Goal: Task Accomplishment & Management: Use online tool/utility

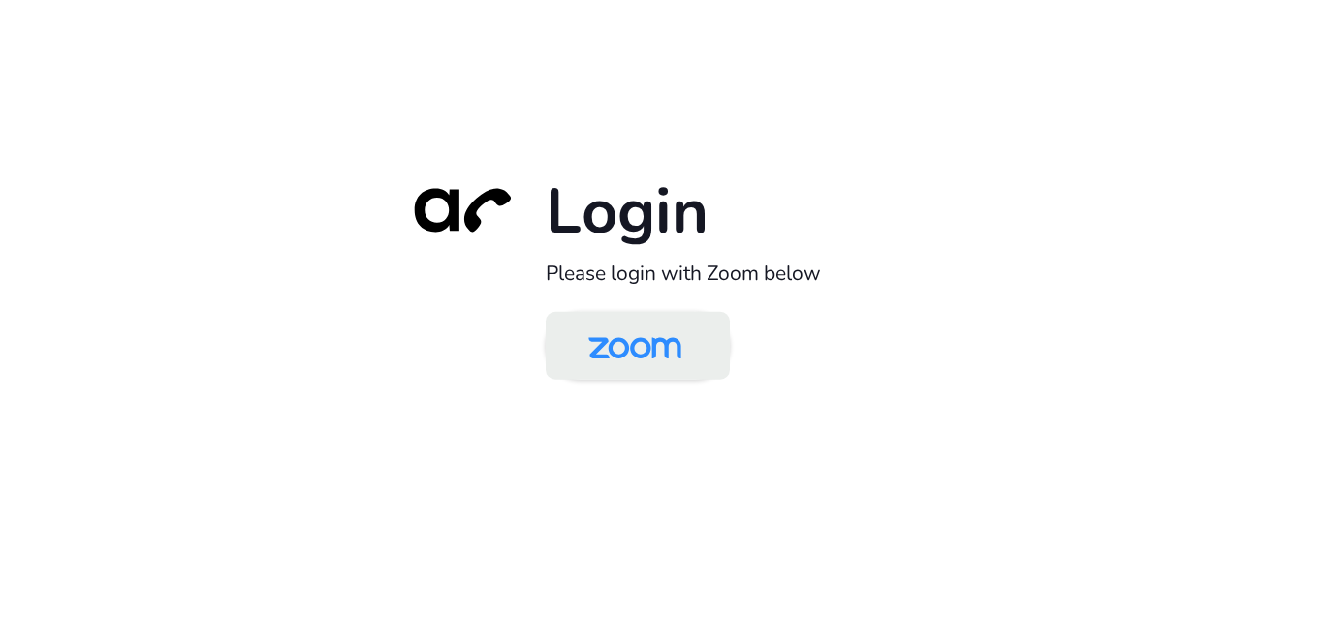
click at [645, 354] on img at bounding box center [635, 347] width 134 height 63
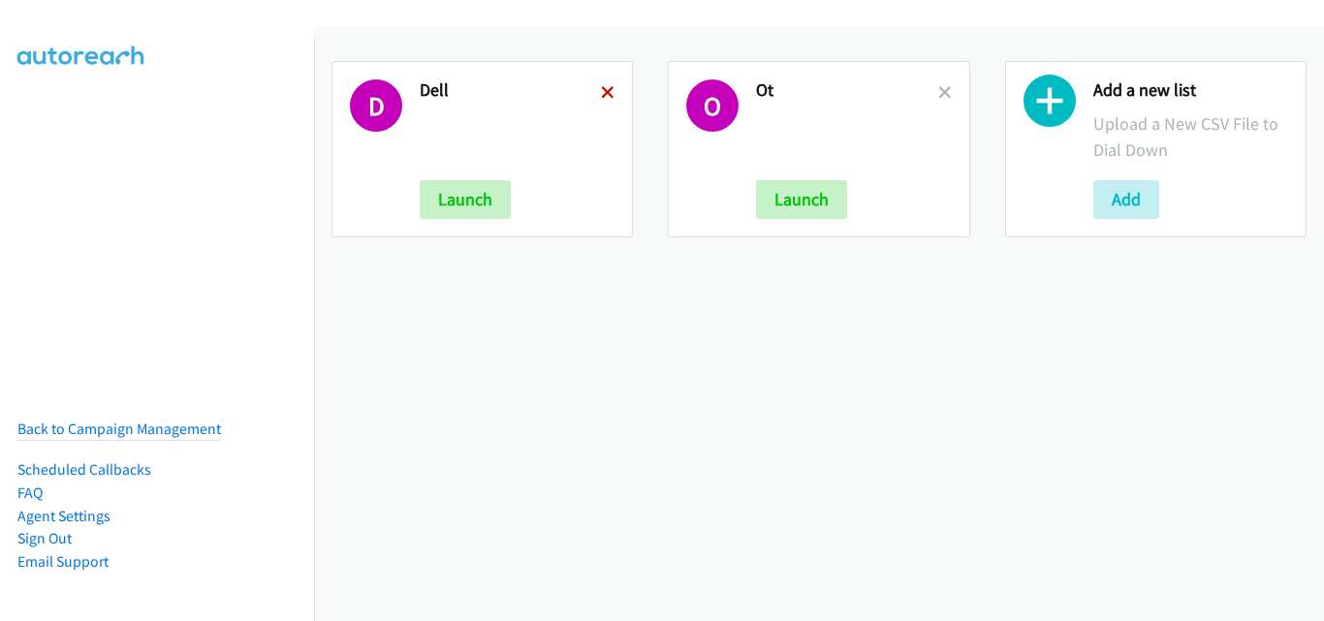
click at [601, 87] on icon at bounding box center [608, 94] width 14 height 14
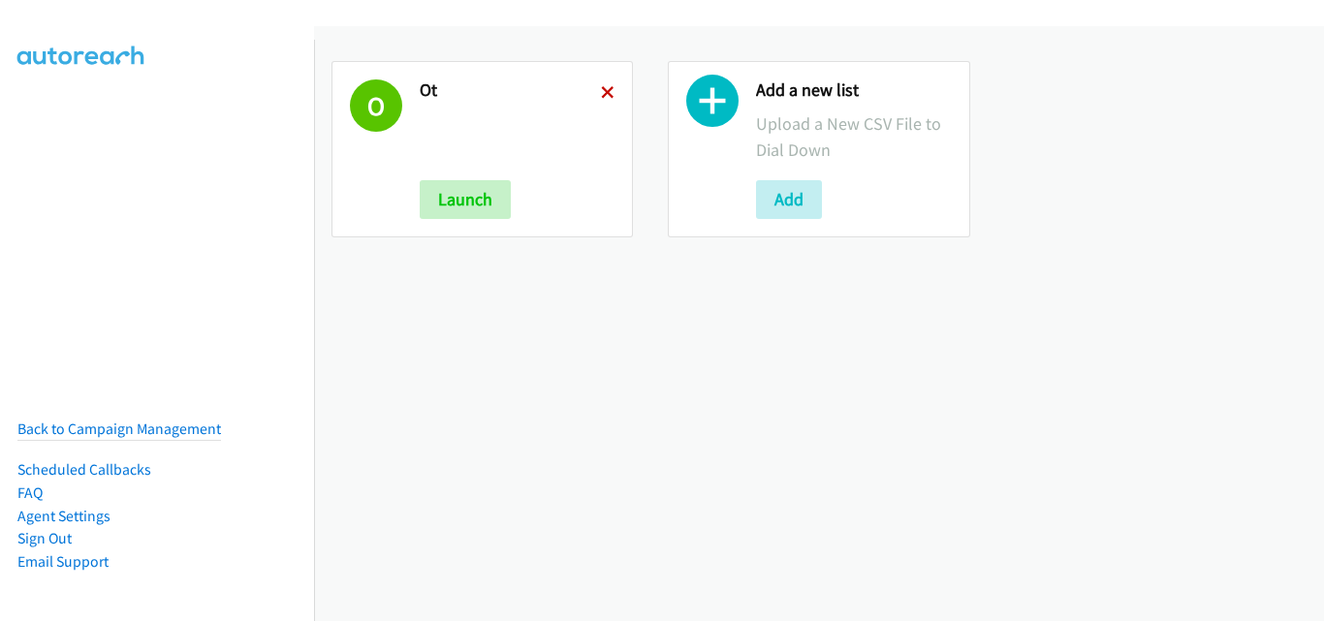
click at [601, 87] on icon at bounding box center [608, 94] width 14 height 14
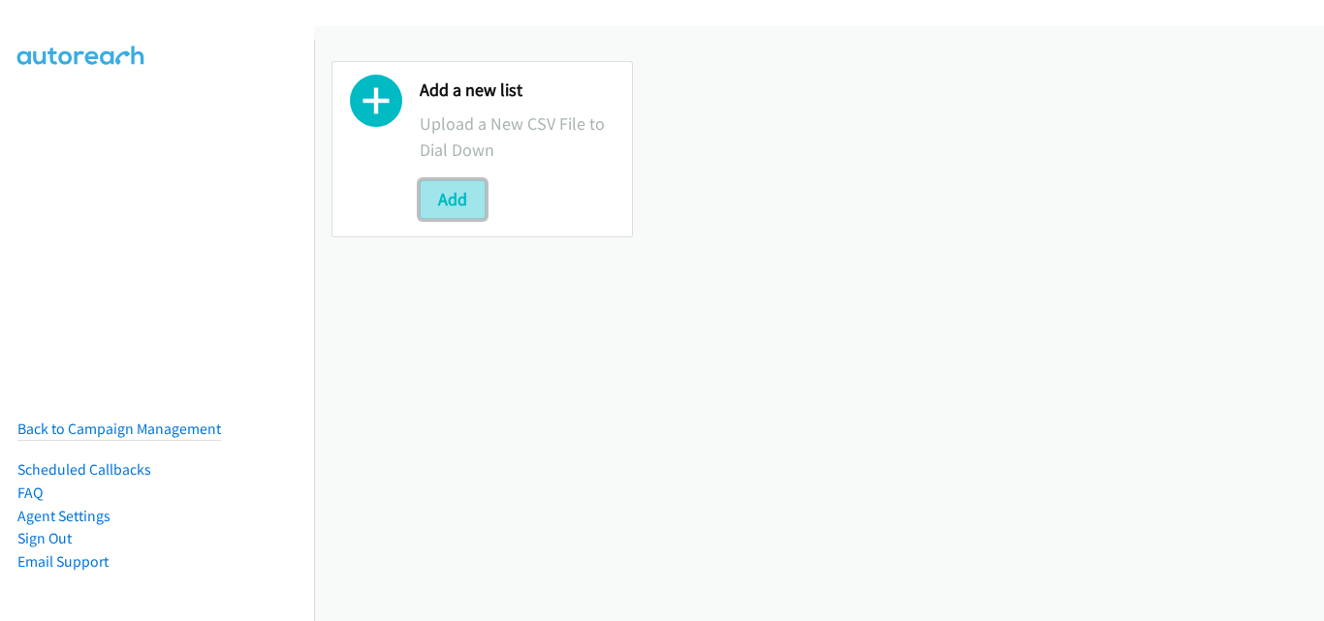
click at [469, 192] on button "Add" at bounding box center [453, 199] width 66 height 39
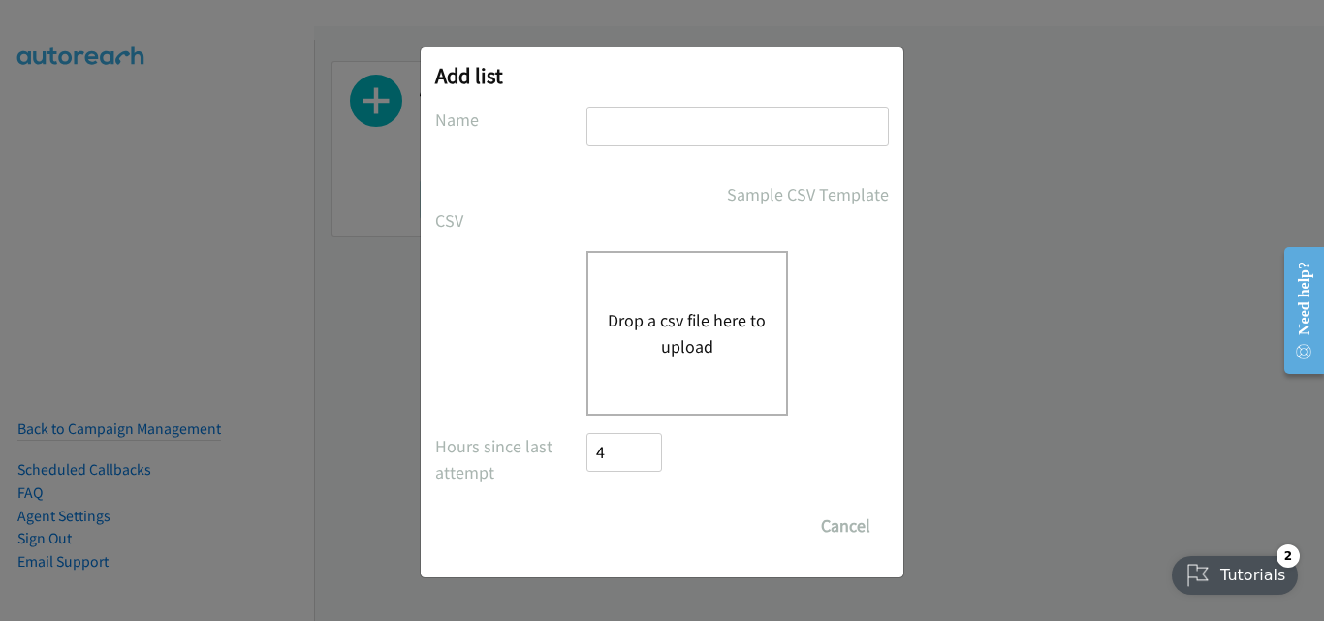
click at [520, 352] on div "Drop a csv file here to upload" at bounding box center [662, 333] width 454 height 165
click at [672, 328] on button "Drop a csv file here to upload" at bounding box center [687, 333] width 159 height 52
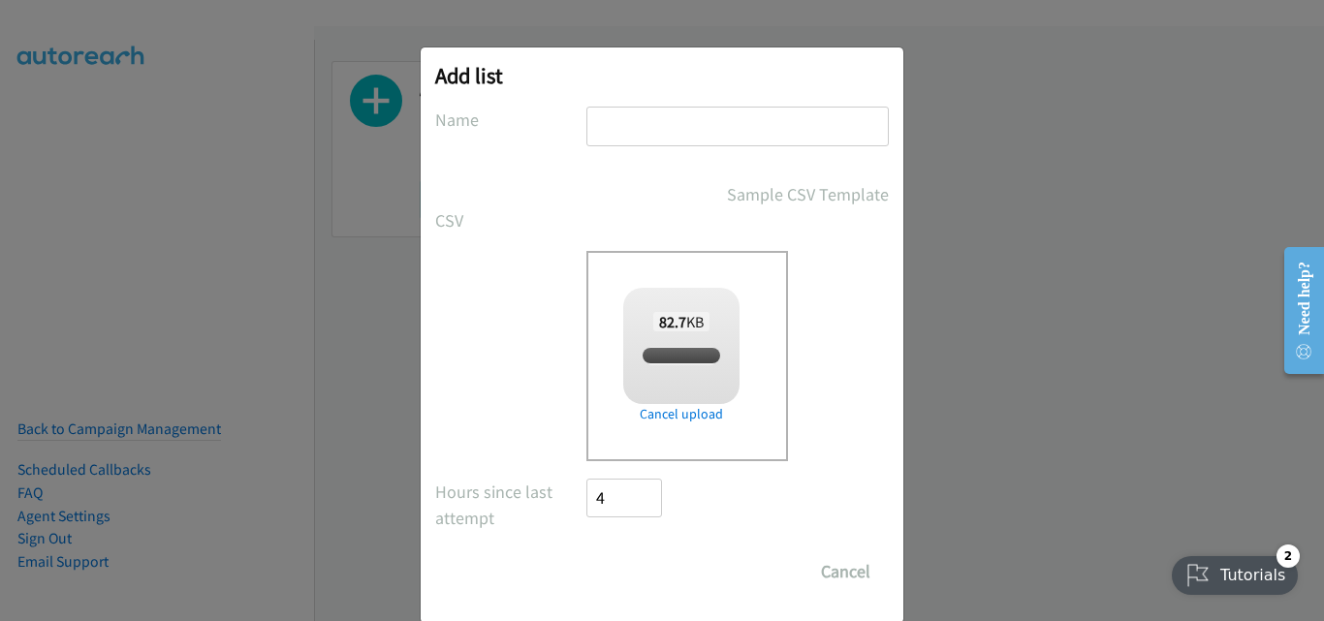
checkbox input "true"
click at [769, 98] on div "Add list No phone fields were returned for that Report or List View Please uplo…" at bounding box center [662, 335] width 483 height 576
click at [766, 127] on input "text" at bounding box center [737, 127] width 302 height 40
type input "AM\"
click at [586, 553] on input "Save List" at bounding box center [637, 572] width 102 height 39
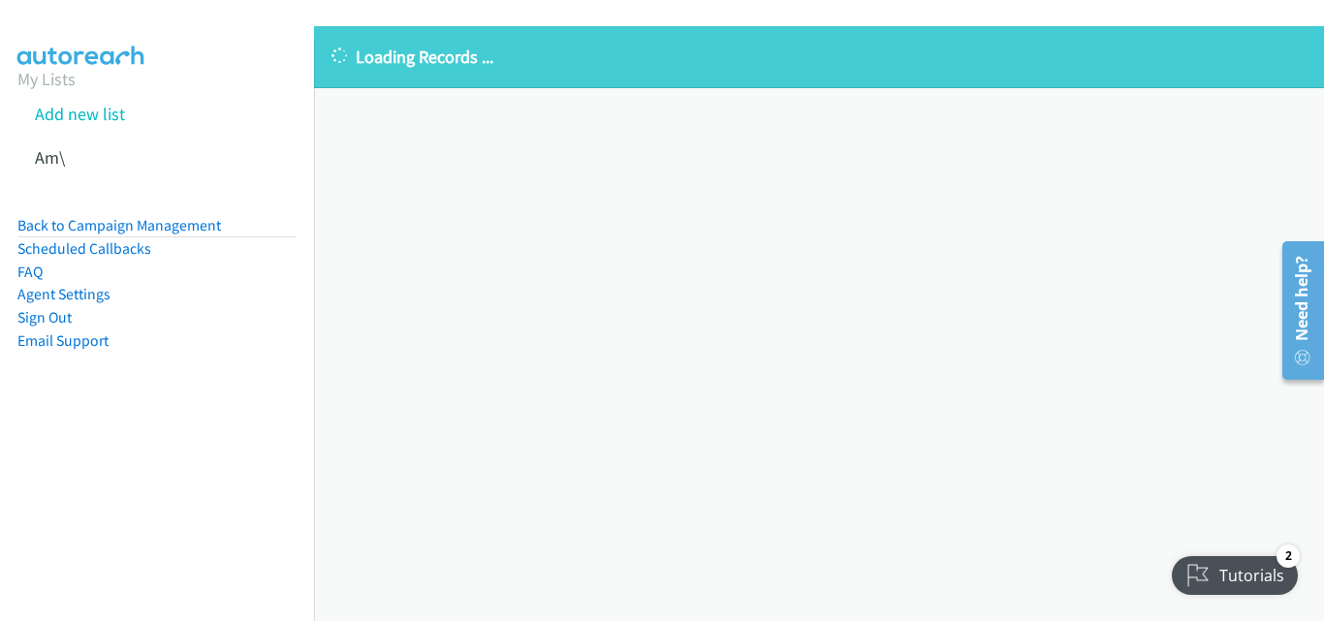
click at [734, 187] on div "Loading Records ... Sorry, something went wrong please try again." at bounding box center [819, 323] width 1010 height 595
click at [79, 155] on icon at bounding box center [76, 159] width 14 height 14
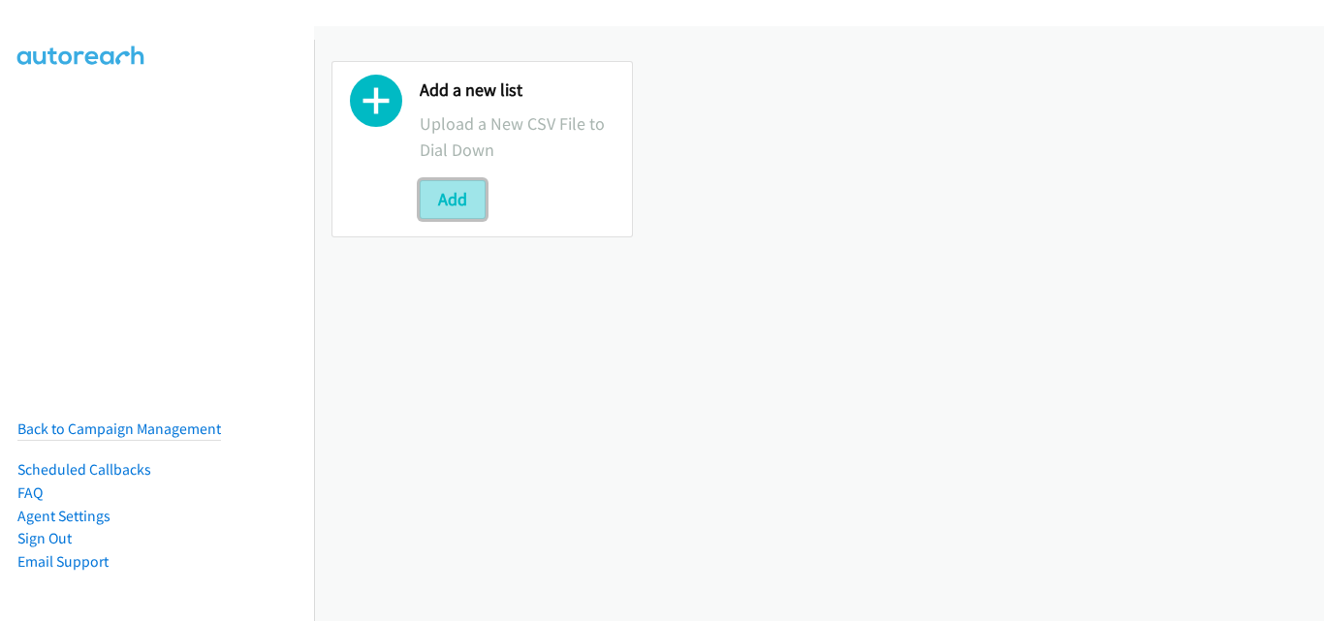
click at [449, 201] on button "Add" at bounding box center [453, 199] width 66 height 39
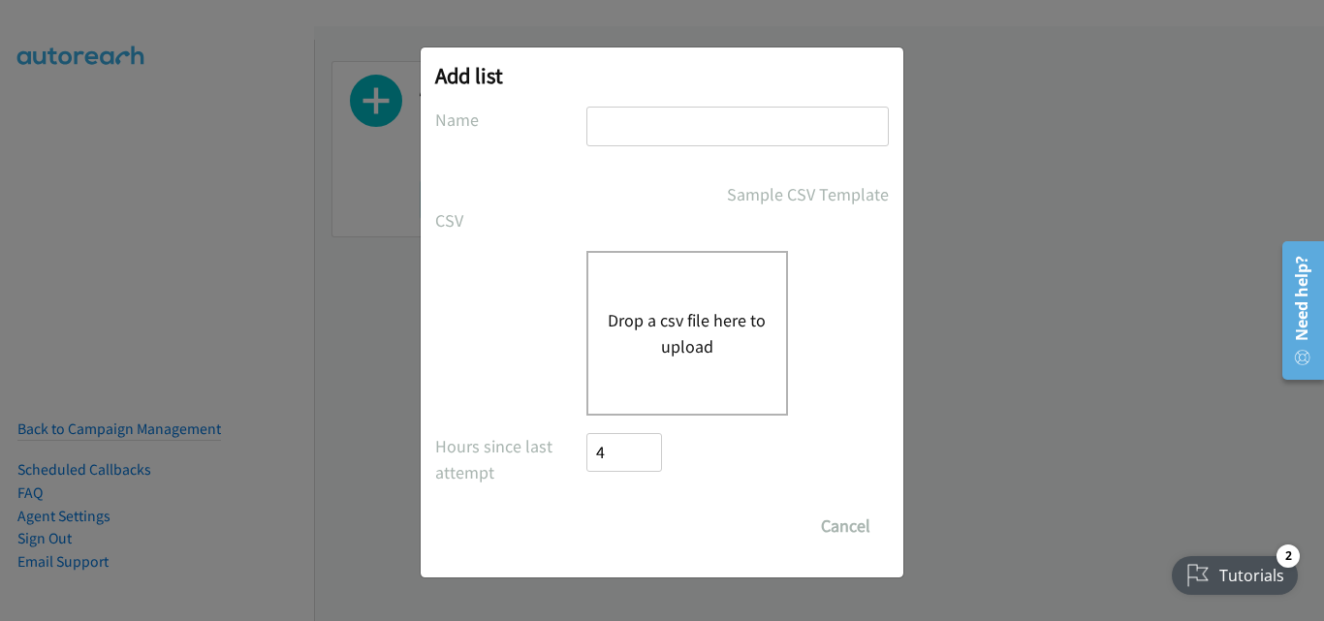
click at [667, 322] on button "Drop a csv file here to upload" at bounding box center [687, 333] width 159 height 52
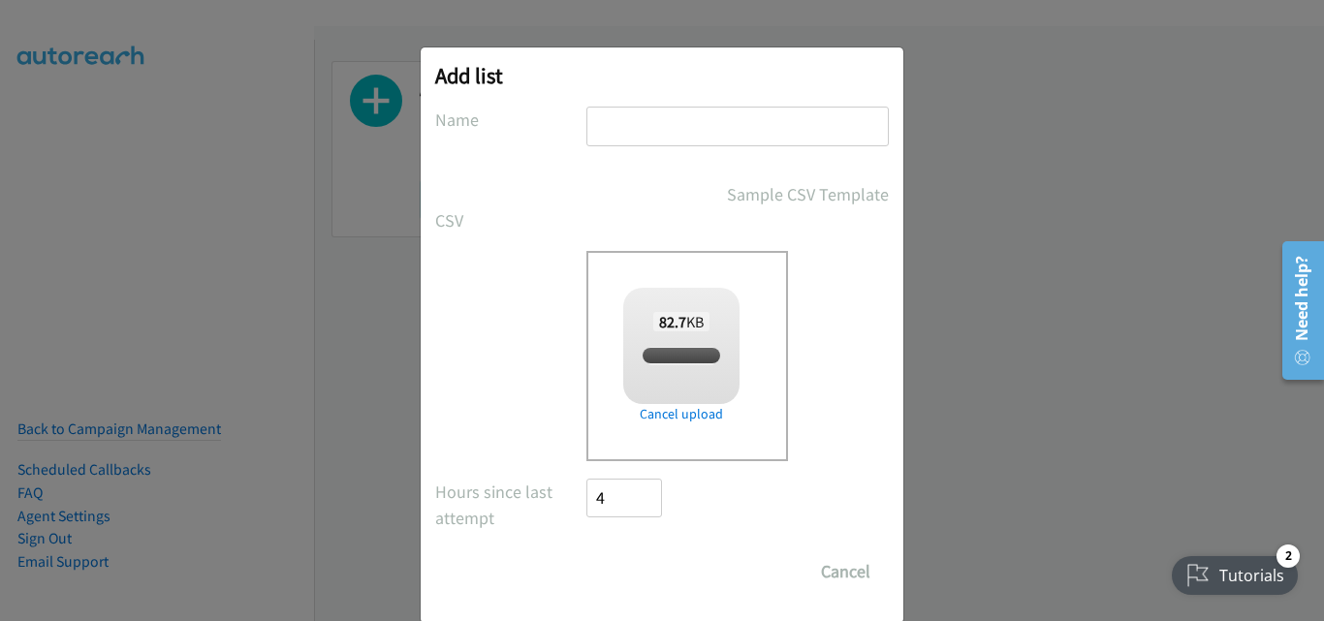
checkbox input "true"
click at [767, 111] on input "text" at bounding box center [737, 127] width 302 height 40
type input "morning"
click at [586, 553] on input "Save List" at bounding box center [637, 572] width 102 height 39
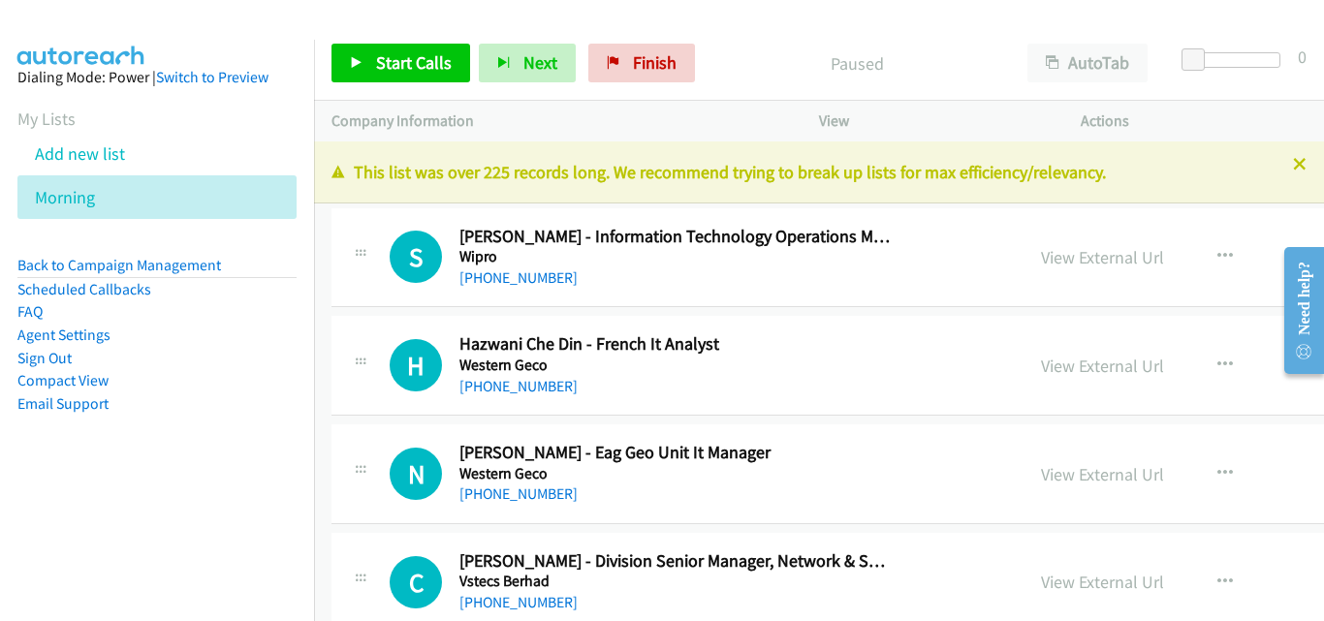
click at [367, 327] on div "H Callback Scheduled Hazwani Che Din - French It Analyst Western Geco Asia/[GEO…" at bounding box center [988, 366] width 1313 height 100
drag, startPoint x: 517, startPoint y: 120, endPoint x: 544, endPoint y: 99, distance: 34.5
click at [517, 120] on p "Company Information" at bounding box center [558, 121] width 453 height 23
click at [356, 411] on div "H Callback Scheduled Hazwani Che Din - French It Analyst Western Geco Asia/[GEO…" at bounding box center [988, 366] width 1313 height 100
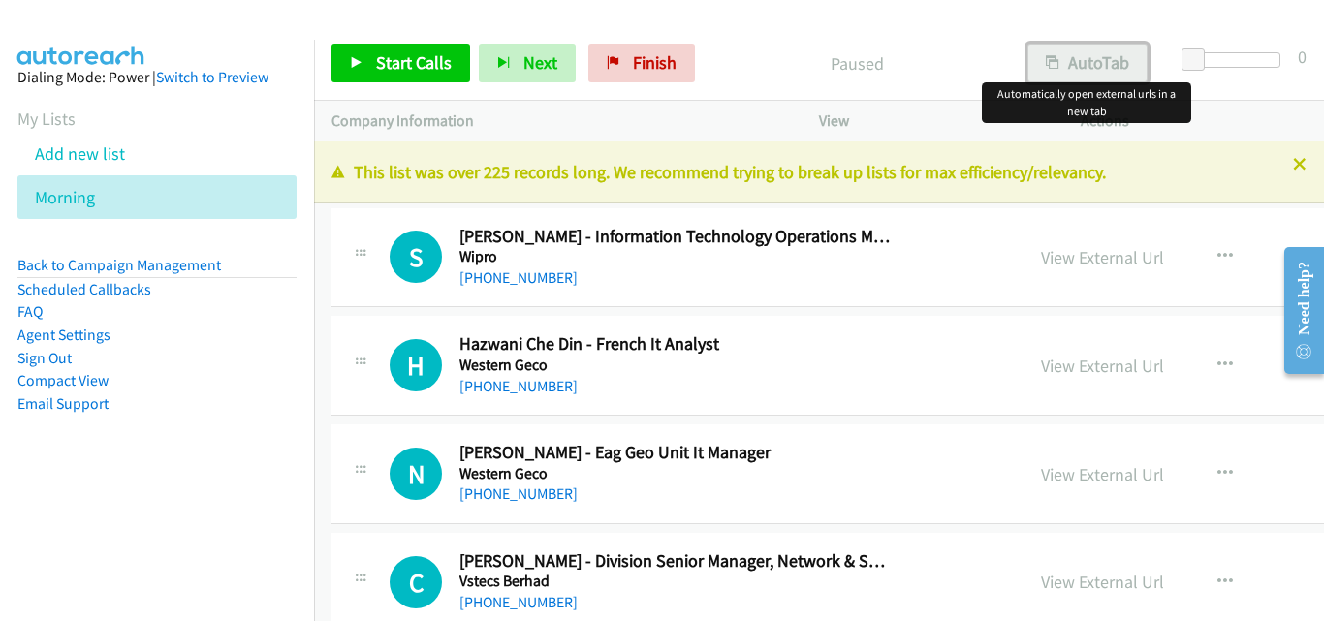
click at [1124, 62] on button "AutoTab" at bounding box center [1087, 63] width 120 height 39
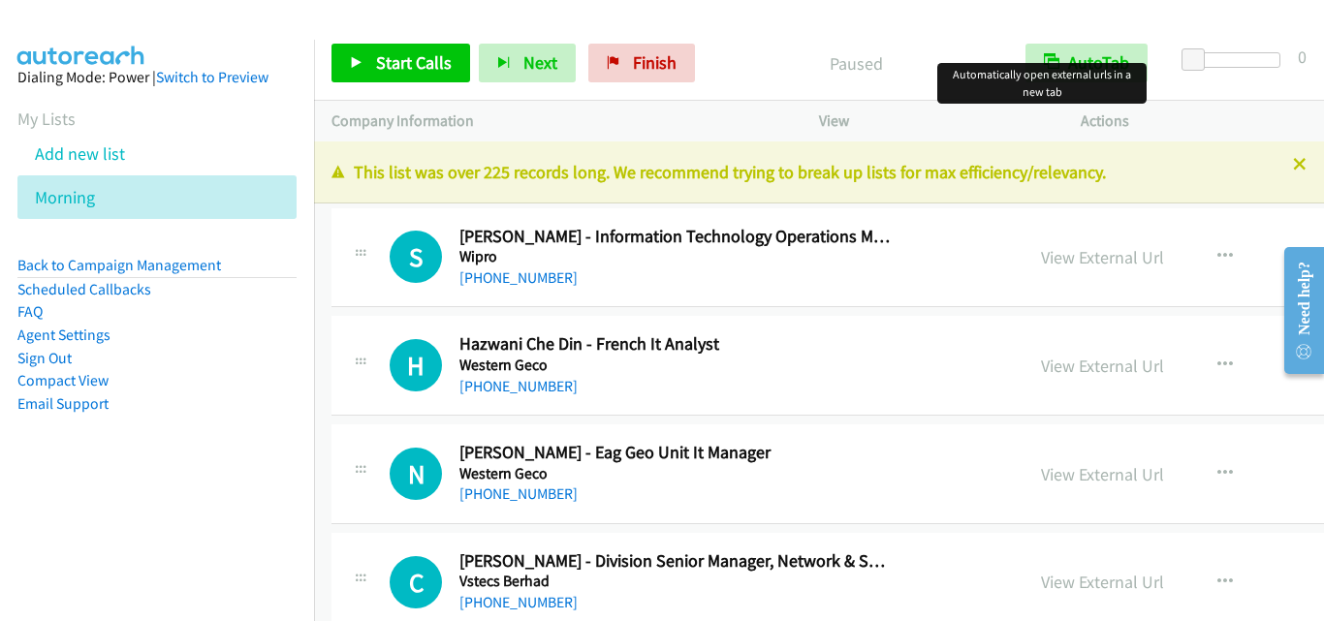
click at [358, 323] on div "H Callback Scheduled Hazwani Che Din - French It Analyst Western Geco Asia/[GEO…" at bounding box center [988, 366] width 1313 height 100
click at [402, 46] on link "Start Calls" at bounding box center [401, 63] width 139 height 39
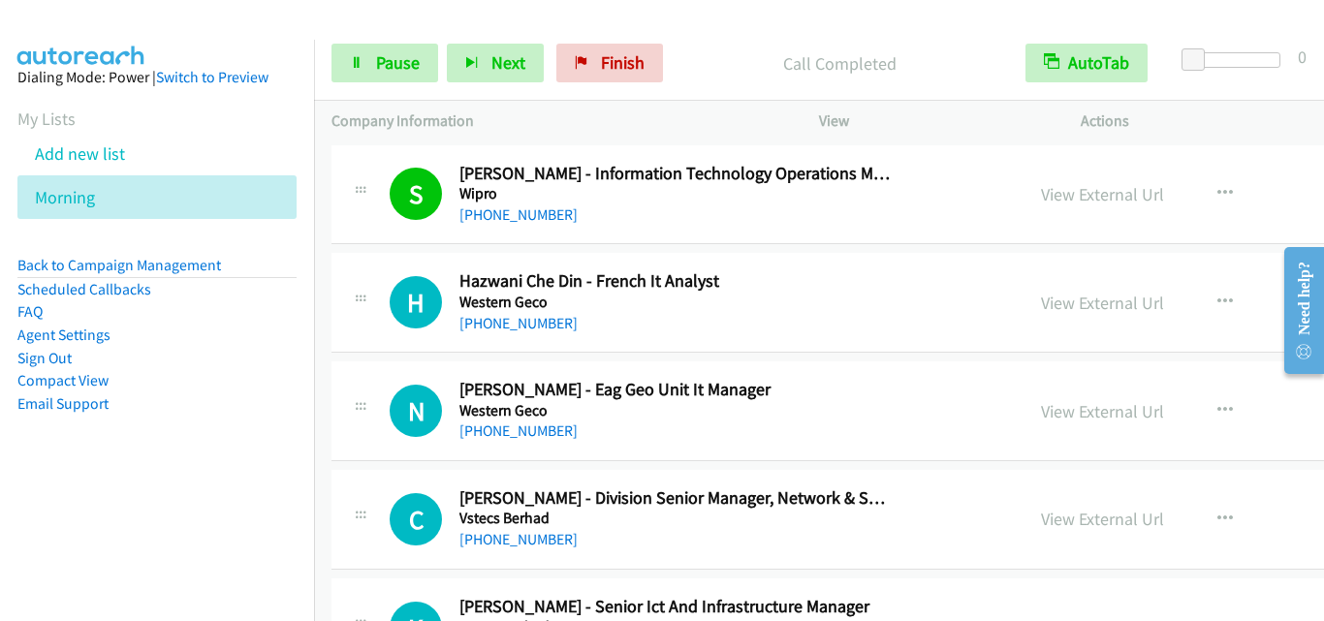
scroll to position [97, 0]
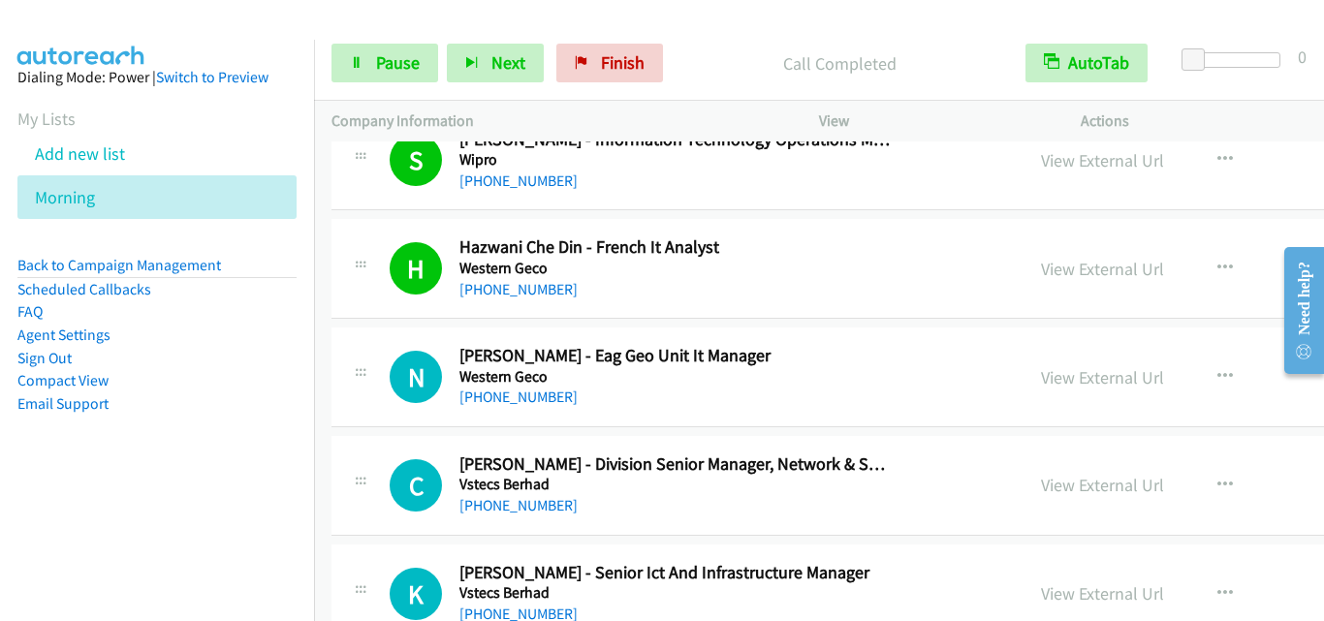
click at [363, 421] on div "N Callback Scheduled [PERSON_NAME] - Eag Geo Unit It Manager Western Geco Asia/…" at bounding box center [988, 378] width 1313 height 100
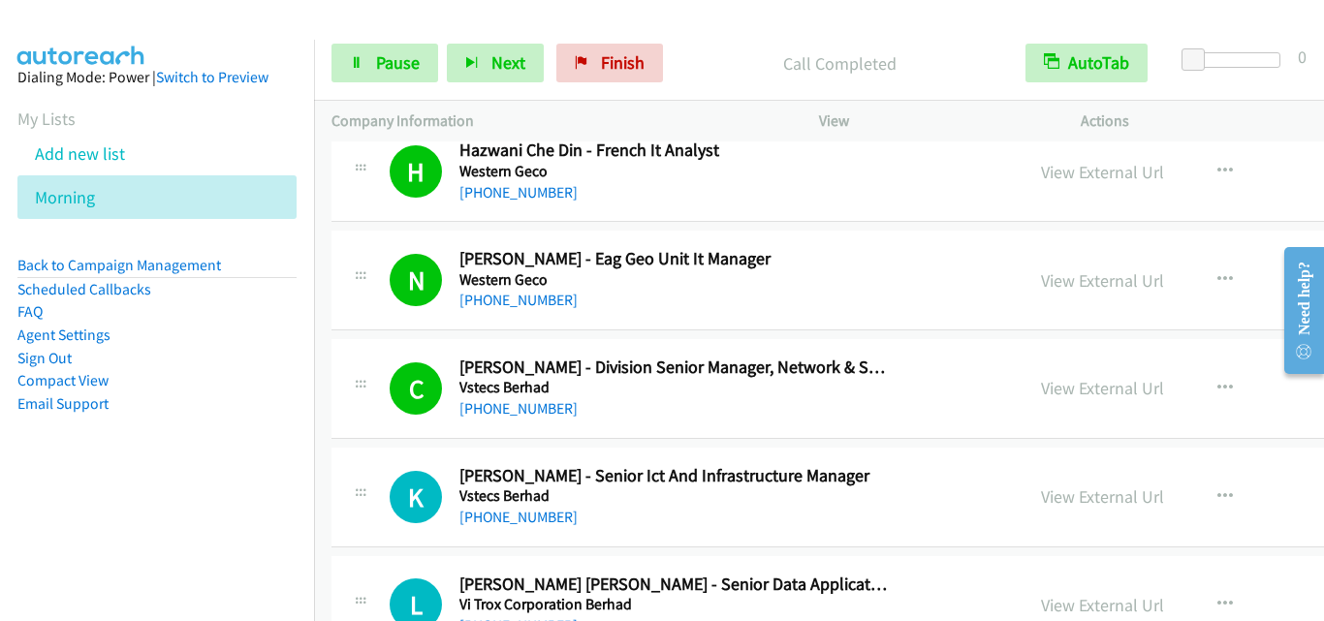
click at [377, 443] on td "K Callback Scheduled [PERSON_NAME] - Senior Ict And Infrastructure Manager Vste…" at bounding box center [988, 497] width 1348 height 109
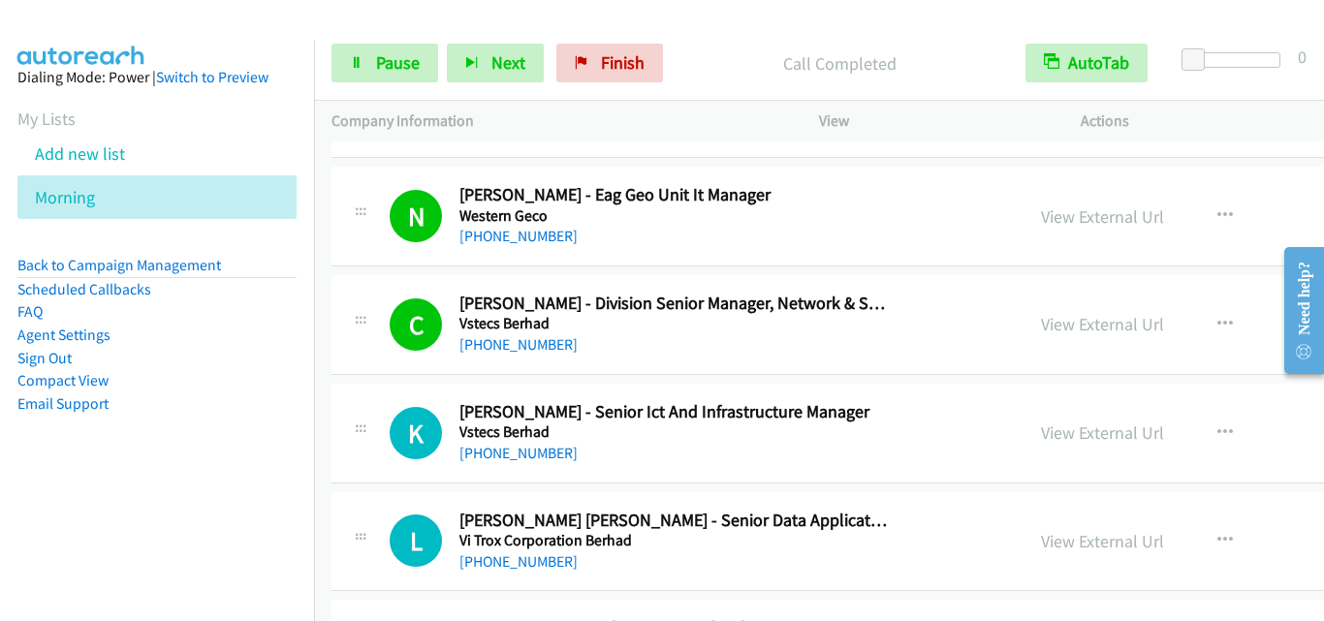
scroll to position [388, 0]
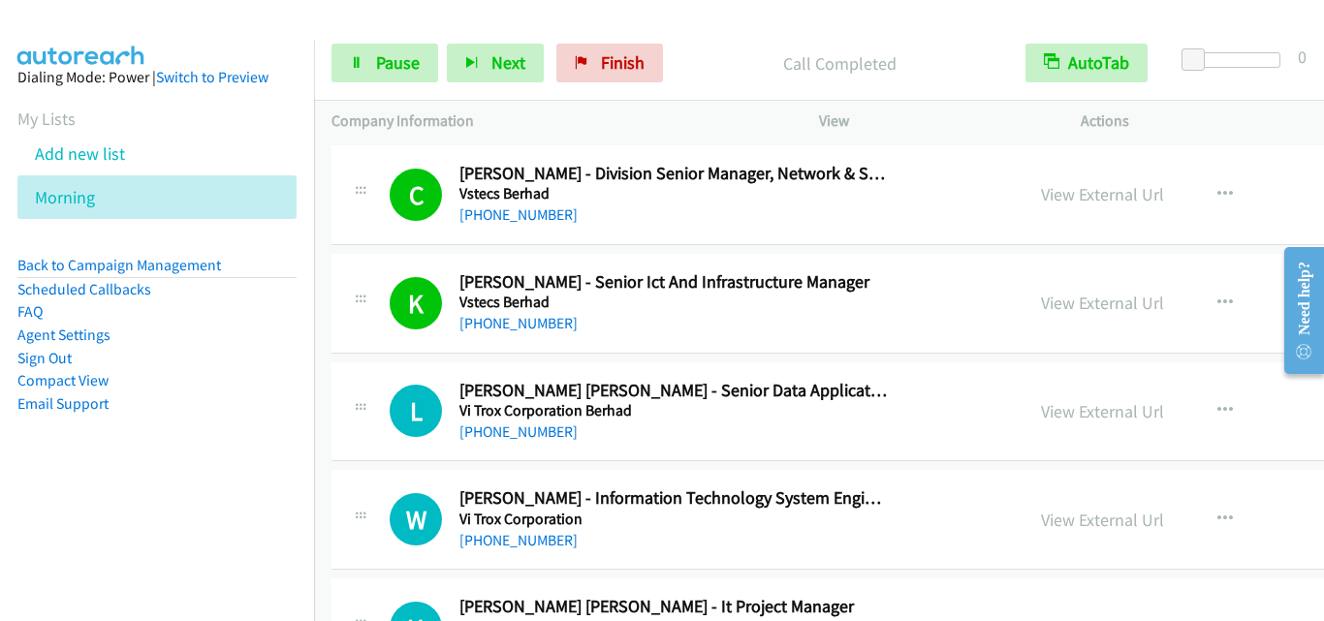
click at [352, 438] on div "L Callback Scheduled [PERSON_NAME] [PERSON_NAME] - Senior Data Application Supp…" at bounding box center [677, 412] width 657 height 64
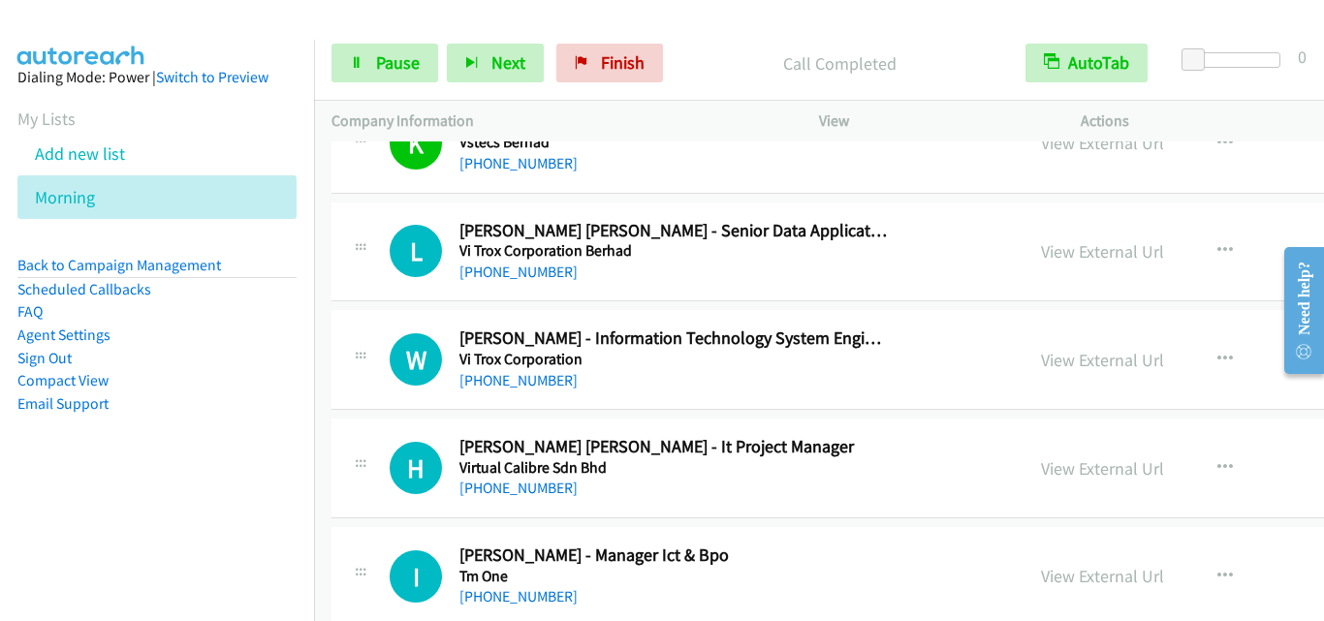
scroll to position [582, 0]
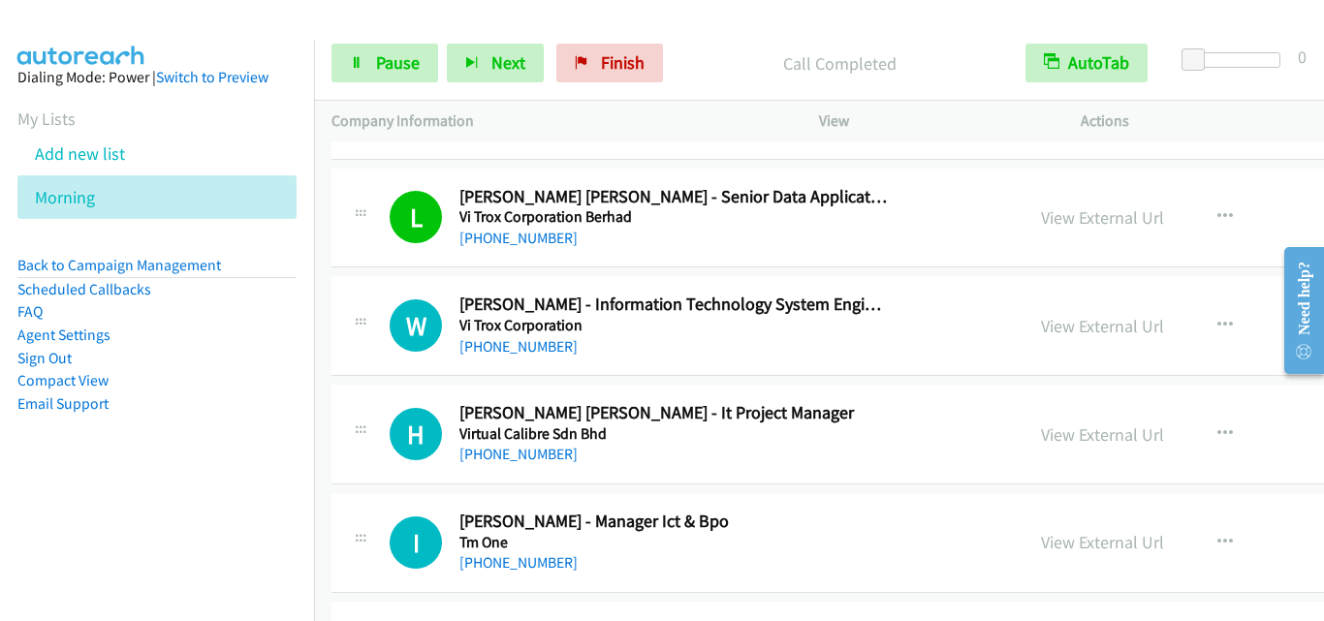
click at [363, 313] on div at bounding box center [360, 320] width 23 height 52
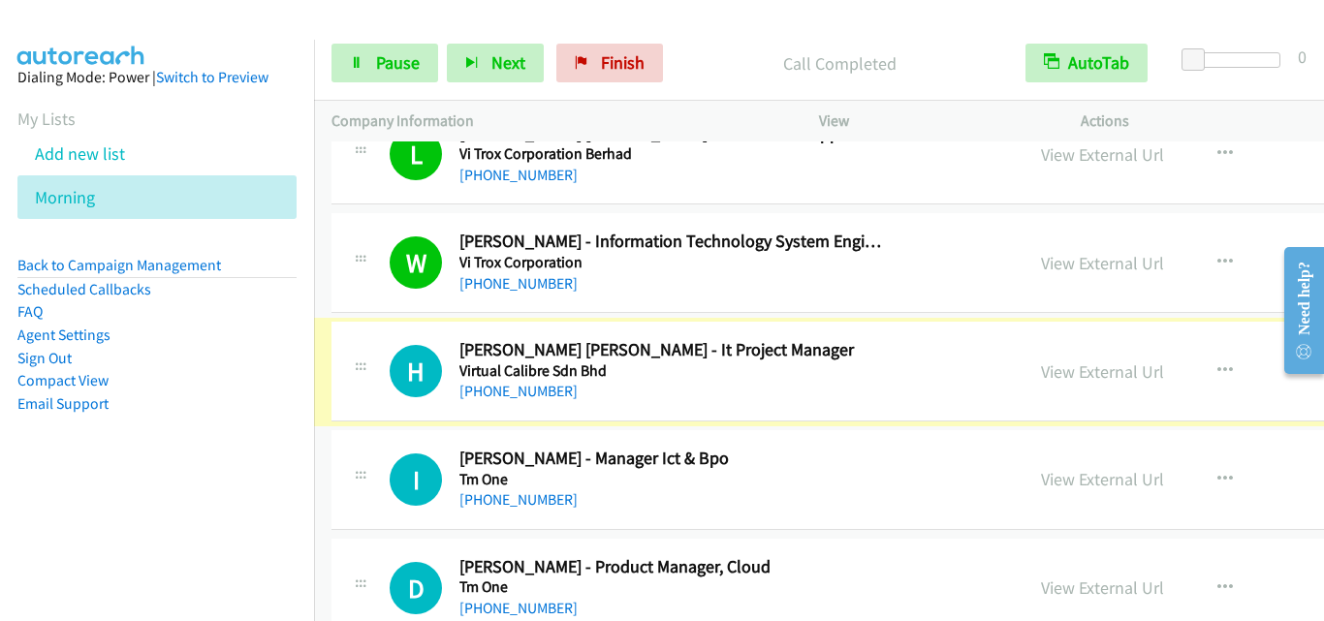
scroll to position [679, 0]
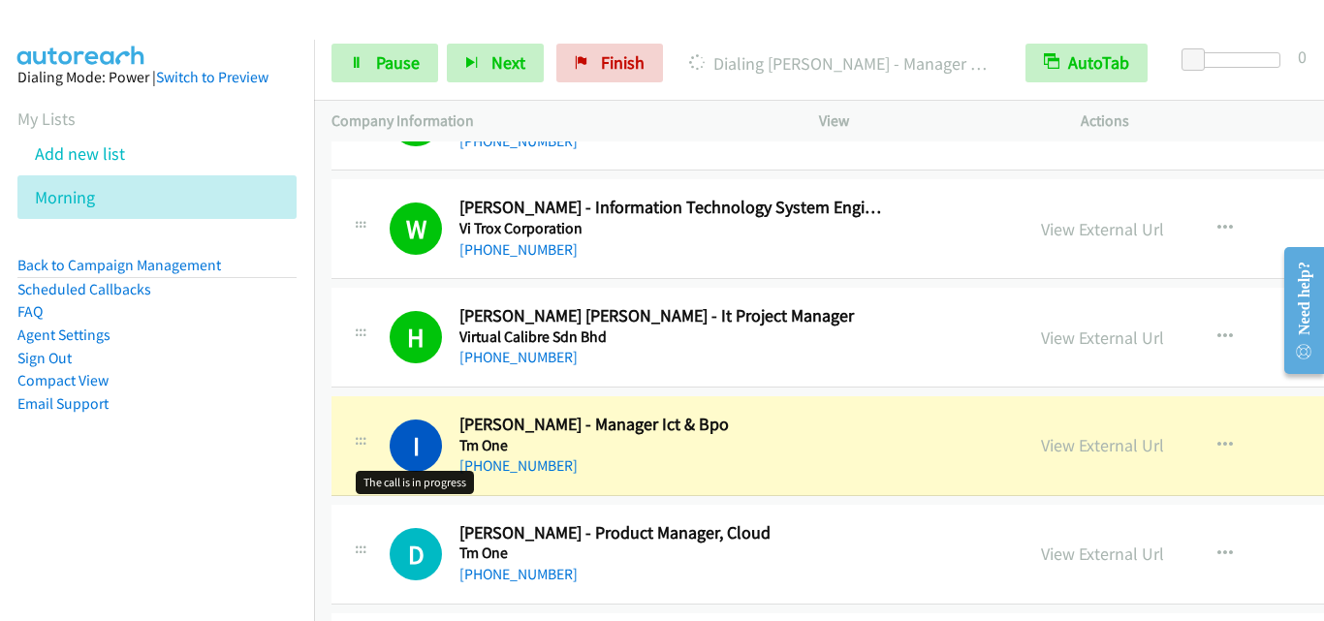
click at [401, 460] on h1 "I" at bounding box center [416, 446] width 52 height 52
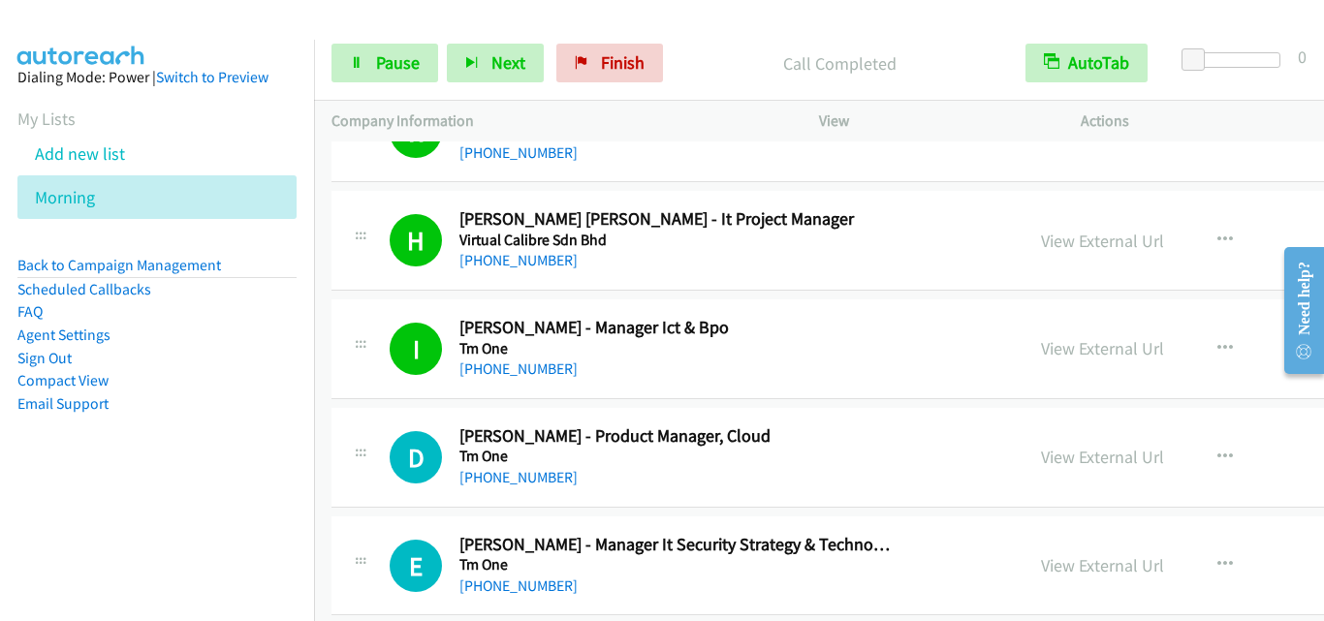
click at [381, 447] on div "D Callback Scheduled [PERSON_NAME] - Product Manager, Cloud Tm One Asia/[GEOGRA…" at bounding box center [677, 458] width 657 height 64
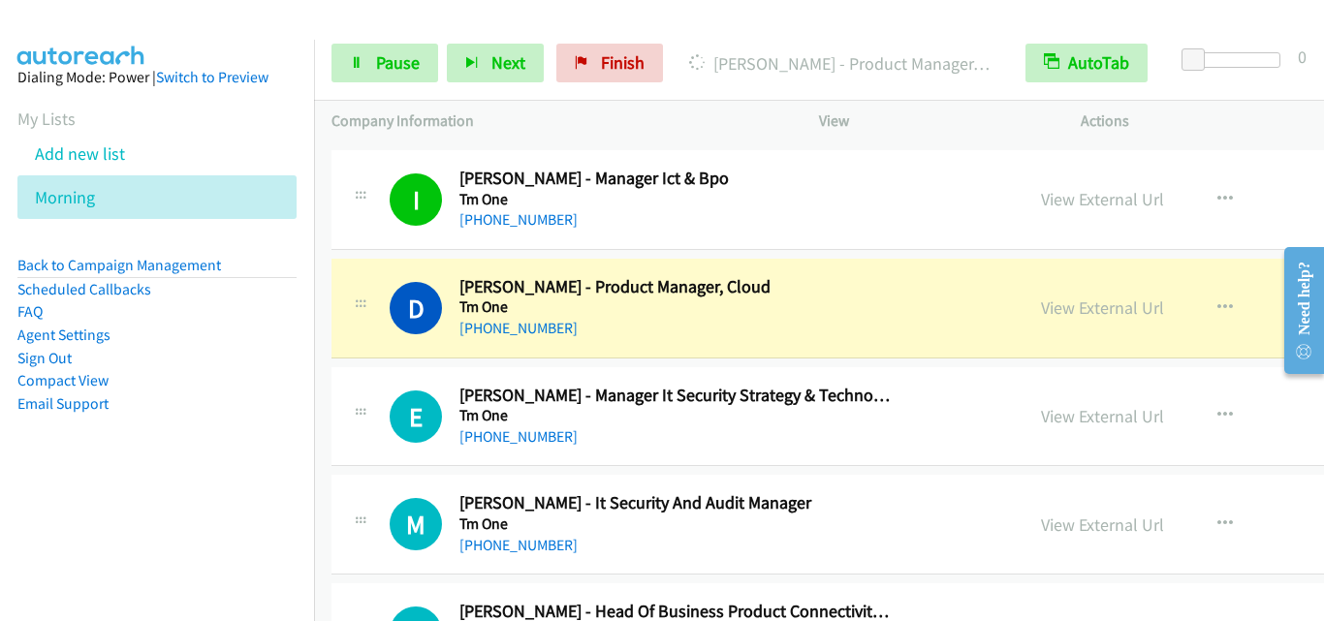
scroll to position [969, 0]
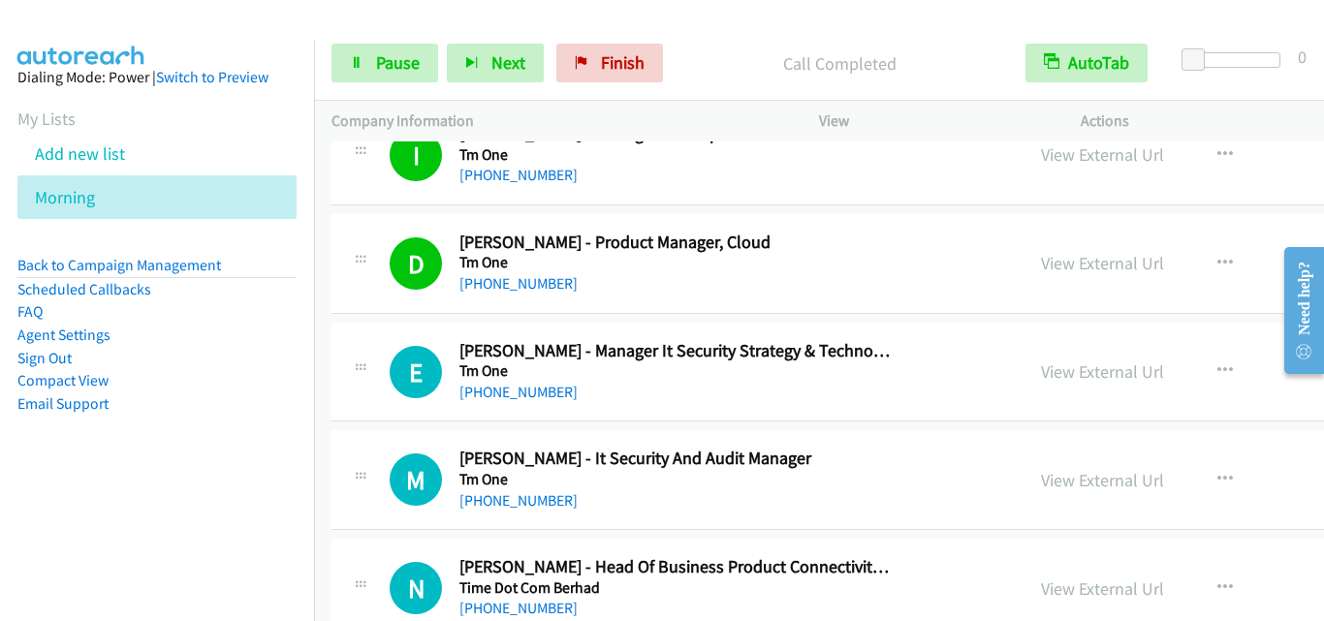
click at [377, 412] on div "E Callback Scheduled [PERSON_NAME] - Manager It Security Strategy & Technology …" at bounding box center [988, 373] width 1313 height 100
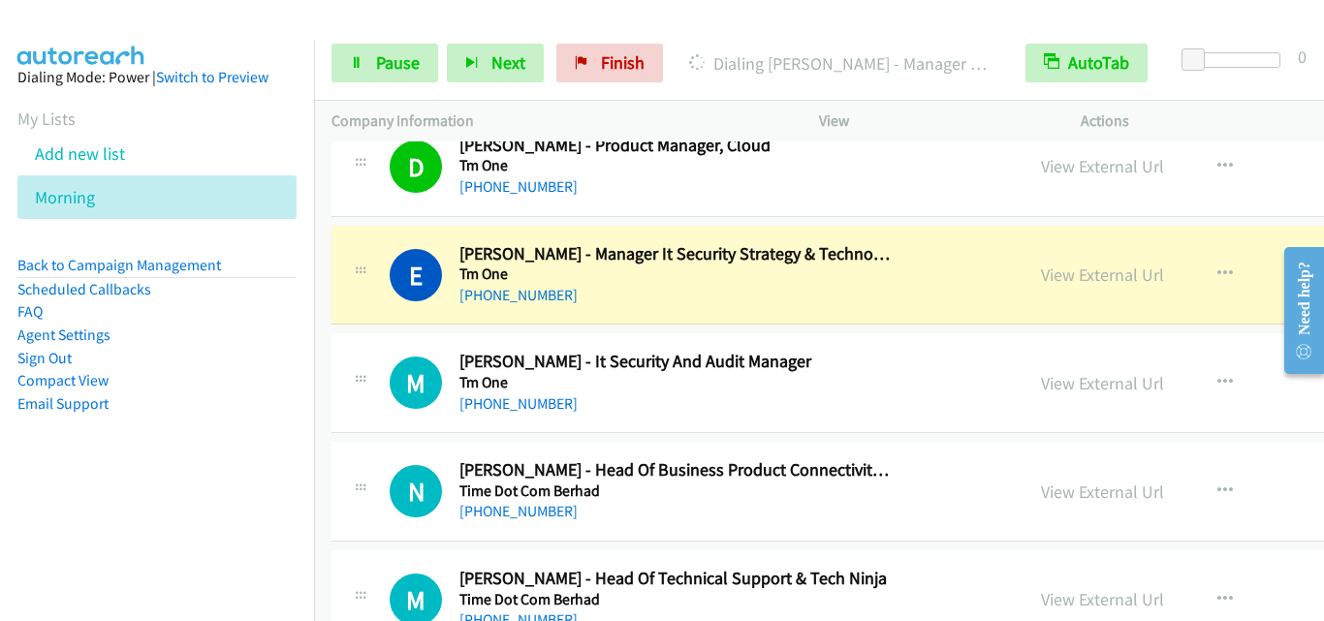
click at [361, 418] on div "M Callback Scheduled [PERSON_NAME] - It Security And Audit Manager Tm One Asia/…" at bounding box center [988, 383] width 1313 height 100
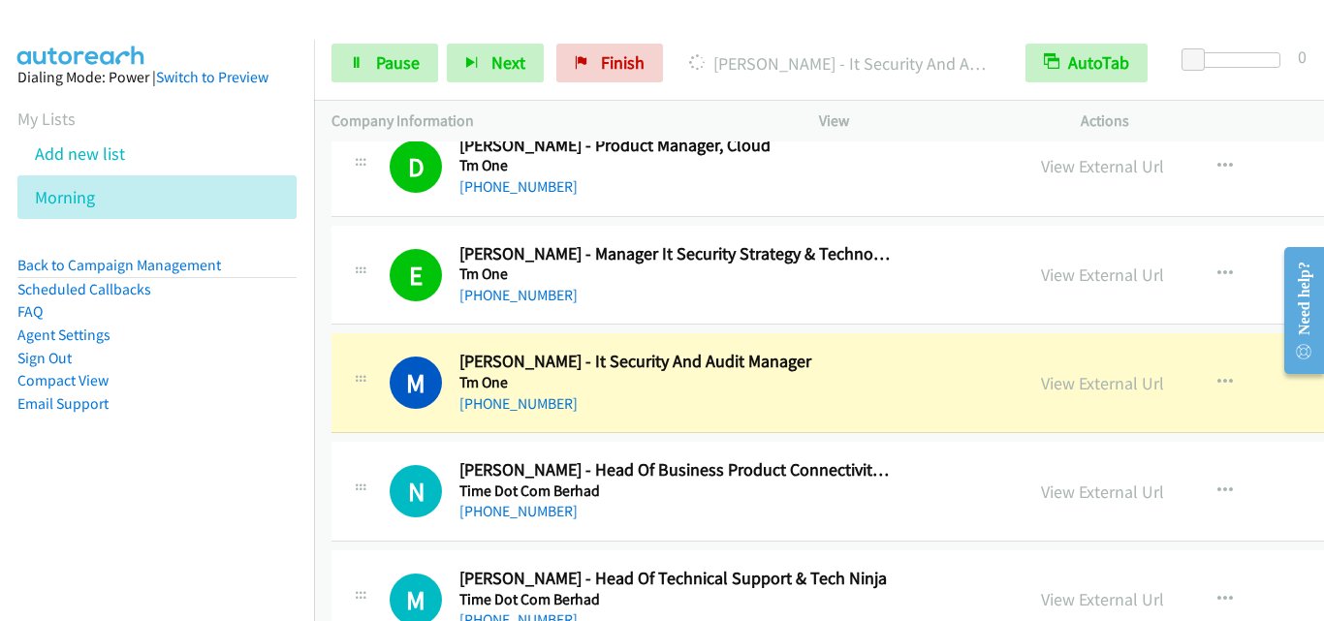
click at [421, 455] on div "N Callback Scheduled [PERSON_NAME] - Head Of Business Product Connectivity, Sec…" at bounding box center [988, 492] width 1313 height 100
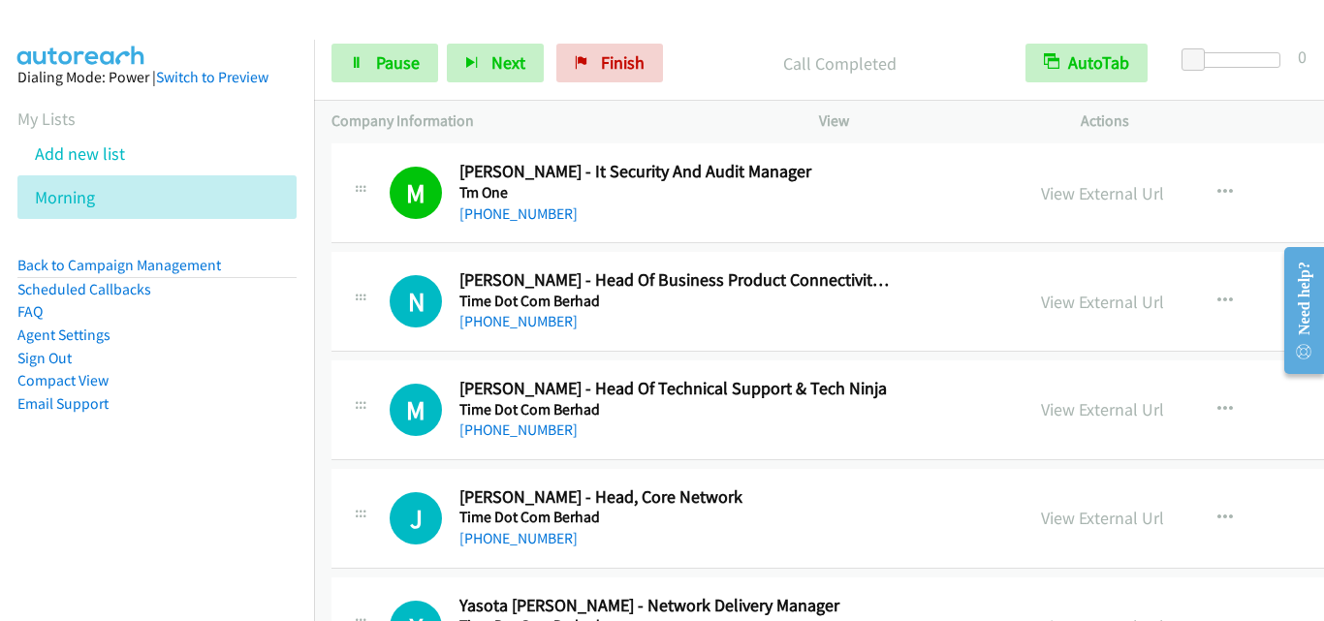
scroll to position [1260, 0]
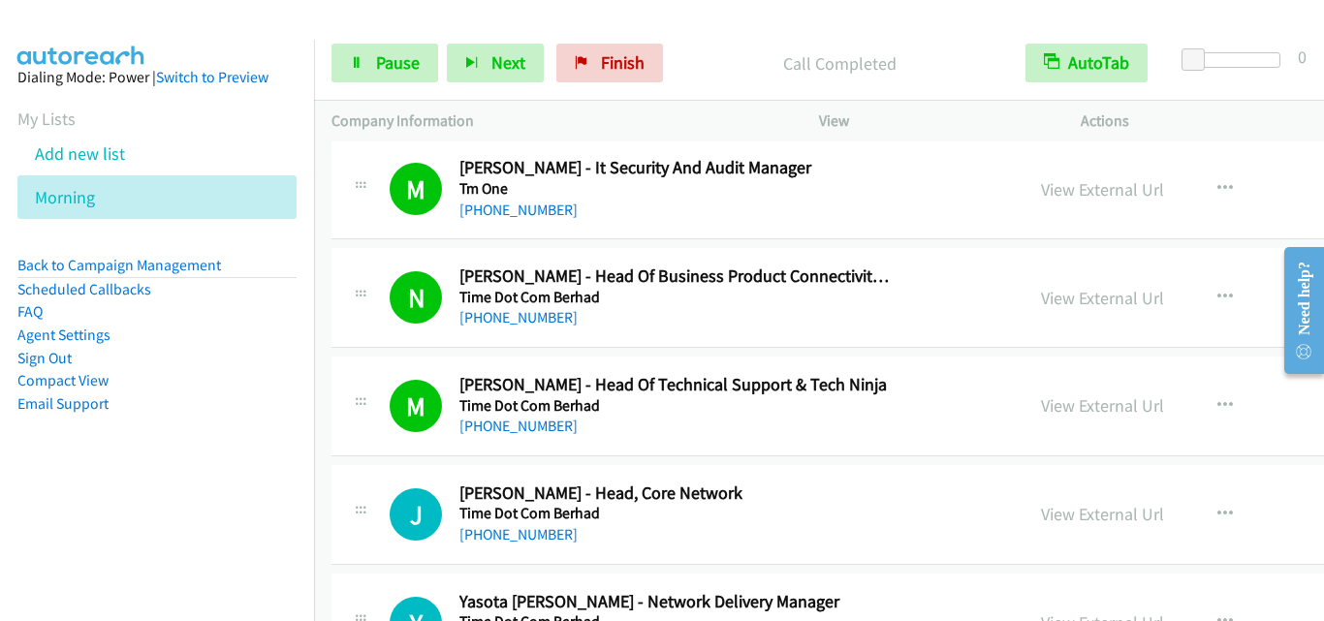
click at [349, 453] on div "M Callback Scheduled [PERSON_NAME] - Head Of Technical Support & Tech Ninja Tim…" at bounding box center [988, 407] width 1313 height 100
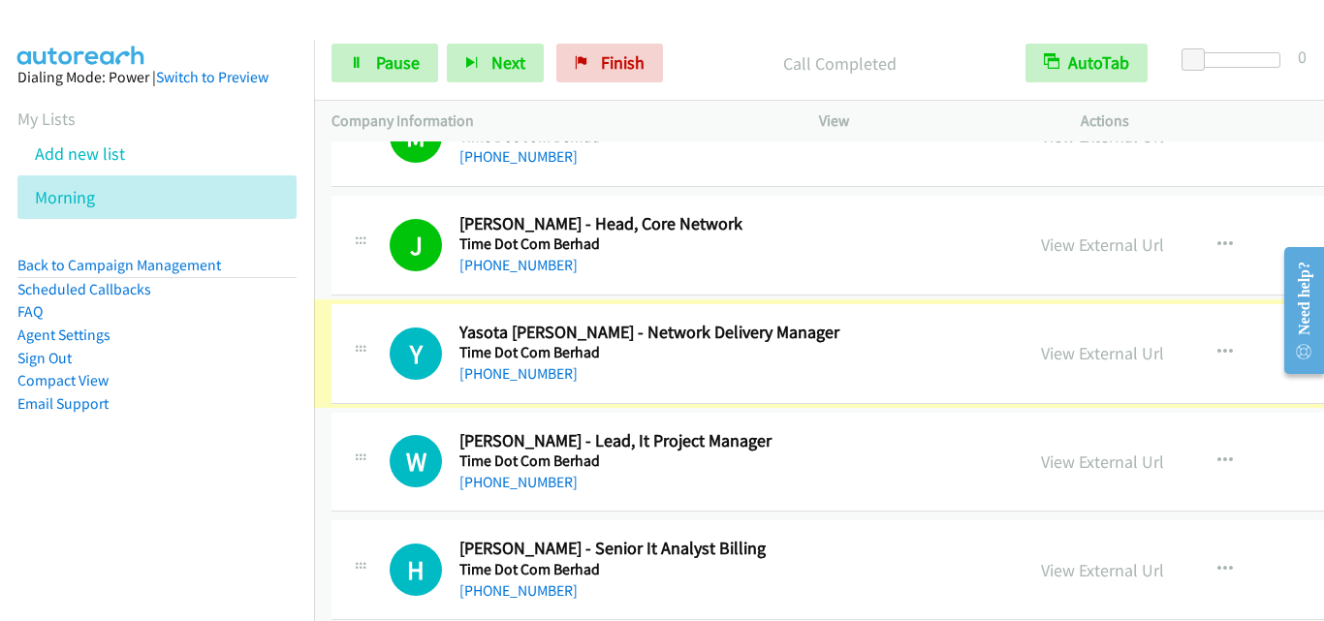
scroll to position [1551, 0]
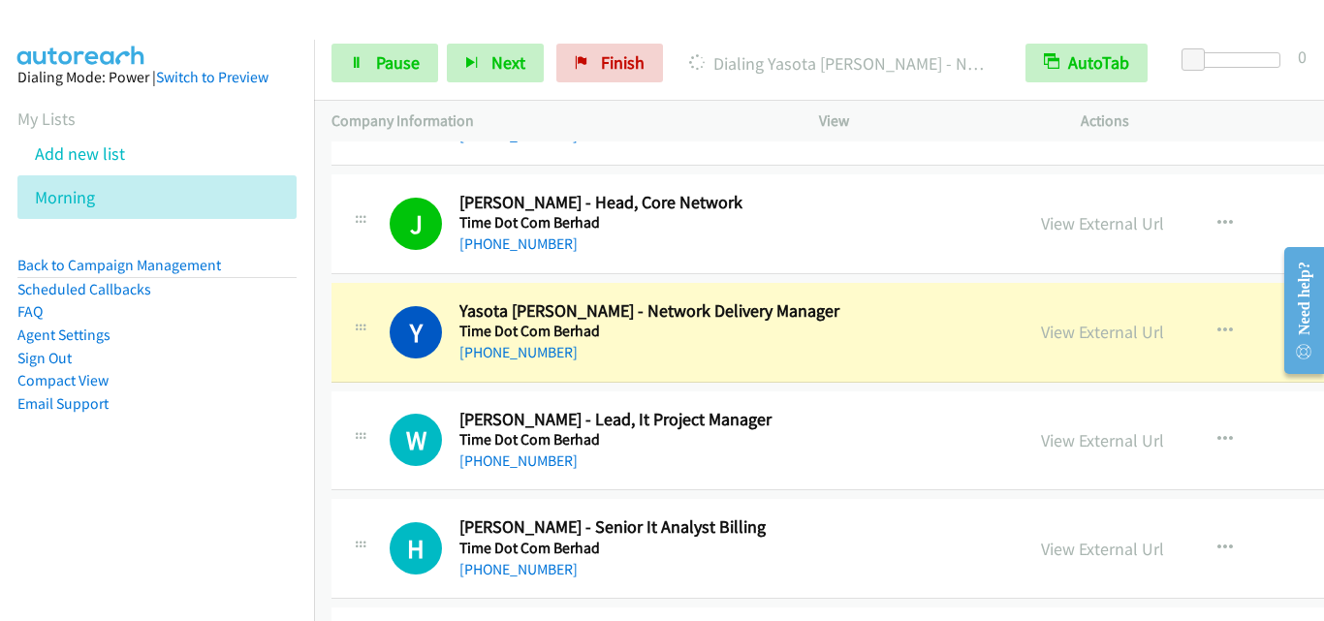
click at [382, 432] on div "W Callback Scheduled [PERSON_NAME] - Lead, It Project Manager Time Dot Com Berh…" at bounding box center [677, 441] width 657 height 64
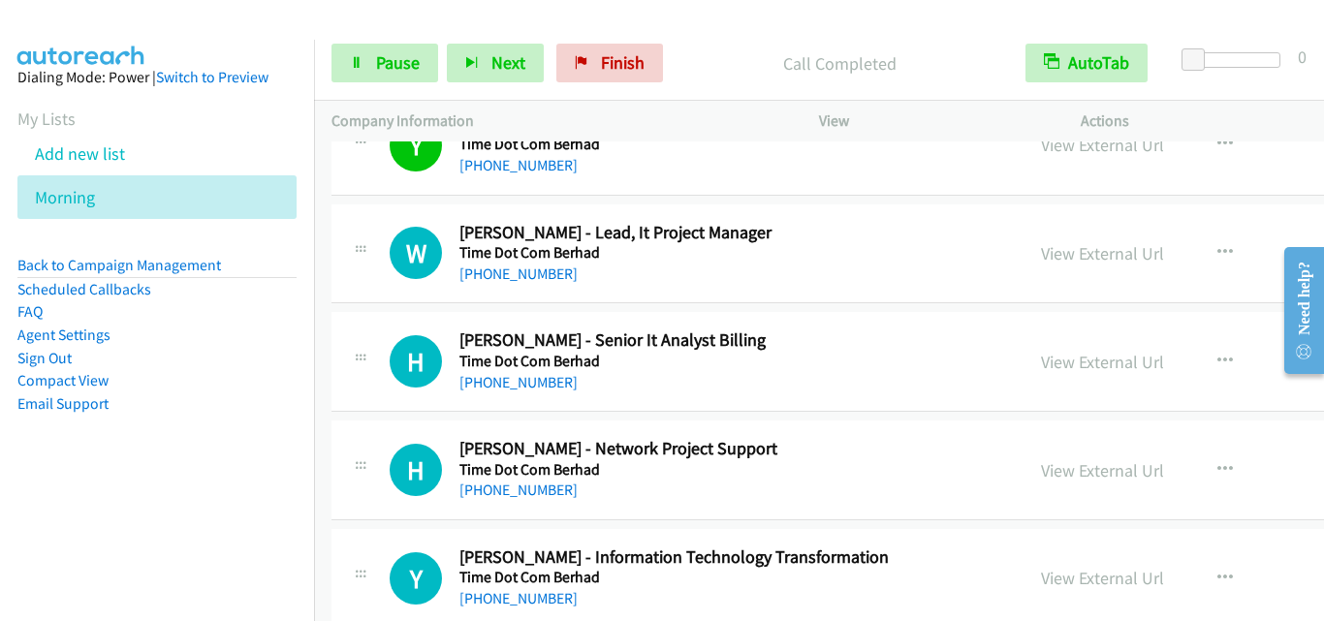
scroll to position [1745, 0]
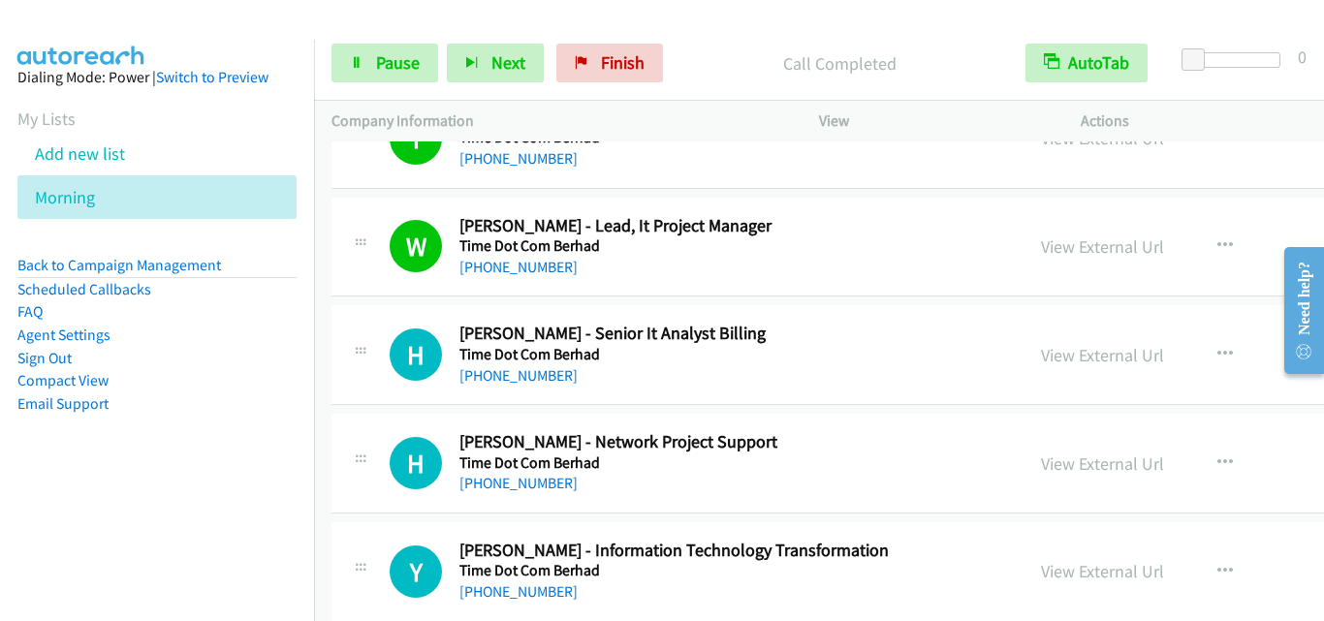
click at [404, 384] on div "H Callback Scheduled [PERSON_NAME] - Senior It Analyst Billing Time Dot Com Ber…" at bounding box center [698, 355] width 616 height 64
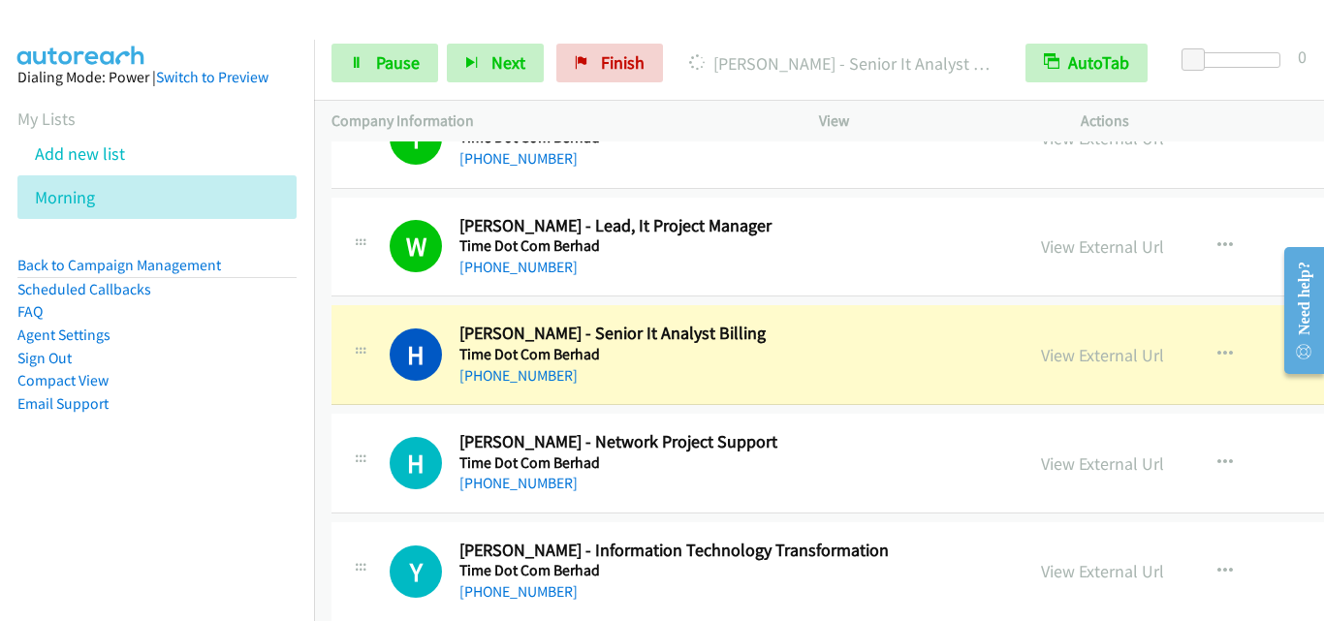
click at [384, 435] on div "H Callback Scheduled [PERSON_NAME] - Network Project Support Time Dot Com Berha…" at bounding box center [677, 463] width 657 height 64
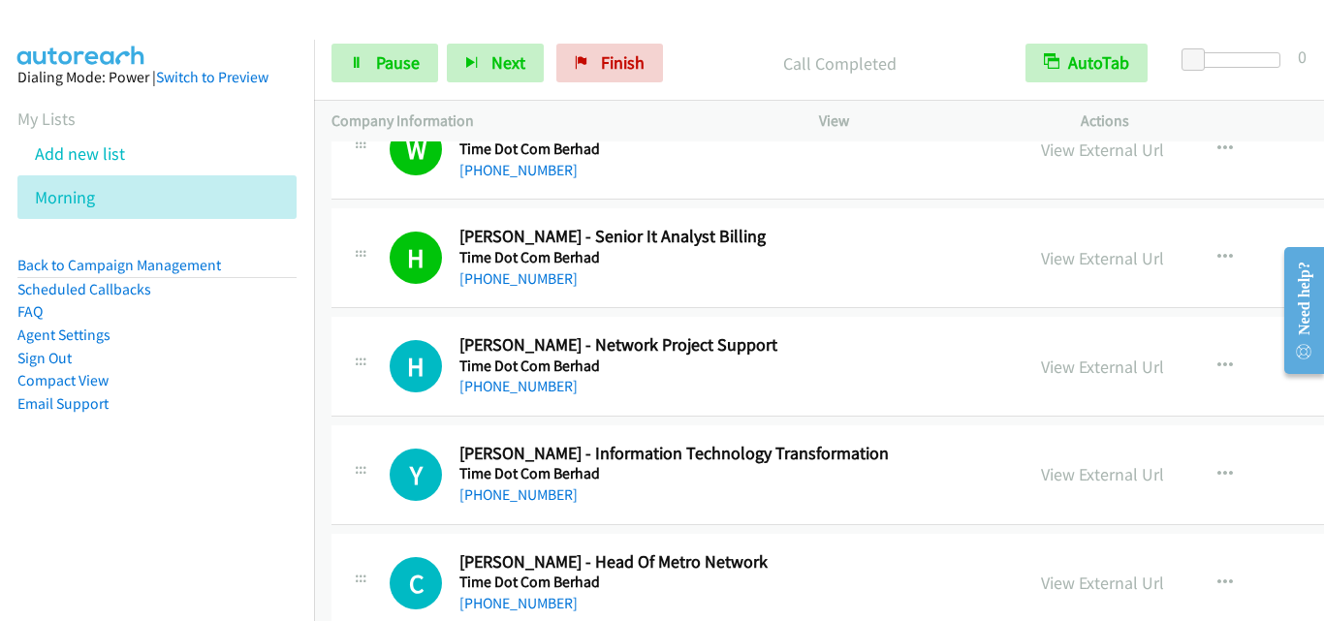
scroll to position [1939, 0]
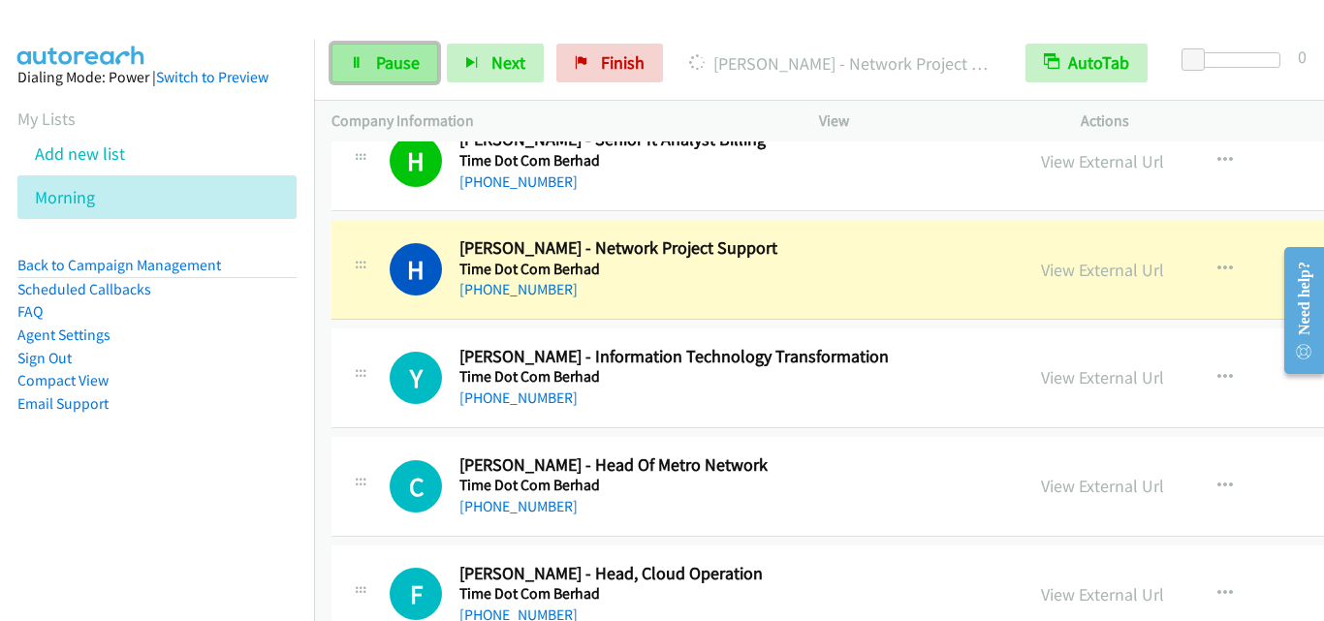
click at [391, 45] on link "Pause" at bounding box center [385, 63] width 107 height 39
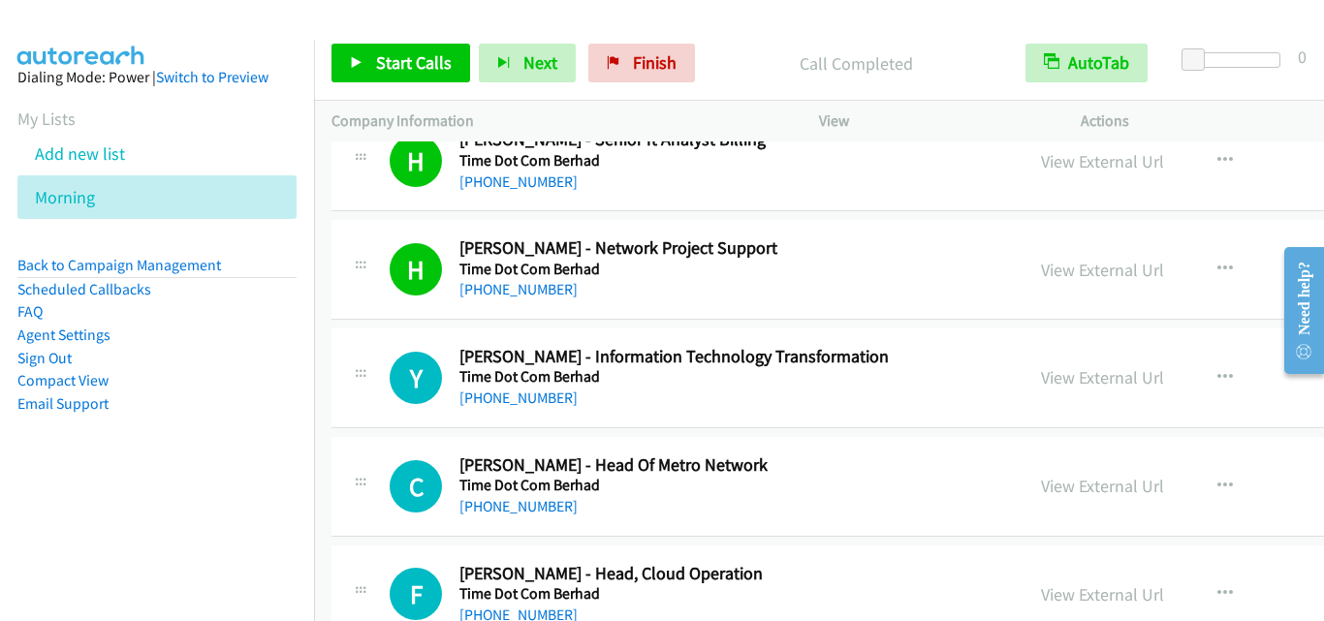
click at [358, 346] on div at bounding box center [360, 372] width 23 height 52
click at [401, 71] on span "Start Calls" at bounding box center [414, 62] width 76 height 22
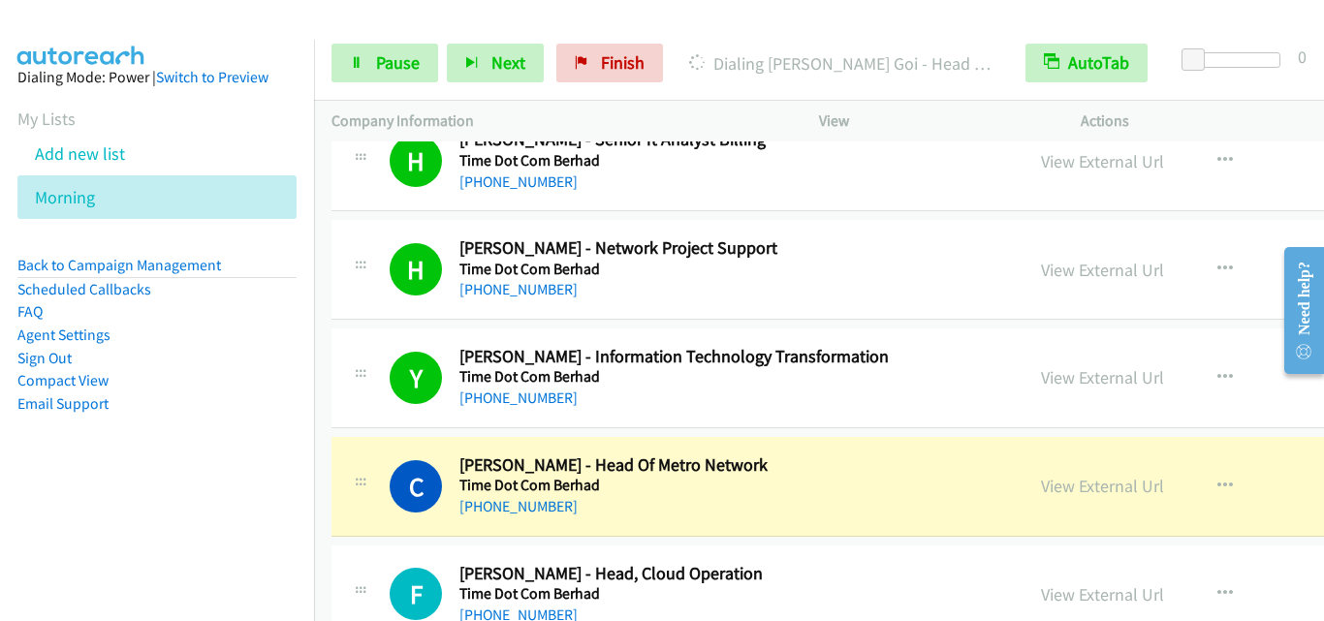
click at [363, 463] on div at bounding box center [360, 481] width 23 height 52
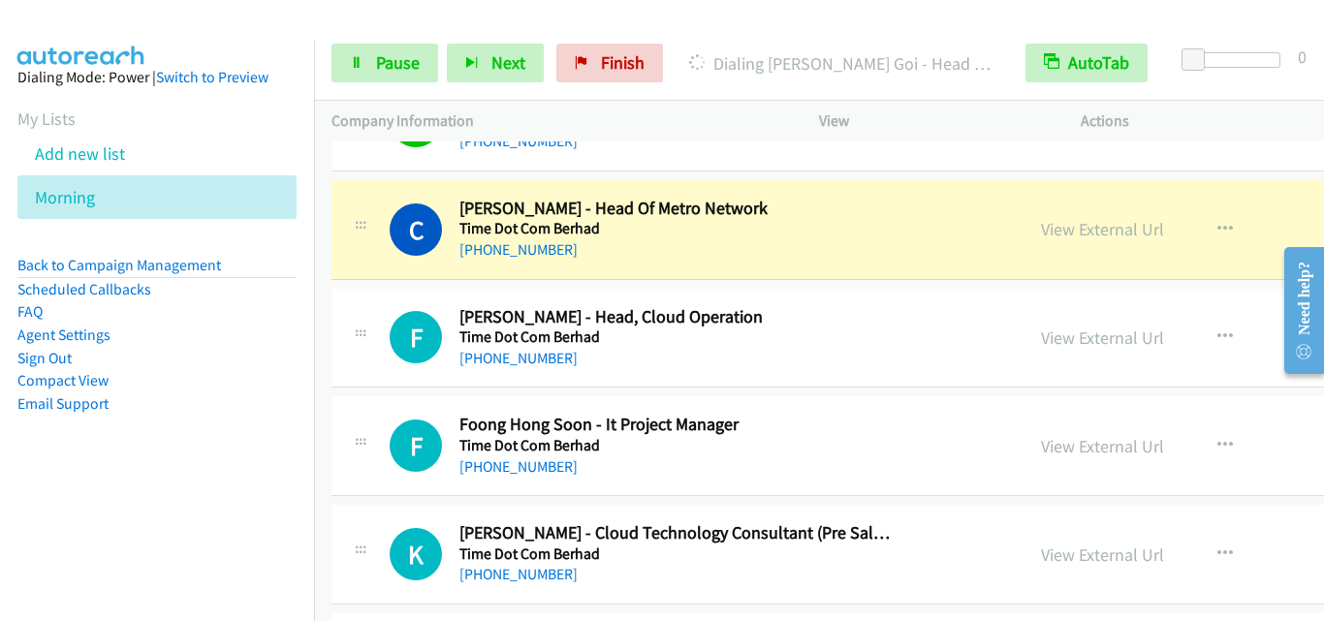
scroll to position [2229, 0]
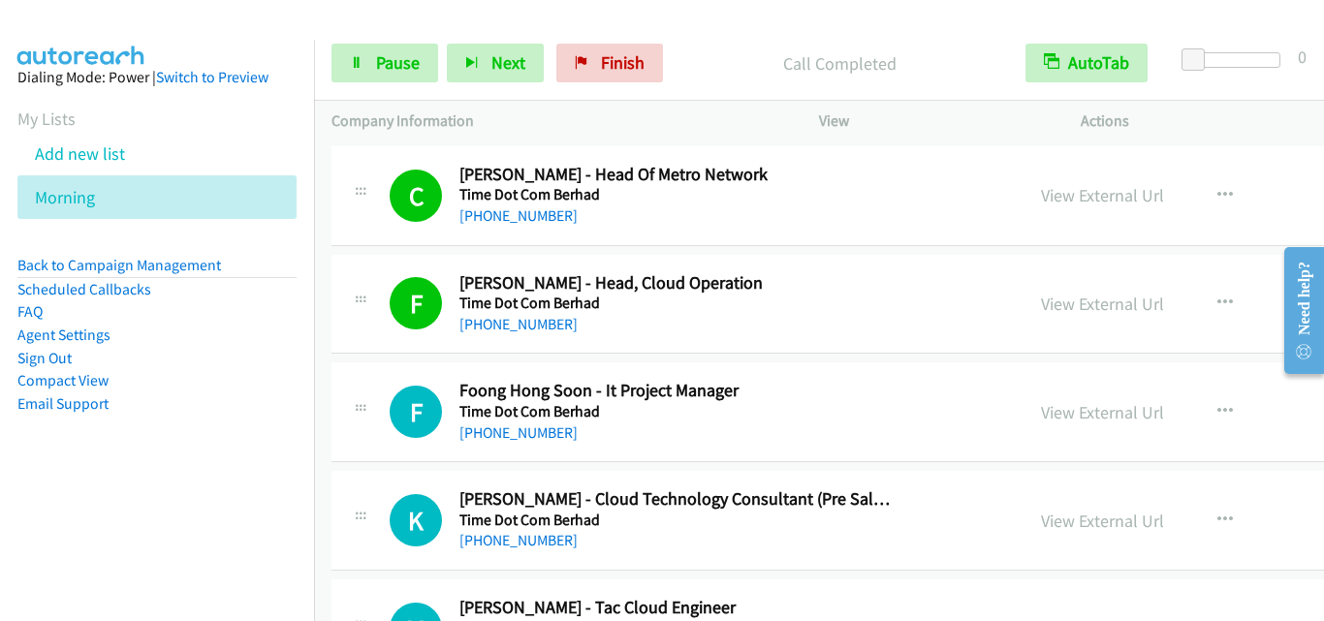
click at [383, 381] on div "F Callback Scheduled [PERSON_NAME] Soon - It Project Manager Time Dot Com Berha…" at bounding box center [677, 412] width 657 height 64
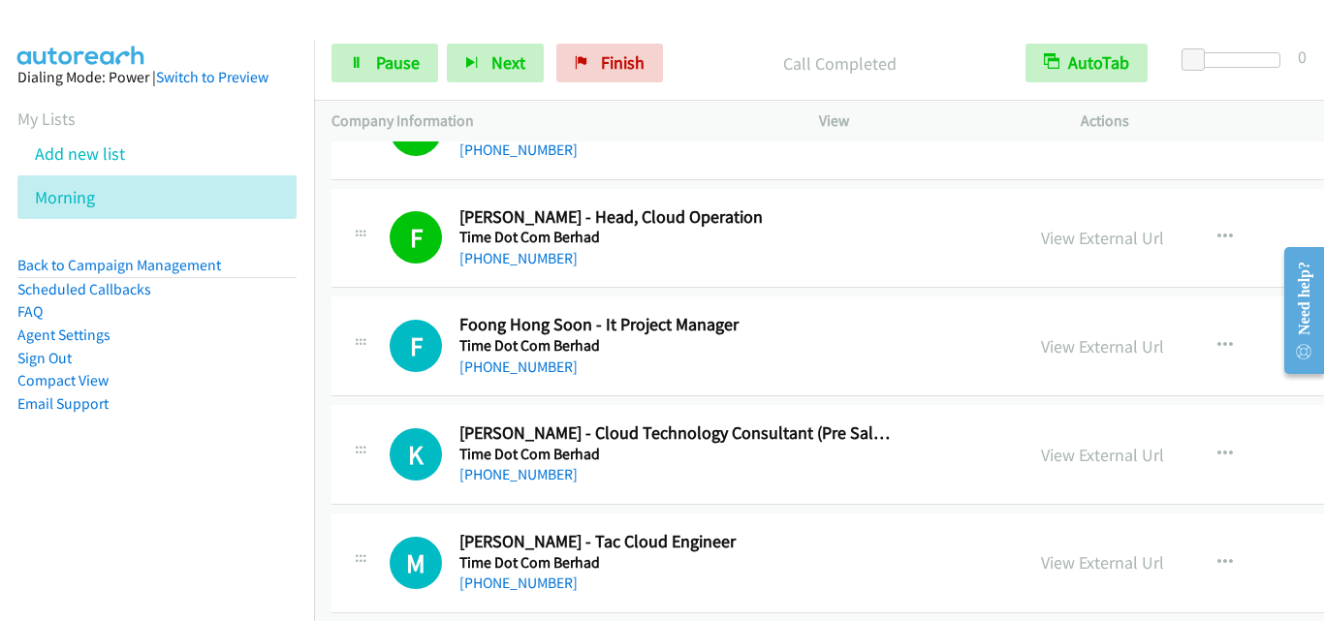
scroll to position [2326, 0]
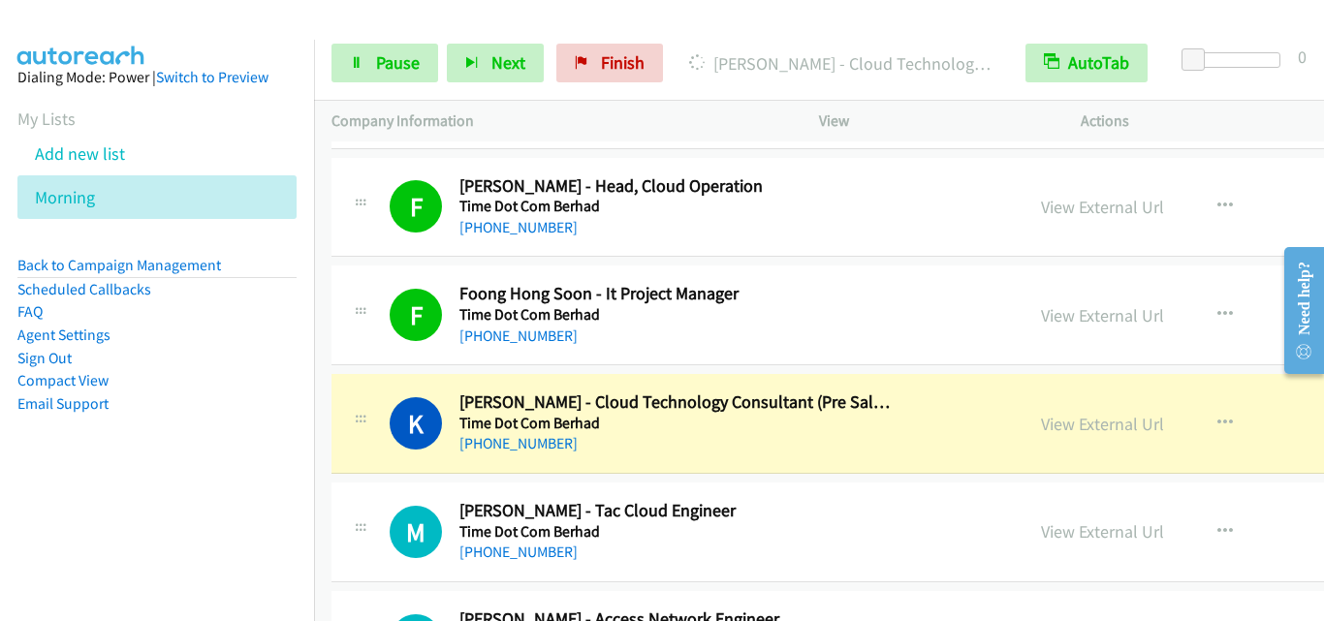
click at [351, 405] on div at bounding box center [360, 418] width 23 height 52
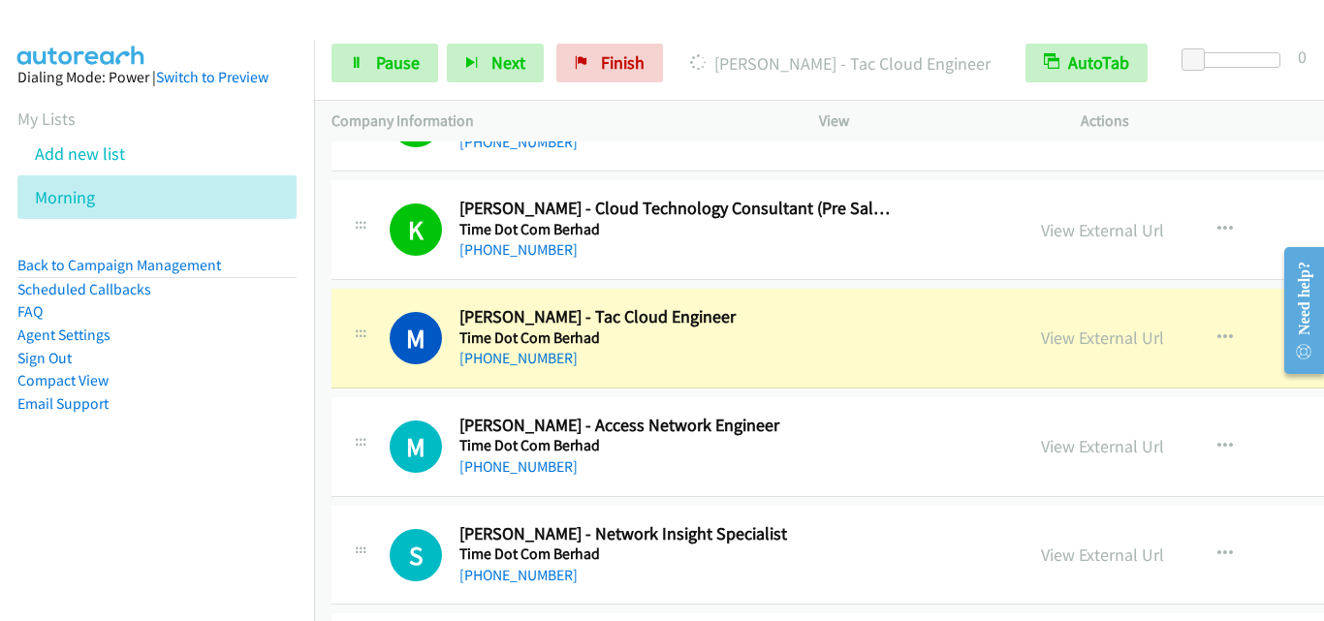
click at [396, 373] on div "M Callback Scheduled [PERSON_NAME] - Tac Cloud Engineer Time Dot Com Berhad Asi…" at bounding box center [988, 339] width 1313 height 100
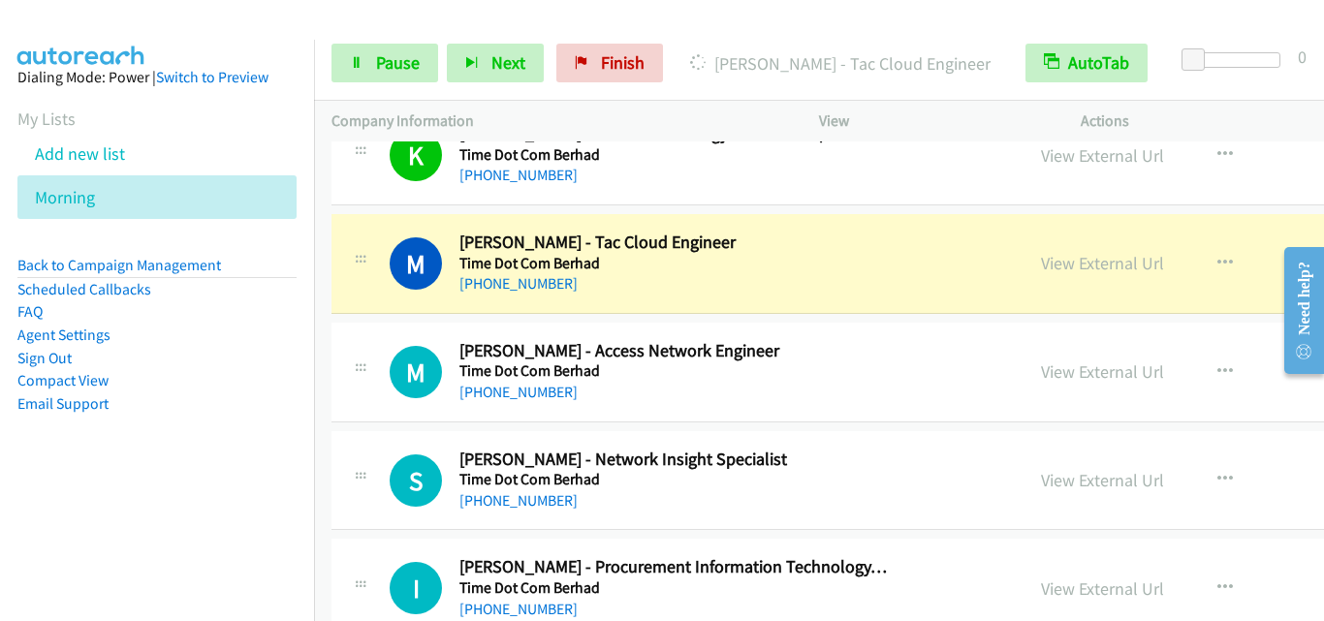
scroll to position [2617, 0]
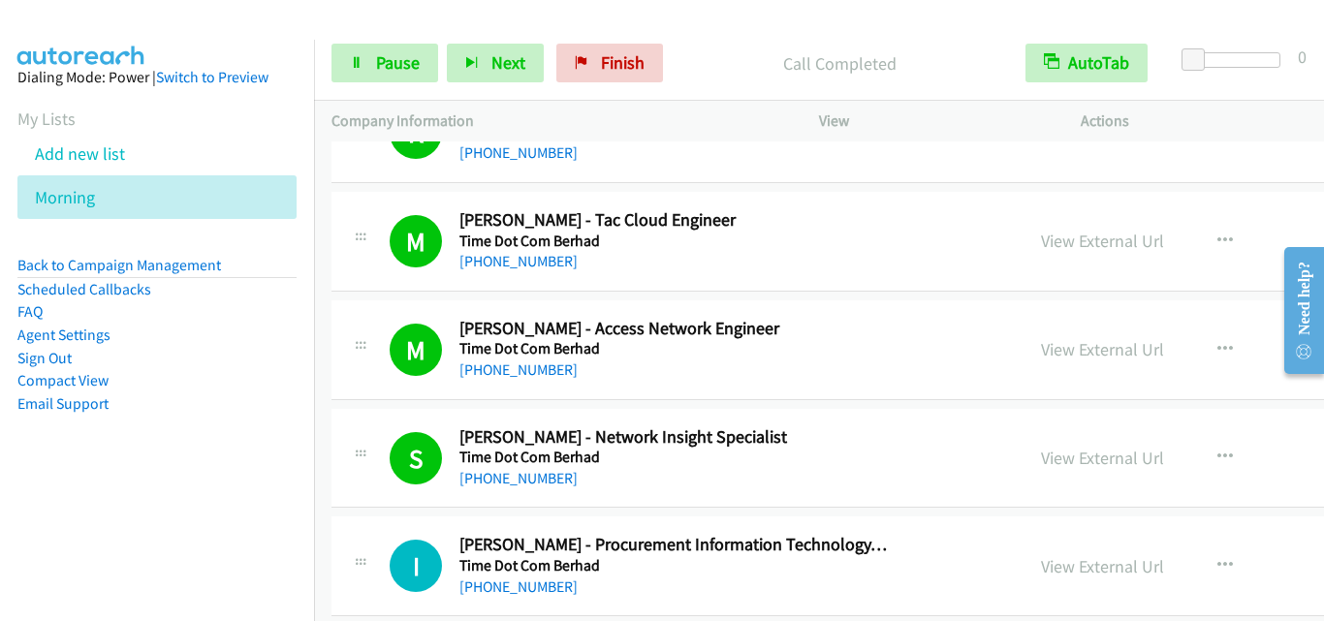
click at [363, 488] on div "S Callback Scheduled [PERSON_NAME] - Network Insight Specialist Time Dot Com Be…" at bounding box center [677, 458] width 657 height 64
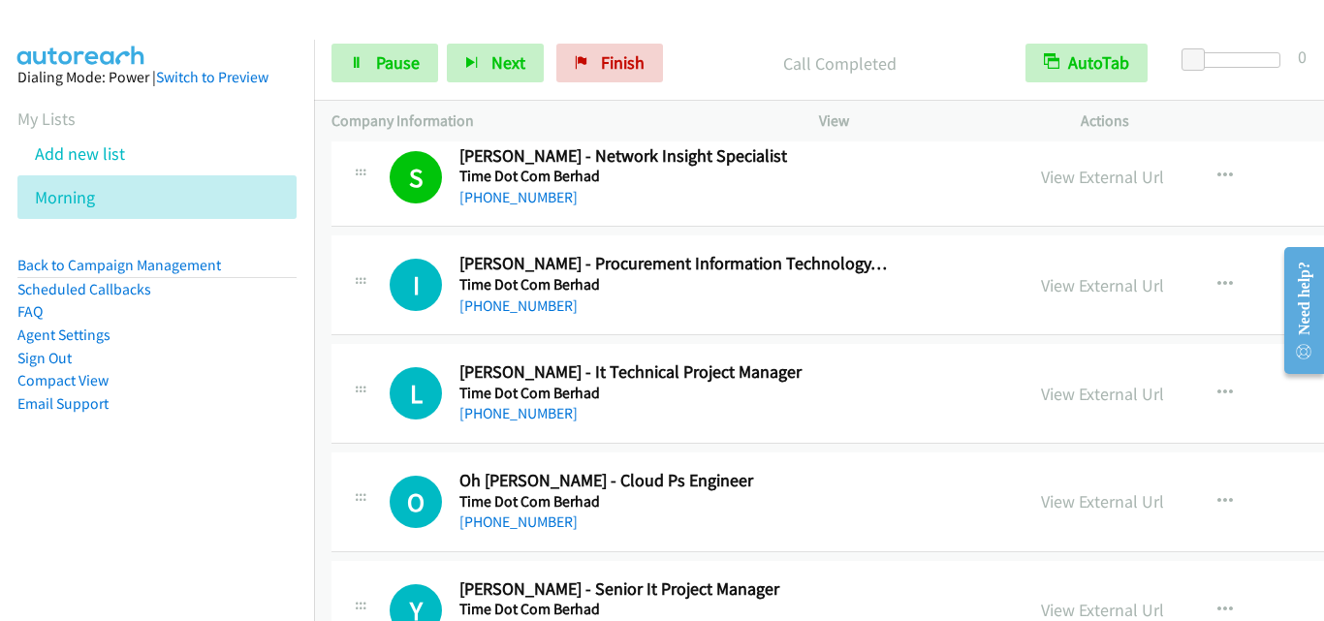
scroll to position [2908, 0]
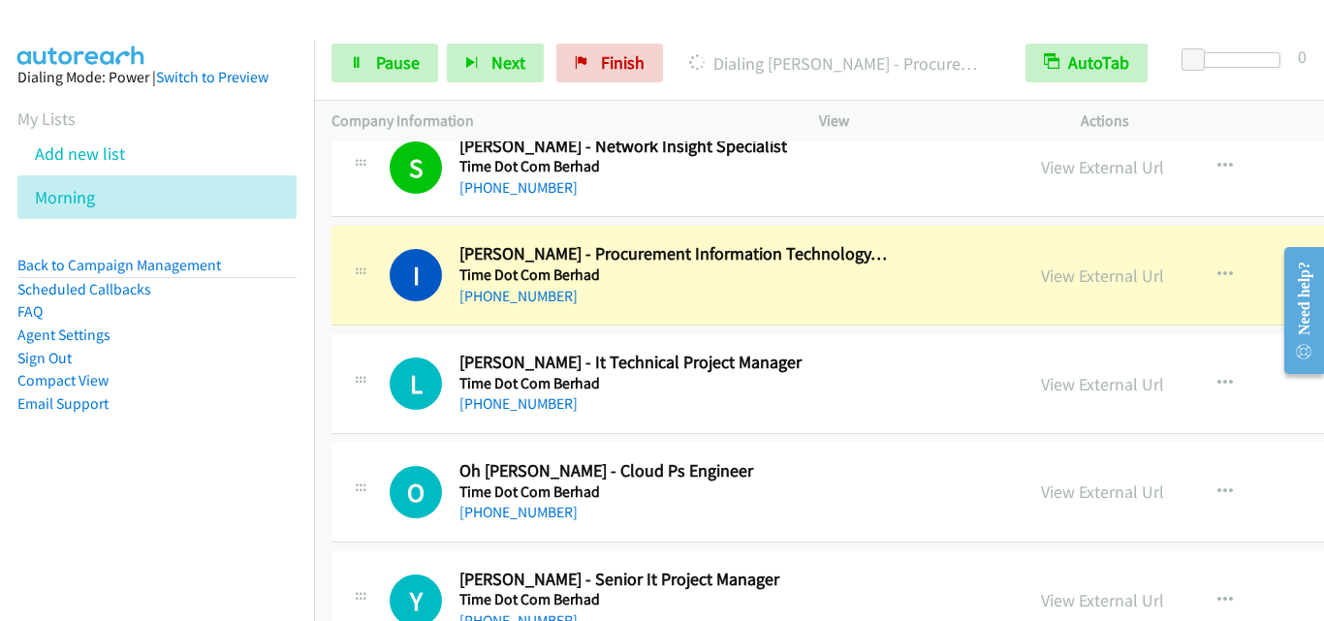
click at [326, 372] on td "L Callback Scheduled [PERSON_NAME] - It Technical Project Manager Time Dot Com …" at bounding box center [988, 385] width 1348 height 109
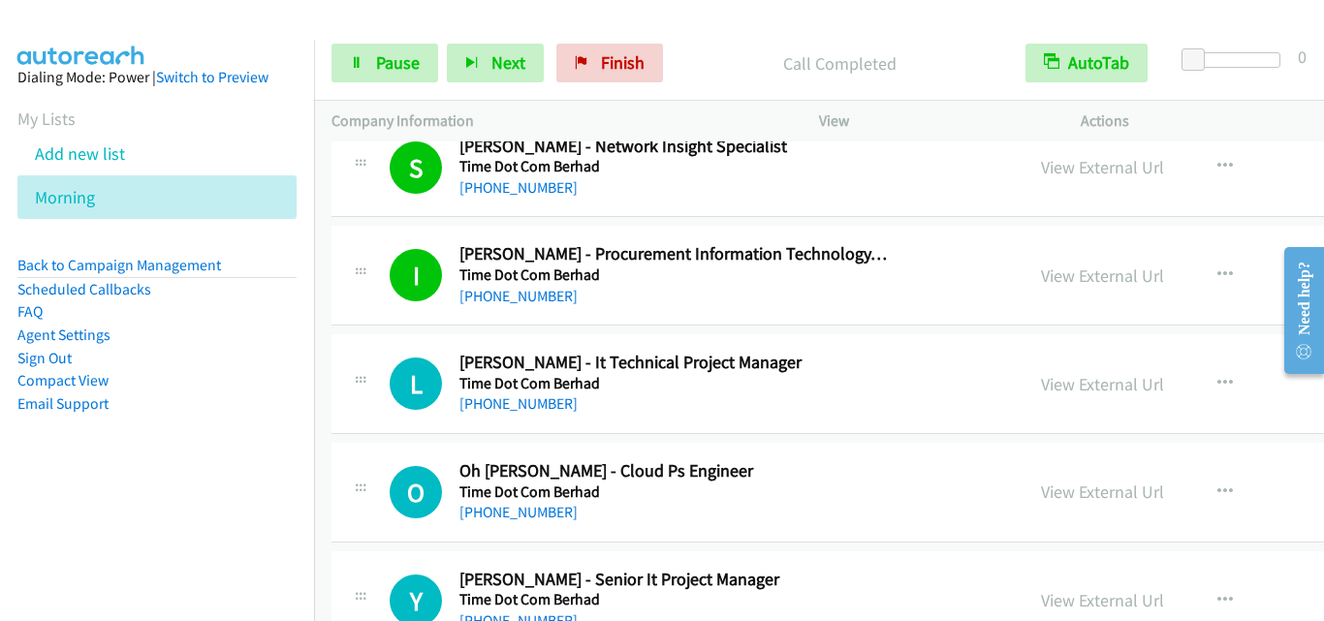
scroll to position [3102, 0]
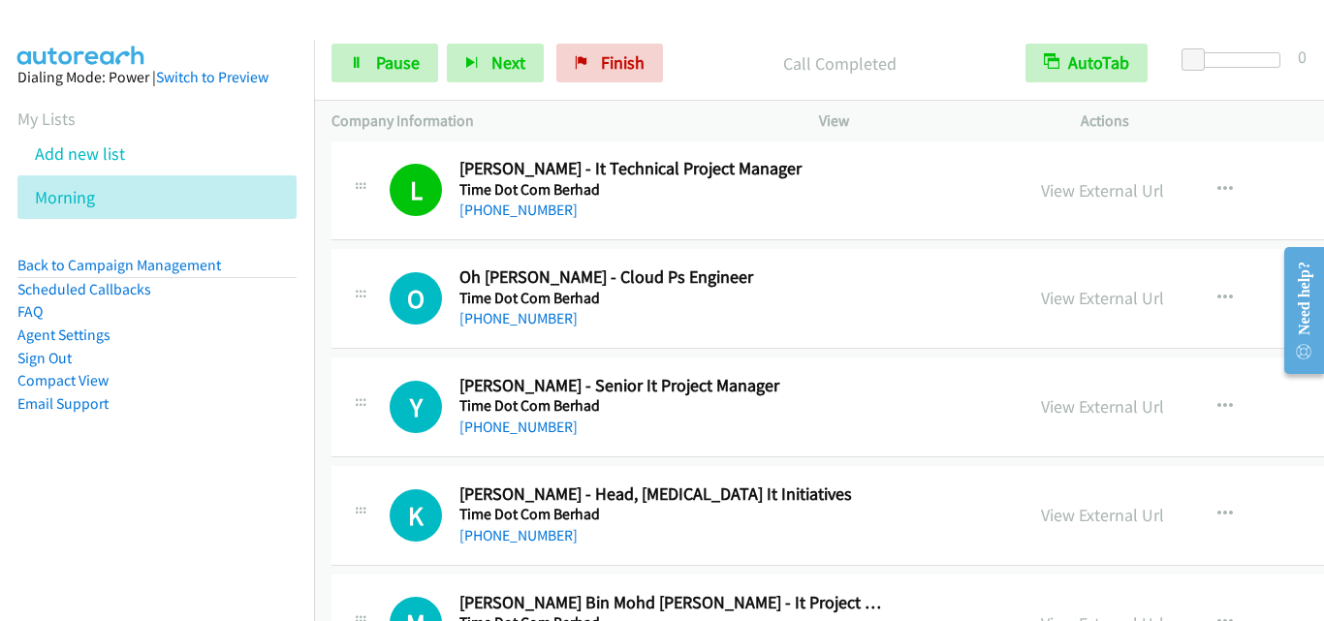
click at [395, 344] on div "O Callback Scheduled Oh [PERSON_NAME] - Cloud Ps Engineer Time Dot Com Berhad A…" at bounding box center [988, 299] width 1313 height 100
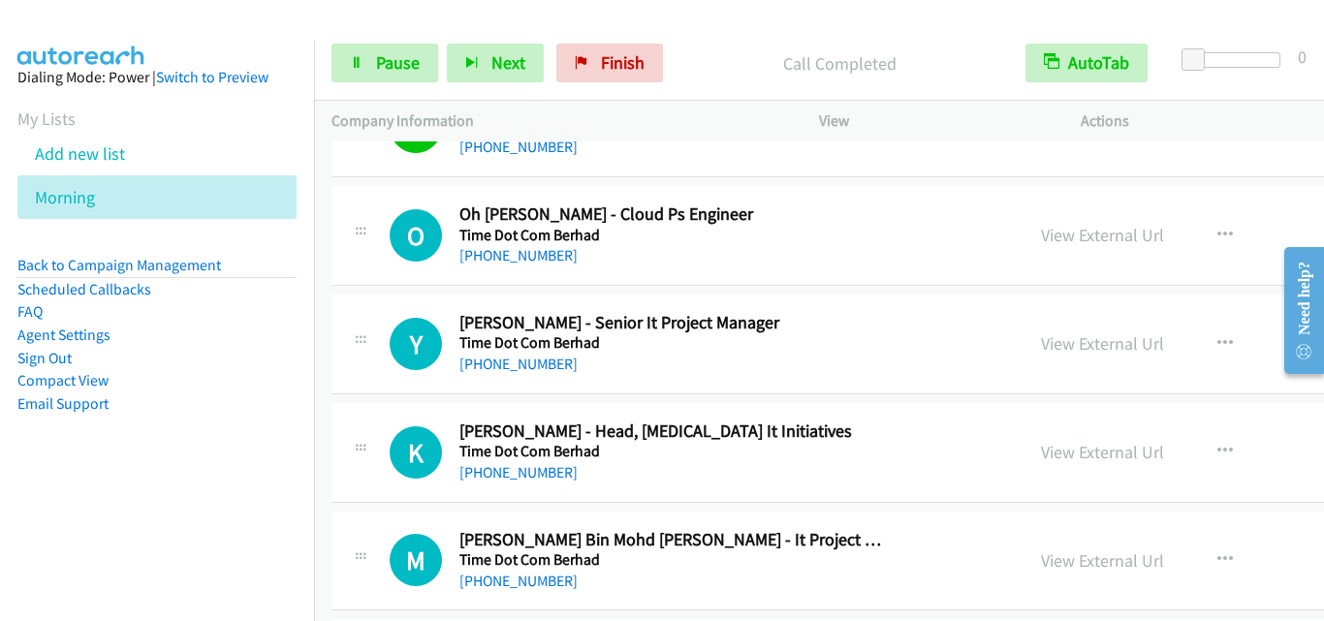
scroll to position [3199, 0]
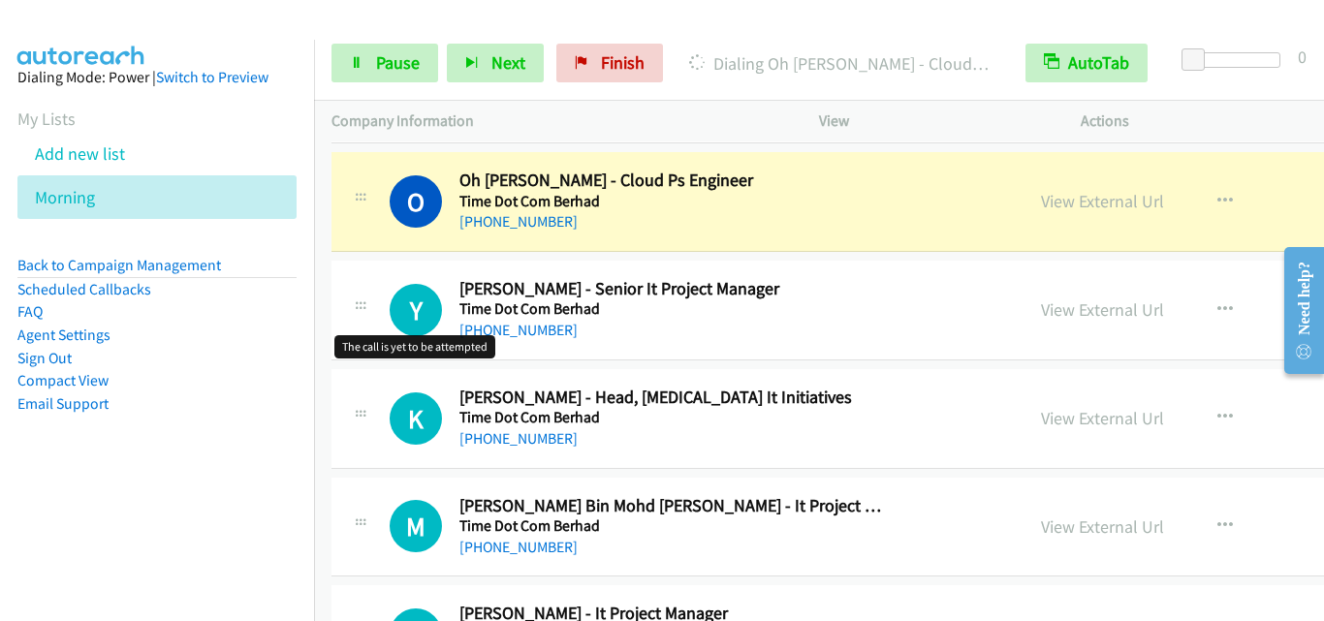
click at [399, 291] on h1 "Y" at bounding box center [416, 310] width 52 height 52
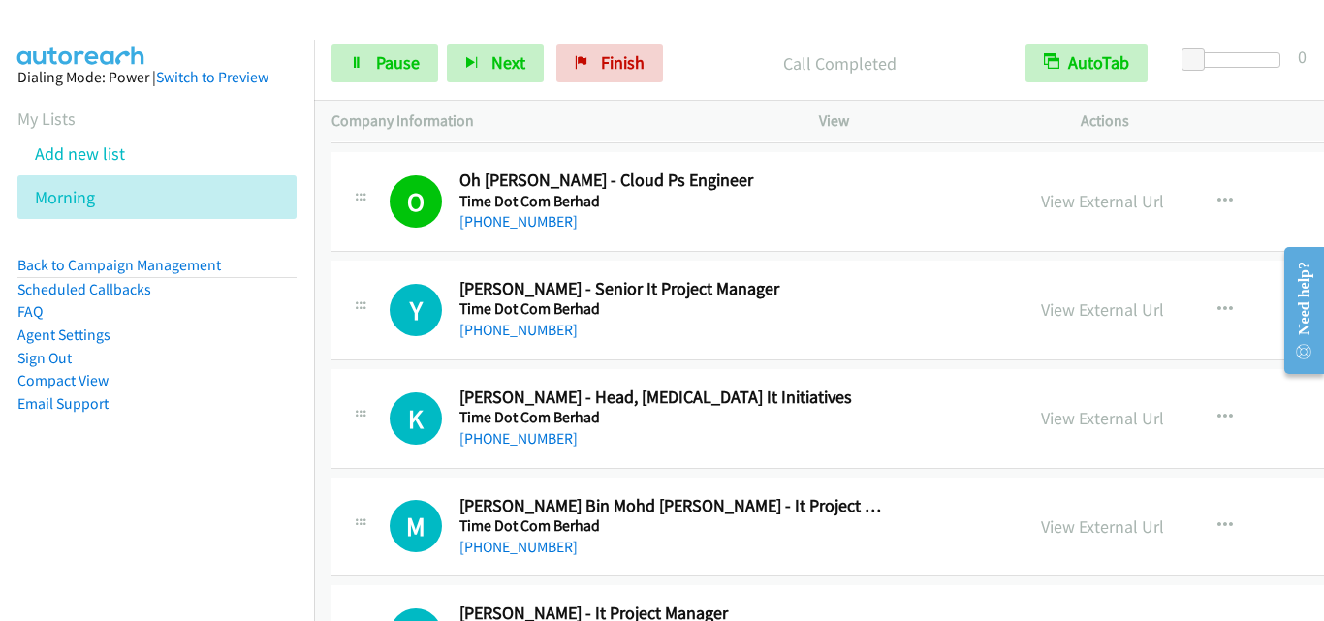
click at [386, 341] on div "Y Callback Scheduled [PERSON_NAME] - Senior It Project Manager Time Dot Com Ber…" at bounding box center [677, 310] width 657 height 64
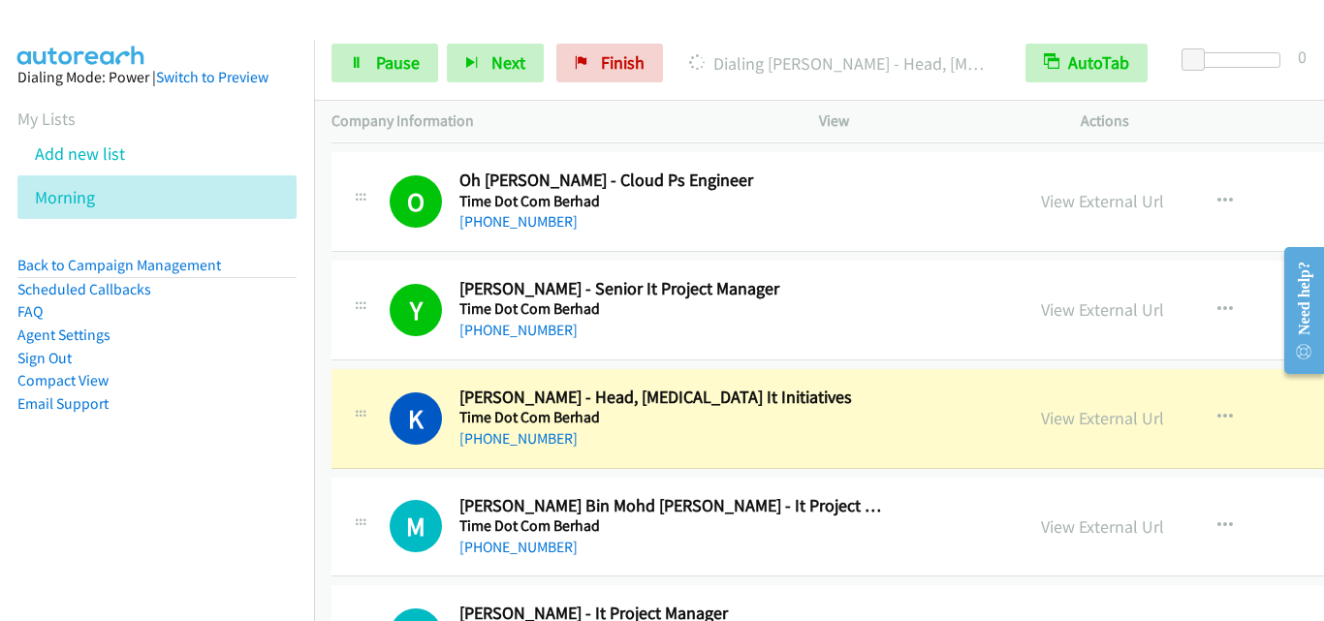
click at [398, 374] on div "K Callback Scheduled [PERSON_NAME] - Head, [MEDICAL_DATA] It Initiatives Time D…" at bounding box center [988, 419] width 1313 height 100
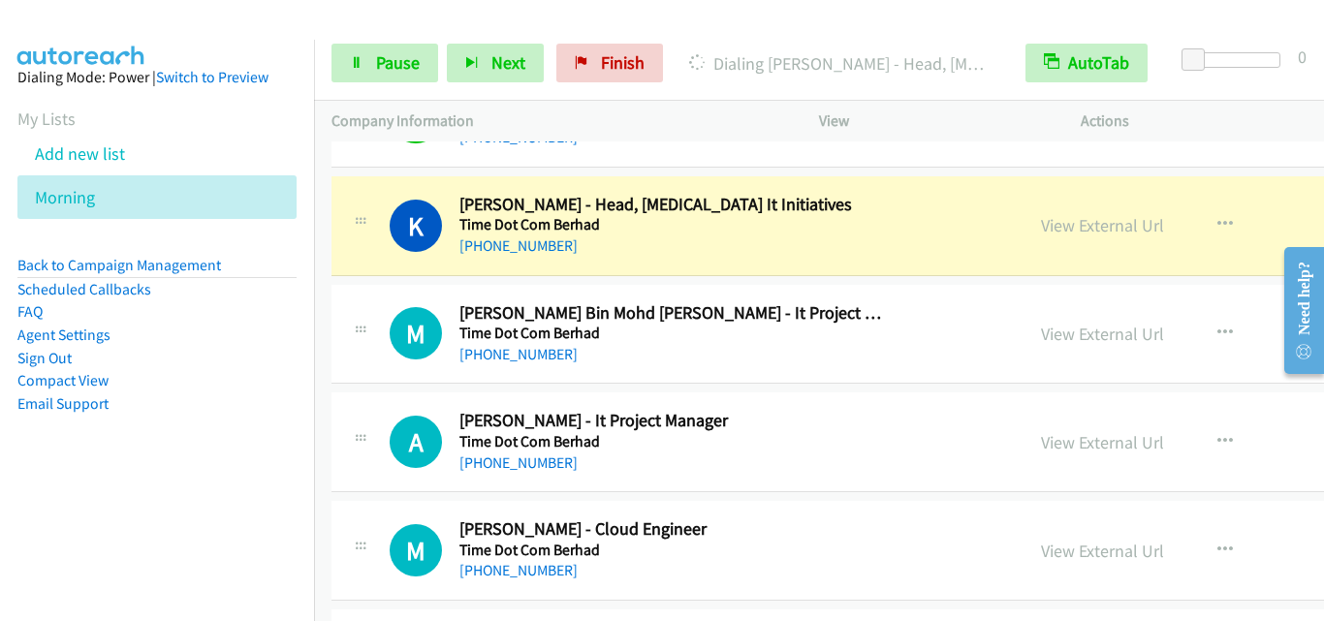
scroll to position [3393, 0]
click at [369, 294] on div "M Callback Scheduled [PERSON_NAME] Bin Mohd [PERSON_NAME] - It Project Manager …" at bounding box center [988, 334] width 1313 height 100
click at [392, 65] on span "Pause" at bounding box center [398, 62] width 44 height 22
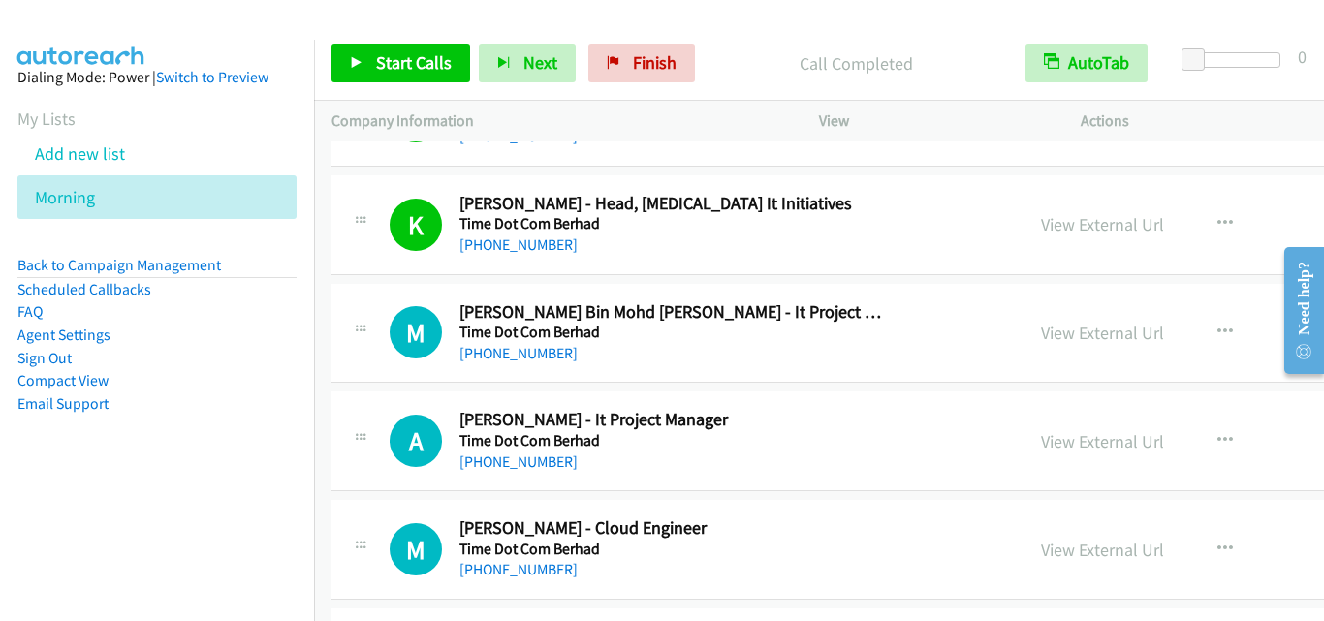
click at [357, 303] on div at bounding box center [360, 327] width 23 height 52
click at [335, 321] on div "M Callback Scheduled [PERSON_NAME] Bin Mohd [PERSON_NAME] - It Project Manager …" at bounding box center [678, 333] width 692 height 64
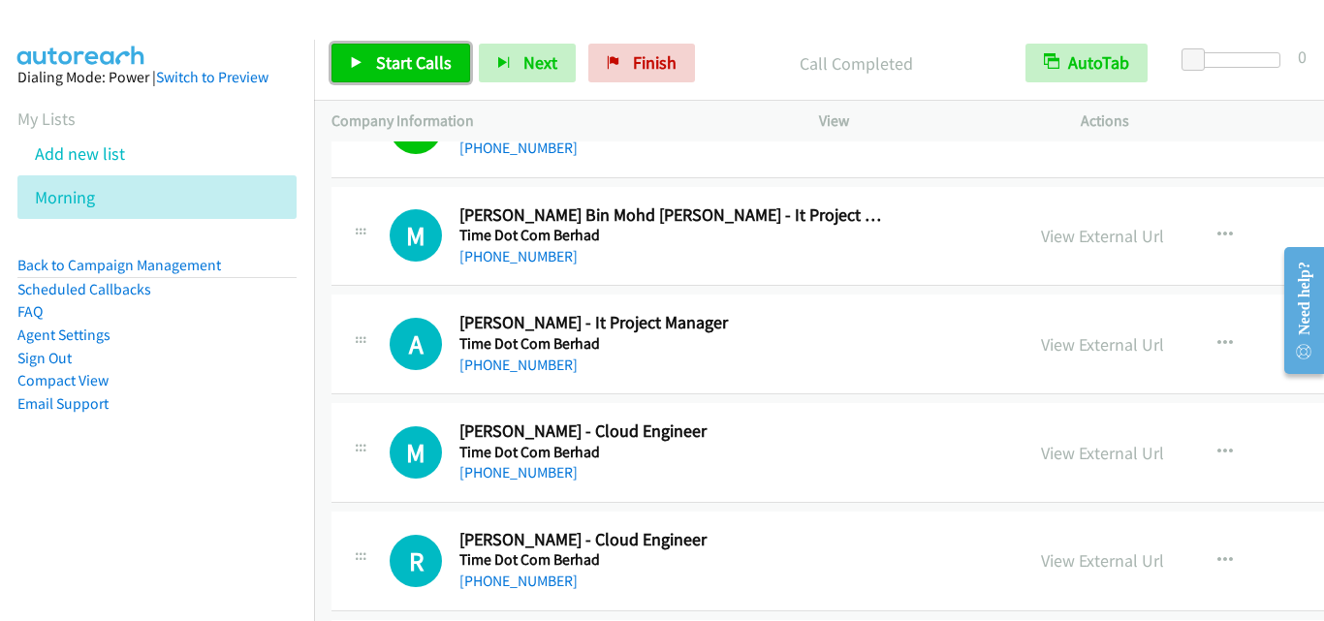
click at [384, 59] on span "Start Calls" at bounding box center [414, 62] width 76 height 22
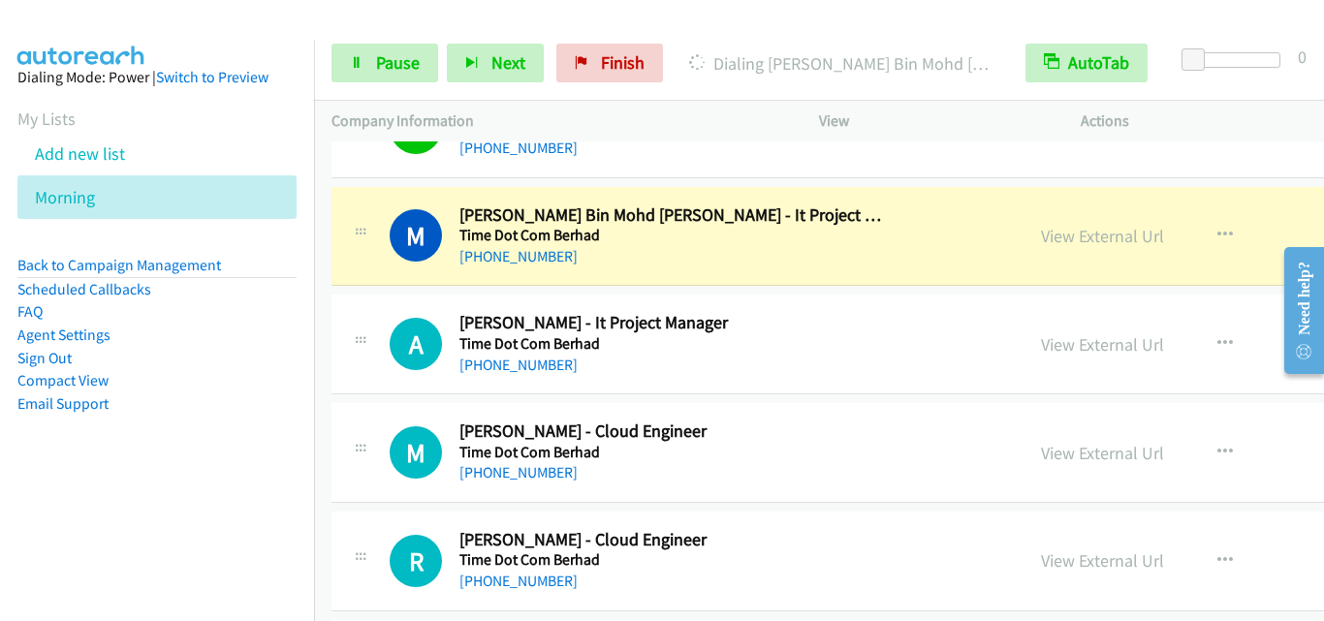
click at [328, 289] on td "M Callback Scheduled [PERSON_NAME] Bin Mohd [PERSON_NAME] - It Project Manager …" at bounding box center [988, 236] width 1348 height 109
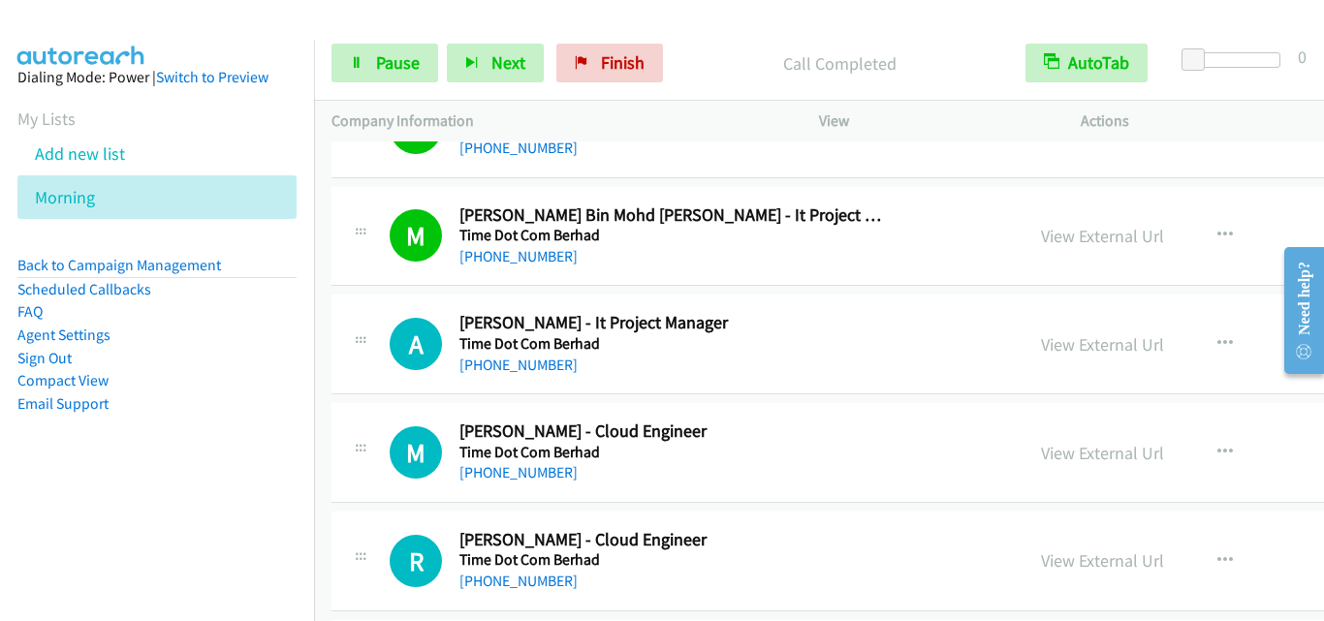
scroll to position [3586, 0]
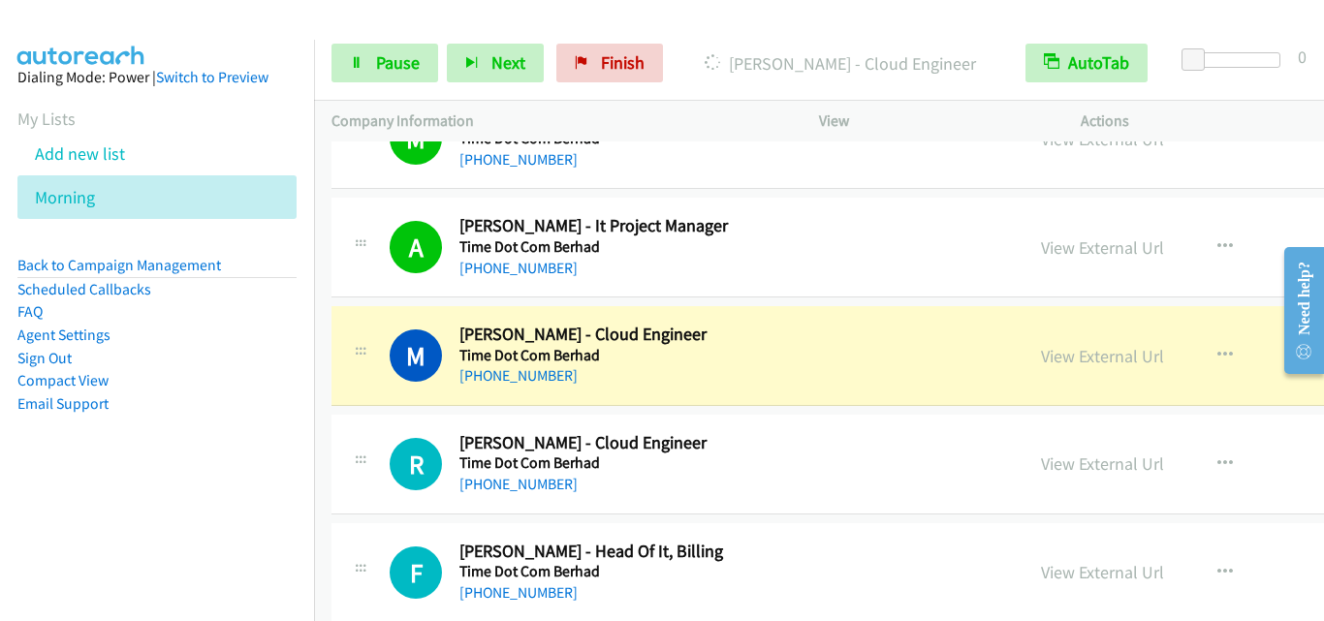
click at [354, 388] on div "M Callback Scheduled [PERSON_NAME] - Cloud Engineer Time Dot Com Berhad Asia/[G…" at bounding box center [988, 356] width 1313 height 100
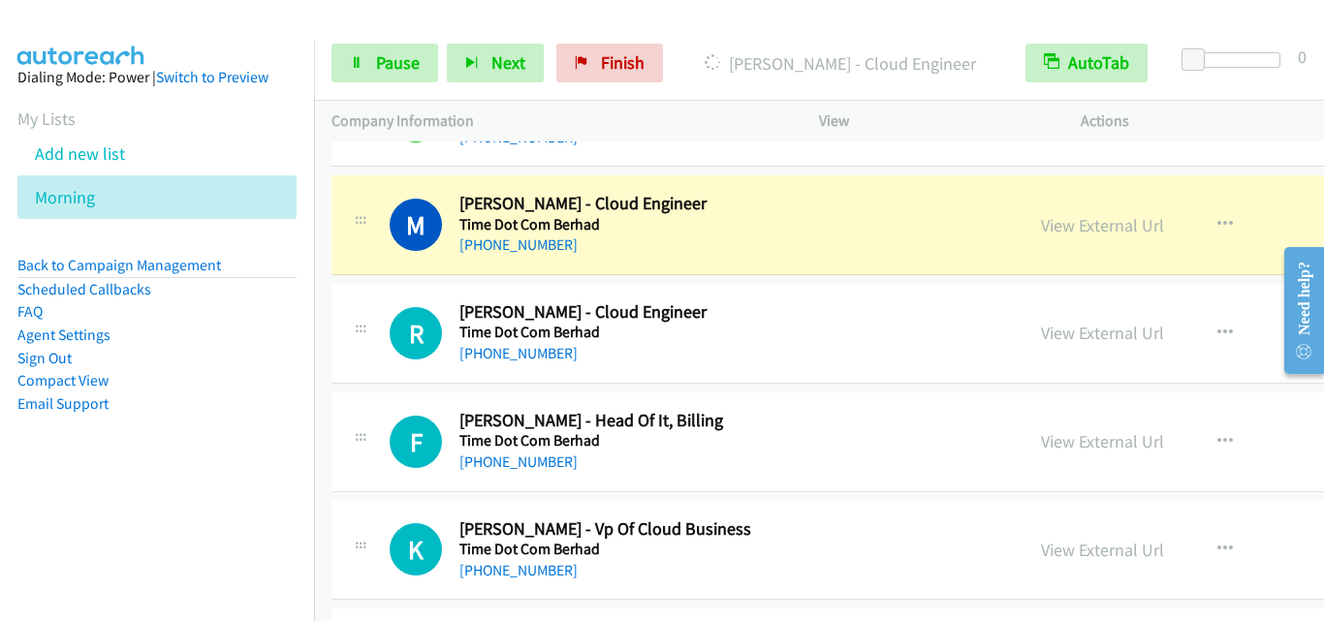
scroll to position [3683, 0]
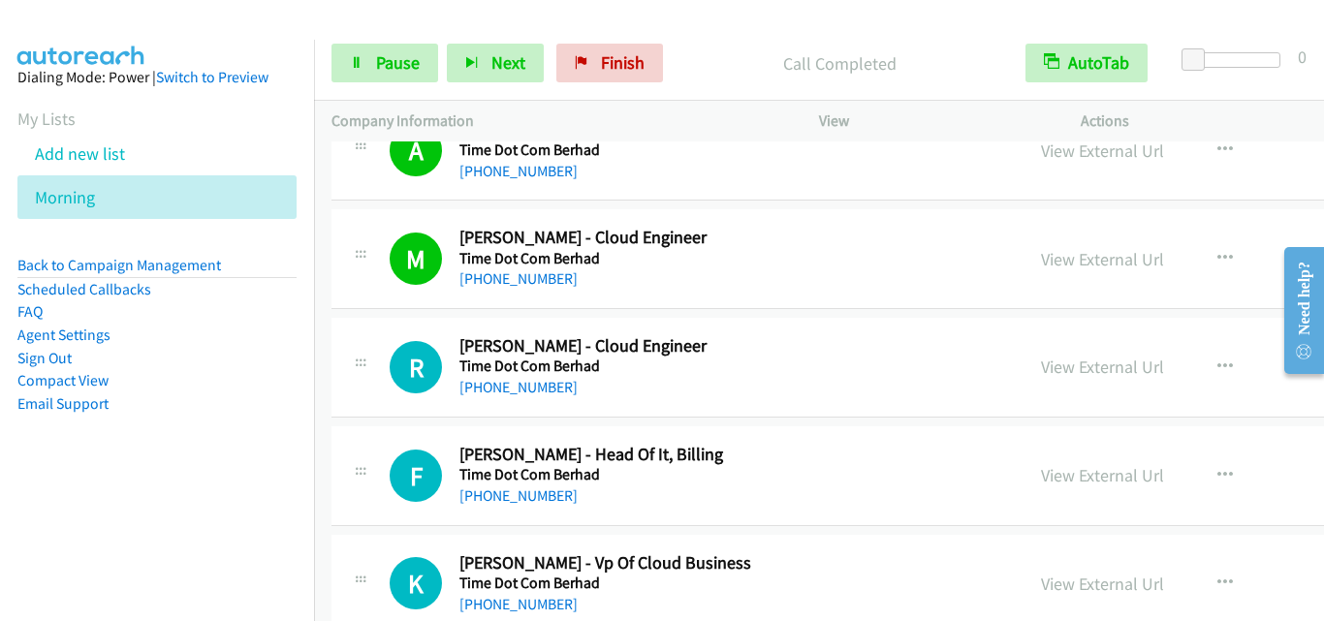
click at [385, 386] on div "R Callback Scheduled [PERSON_NAME] - Cloud Engineer Time Dot Com Berhad Asia/[G…" at bounding box center [677, 367] width 657 height 64
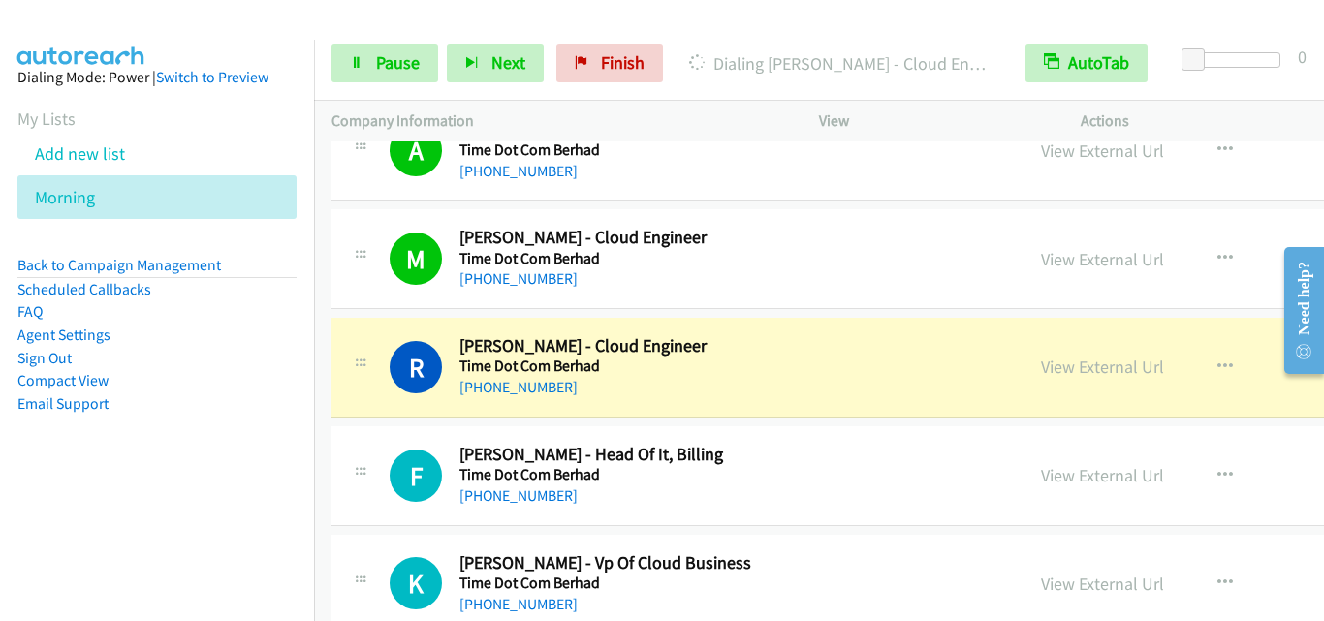
scroll to position [3780, 0]
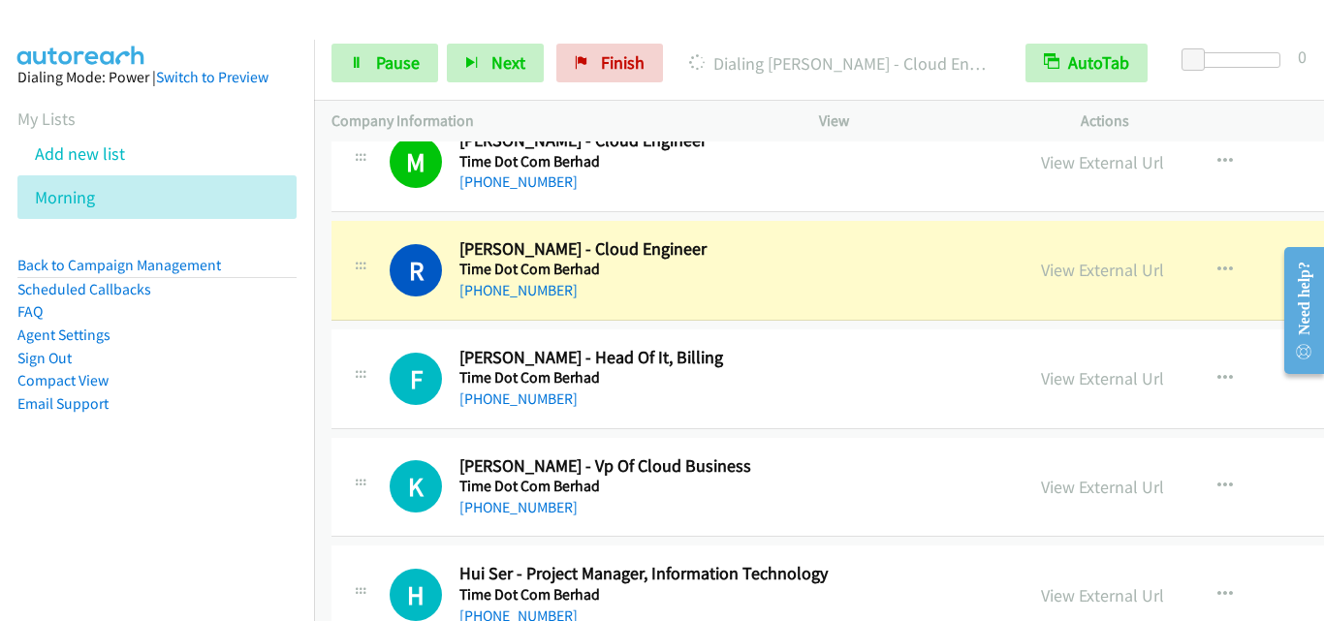
click at [352, 327] on td "F Callback Scheduled [PERSON_NAME] - Head Of It, Billing Time Dot Com Berhad As…" at bounding box center [988, 379] width 1348 height 109
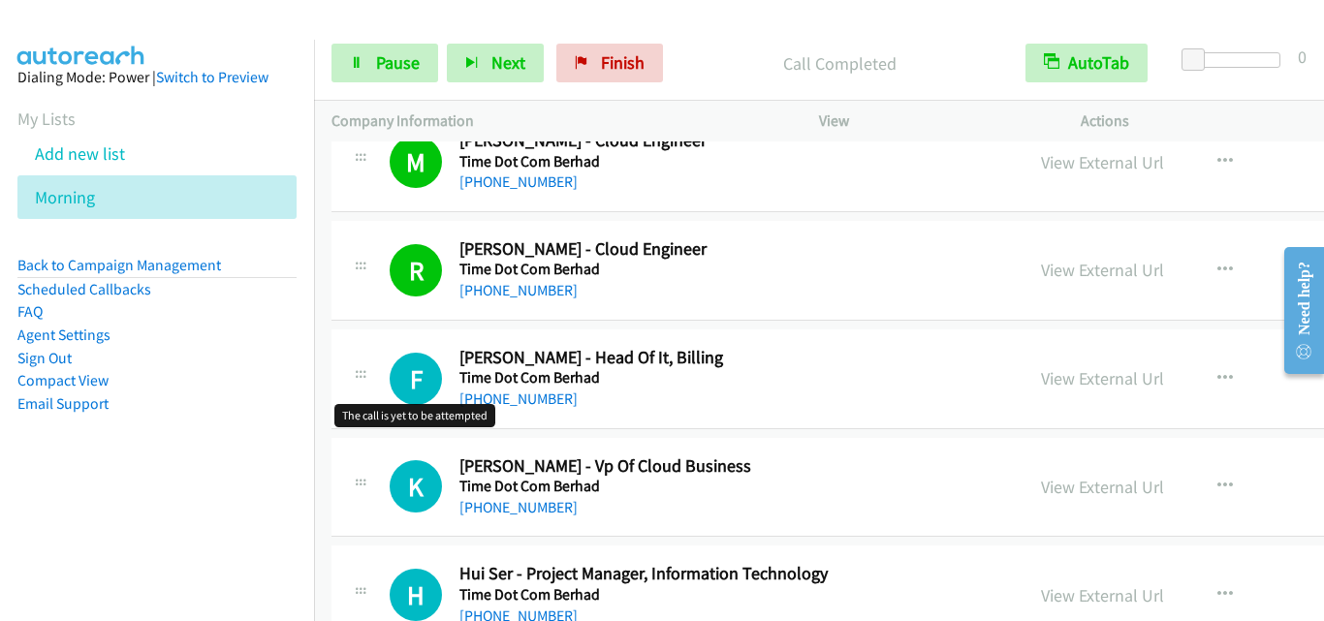
click at [393, 395] on h1 "F" at bounding box center [416, 379] width 52 height 52
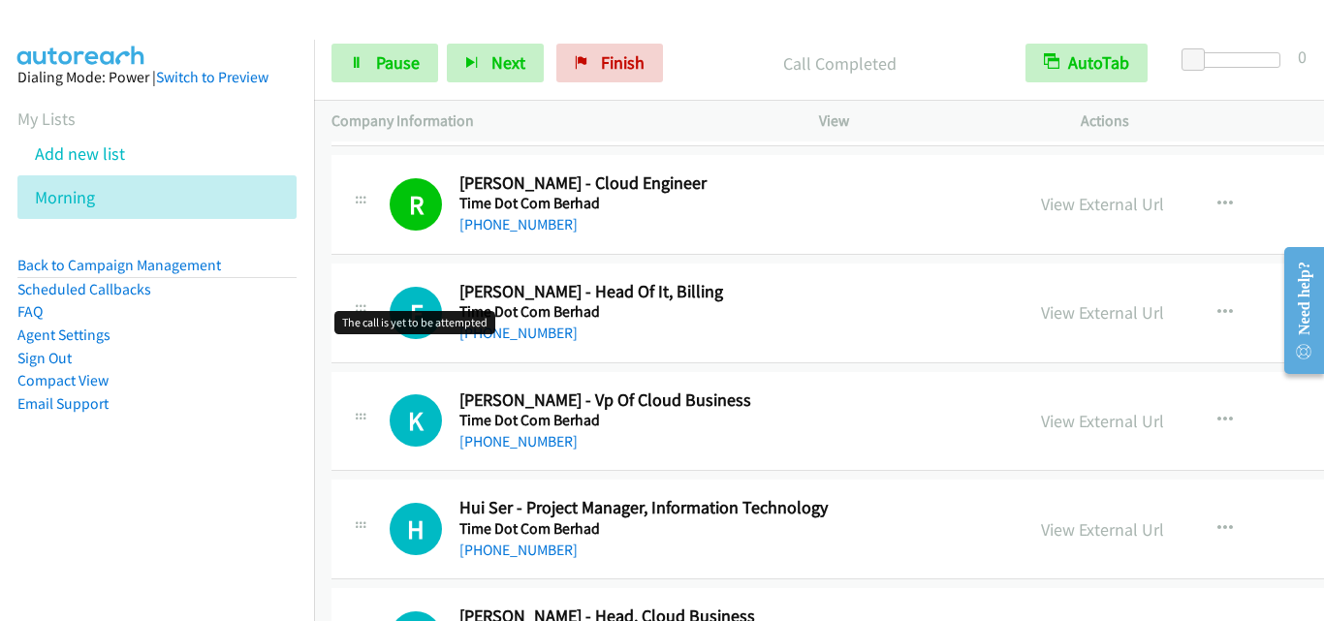
scroll to position [3877, 0]
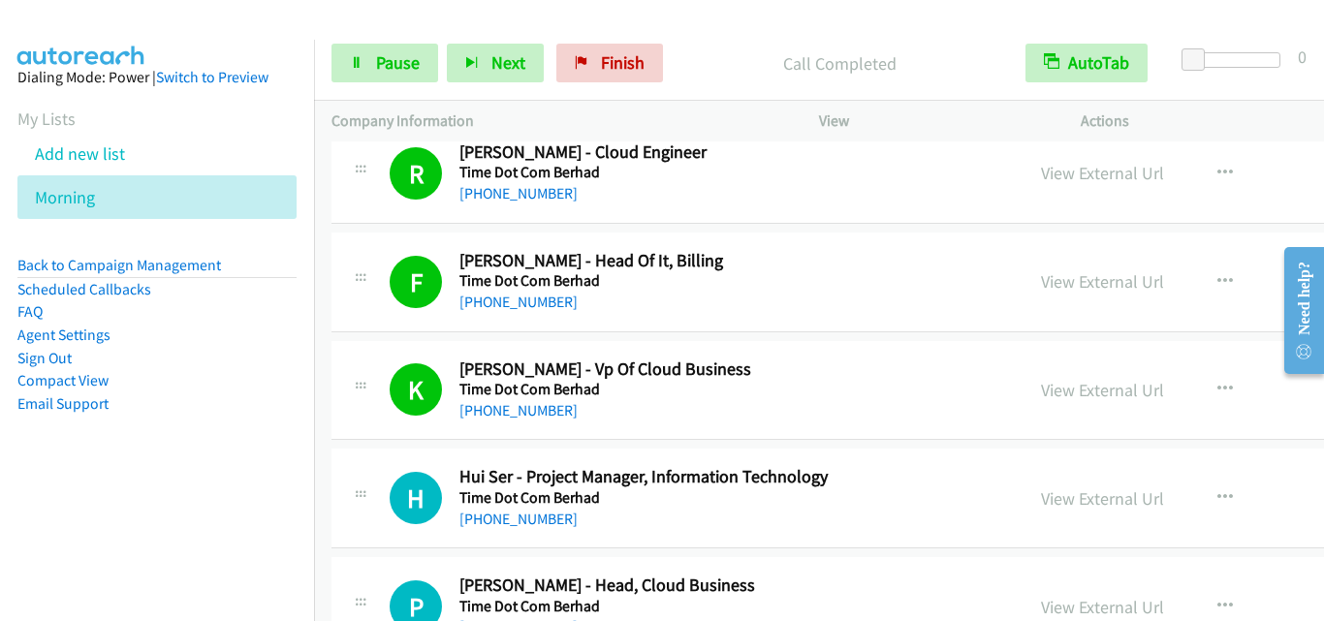
click at [387, 460] on div "H Callback Scheduled [PERSON_NAME] - Project Manager, Information Technology Ti…" at bounding box center [988, 499] width 1313 height 100
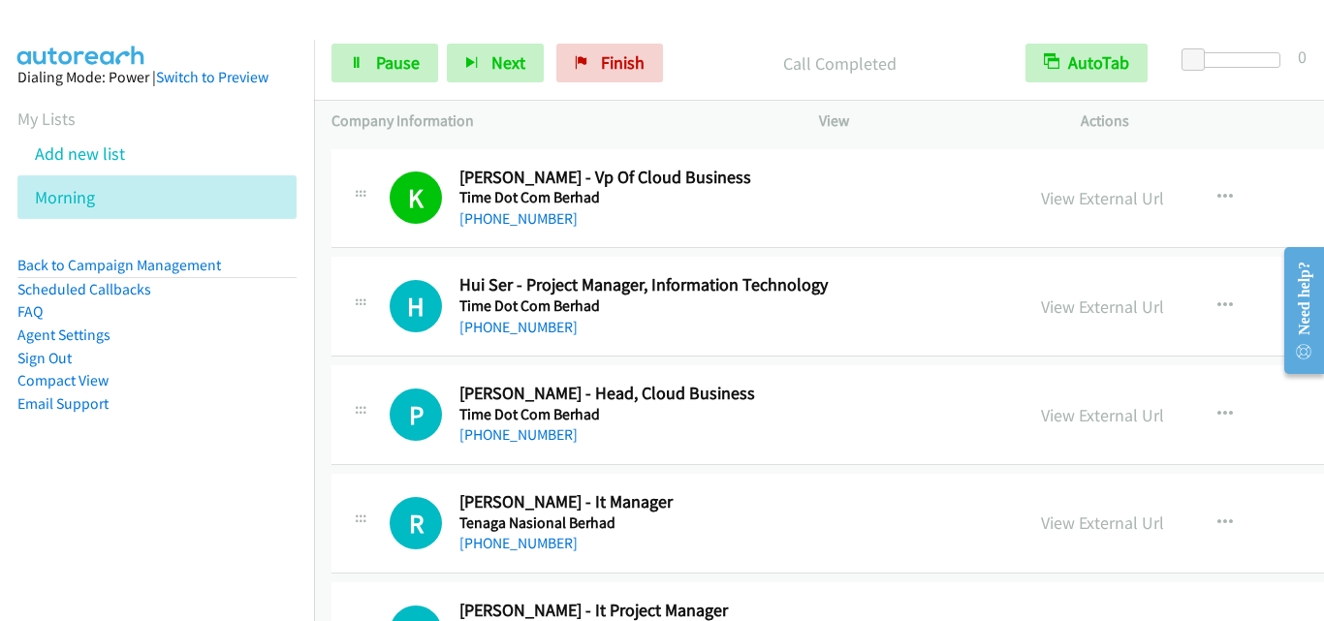
scroll to position [4071, 0]
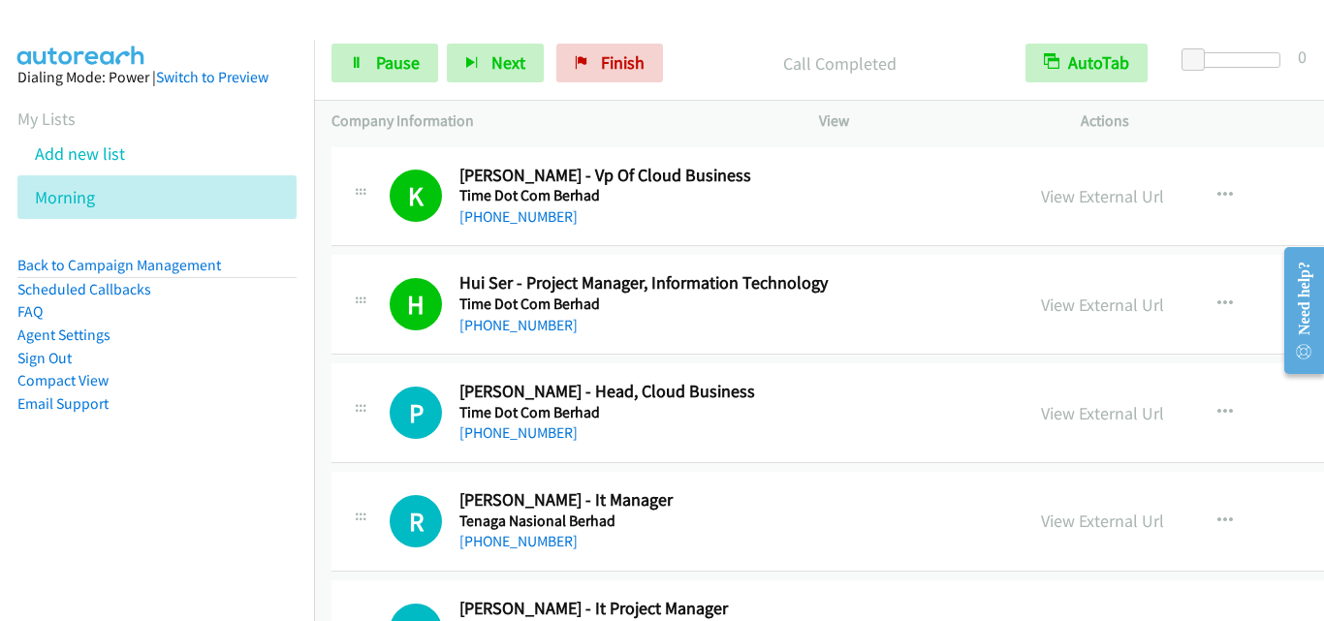
click at [388, 405] on div "P Callback Scheduled [PERSON_NAME] - Head, Cloud Business Time Dot Com Berhad A…" at bounding box center [677, 413] width 657 height 64
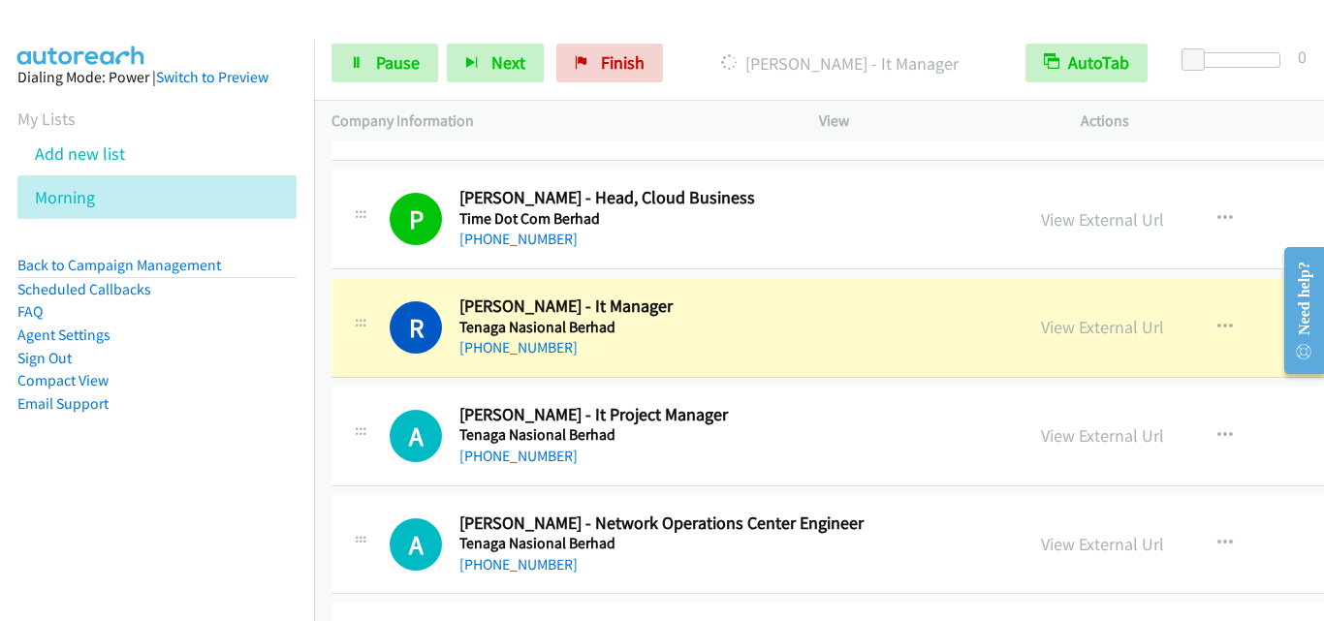
click at [369, 426] on icon at bounding box center [360, 431] width 23 height 10
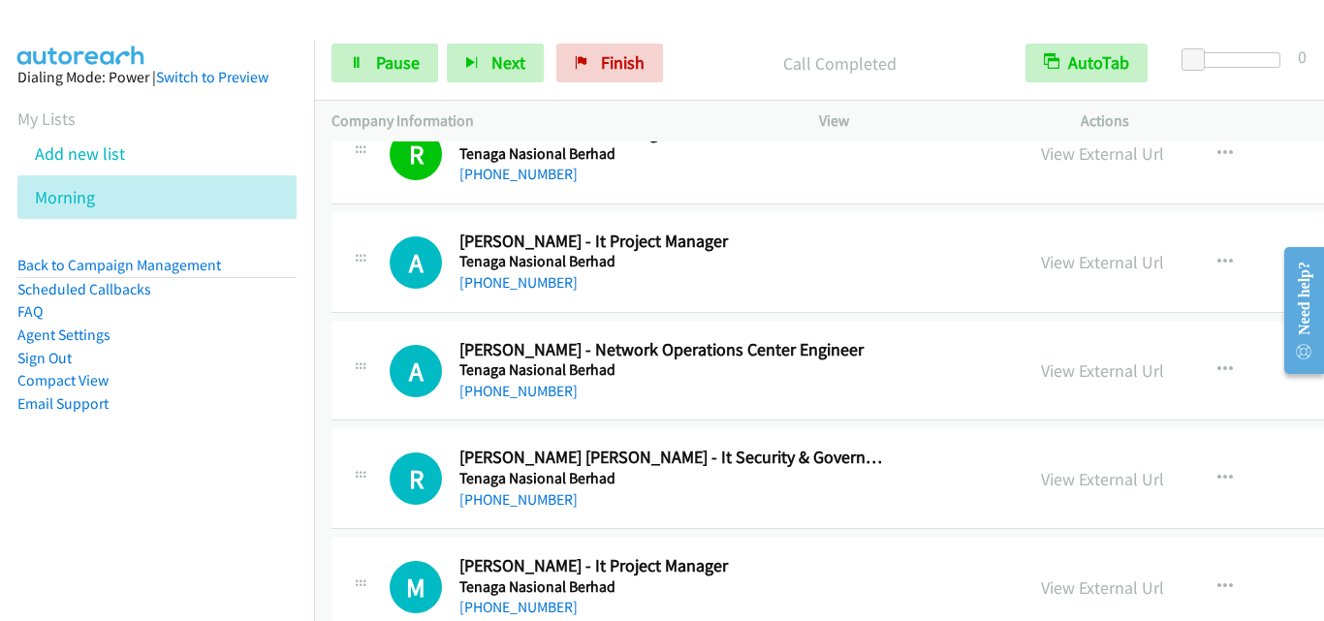
scroll to position [4459, 0]
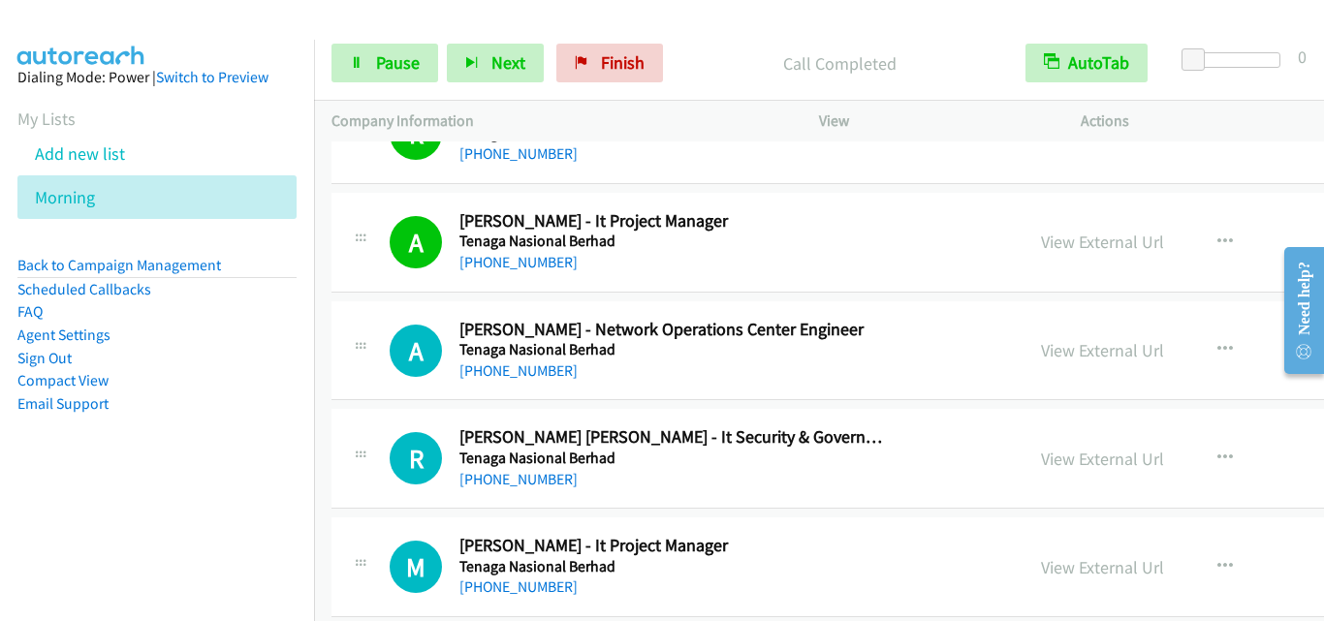
click at [401, 425] on div "R Callback Scheduled [PERSON_NAME] [PERSON_NAME] - It Security & Governance Ana…" at bounding box center [988, 459] width 1313 height 100
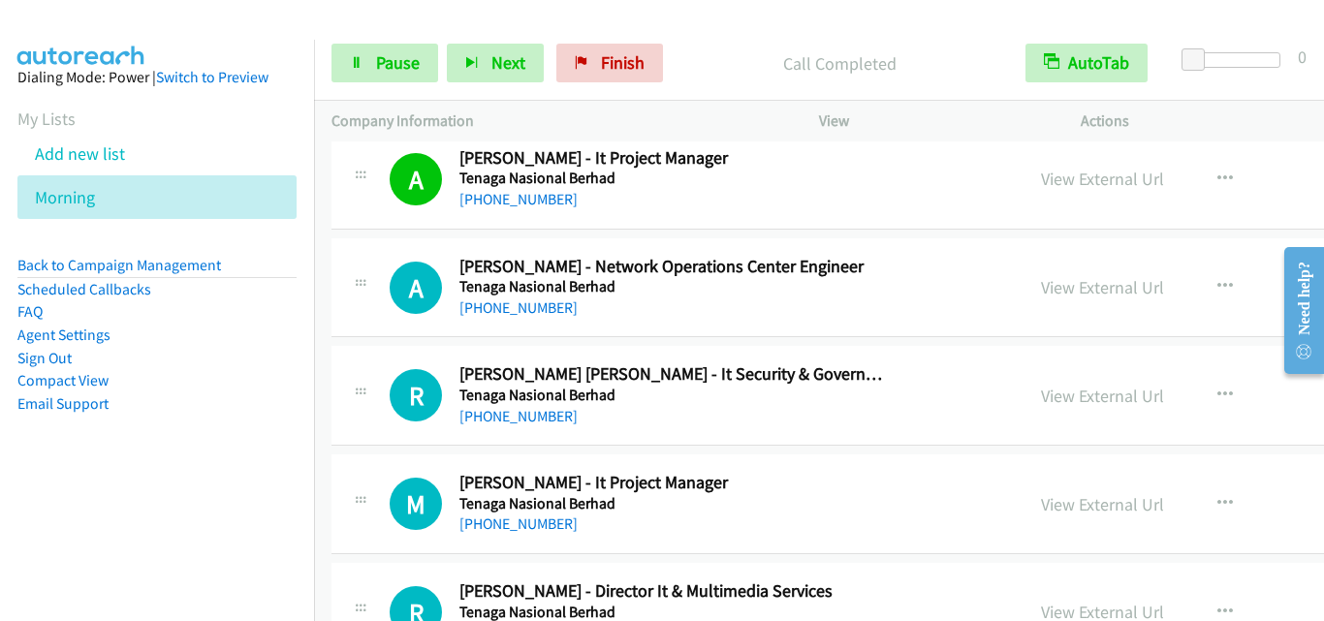
scroll to position [4556, 0]
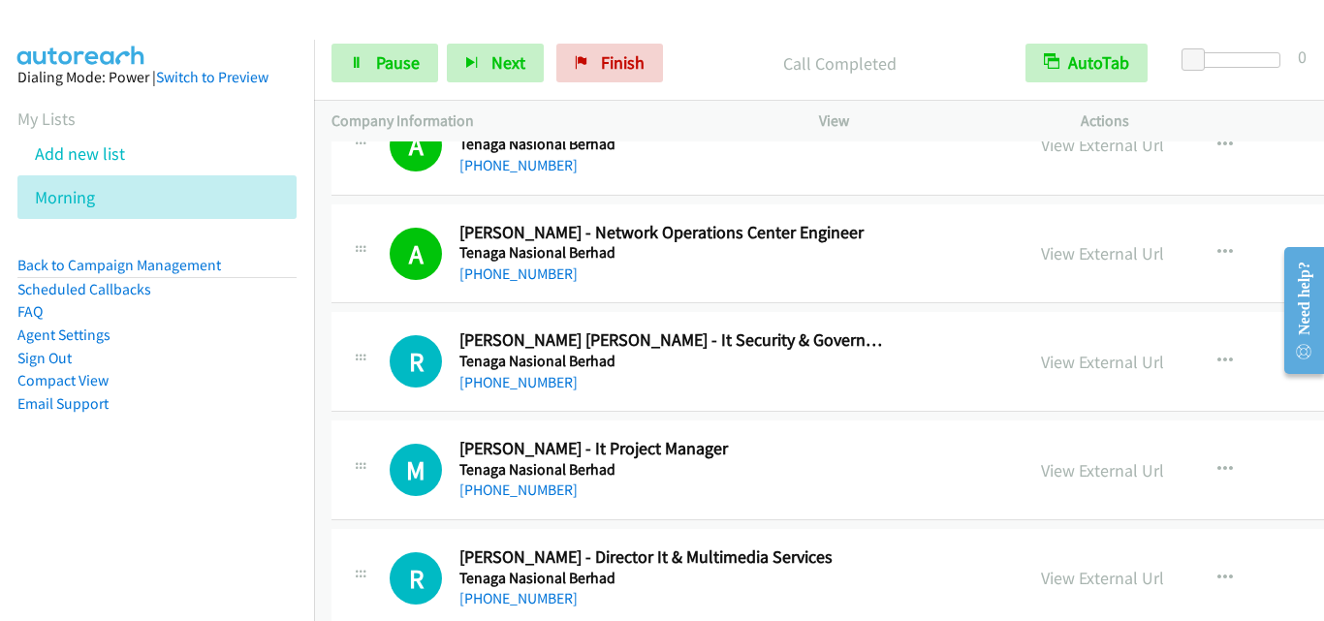
click at [354, 387] on div "R Callback Scheduled [PERSON_NAME] [PERSON_NAME] - It Security & Governance Ana…" at bounding box center [677, 362] width 657 height 64
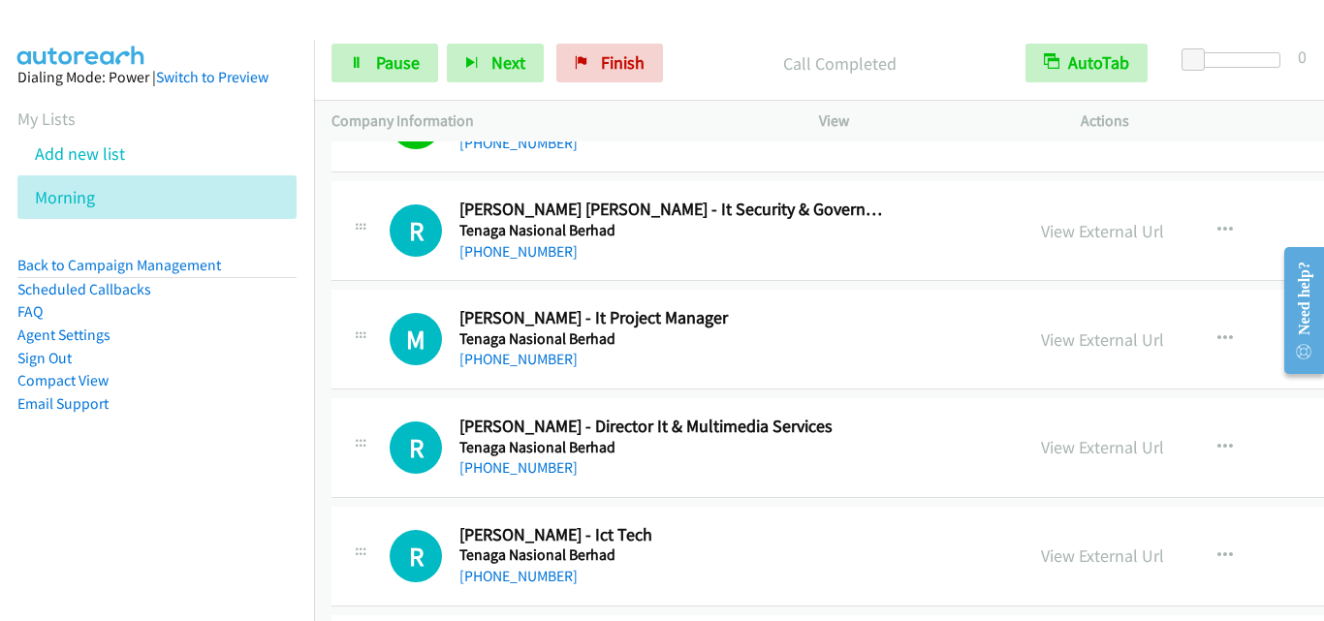
scroll to position [4653, 0]
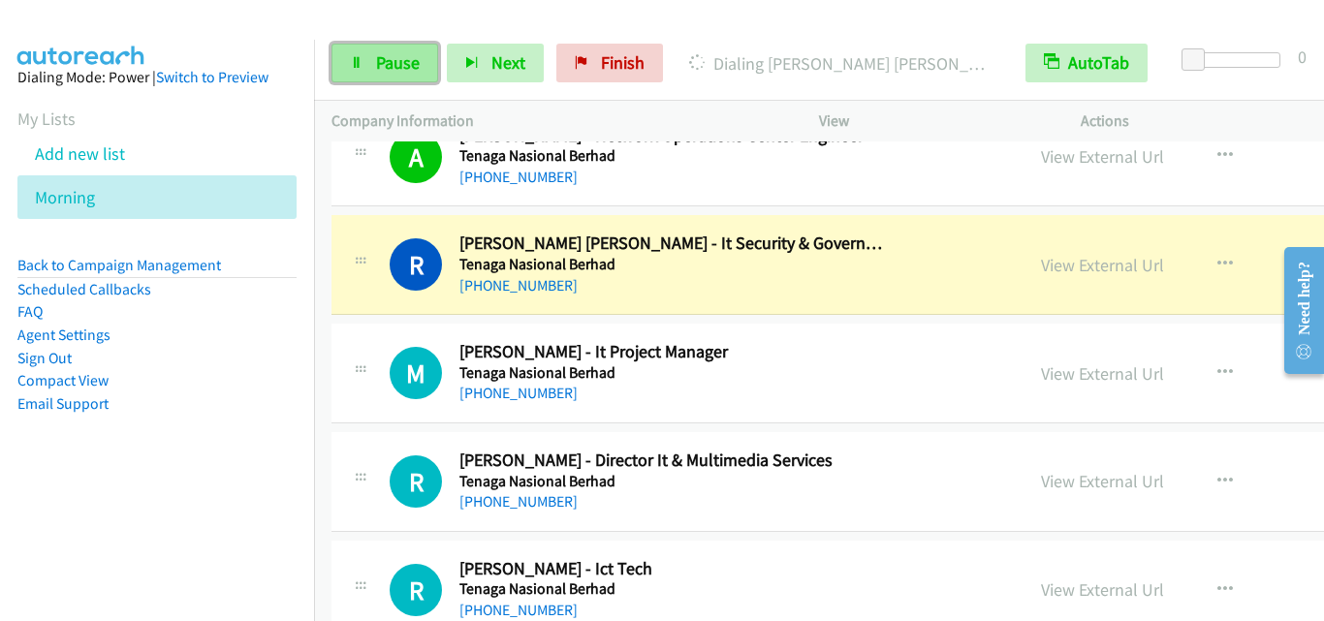
click at [406, 79] on link "Pause" at bounding box center [385, 63] width 107 height 39
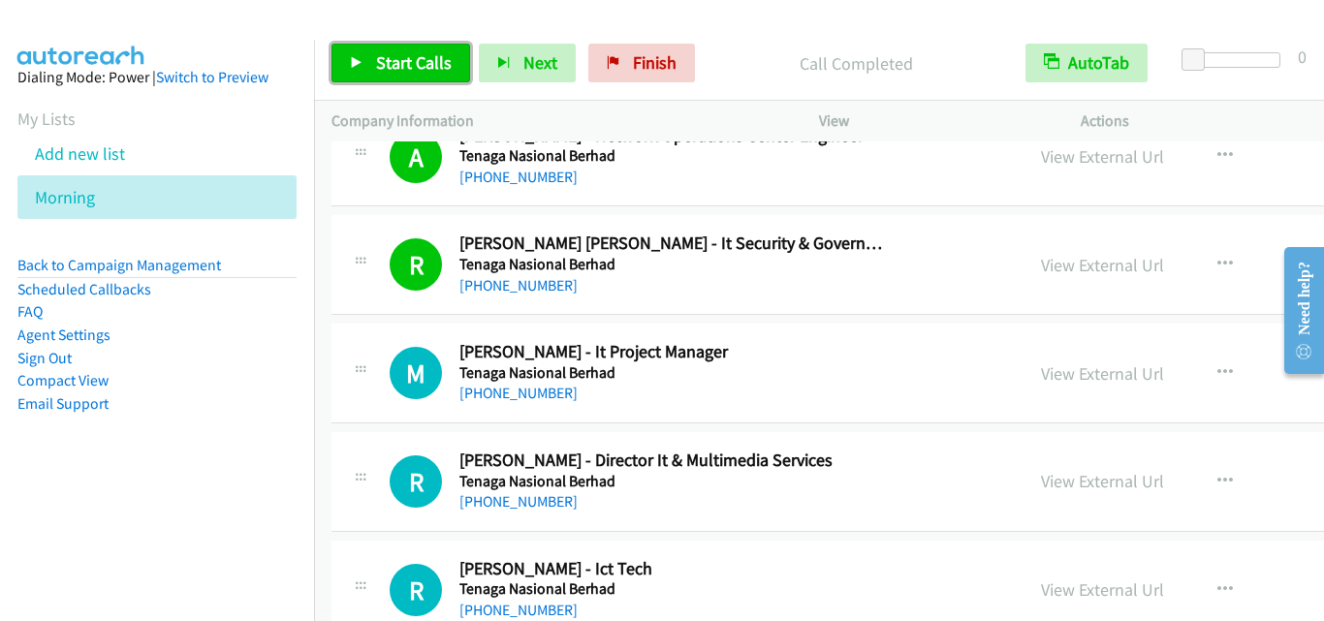
click at [416, 67] on span "Start Calls" at bounding box center [414, 62] width 76 height 22
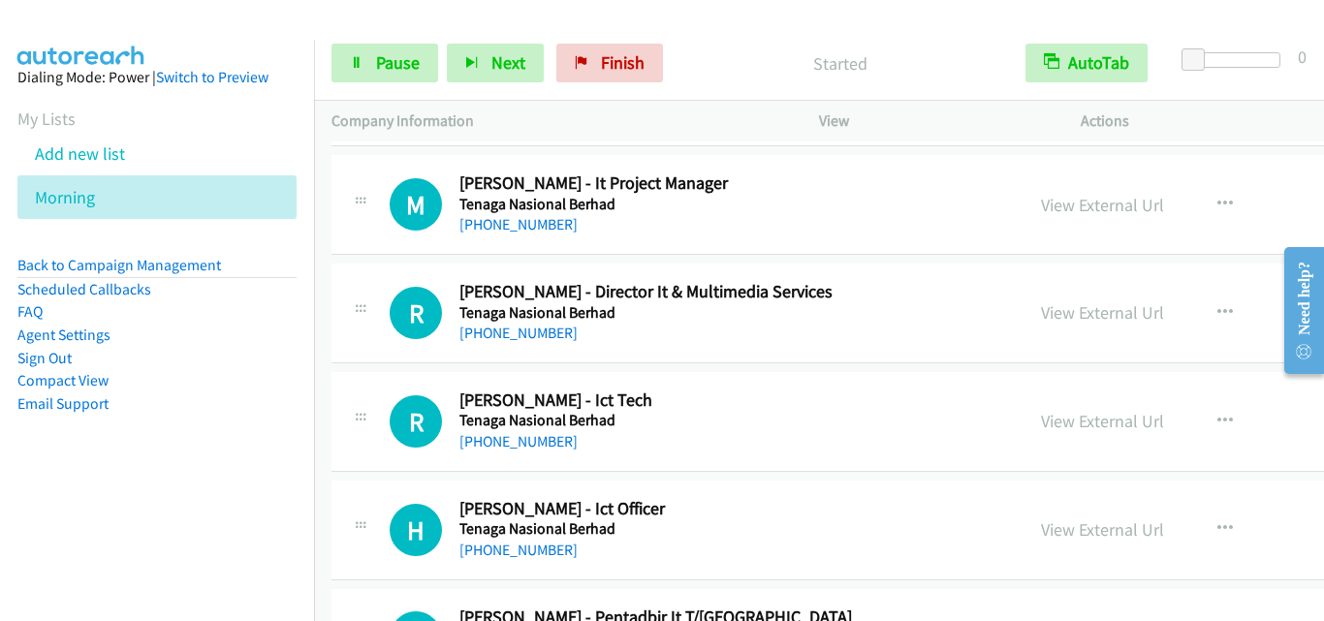
scroll to position [4847, 0]
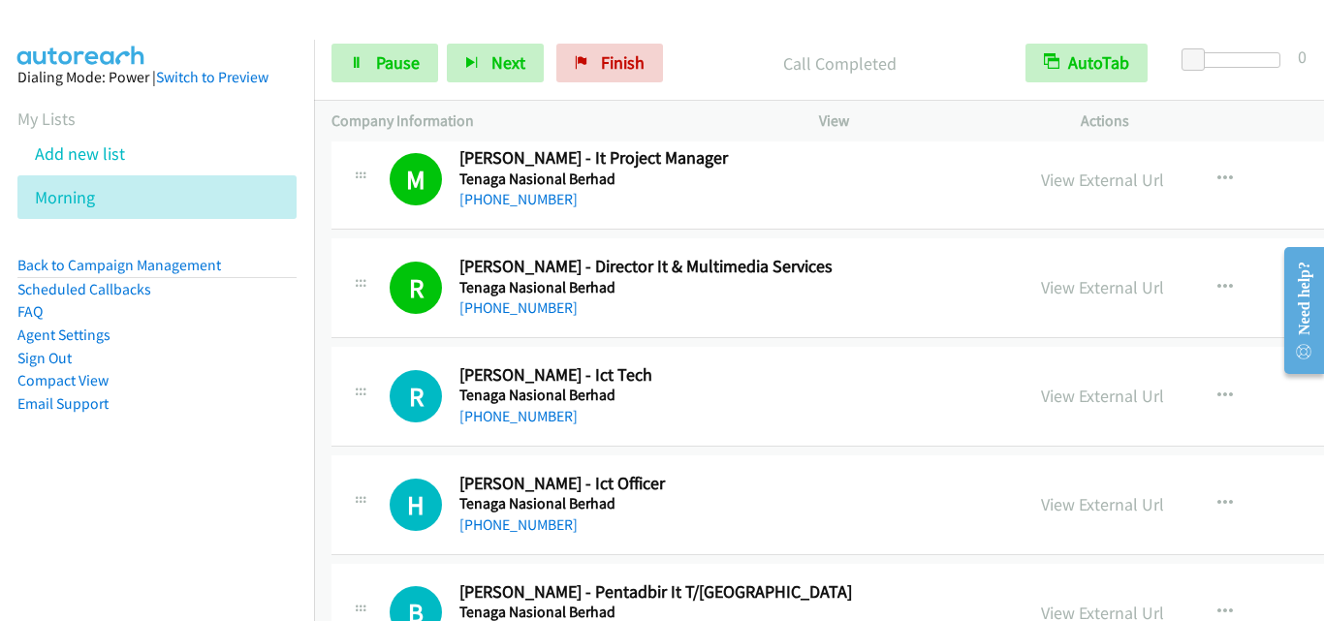
click at [375, 373] on div "R Callback Scheduled [PERSON_NAME] - Ict Tech Tenaga Nasional Berhad Asia/[GEOG…" at bounding box center [677, 396] width 657 height 64
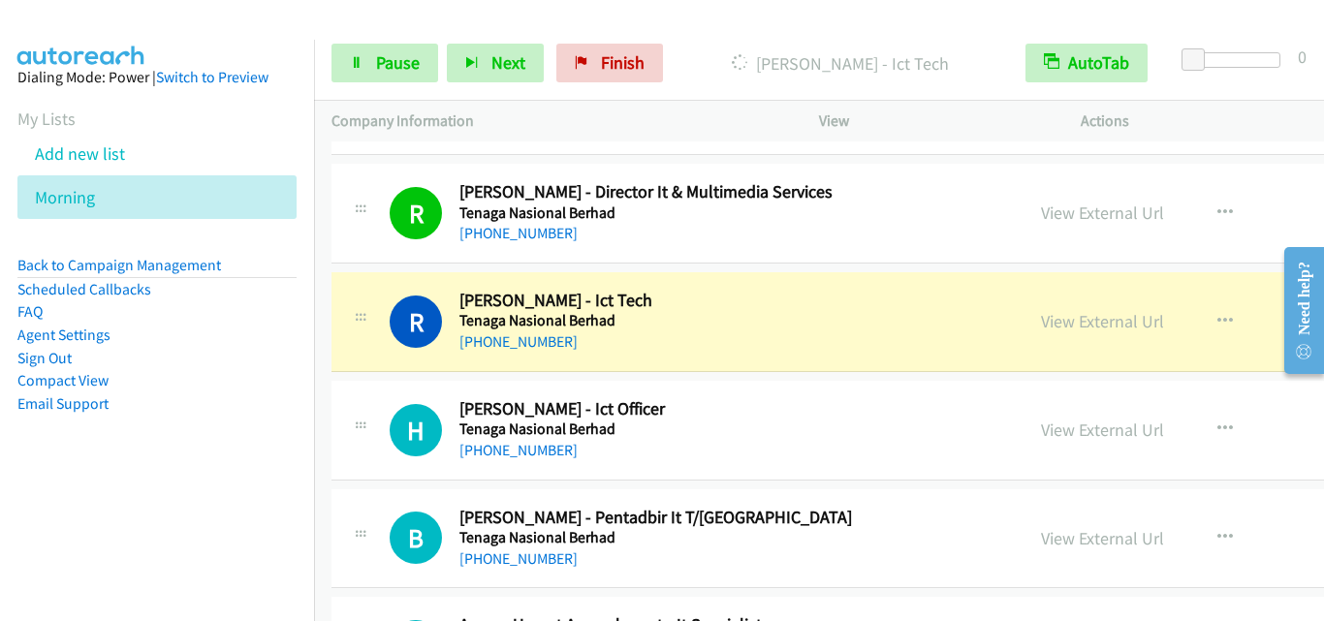
scroll to position [4943, 0]
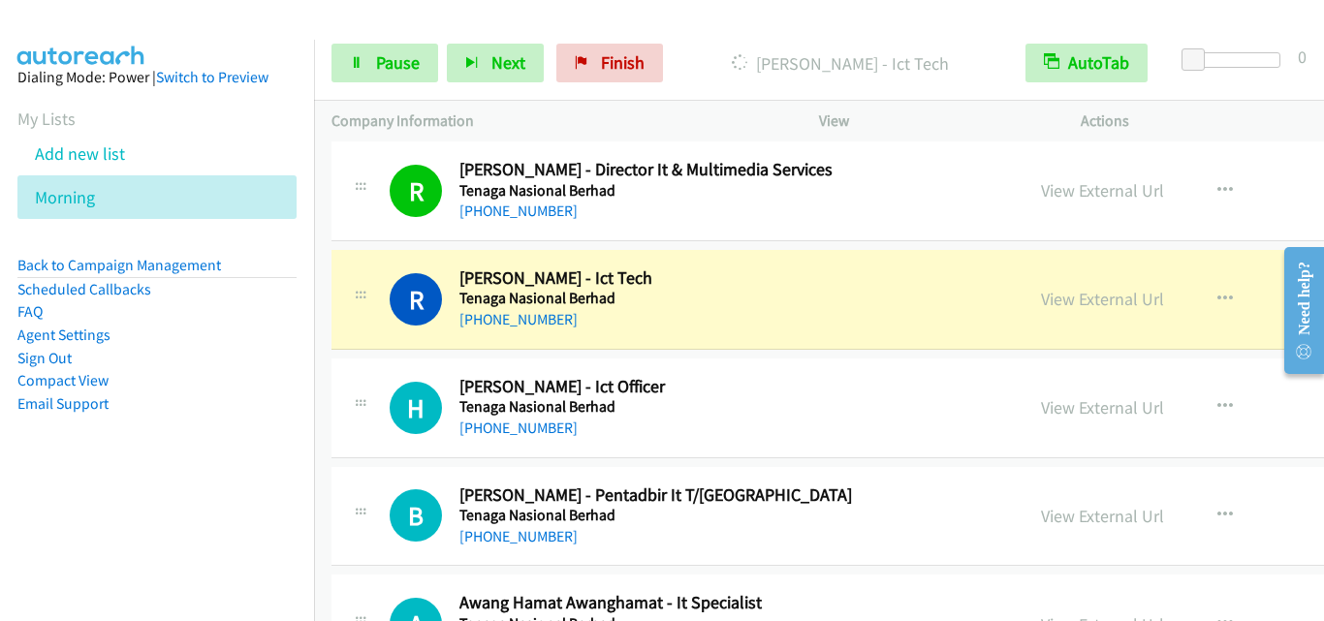
click at [436, 444] on div "H Callback Scheduled [PERSON_NAME] - Ict Officer Tenaga Nasional Berhad Asia/[G…" at bounding box center [988, 409] width 1313 height 100
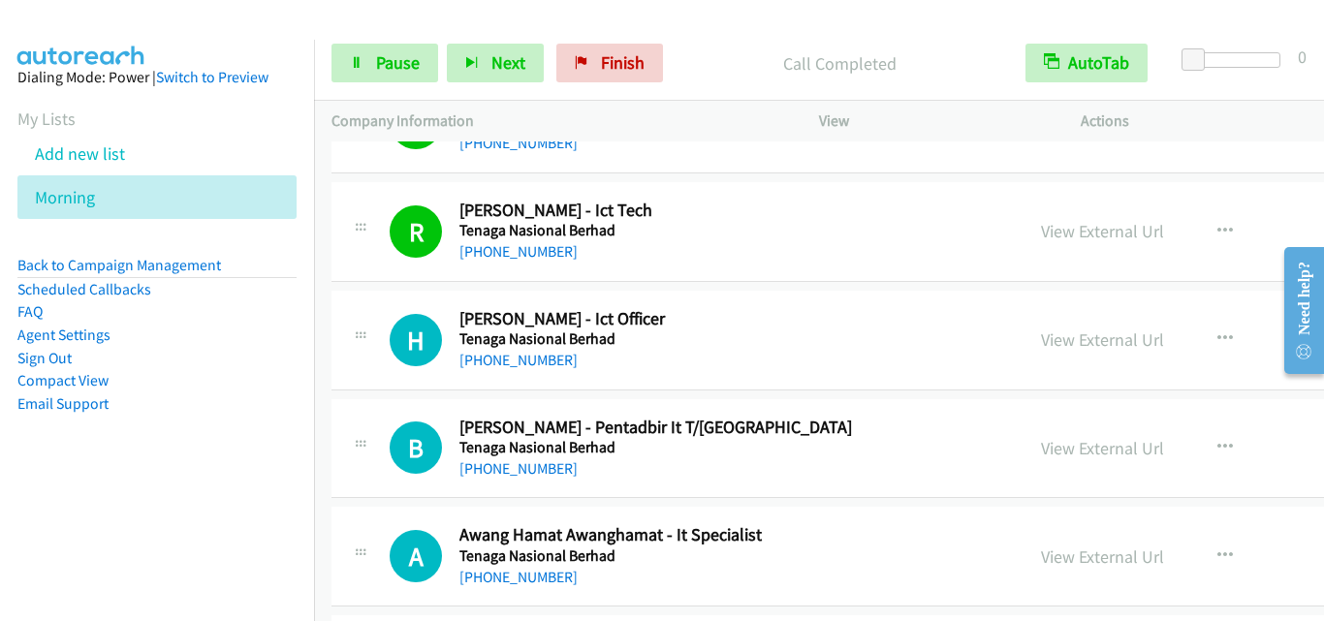
scroll to position [5040, 0]
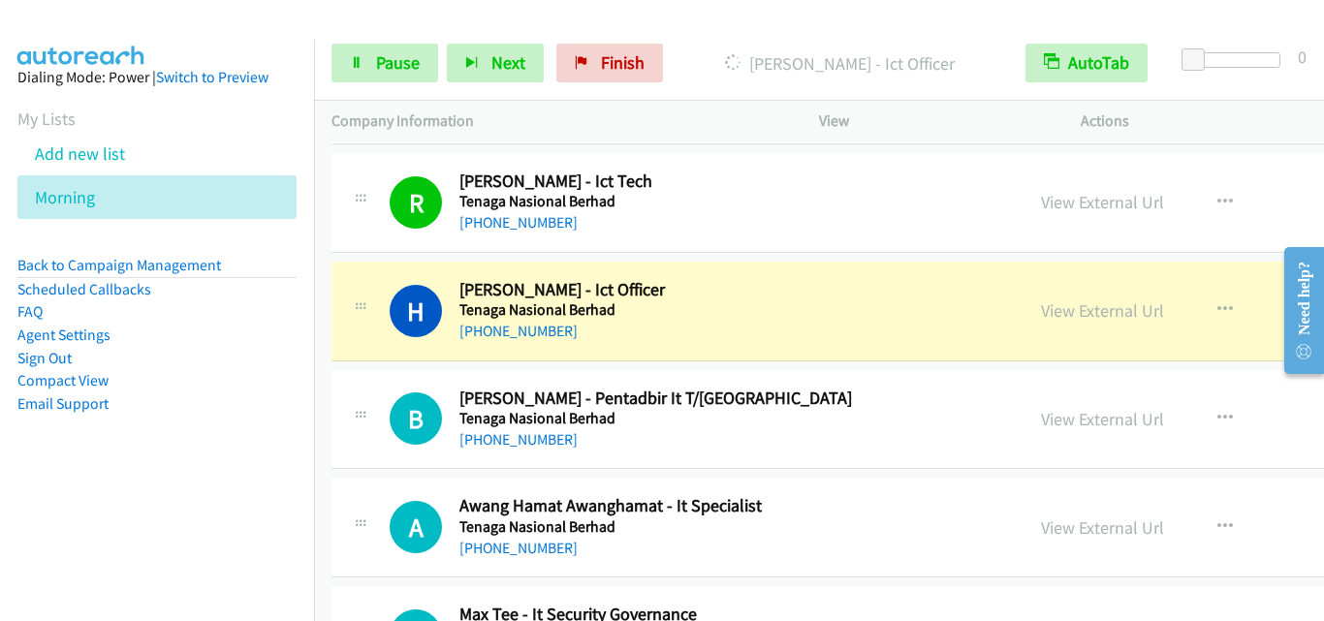
click at [404, 367] on td "B Callback Scheduled [PERSON_NAME] - Pentadbir It T/Kanan Tenaga Nasional Berha…" at bounding box center [988, 419] width 1348 height 109
click at [385, 78] on link "Pause" at bounding box center [385, 63] width 107 height 39
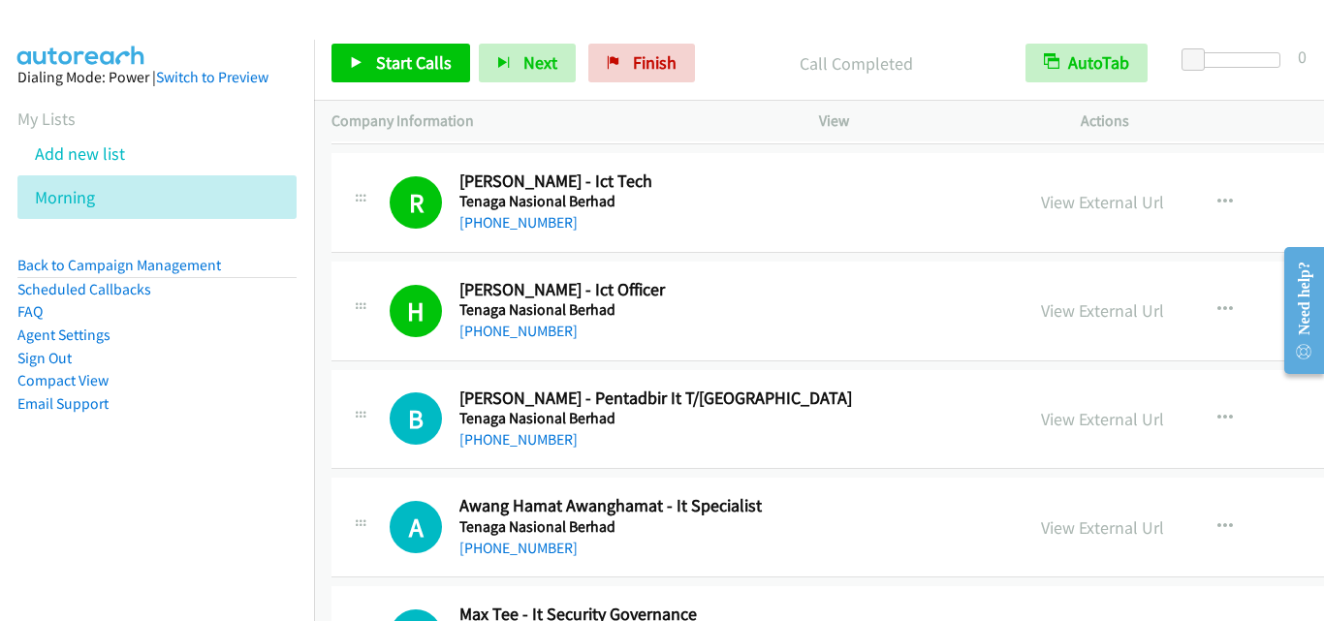
click at [356, 373] on div "B Callback Scheduled [PERSON_NAME] - Pentadbir It T/Kanan Tenaga Nasional Berha…" at bounding box center [988, 420] width 1313 height 100
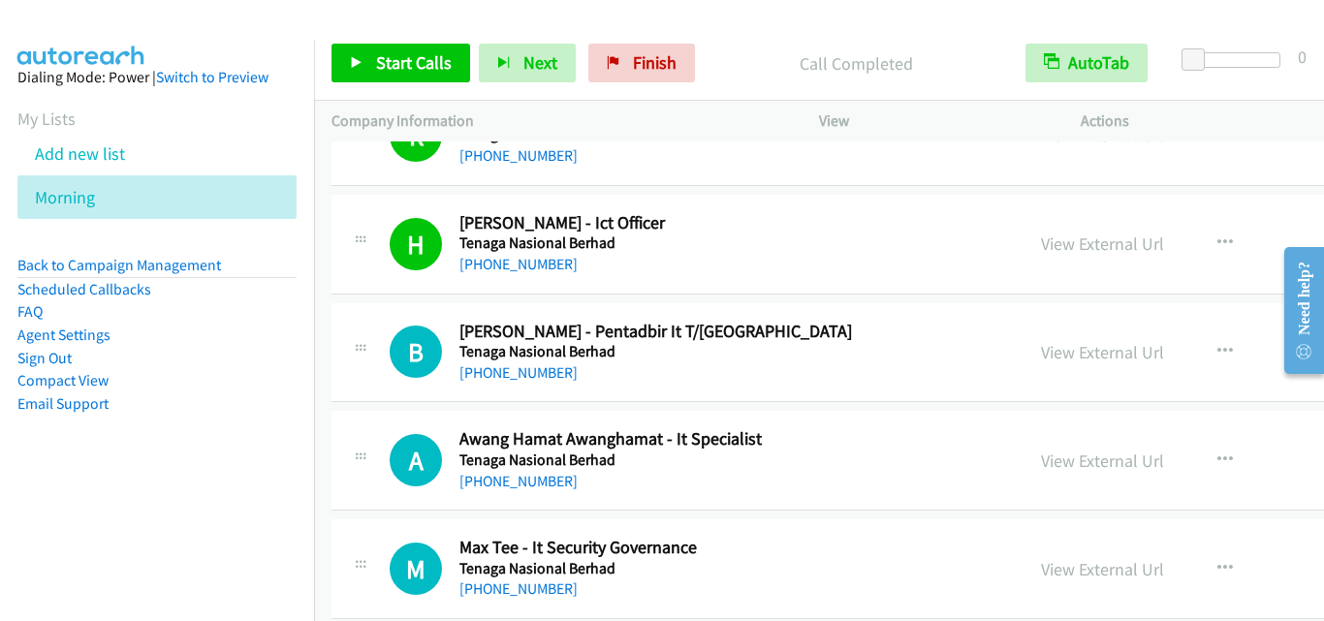
scroll to position [5137, 0]
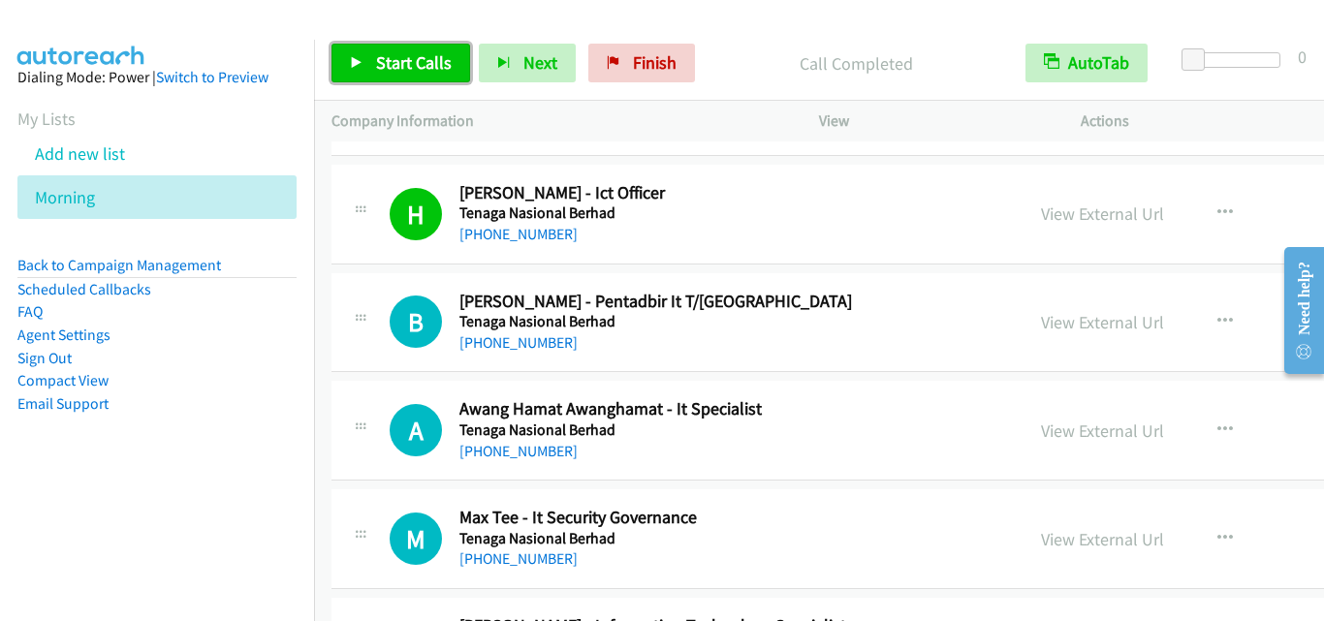
click at [368, 50] on link "Start Calls" at bounding box center [401, 63] width 139 height 39
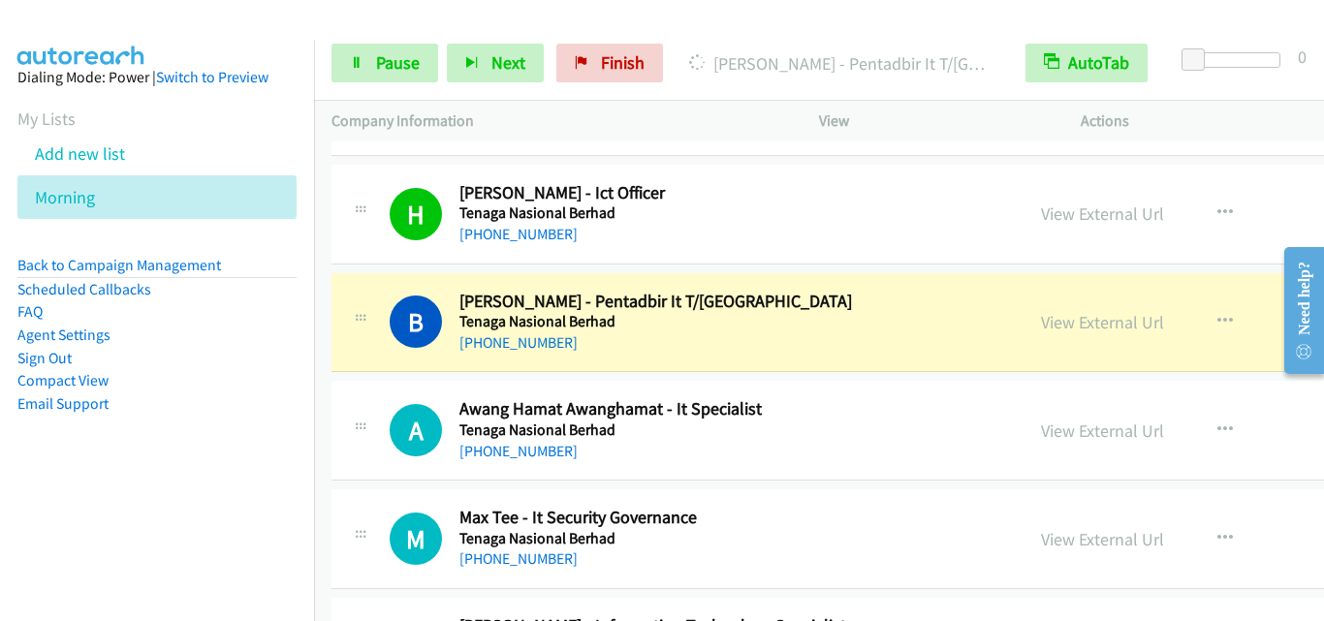
click at [383, 429] on div "A Callback Scheduled Awang Hamat Awanghamat - It Specialist Tenaga Nasional Ber…" at bounding box center [677, 430] width 657 height 64
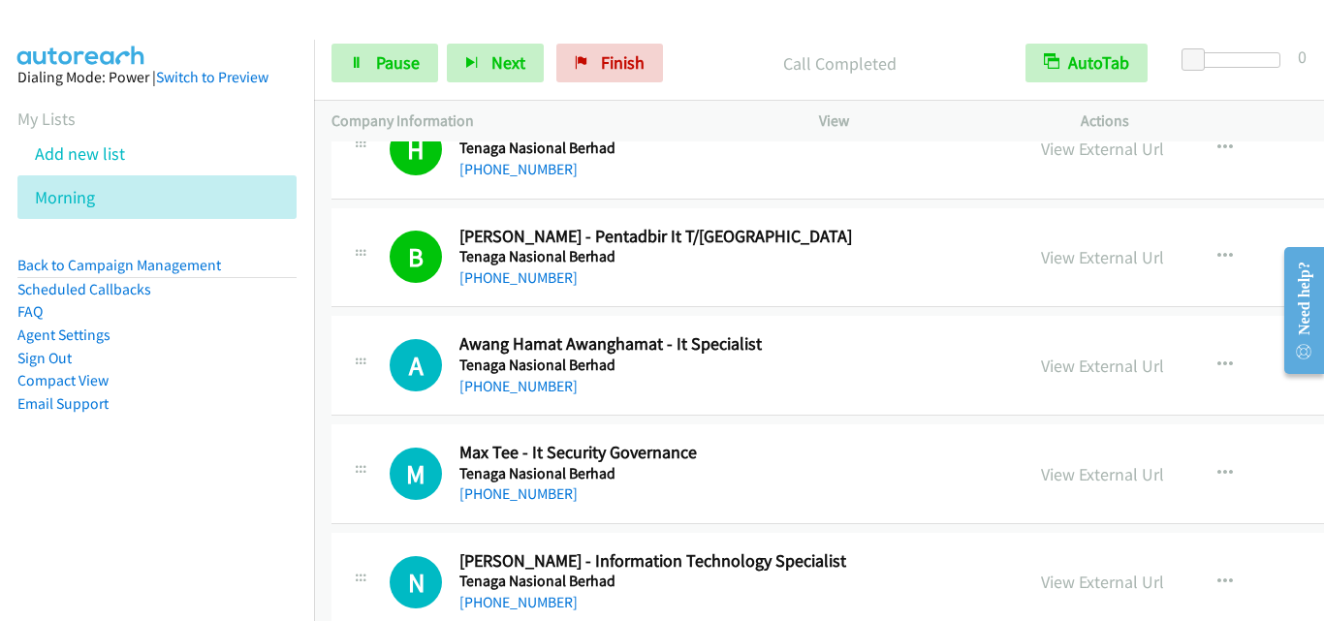
scroll to position [5234, 0]
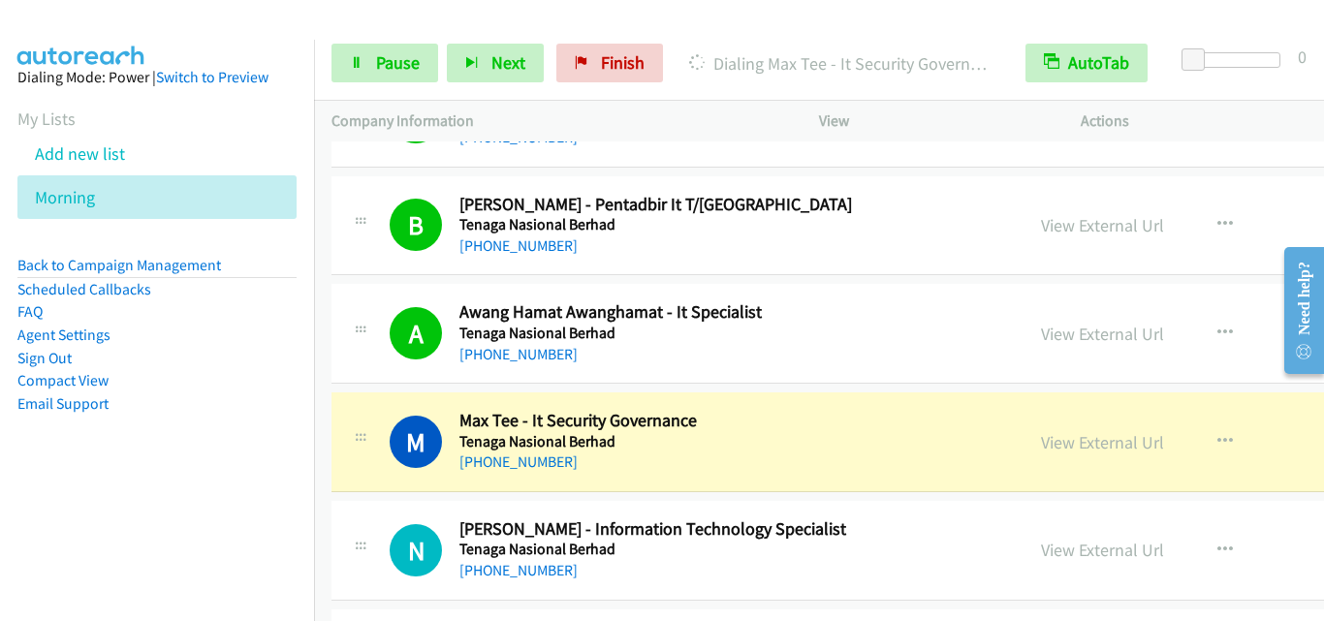
click at [347, 504] on div "N Callback Scheduled [PERSON_NAME] Nor Azmi - Information Technology Specialist…" at bounding box center [988, 551] width 1313 height 100
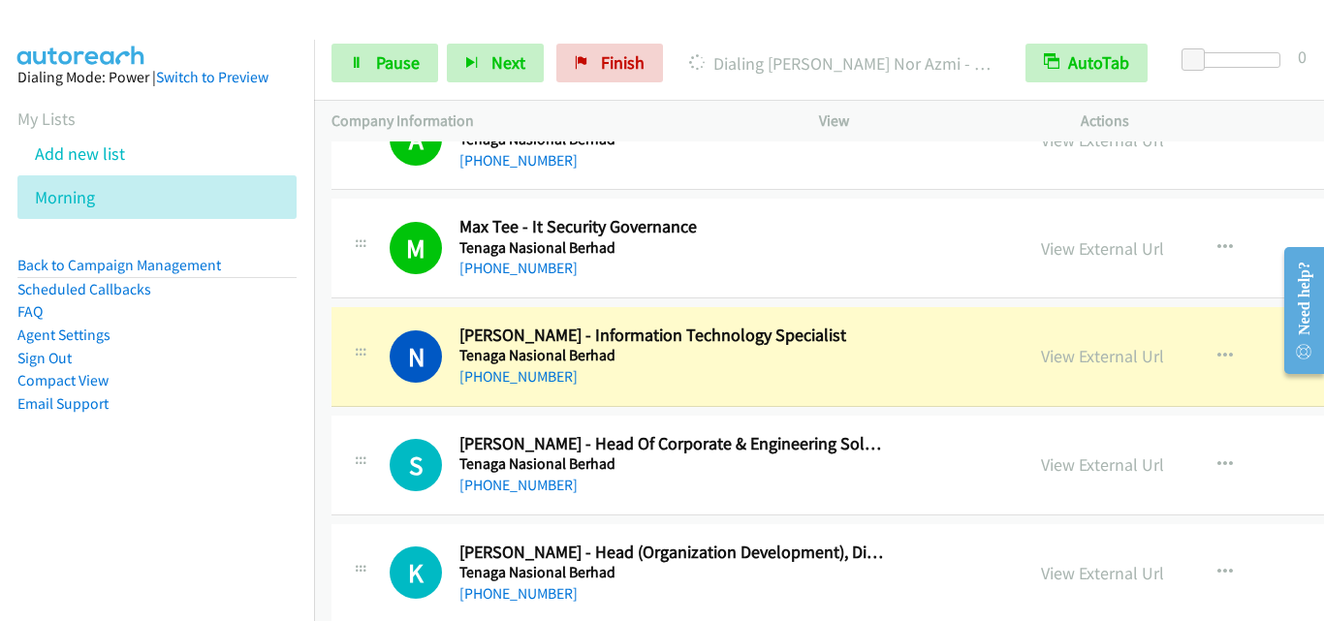
scroll to position [5525, 0]
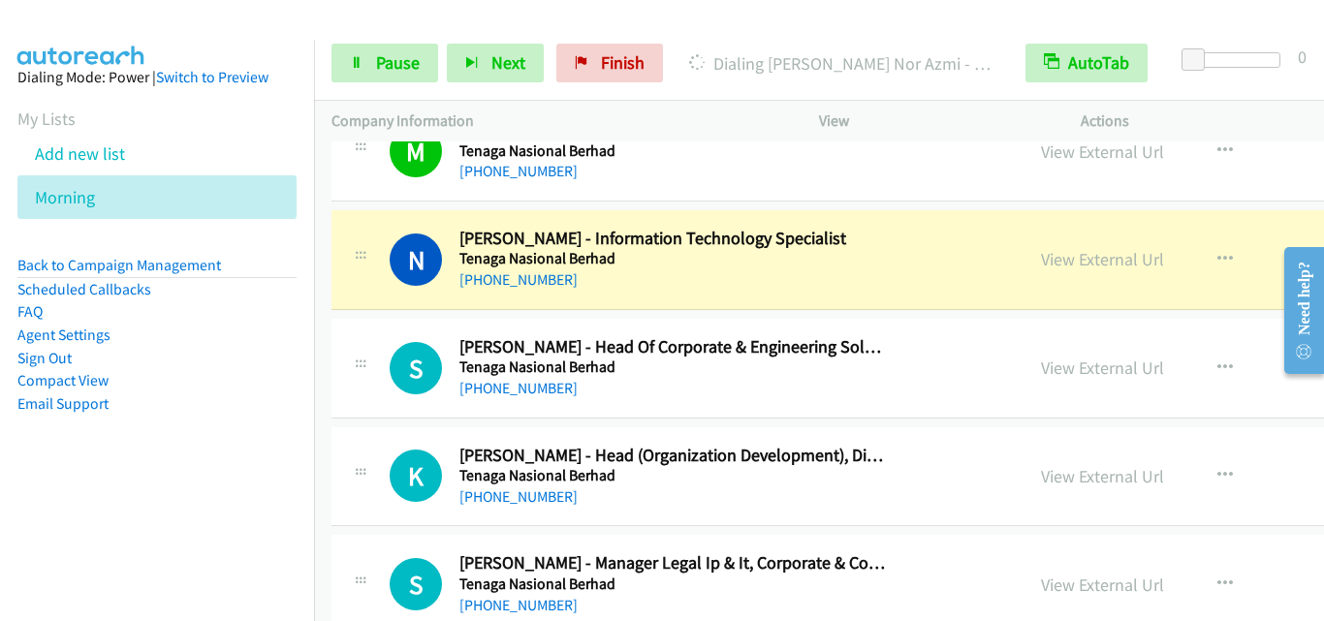
click at [395, 426] on td "K Callback Scheduled [PERSON_NAME] - Head (Organization Development), Distribut…" at bounding box center [988, 477] width 1348 height 109
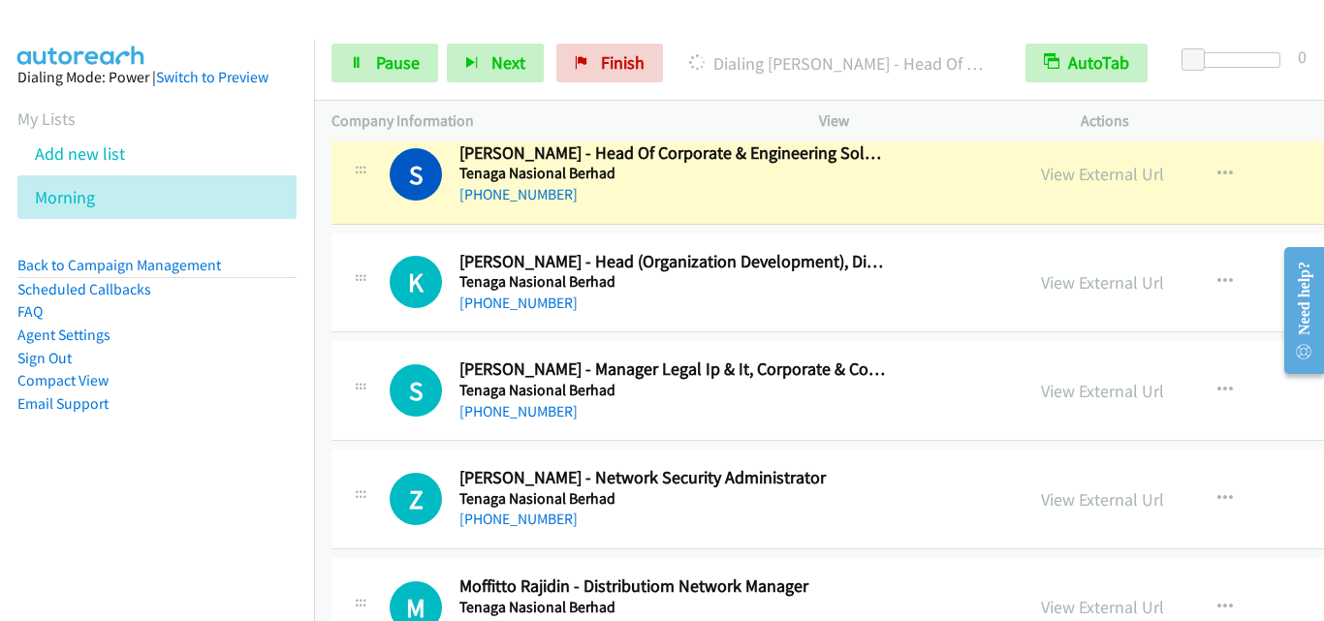
scroll to position [5622, 0]
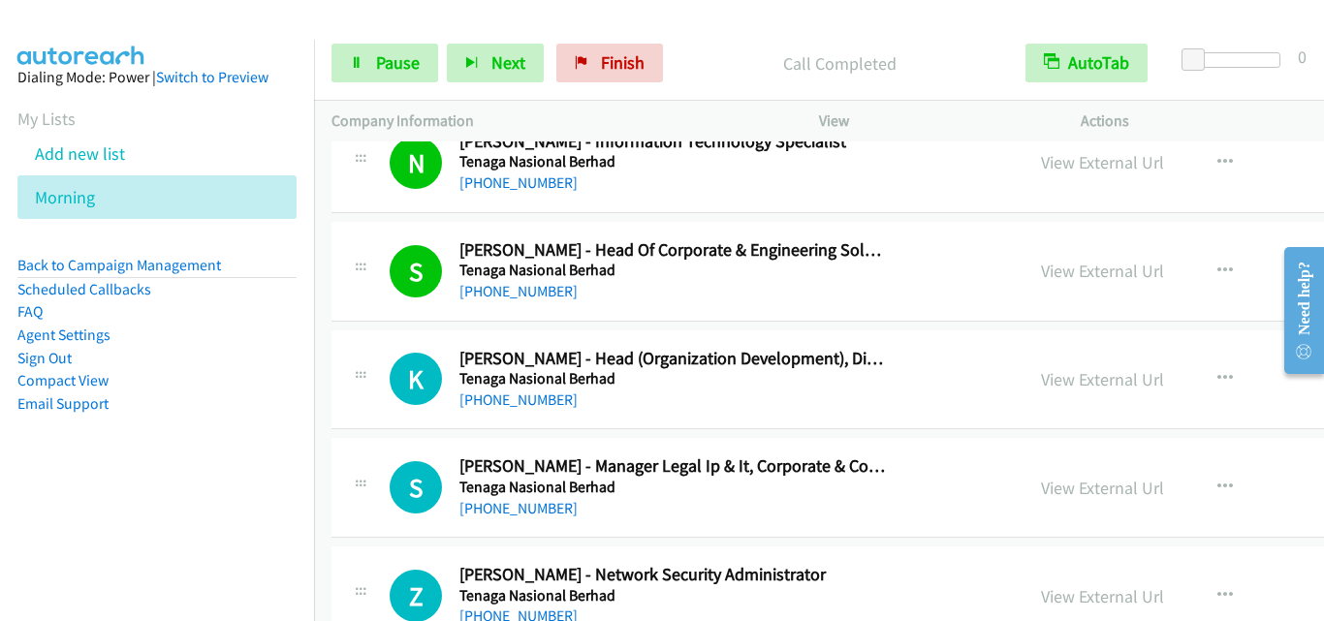
click at [423, 443] on div "S Callback Scheduled [PERSON_NAME] - Manager Legal Ip & It, Corporate & Contrac…" at bounding box center [988, 488] width 1313 height 100
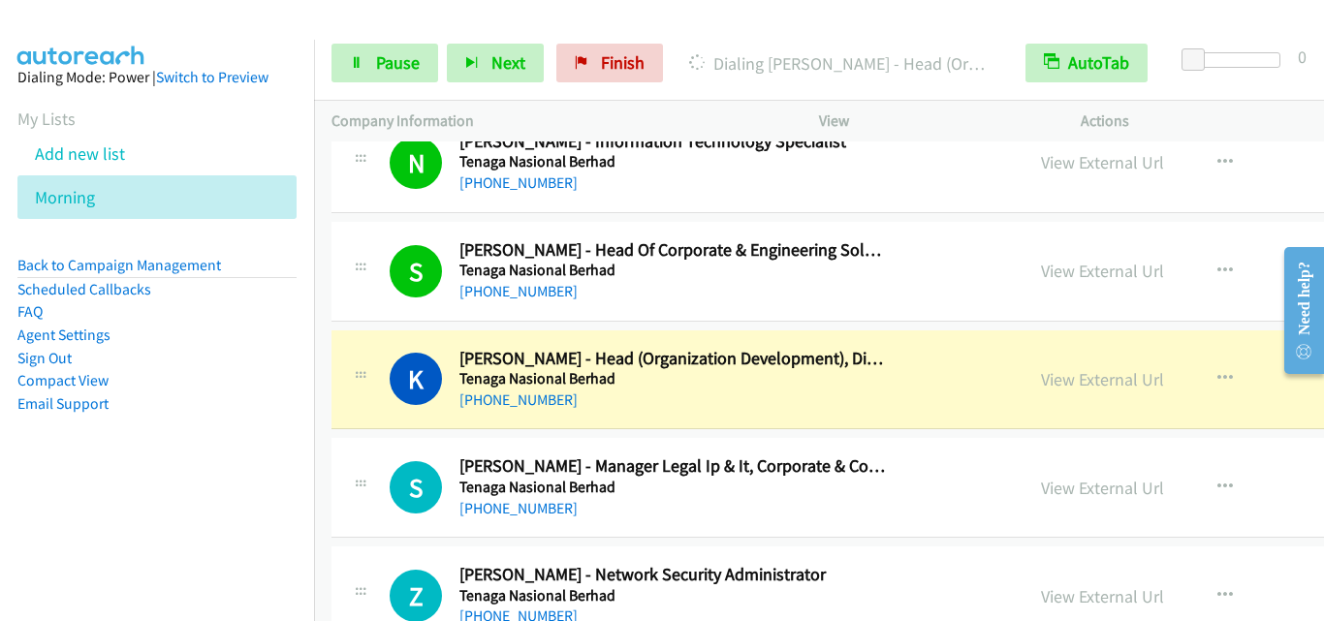
click at [366, 413] on div "K Callback Scheduled [PERSON_NAME] - Head (Organization Development), Distribut…" at bounding box center [988, 381] width 1313 height 100
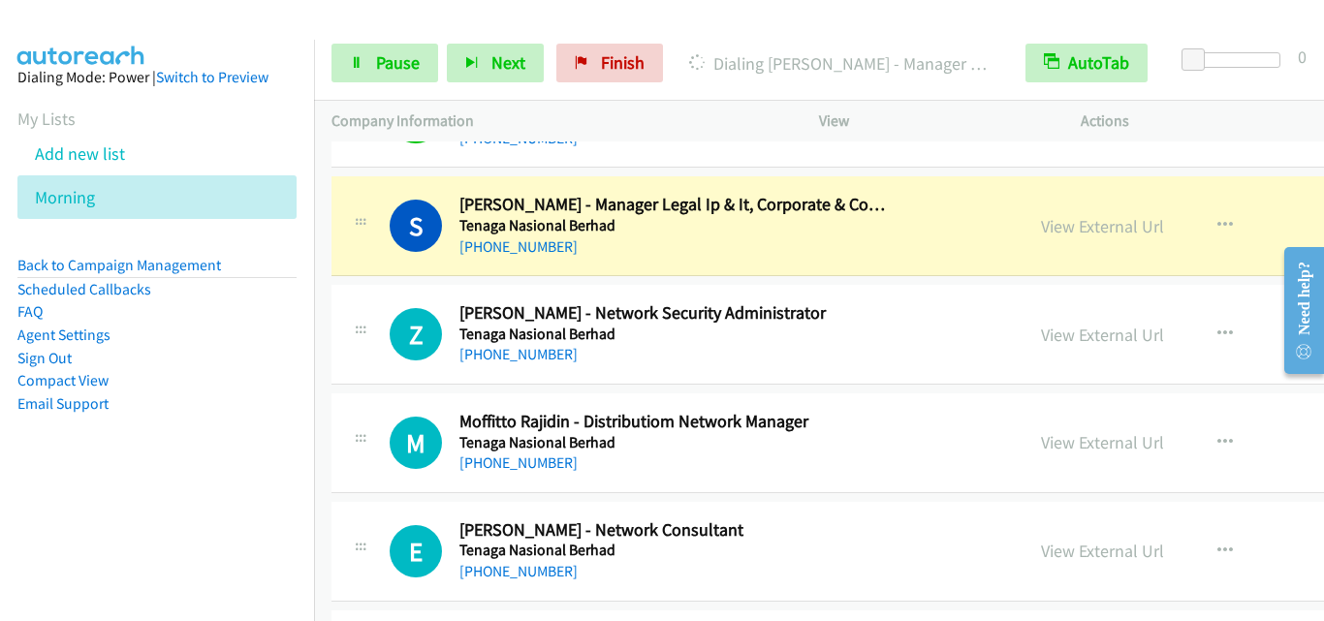
scroll to position [5913, 0]
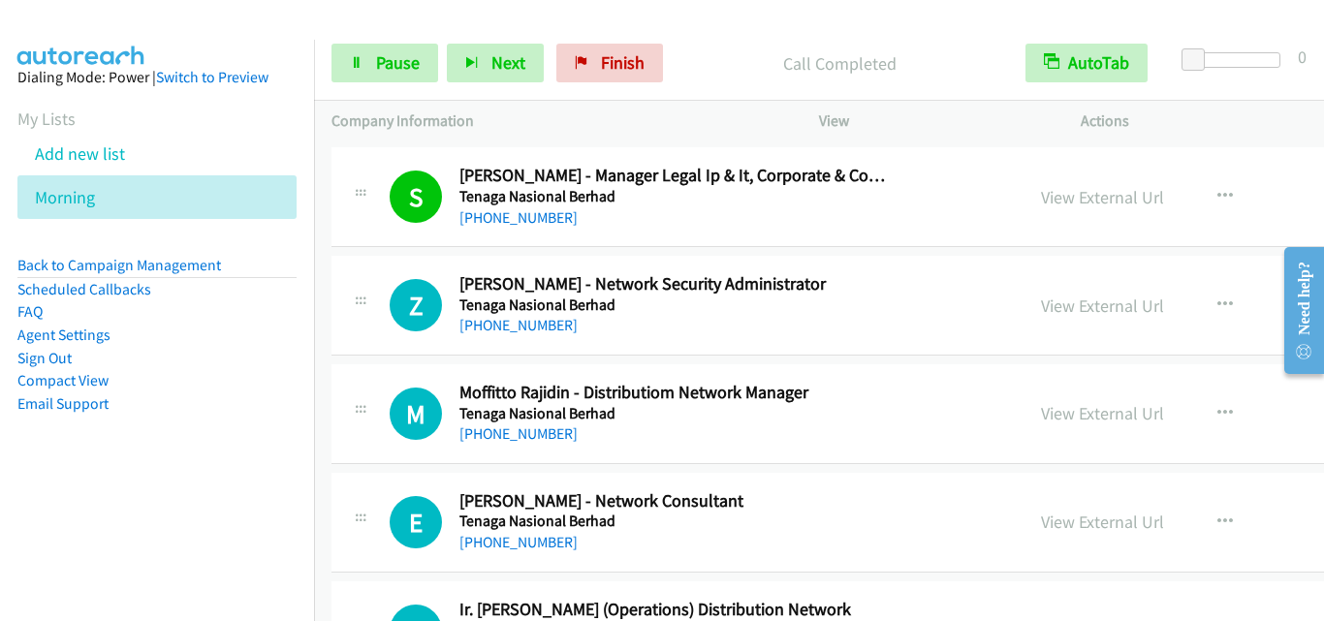
click at [397, 340] on div "Z Callback Scheduled Zura Zuraini - Network Security Administrator Tenaga Nasio…" at bounding box center [988, 306] width 1313 height 100
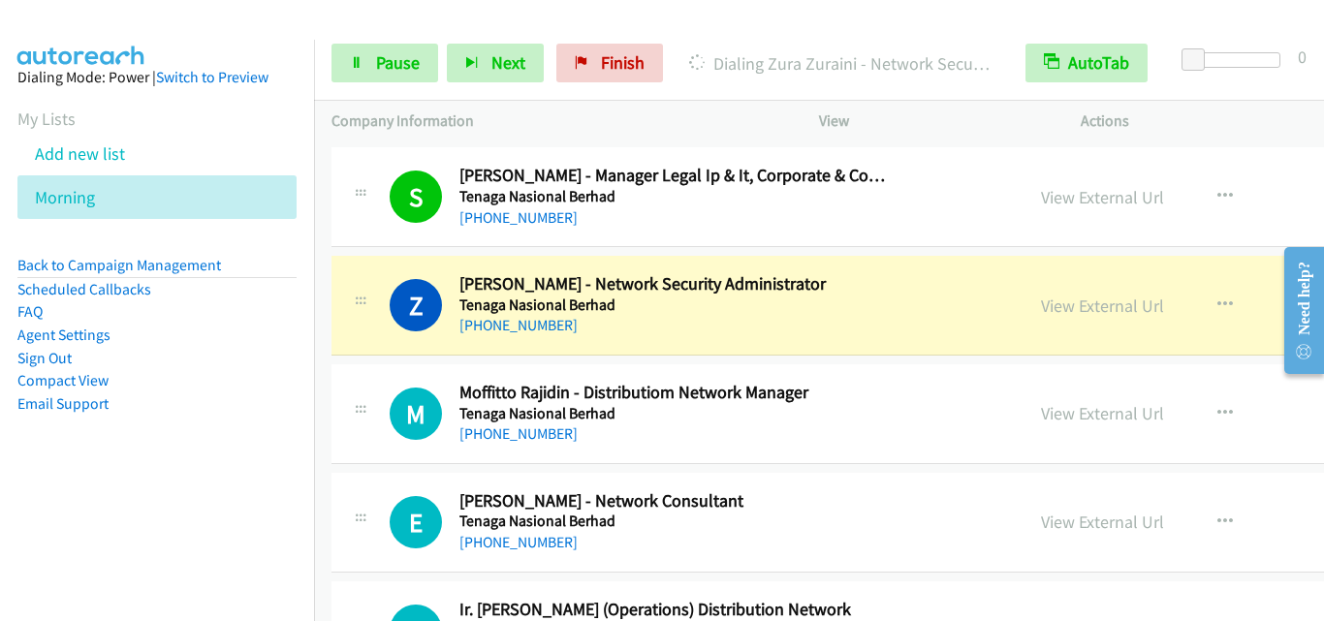
click at [369, 356] on td "Z Callback Scheduled Zura Zuraini - Network Security Administrator Tenaga Nasio…" at bounding box center [988, 306] width 1348 height 109
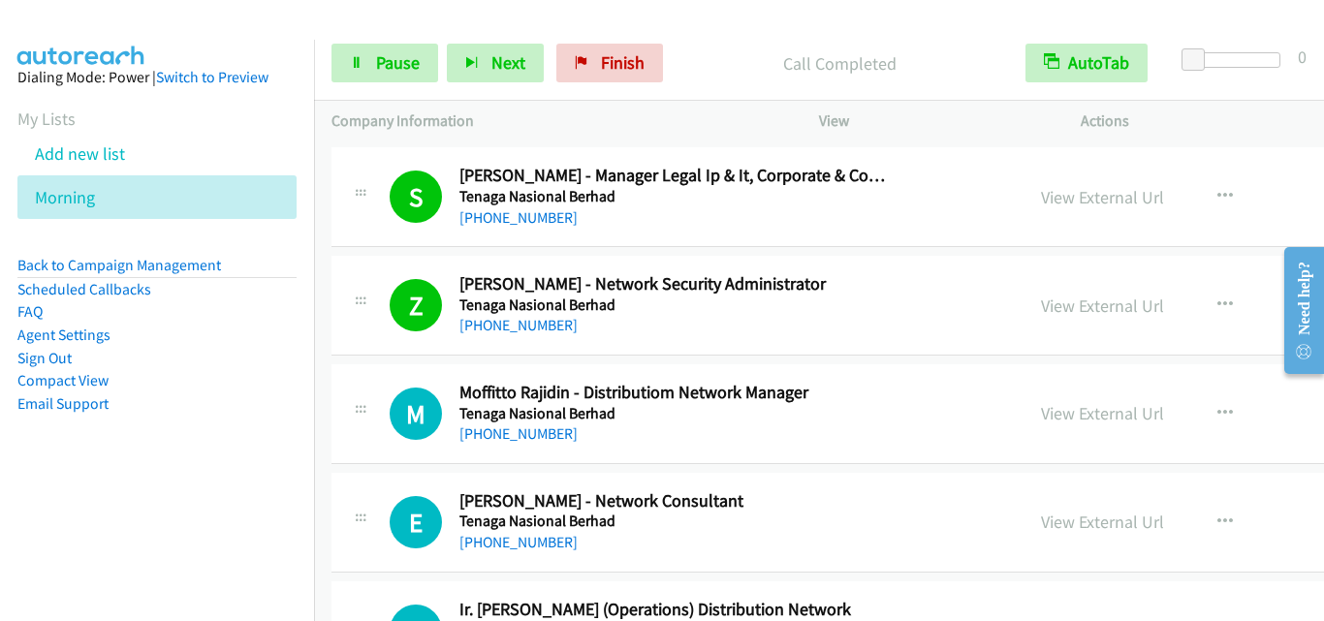
click at [377, 362] on td "M Callback Scheduled [PERSON_NAME] - Distributiom Network Manager Tenaga Nasion…" at bounding box center [988, 415] width 1348 height 109
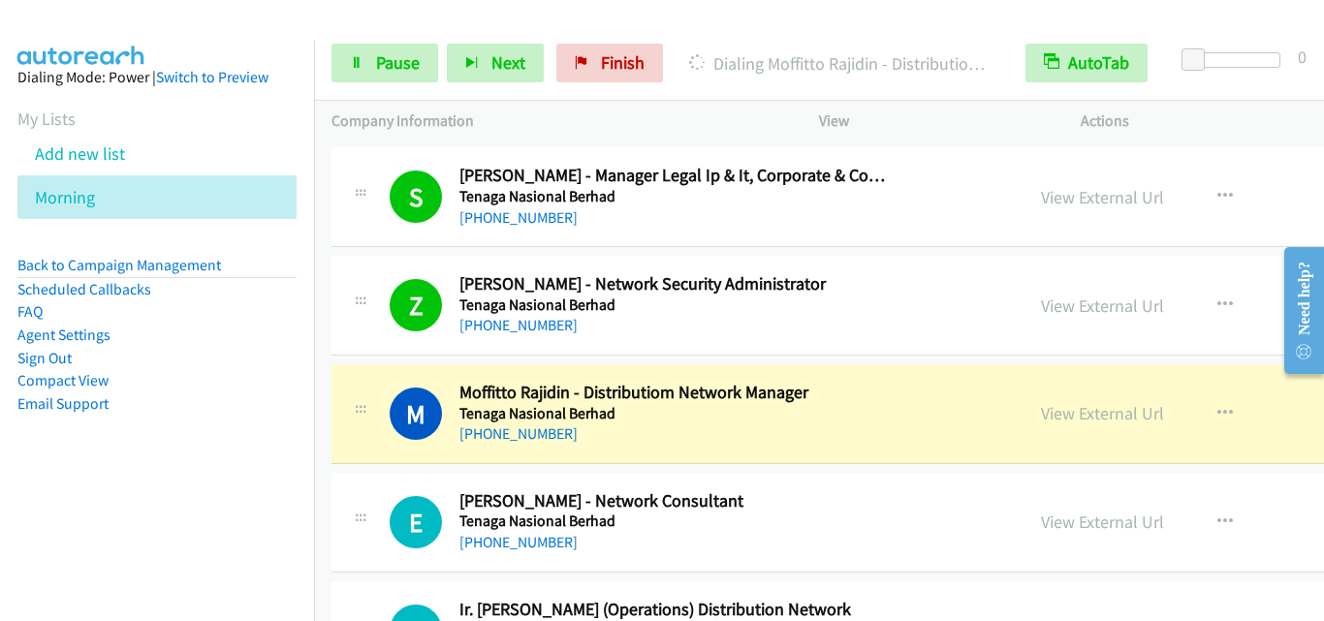
scroll to position [6010, 0]
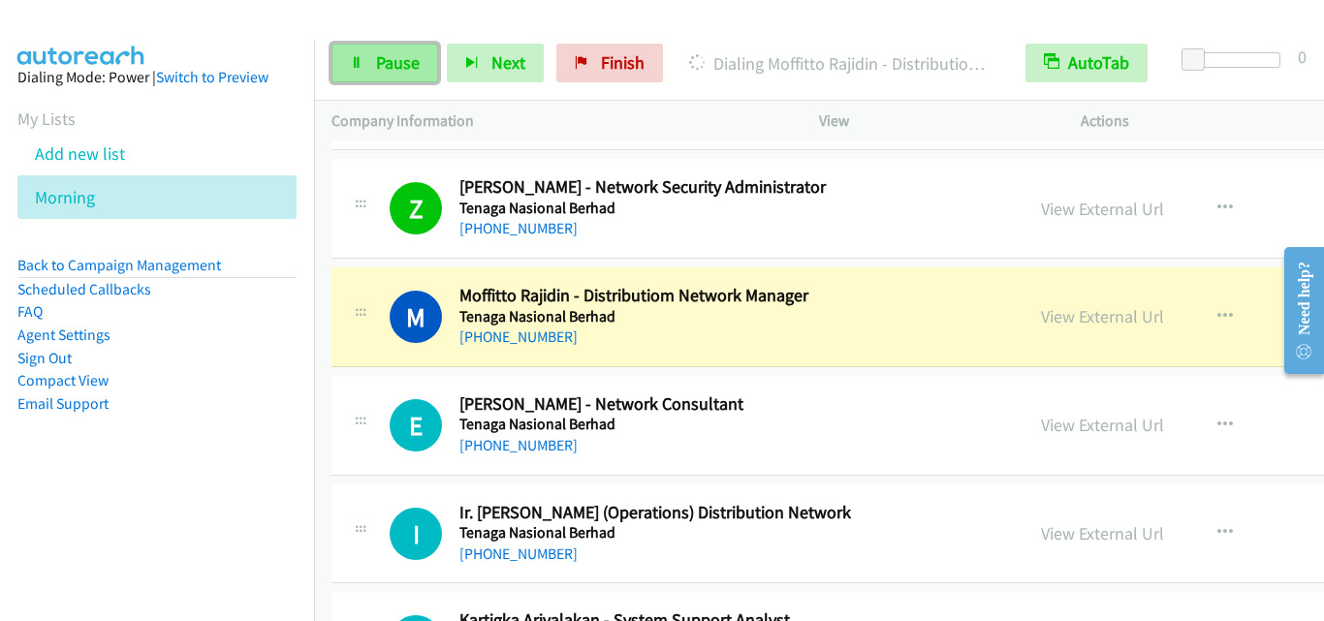
click at [346, 58] on link "Pause" at bounding box center [385, 63] width 107 height 39
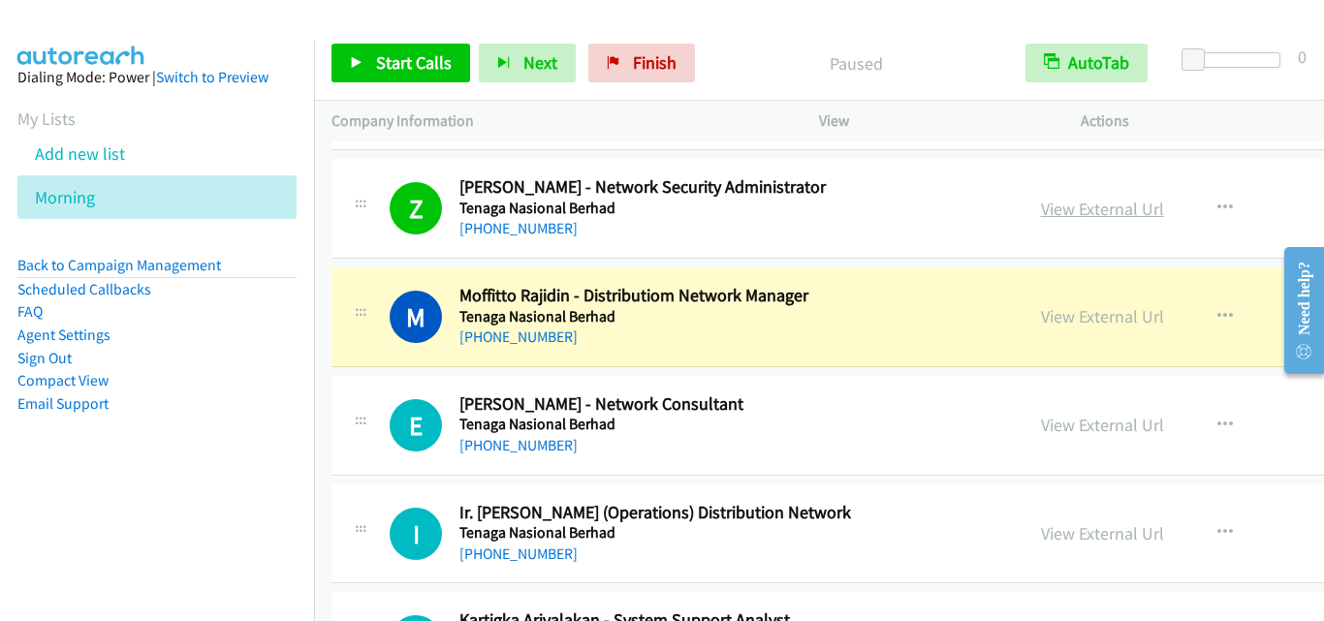
click at [1051, 211] on link "View External Url" at bounding box center [1102, 209] width 123 height 22
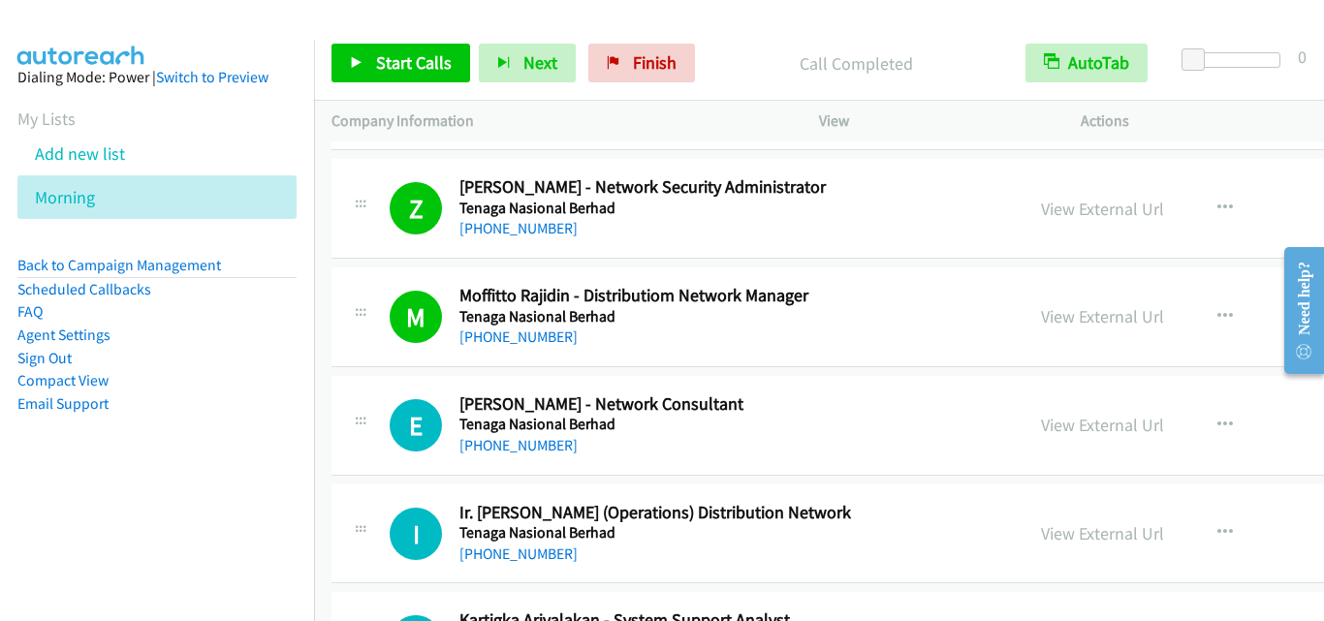
drag, startPoint x: 366, startPoint y: 285, endPoint x: 397, endPoint y: 258, distance: 41.2
click at [366, 285] on div at bounding box center [360, 311] width 23 height 52
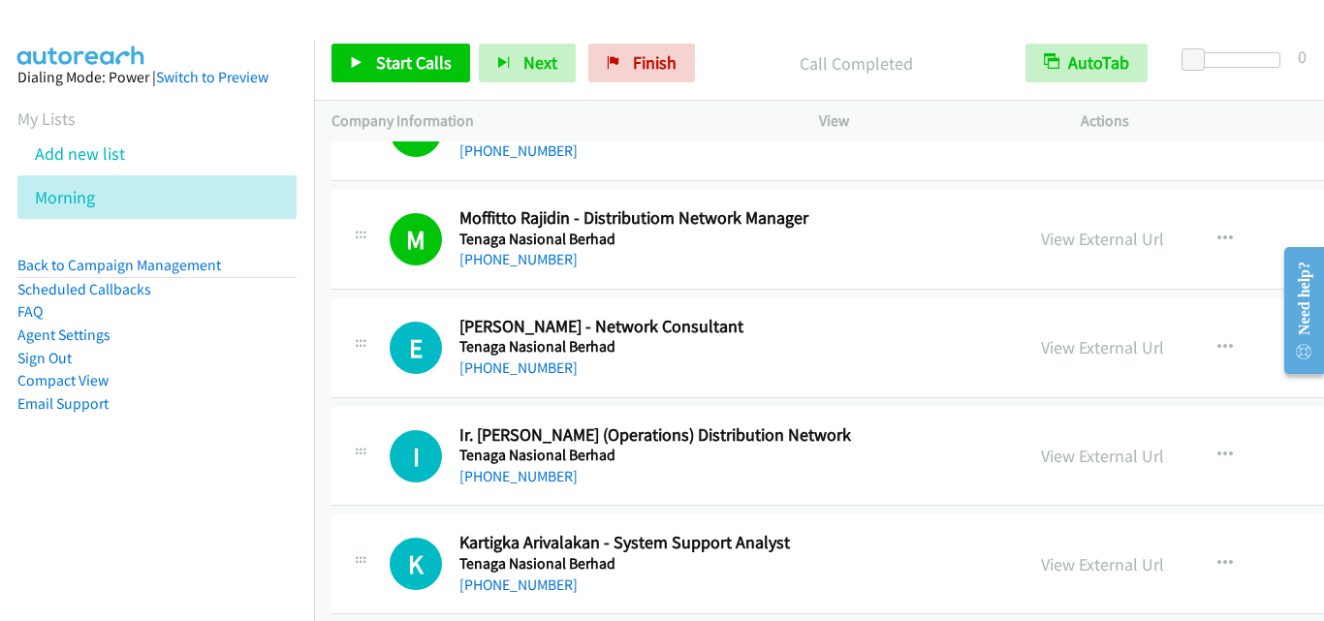
scroll to position [6107, 0]
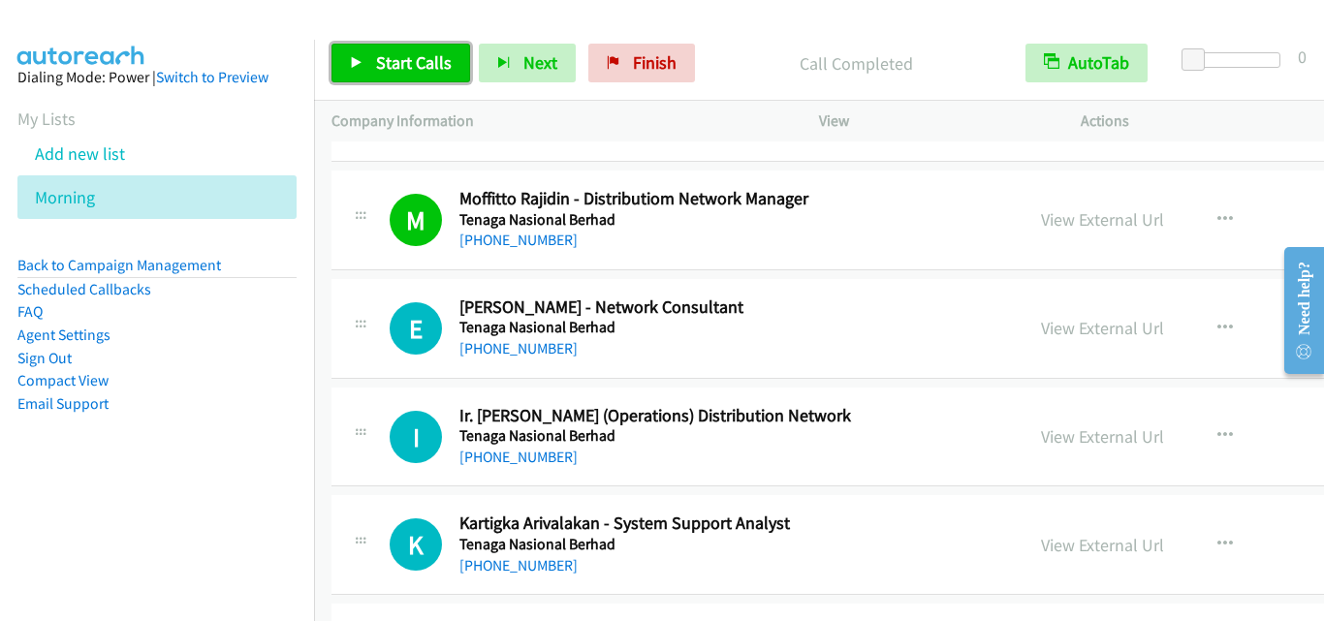
click at [378, 76] on link "Start Calls" at bounding box center [401, 63] width 139 height 39
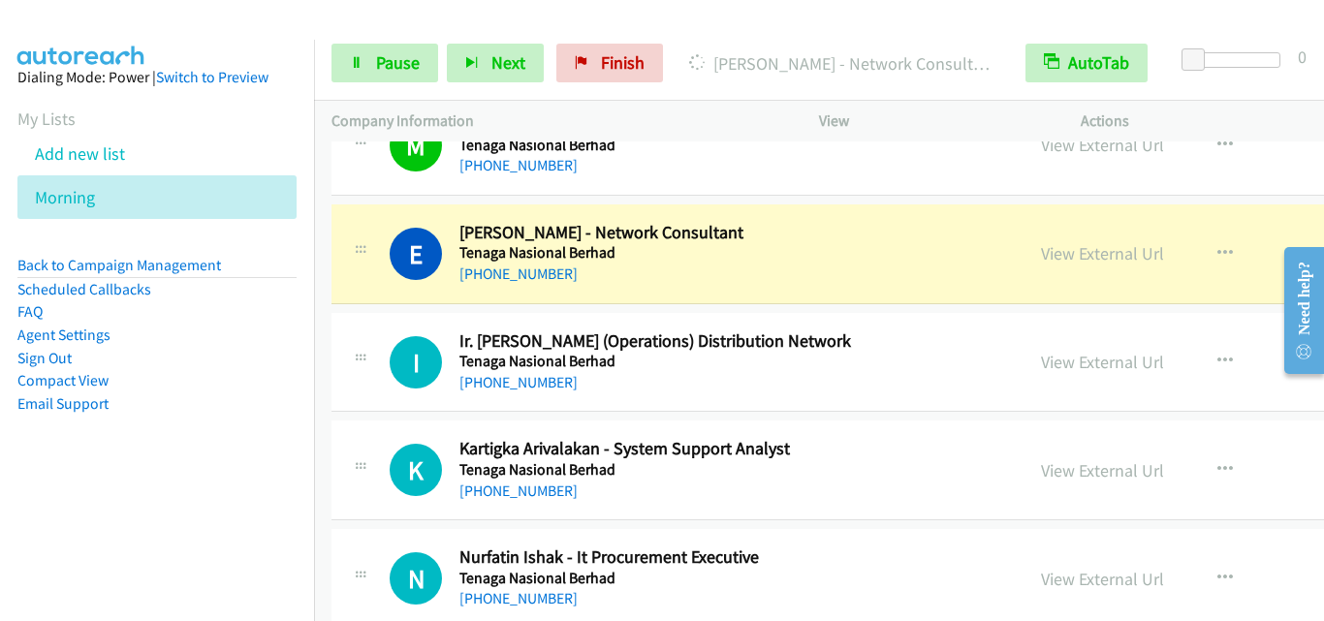
scroll to position [6204, 0]
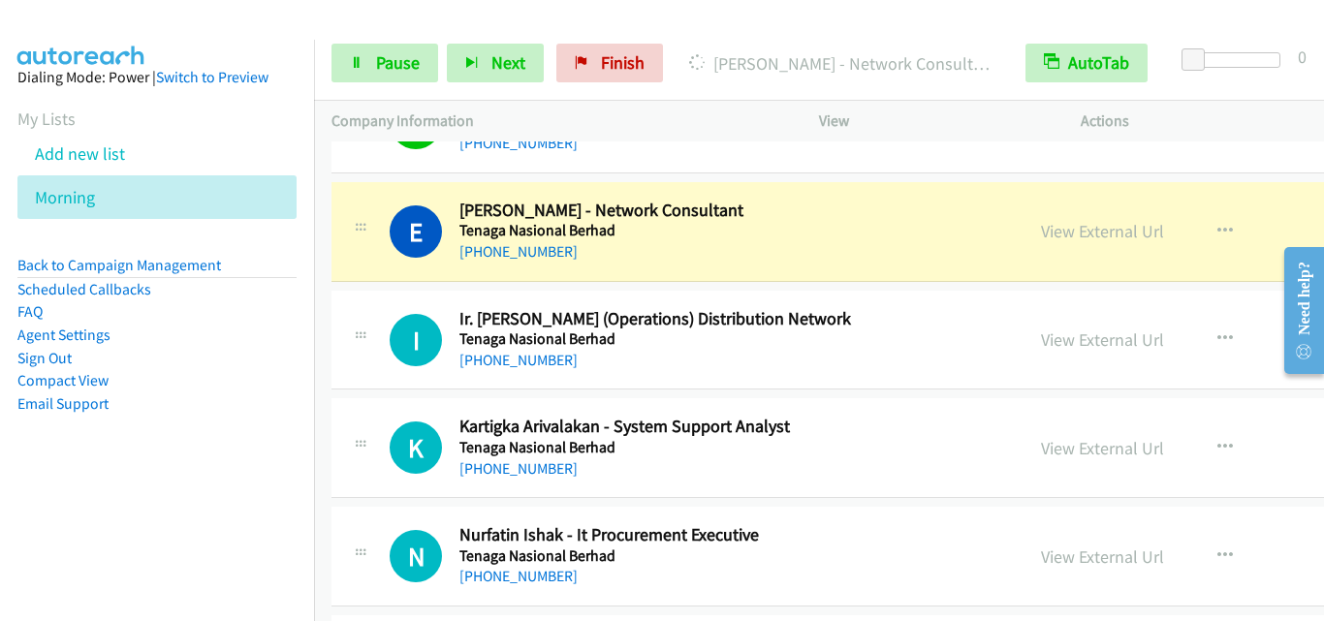
click at [377, 299] on div "I Callback Scheduled Ir. [PERSON_NAME] (Operations) Distribution Network Tenaga…" at bounding box center [988, 341] width 1313 height 100
click at [396, 73] on span "Pause" at bounding box center [398, 62] width 44 height 22
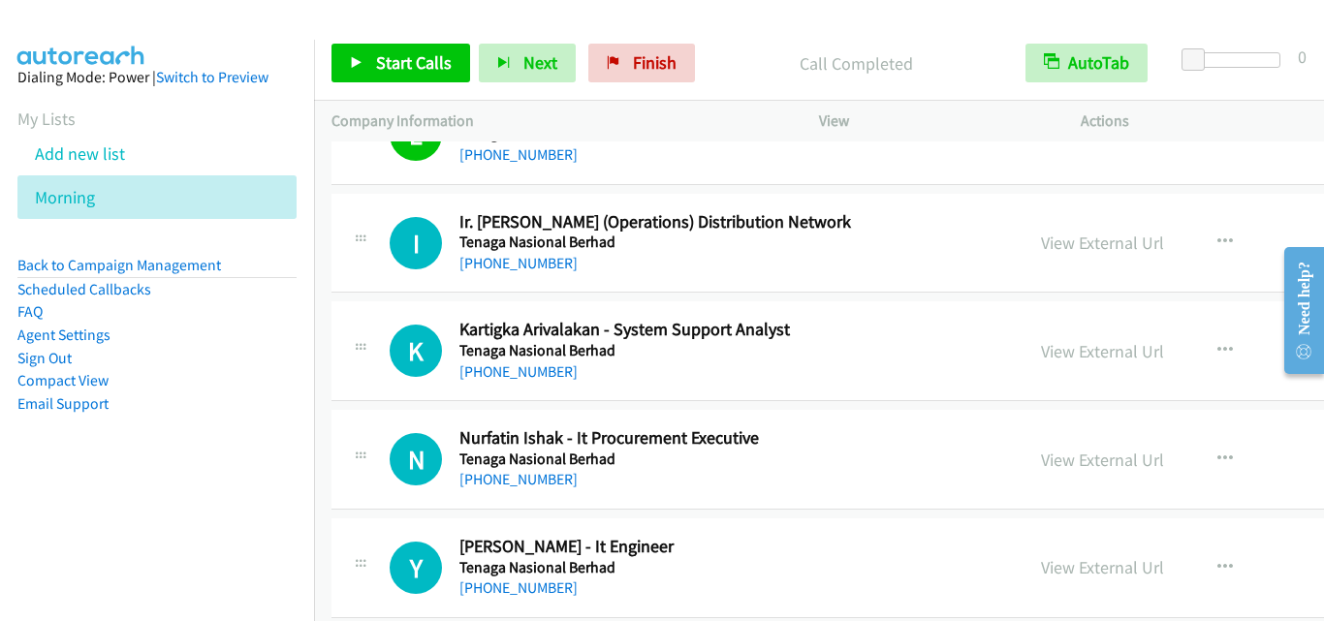
scroll to position [6397, 0]
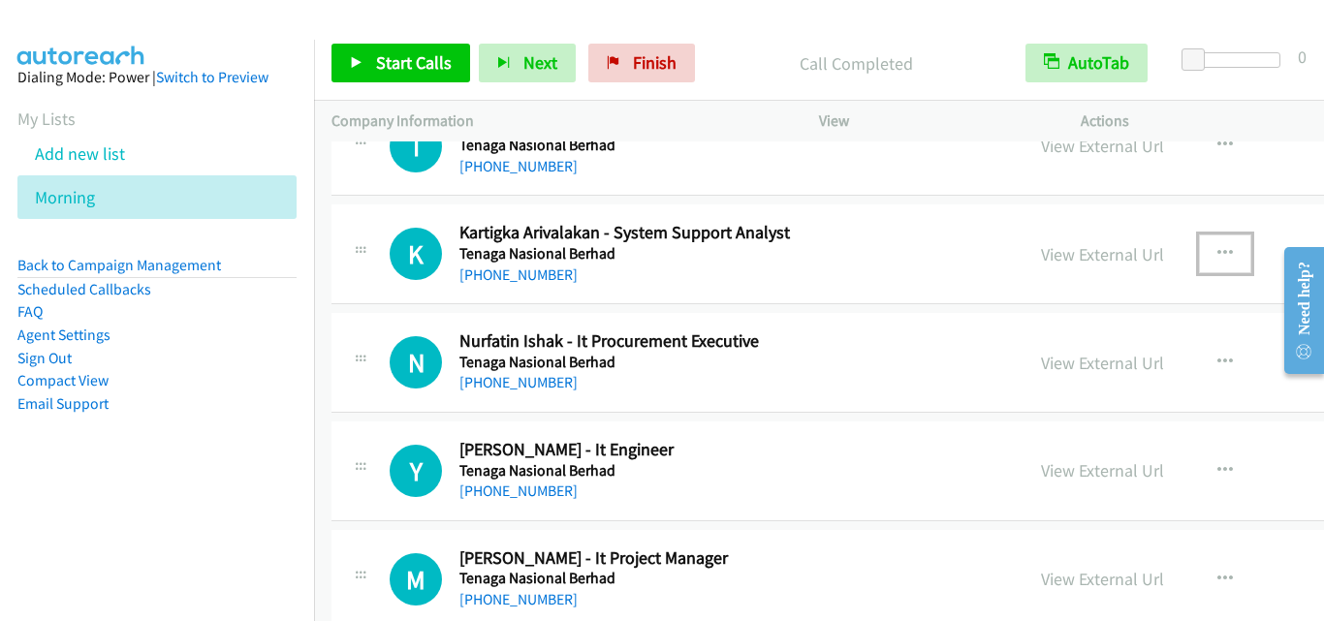
click at [1217, 256] on icon "button" at bounding box center [1225, 254] width 16 height 16
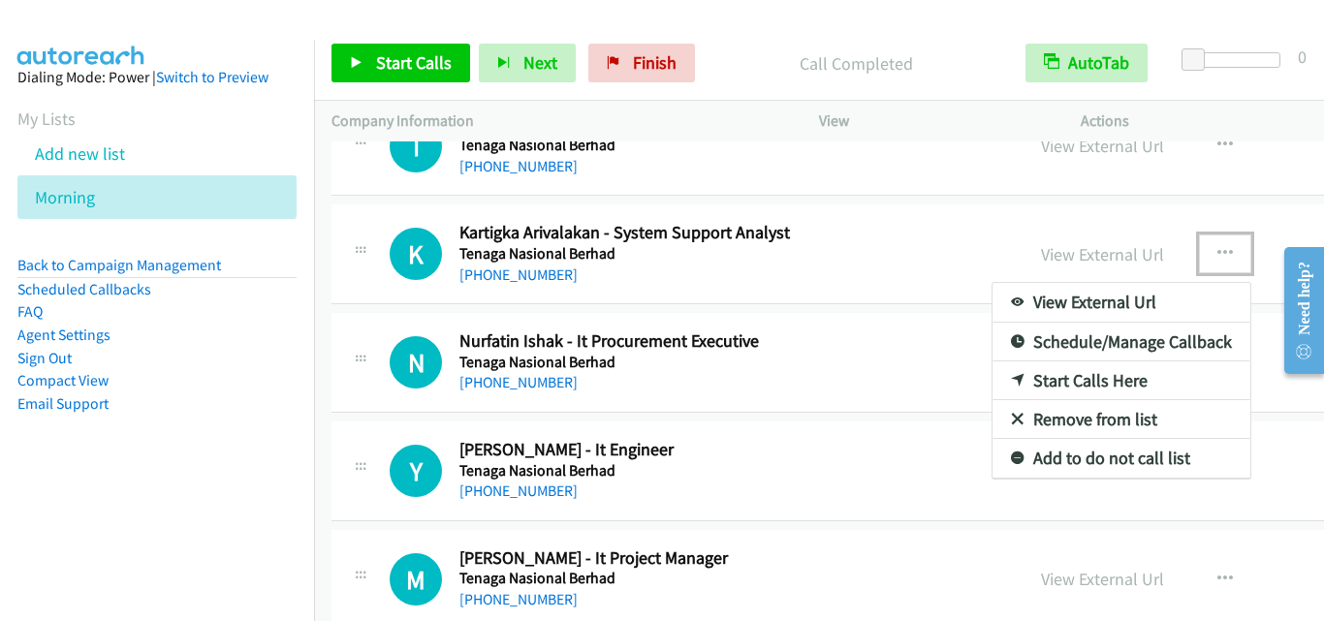
click at [870, 254] on div at bounding box center [662, 310] width 1324 height 621
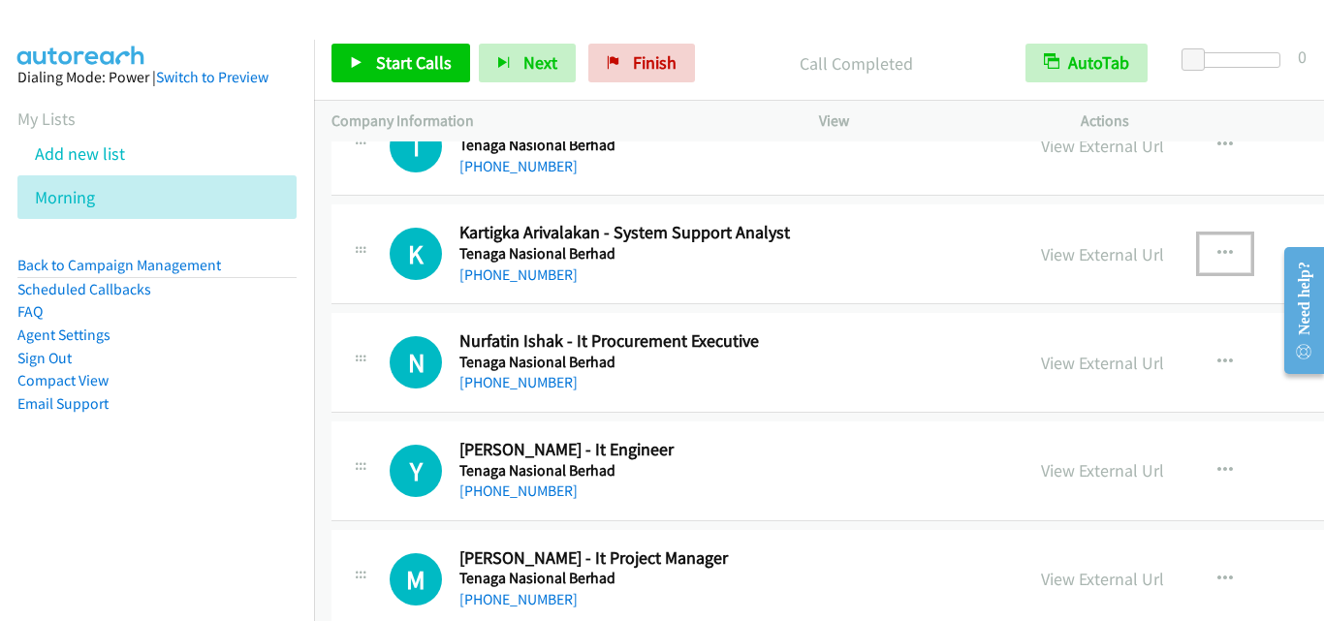
click at [1217, 246] on icon "button" at bounding box center [1225, 254] width 16 height 16
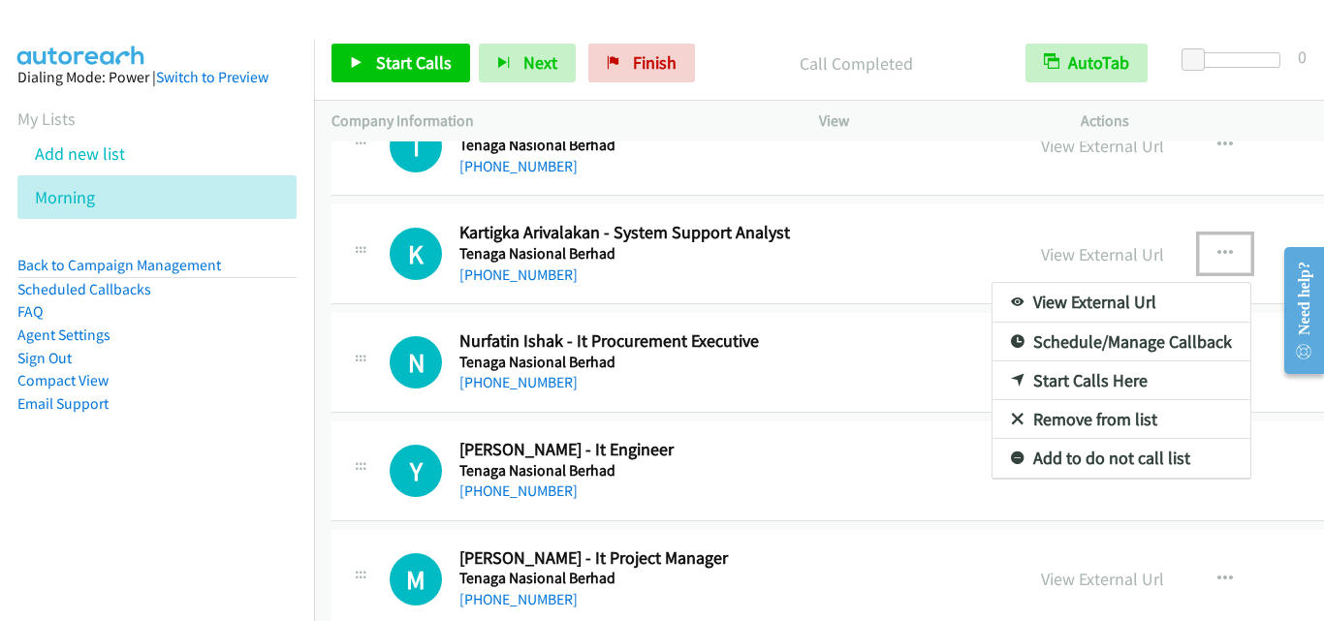
click at [1068, 378] on link "Start Calls Here" at bounding box center [1122, 381] width 258 height 39
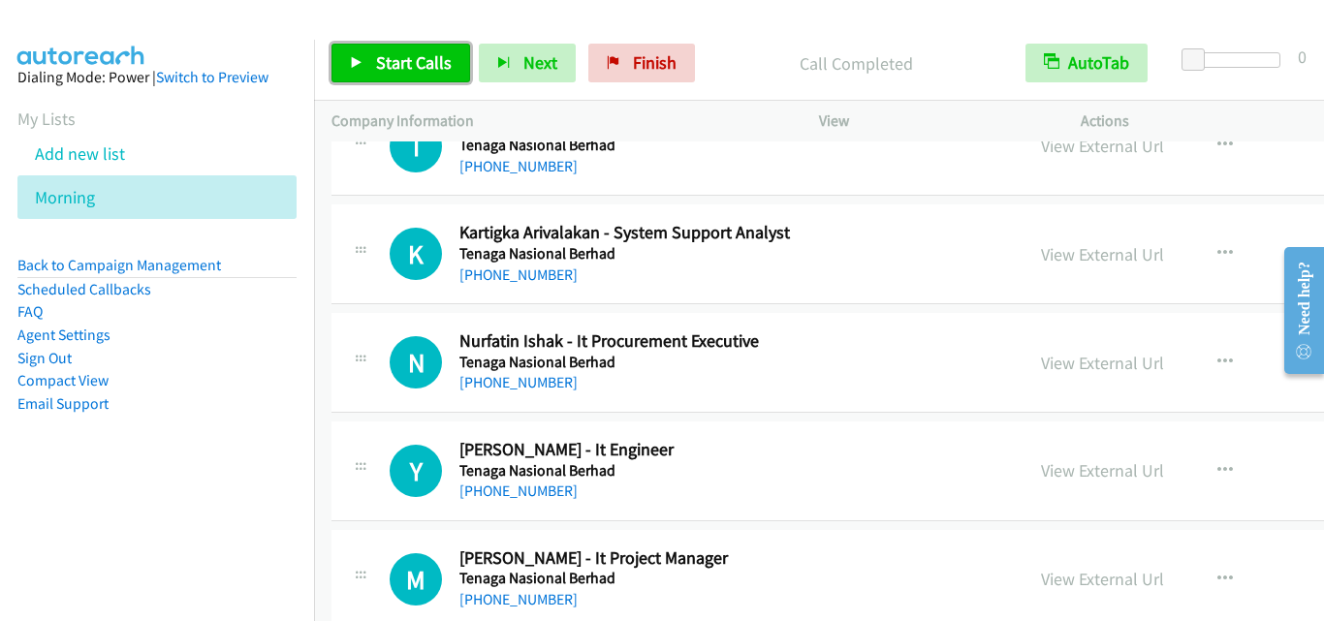
click at [397, 52] on span "Start Calls" at bounding box center [414, 62] width 76 height 22
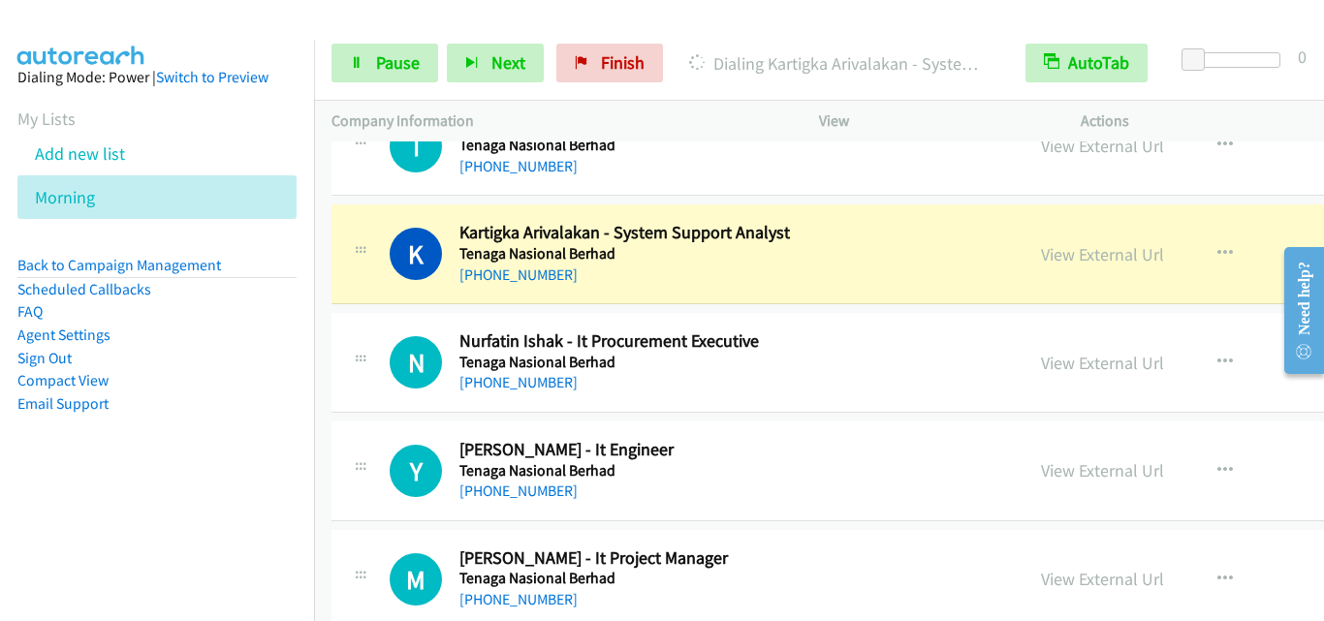
click at [375, 311] on td "N Callback Scheduled Nurfatin Ishak - It Procurement Executive Tenaga Nasional …" at bounding box center [988, 363] width 1348 height 109
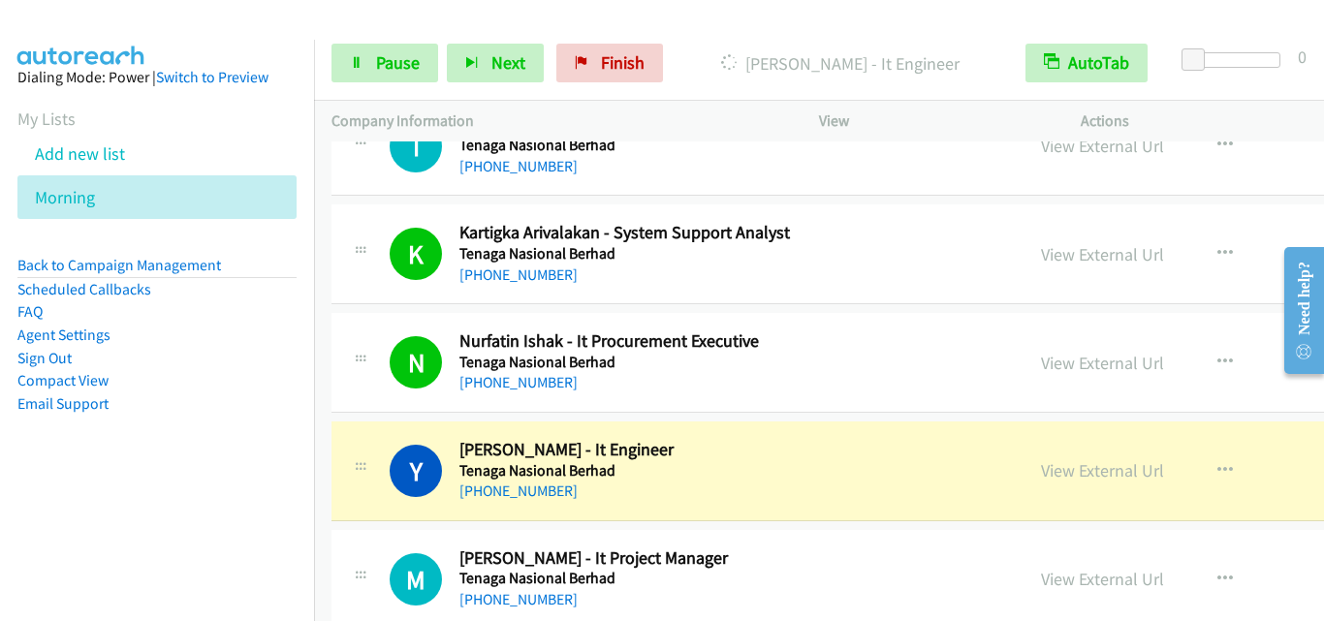
drag, startPoint x: 361, startPoint y: 431, endPoint x: 368, endPoint y: 425, distance: 10.3
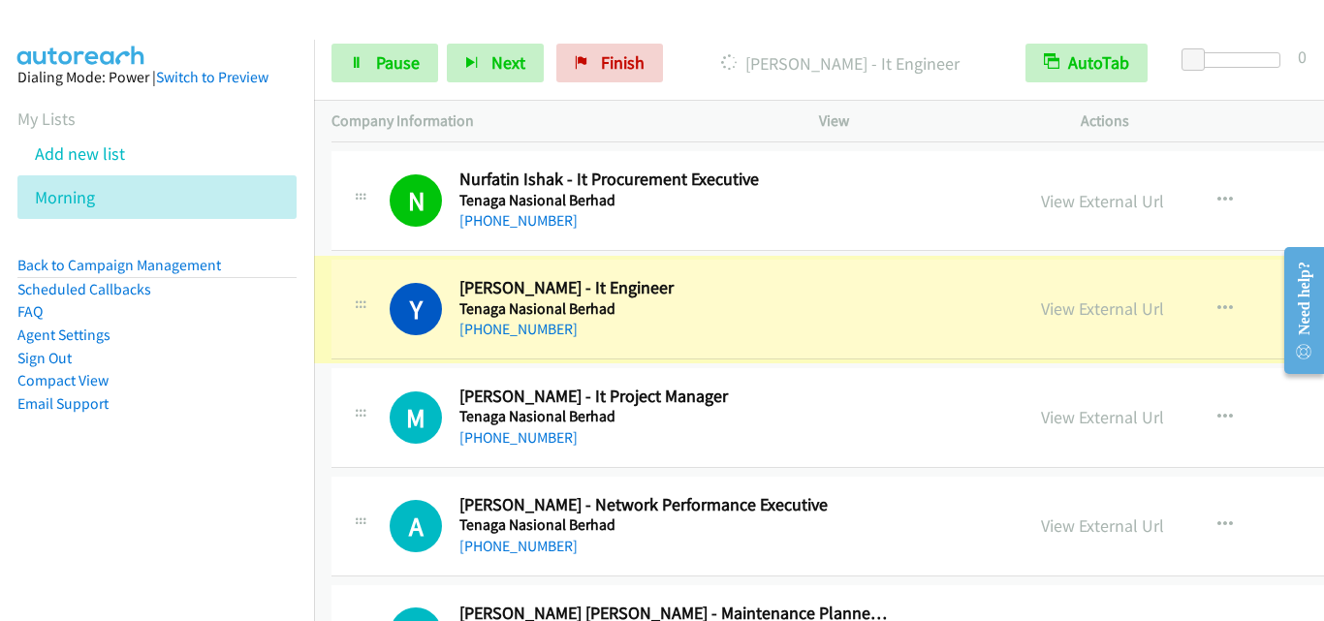
scroll to position [6591, 0]
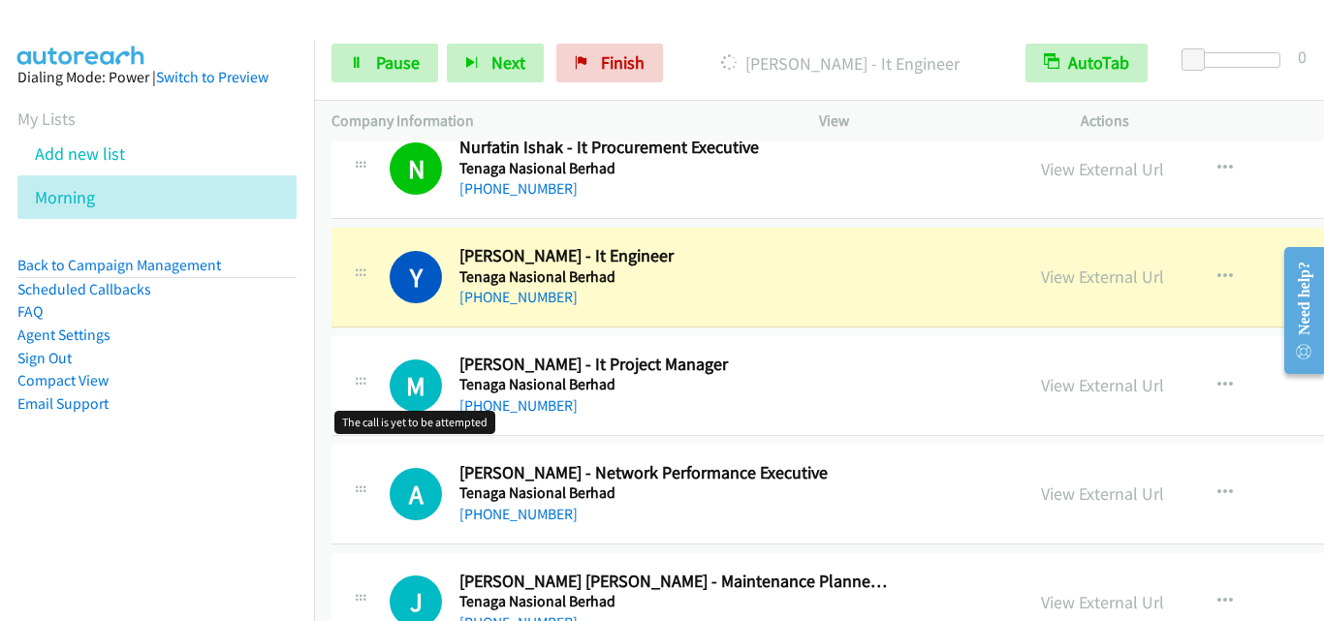
click at [366, 404] on div at bounding box center [360, 380] width 23 height 52
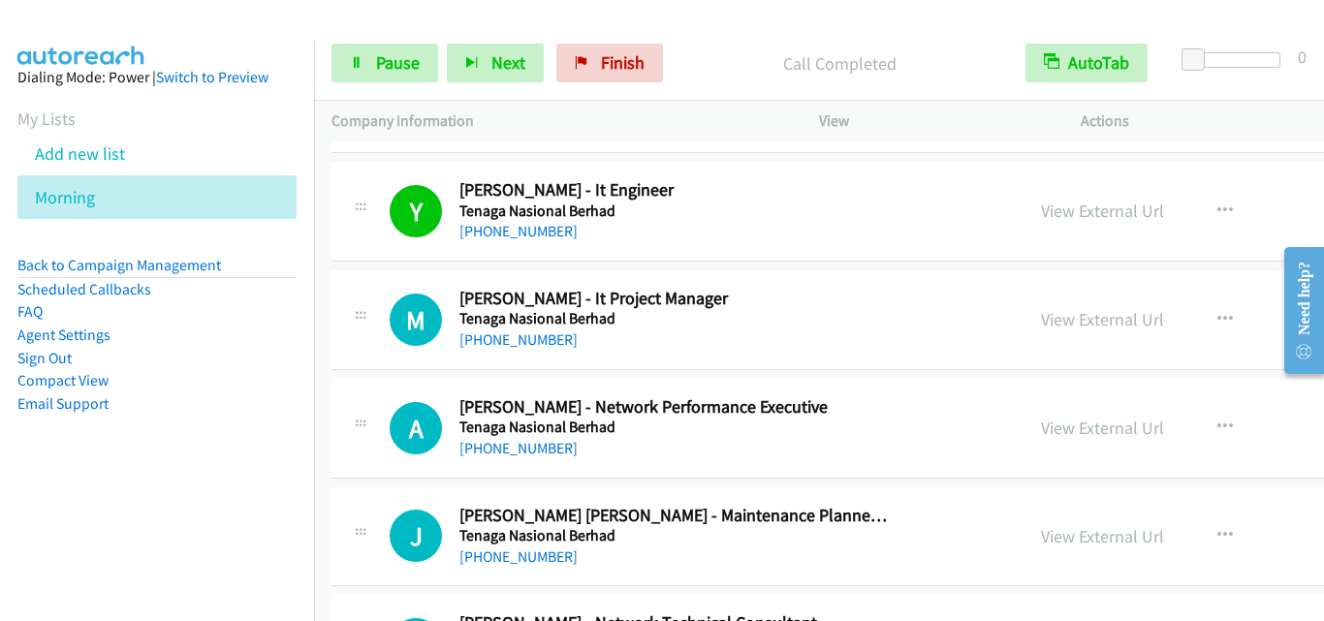
scroll to position [6688, 0]
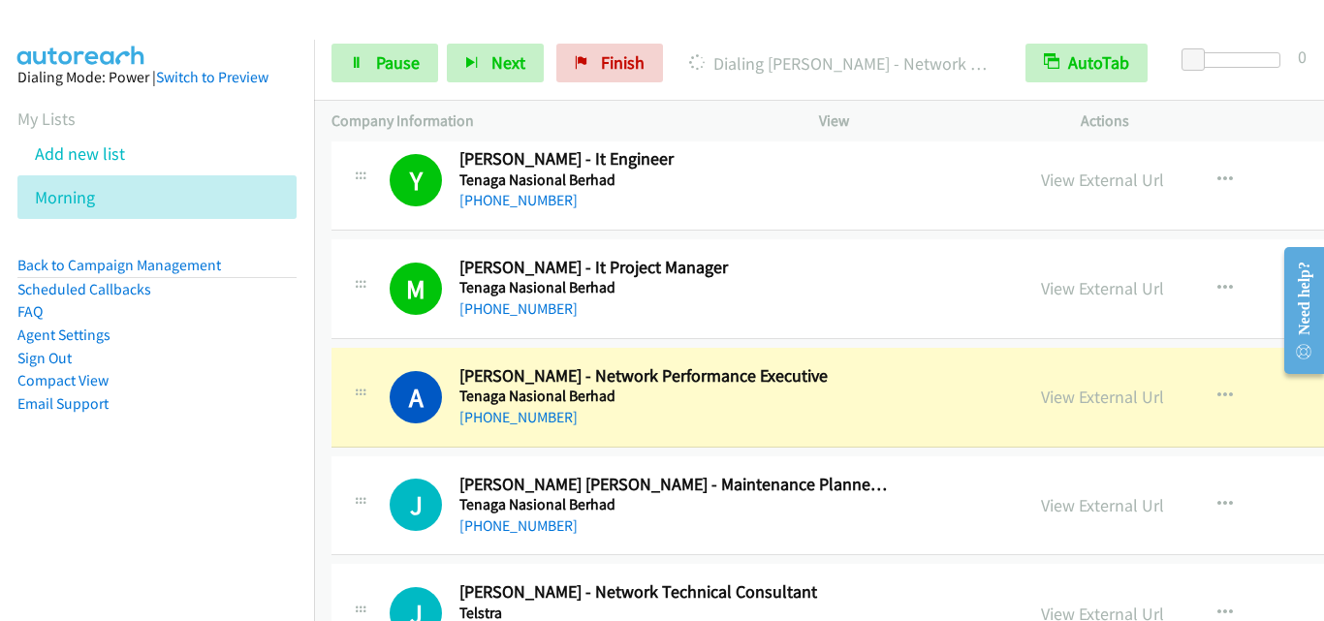
click at [363, 454] on td "J Callback Scheduled [PERSON_NAME] [PERSON_NAME] - Maintenance Planner Engineer…" at bounding box center [988, 506] width 1348 height 109
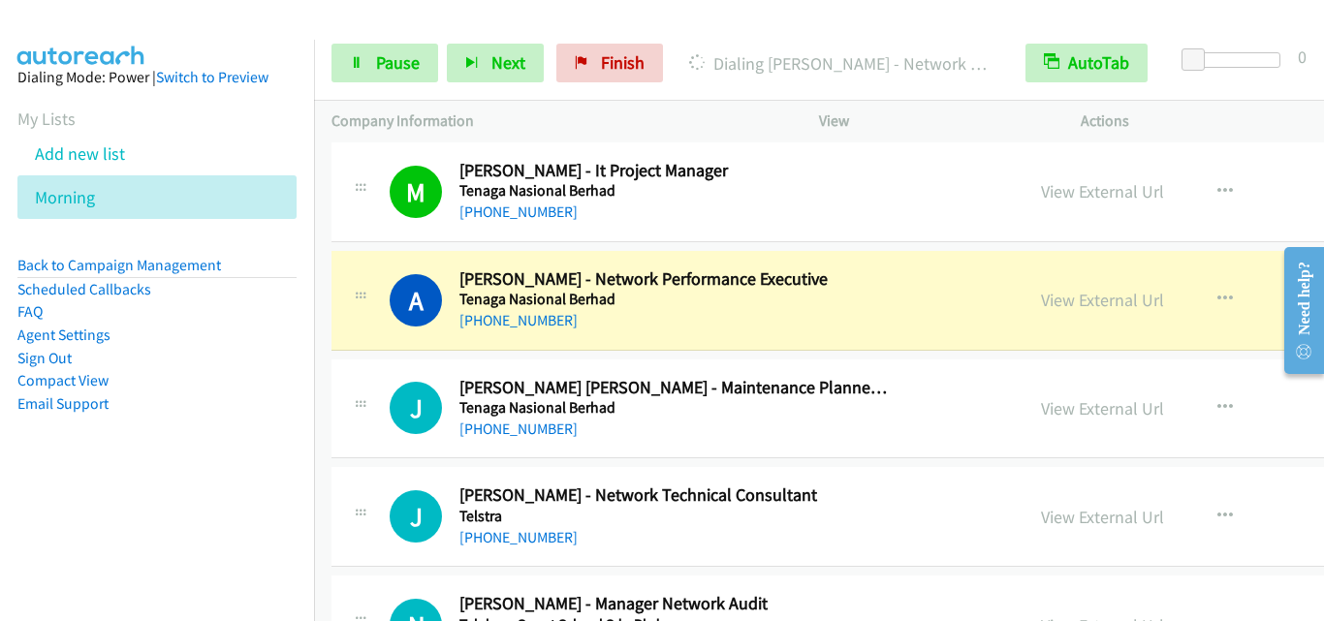
scroll to position [6882, 0]
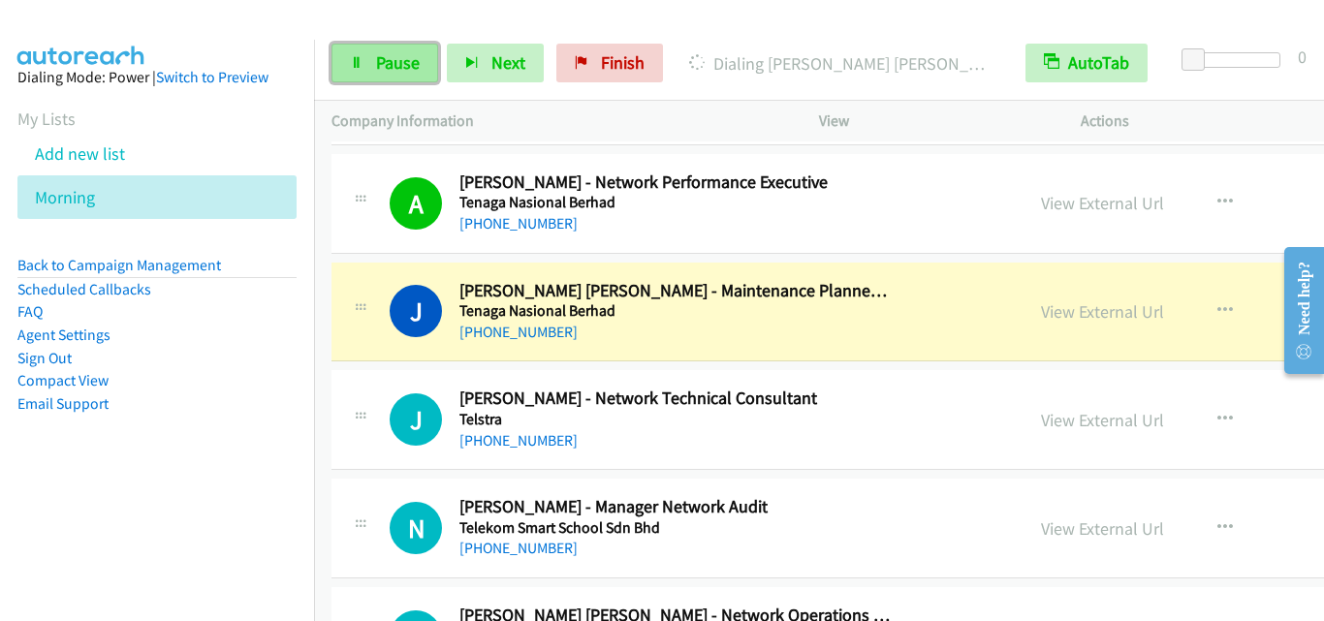
click at [426, 73] on link "Pause" at bounding box center [385, 63] width 107 height 39
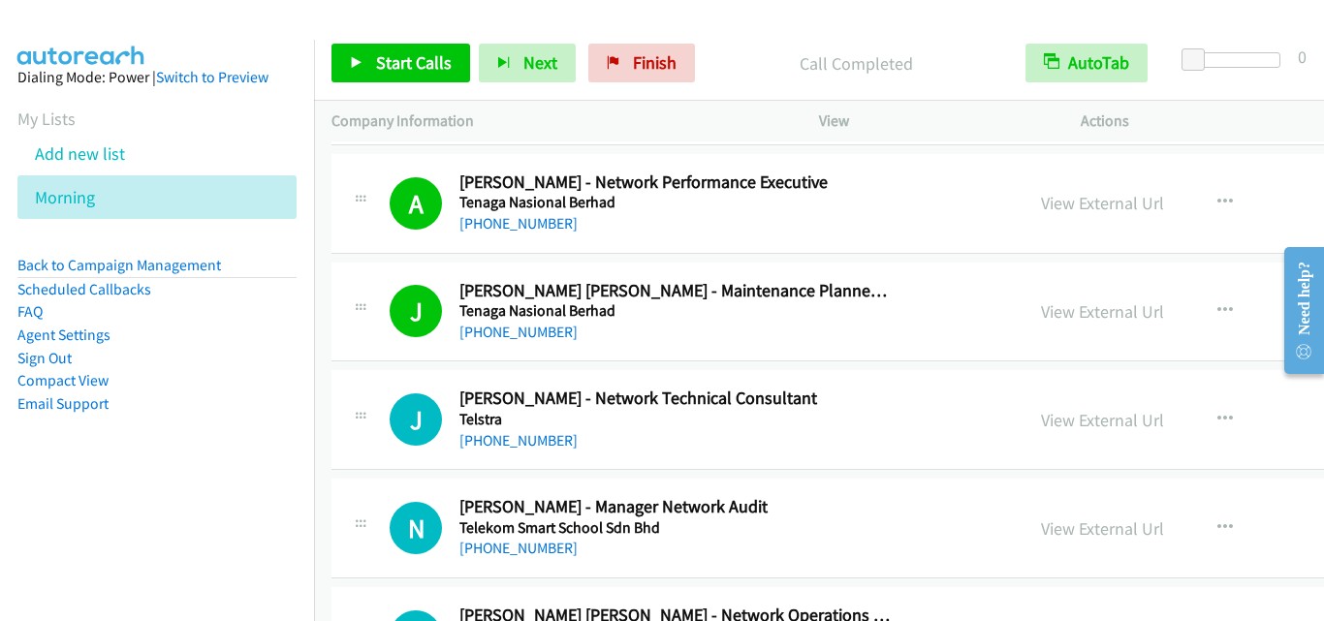
click at [389, 352] on div "J Callback Scheduled [PERSON_NAME] [PERSON_NAME] - Maintenance Planner Engineer…" at bounding box center [988, 313] width 1313 height 100
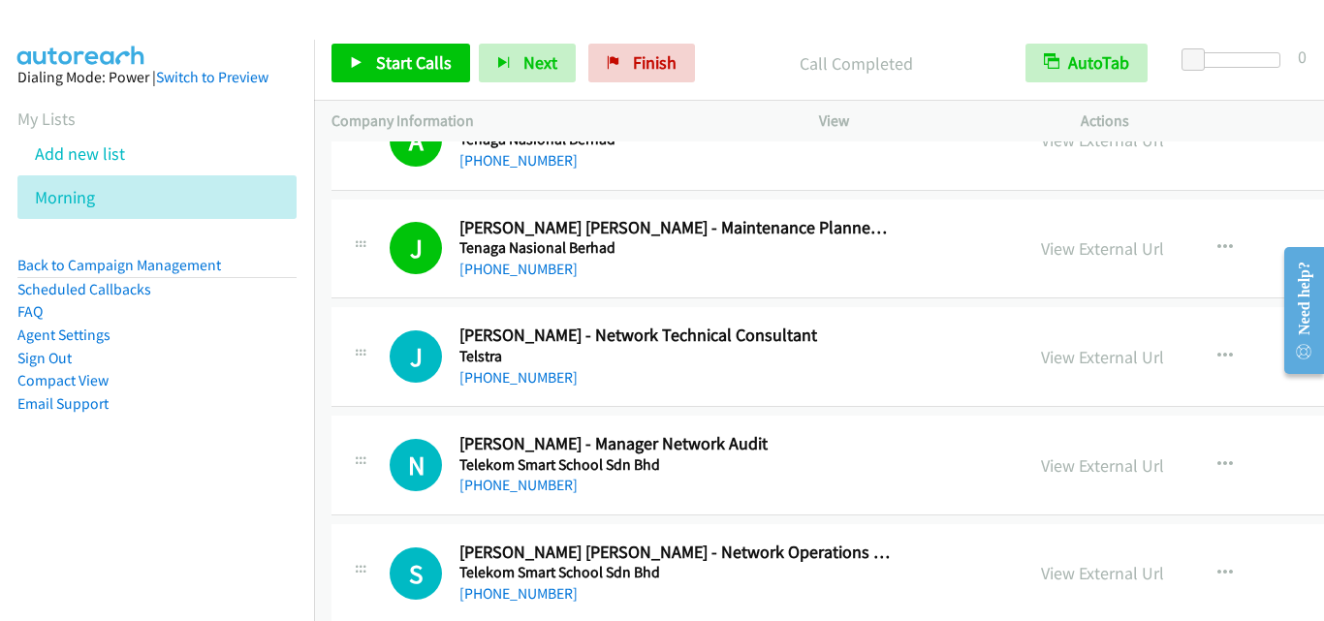
scroll to position [6979, 0]
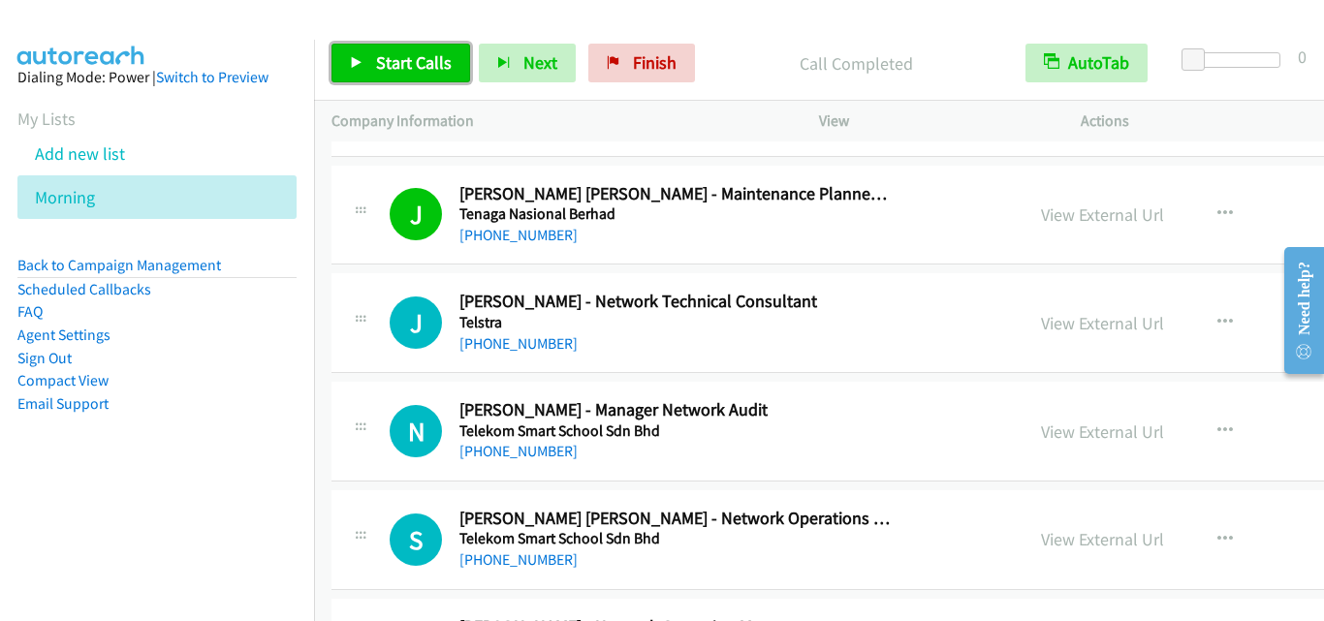
click at [442, 72] on span "Start Calls" at bounding box center [414, 62] width 76 height 22
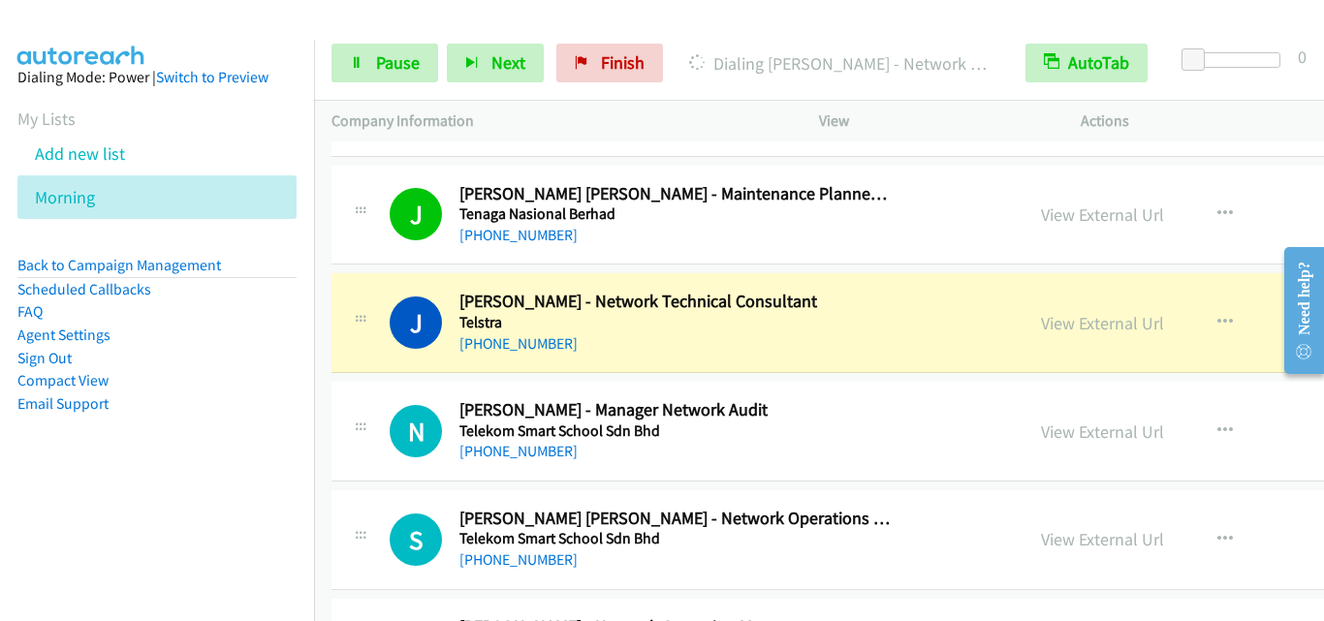
click at [382, 394] on div "N Callback Scheduled [PERSON_NAME] - Manager Network Audit Telekom Smart School…" at bounding box center [988, 432] width 1313 height 100
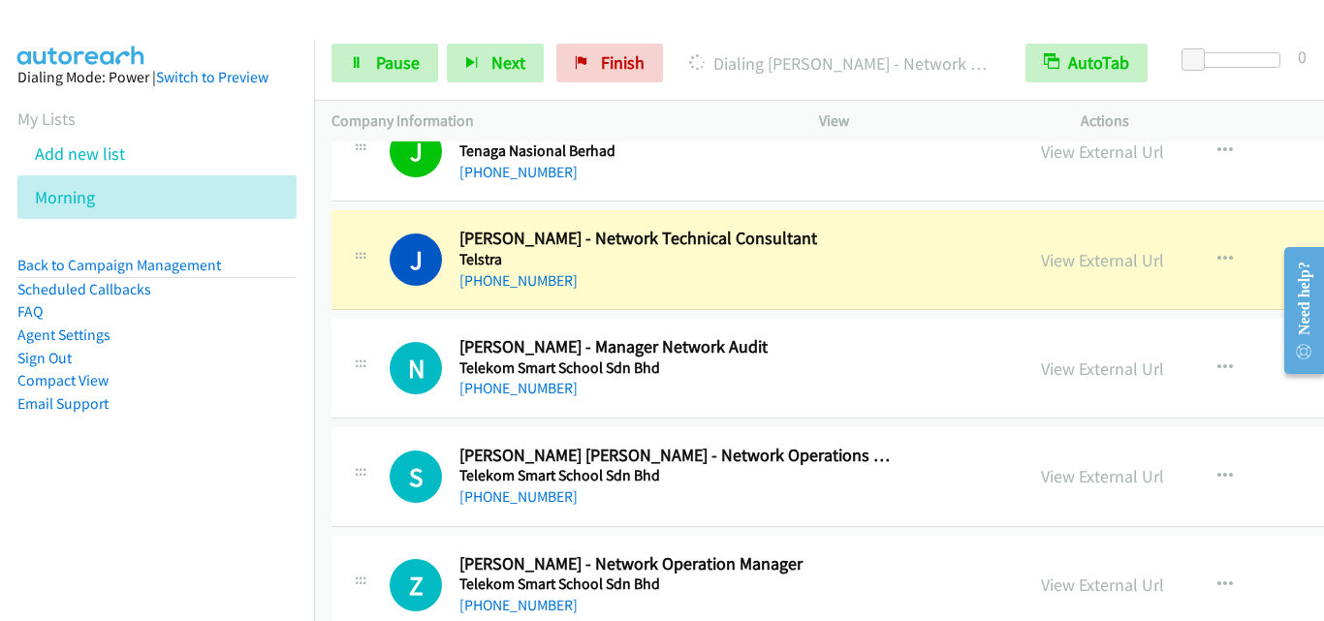
scroll to position [7076, 0]
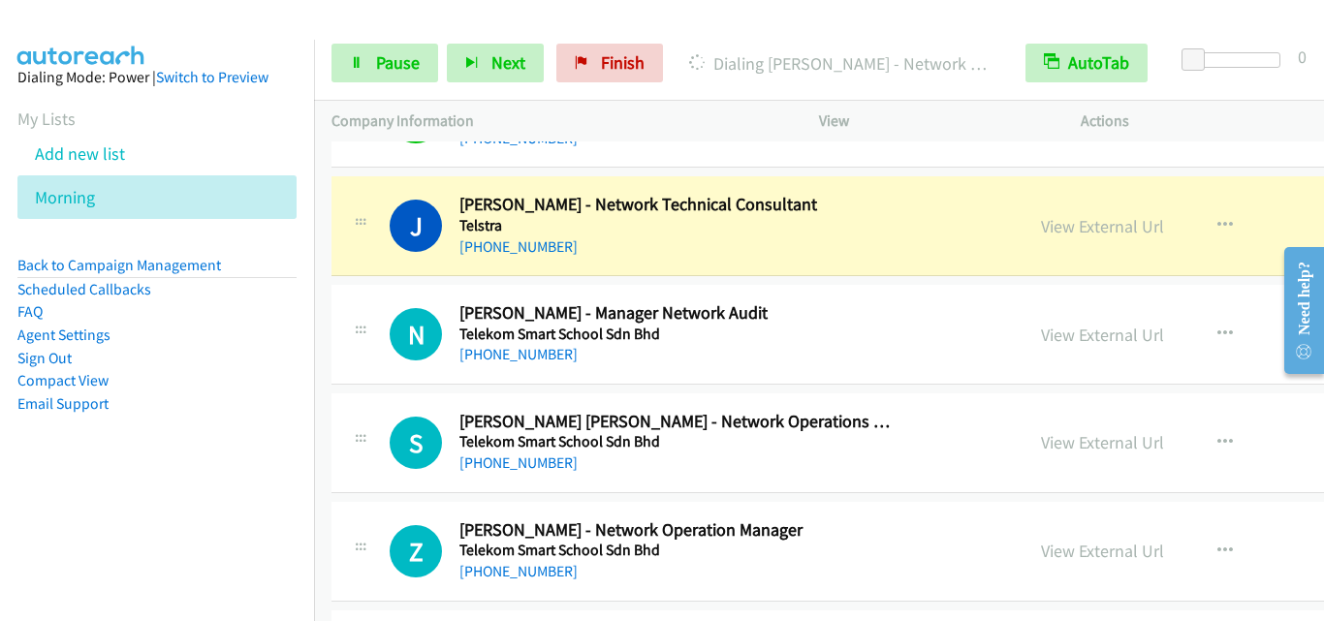
click at [372, 271] on div "J Callback Scheduled [PERSON_NAME] - Network Technical Consultant Telstra Asia/…" at bounding box center [988, 226] width 1313 height 100
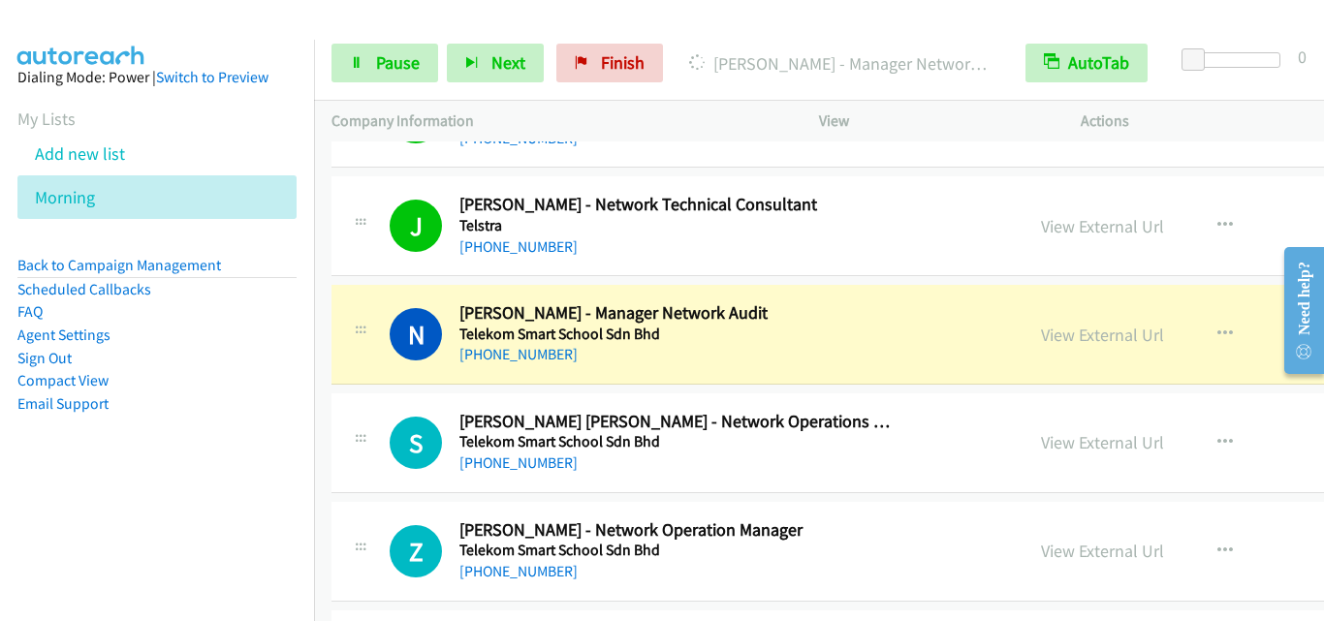
click at [378, 394] on div "S Callback Scheduled [PERSON_NAME] [PERSON_NAME] - Network Operations Manager T…" at bounding box center [988, 444] width 1313 height 100
click at [403, 54] on span "Pause" at bounding box center [398, 62] width 44 height 22
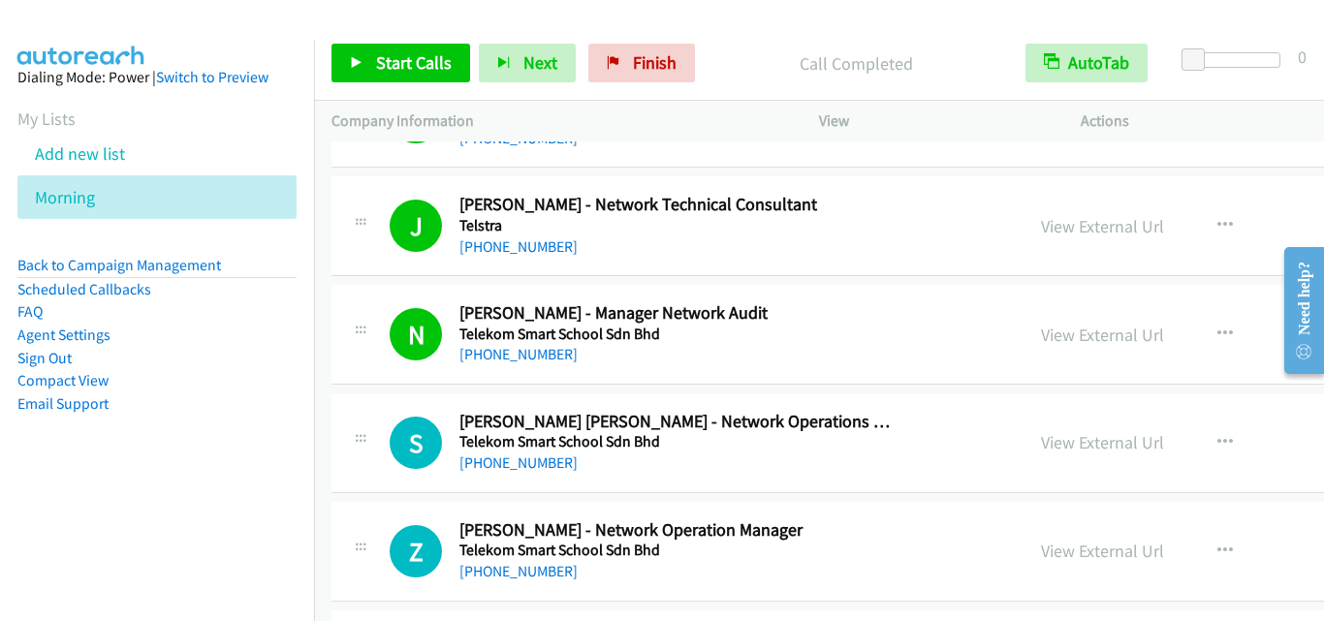
click at [338, 394] on div "S Callback Scheduled [PERSON_NAME] [PERSON_NAME] - Network Operations Manager T…" at bounding box center [988, 444] width 1313 height 100
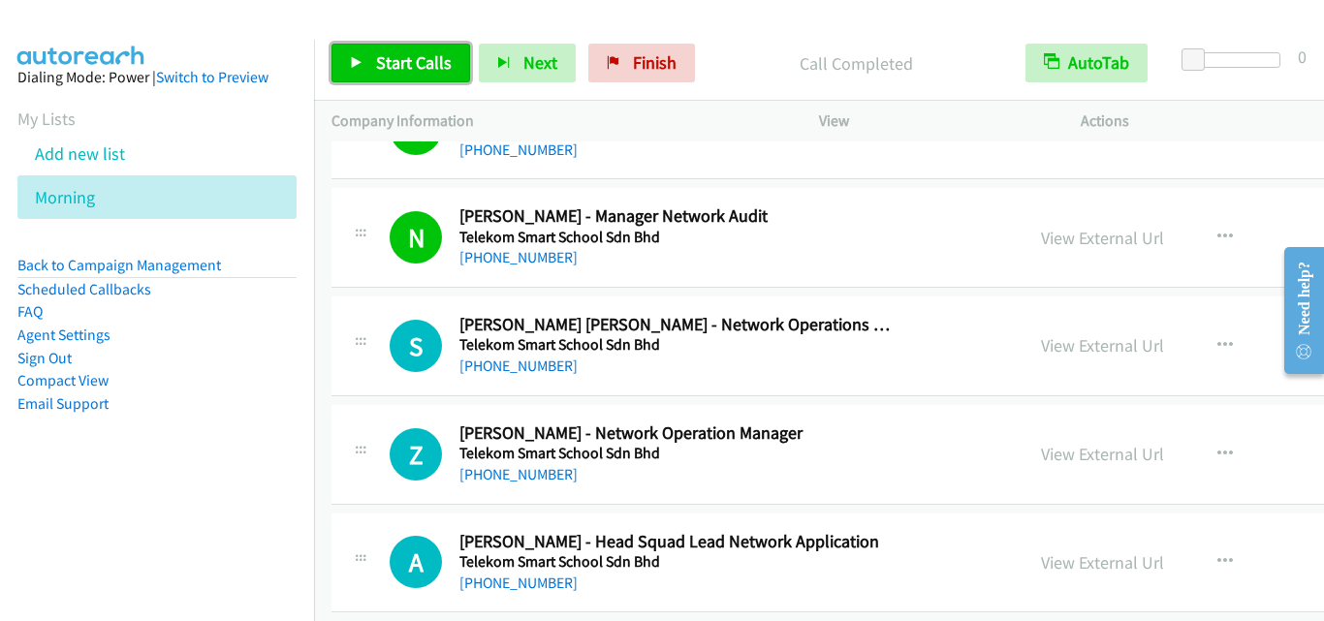
click at [397, 67] on span "Start Calls" at bounding box center [414, 62] width 76 height 22
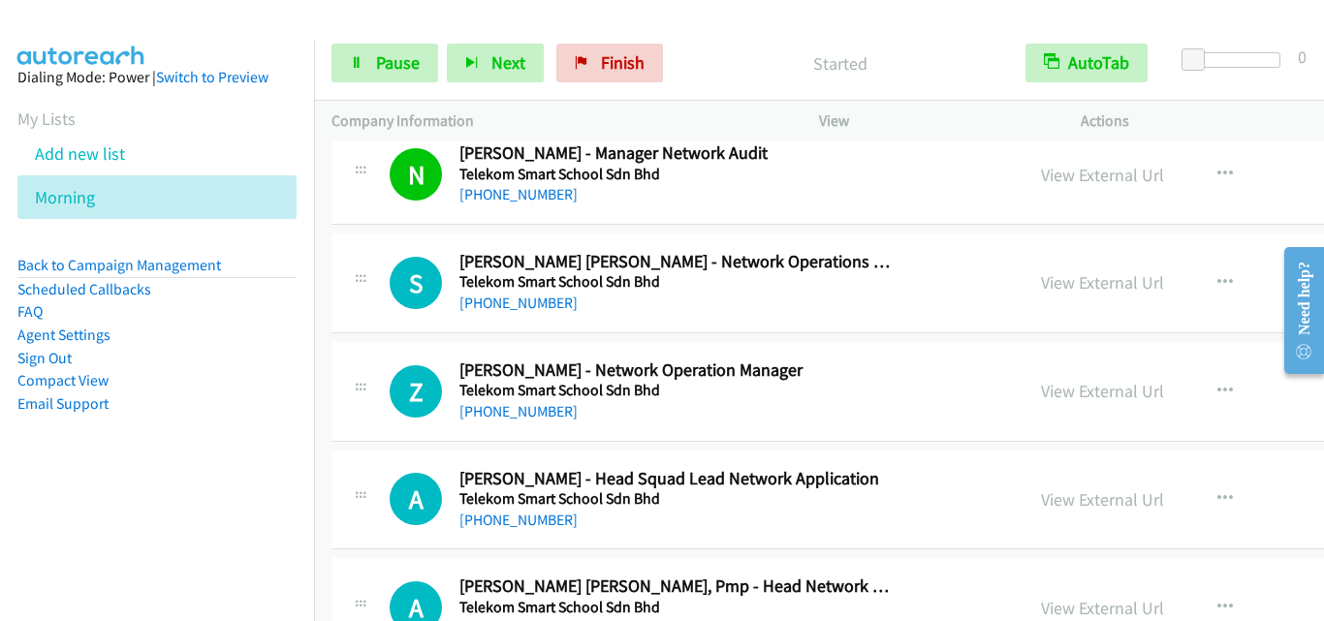
scroll to position [7270, 0]
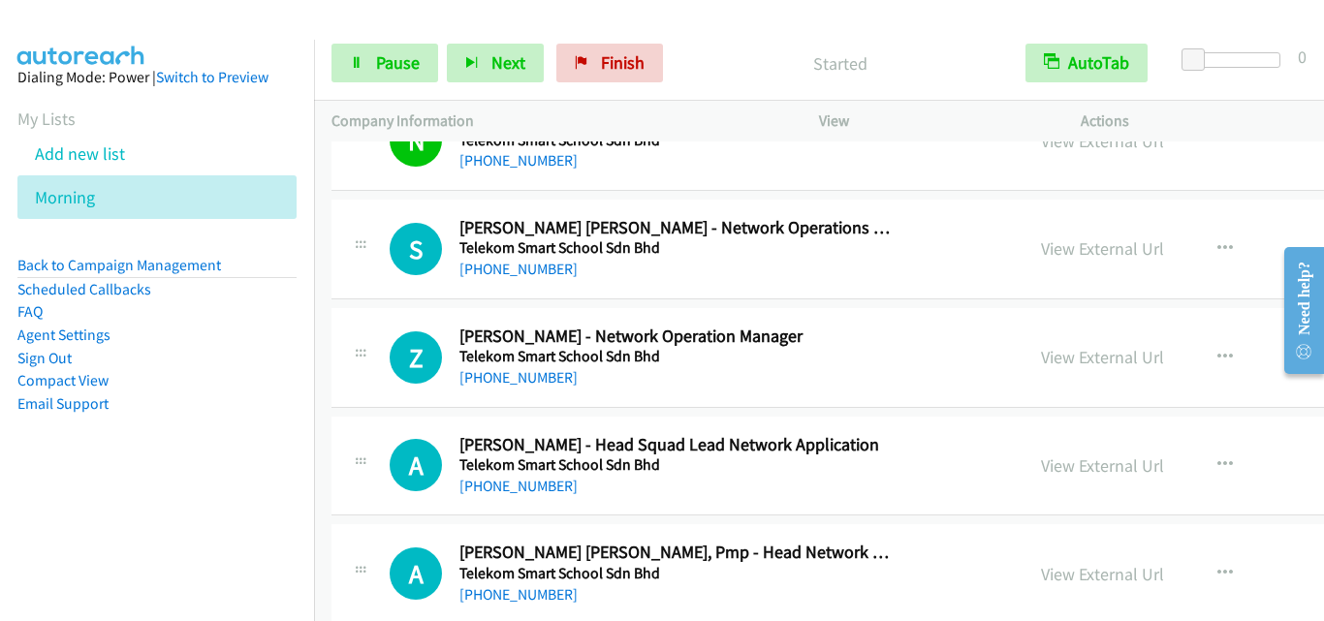
click at [370, 280] on div "S Callback Scheduled [PERSON_NAME] [PERSON_NAME] - Network Operations Manager T…" at bounding box center [677, 249] width 657 height 64
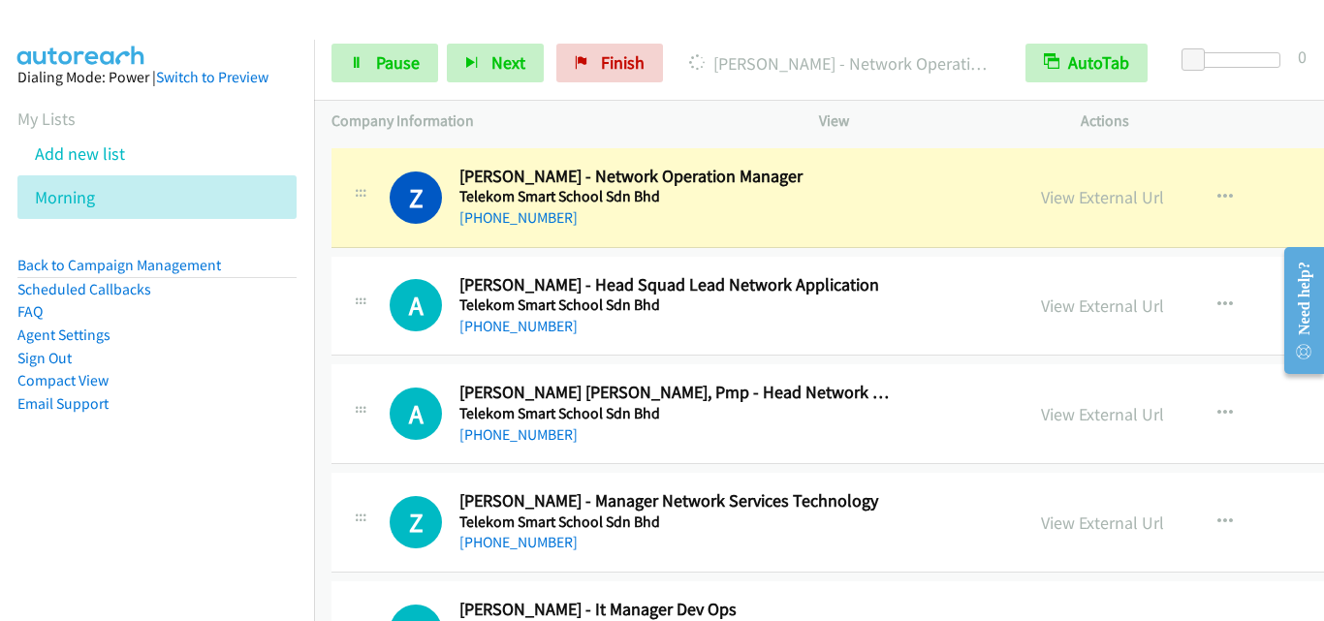
scroll to position [7464, 0]
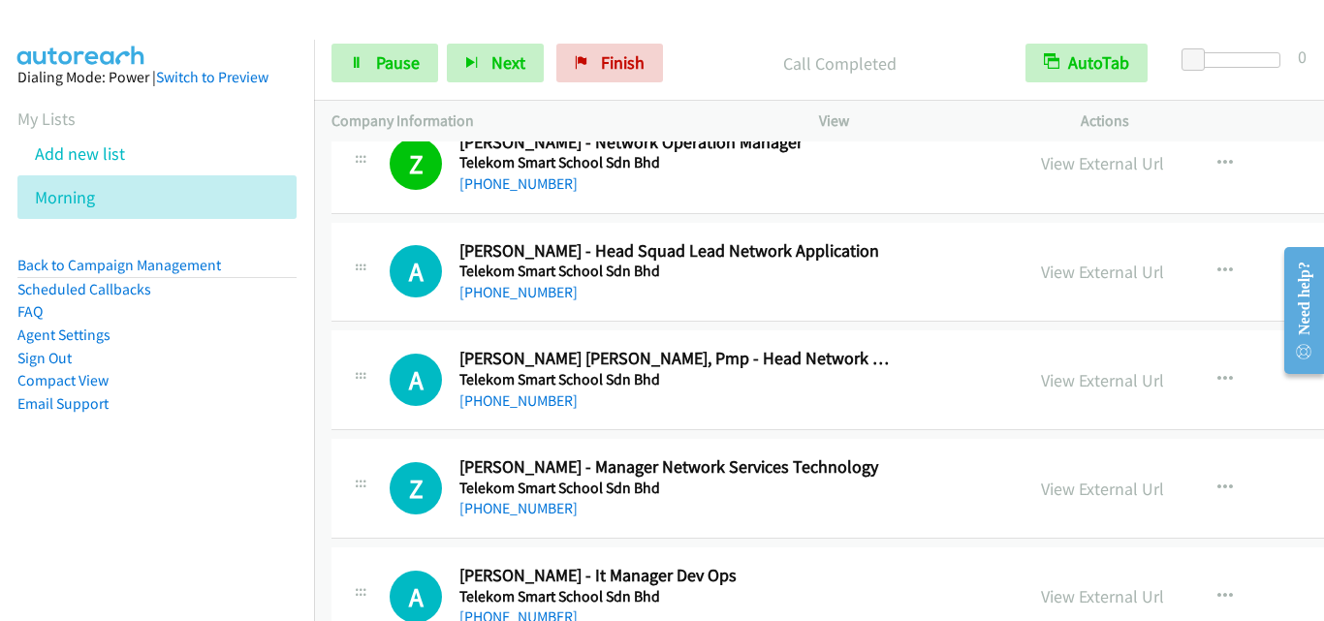
click at [403, 349] on div "A Callback Scheduled [PERSON_NAME] [PERSON_NAME], Pmp - Head Network Operations…" at bounding box center [698, 380] width 616 height 64
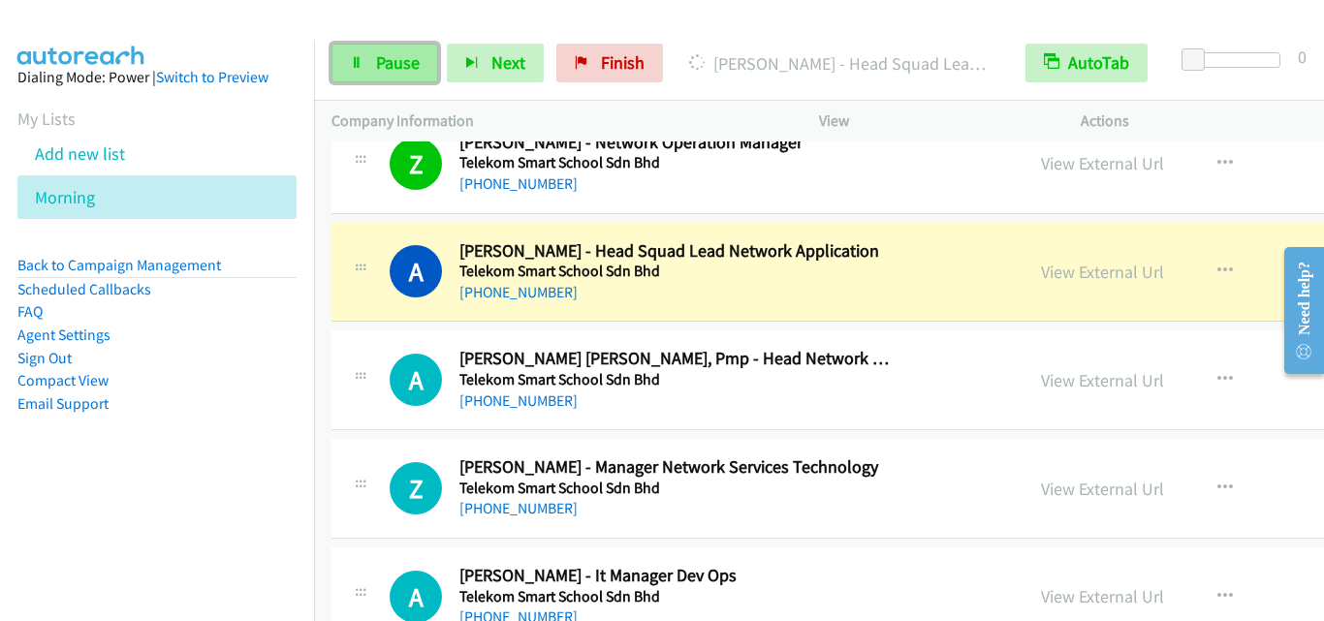
click at [372, 71] on link "Pause" at bounding box center [385, 63] width 107 height 39
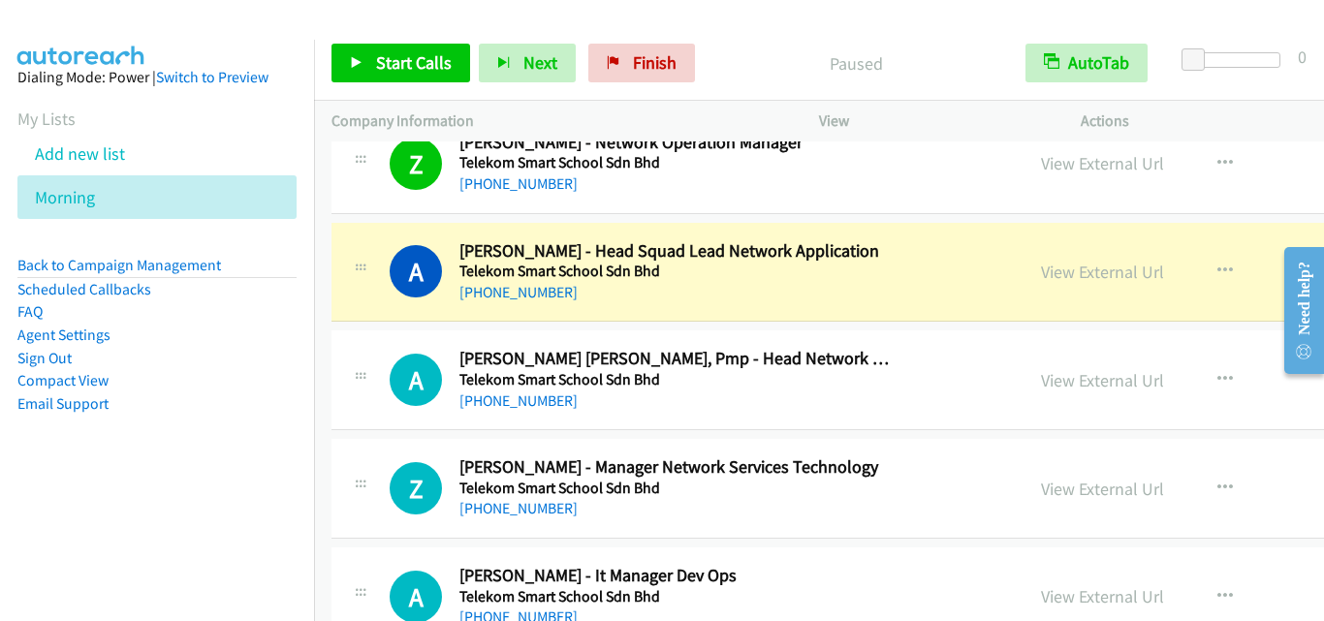
scroll to position [7561, 0]
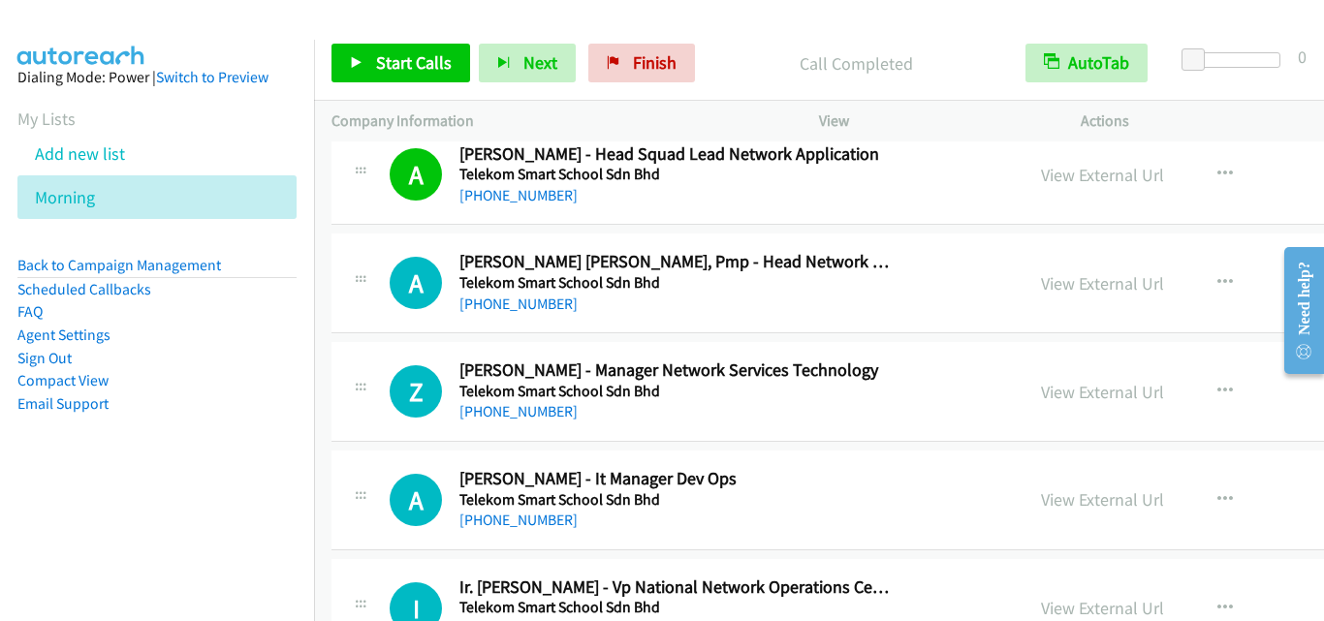
click at [385, 245] on div "A Callback Scheduled [PERSON_NAME] [PERSON_NAME], Pmp - Head Network Operations…" at bounding box center [988, 284] width 1313 height 100
click at [431, 61] on span "Start Calls" at bounding box center [414, 62] width 76 height 22
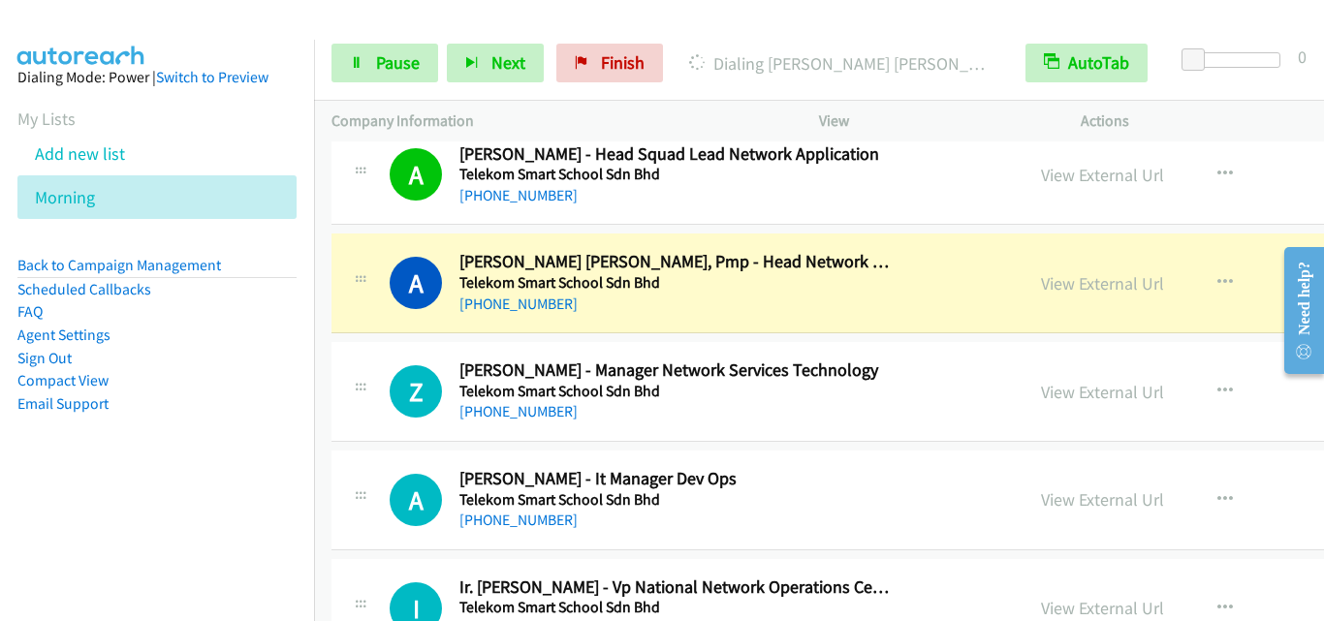
click at [379, 331] on div "A Callback Scheduled [PERSON_NAME] [PERSON_NAME], Pmp - Head Network Operations…" at bounding box center [988, 284] width 1313 height 100
click at [415, 68] on span "Pause" at bounding box center [398, 62] width 44 height 22
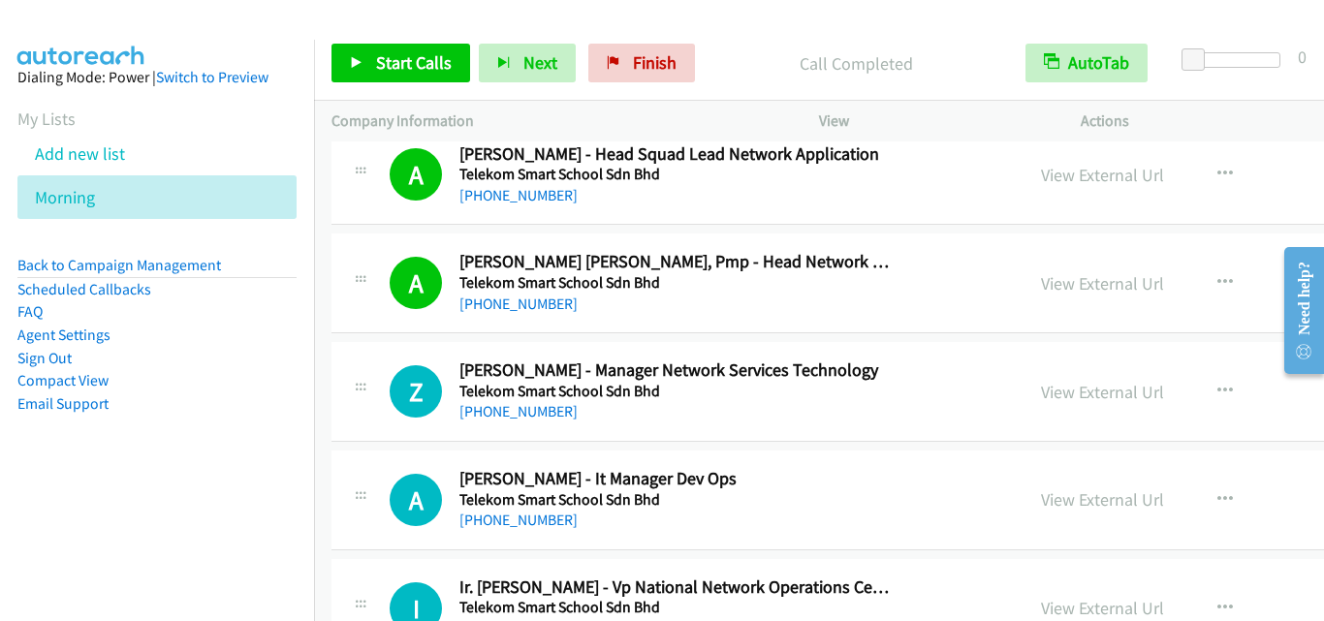
click at [376, 384] on div "Z Callback Scheduled [PERSON_NAME] - Manager Network Services Technology Teleko…" at bounding box center [677, 392] width 657 height 64
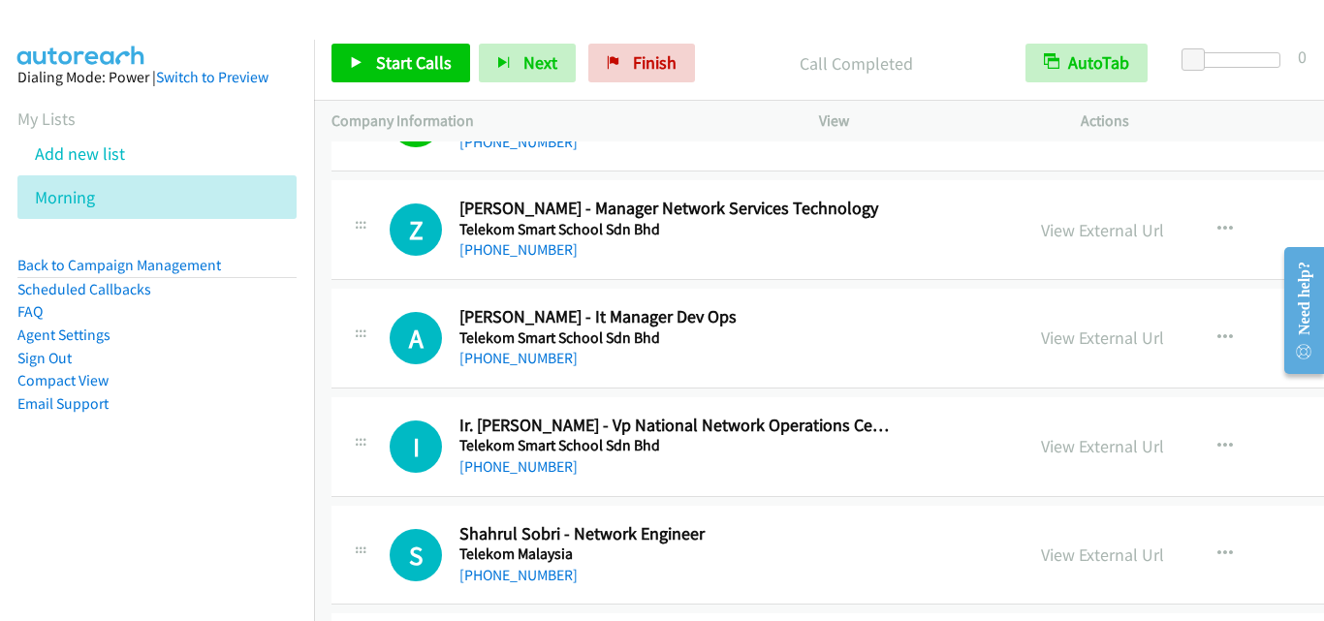
scroll to position [7754, 0]
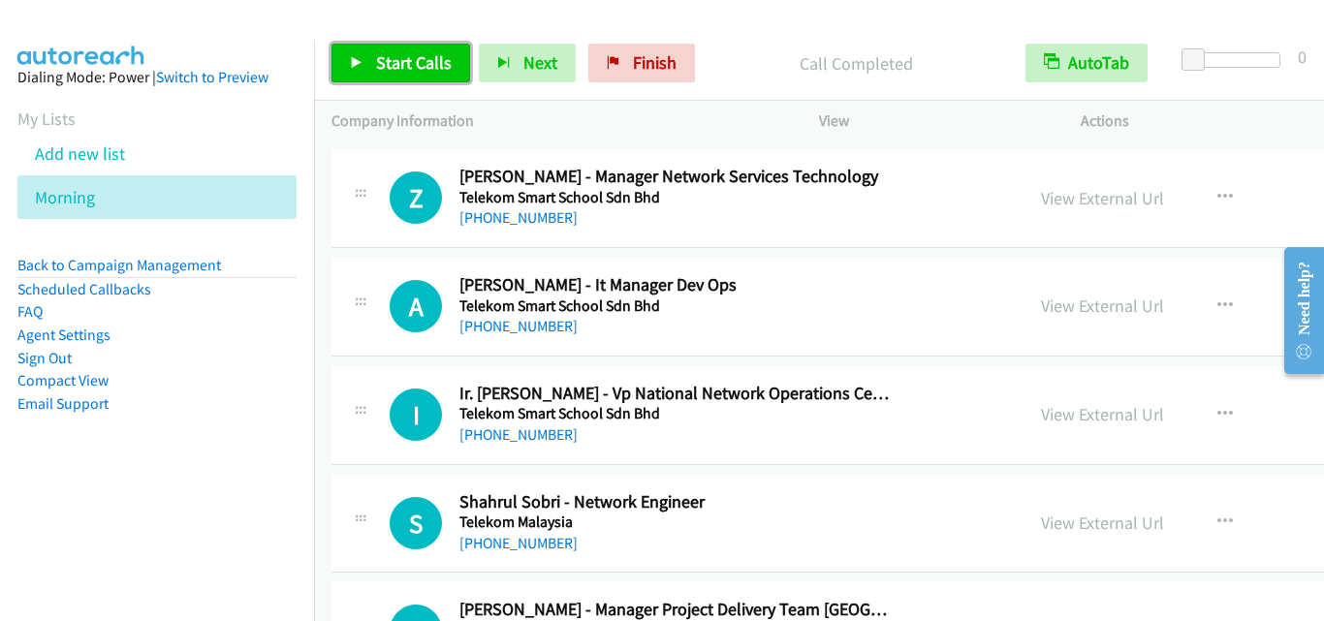
click at [395, 77] on link "Start Calls" at bounding box center [401, 63] width 139 height 39
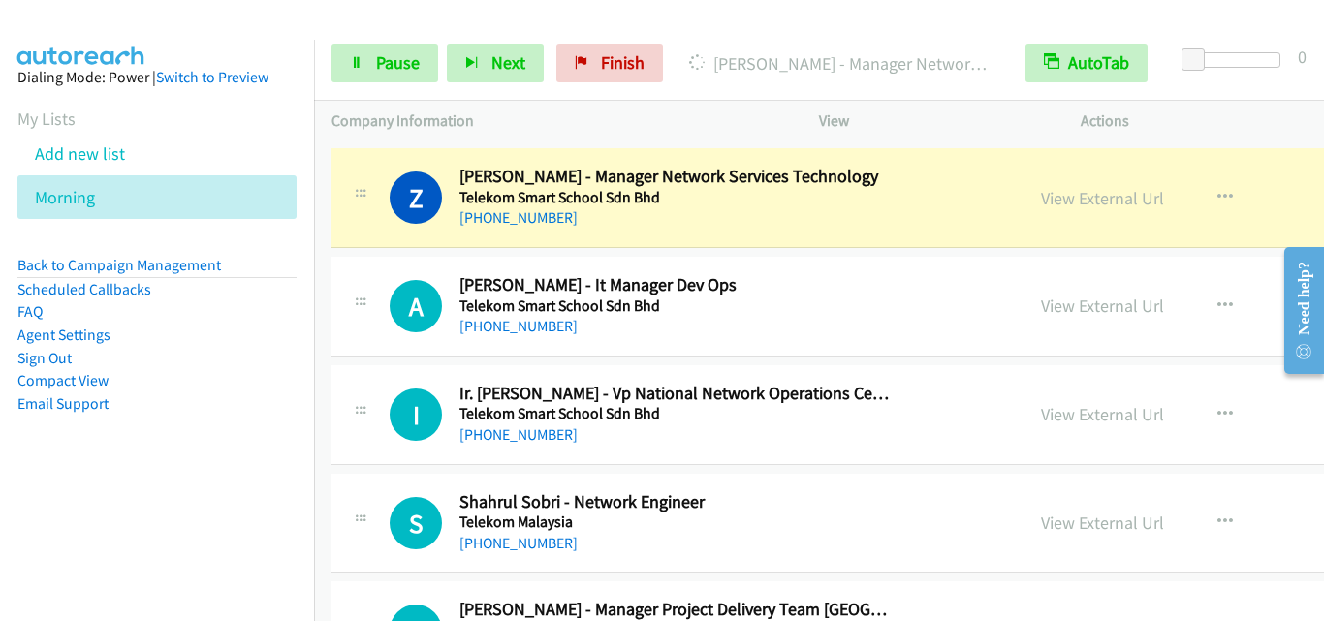
click at [401, 344] on div "A Callback Scheduled [PERSON_NAME] - It Manager Dev Ops Telekom Smart School Sd…" at bounding box center [988, 307] width 1313 height 100
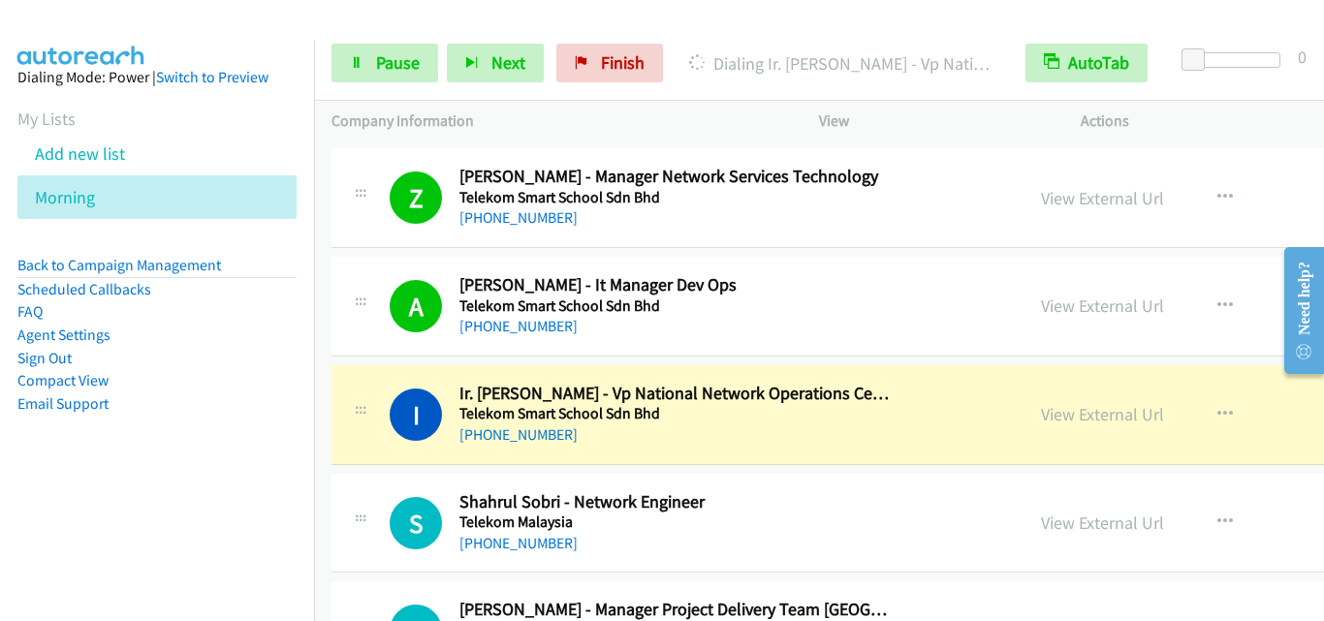
click at [416, 451] on div "I Callback Scheduled Ir. [PERSON_NAME] - Vp National Network Operations Centre …" at bounding box center [988, 415] width 1313 height 100
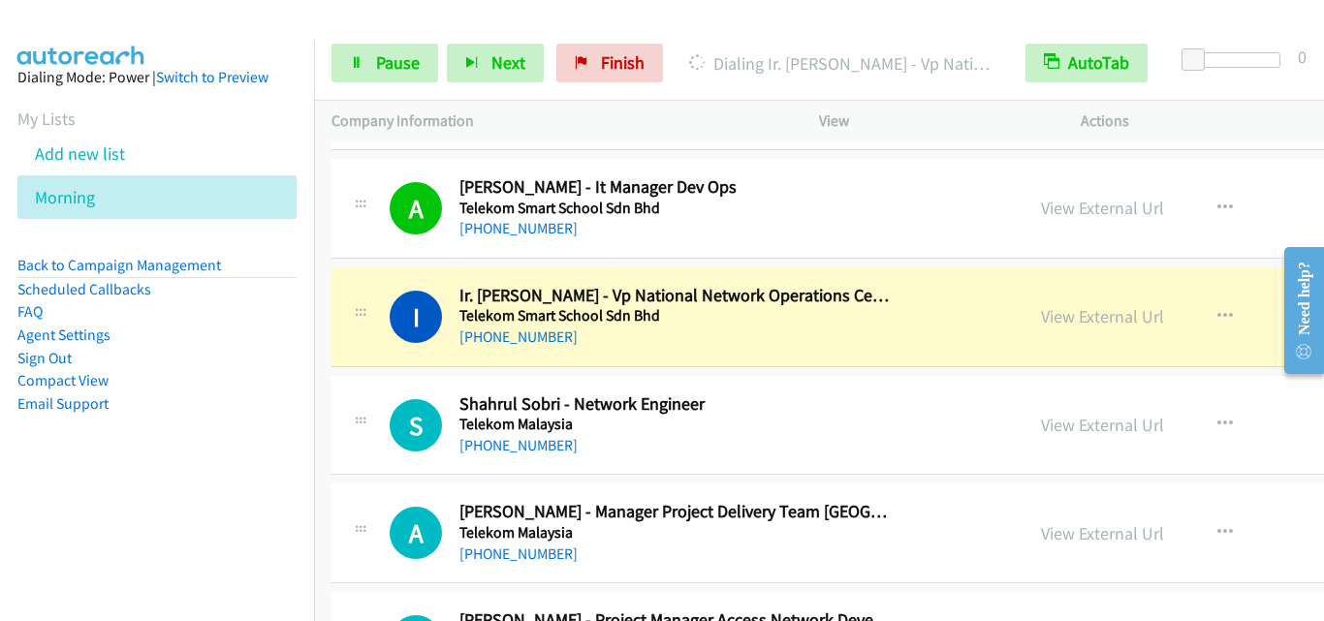
scroll to position [7948, 0]
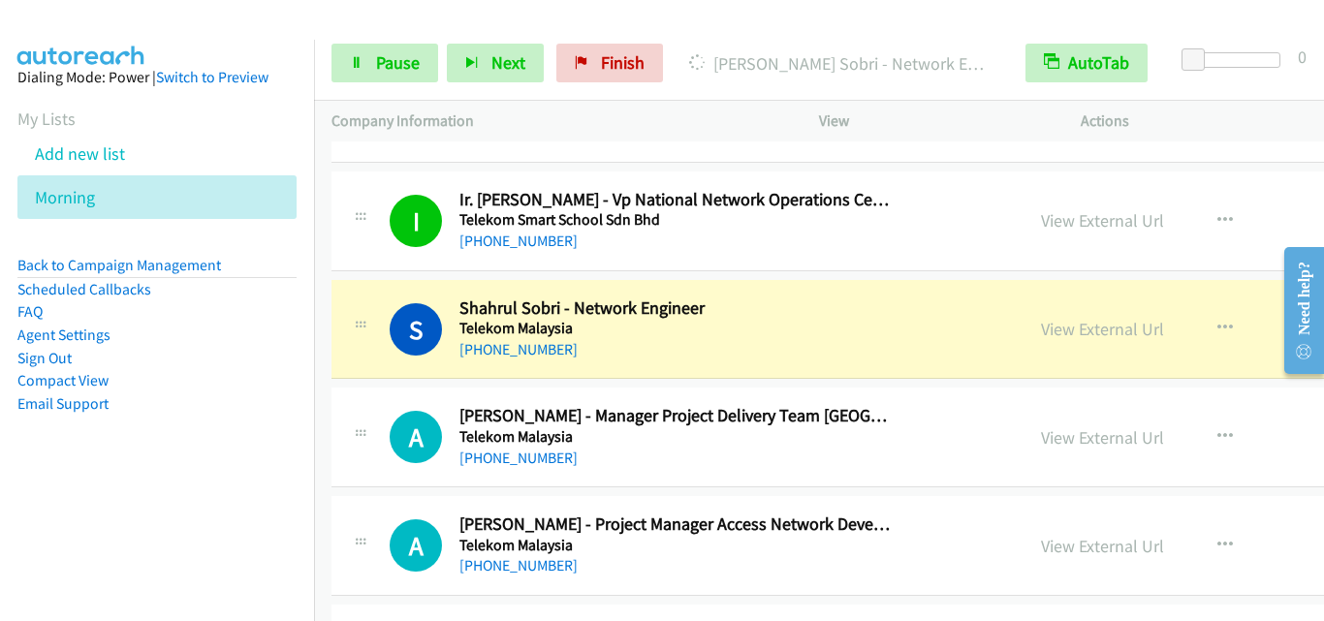
click at [355, 427] on icon at bounding box center [360, 432] width 23 height 10
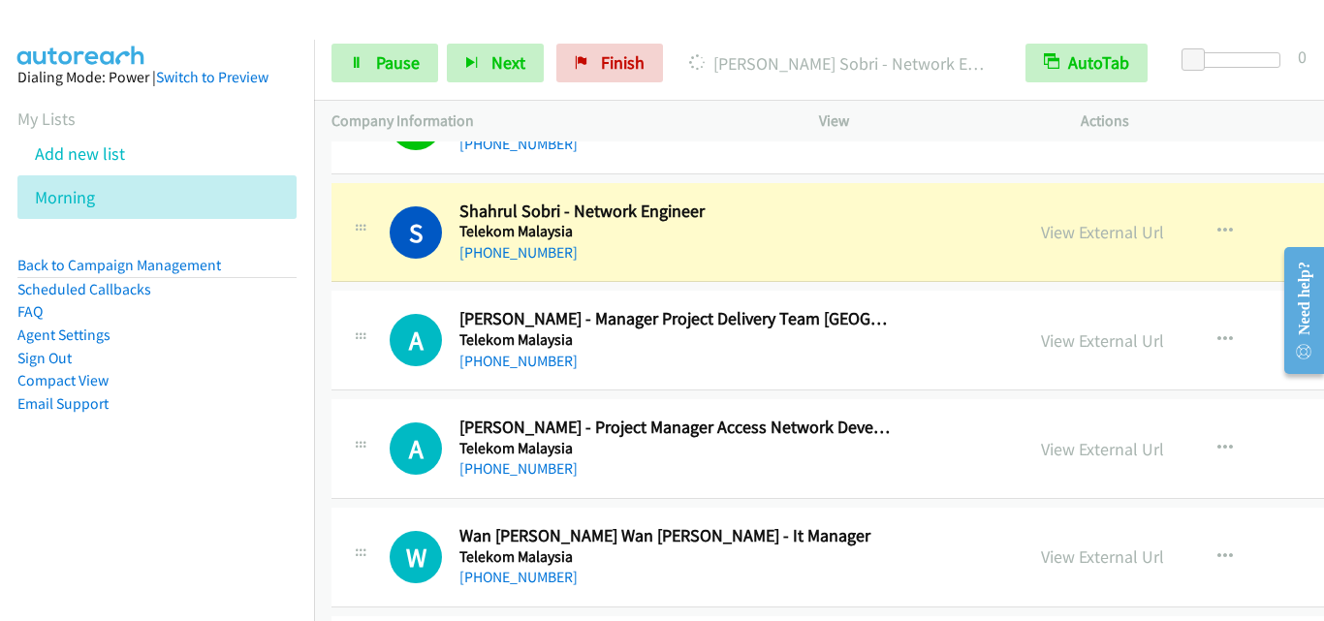
click at [426, 299] on div "A Callback Scheduled [PERSON_NAME] - Manager Project Delivery Team [GEOGRAPHIC_…" at bounding box center [988, 341] width 1313 height 100
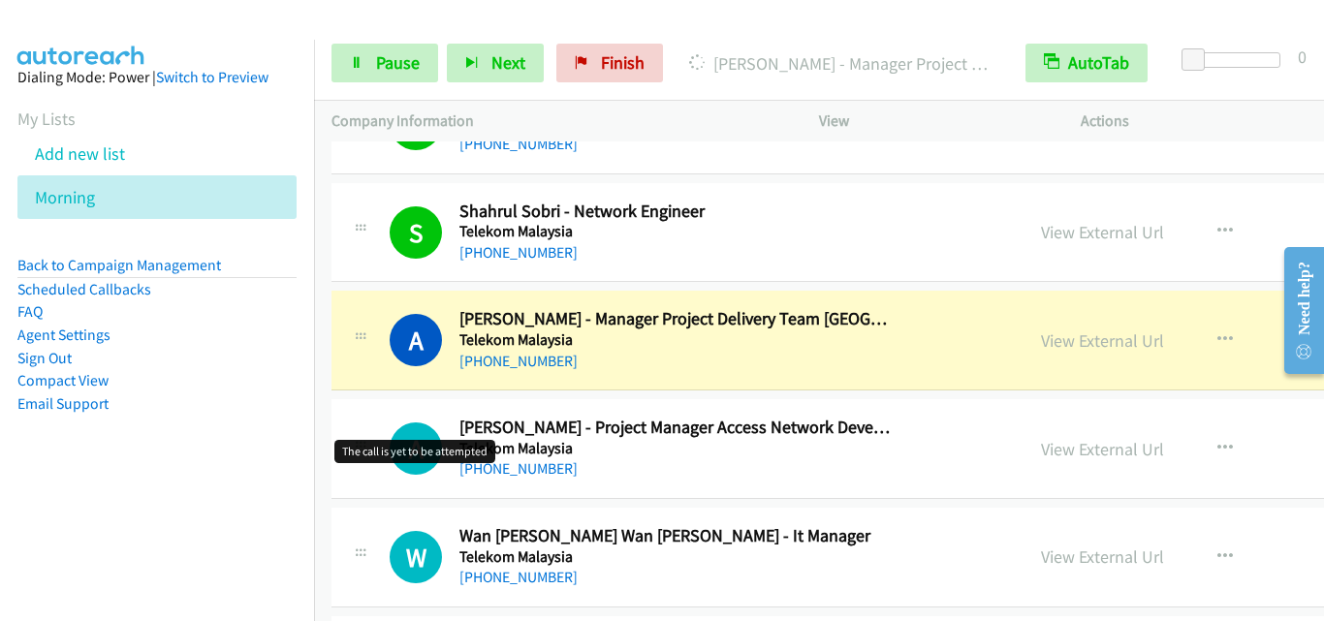
scroll to position [8142, 0]
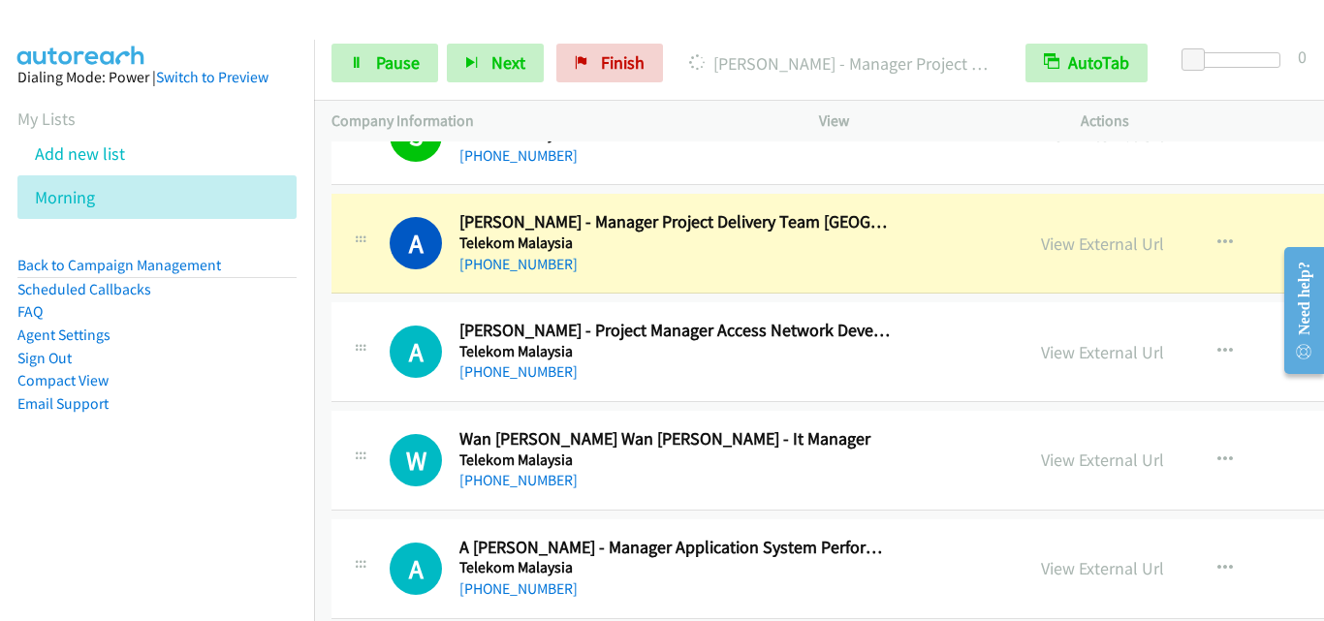
click at [442, 401] on div "A Callback Scheduled [PERSON_NAME] - Project Manager Access Network Development…" at bounding box center [988, 352] width 1313 height 100
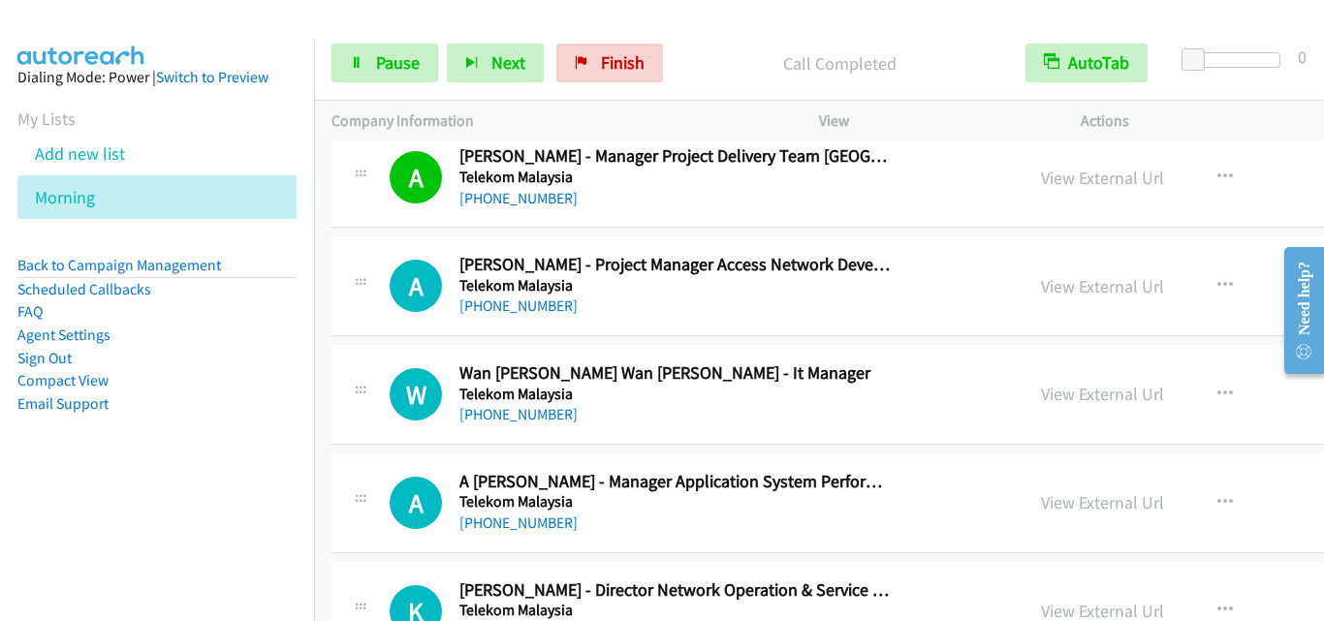
scroll to position [8239, 0]
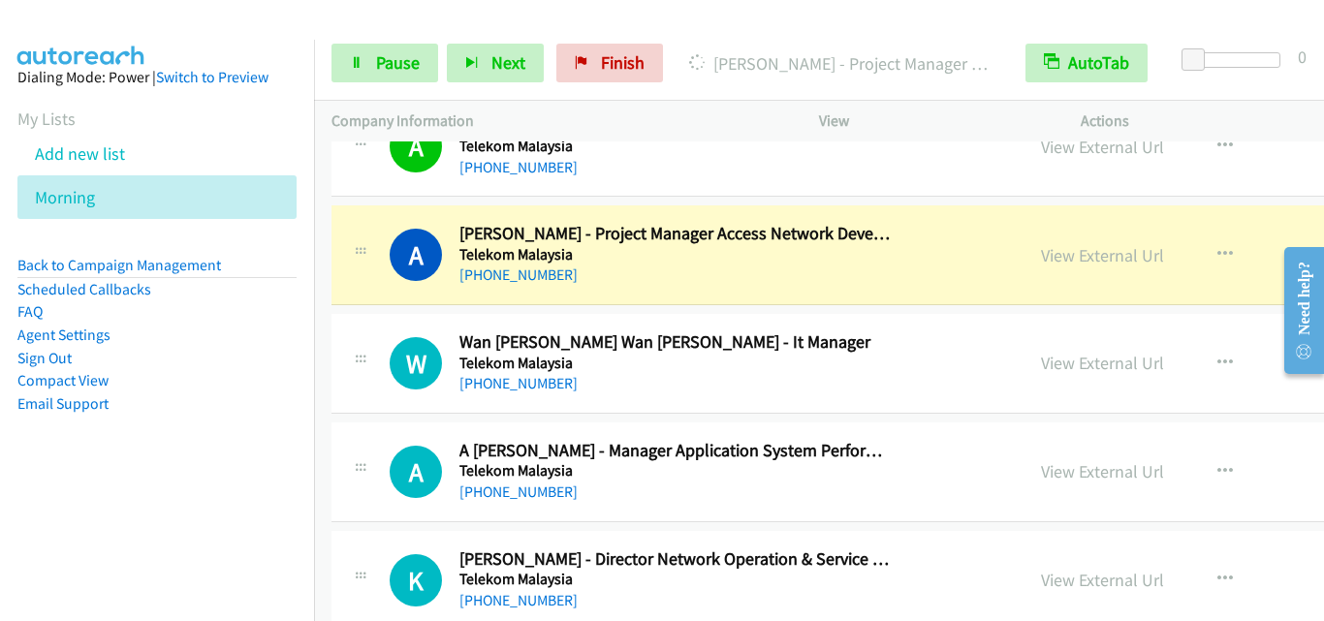
click at [382, 312] on td "W Callback Scheduled Wan [PERSON_NAME] Wan [PERSON_NAME] - It Manager Telekom […" at bounding box center [988, 364] width 1348 height 109
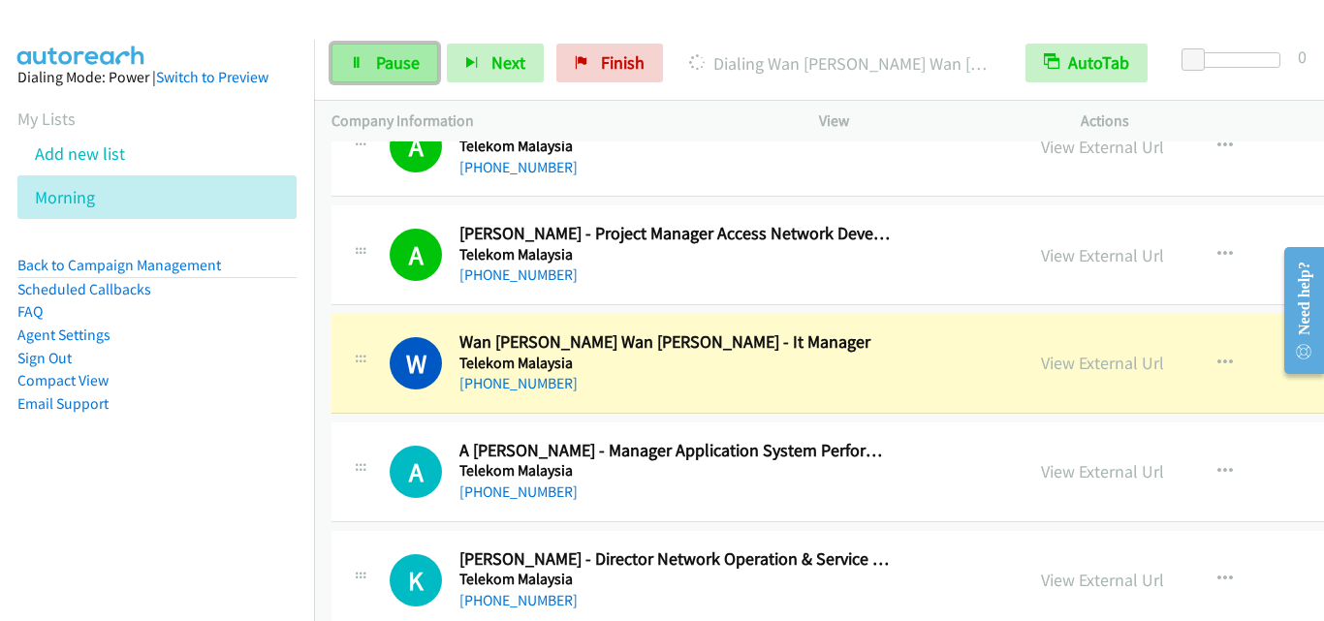
click at [414, 67] on span "Pause" at bounding box center [398, 62] width 44 height 22
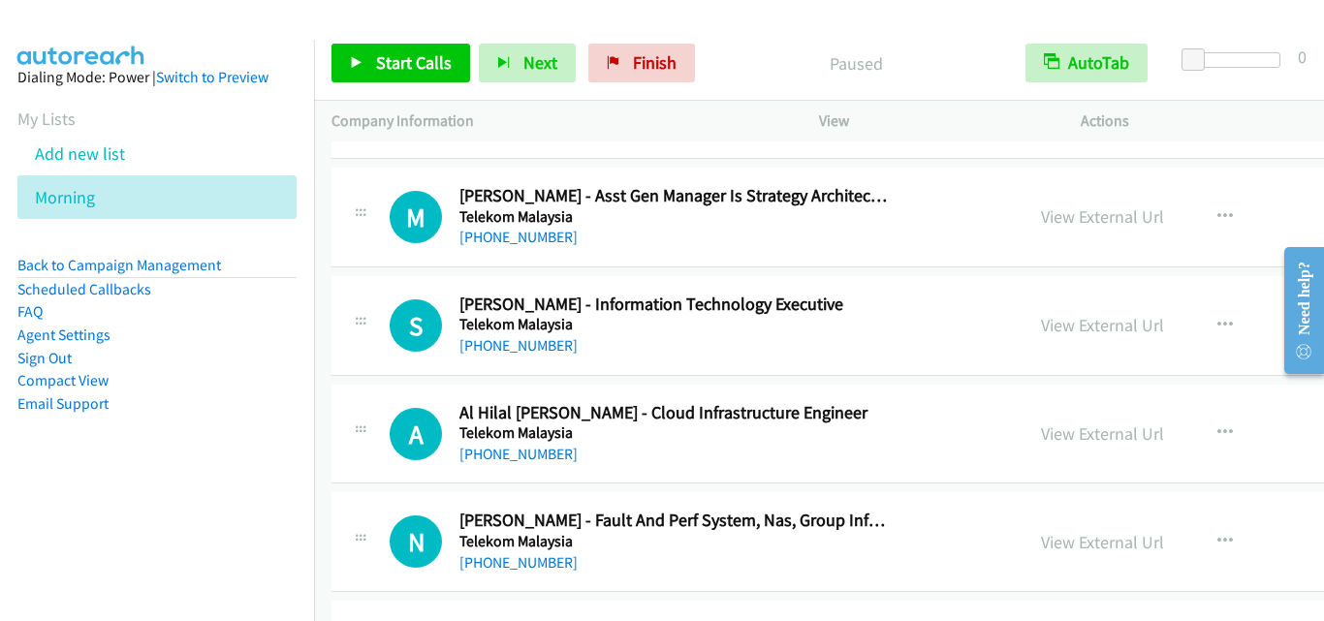
scroll to position [9596, 0]
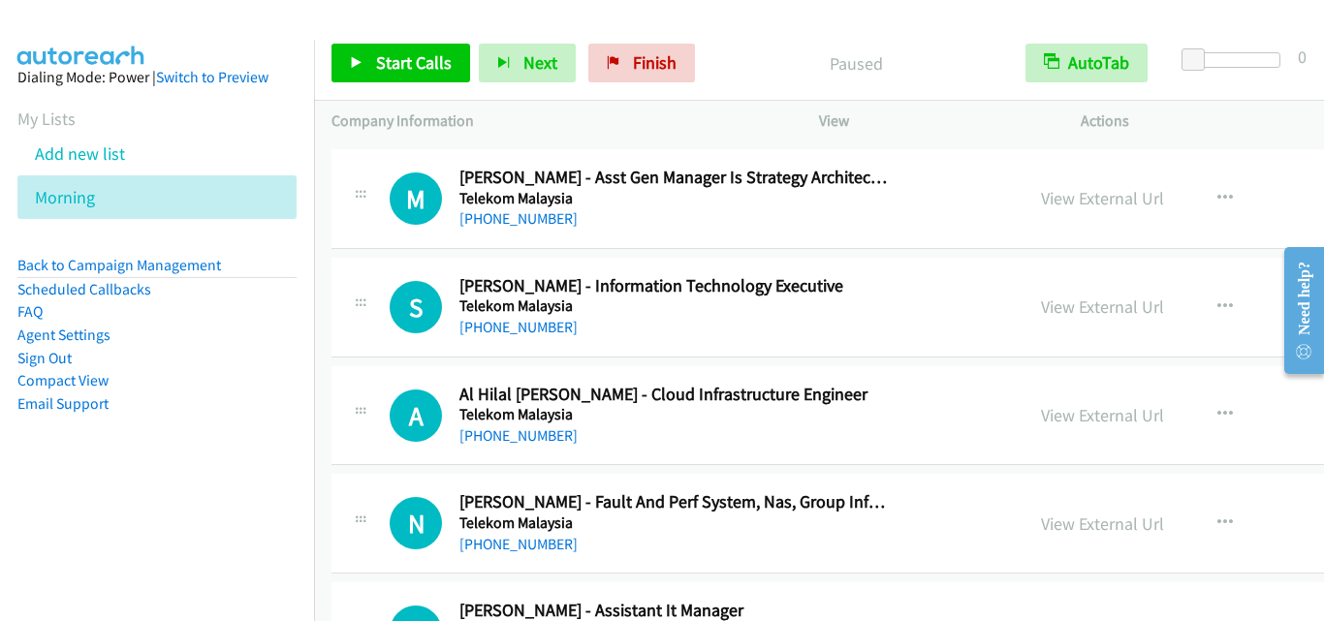
click at [395, 368] on div "A Callback Scheduled Al Hilal [PERSON_NAME] - Cloud Infrastructure Engineer Tel…" at bounding box center [988, 416] width 1313 height 100
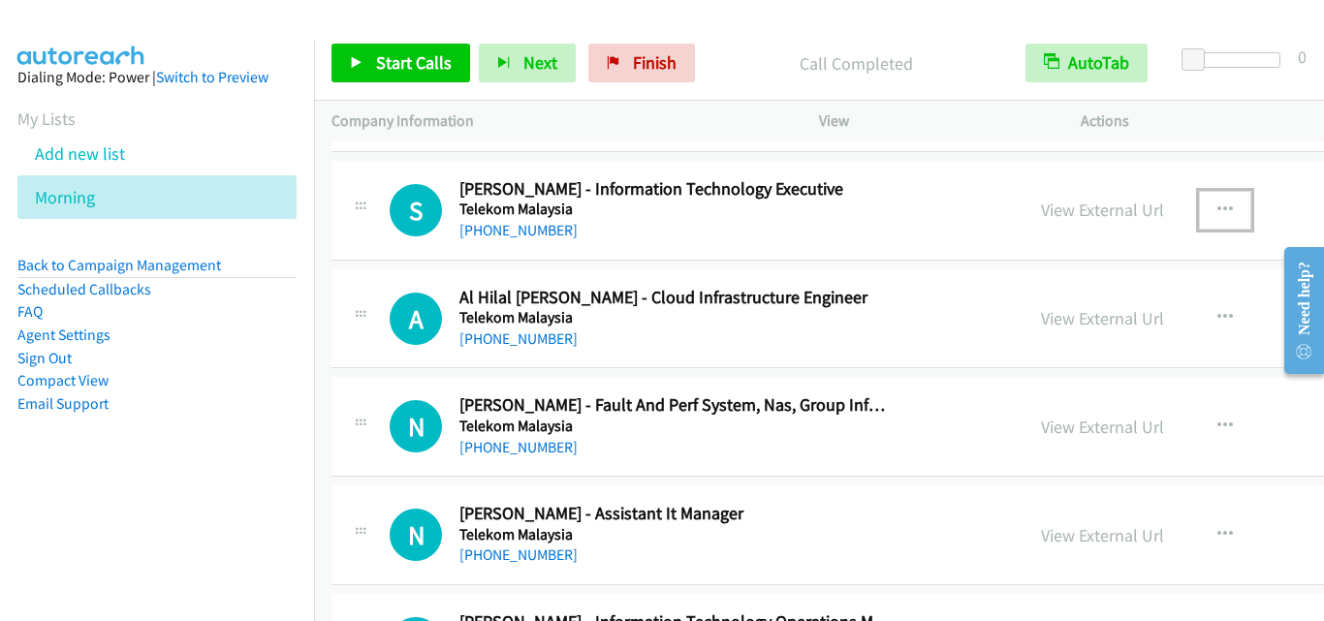
click at [1199, 211] on button "button" at bounding box center [1225, 210] width 52 height 39
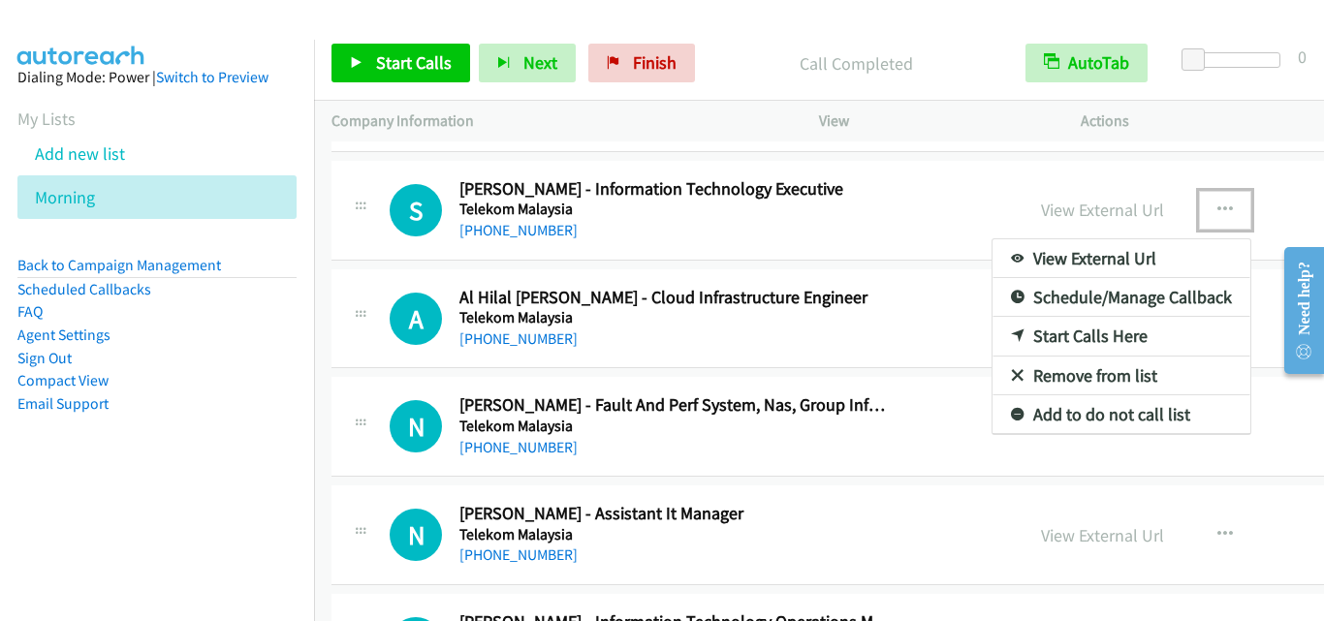
click at [1014, 333] on link "Start Calls Here" at bounding box center [1122, 336] width 258 height 39
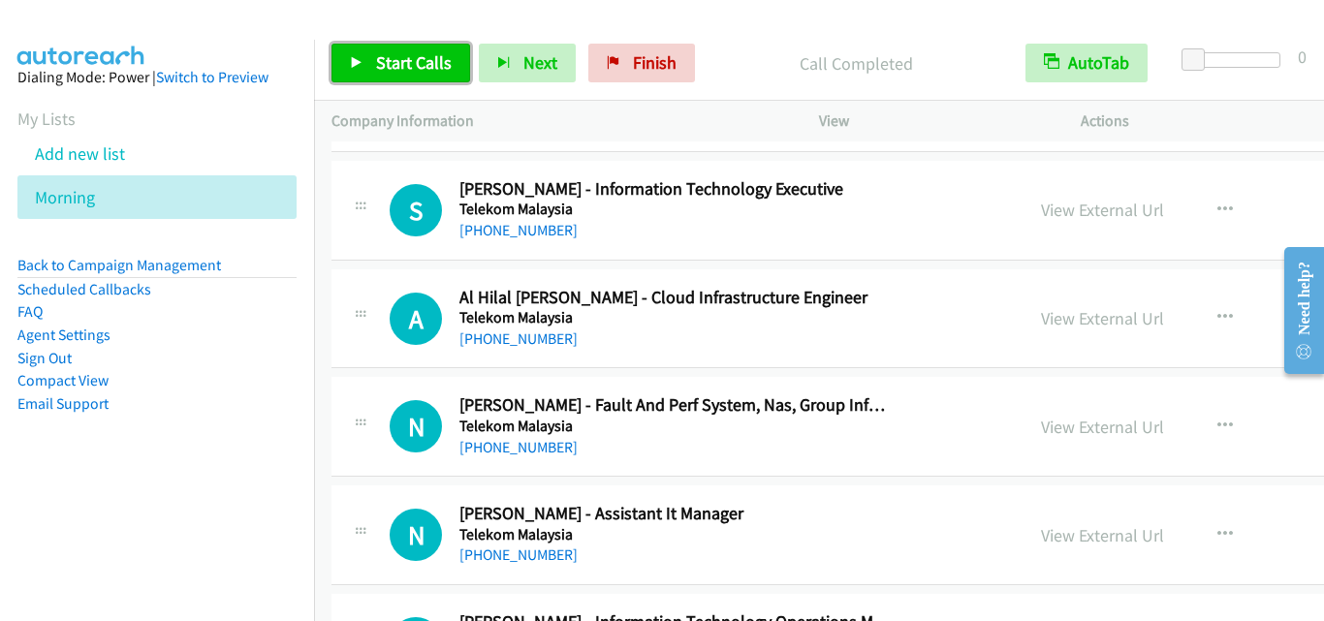
click at [406, 65] on span "Start Calls" at bounding box center [414, 62] width 76 height 22
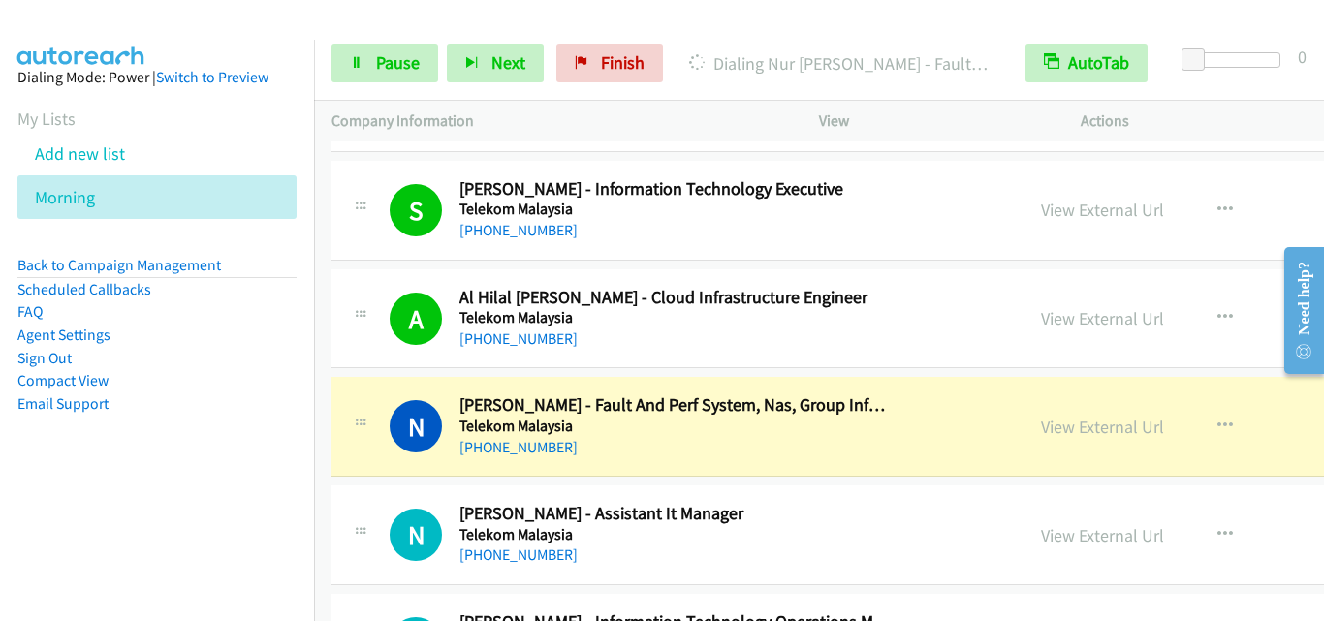
click at [363, 462] on div "N Callback Scheduled Nur [PERSON_NAME] - Fault And Perf System, Nas, Group Info…" at bounding box center [988, 427] width 1313 height 100
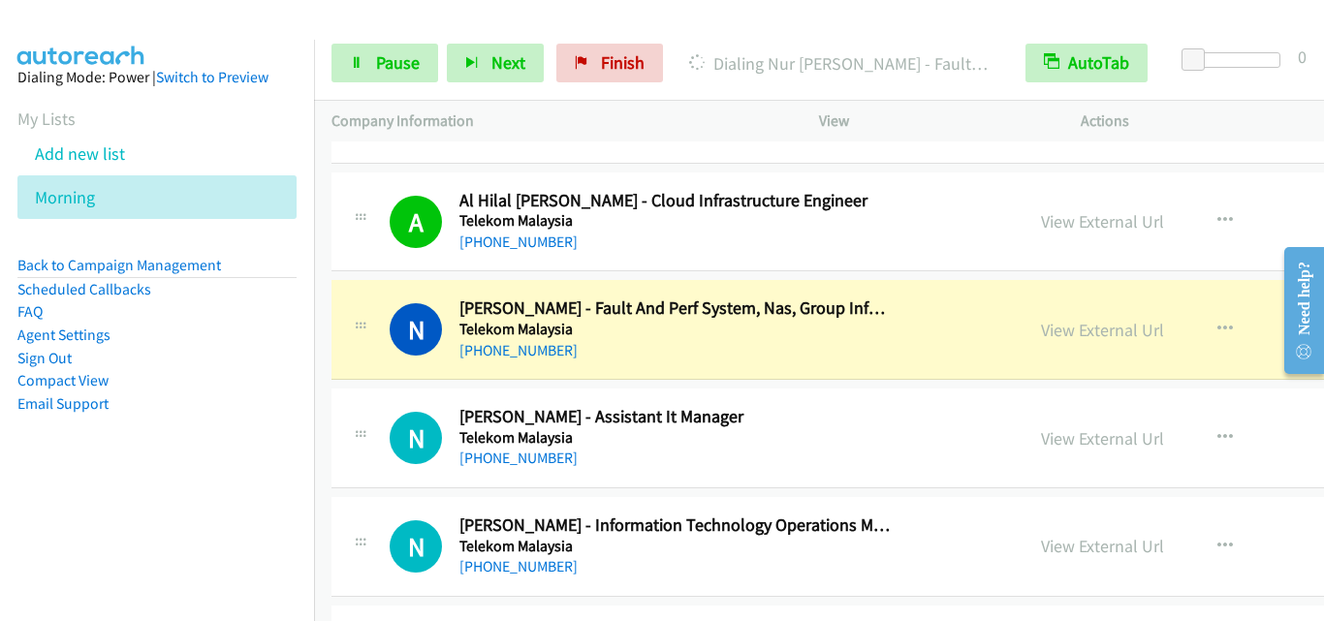
scroll to position [9887, 0]
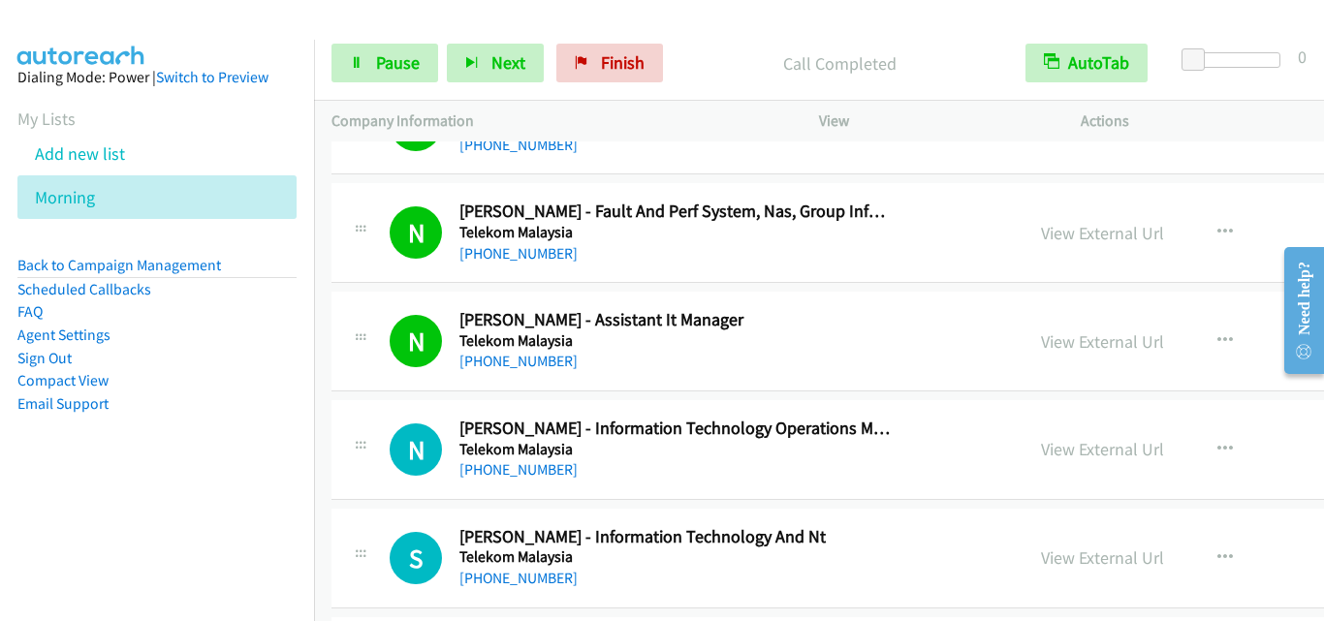
drag, startPoint x: 383, startPoint y: 422, endPoint x: 406, endPoint y: 400, distance: 31.6
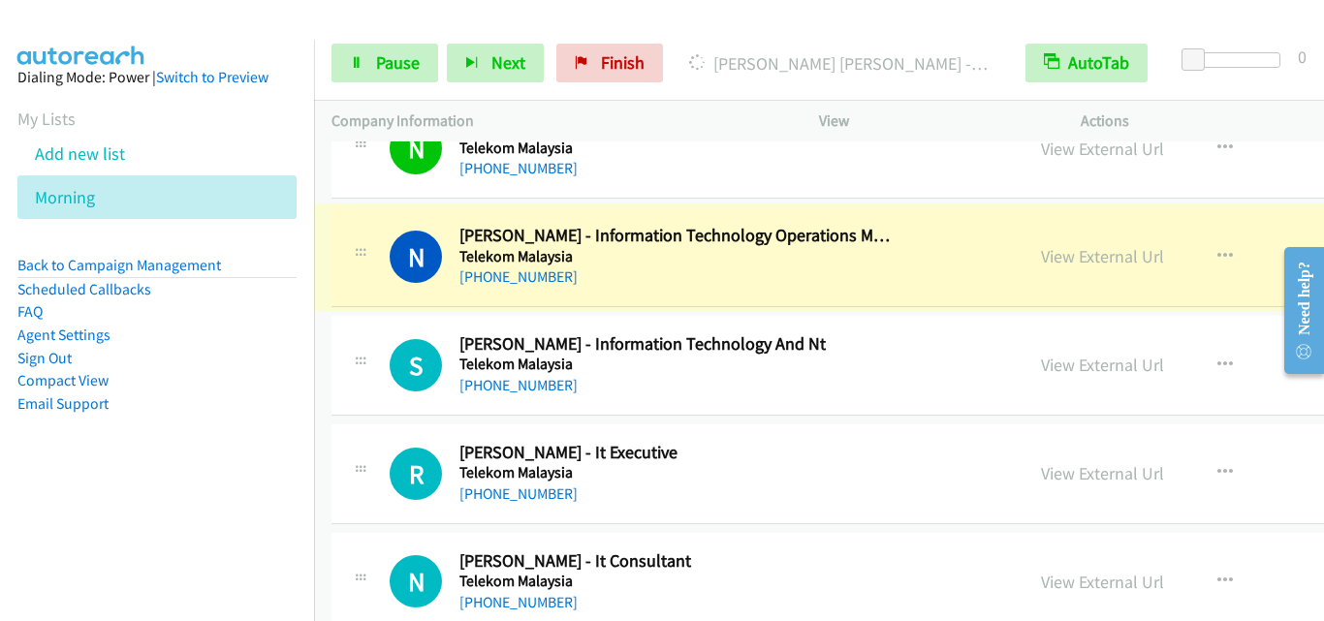
scroll to position [10081, 0]
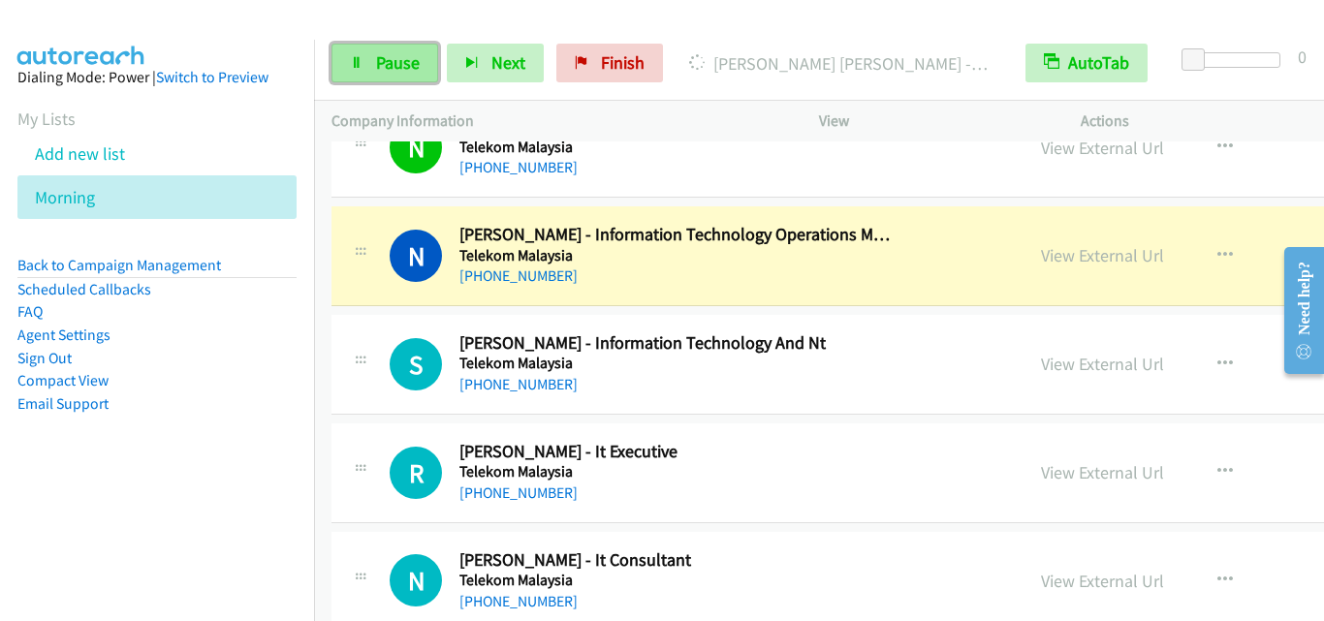
click at [351, 76] on link "Pause" at bounding box center [385, 63] width 107 height 39
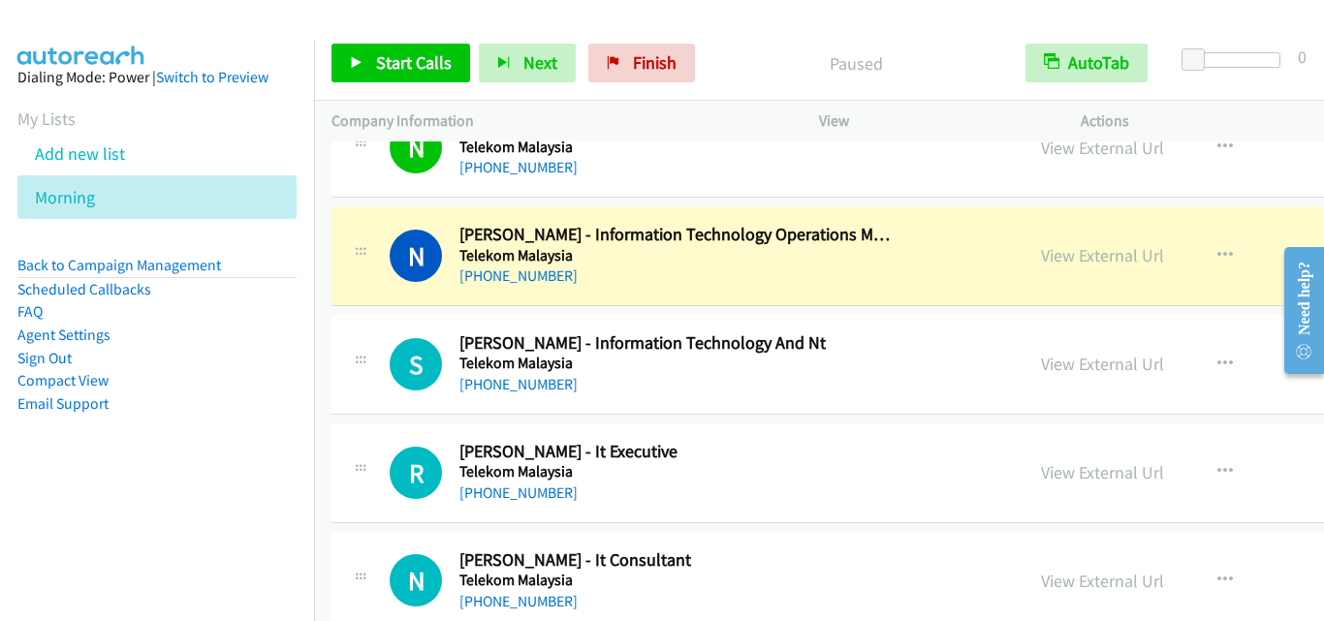
click at [372, 461] on div "R Callback Scheduled [PERSON_NAME] - It Executive Telekom Malaysia Asia/[GEOGRA…" at bounding box center [677, 473] width 657 height 64
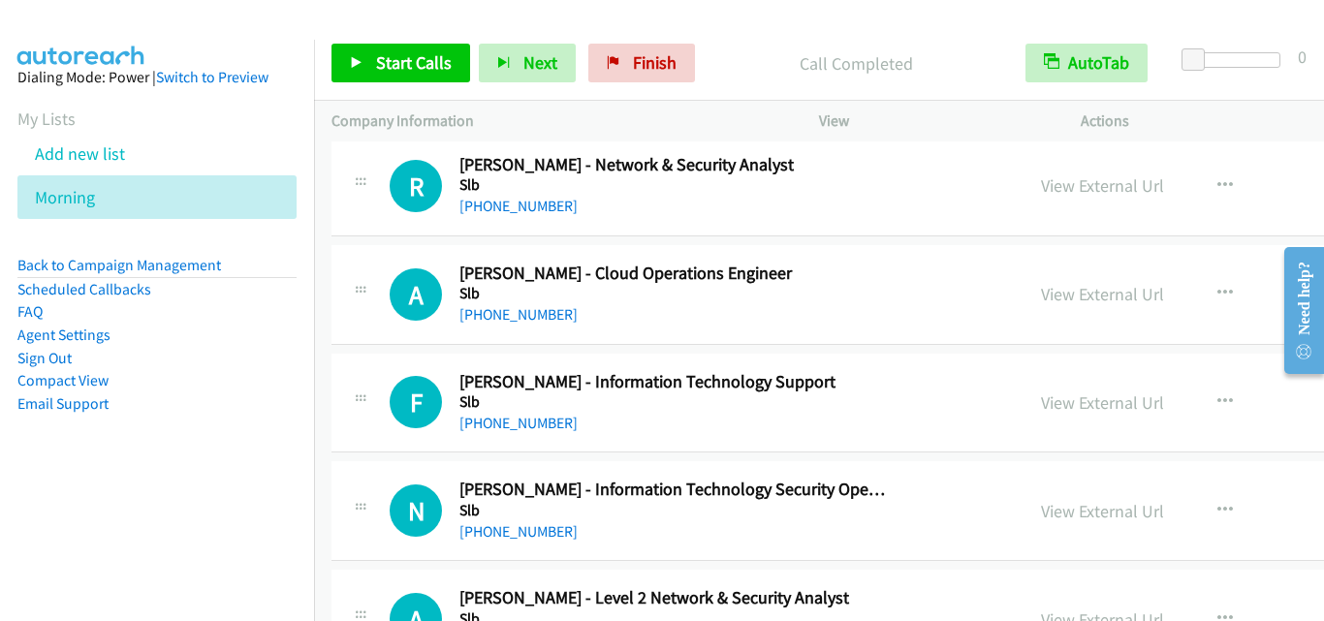
scroll to position [18901, 0]
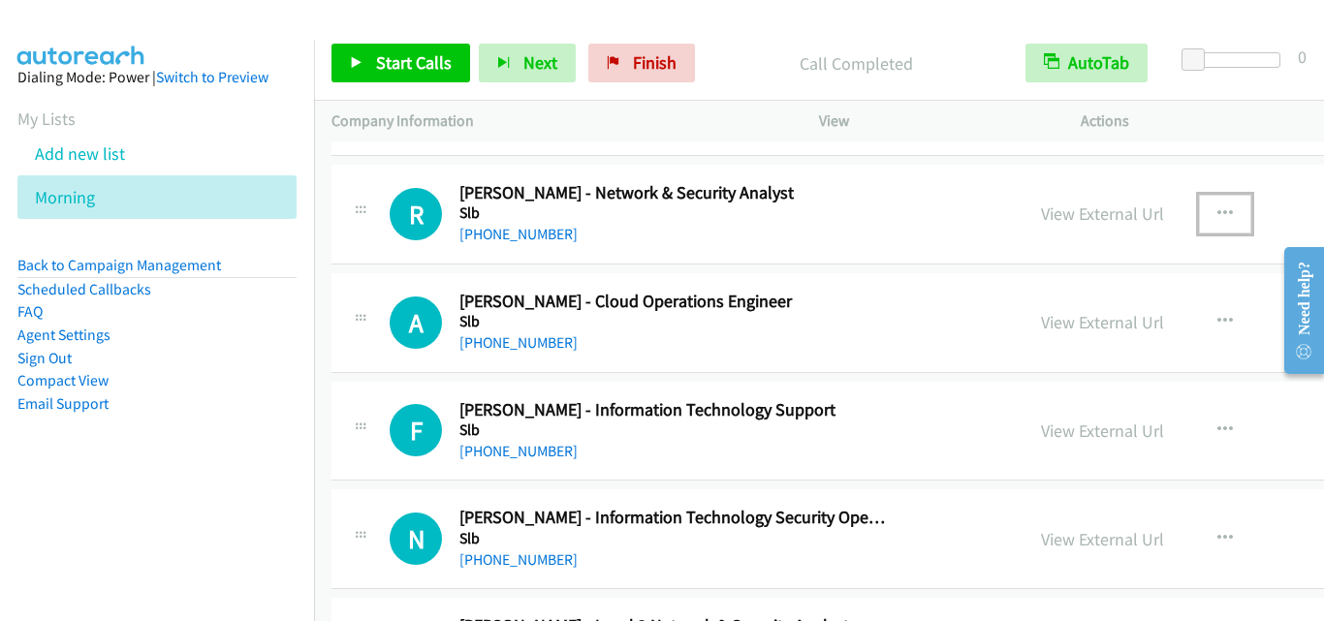
click at [1217, 206] on icon "button" at bounding box center [1225, 214] width 16 height 16
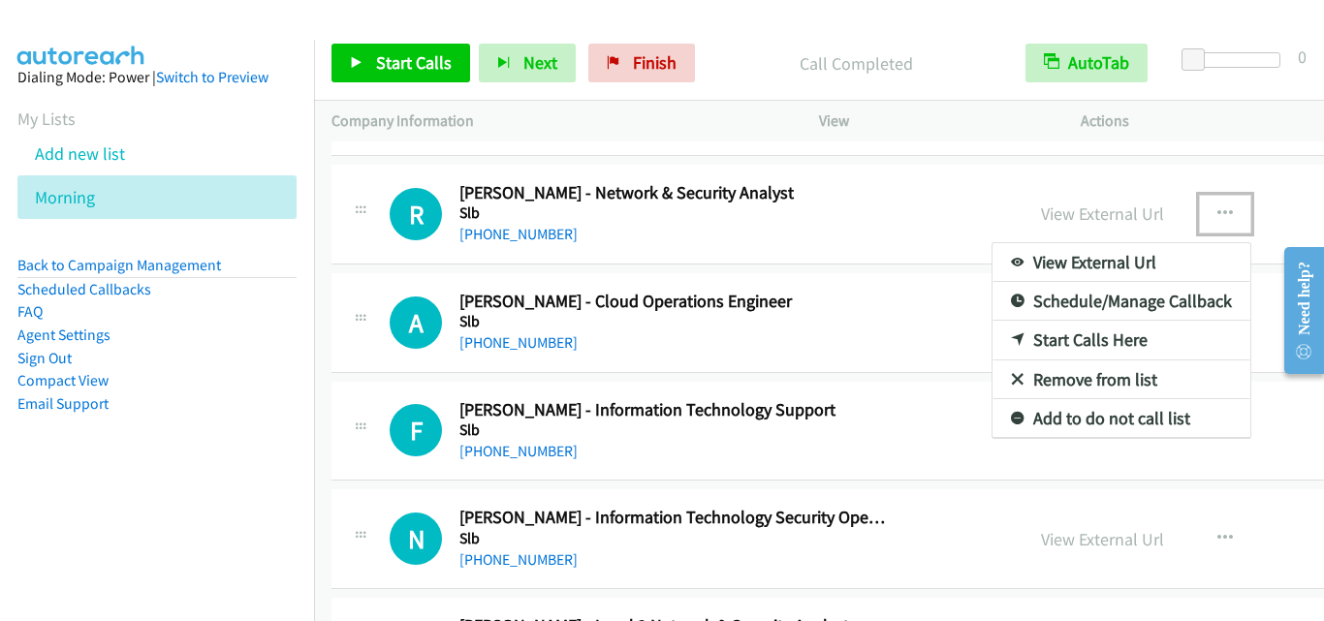
click at [1051, 345] on link "Start Calls Here" at bounding box center [1122, 340] width 258 height 39
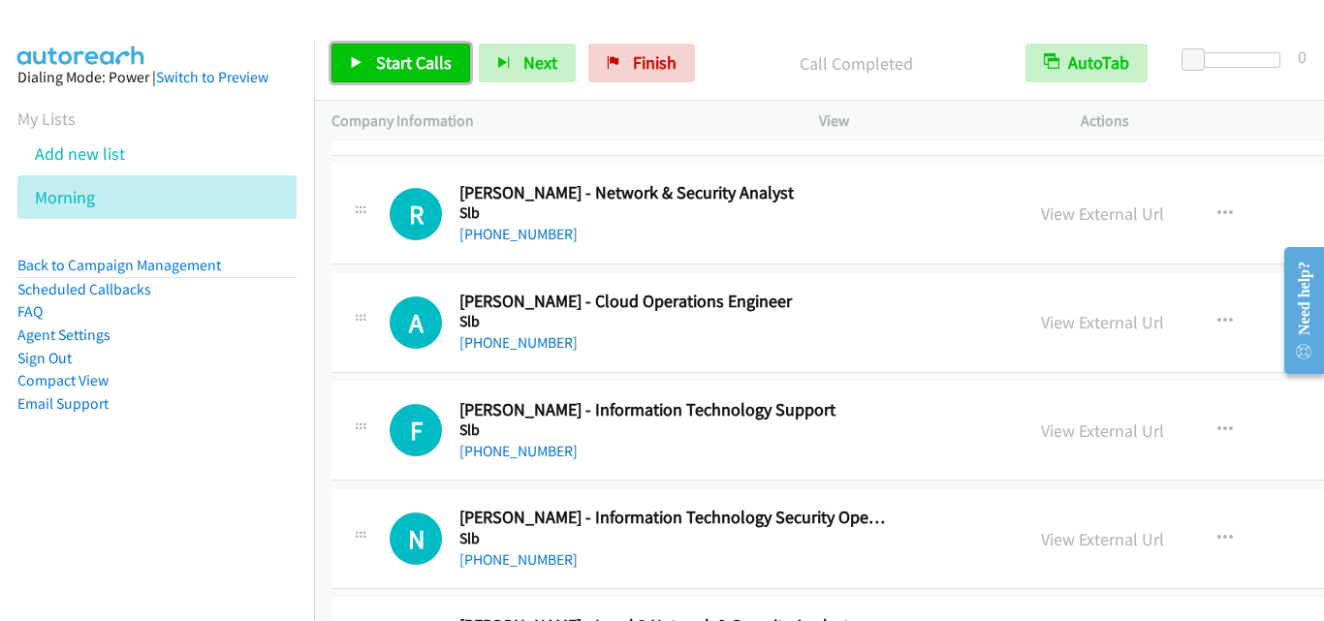
click at [411, 75] on link "Start Calls" at bounding box center [401, 63] width 139 height 39
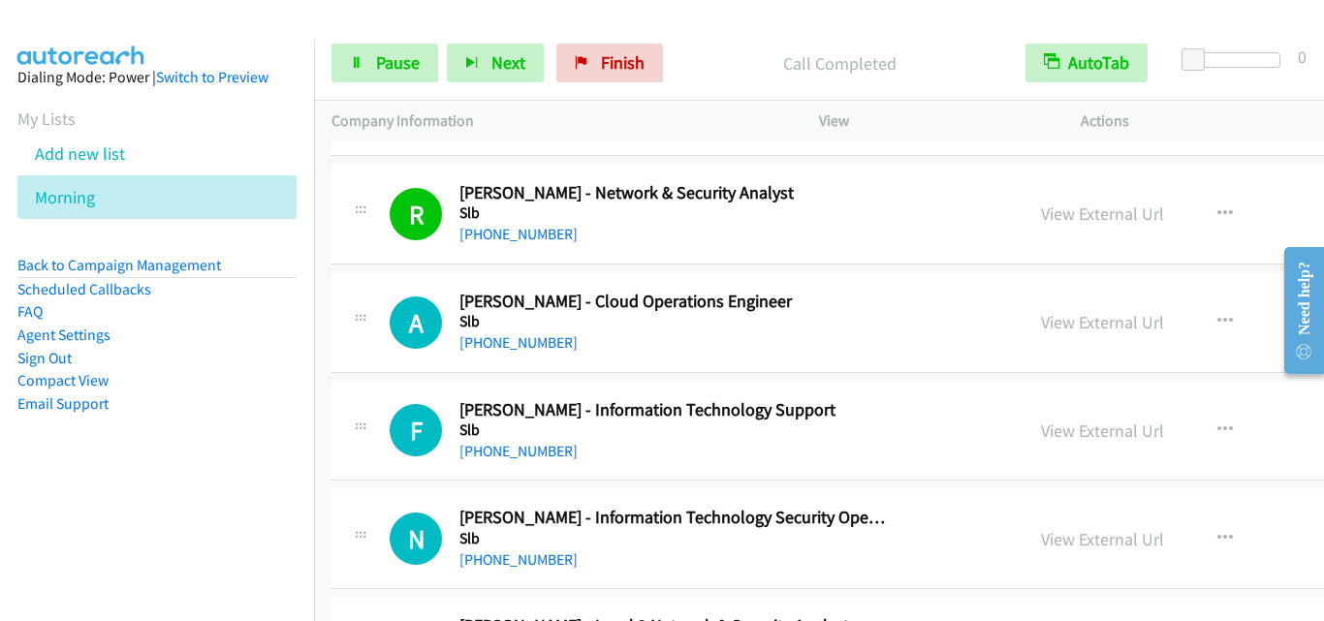
click at [386, 375] on td "A Callback Scheduled [PERSON_NAME] - Cloud Operations Engineer Slb Asia/[GEOGRA…" at bounding box center [988, 322] width 1348 height 109
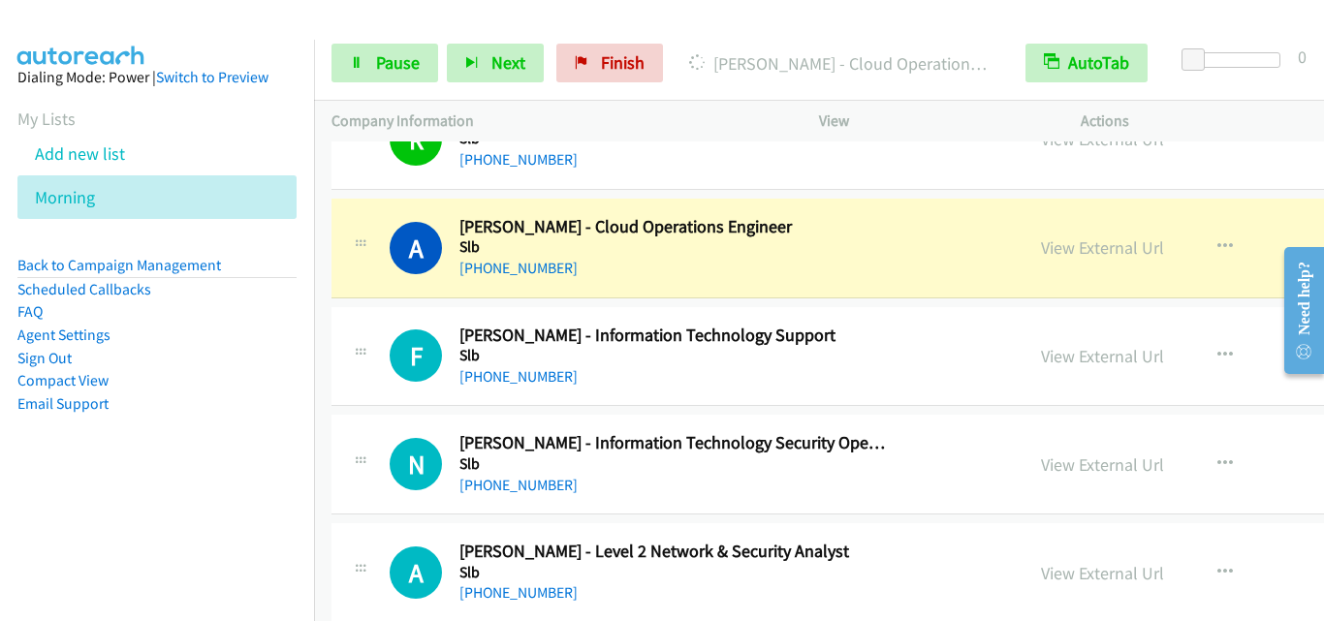
scroll to position [18998, 0]
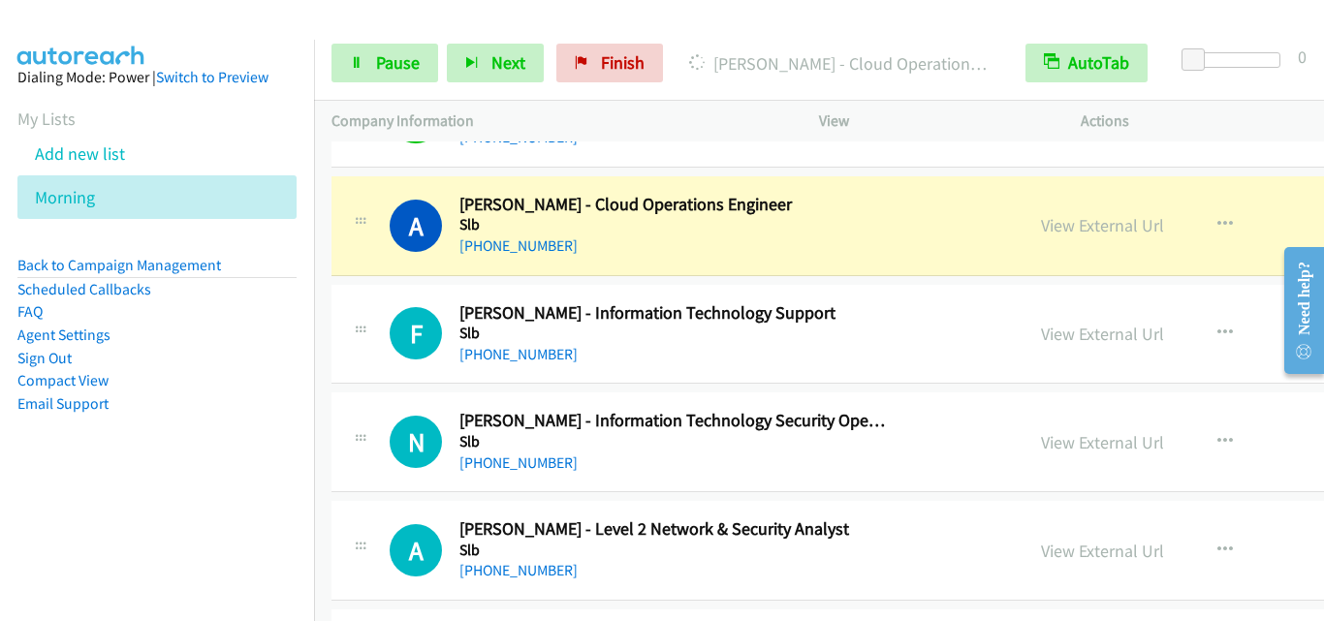
click at [337, 313] on div "F Callback Scheduled [PERSON_NAME] - Information Technology Support Slb Asia/[G…" at bounding box center [678, 334] width 692 height 64
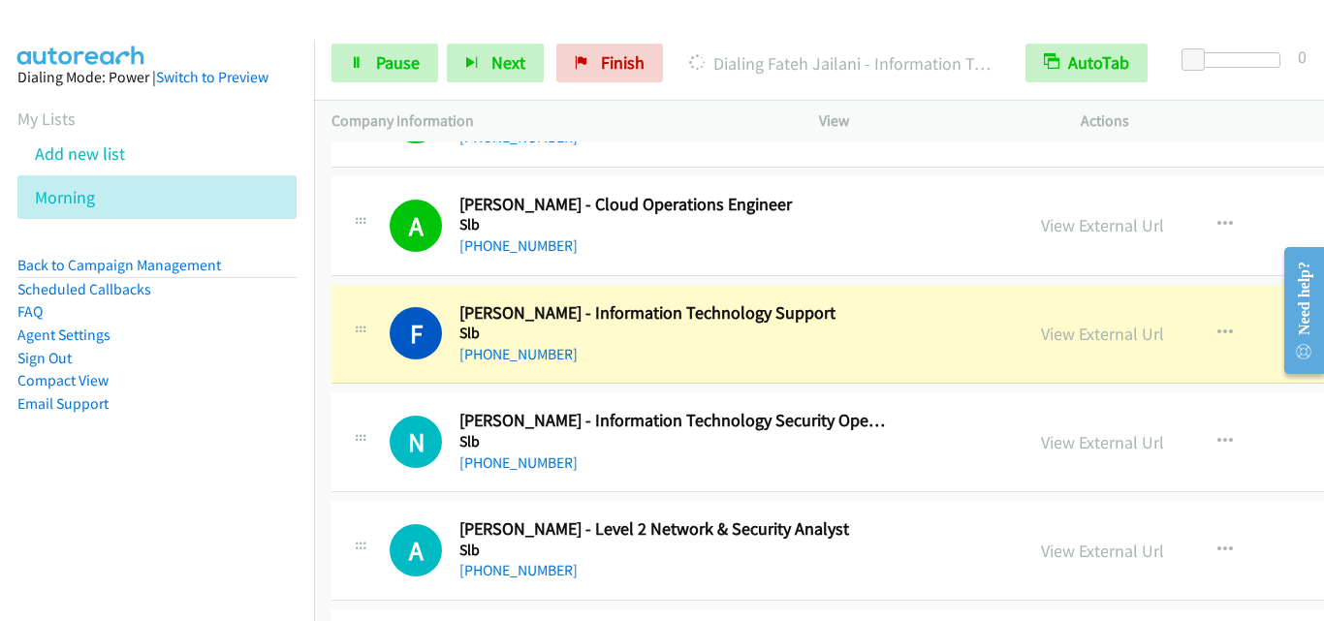
click at [367, 356] on div "F Callback Scheduled [PERSON_NAME] - Information Technology Support Slb Asia/[G…" at bounding box center [677, 334] width 657 height 64
click at [383, 56] on span "Pause" at bounding box center [398, 62] width 44 height 22
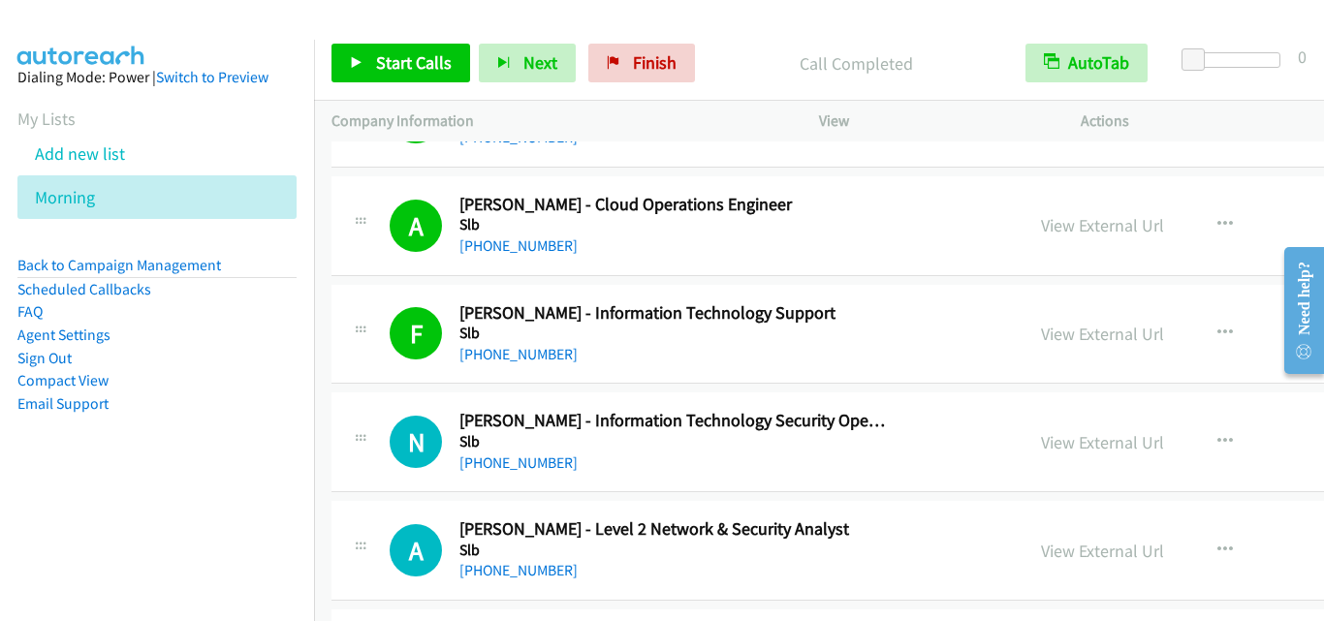
drag, startPoint x: 359, startPoint y: 363, endPoint x: 0, endPoint y: 513, distance: 388.5
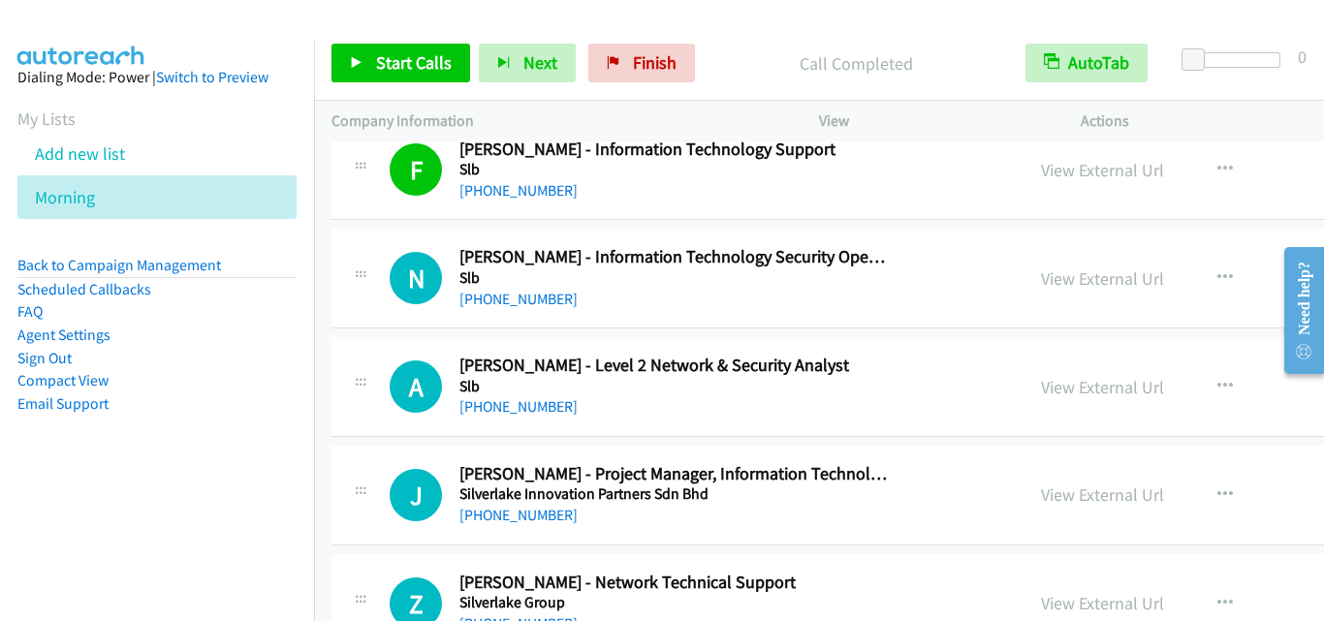
scroll to position [19192, 0]
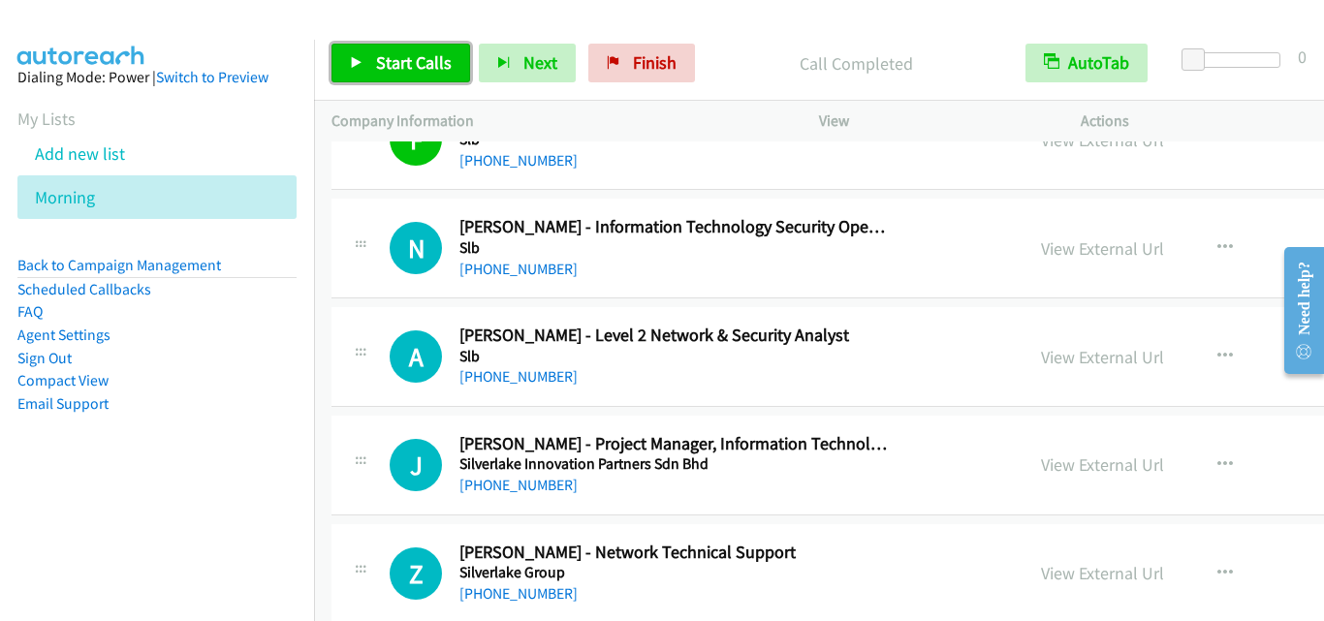
click at [446, 62] on span "Start Calls" at bounding box center [414, 62] width 76 height 22
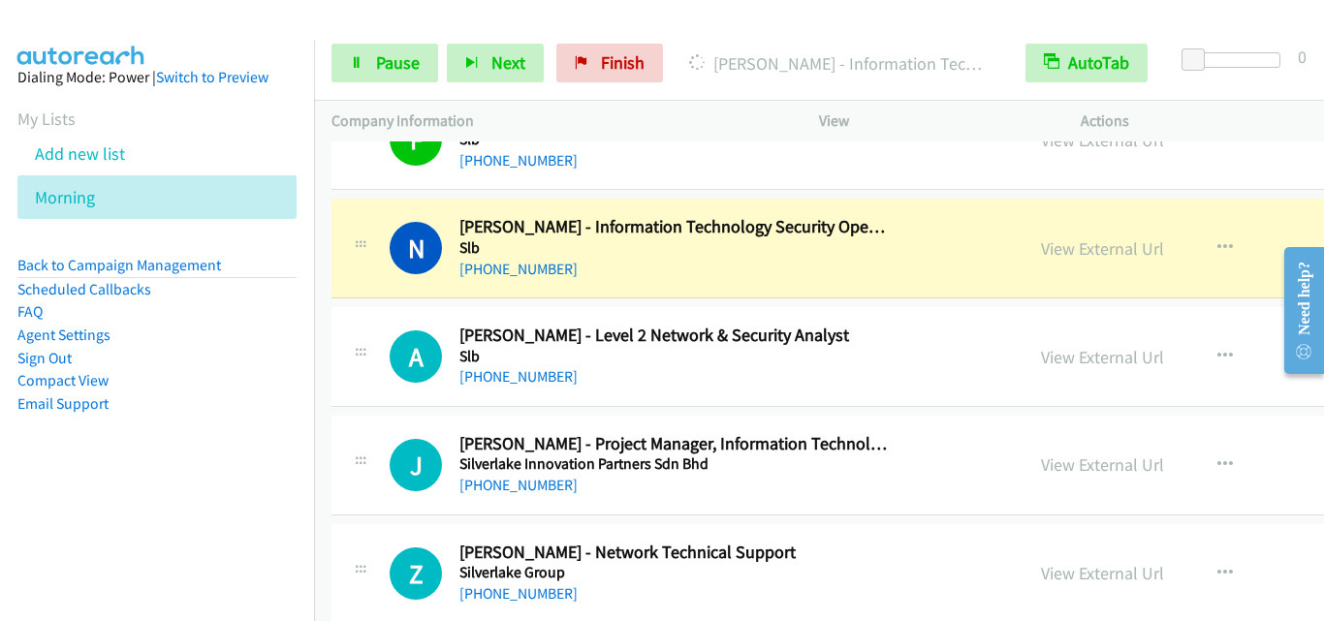
click at [351, 328] on div at bounding box center [360, 351] width 23 height 52
click at [358, 378] on div "A Callback Scheduled Ava Maain - Level 2 Network & Security Analyst Slb Asia/[G…" at bounding box center [677, 357] width 657 height 64
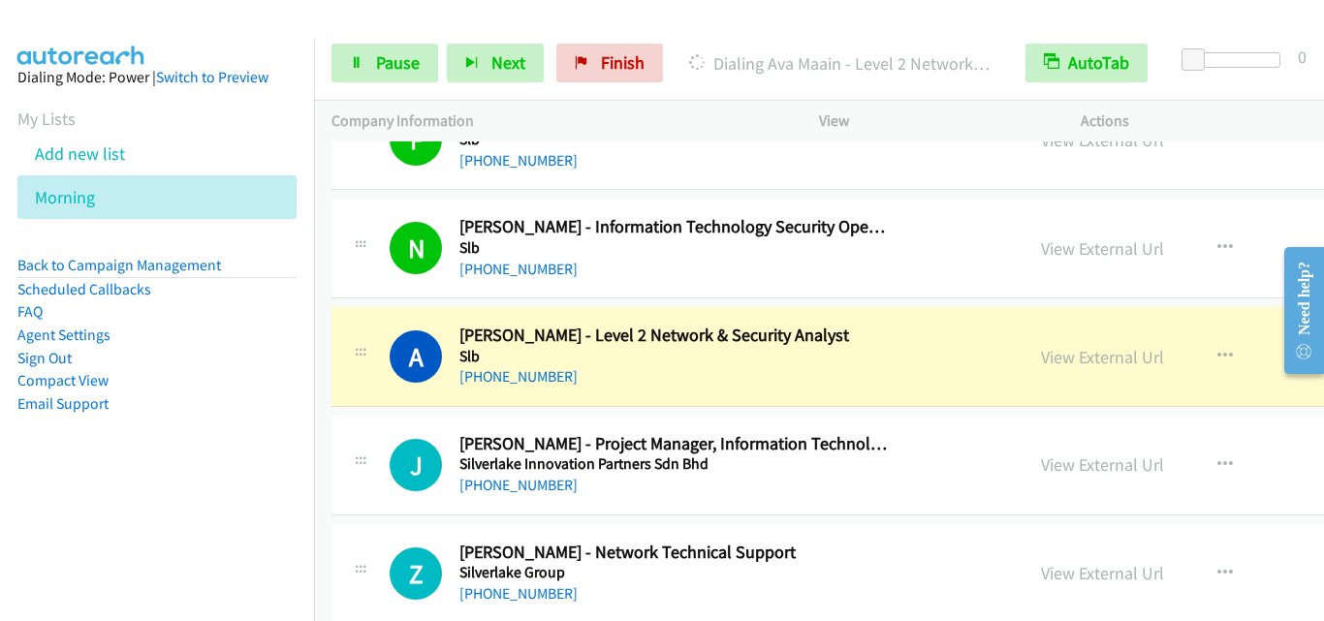
click at [378, 355] on div "A Callback Scheduled Ava Maain - Level 2 Network & Security Analyst Slb Asia/[G…" at bounding box center [677, 357] width 657 height 64
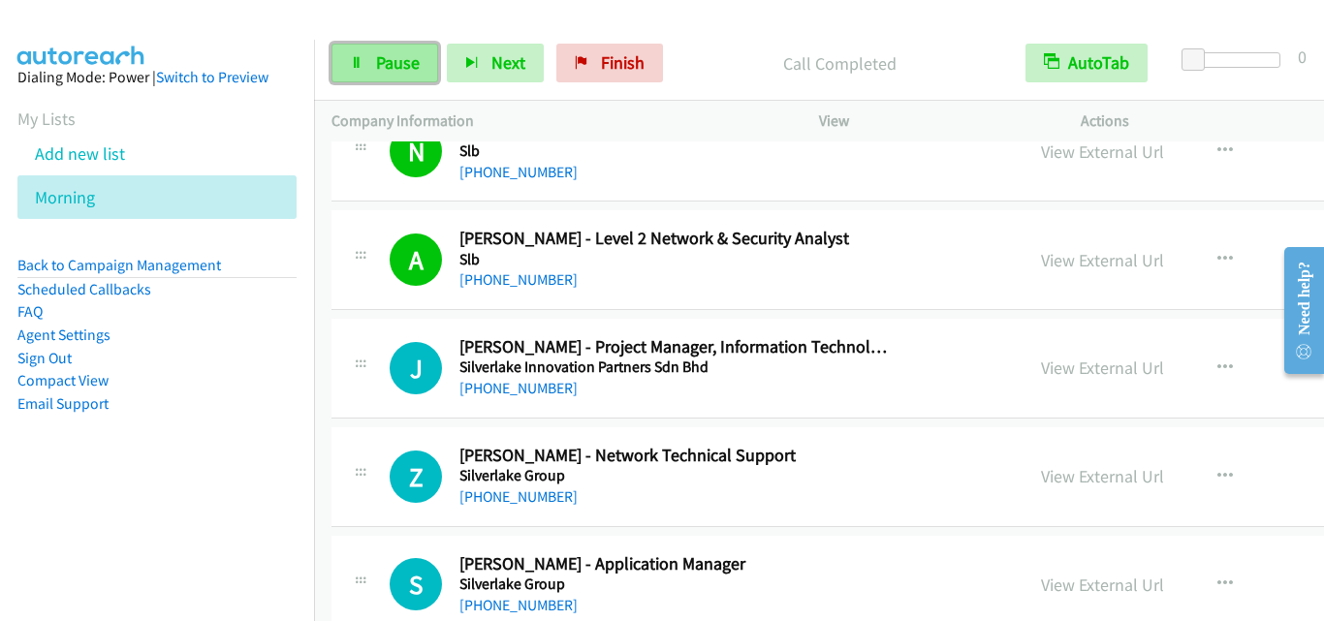
click at [407, 76] on link "Pause" at bounding box center [385, 63] width 107 height 39
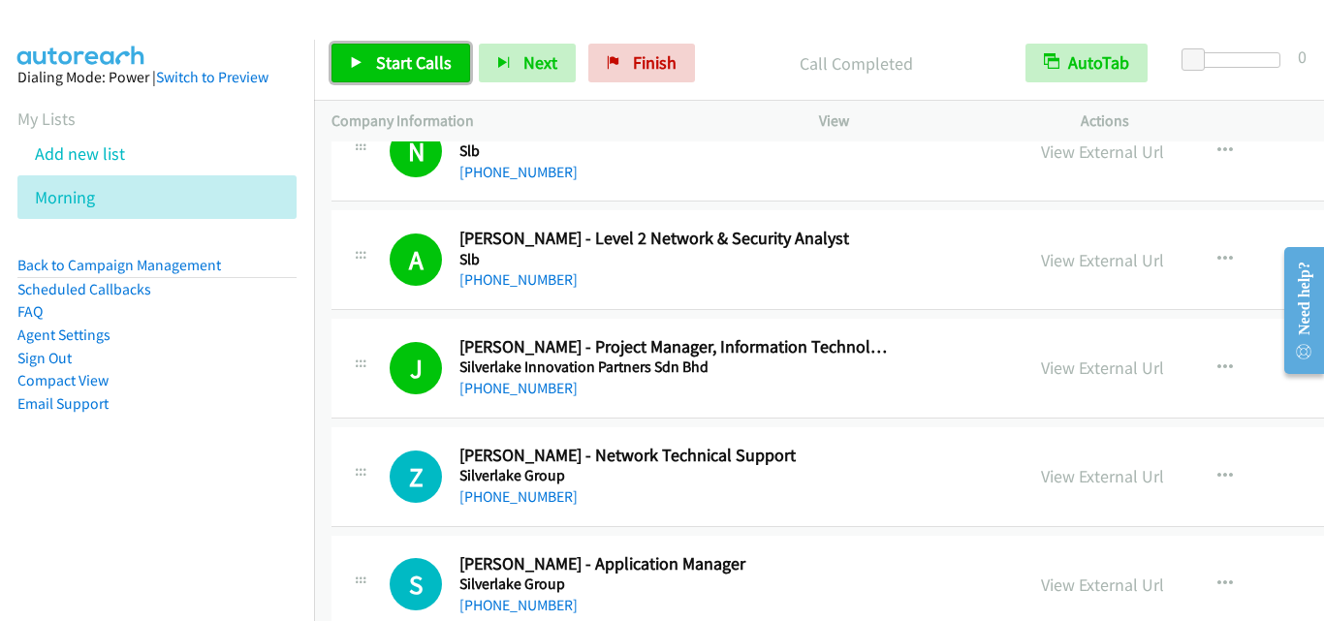
drag, startPoint x: 403, startPoint y: 48, endPoint x: 506, endPoint y: 149, distance: 143.9
click at [403, 48] on link "Start Calls" at bounding box center [401, 63] width 139 height 39
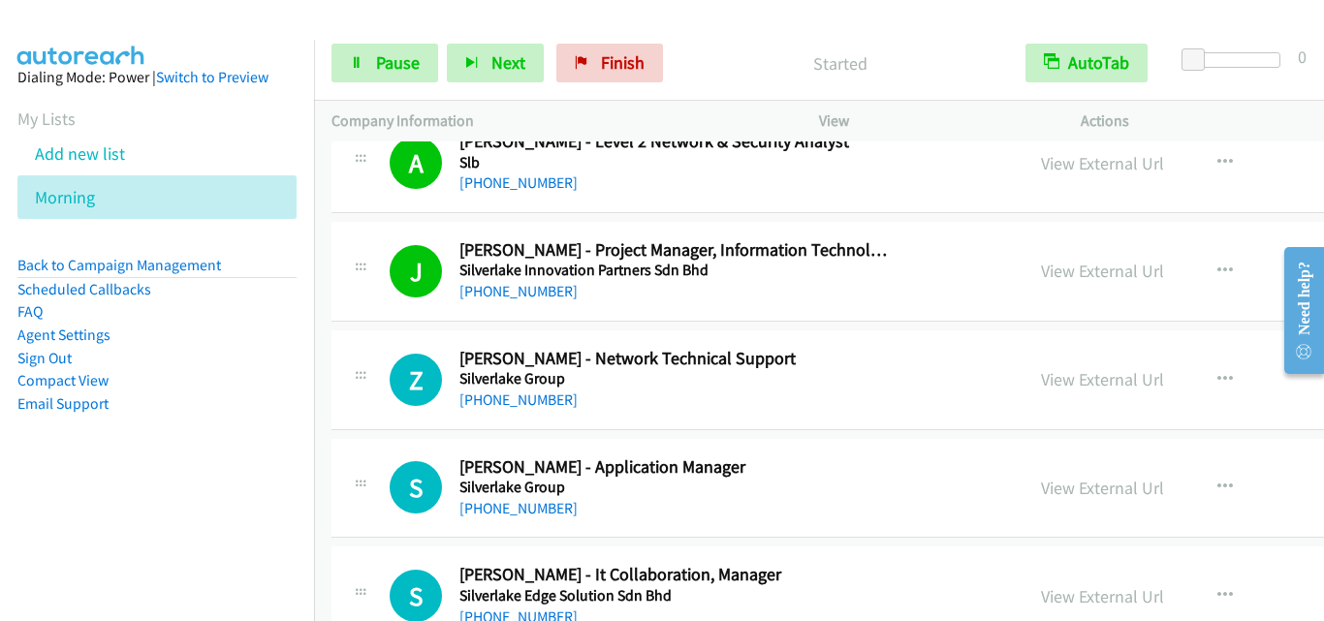
scroll to position [19483, 0]
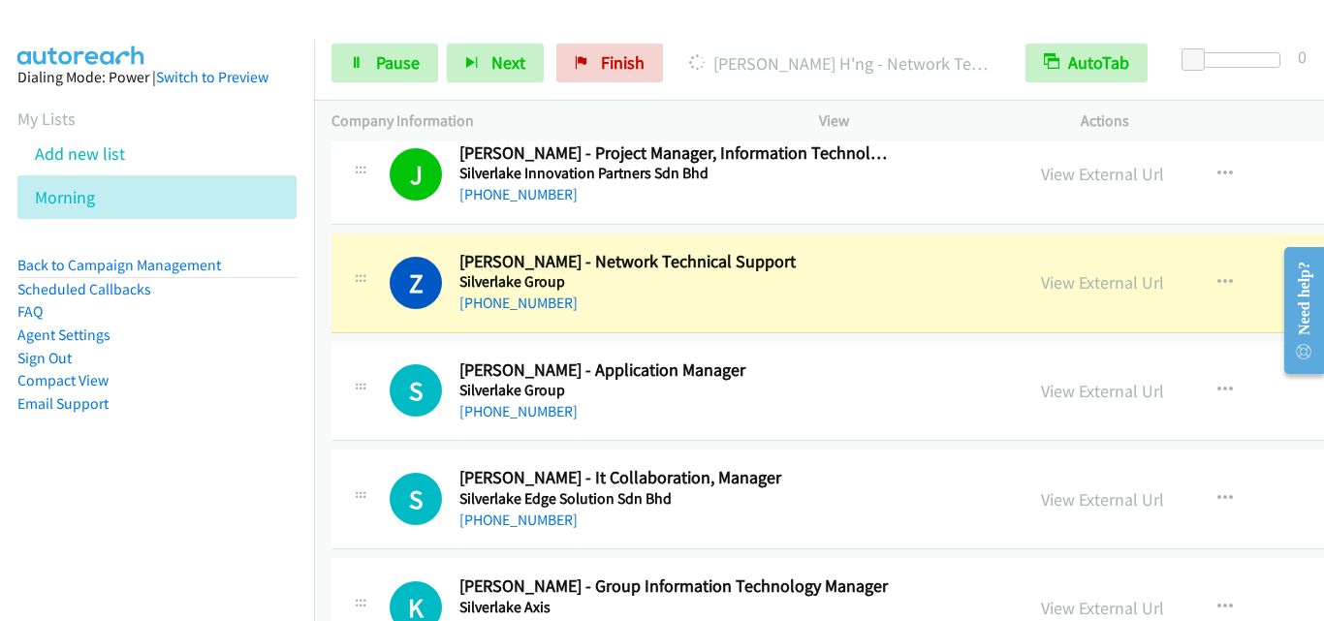
drag, startPoint x: 359, startPoint y: 349, endPoint x: 375, endPoint y: 334, distance: 22.0
click at [359, 349] on div "S Callback Scheduled [PERSON_NAME] - Application Manager Silverlake Group Asia/…" at bounding box center [988, 392] width 1313 height 100
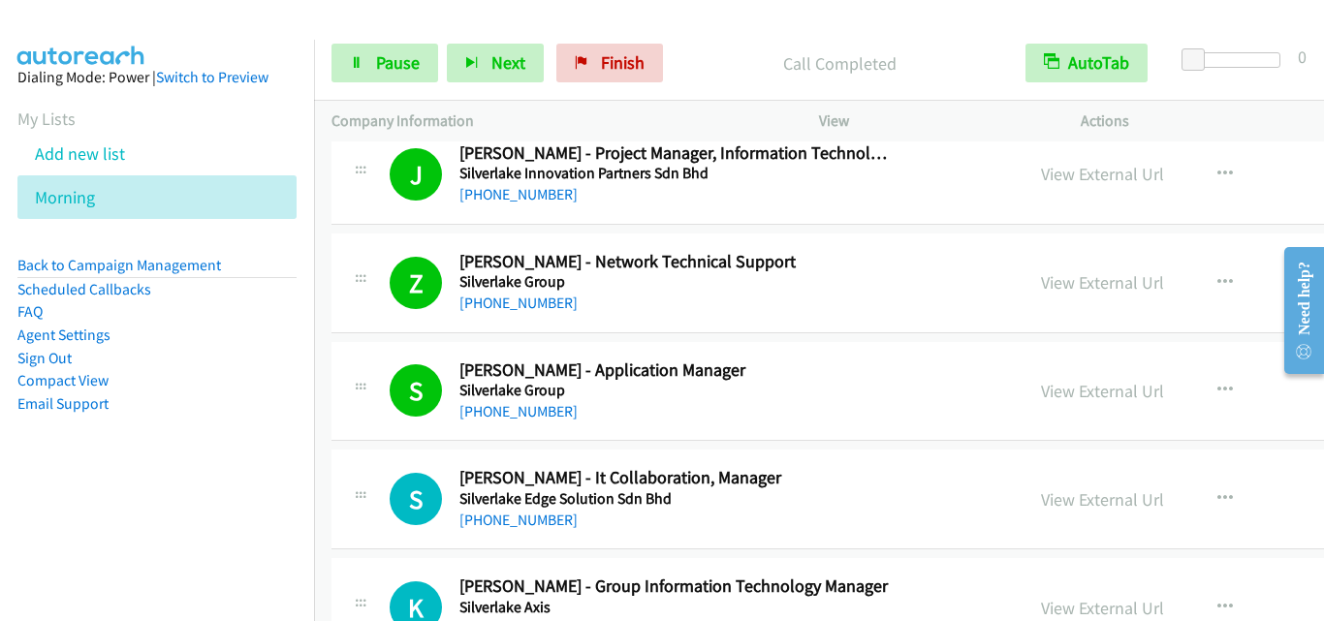
click at [407, 475] on h1 "S" at bounding box center [416, 499] width 52 height 52
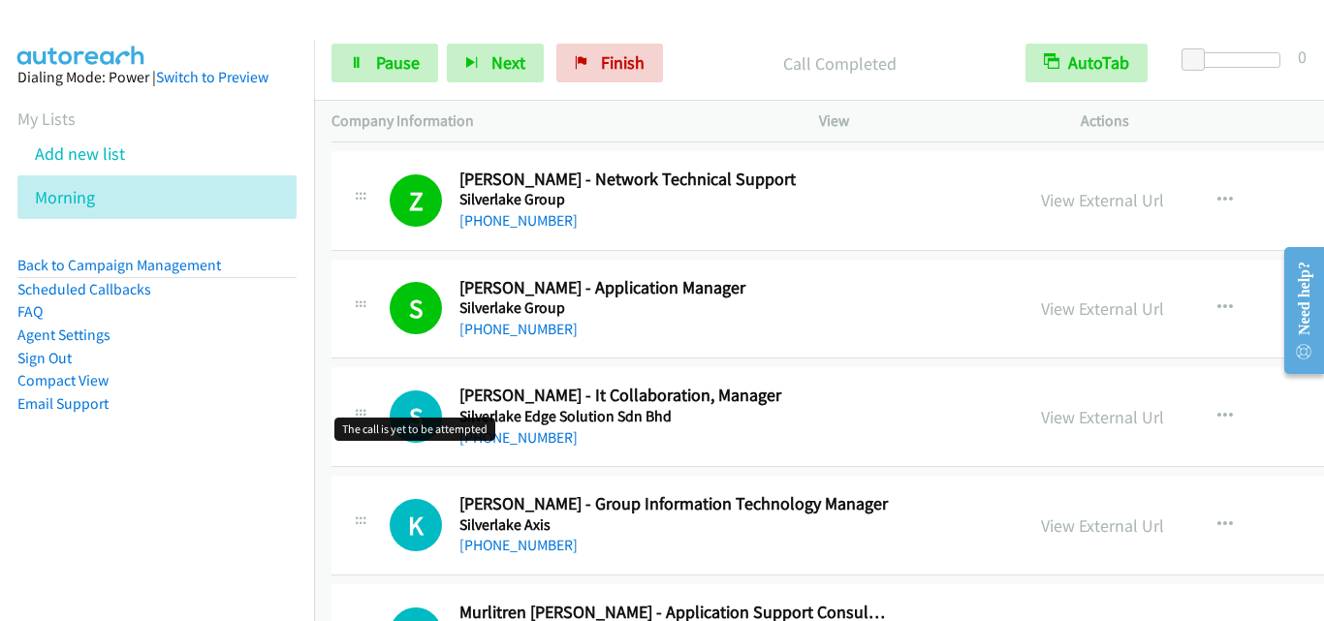
scroll to position [19677, 0]
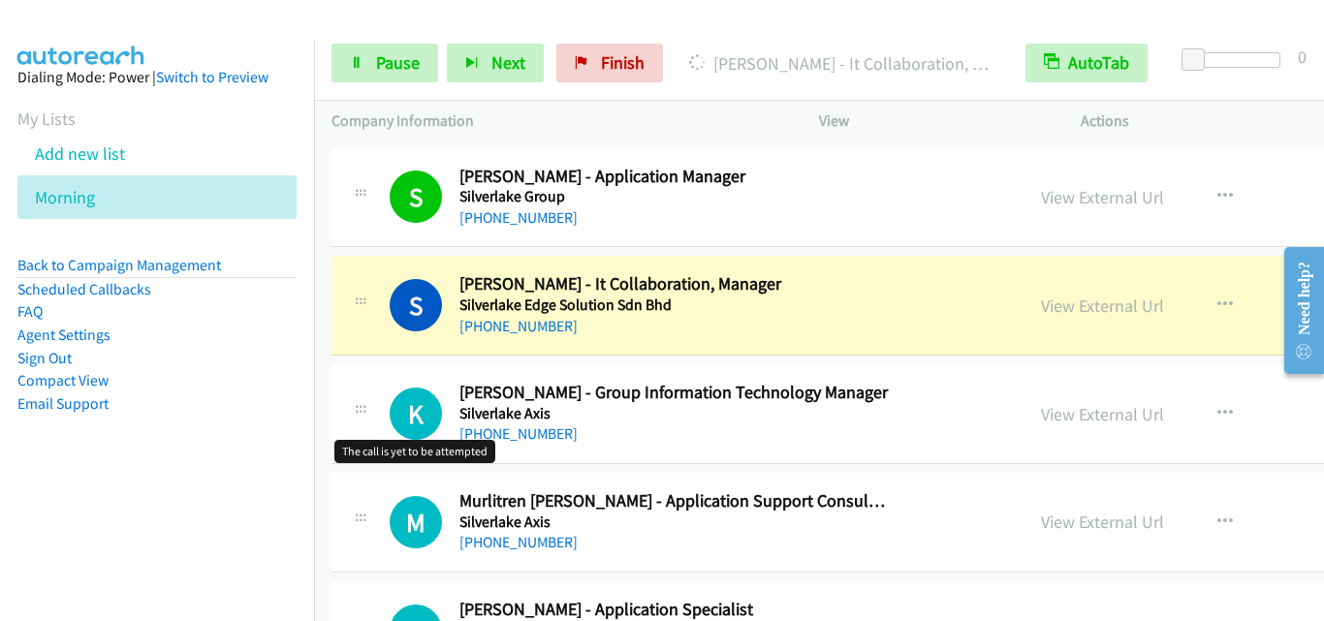
click at [391, 395] on h1 "K" at bounding box center [416, 414] width 52 height 52
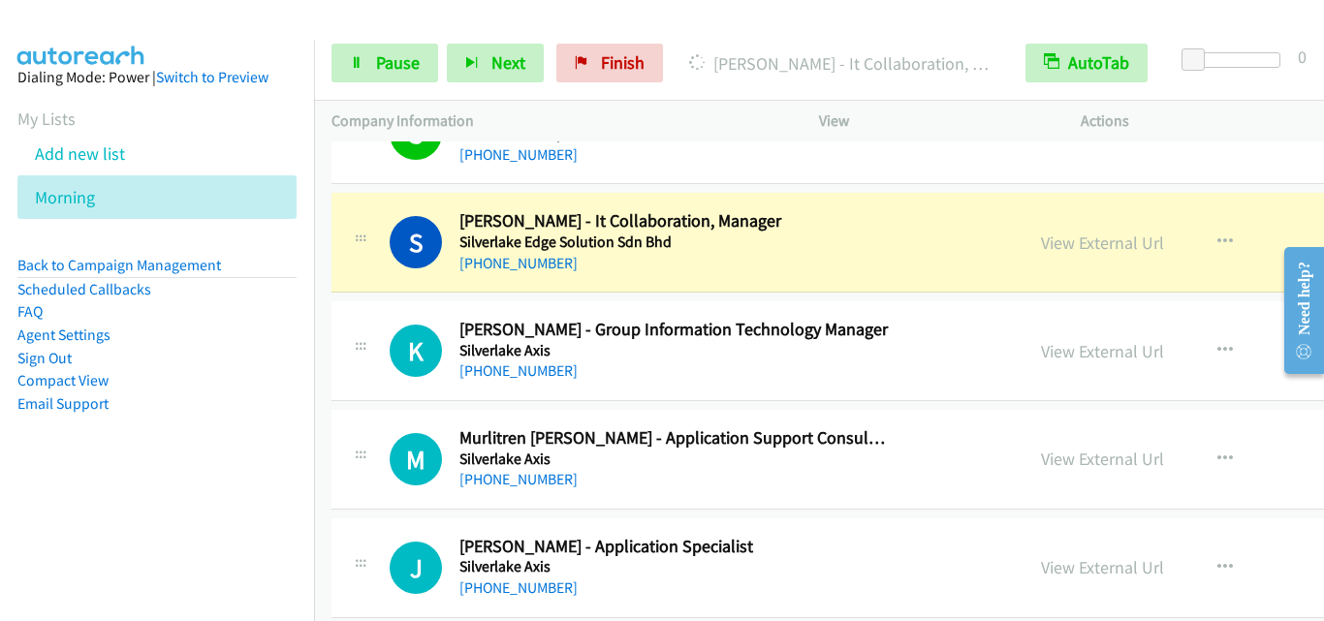
scroll to position [19774, 0]
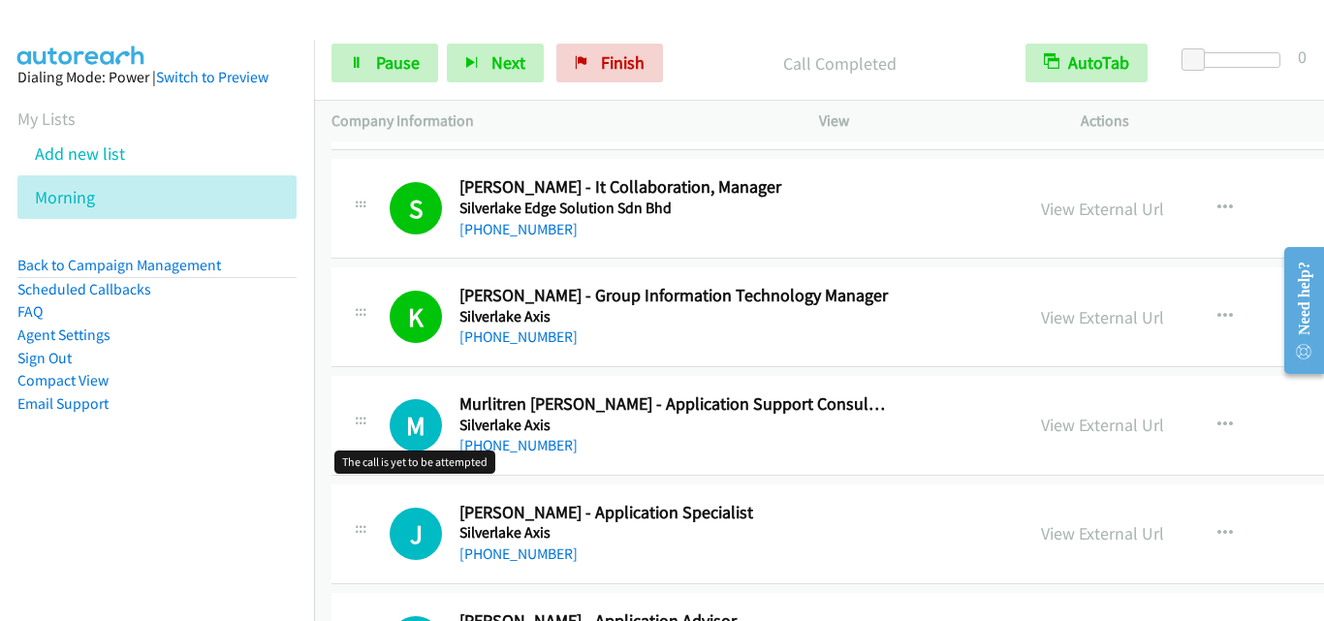
click at [410, 402] on h1 "M" at bounding box center [416, 425] width 52 height 52
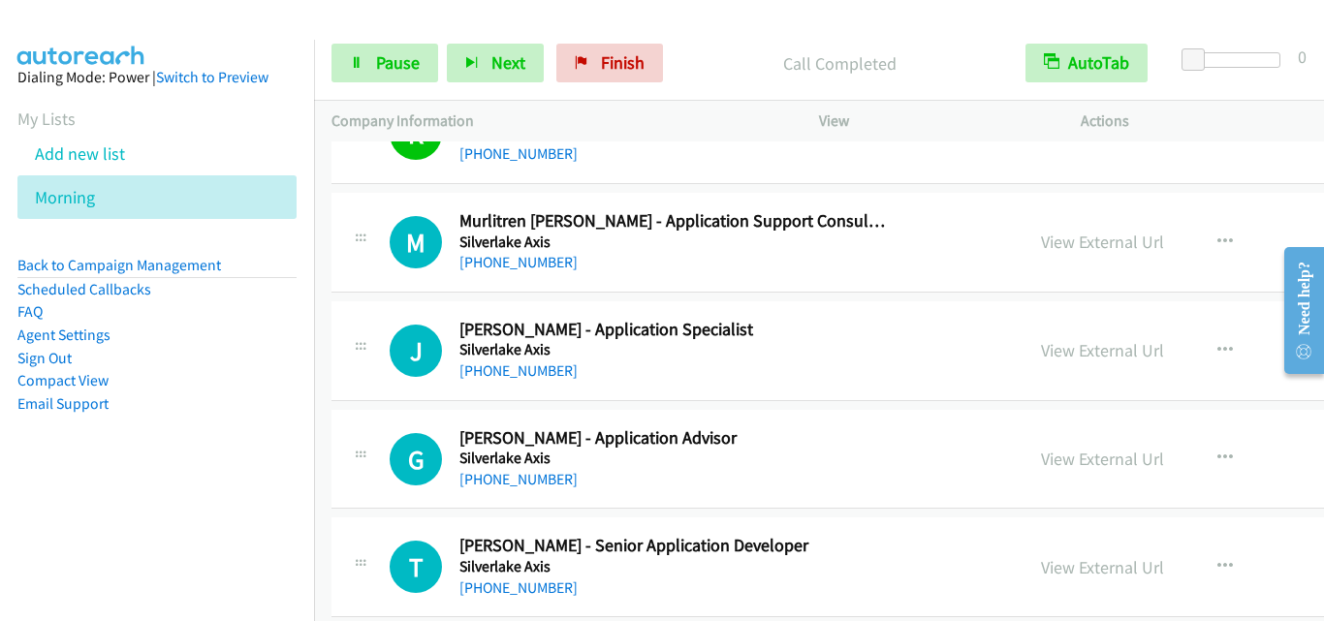
scroll to position [19968, 0]
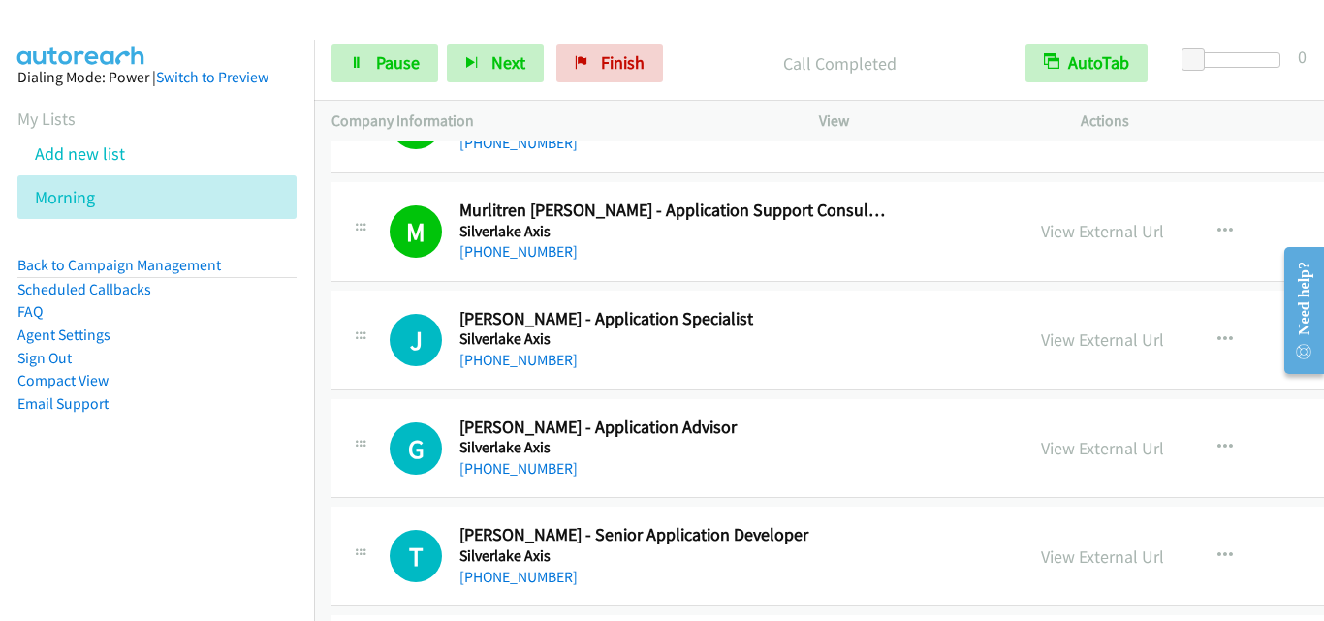
click at [350, 392] on td "J Callback Scheduled [PERSON_NAME] - Application Specialist Silverlake Axis Asi…" at bounding box center [988, 340] width 1348 height 109
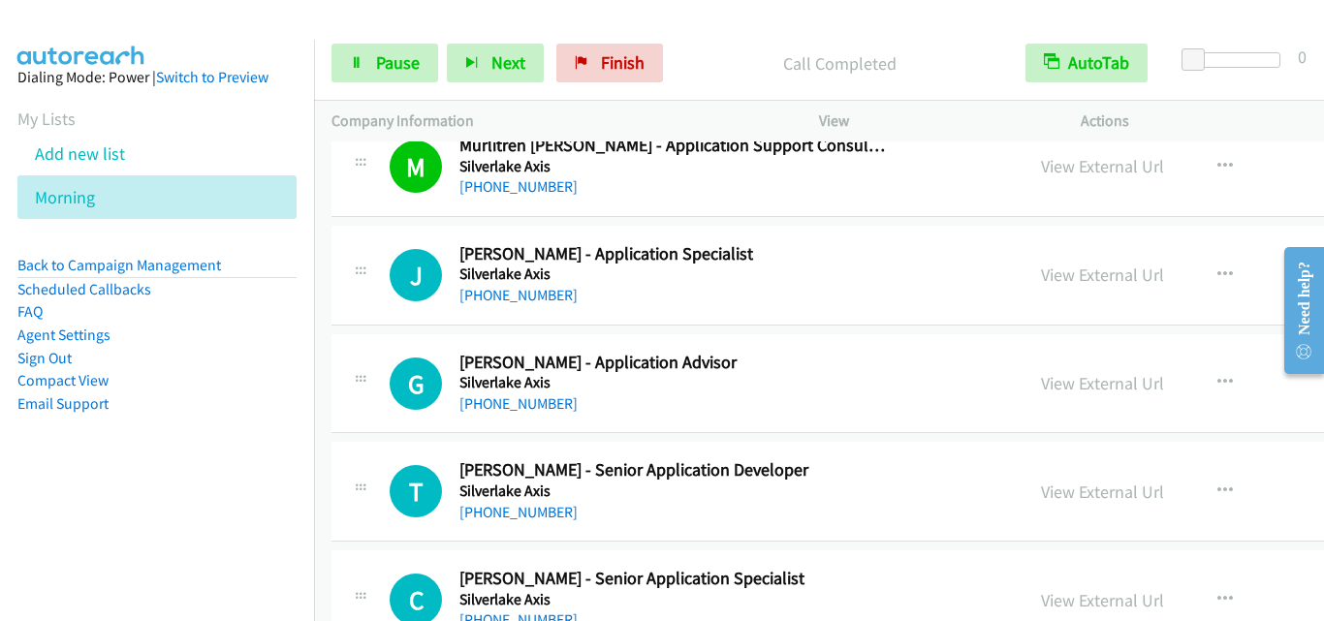
scroll to position [20065, 0]
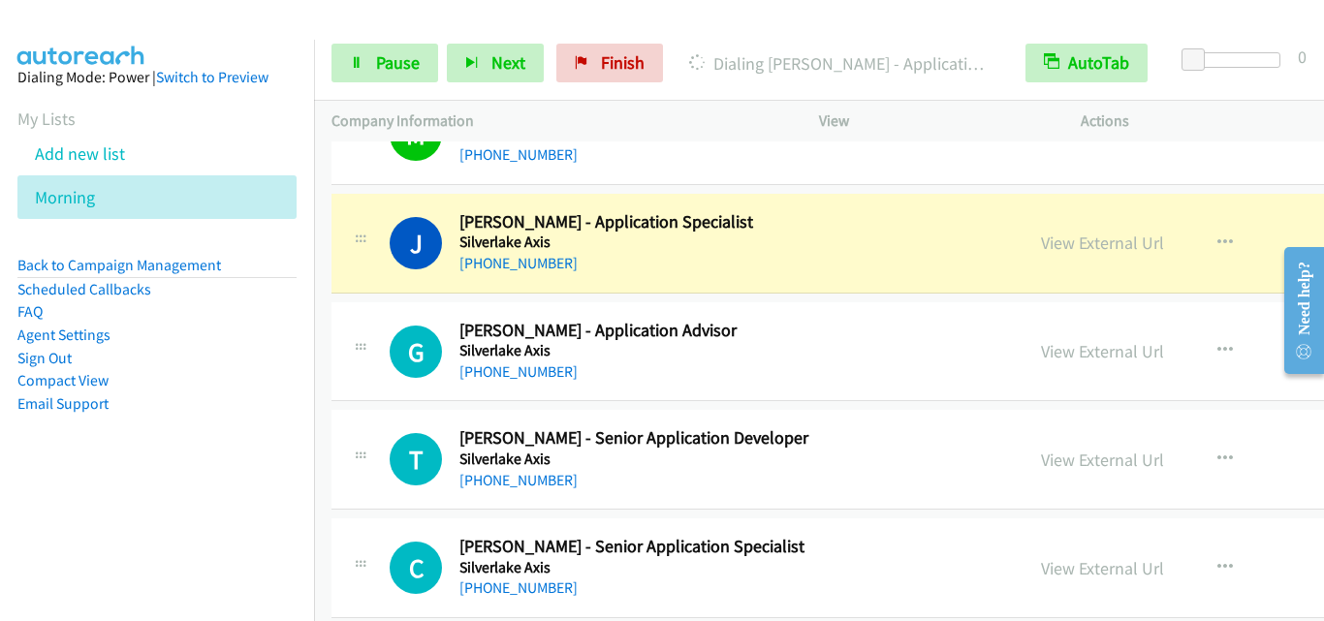
click at [377, 395] on div "G Callback Scheduled Goo Hoon - Application Advisor Silverlake Axis Asia/[GEOGR…" at bounding box center [988, 352] width 1313 height 100
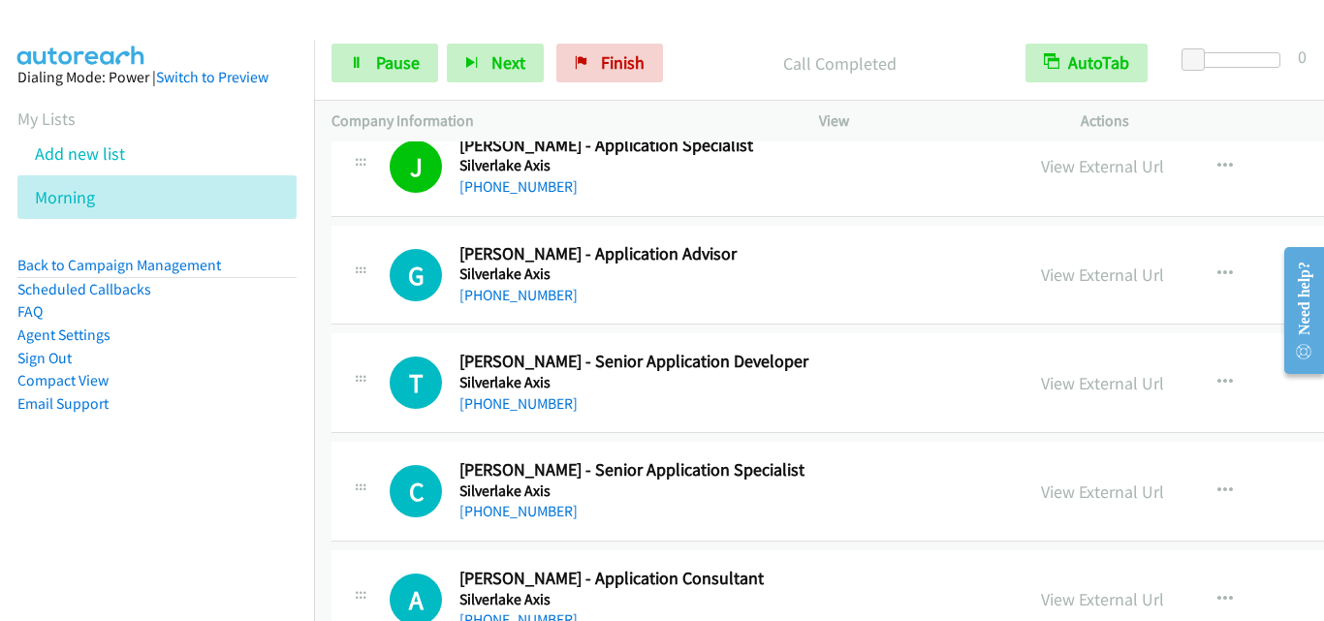
scroll to position [20161, 0]
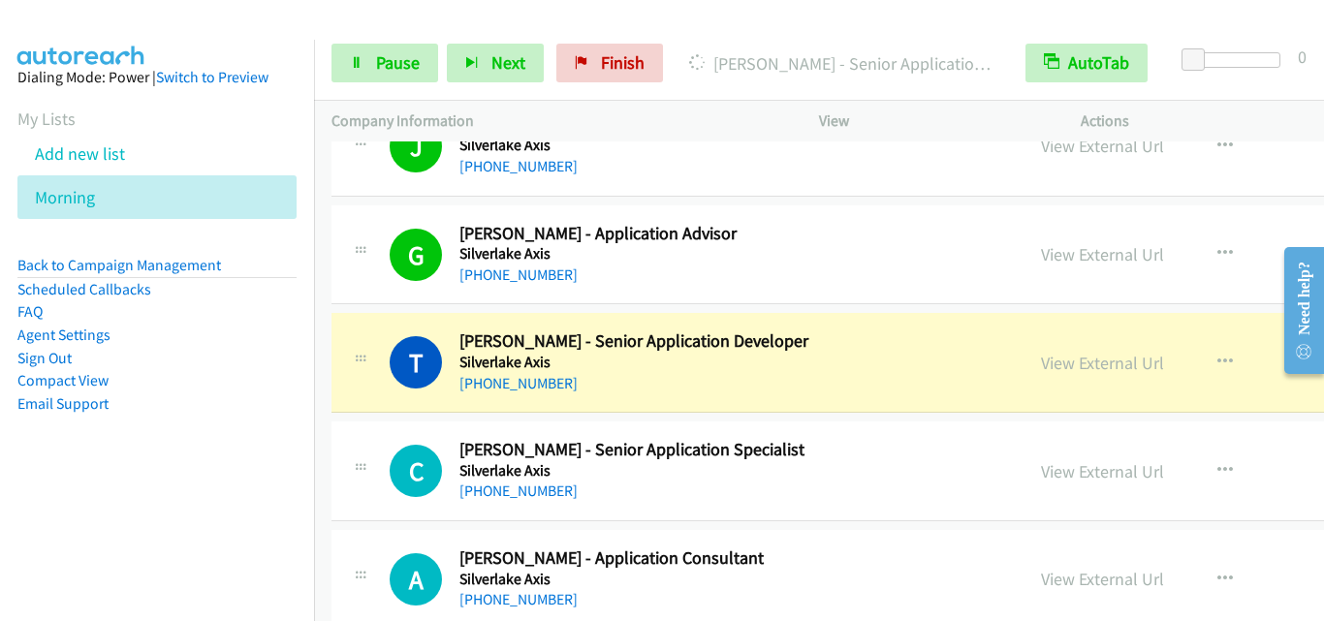
click at [397, 433] on div "C Callback Scheduled [PERSON_NAME] - Senior Application Specialist Silverlake A…" at bounding box center [988, 472] width 1313 height 100
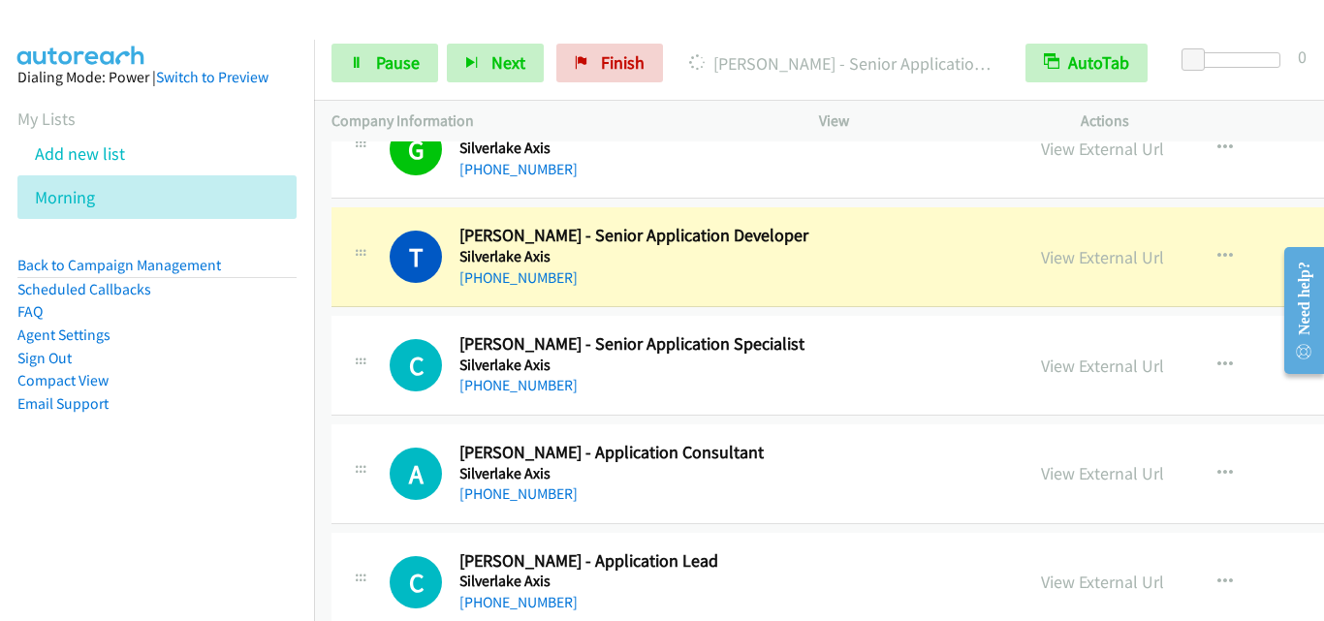
scroll to position [20355, 0]
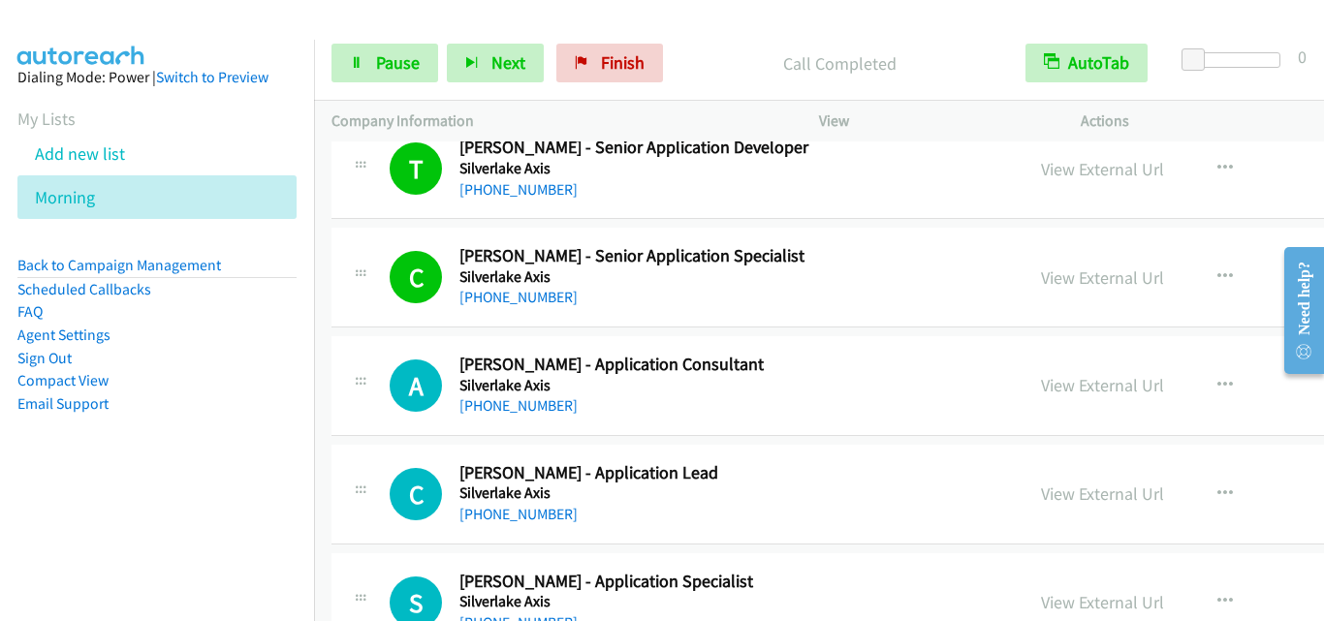
click at [430, 426] on div "A Callback Scheduled [PERSON_NAME] - Application Consultant Silverlake Axis Asi…" at bounding box center [988, 386] width 1313 height 100
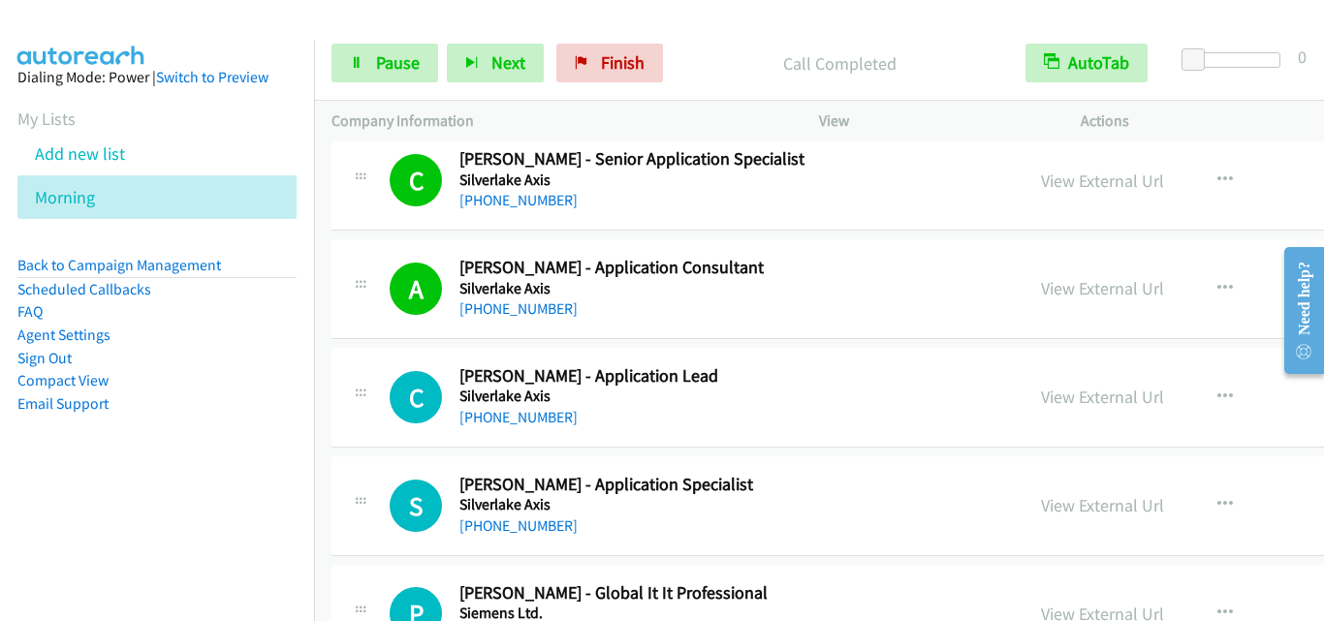
click at [387, 397] on div "C Callback Scheduled [PERSON_NAME] - Application Lead Silverlake Axis Asia/[GEO…" at bounding box center [677, 397] width 657 height 64
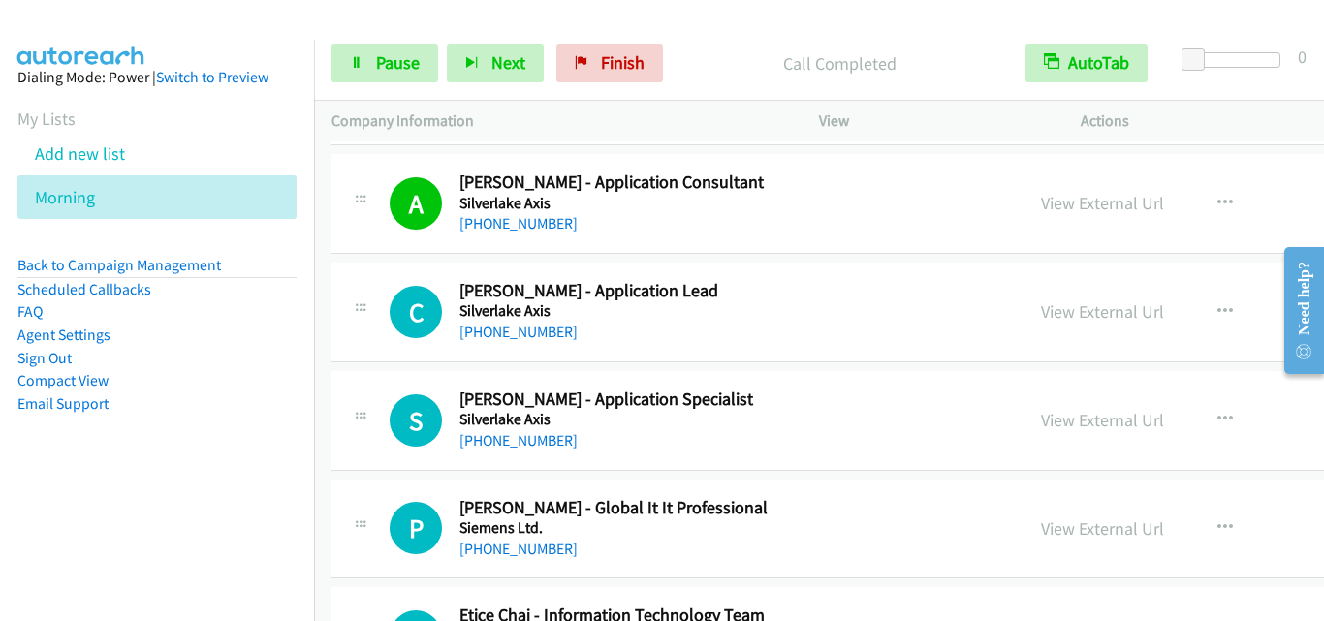
scroll to position [20549, 0]
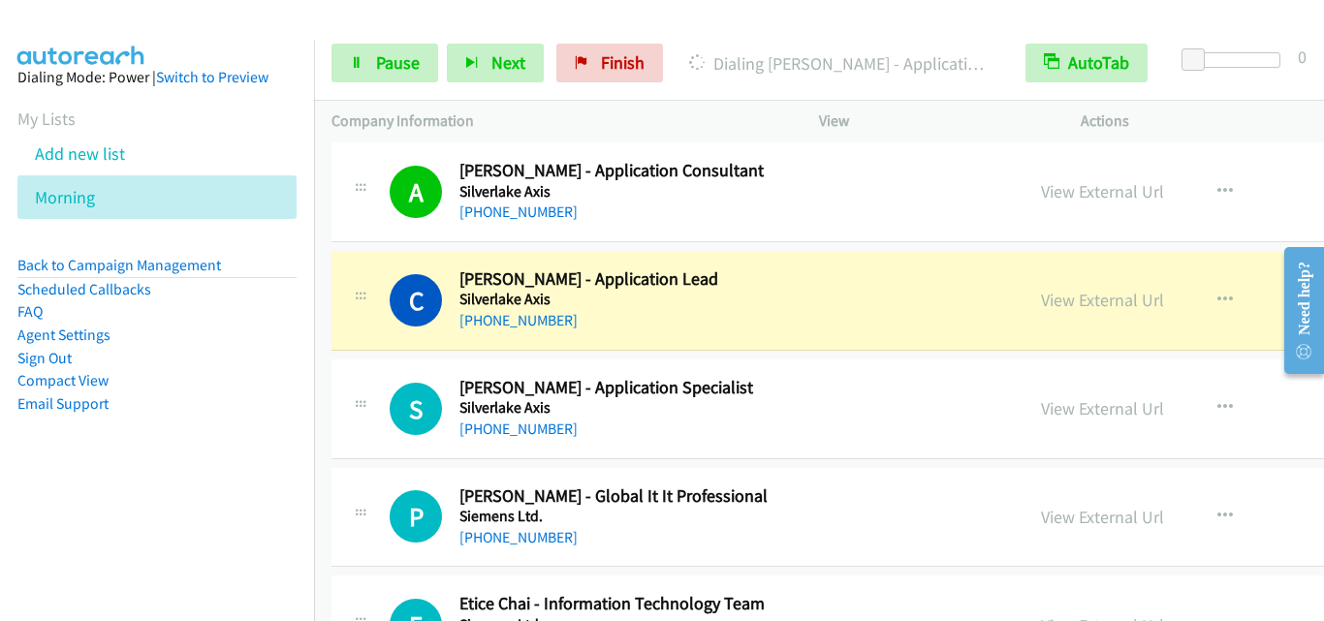
click at [361, 332] on div "C Callback Scheduled [PERSON_NAME] - Application Lead Silverlake Axis Asia/[GEO…" at bounding box center [677, 300] width 657 height 64
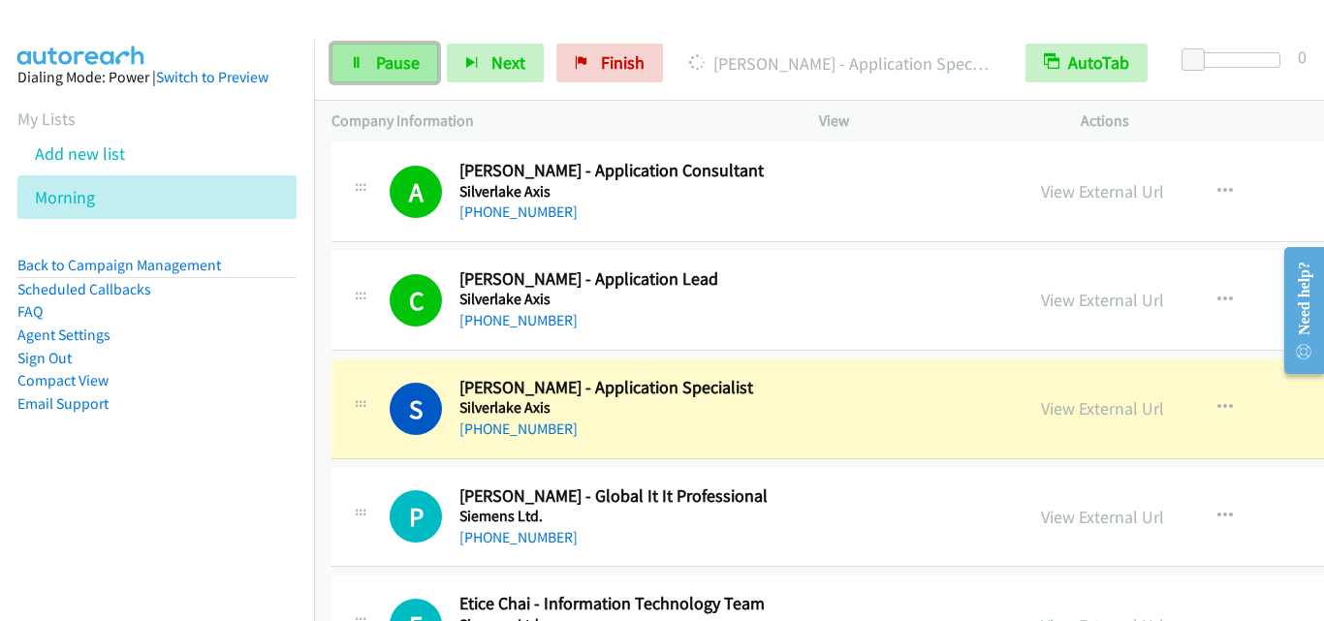
click at [365, 59] on link "Pause" at bounding box center [385, 63] width 107 height 39
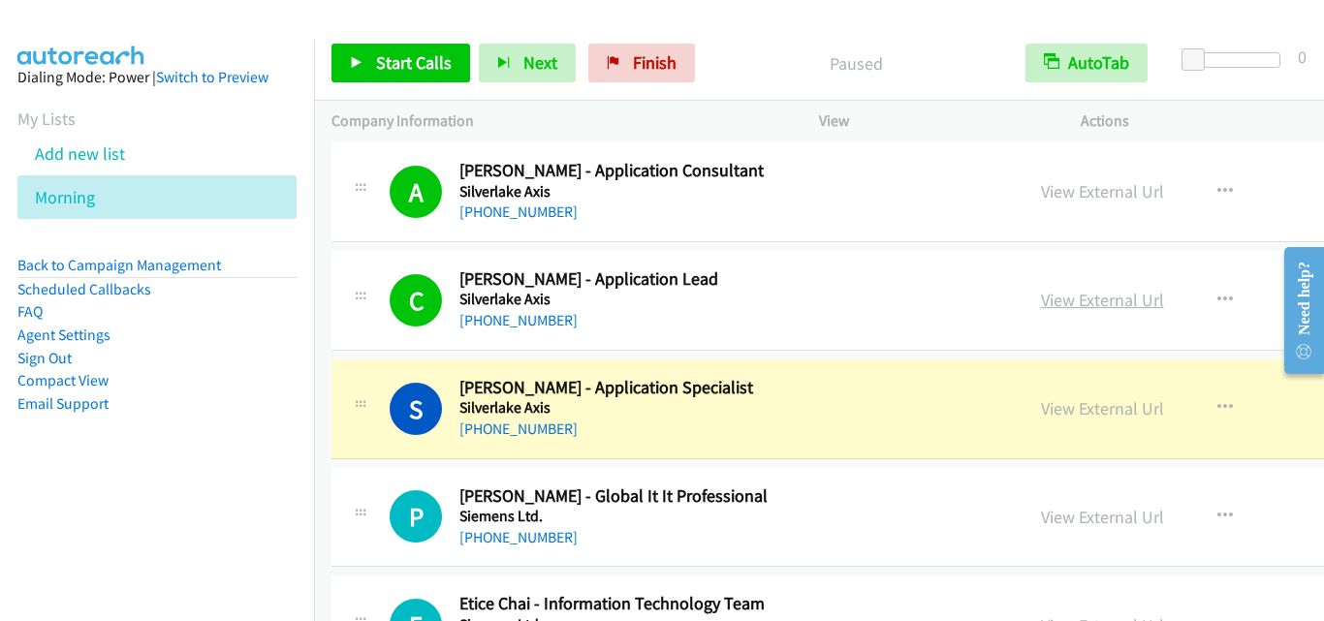
click at [1056, 301] on link "View External Url" at bounding box center [1102, 300] width 123 height 22
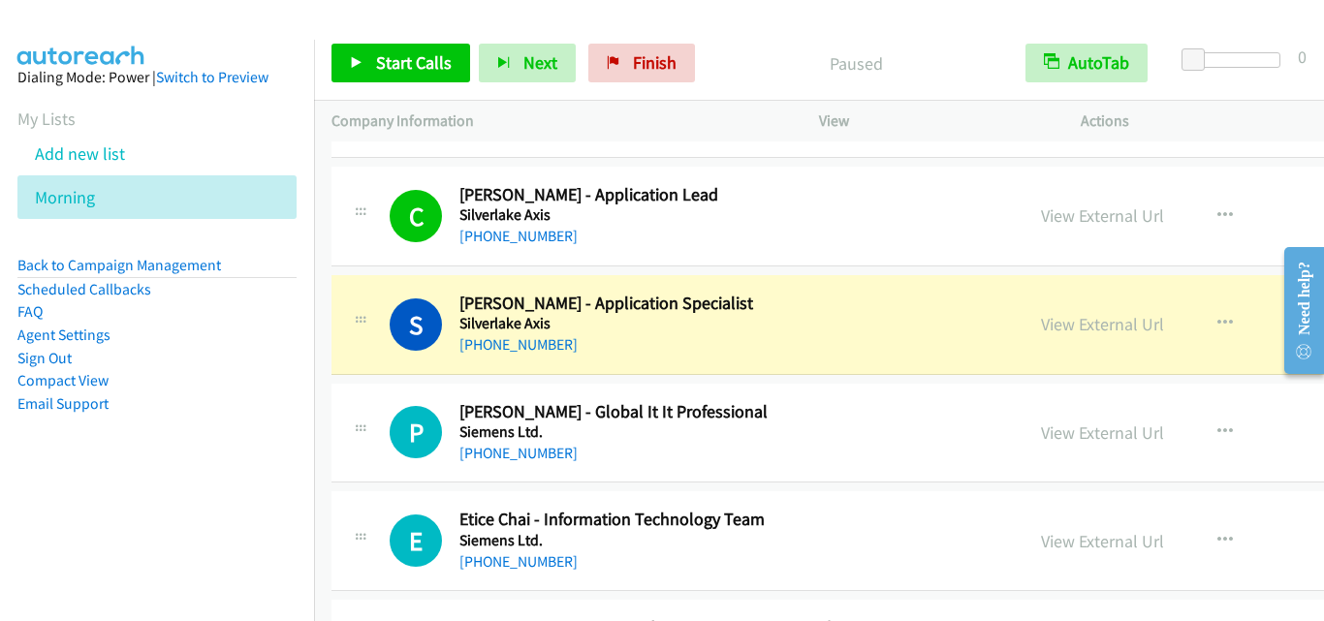
scroll to position [20743, 0]
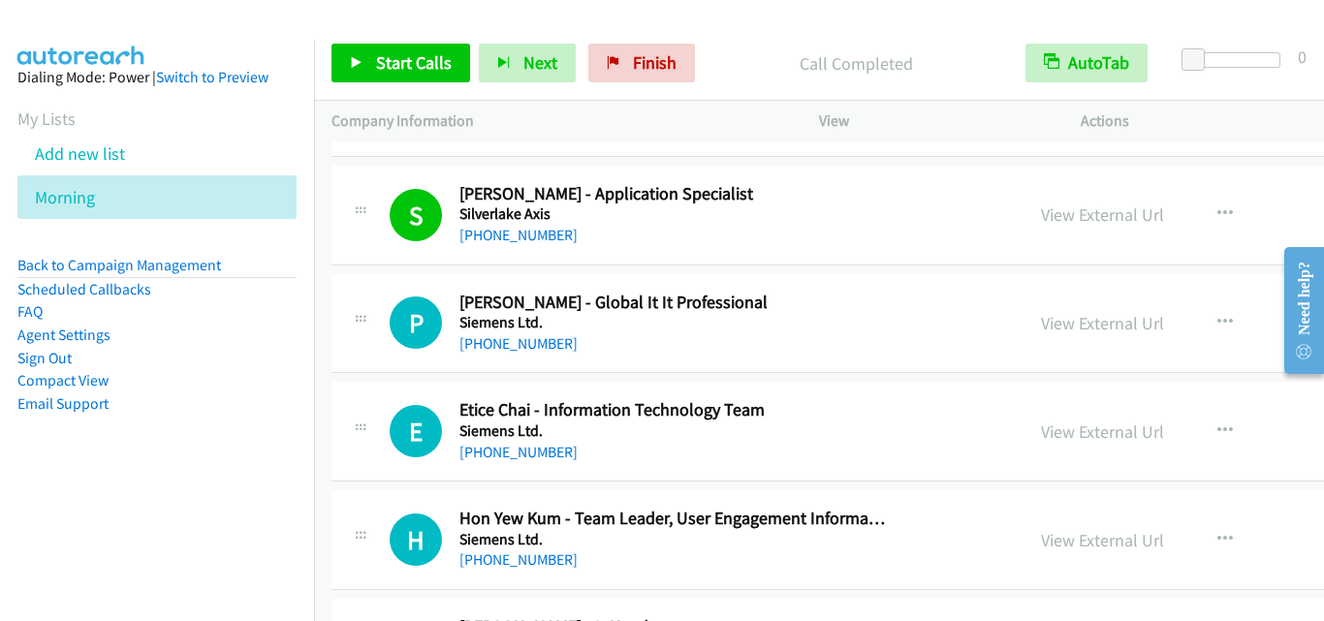
drag, startPoint x: 375, startPoint y: 330, endPoint x: 412, endPoint y: 286, distance: 57.1
click at [375, 330] on div "P Callback Scheduled [PERSON_NAME] - Global It It Professional Siemens Ltd. Asi…" at bounding box center [677, 324] width 657 height 64
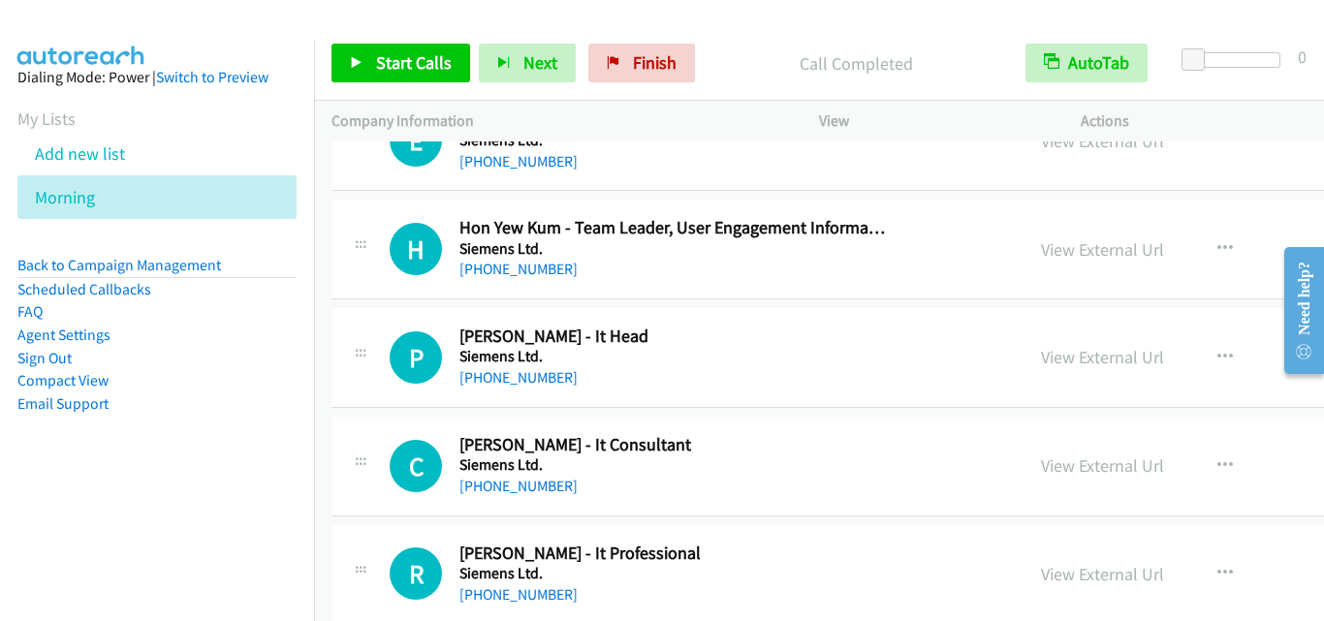
scroll to position [20937, 0]
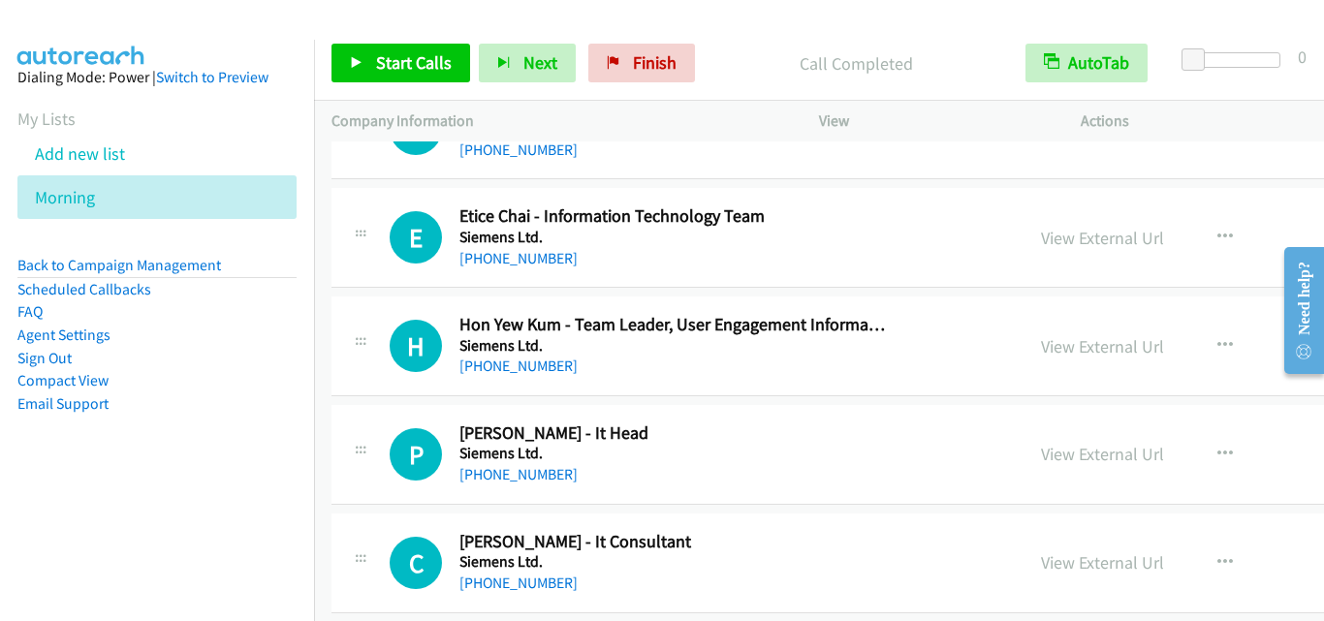
click at [817, 235] on h5 "Siemens Ltd." at bounding box center [674, 237] width 430 height 19
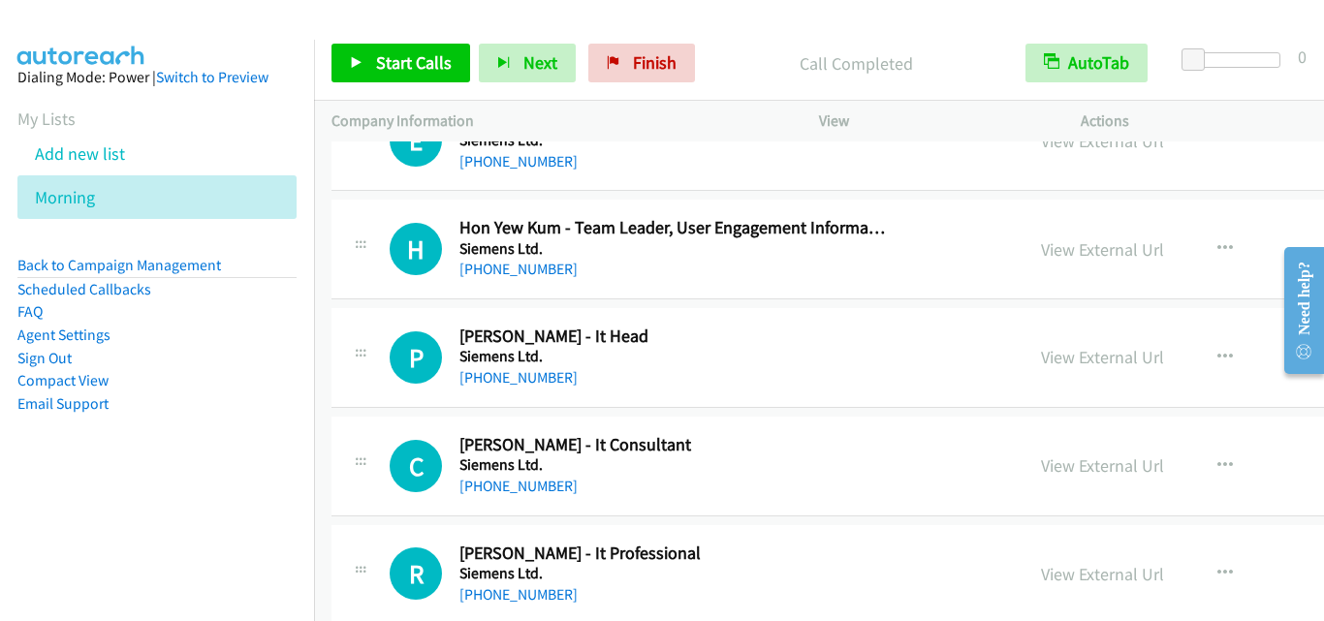
scroll to position [21131, 0]
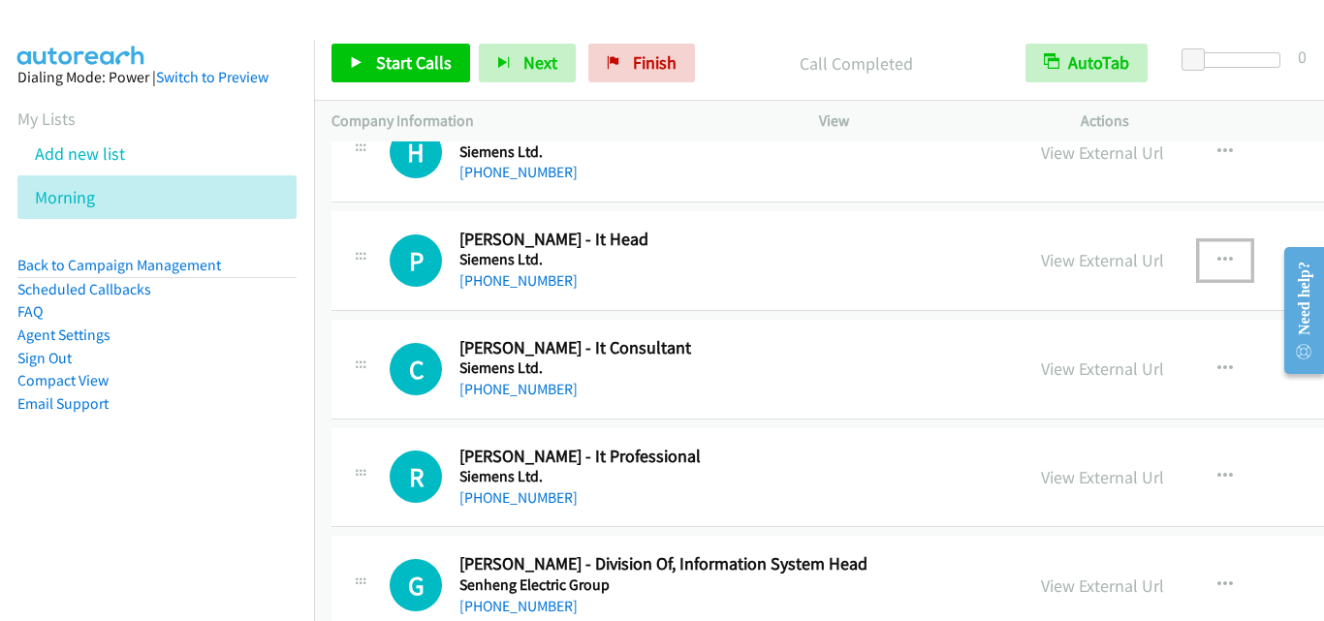
click at [1217, 262] on icon "button" at bounding box center [1225, 261] width 16 height 16
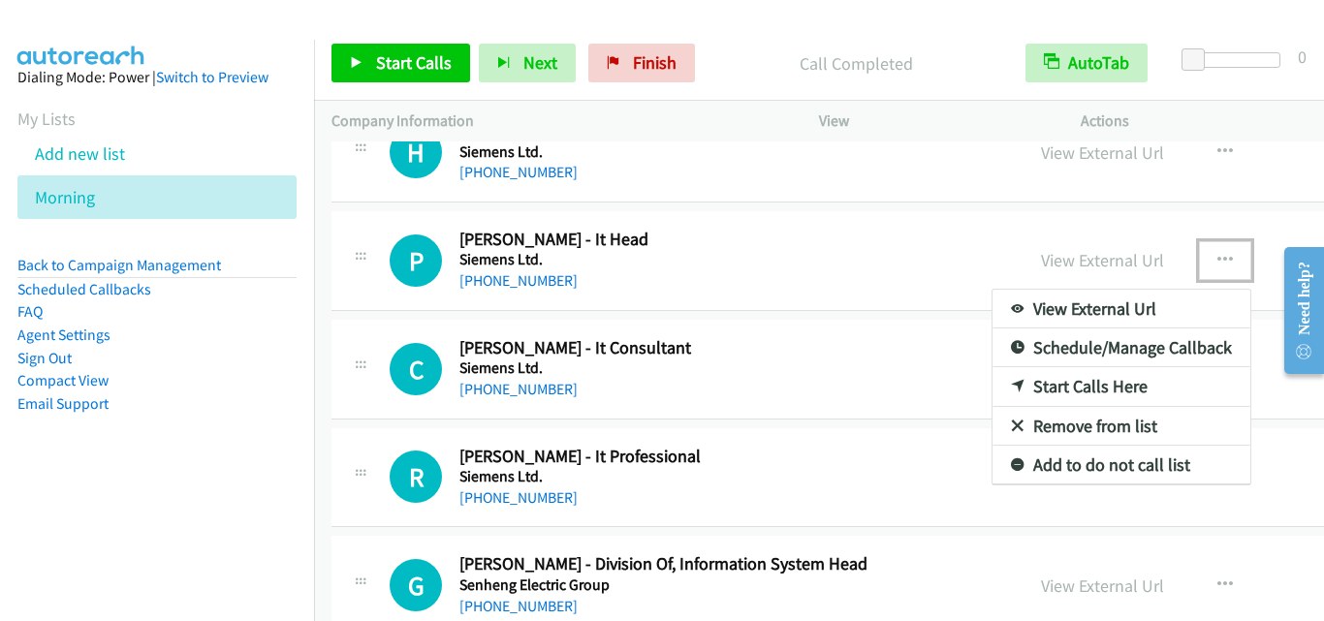
click at [1084, 390] on link "Start Calls Here" at bounding box center [1122, 386] width 258 height 39
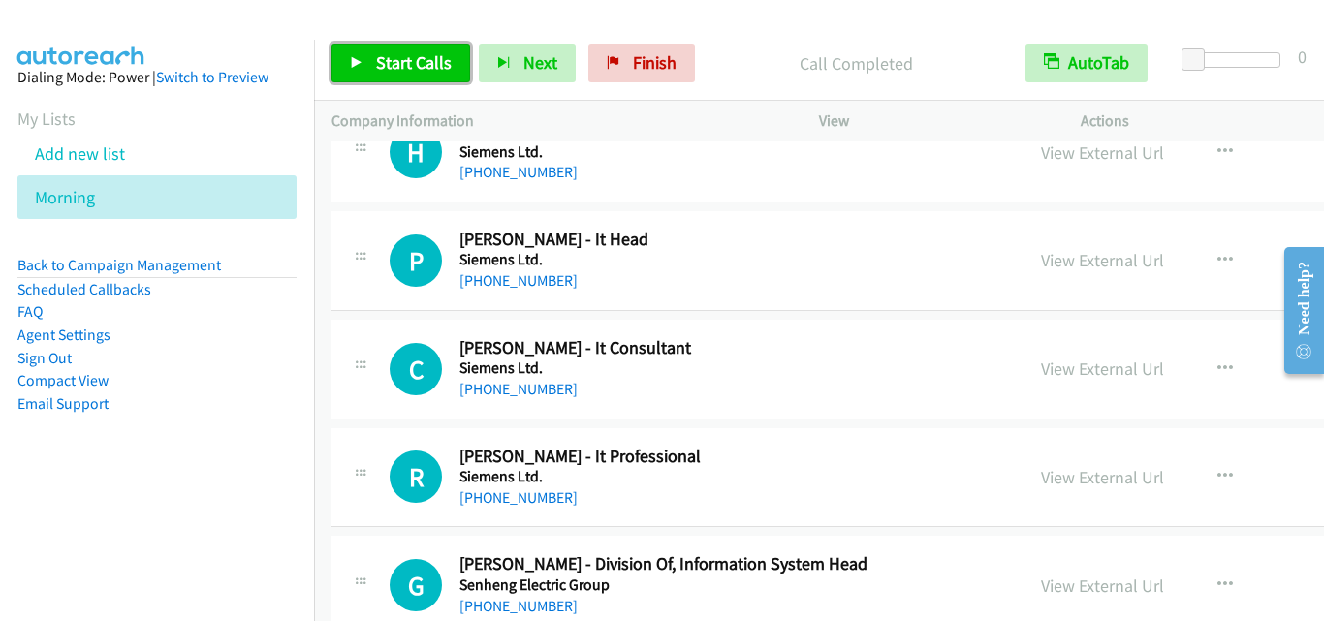
click at [386, 69] on span "Start Calls" at bounding box center [414, 62] width 76 height 22
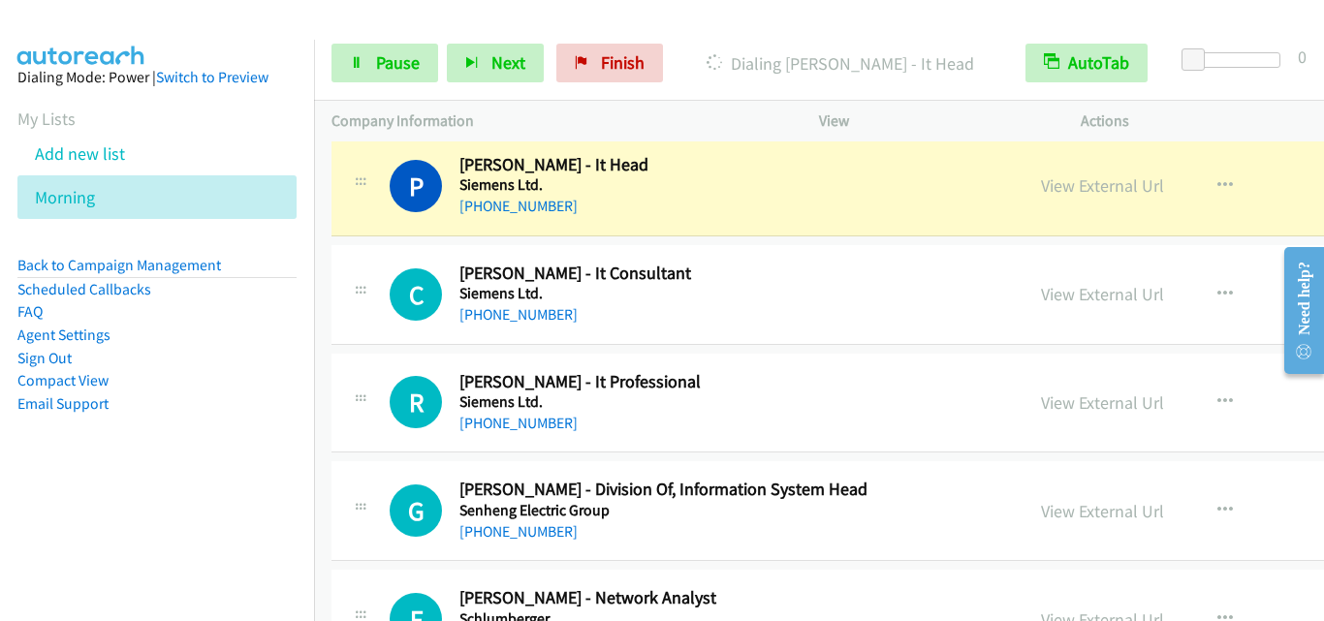
scroll to position [21228, 0]
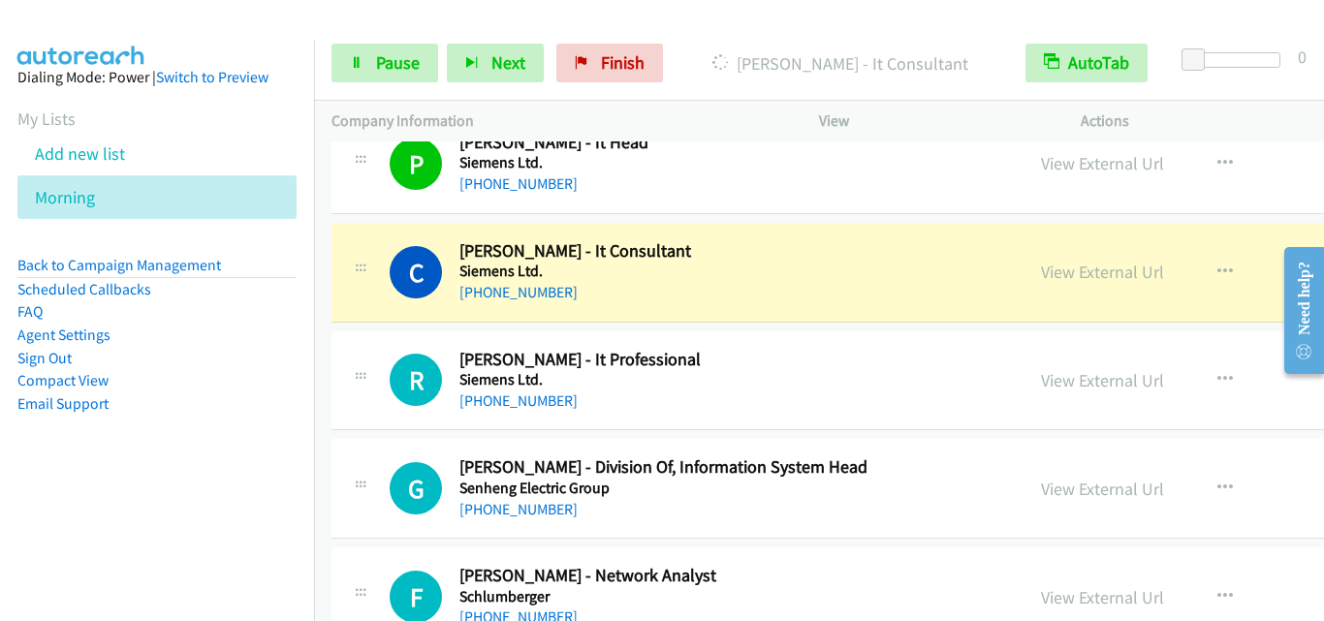
click at [390, 430] on div "R Callback Scheduled Rahani Salleh - It Professional Siemens Ltd. Asia/[GEOGRAP…" at bounding box center [988, 382] width 1313 height 100
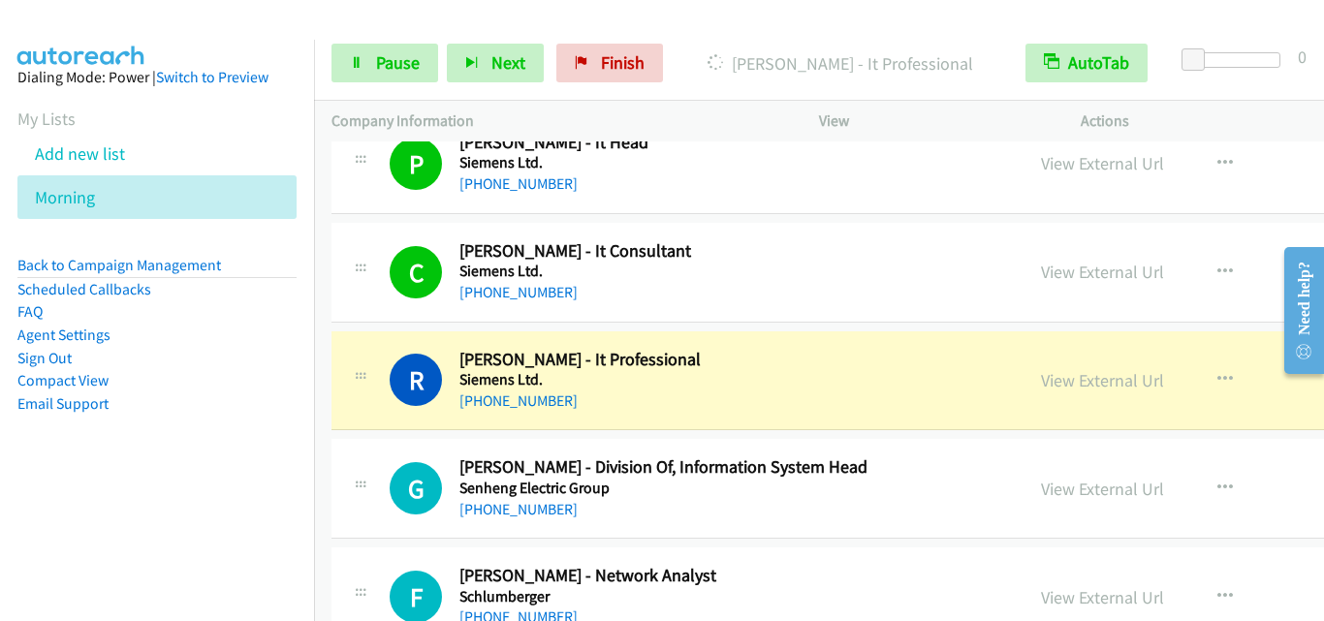
click at [387, 441] on div "G Callback Scheduled [PERSON_NAME] - Division Of, Information System Head Senhe…" at bounding box center [988, 489] width 1313 height 100
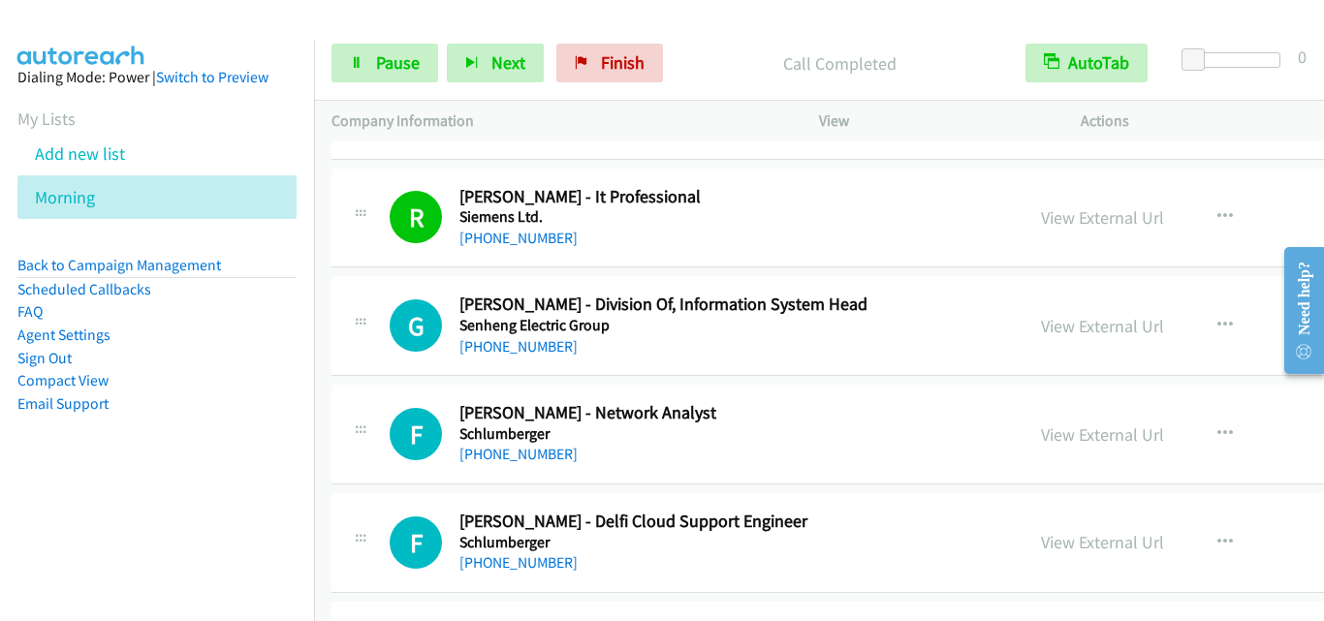
scroll to position [21422, 0]
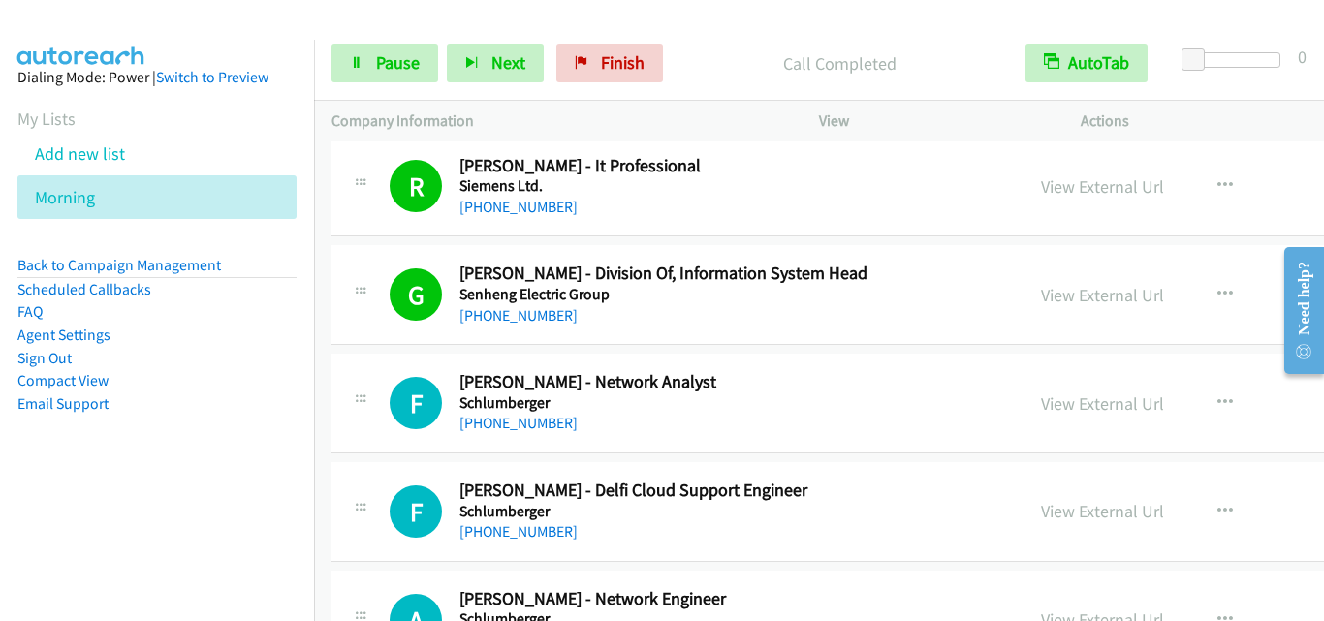
click at [379, 422] on div "F Callback Scheduled [PERSON_NAME] - Network Analyst Schlumberger Asia/[GEOGRAP…" at bounding box center [677, 403] width 657 height 64
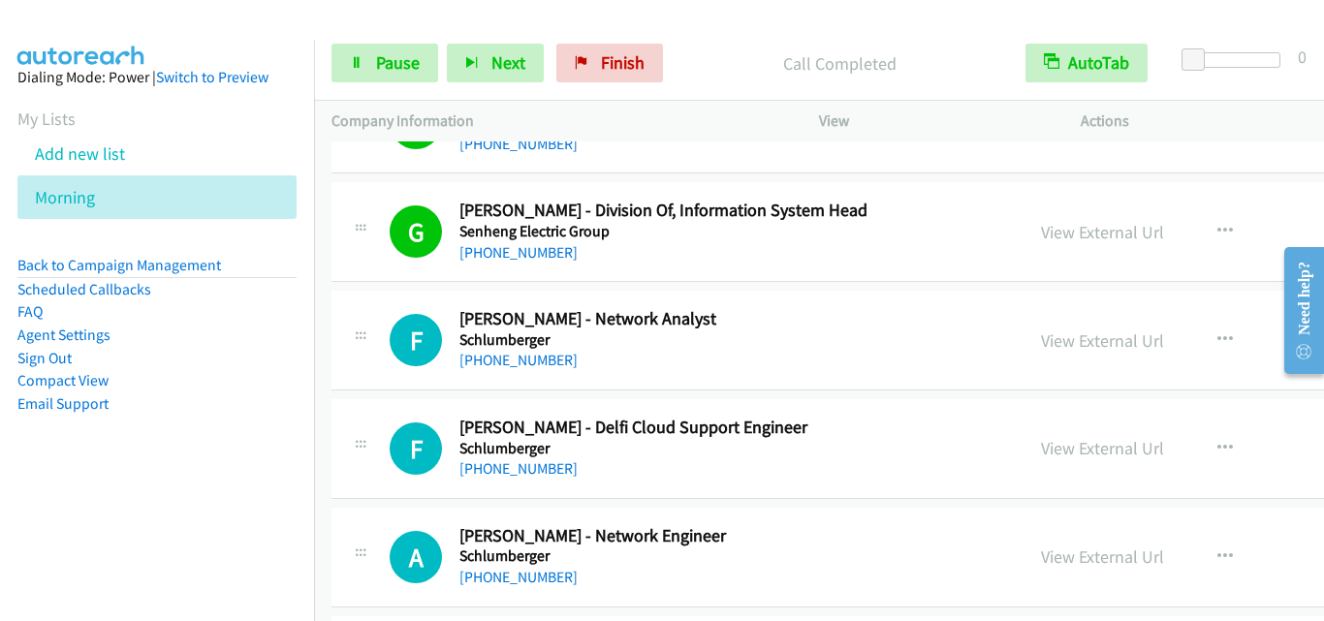
scroll to position [21519, 0]
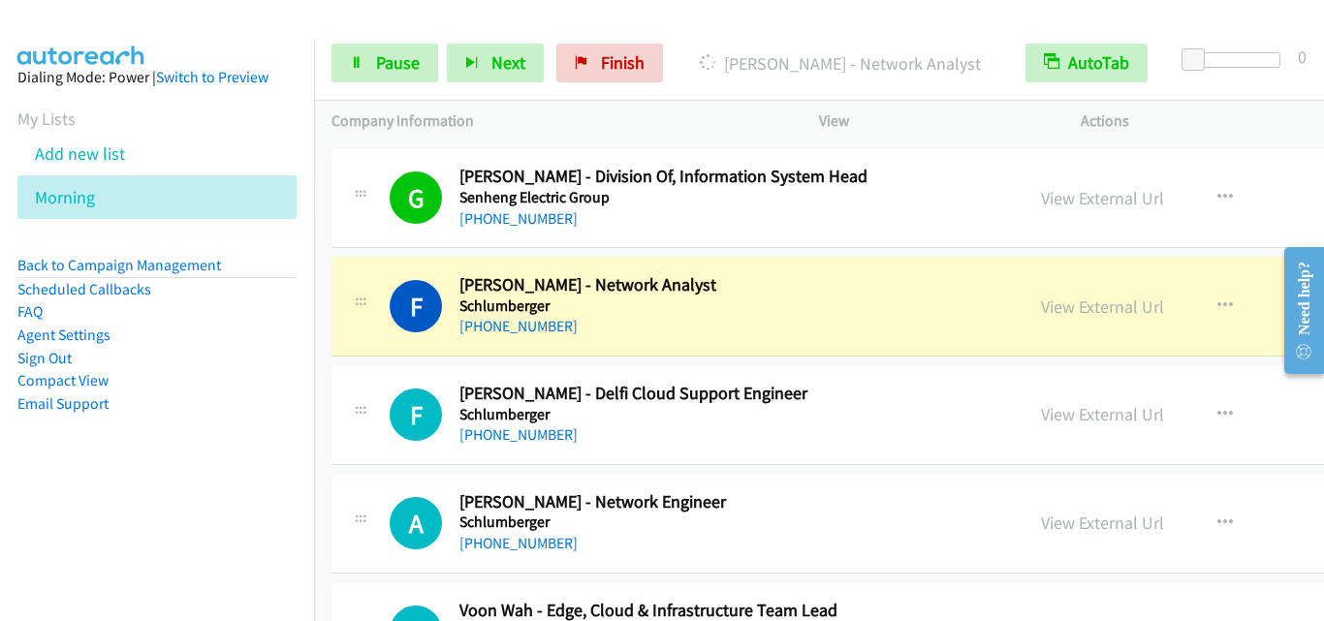
click at [591, 320] on div "[PHONE_NUMBER]" at bounding box center [674, 326] width 430 height 23
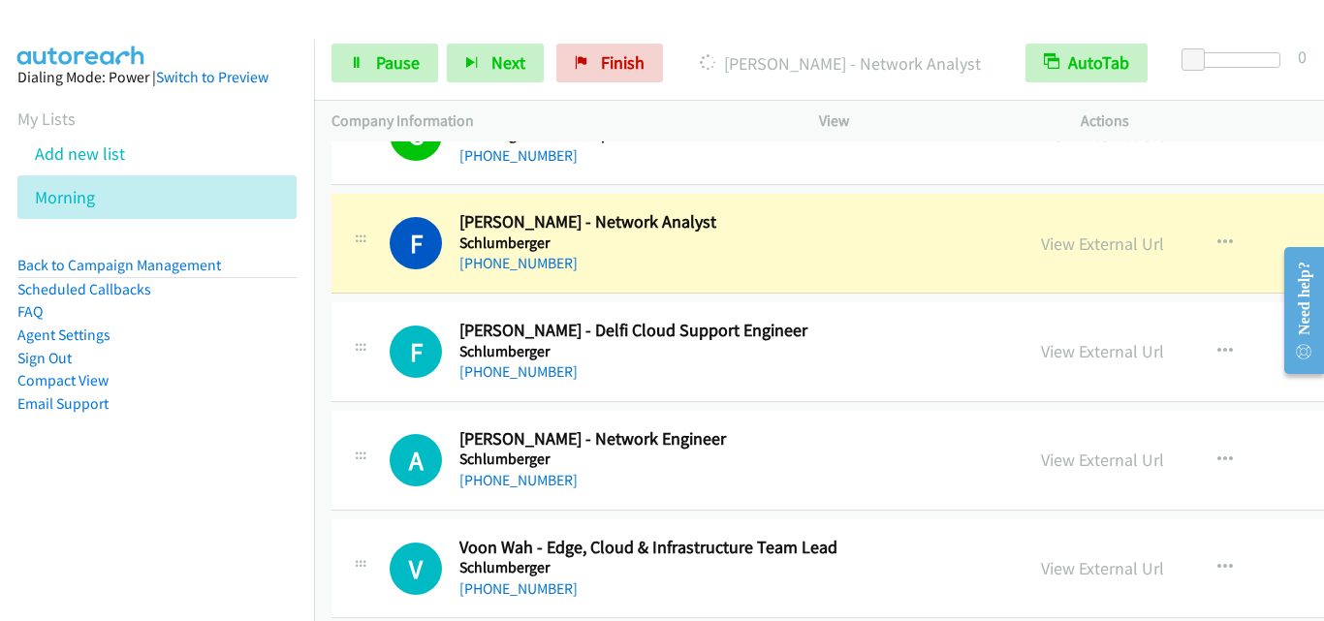
scroll to position [21615, 0]
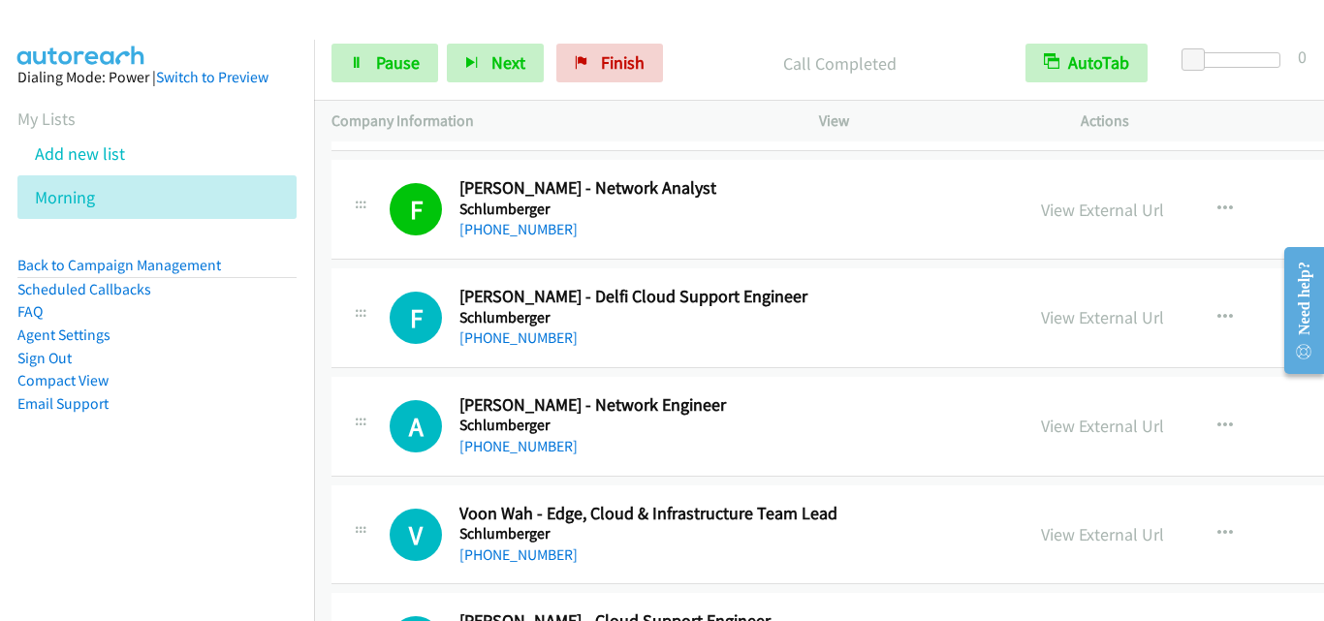
click at [390, 358] on div "F Callback Scheduled [PERSON_NAME] - Delfi Cloud Support Engineer Schlumberger …" at bounding box center [988, 318] width 1313 height 100
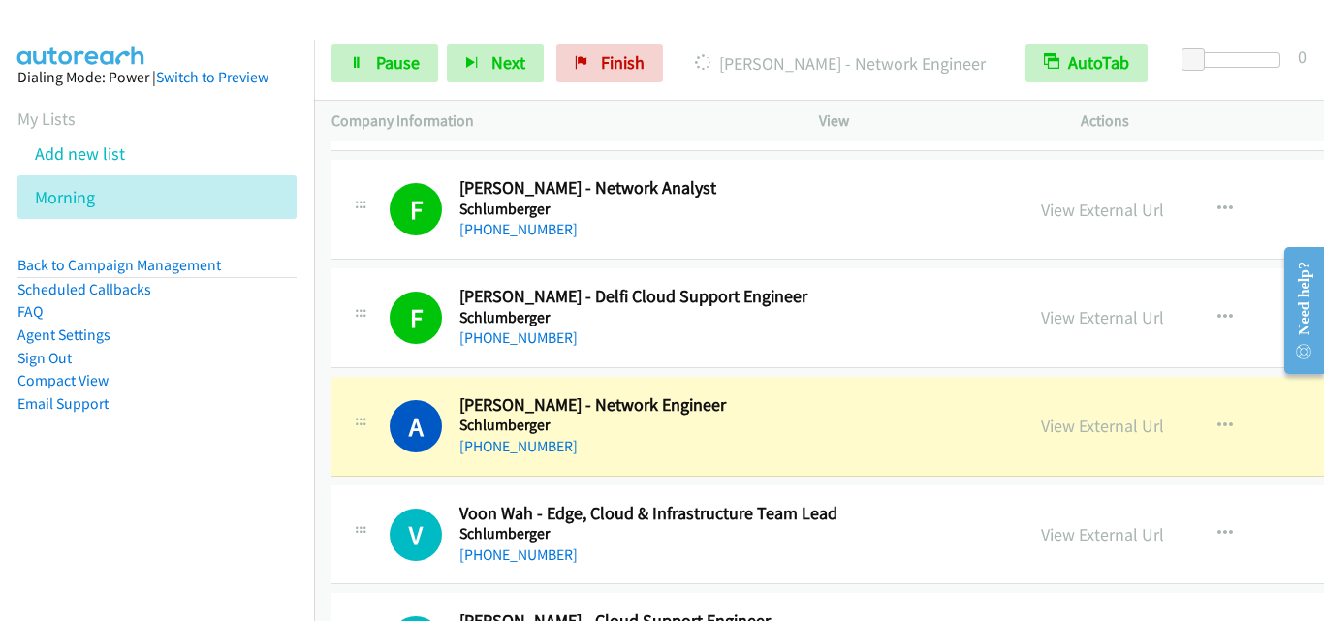
click at [394, 463] on div "A Callback Scheduled [PERSON_NAME] - Network Engineer Schlumberger Asia/[GEOGRA…" at bounding box center [988, 427] width 1313 height 100
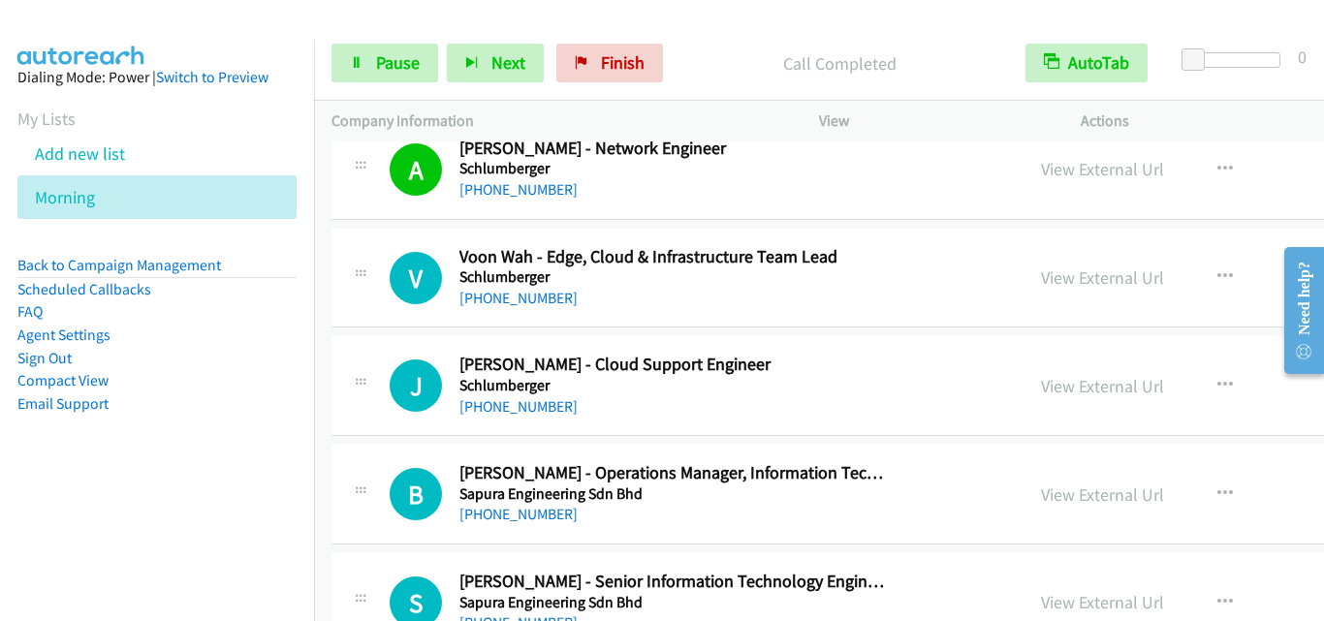
scroll to position [21906, 0]
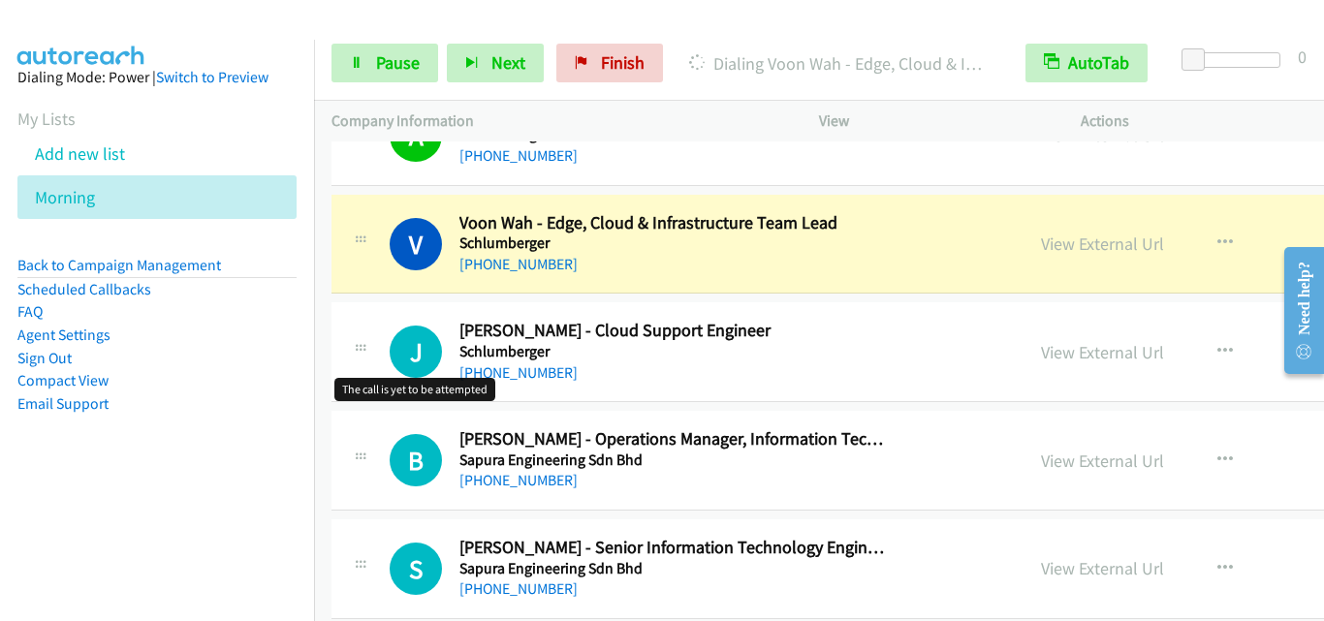
click at [398, 370] on h1 "J" at bounding box center [416, 352] width 52 height 52
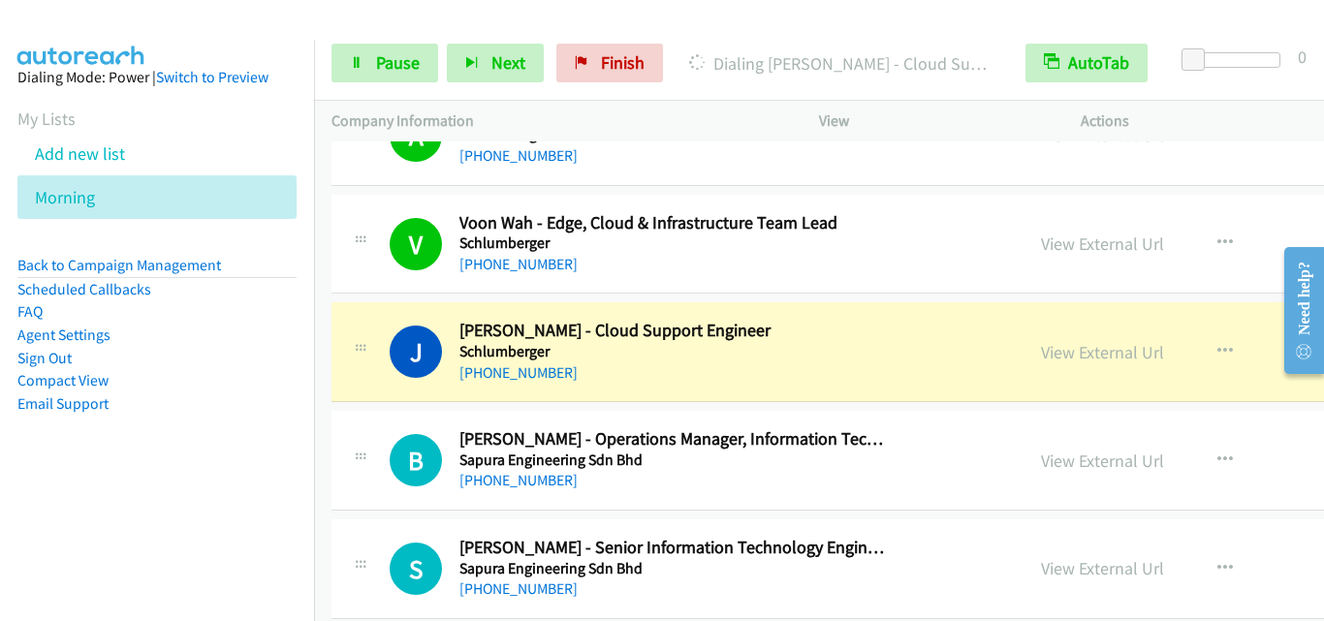
click at [364, 327] on div at bounding box center [360, 346] width 23 height 52
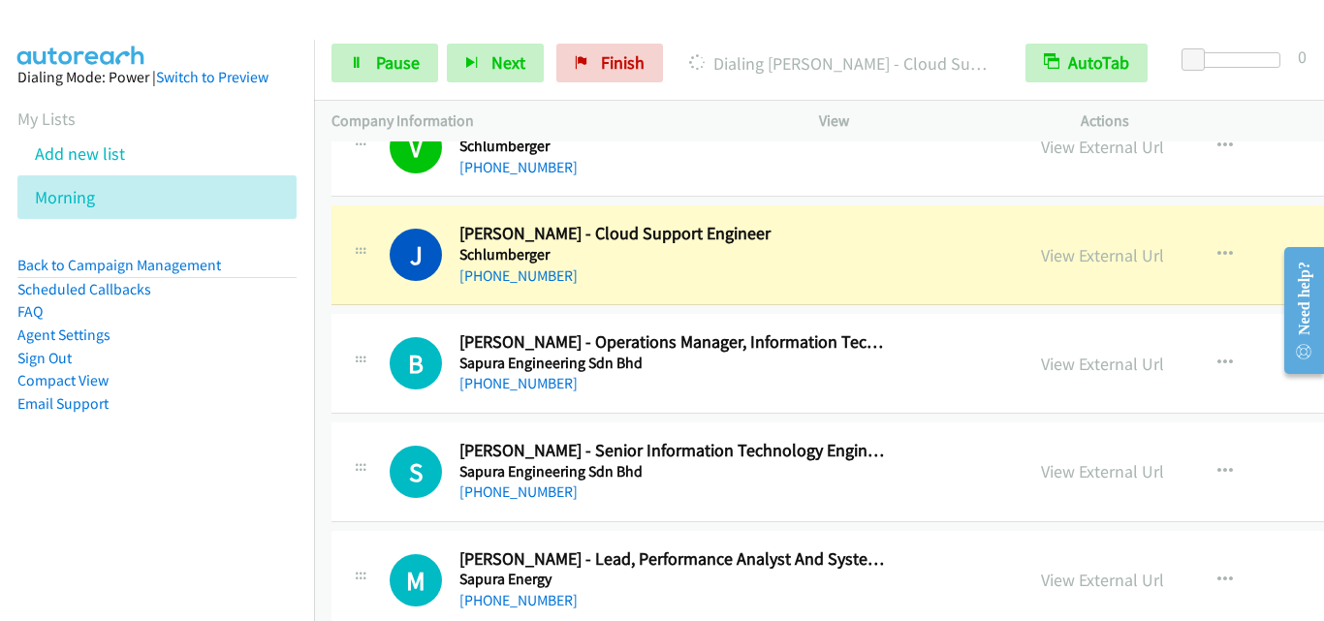
click at [356, 225] on div at bounding box center [360, 249] width 23 height 52
click at [376, 56] on span "Pause" at bounding box center [398, 62] width 44 height 22
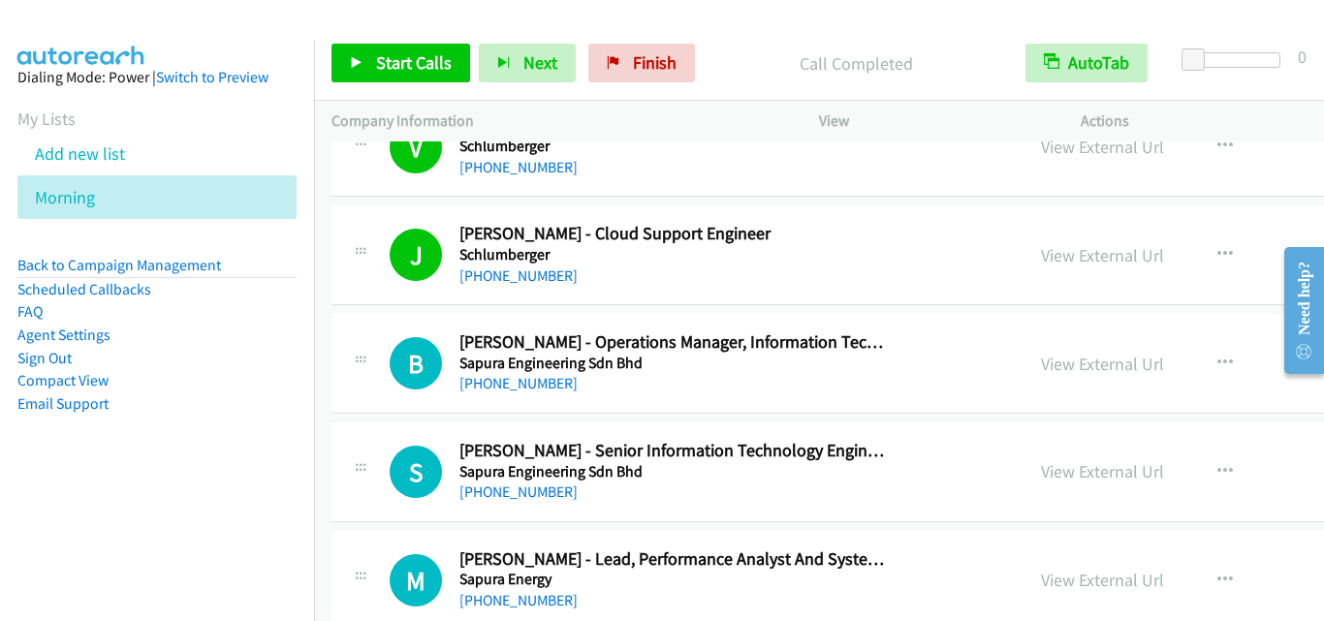
click at [360, 328] on div "B Callback Scheduled [PERSON_NAME] - Operations Manager, Information Technology…" at bounding box center [988, 364] width 1313 height 100
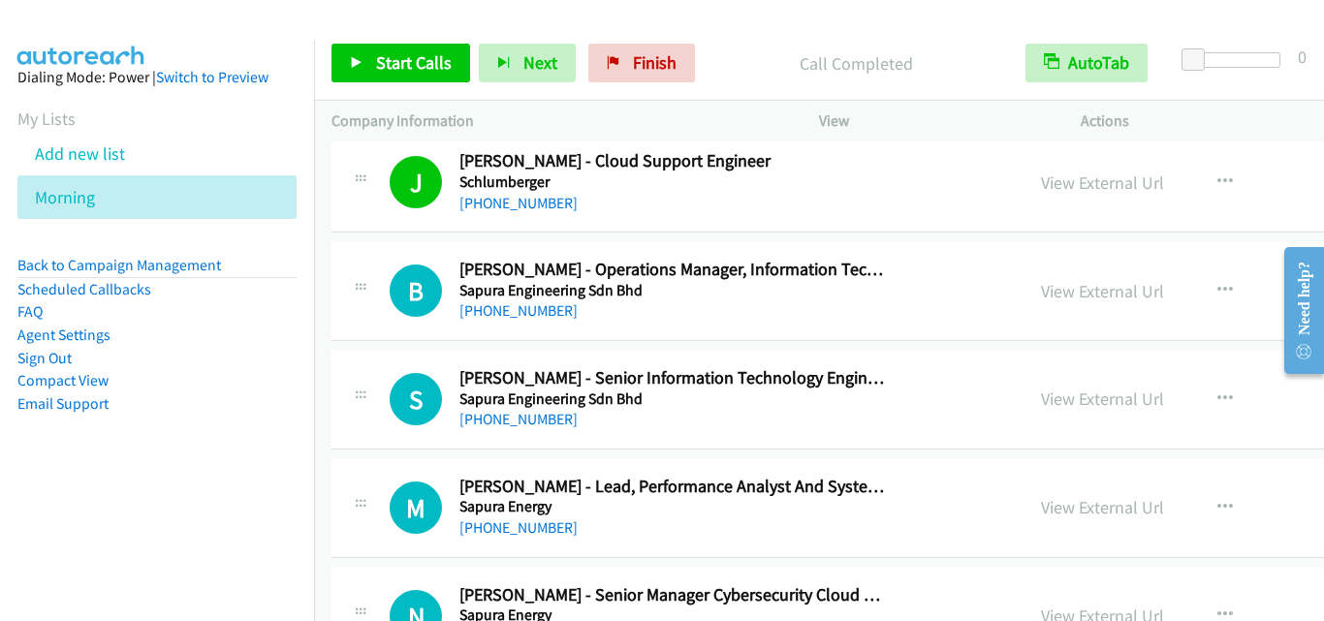
scroll to position [22197, 0]
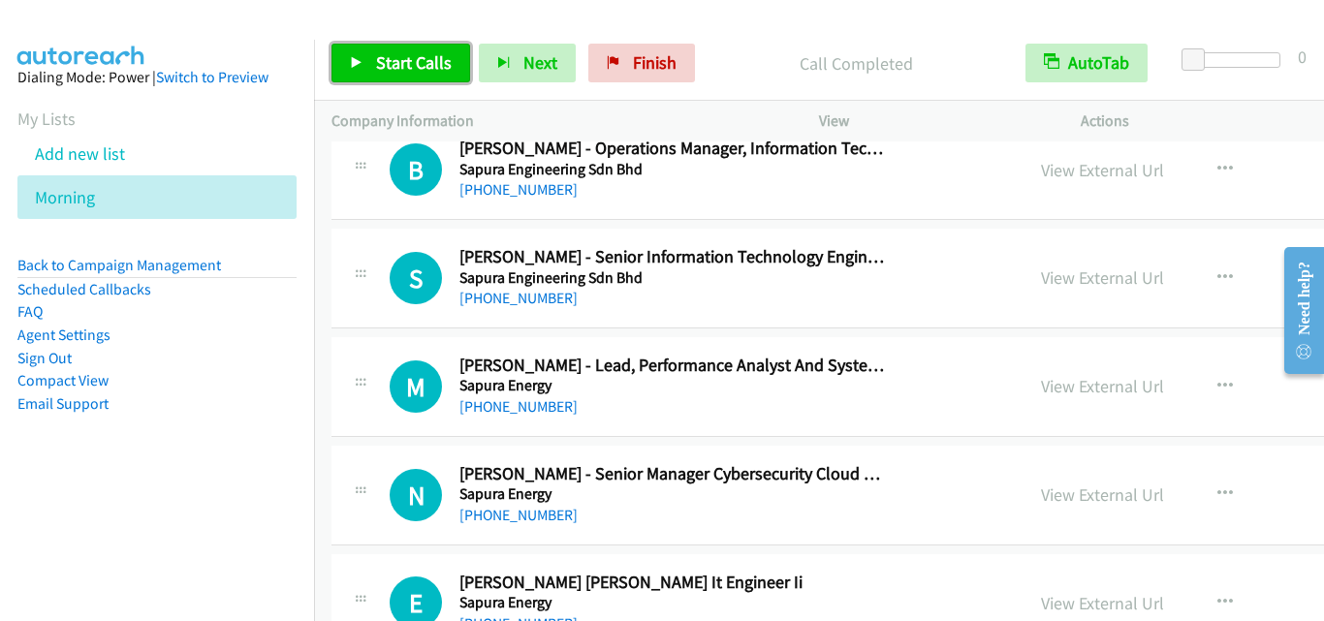
click at [397, 70] on span "Start Calls" at bounding box center [414, 62] width 76 height 22
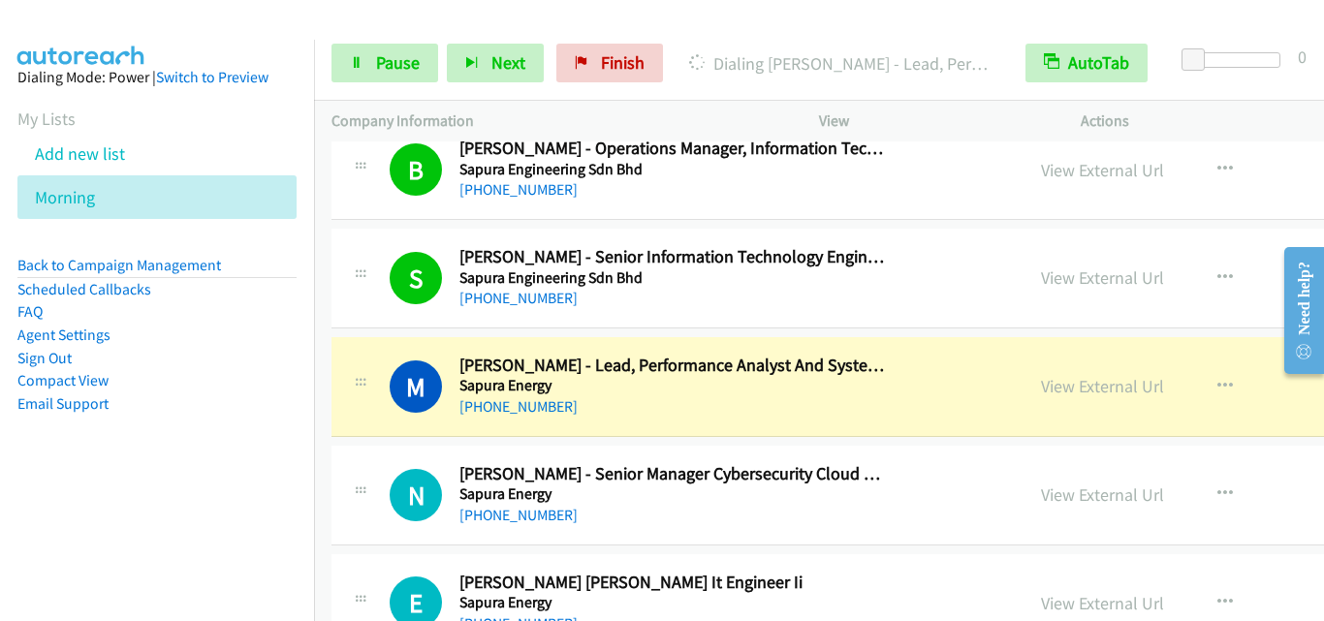
click at [368, 383] on icon at bounding box center [360, 386] width 23 height 10
click at [399, 61] on span "Pause" at bounding box center [398, 62] width 44 height 22
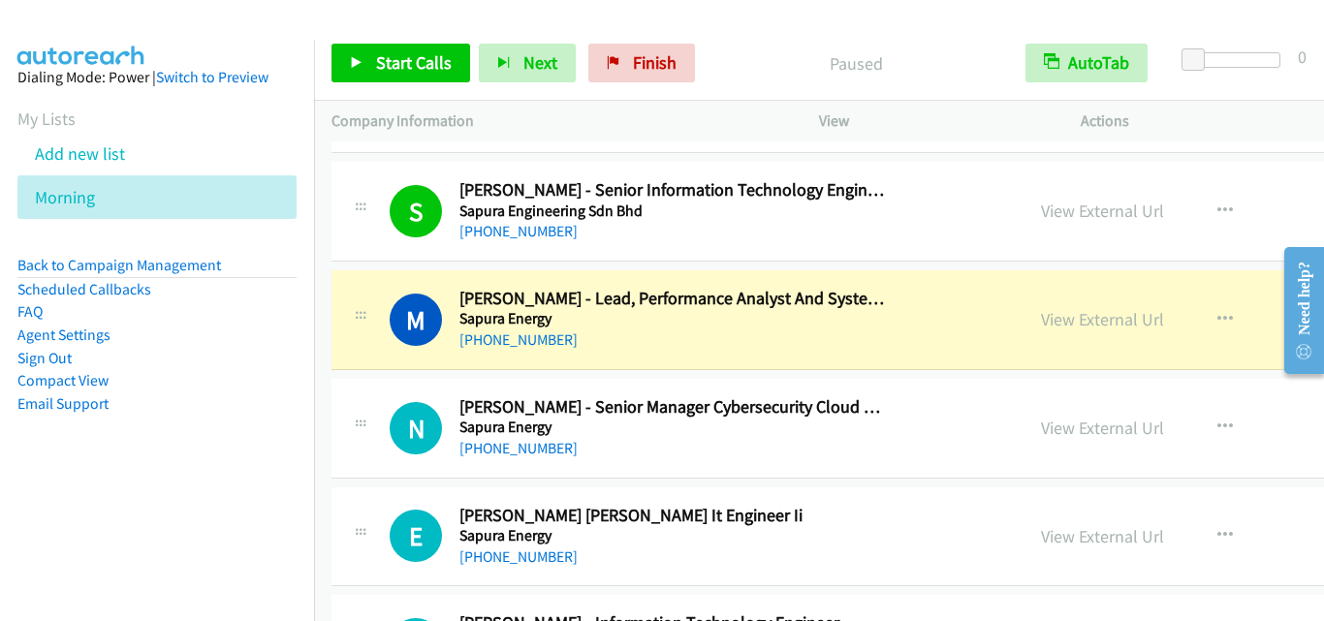
scroll to position [22294, 0]
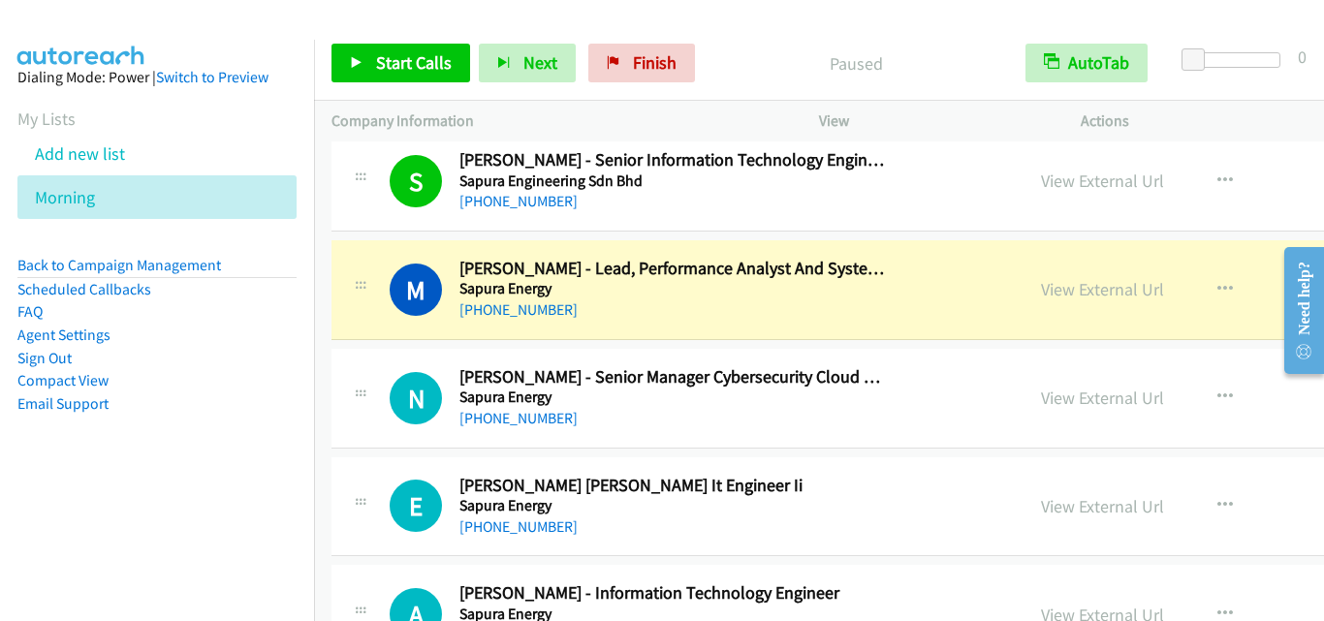
click at [359, 320] on div "M Callback Scheduled [PERSON_NAME] - Lead, Performance Analyst And System Suppo…" at bounding box center [677, 290] width 657 height 64
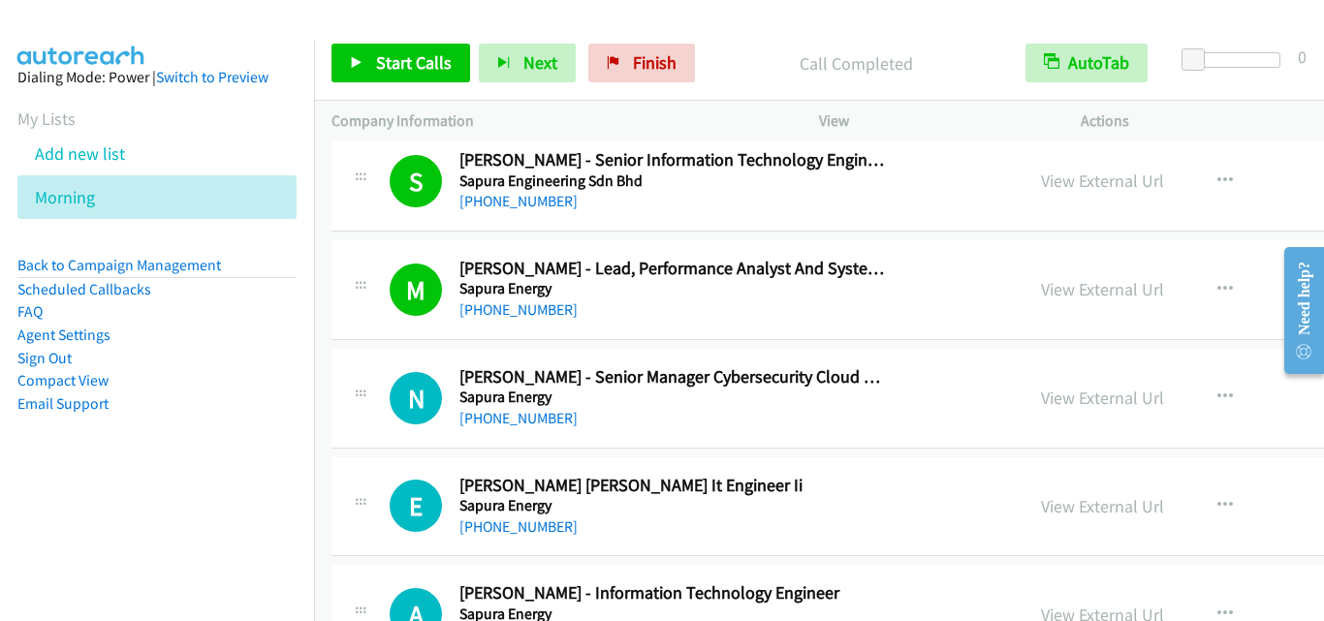
click at [324, 360] on td "N Callback Scheduled [PERSON_NAME] - Senior Manager Cybersecurity Cloud Ops & S…" at bounding box center [988, 398] width 1348 height 109
click at [1041, 284] on link "View External Url" at bounding box center [1102, 289] width 123 height 22
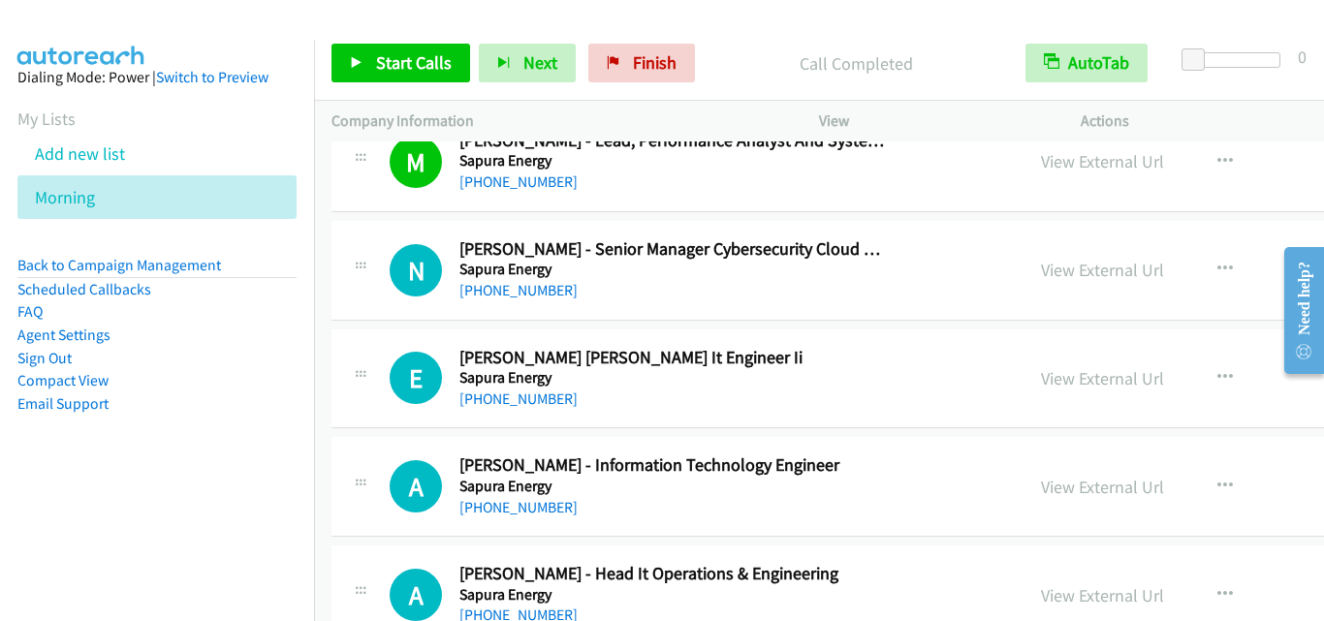
scroll to position [22488, 0]
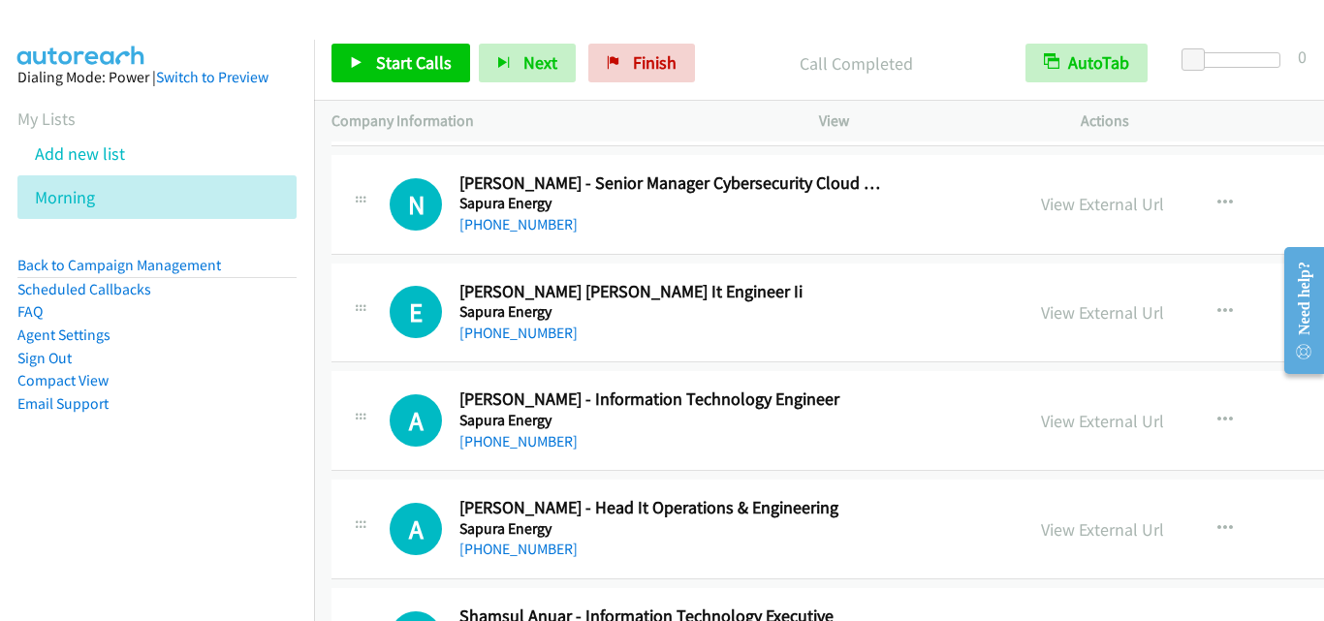
click at [363, 43] on div "Start Calls Pause Next Finish Call Completed AutoTab AutoTab 0" at bounding box center [819, 63] width 1010 height 75
click at [390, 69] on span "Start Calls" at bounding box center [414, 62] width 76 height 22
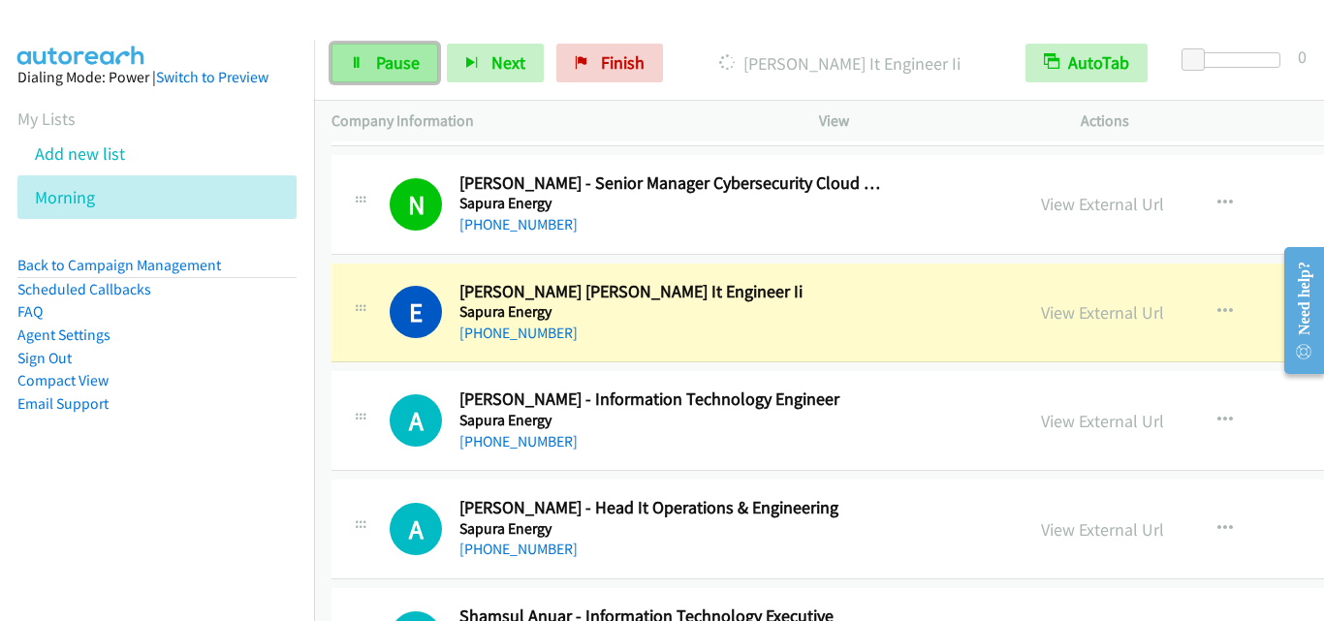
click at [397, 64] on span "Pause" at bounding box center [398, 62] width 44 height 22
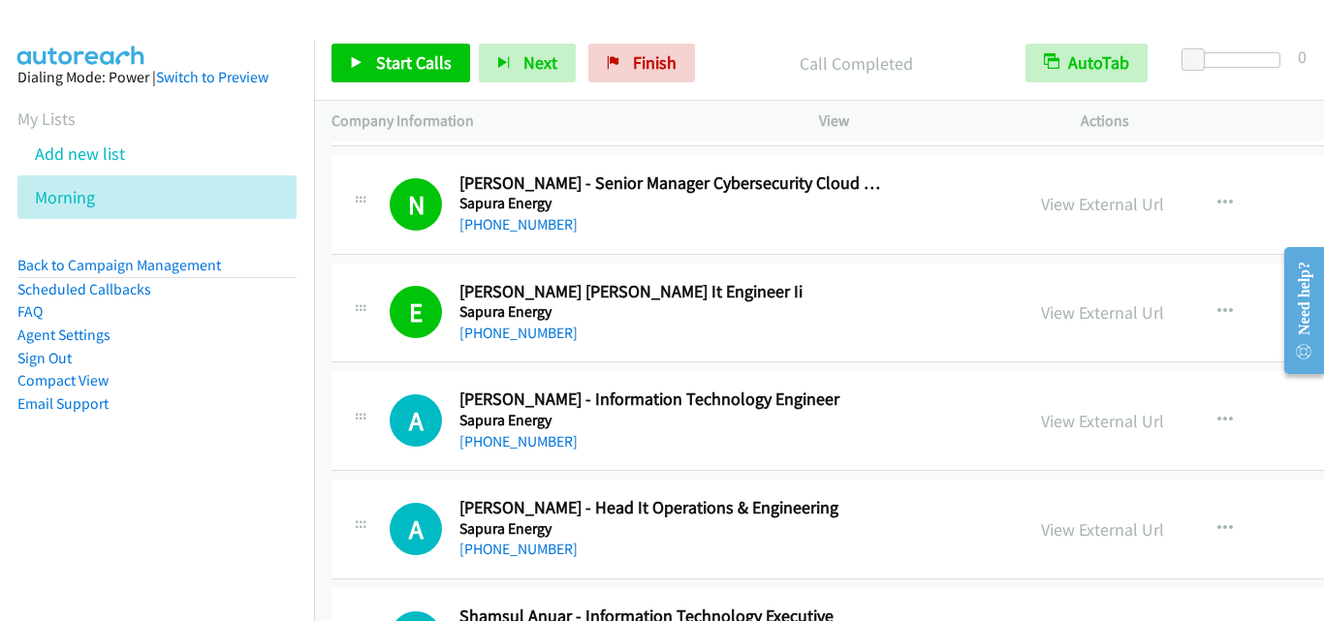
scroll to position [22585, 0]
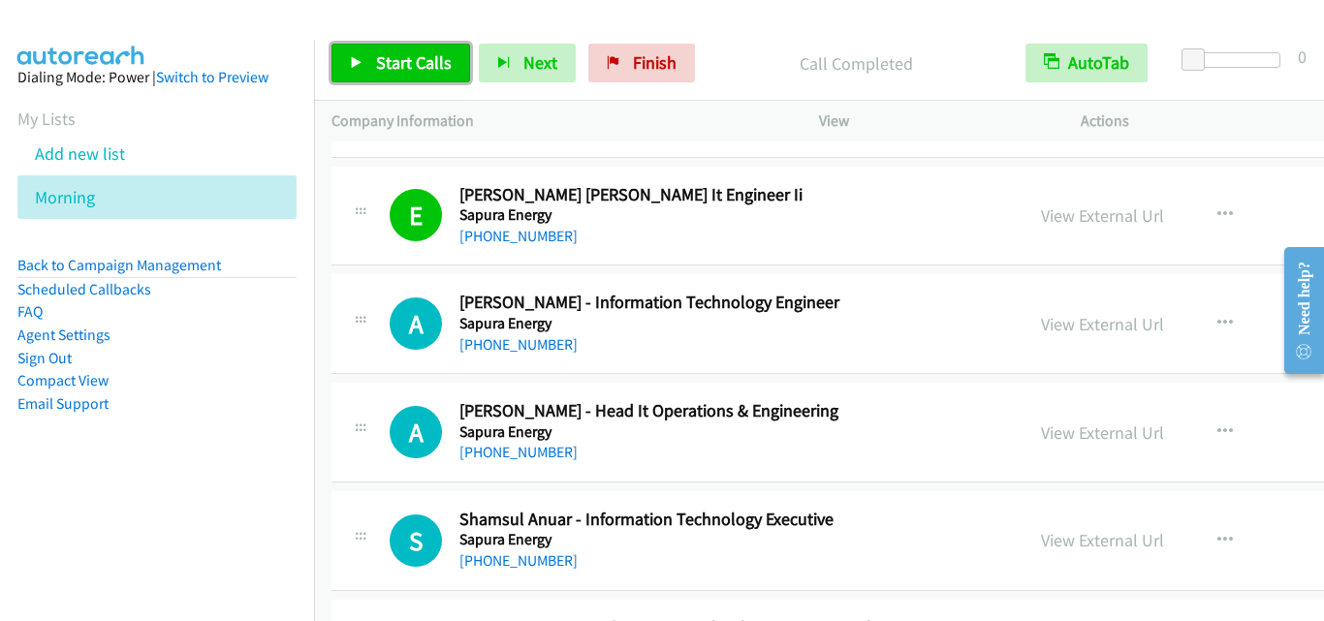
click at [417, 69] on span "Start Calls" at bounding box center [414, 62] width 76 height 22
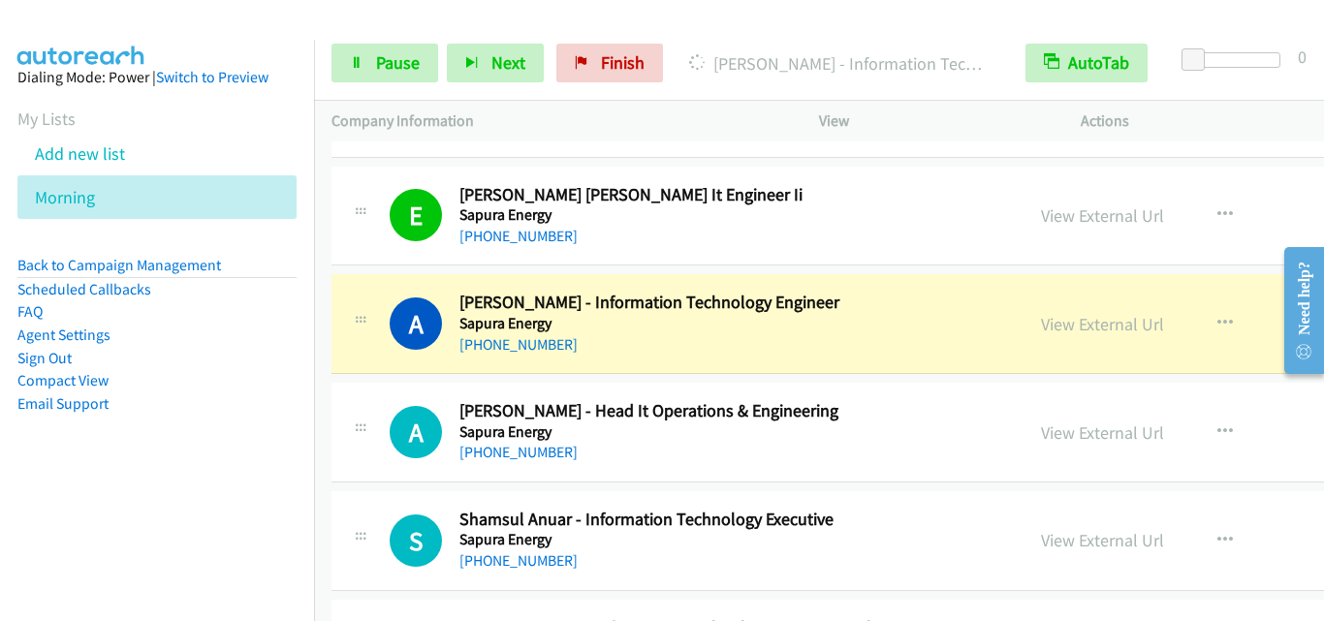
scroll to position [22682, 0]
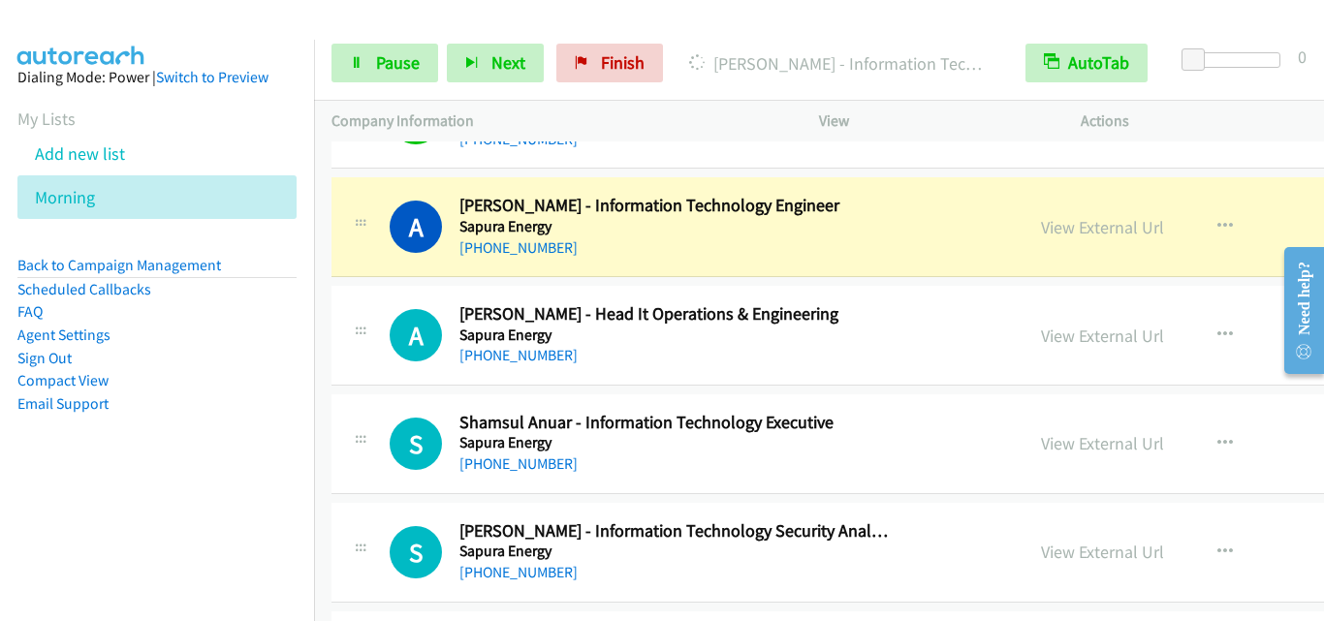
click at [372, 324] on div "A Callback Scheduled [PERSON_NAME] - Head It Operations & Engineering Sapura En…" at bounding box center [677, 335] width 657 height 64
click at [381, 309] on div "A Callback Scheduled [PERSON_NAME] - Head It Operations & Engineering Sapura En…" at bounding box center [677, 335] width 657 height 64
click at [346, 377] on div "A Callback Scheduled [PERSON_NAME] - Head It Operations & Engineering Sapura En…" at bounding box center [988, 336] width 1313 height 100
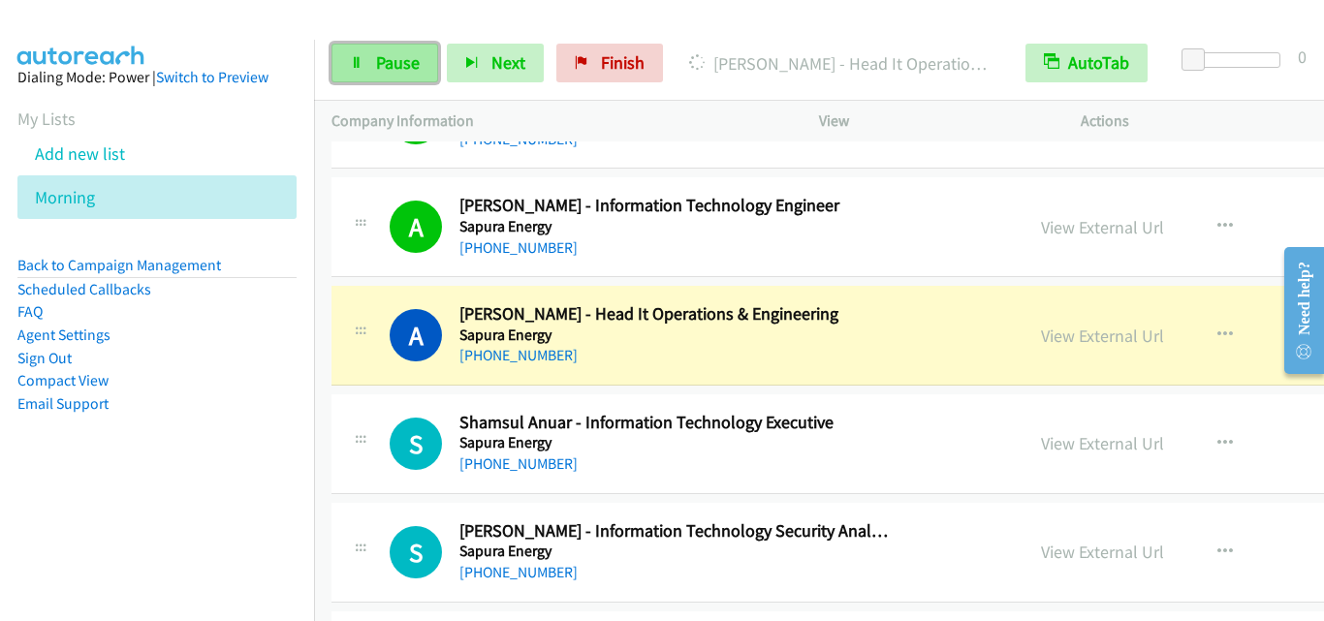
click at [400, 58] on span "Pause" at bounding box center [398, 62] width 44 height 22
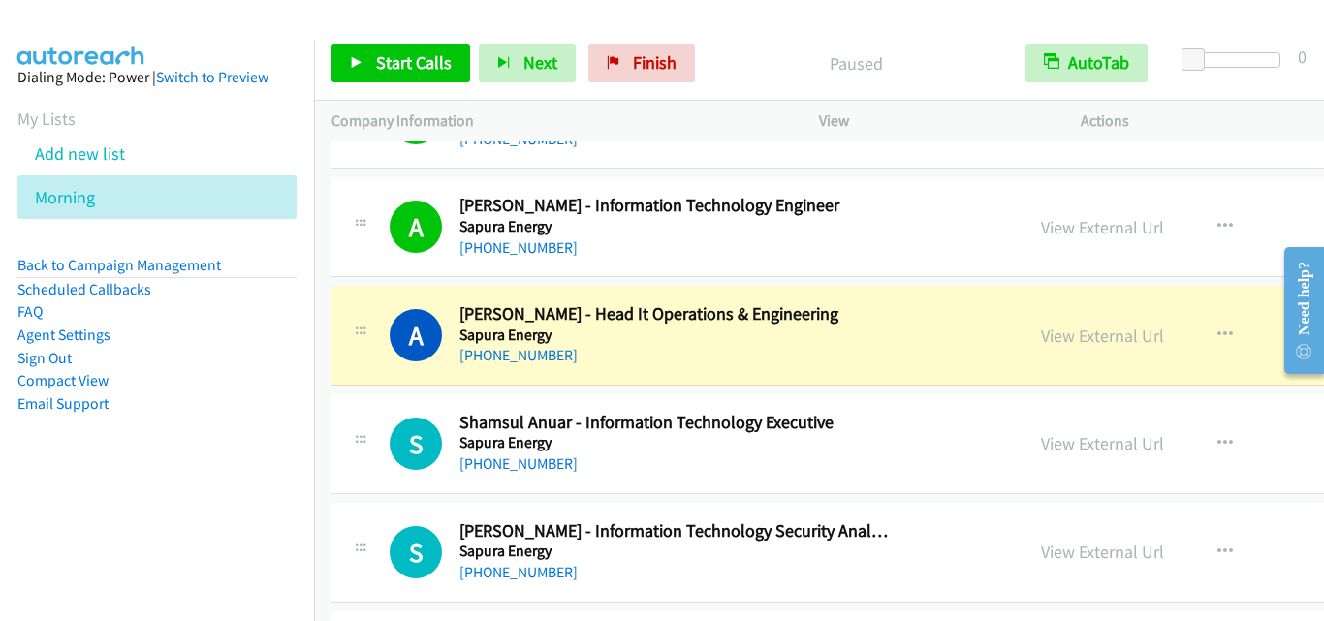
click at [391, 409] on div "S Callback Scheduled [PERSON_NAME] - Information Technology Executive Sapura En…" at bounding box center [988, 445] width 1313 height 100
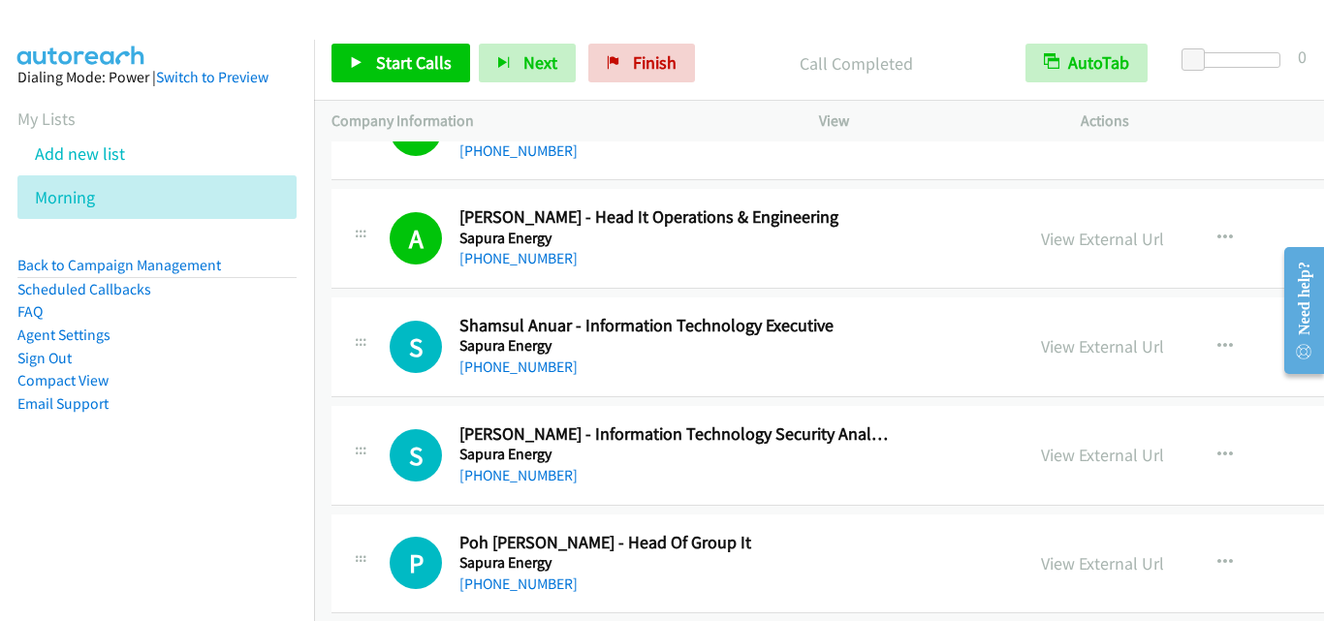
click at [386, 362] on div "S Callback Scheduled [PERSON_NAME] - Information Technology Executive Sapura En…" at bounding box center [677, 347] width 657 height 64
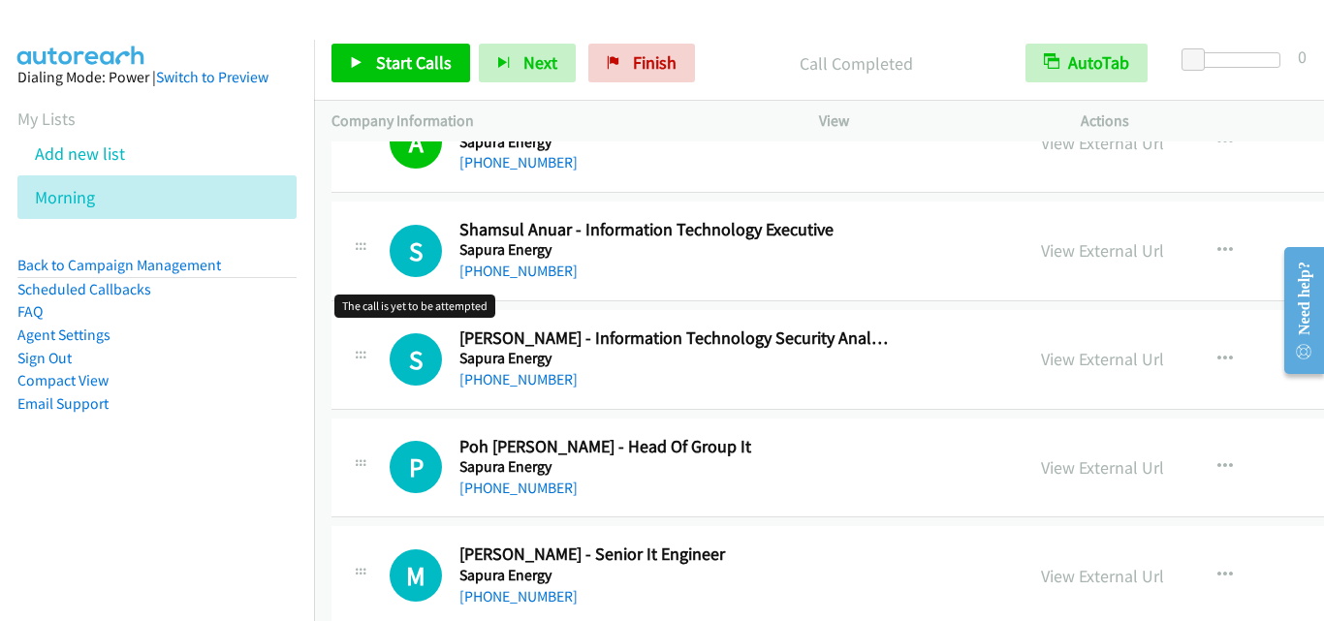
scroll to position [22876, 0]
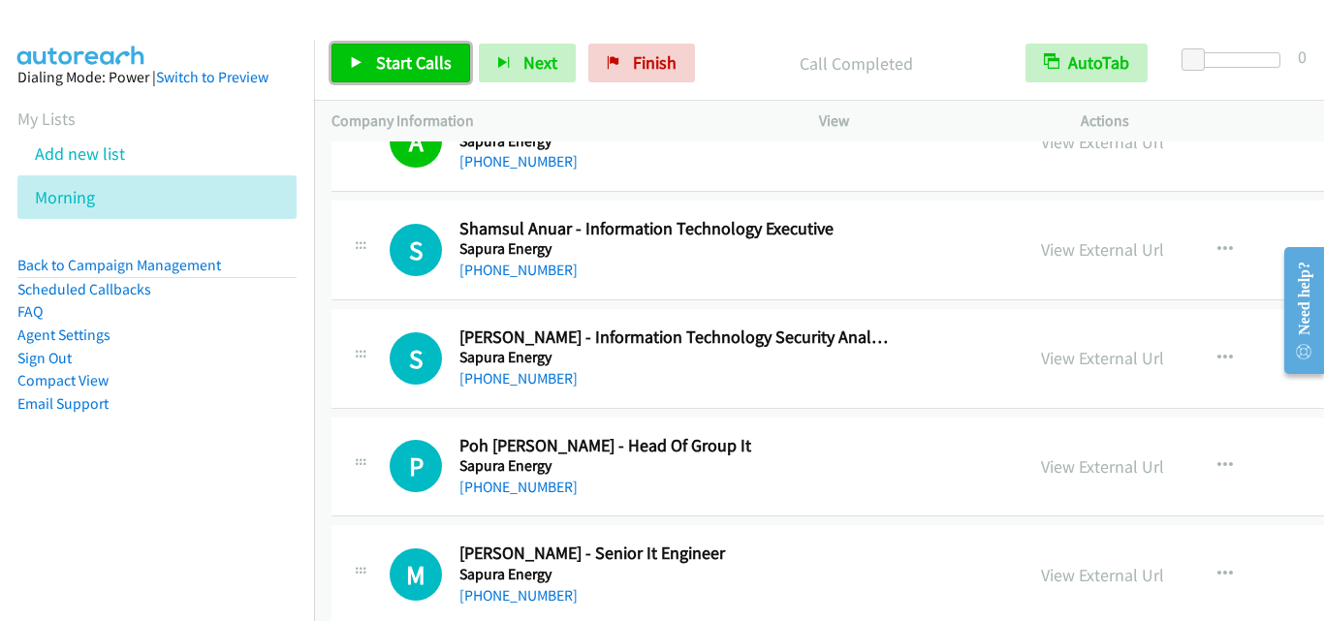
click at [354, 53] on link "Start Calls" at bounding box center [401, 63] width 139 height 39
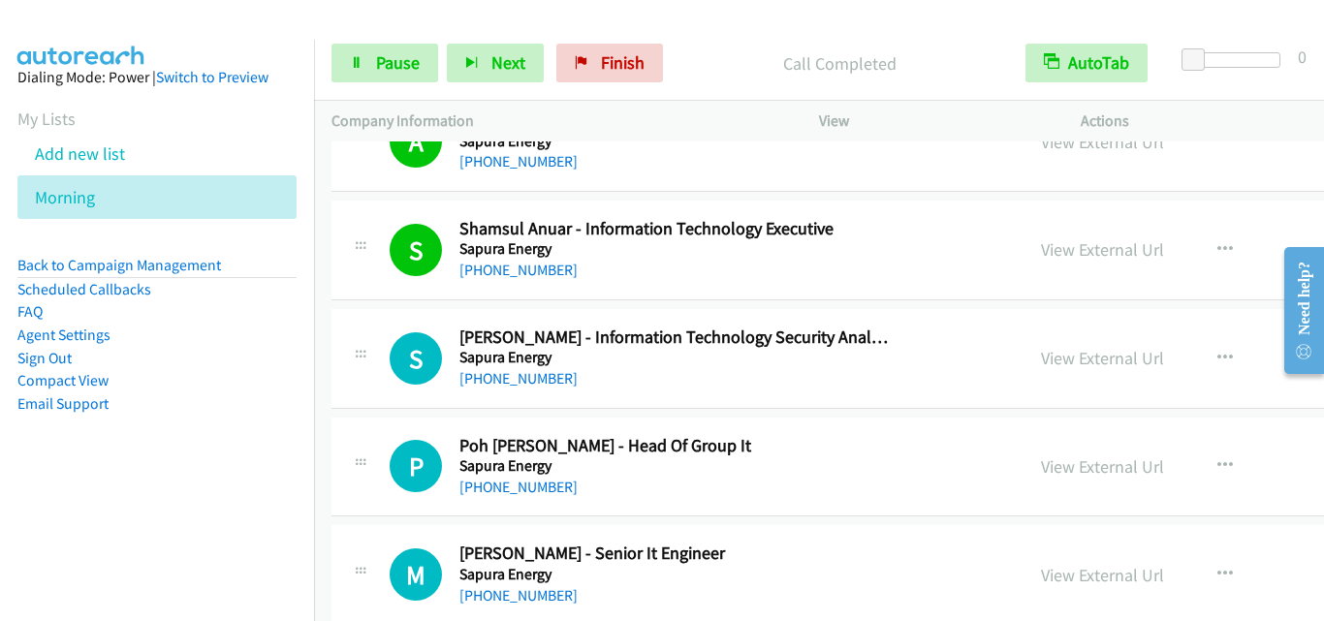
click at [387, 353] on div "S Callback Scheduled [PERSON_NAME] - Information Technology Security Analyst Sa…" at bounding box center [677, 359] width 657 height 64
click at [373, 346] on div "S Callback Scheduled [PERSON_NAME] - Information Technology Security Analyst Sa…" at bounding box center [677, 359] width 657 height 64
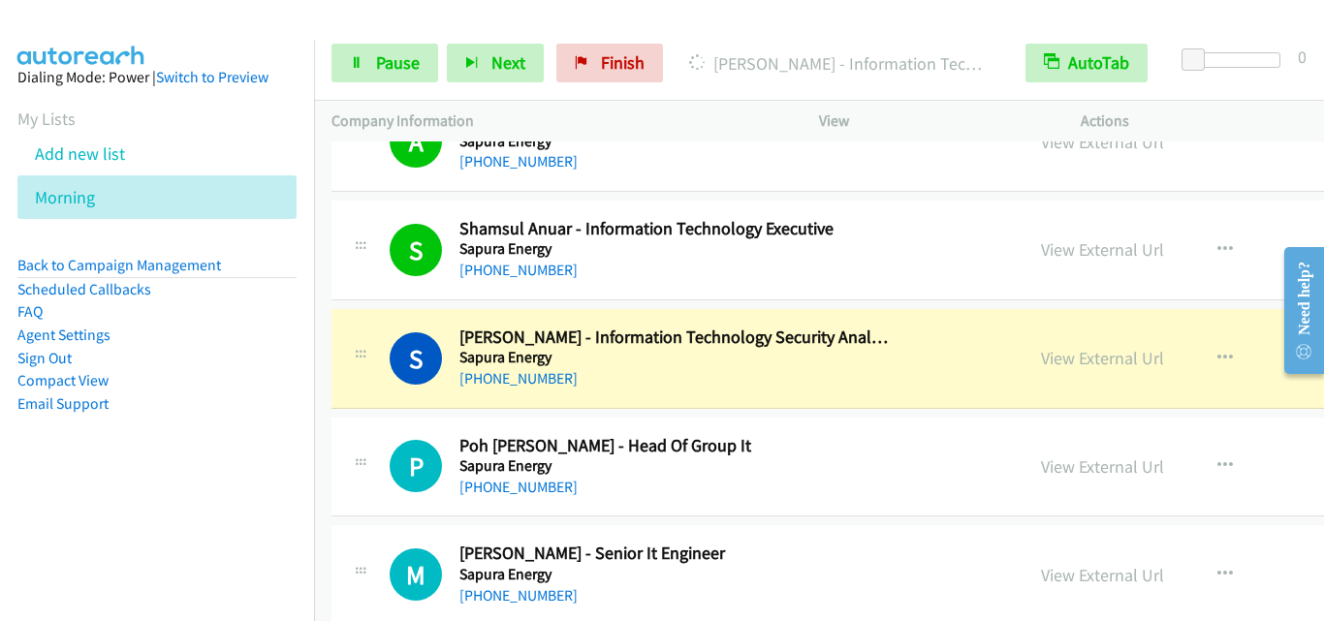
scroll to position [22972, 0]
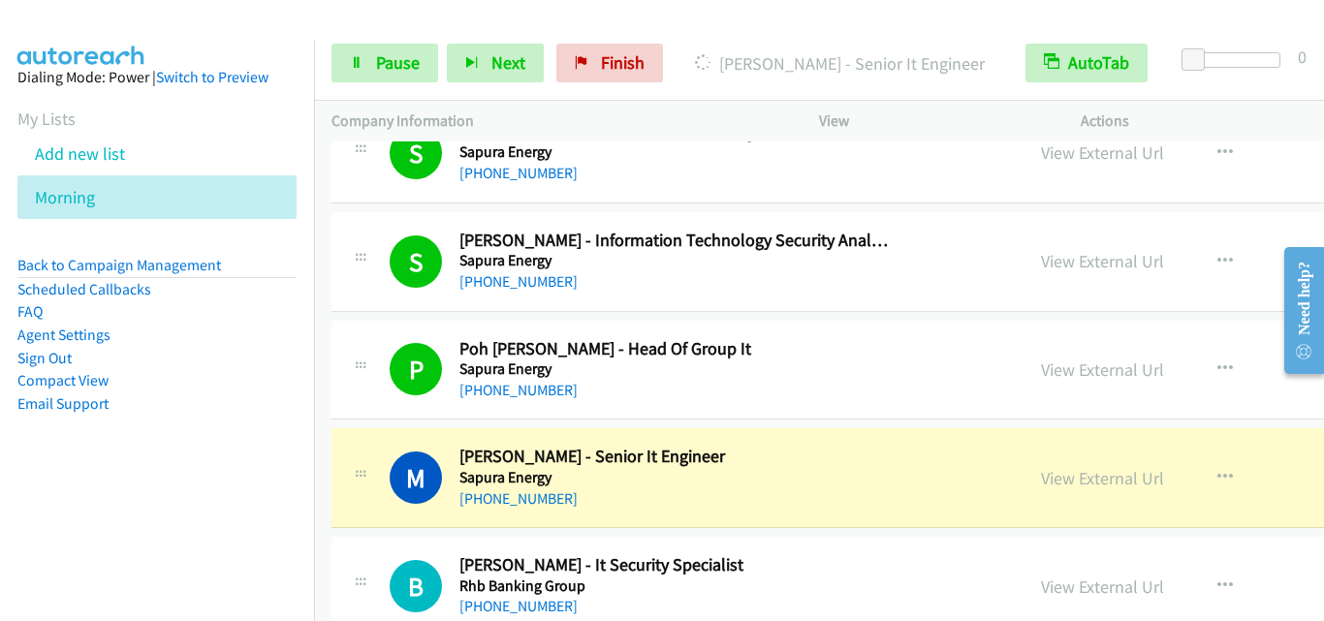
click at [361, 474] on icon at bounding box center [360, 477] width 23 height 10
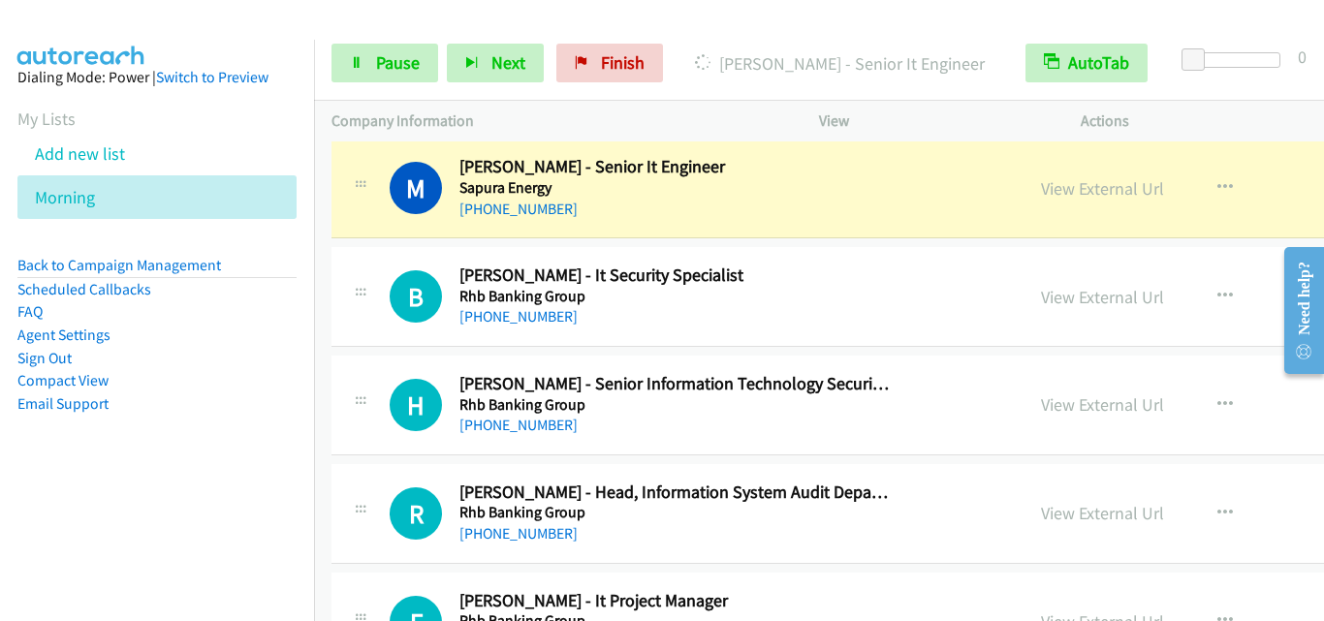
scroll to position [23263, 0]
click at [414, 61] on span "Pause" at bounding box center [398, 62] width 44 height 22
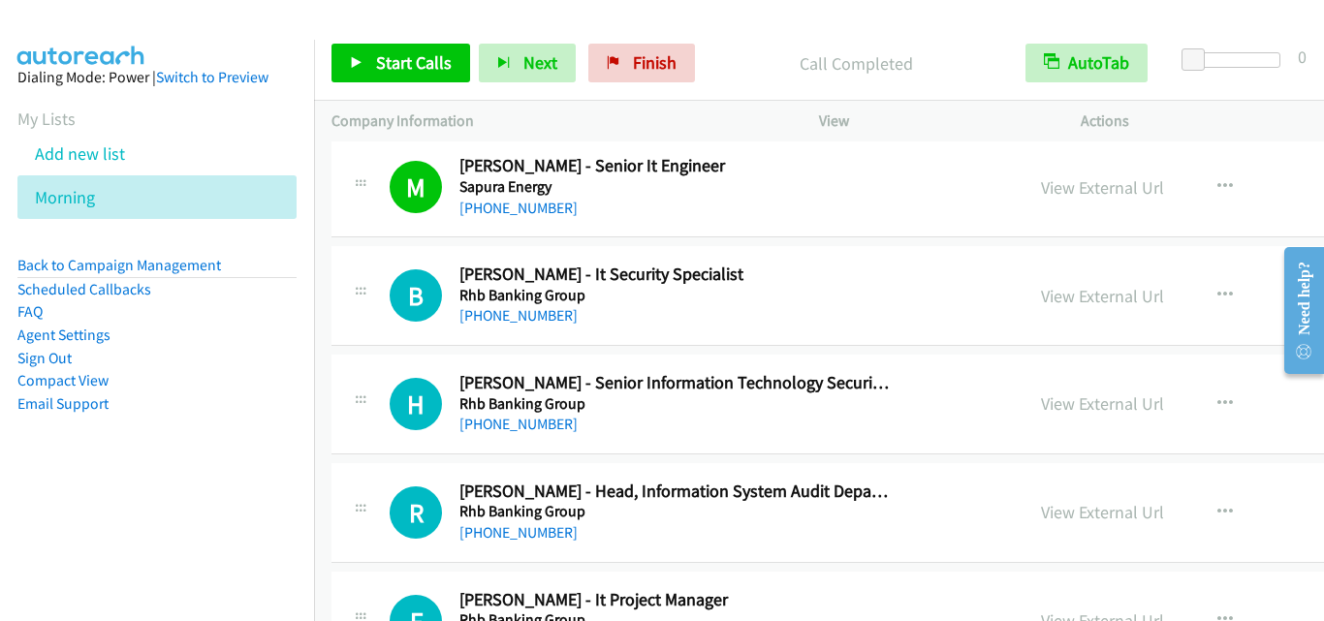
drag, startPoint x: 346, startPoint y: 282, endPoint x: 403, endPoint y: 231, distance: 76.9
click at [346, 282] on div "B Callback Scheduled [PERSON_NAME] - It Security Specialist Rhb Banking Group A…" at bounding box center [678, 296] width 692 height 64
click at [395, 56] on span "Start Calls" at bounding box center [414, 62] width 76 height 22
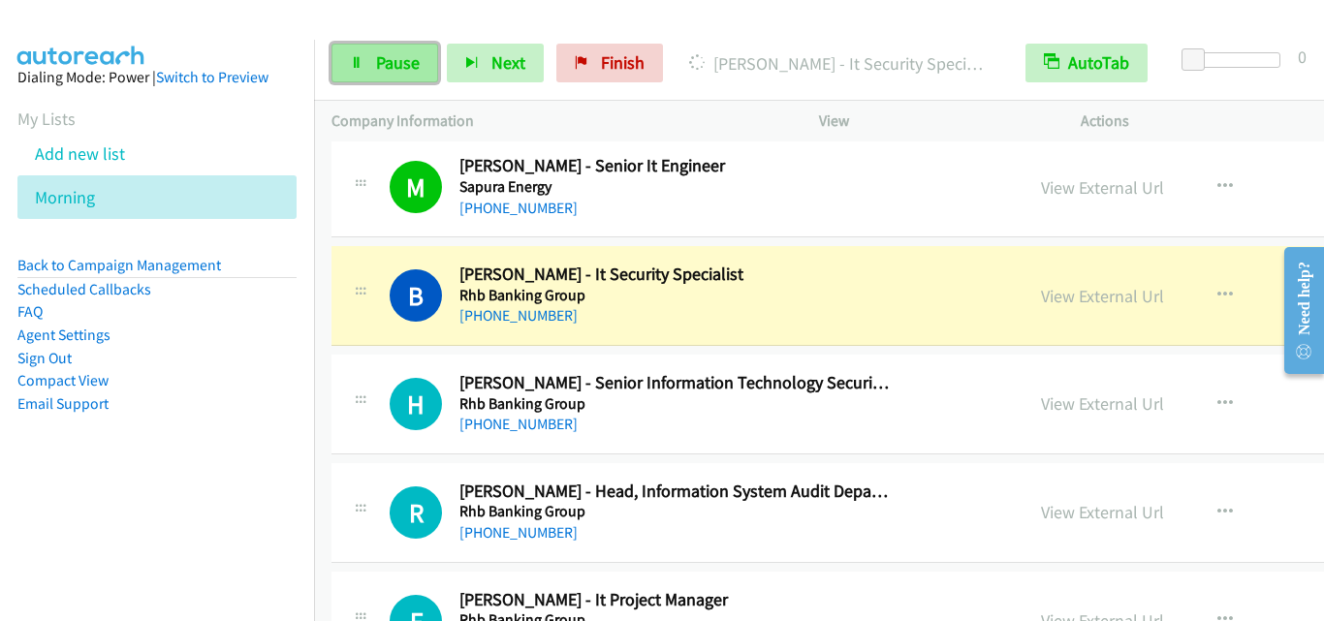
click at [406, 74] on link "Pause" at bounding box center [385, 63] width 107 height 39
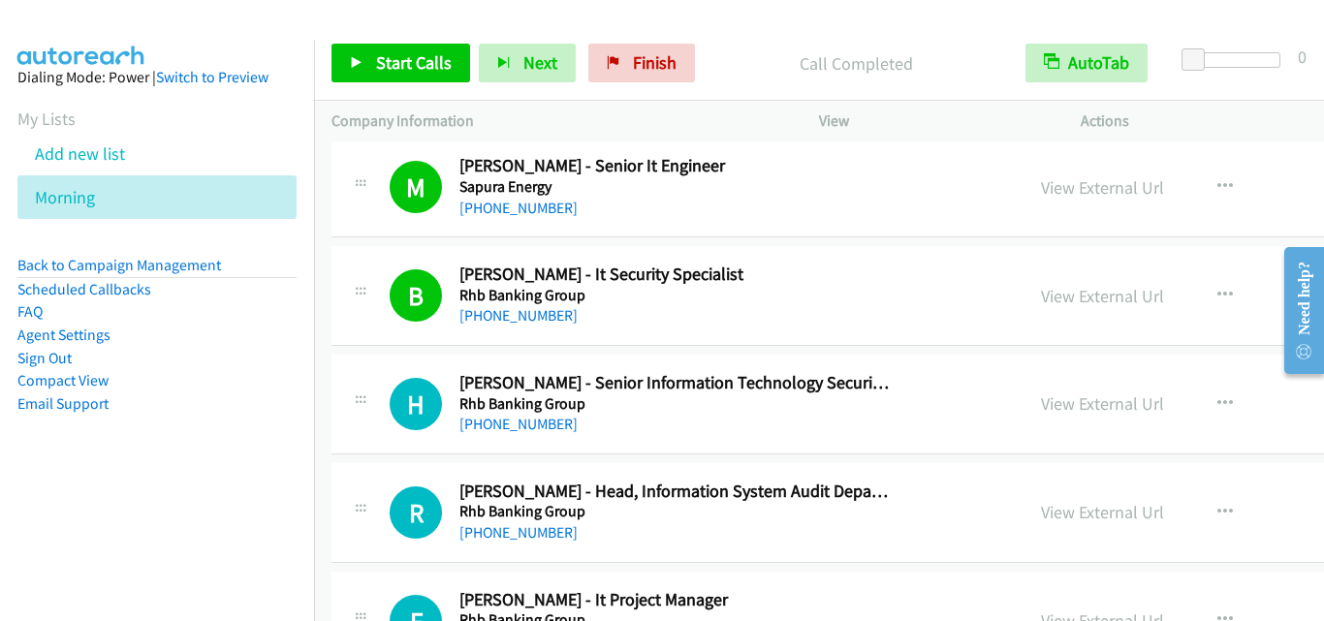
click at [363, 363] on div "H Callback Scheduled [PERSON_NAME] - Senior Information Technology Security Eng…" at bounding box center [988, 405] width 1313 height 100
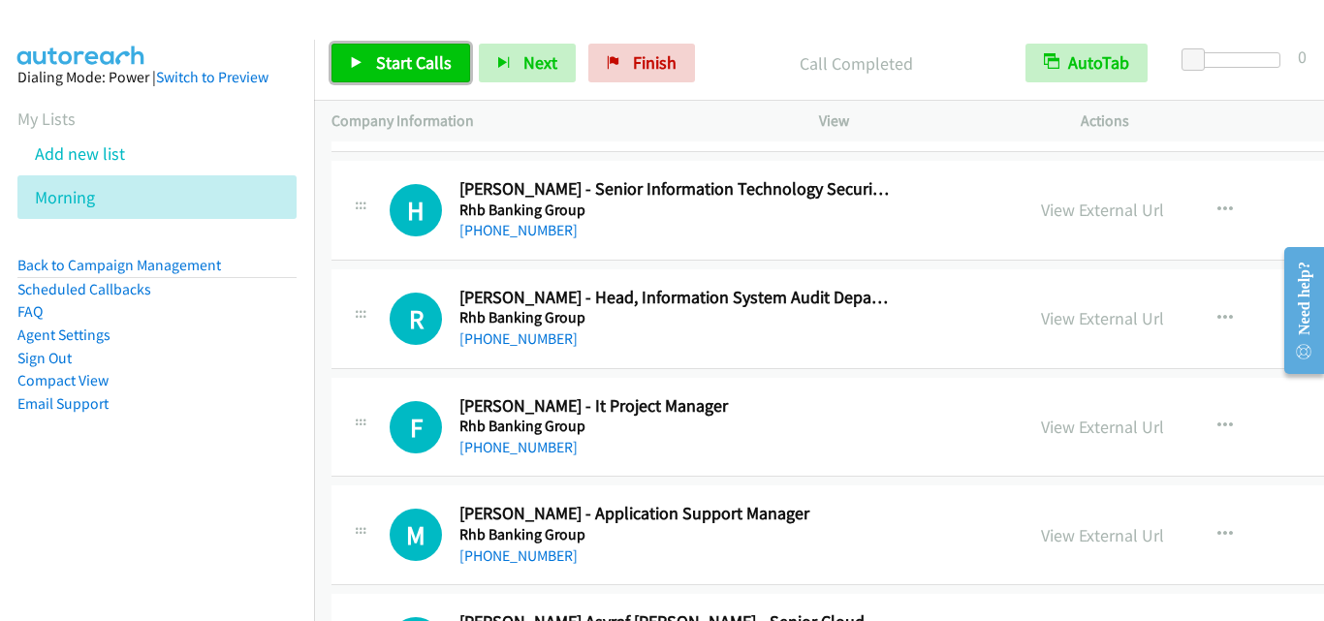
click at [438, 47] on link "Start Calls" at bounding box center [401, 63] width 139 height 39
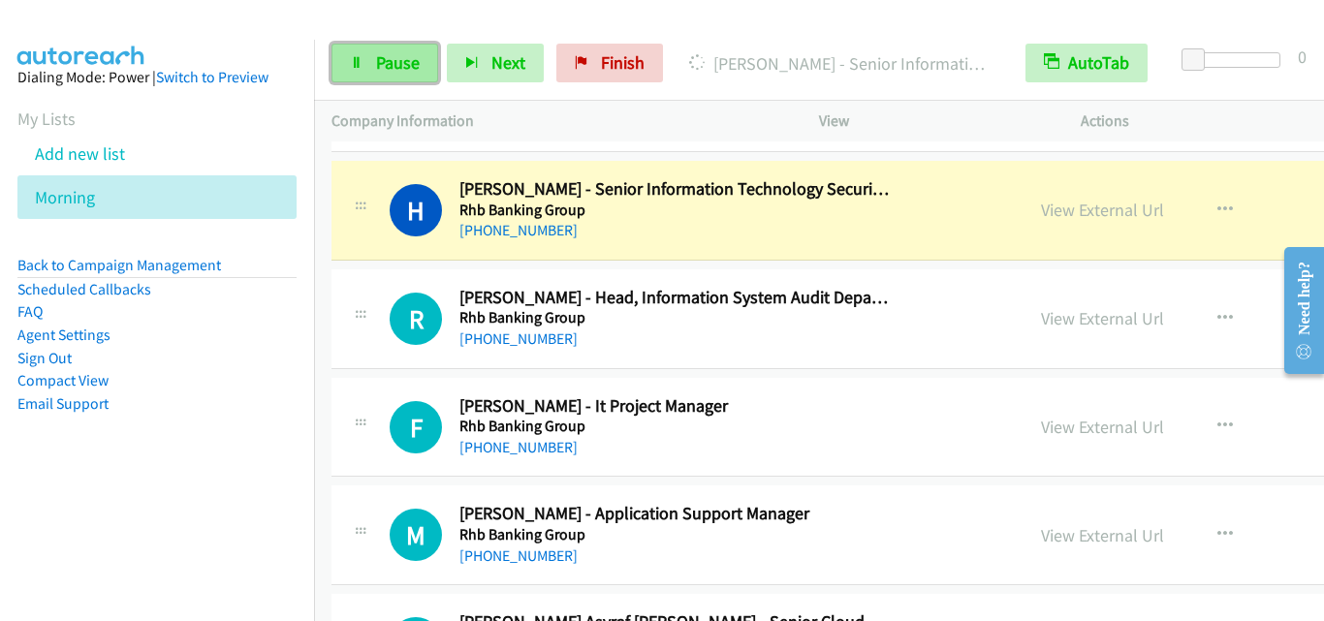
click at [344, 63] on link "Pause" at bounding box center [385, 63] width 107 height 39
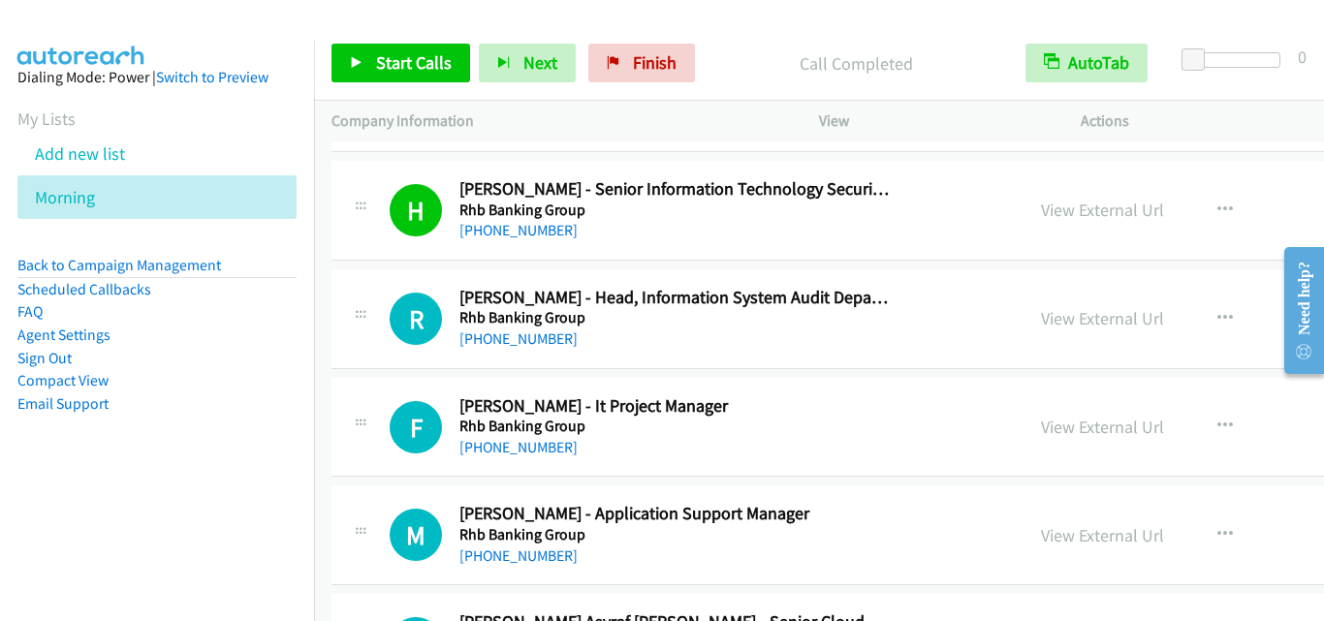
click at [357, 348] on div "R Callback Scheduled [PERSON_NAME] - Head, Information System Audit Department …" at bounding box center [677, 319] width 657 height 64
click at [410, 51] on span "Start Calls" at bounding box center [414, 62] width 76 height 22
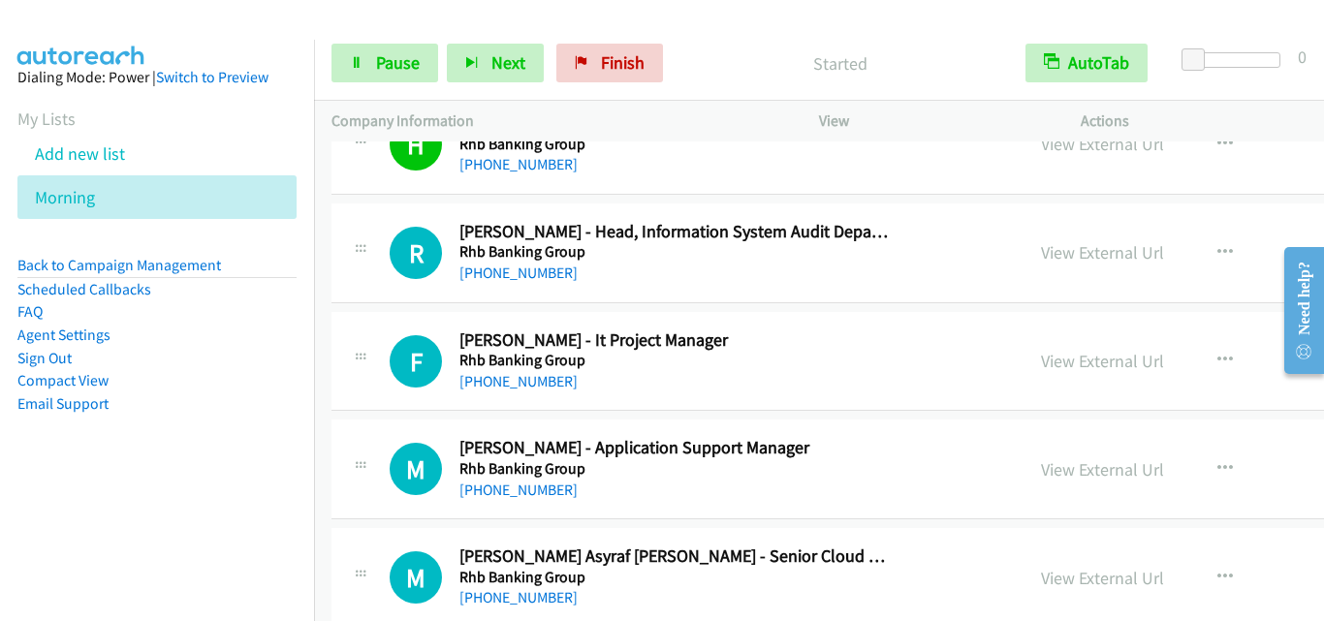
scroll to position [23554, 0]
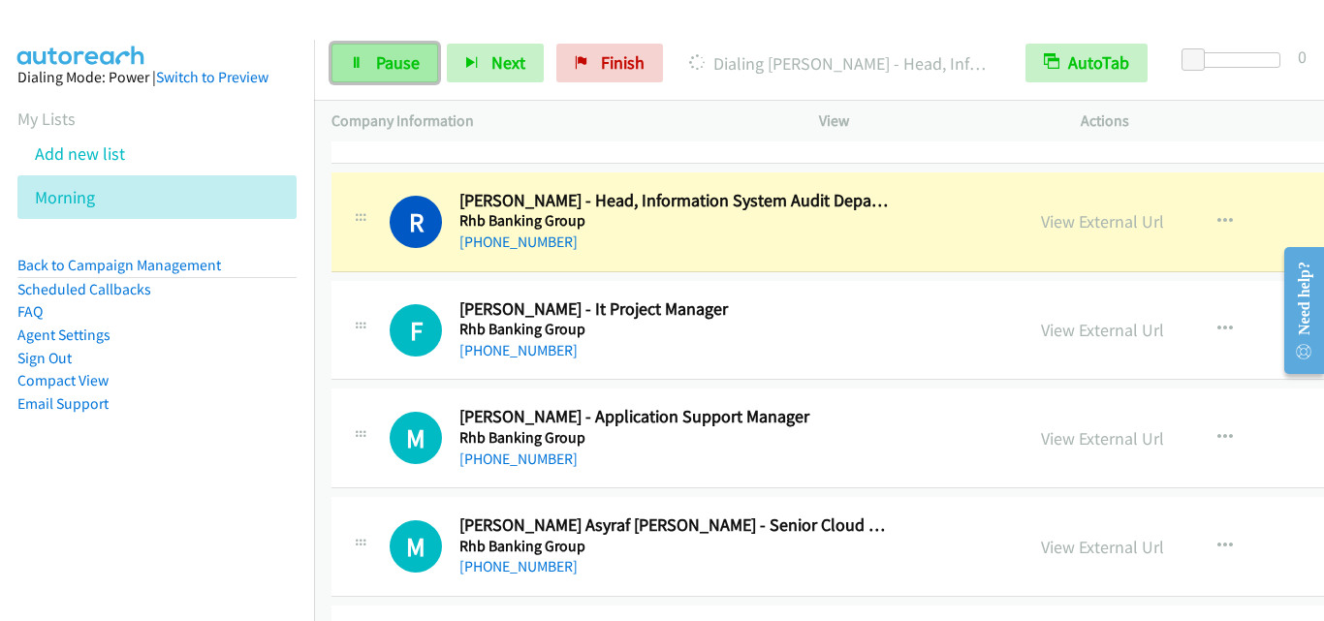
click at [367, 74] on link "Pause" at bounding box center [385, 63] width 107 height 39
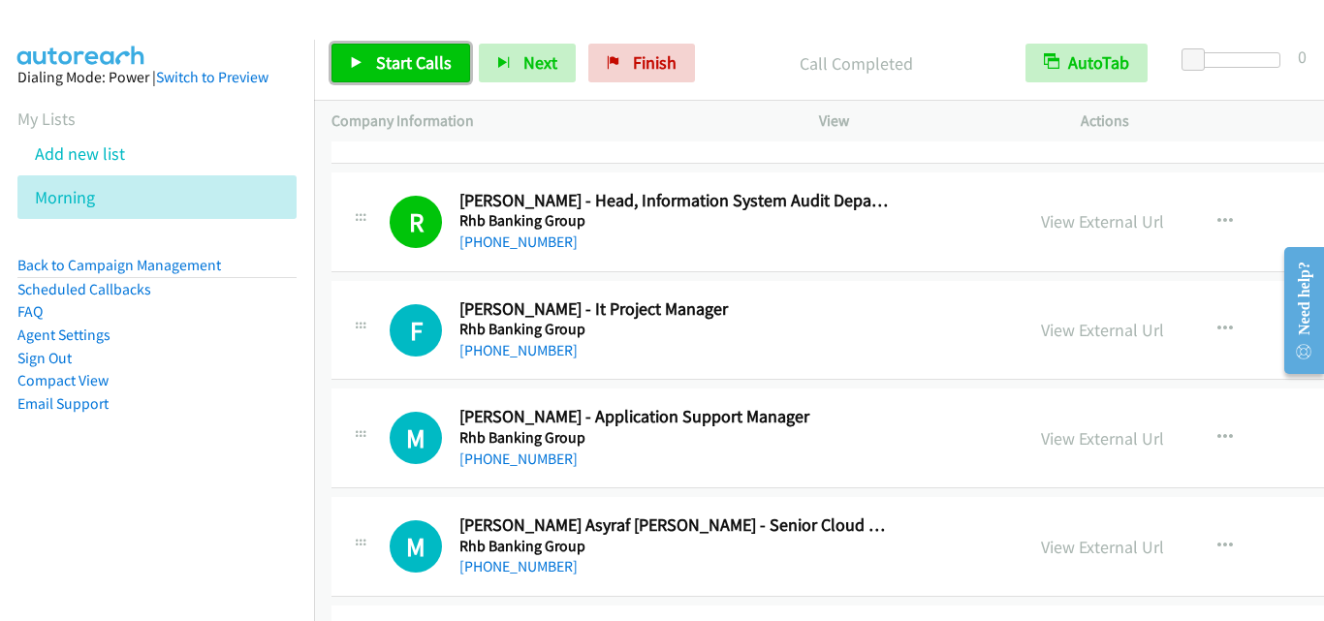
click at [386, 77] on link "Start Calls" at bounding box center [401, 63] width 139 height 39
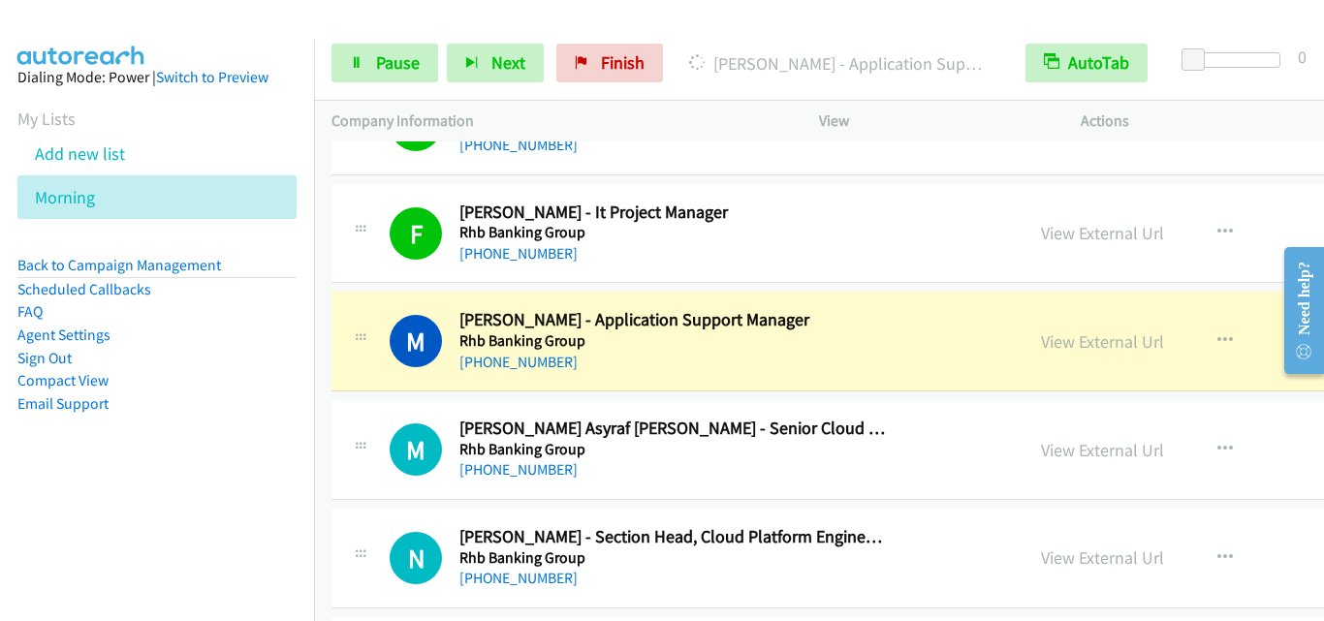
scroll to position [23748, 0]
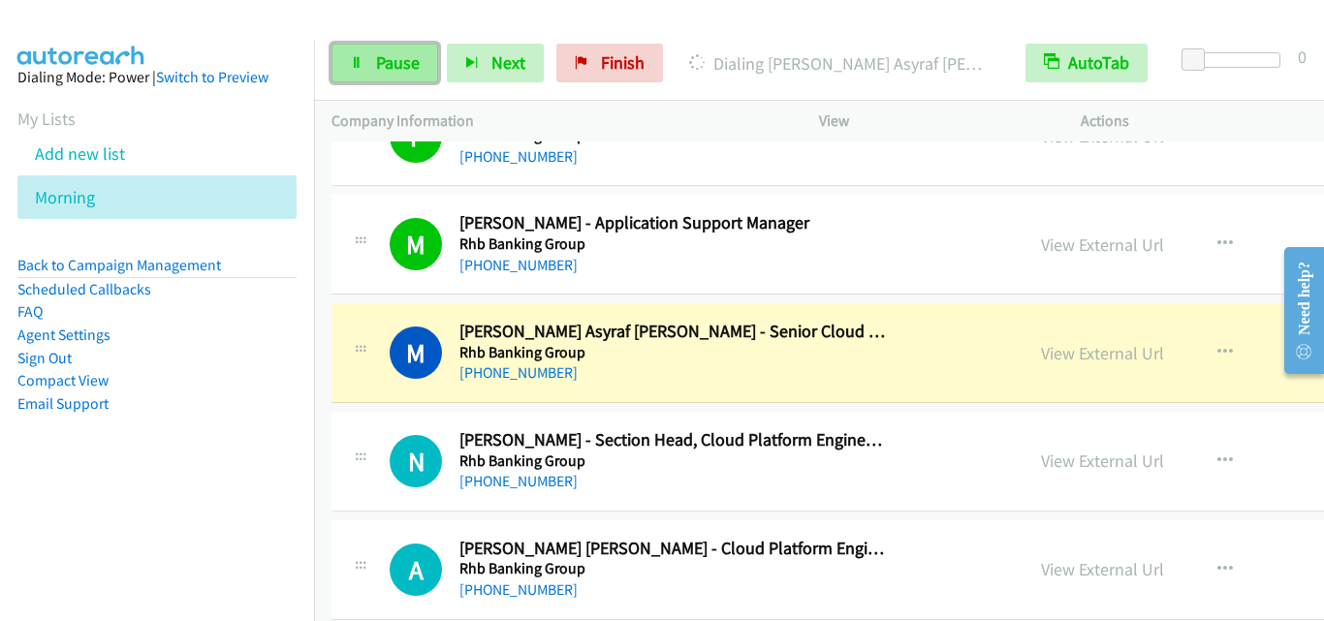
click at [370, 60] on link "Pause" at bounding box center [385, 63] width 107 height 39
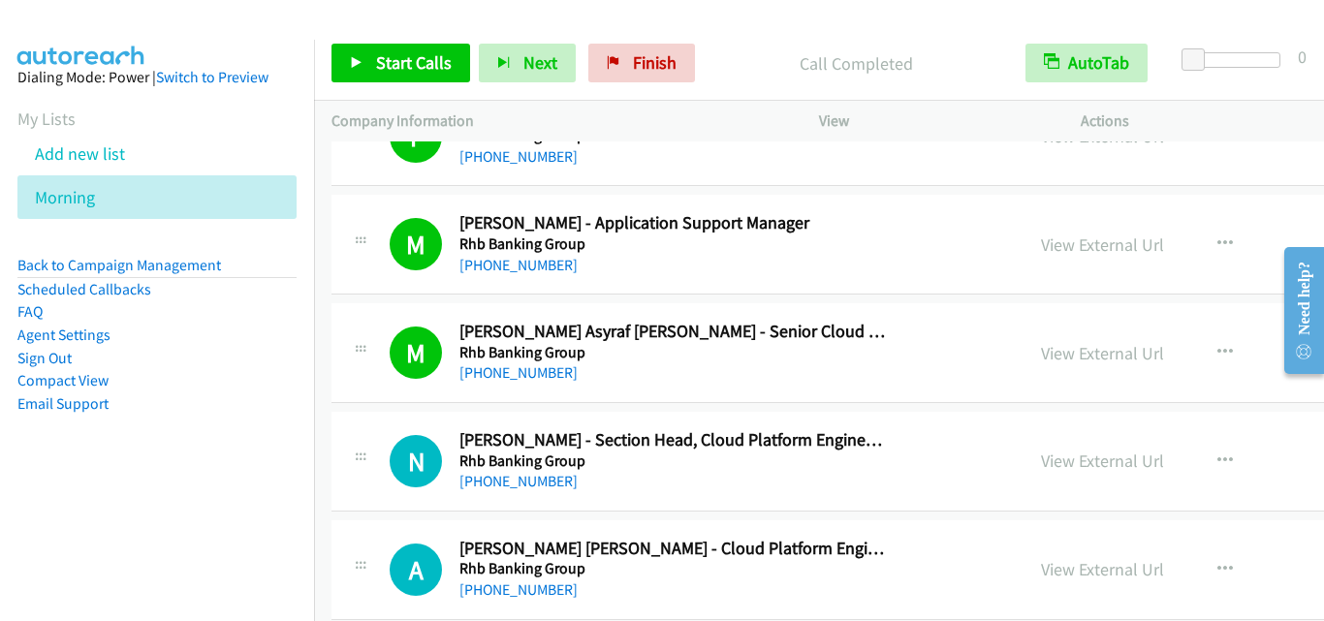
click at [338, 406] on td "M Callback Scheduled [PERSON_NAME] Asyraf [PERSON_NAME] - Senior Cloud Platform…" at bounding box center [988, 354] width 1348 height 109
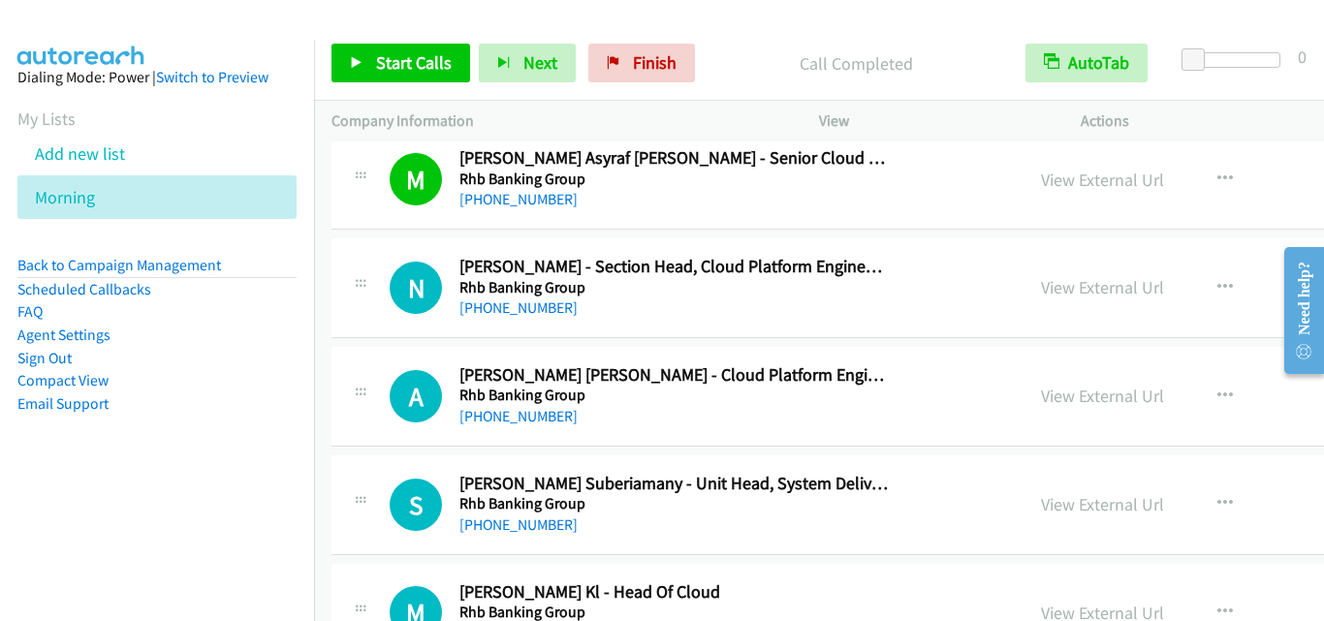
scroll to position [23942, 0]
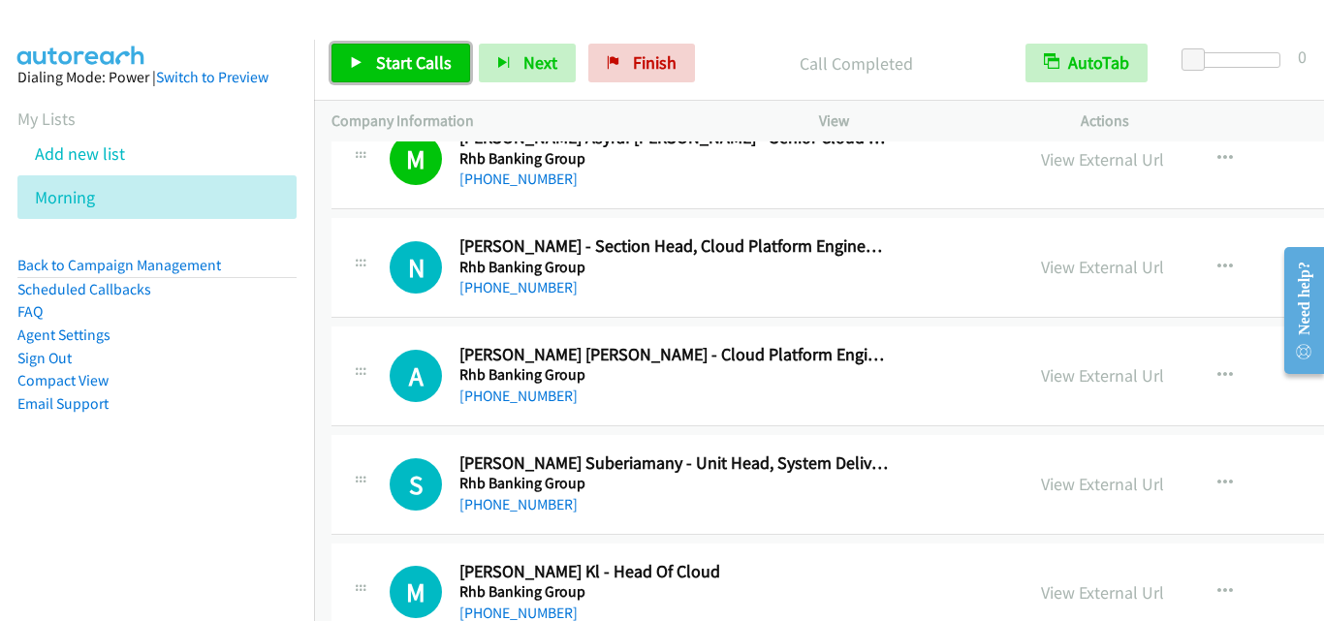
click at [404, 72] on span "Start Calls" at bounding box center [414, 62] width 76 height 22
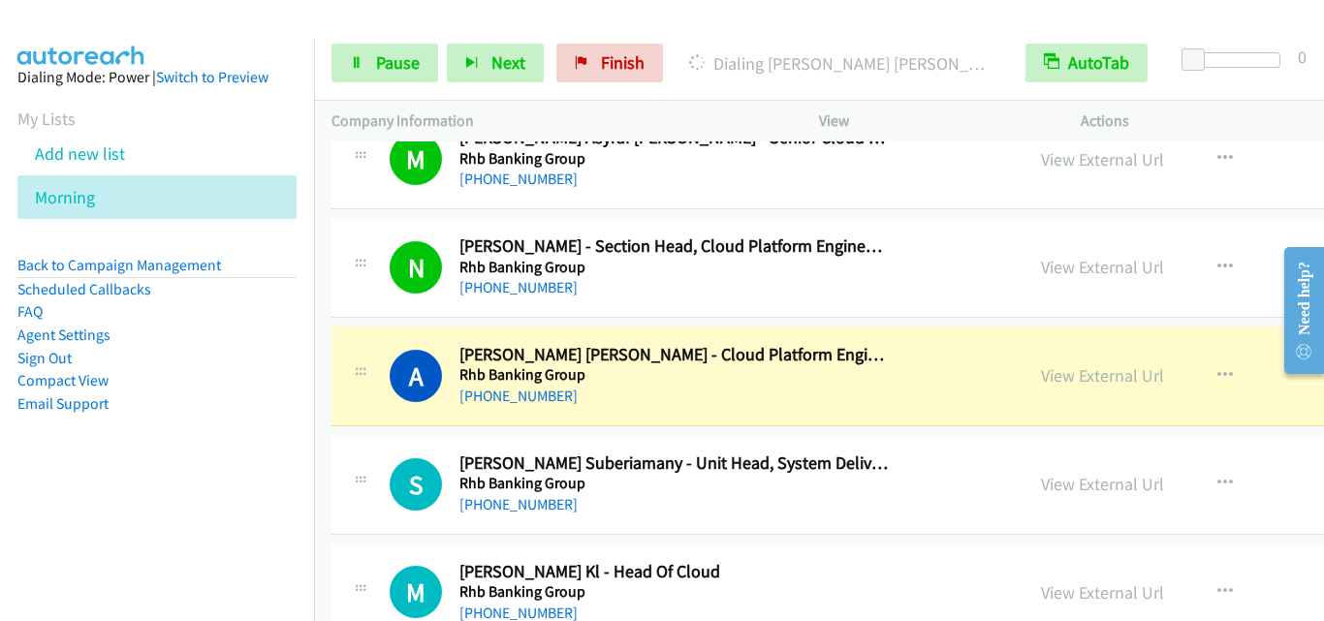
click at [374, 363] on div "A Callback Scheduled [PERSON_NAME] [PERSON_NAME] - Cloud Platform Engineer Rhb …" at bounding box center [677, 376] width 657 height 64
click at [398, 63] on span "Pause" at bounding box center [398, 62] width 44 height 22
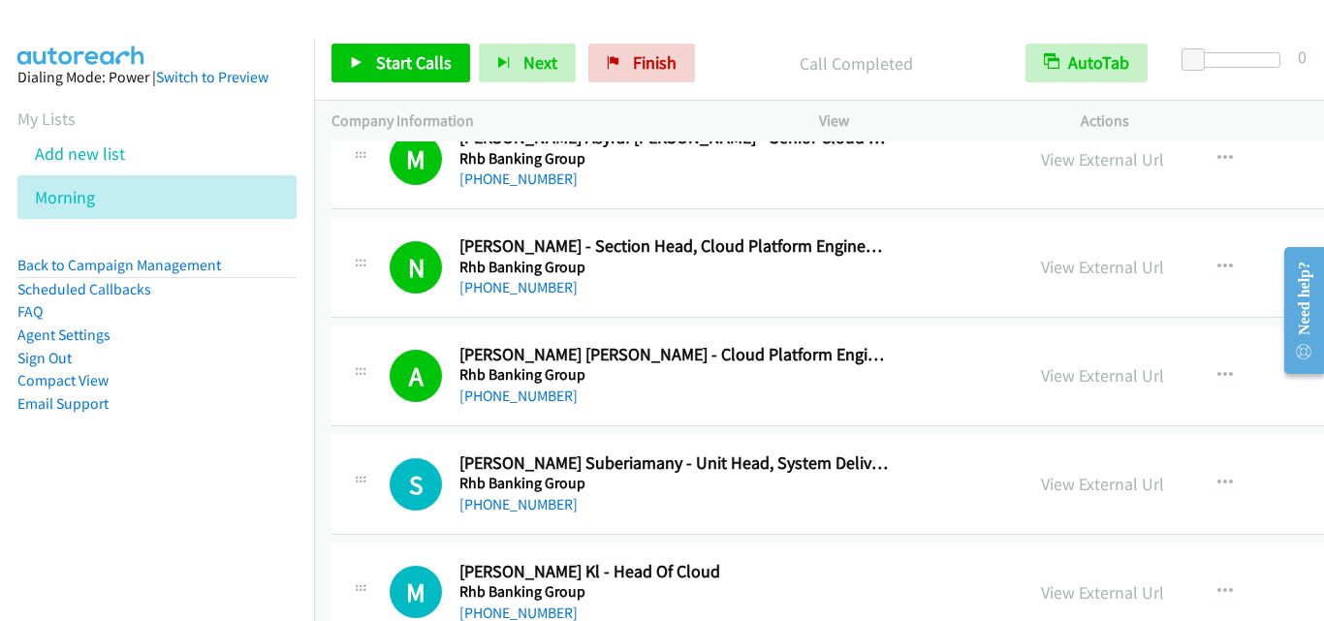
click at [390, 347] on div "A Callback Scheduled [PERSON_NAME] [PERSON_NAME] - Cloud Platform Engineer Rhb …" at bounding box center [698, 376] width 616 height 64
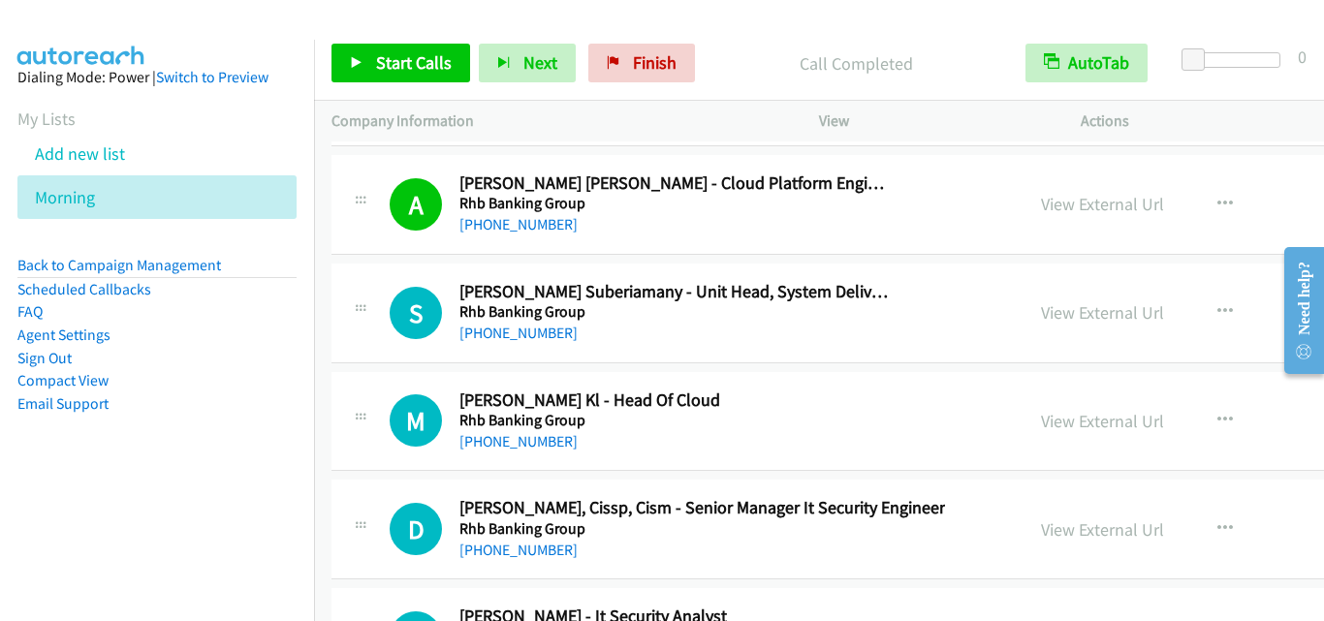
scroll to position [24136, 0]
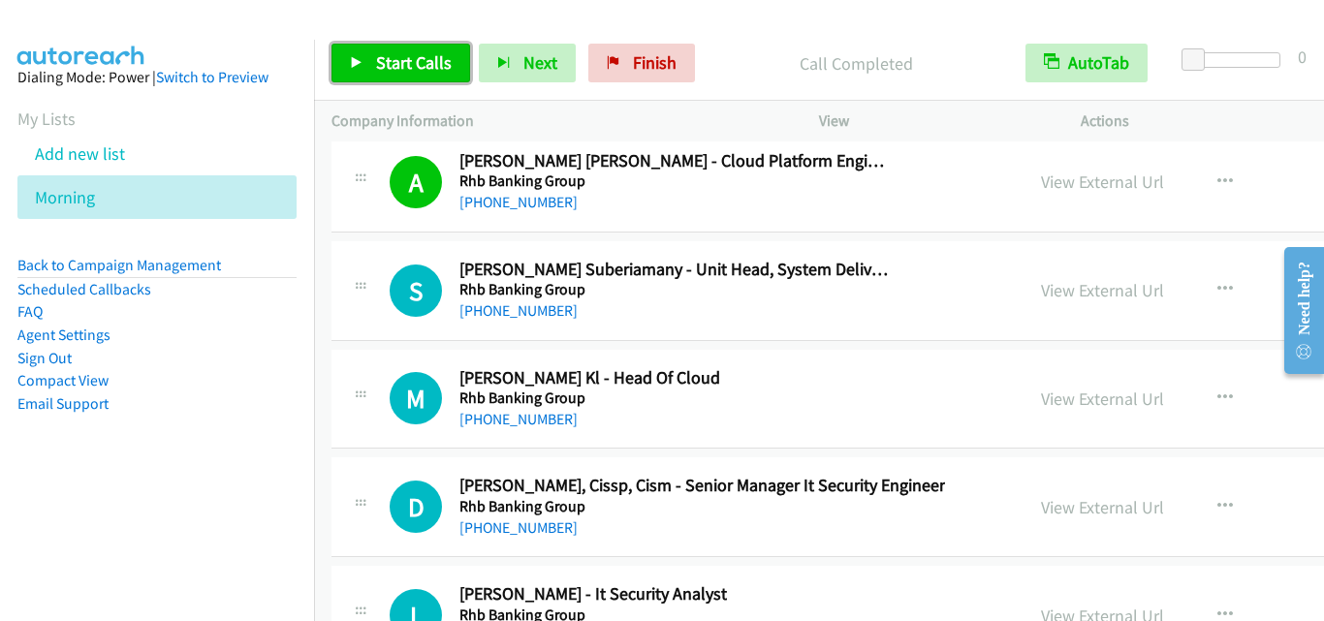
click at [426, 59] on span "Start Calls" at bounding box center [414, 62] width 76 height 22
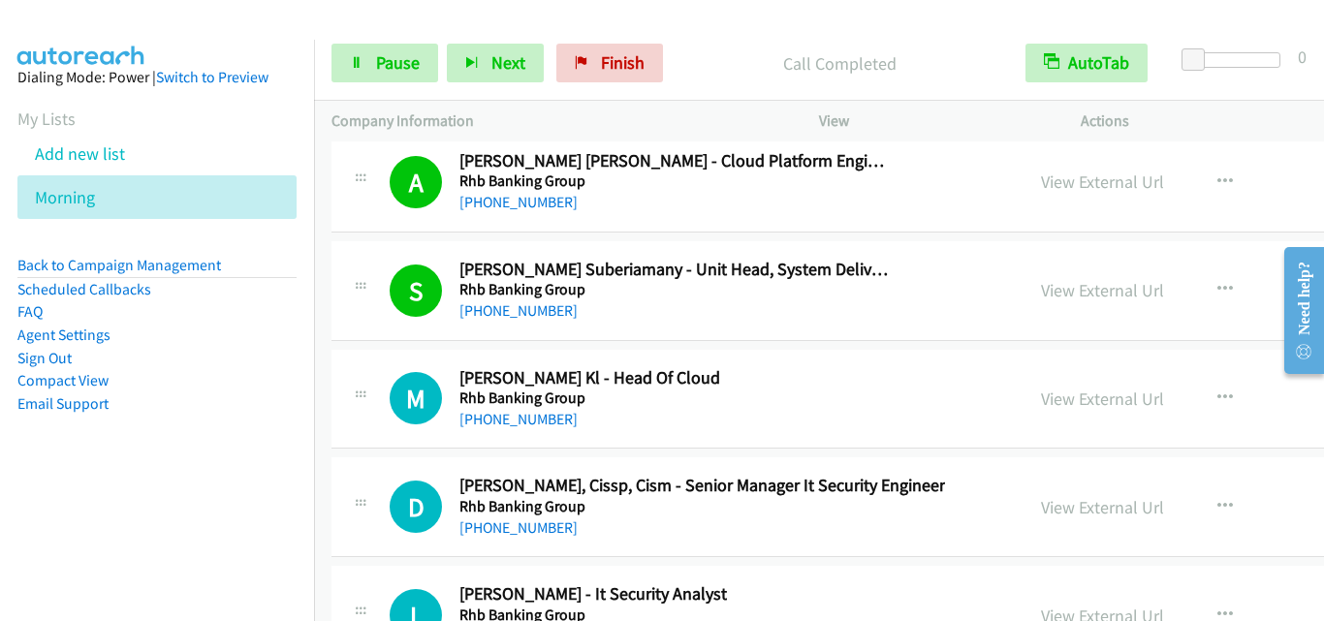
click at [389, 341] on td "S Callback Scheduled [PERSON_NAME] Suberiamany - Unit Head, System Delivery & S…" at bounding box center [988, 291] width 1348 height 109
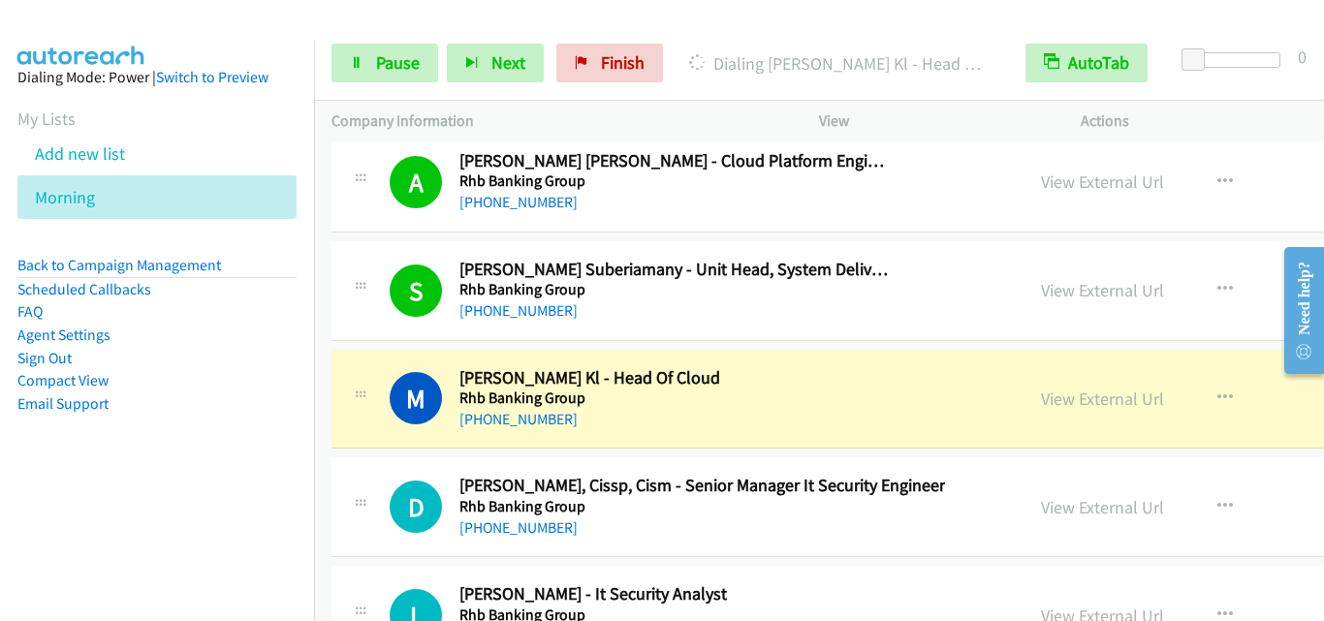
click at [367, 356] on div "M Callback Scheduled [PERSON_NAME] Kl - Head Of Cloud Rhb Banking Group Asia/[G…" at bounding box center [988, 400] width 1313 height 100
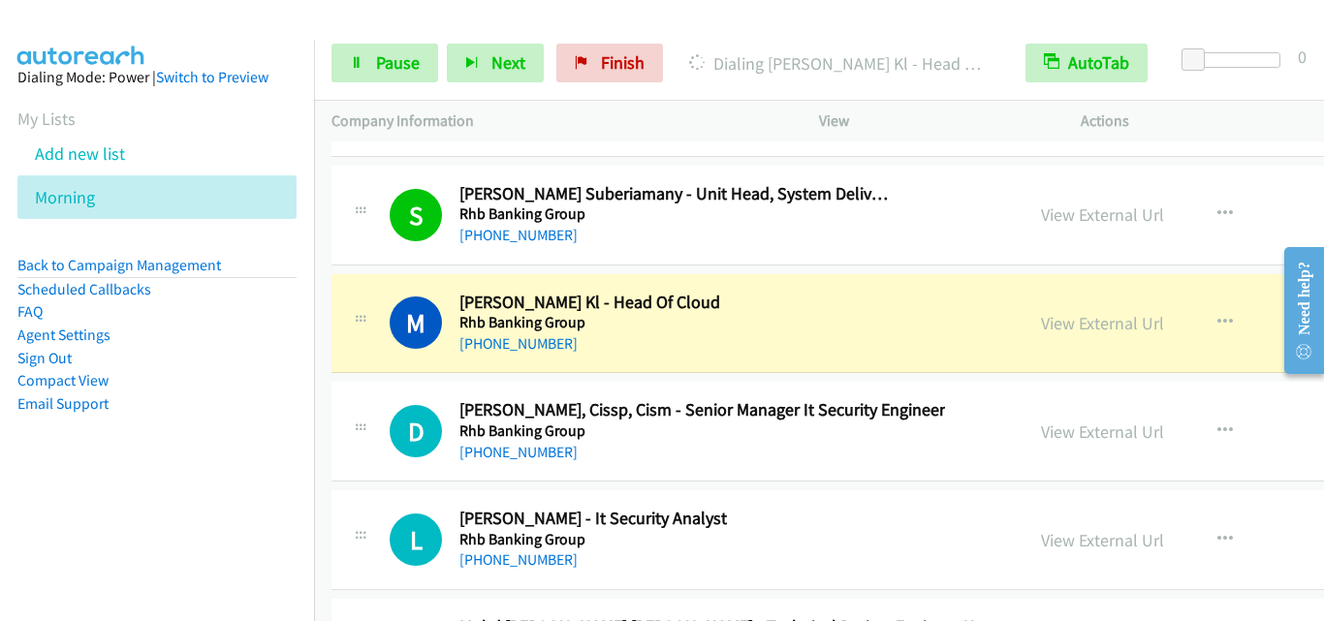
scroll to position [24329, 0]
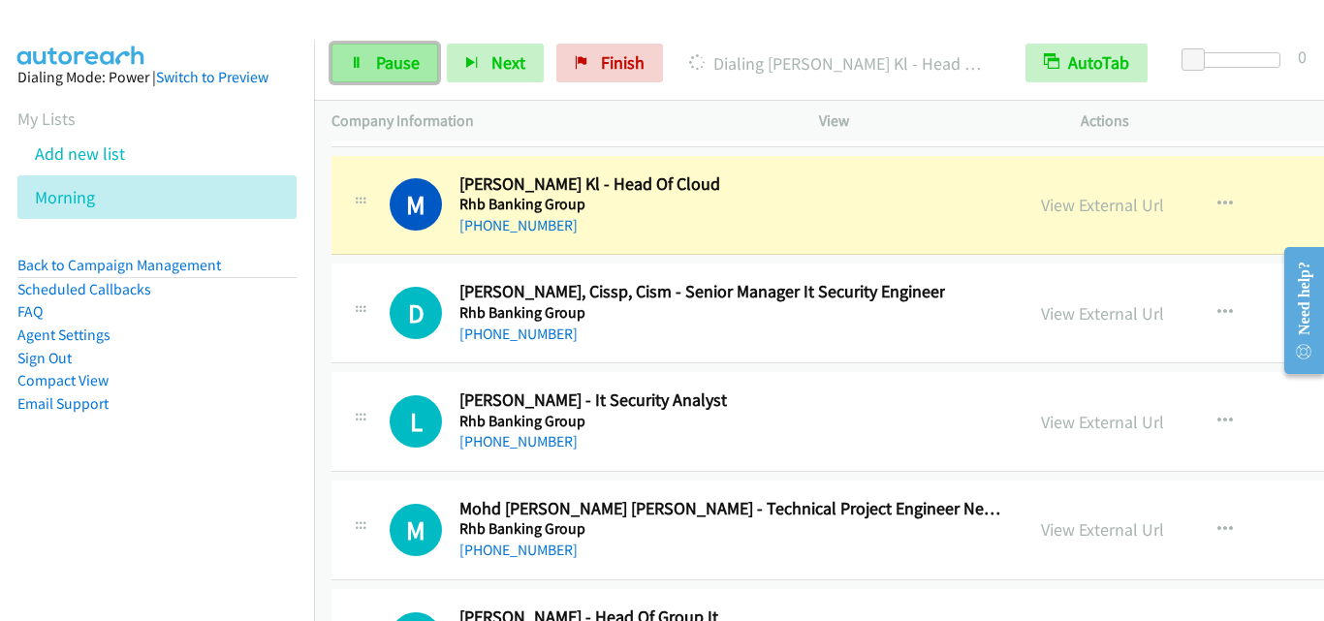
click at [417, 82] on link "Pause" at bounding box center [385, 63] width 107 height 39
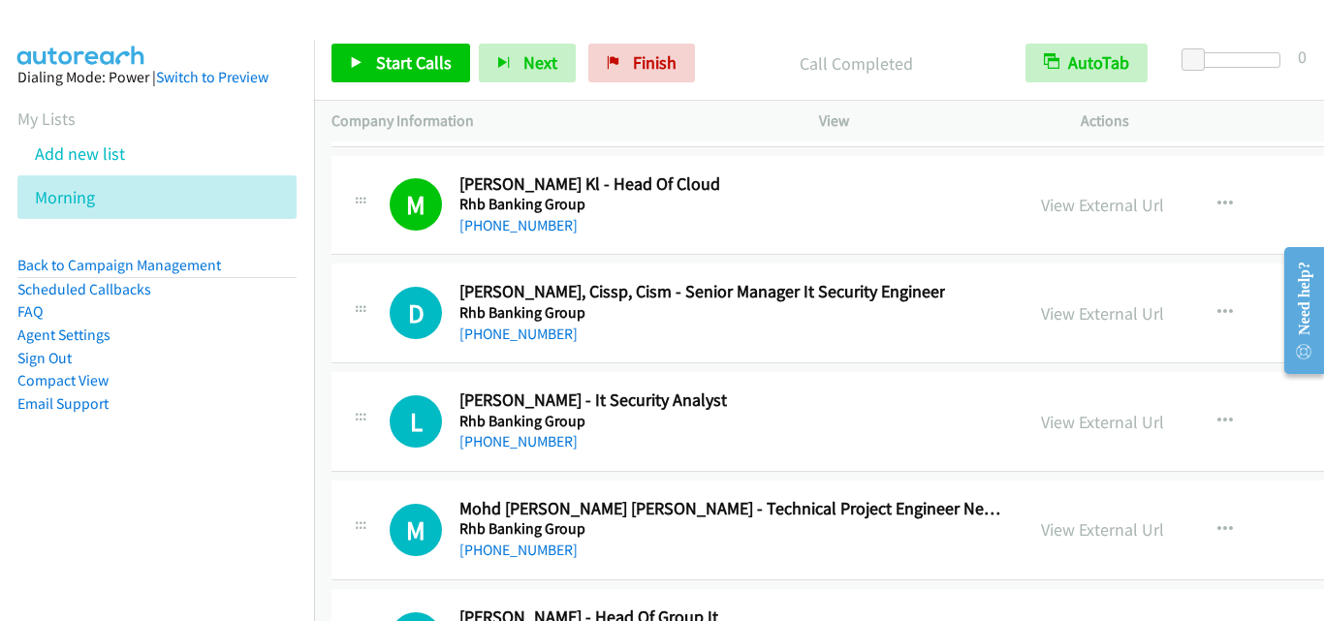
click at [374, 307] on div "D Callback Scheduled [PERSON_NAME], Cissp, Cism - Senior Manager It Security En…" at bounding box center [677, 313] width 657 height 64
click at [426, 73] on span "Start Calls" at bounding box center [414, 62] width 76 height 22
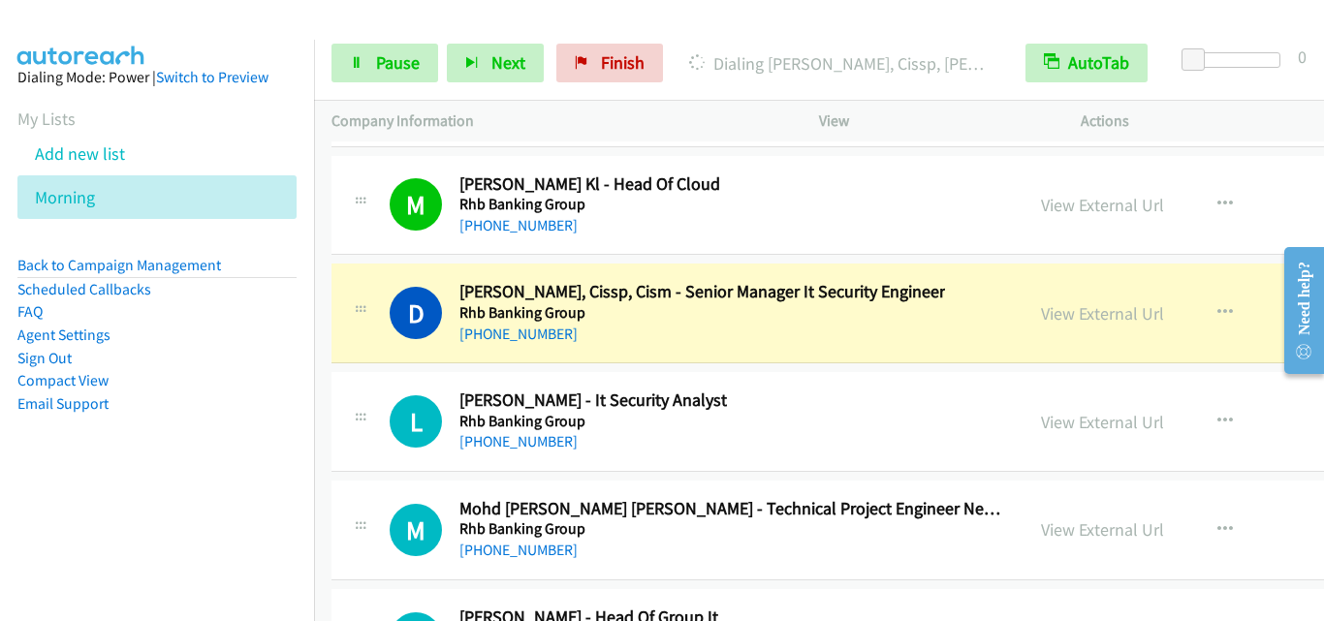
scroll to position [24426, 0]
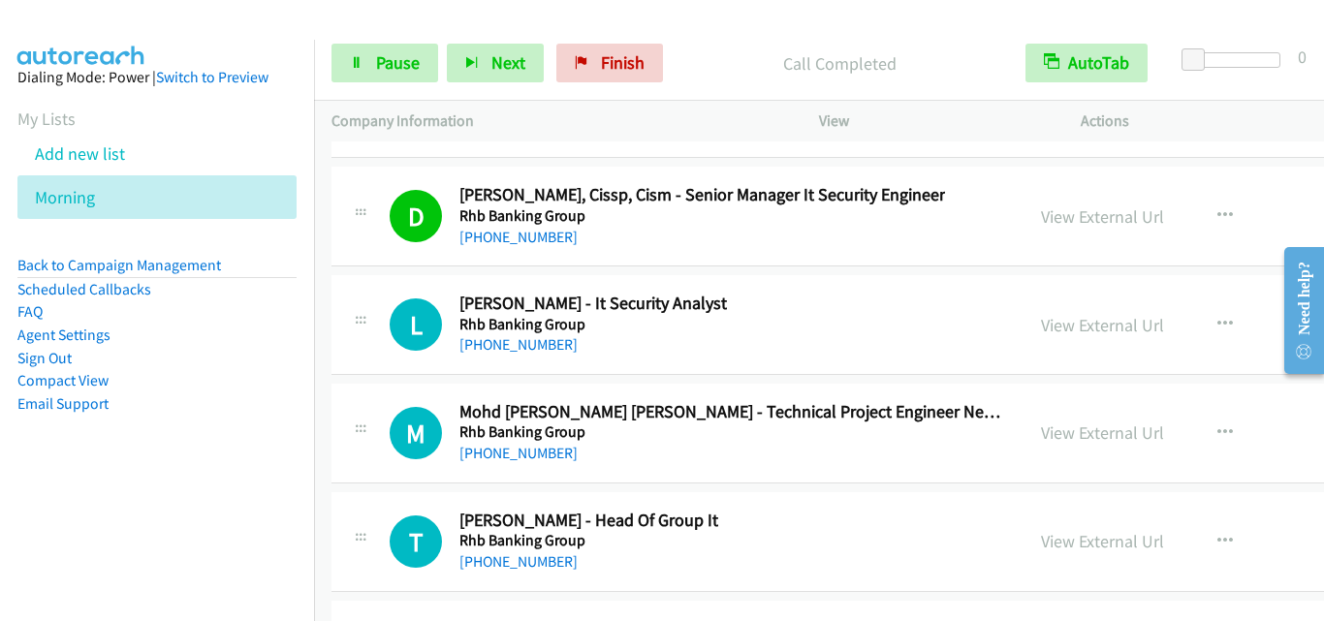
click at [369, 368] on div "L Callback Scheduled [PERSON_NAME] - It Security Analyst Rhb Banking Group Asia…" at bounding box center [988, 325] width 1313 height 100
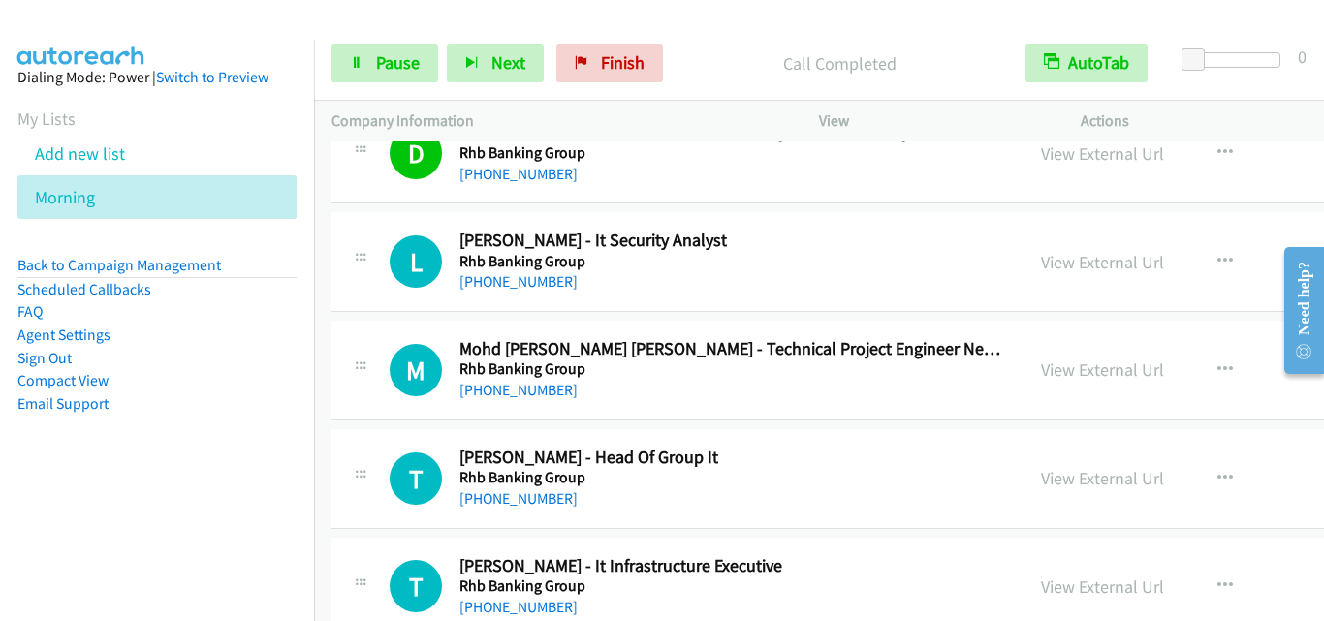
scroll to position [24523, 0]
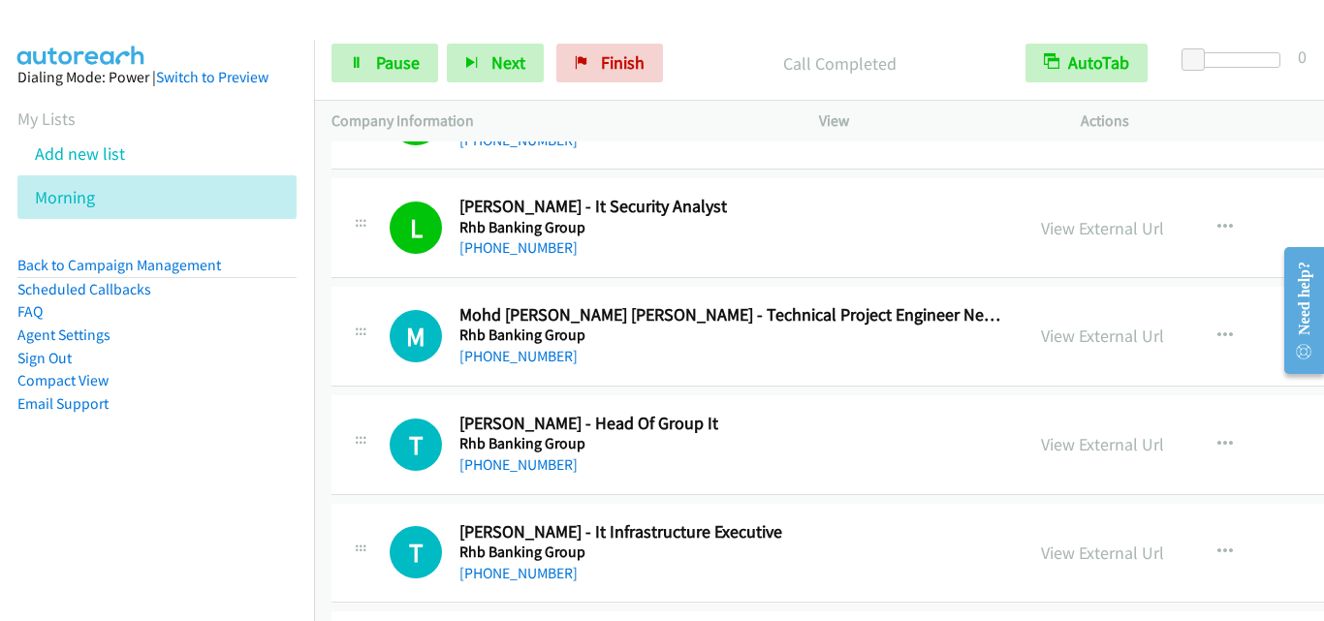
click at [363, 348] on div at bounding box center [360, 330] width 23 height 52
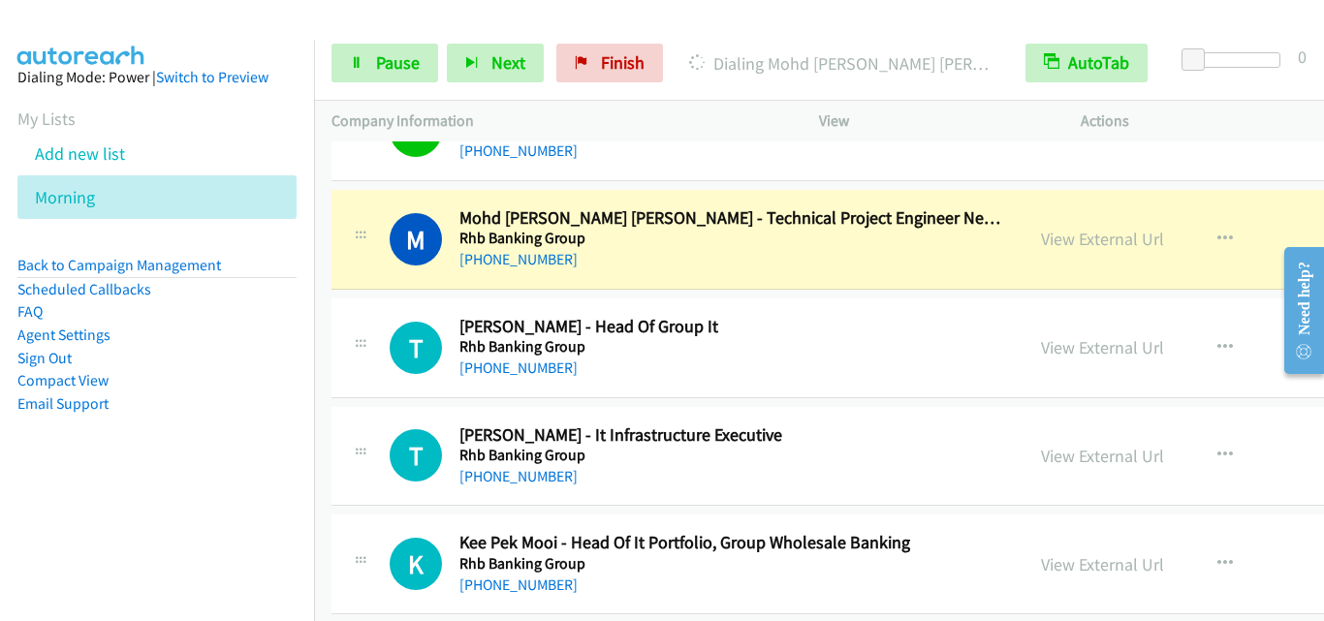
click at [448, 401] on td "T Callback Scheduled [PERSON_NAME] - Head Of Group It Rhb Banking Group Asia/[G…" at bounding box center [988, 348] width 1348 height 109
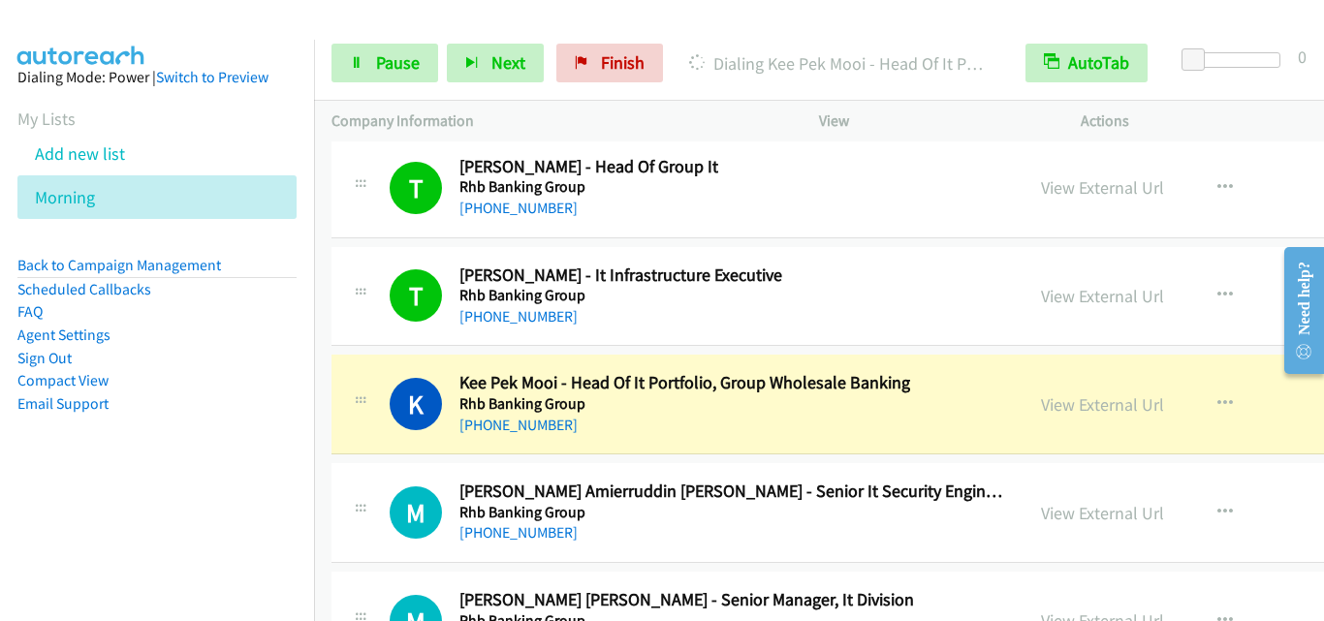
scroll to position [24814, 0]
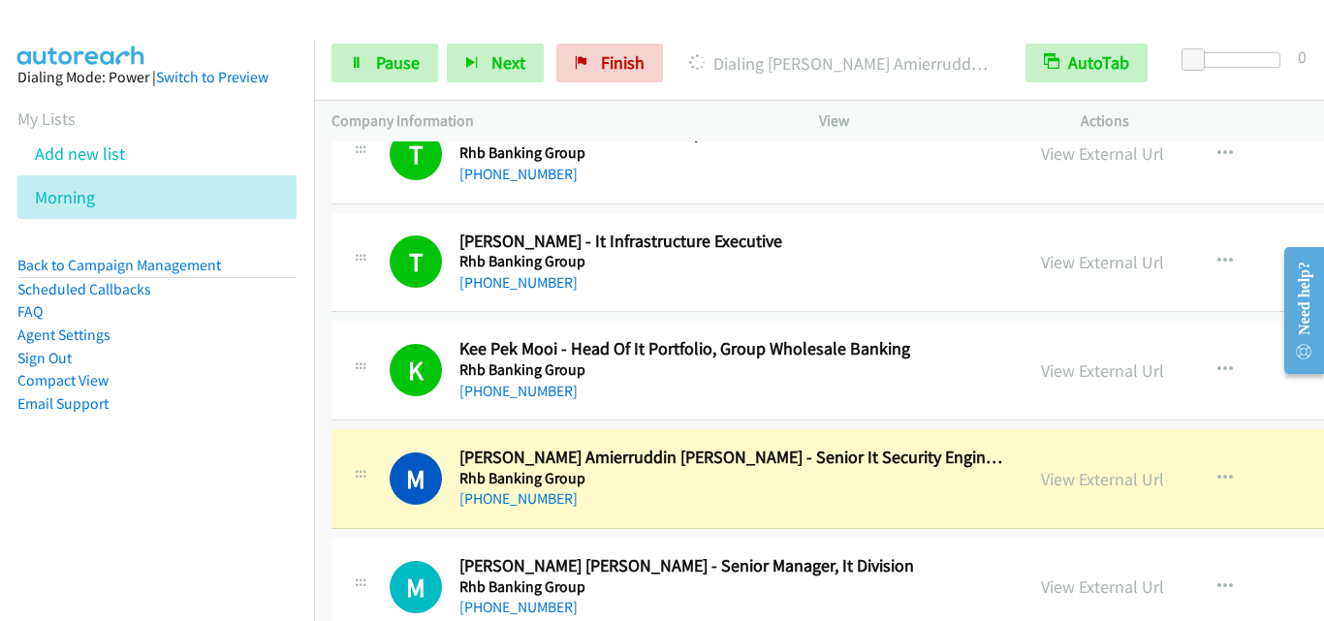
click at [327, 438] on td "M Callback Scheduled [PERSON_NAME] Amierruddin [PERSON_NAME] - Senior It Securi…" at bounding box center [988, 480] width 1348 height 109
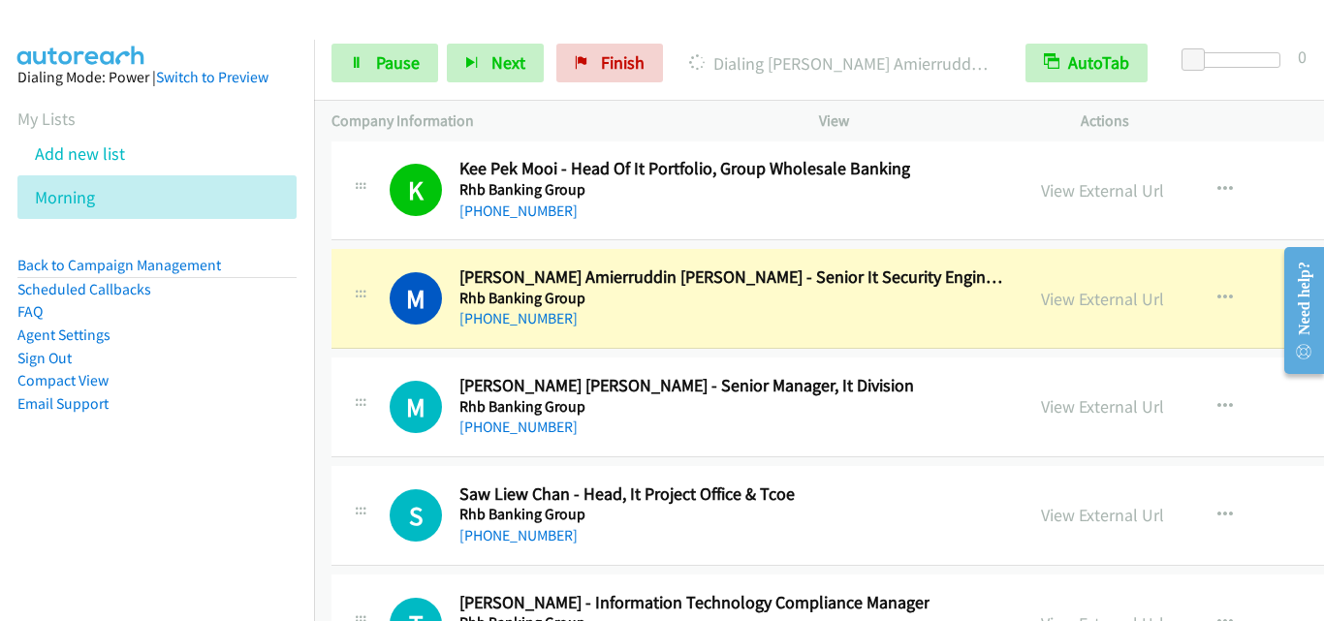
scroll to position [25008, 0]
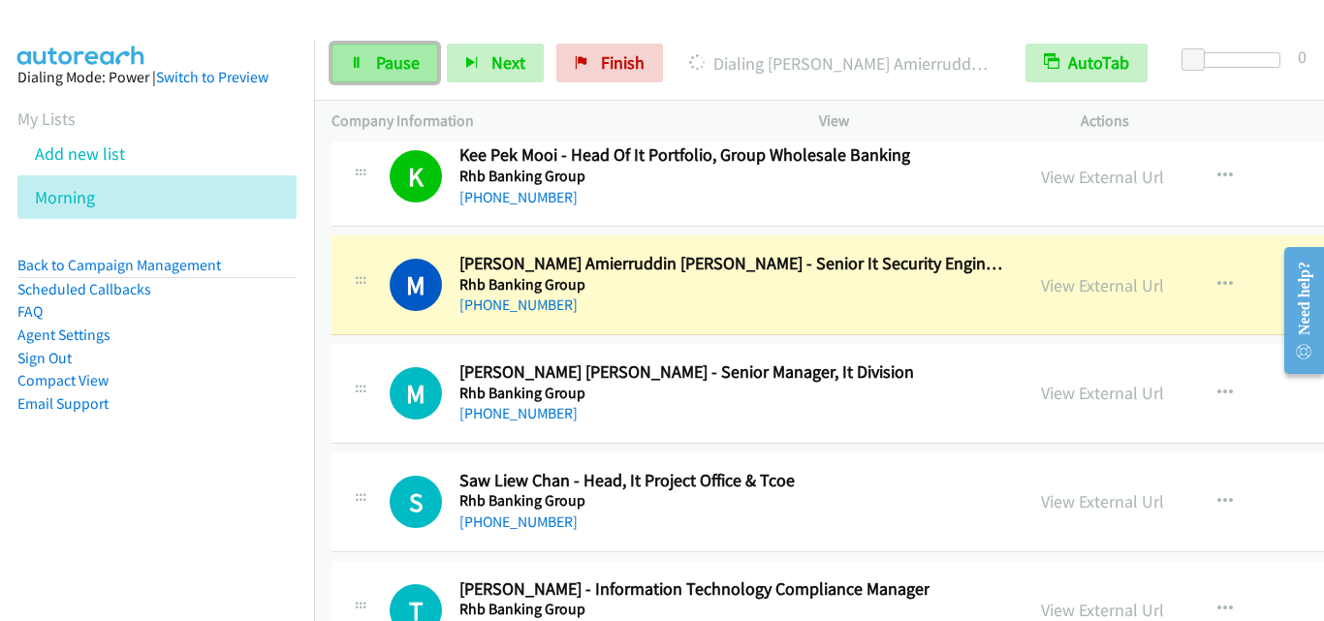
click at [390, 62] on span "Pause" at bounding box center [398, 62] width 44 height 22
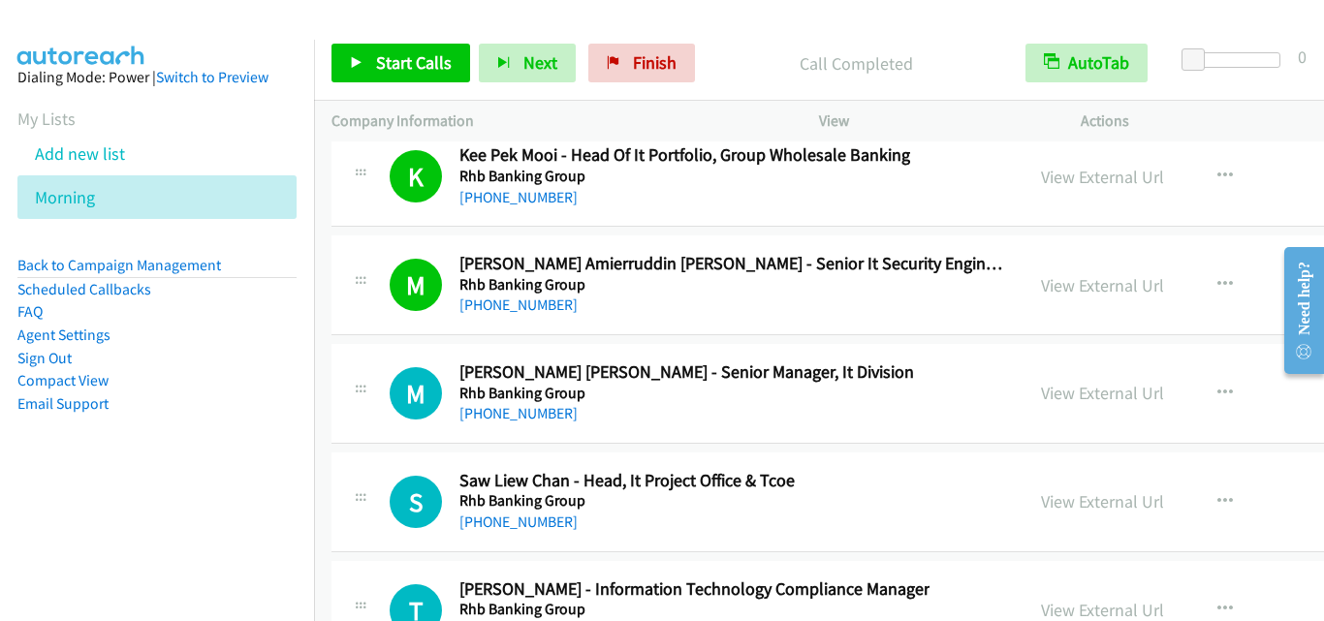
click at [404, 338] on td "M Callback Scheduled [PERSON_NAME] Amierruddin [PERSON_NAME] - Senior It Securi…" at bounding box center [988, 286] width 1348 height 109
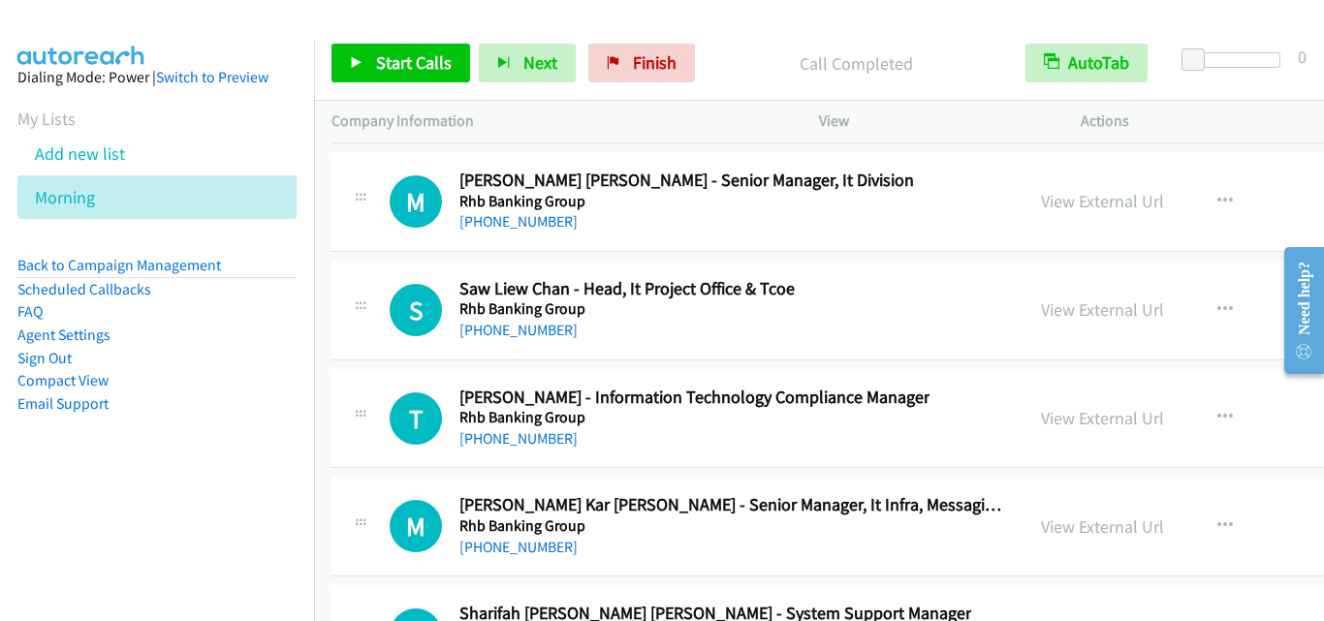
scroll to position [25202, 0]
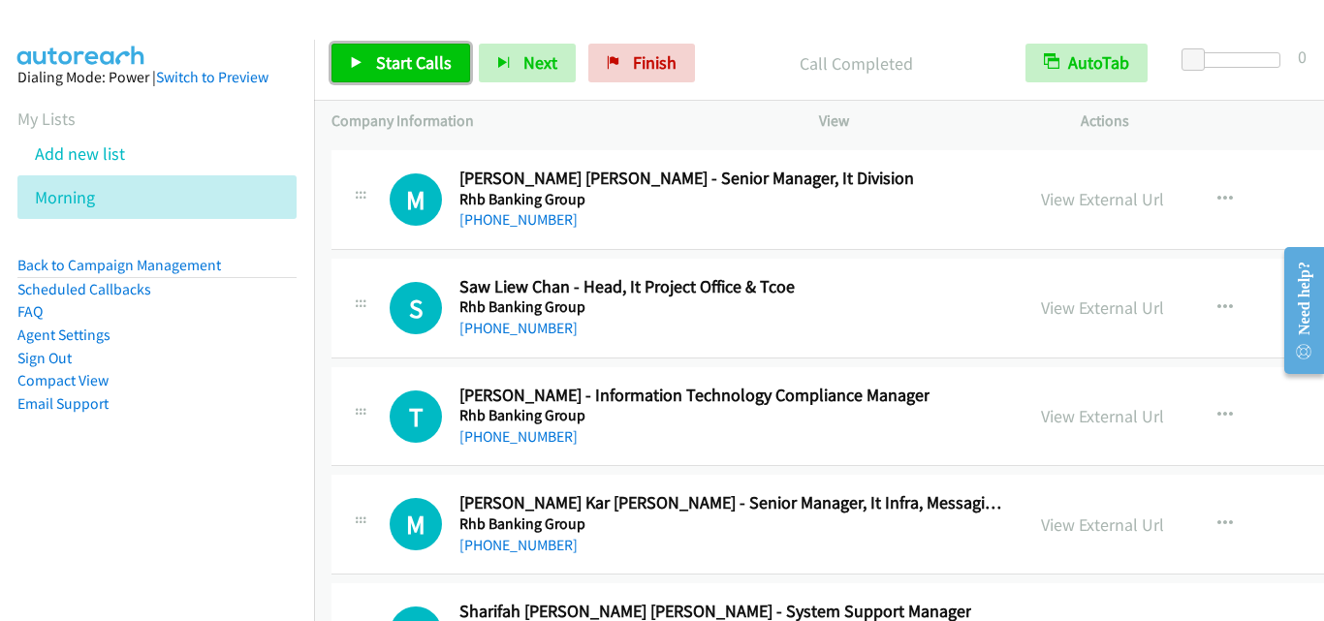
click at [412, 67] on span "Start Calls" at bounding box center [414, 62] width 76 height 22
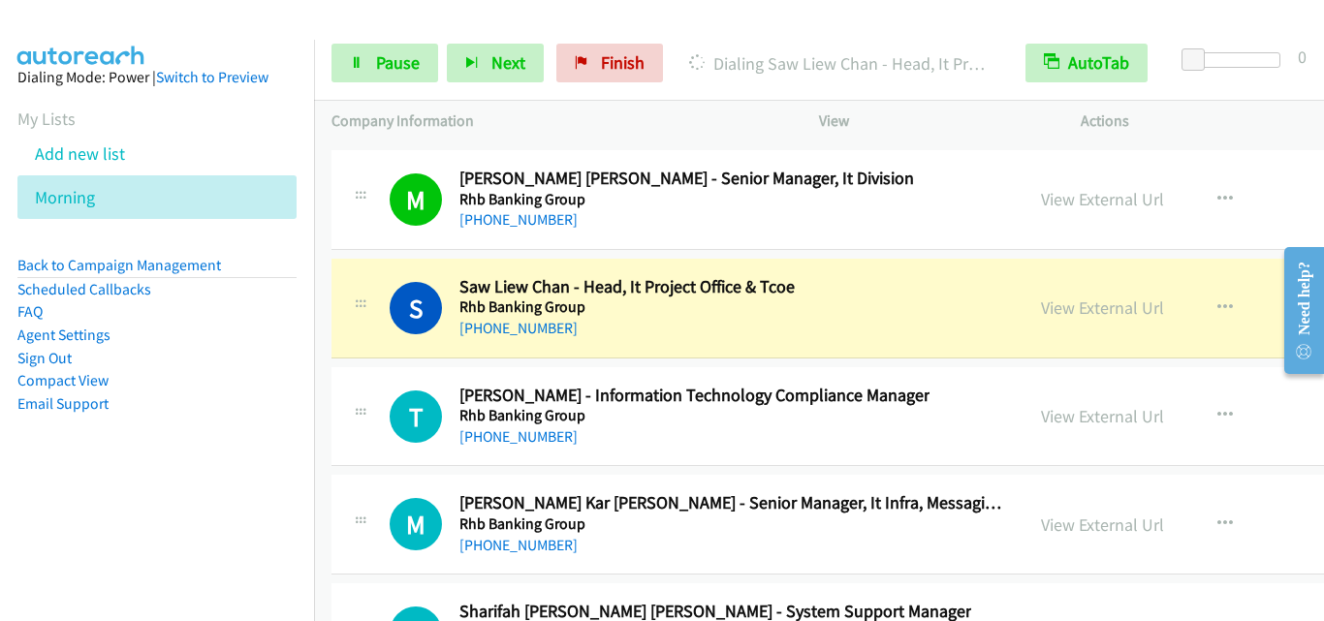
click at [345, 365] on td "T Callback Scheduled [PERSON_NAME] - Information Technology Compliance Manager …" at bounding box center [988, 417] width 1348 height 109
drag, startPoint x: 351, startPoint y: 368, endPoint x: 385, endPoint y: 379, distance: 35.6
click at [351, 368] on div "T Callback Scheduled [PERSON_NAME] - Information Technology Compliance Manager …" at bounding box center [988, 417] width 1313 height 100
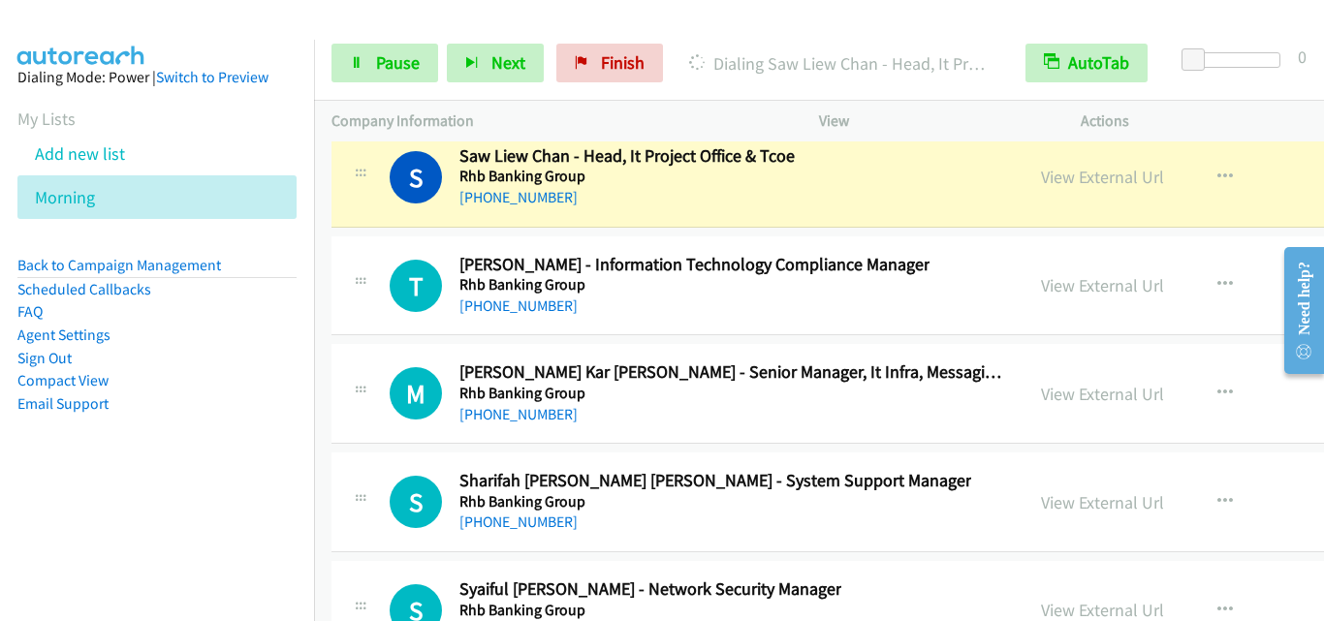
scroll to position [25299, 0]
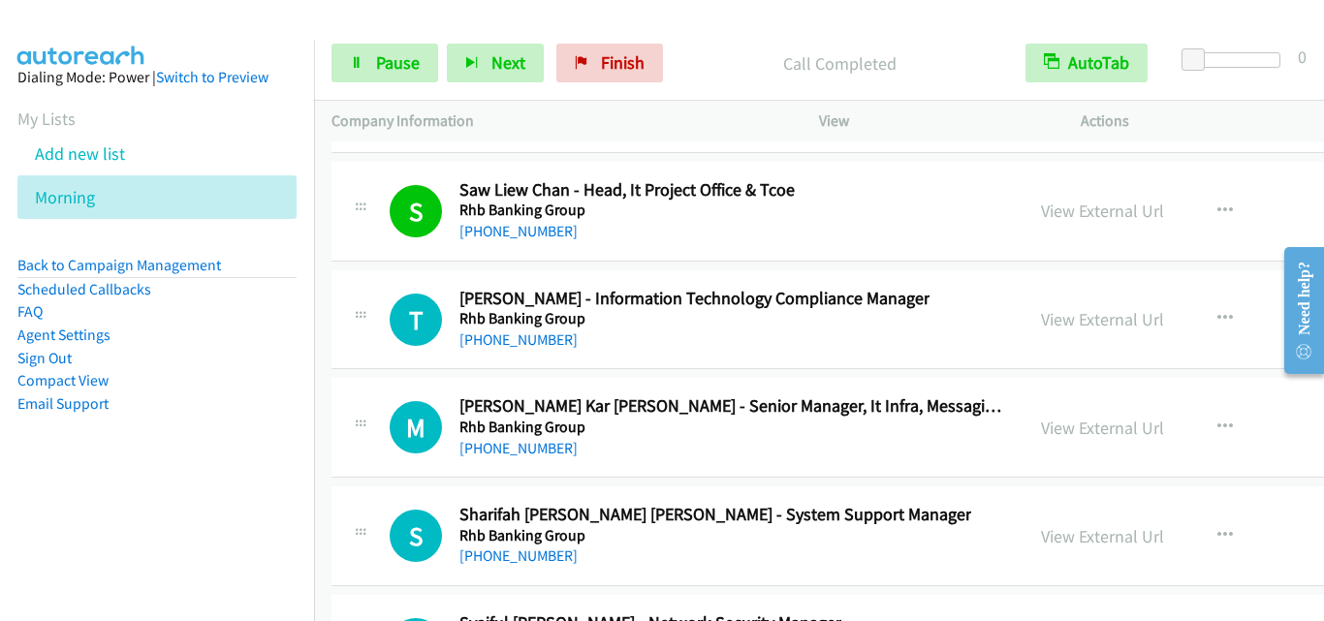
click at [357, 350] on div "T Callback Scheduled [PERSON_NAME] - Information Technology Compliance Manager …" at bounding box center [677, 320] width 657 height 64
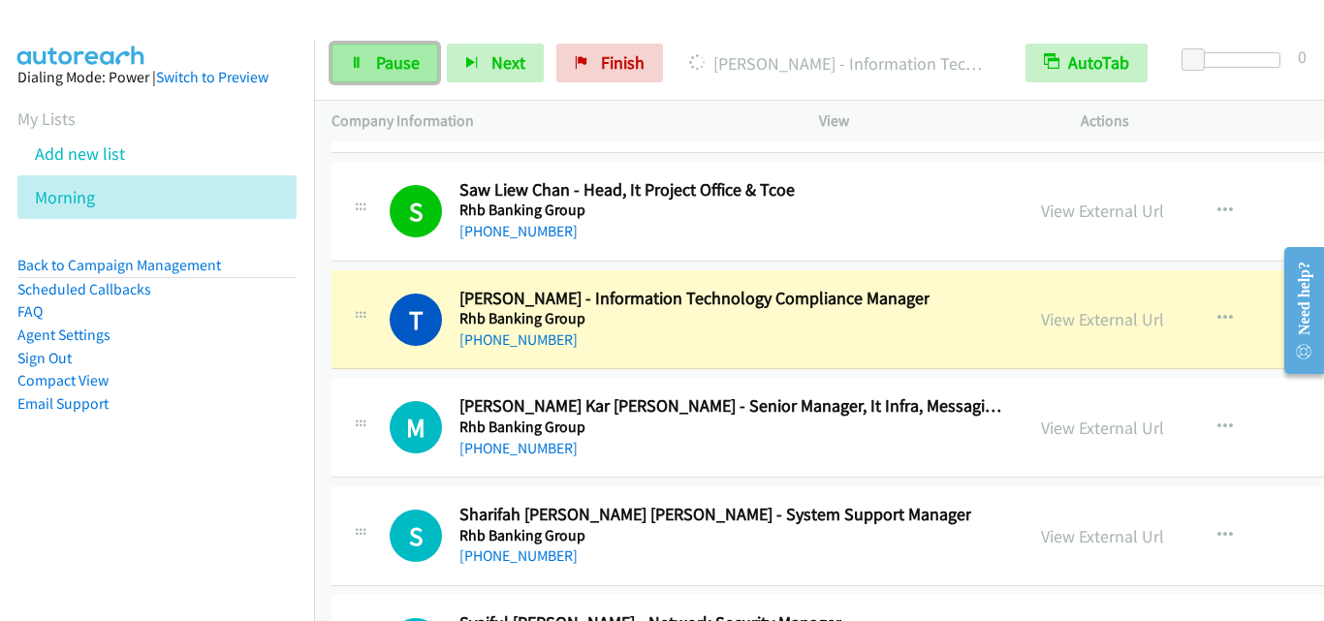
click at [404, 61] on span "Pause" at bounding box center [398, 62] width 44 height 22
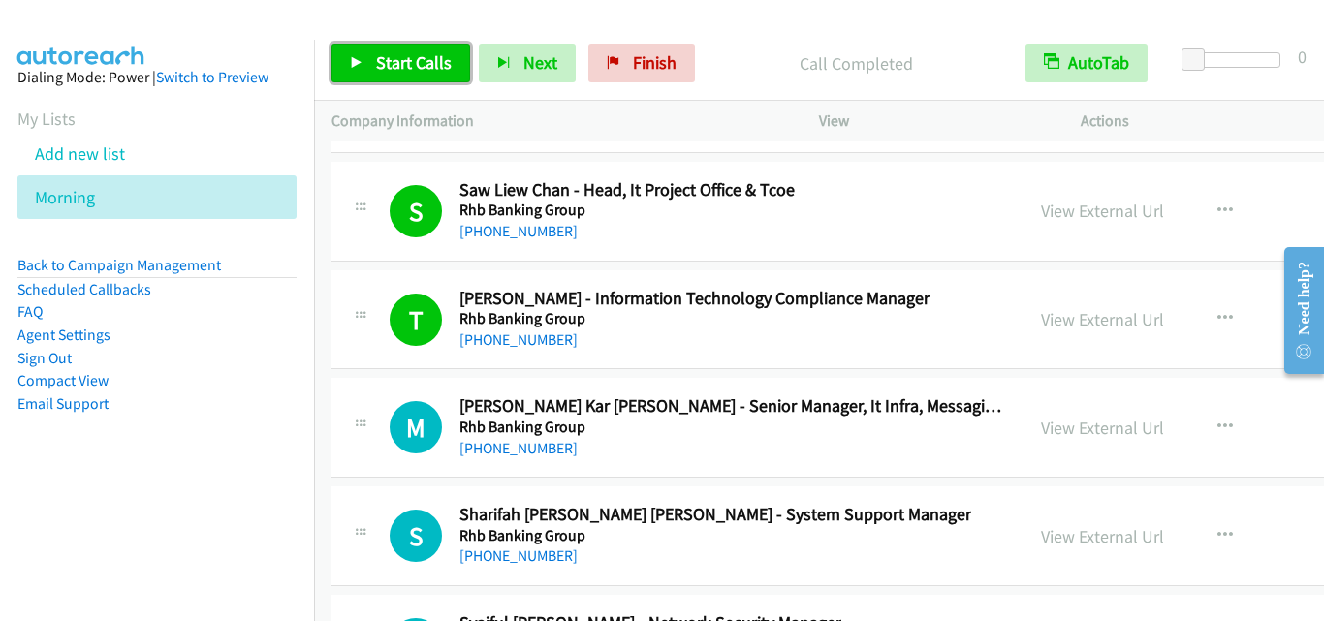
click at [421, 70] on span "Start Calls" at bounding box center [414, 62] width 76 height 22
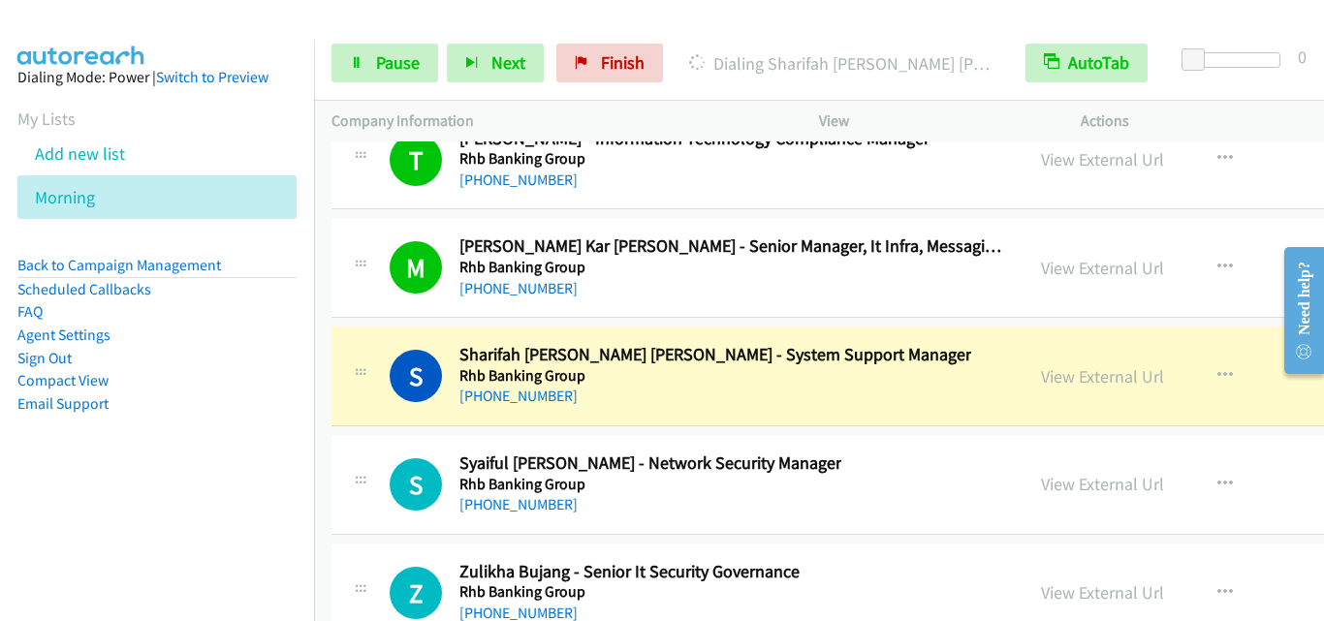
scroll to position [25493, 0]
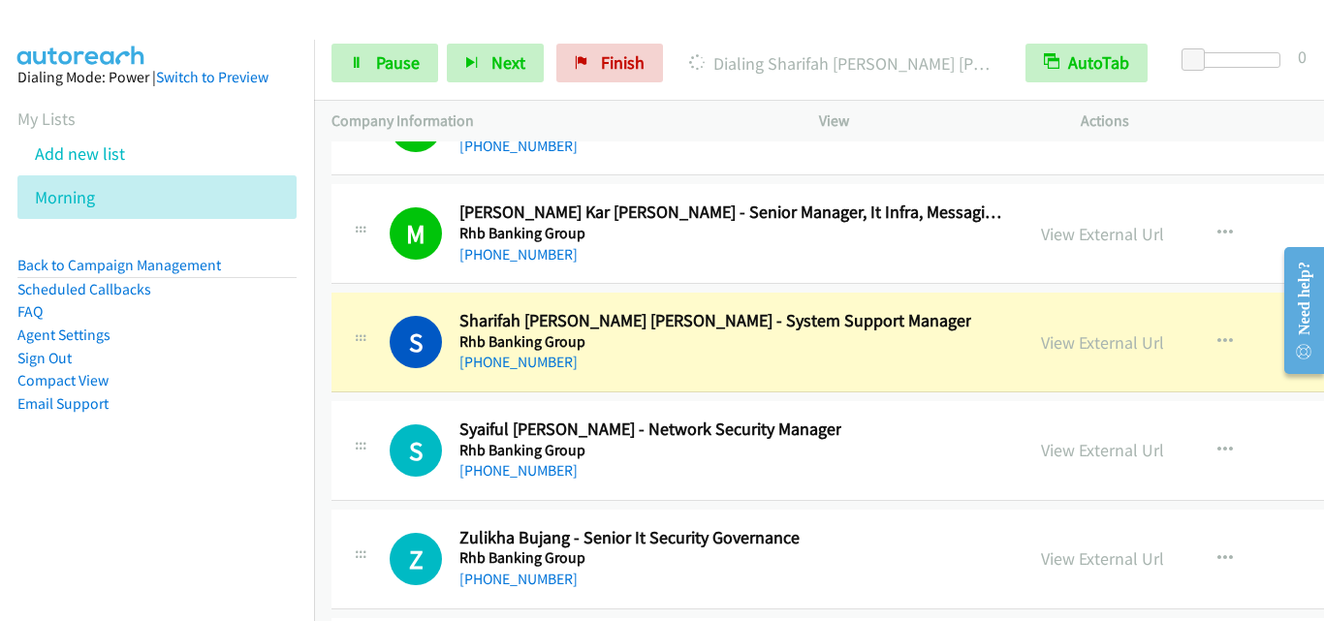
click at [348, 342] on div "S Callback Scheduled Sharifah [PERSON_NAME] [PERSON_NAME] - System Support Mana…" at bounding box center [678, 342] width 692 height 64
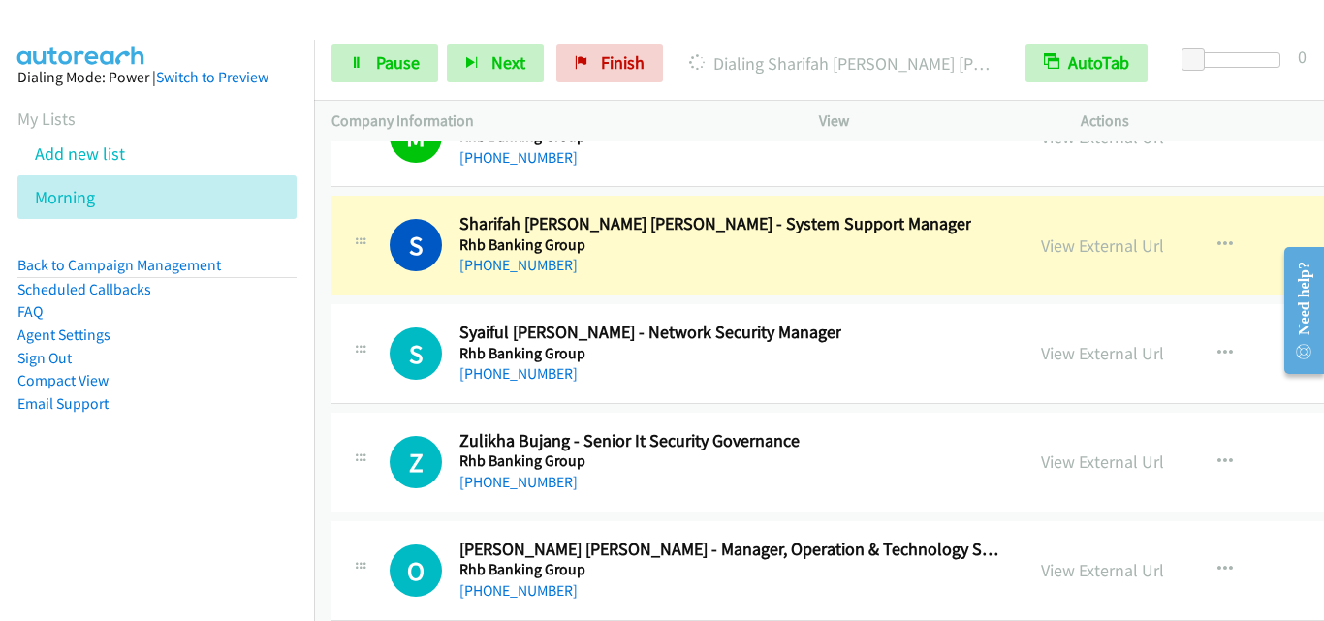
click at [377, 310] on div "S Callback Scheduled [PERSON_NAME] - Network Security Manager Rhb Banking Group…" at bounding box center [988, 354] width 1313 height 100
click at [390, 79] on link "Pause" at bounding box center [385, 63] width 107 height 39
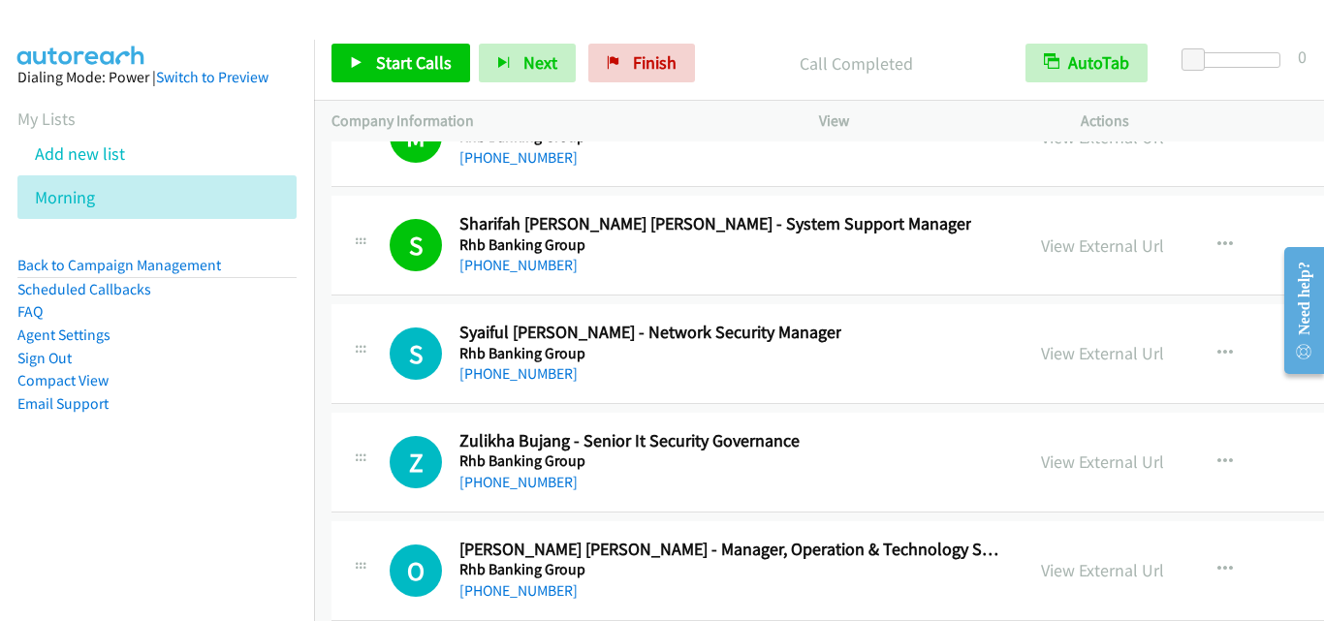
click at [332, 300] on td "S Callback Scheduled [PERSON_NAME] - Network Security Manager Rhb Banking Group…" at bounding box center [988, 354] width 1348 height 109
click at [359, 344] on icon at bounding box center [360, 348] width 23 height 10
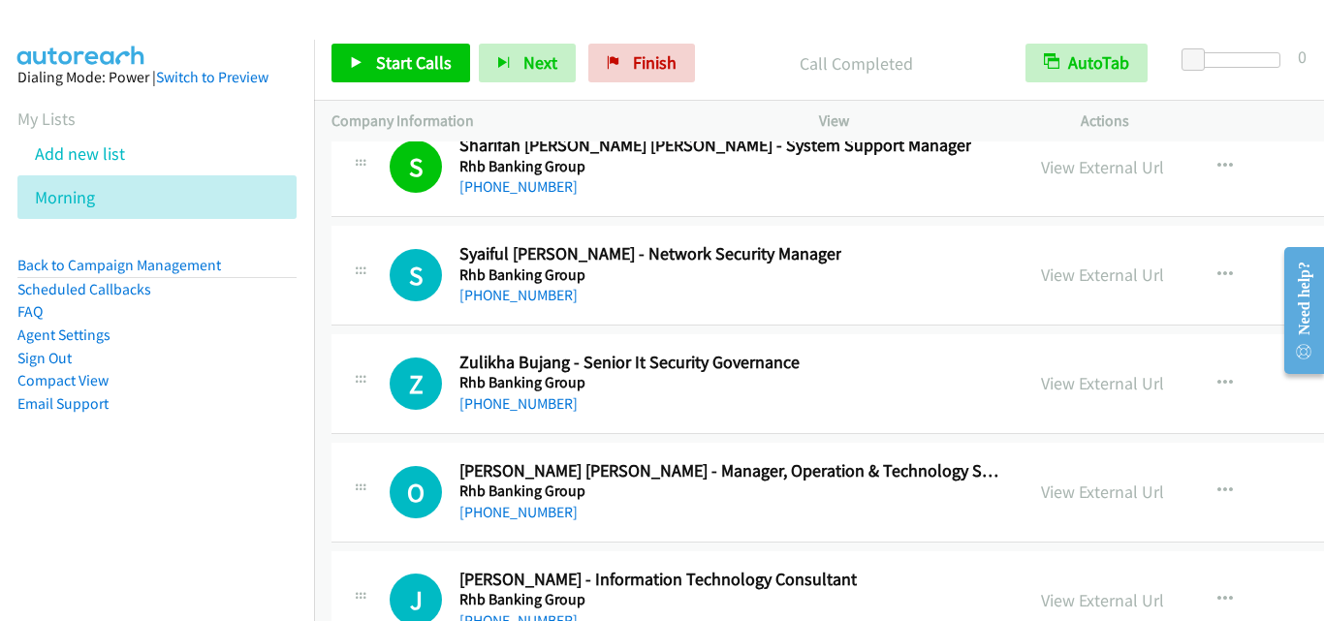
scroll to position [25687, 0]
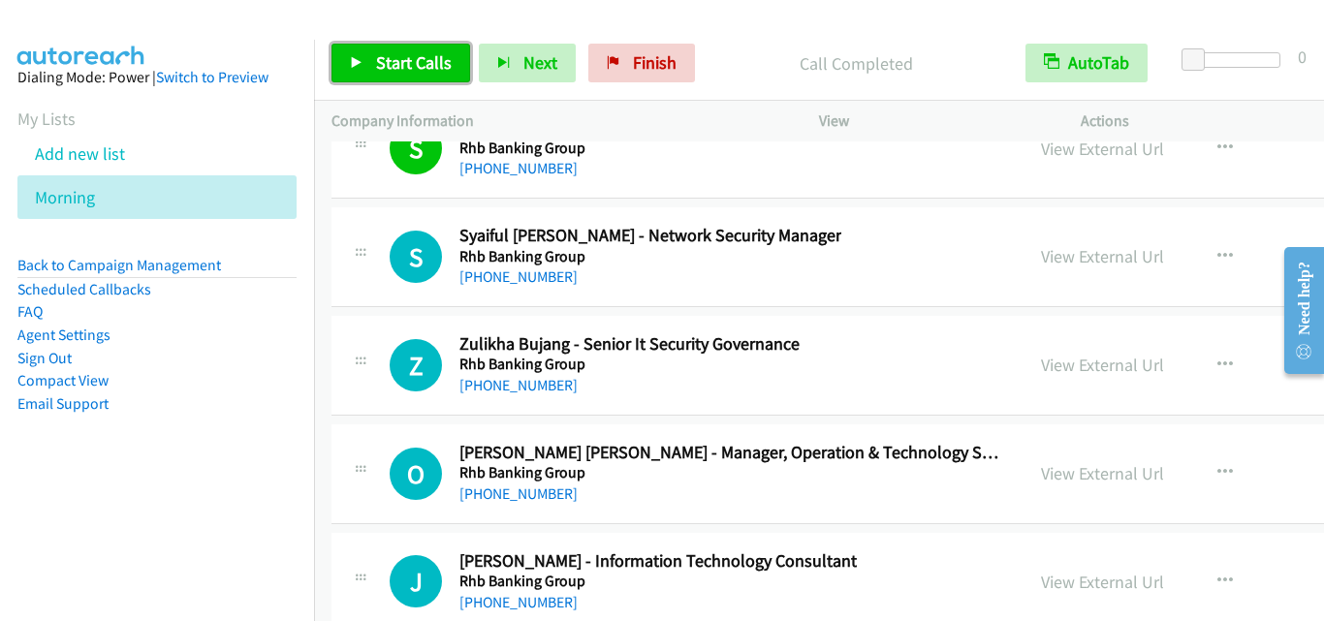
click at [405, 66] on span "Start Calls" at bounding box center [414, 62] width 76 height 22
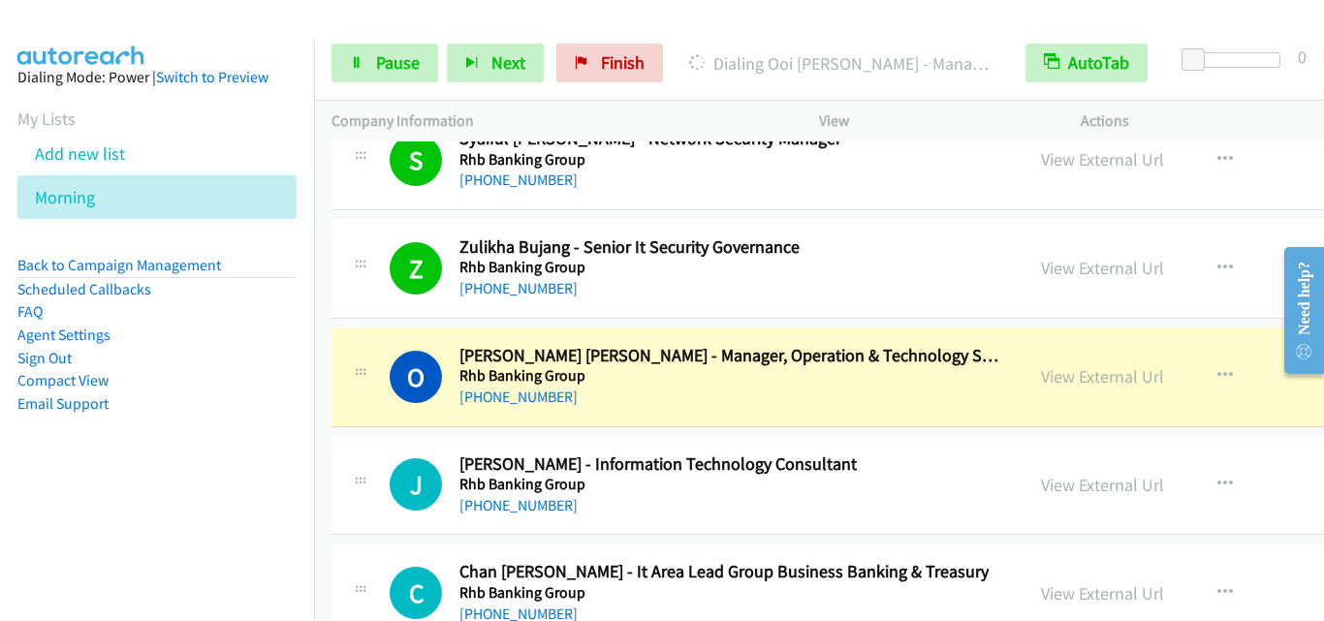
scroll to position [25880, 0]
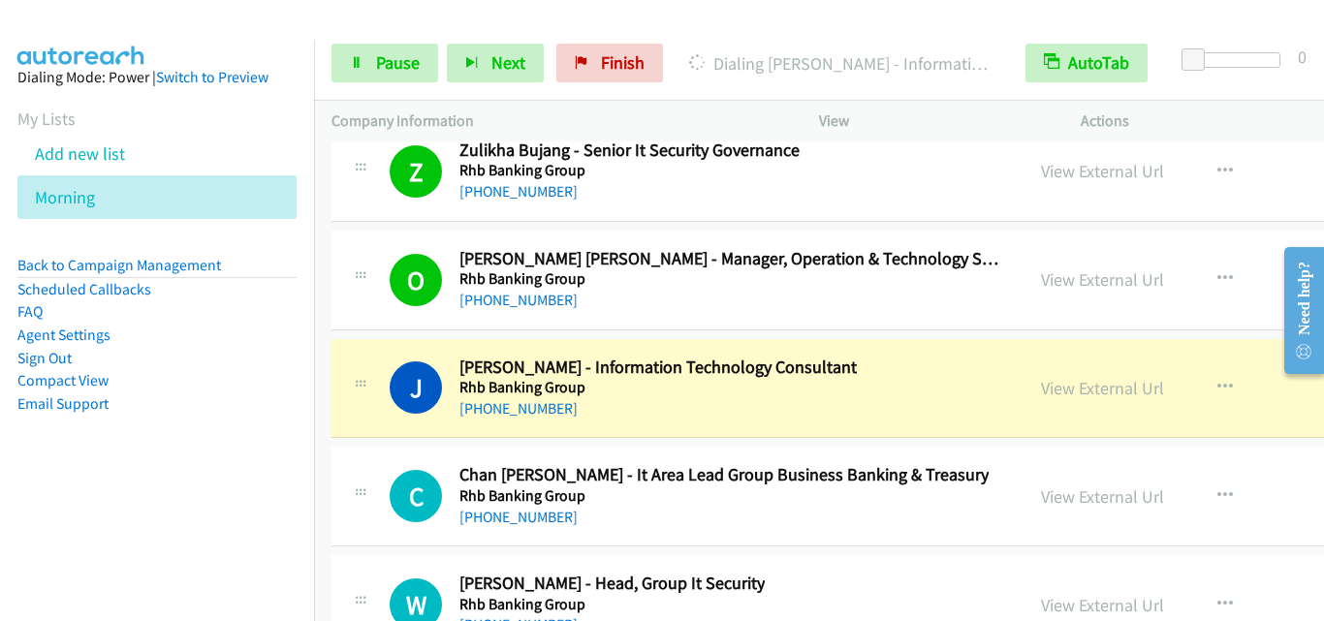
click at [351, 360] on div at bounding box center [360, 383] width 23 height 52
click at [382, 66] on span "Pause" at bounding box center [398, 62] width 44 height 22
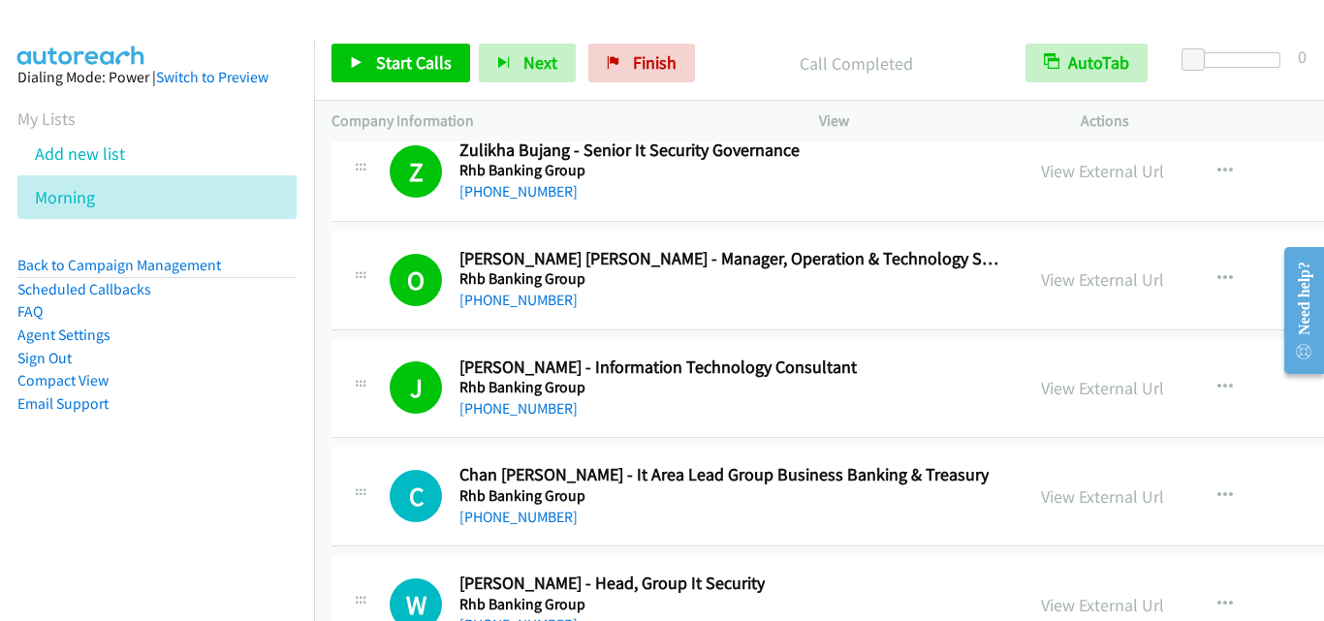
click at [352, 360] on div at bounding box center [360, 383] width 23 height 52
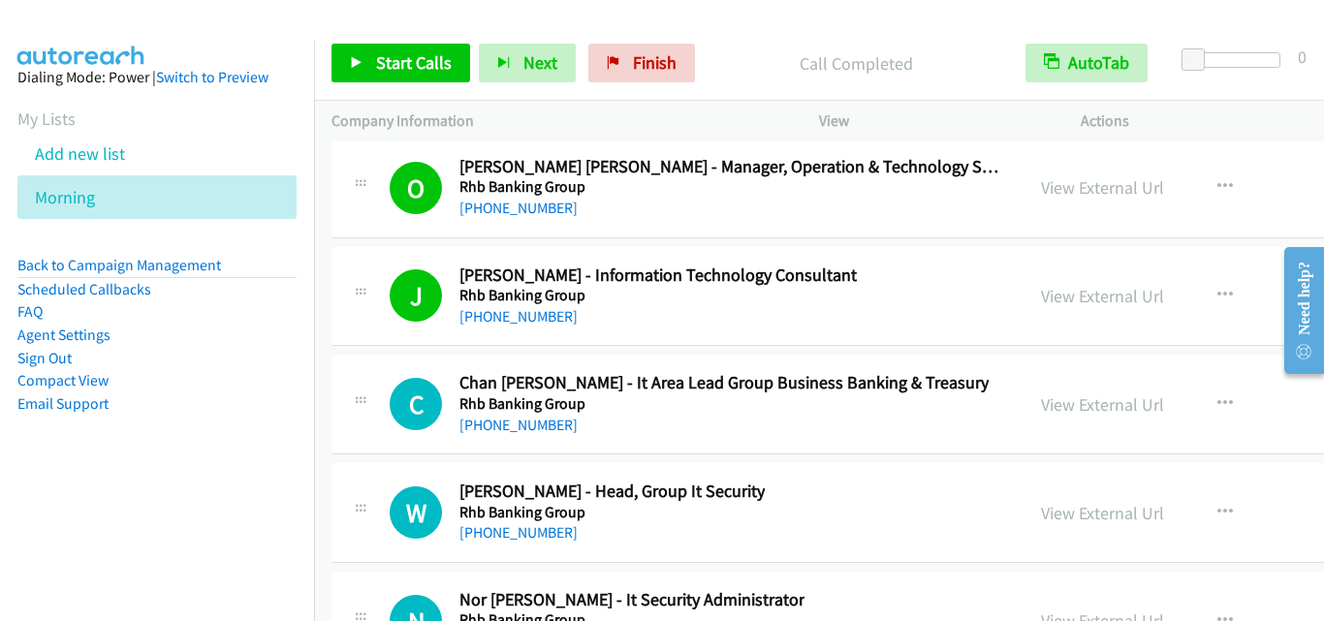
scroll to position [26171, 0]
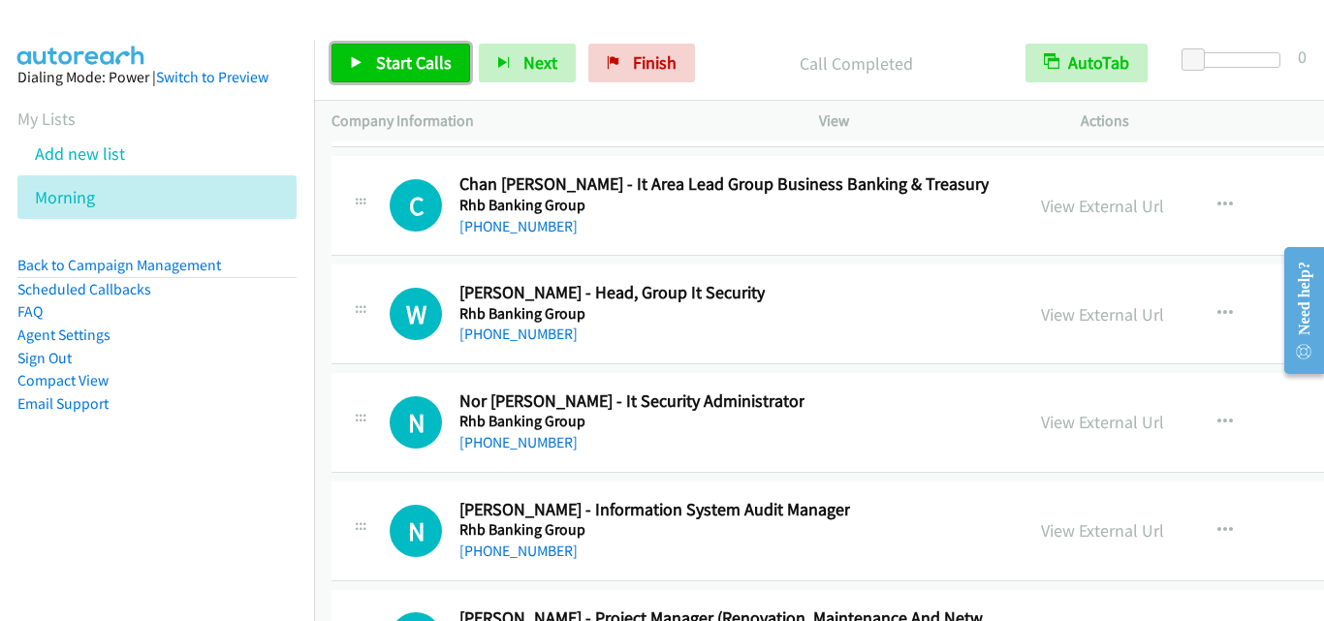
click at [406, 73] on span "Start Calls" at bounding box center [414, 62] width 76 height 22
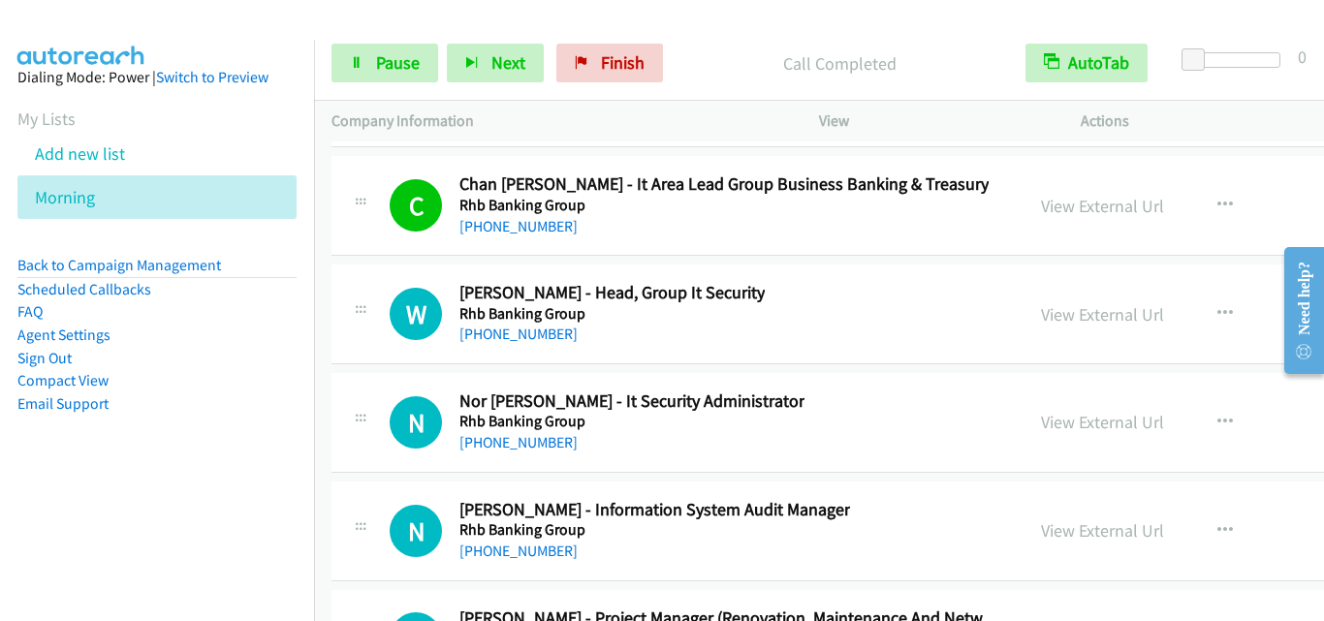
click at [384, 380] on div "N Callback Scheduled Nor [PERSON_NAME] - It Security Administrator Rhb Banking …" at bounding box center [988, 423] width 1313 height 100
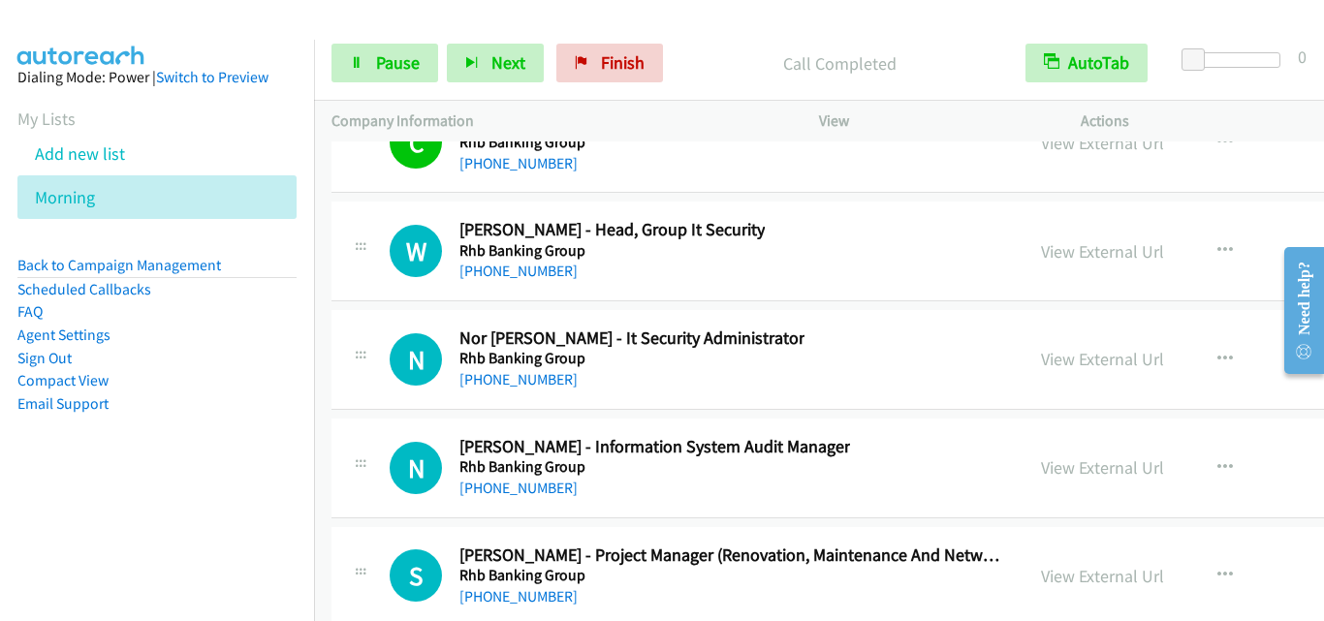
scroll to position [26268, 0]
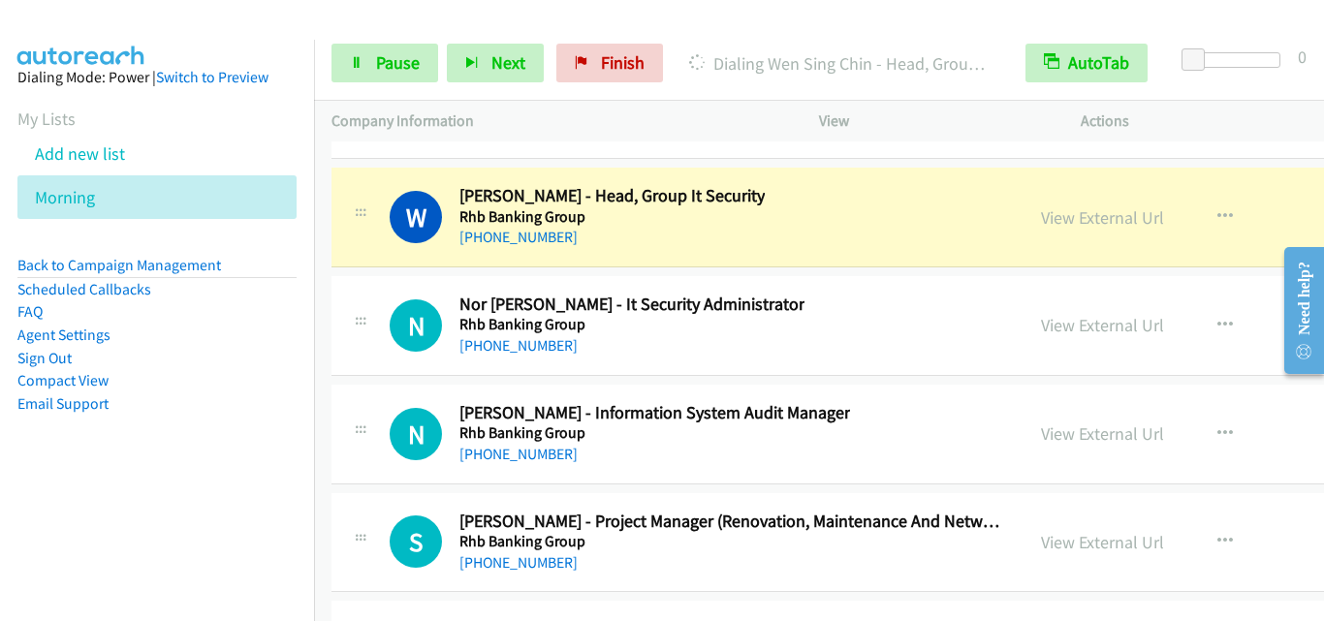
click at [341, 282] on div "N Callback Scheduled Nor [PERSON_NAME] - It Security Administrator Rhb Banking …" at bounding box center [988, 326] width 1313 height 100
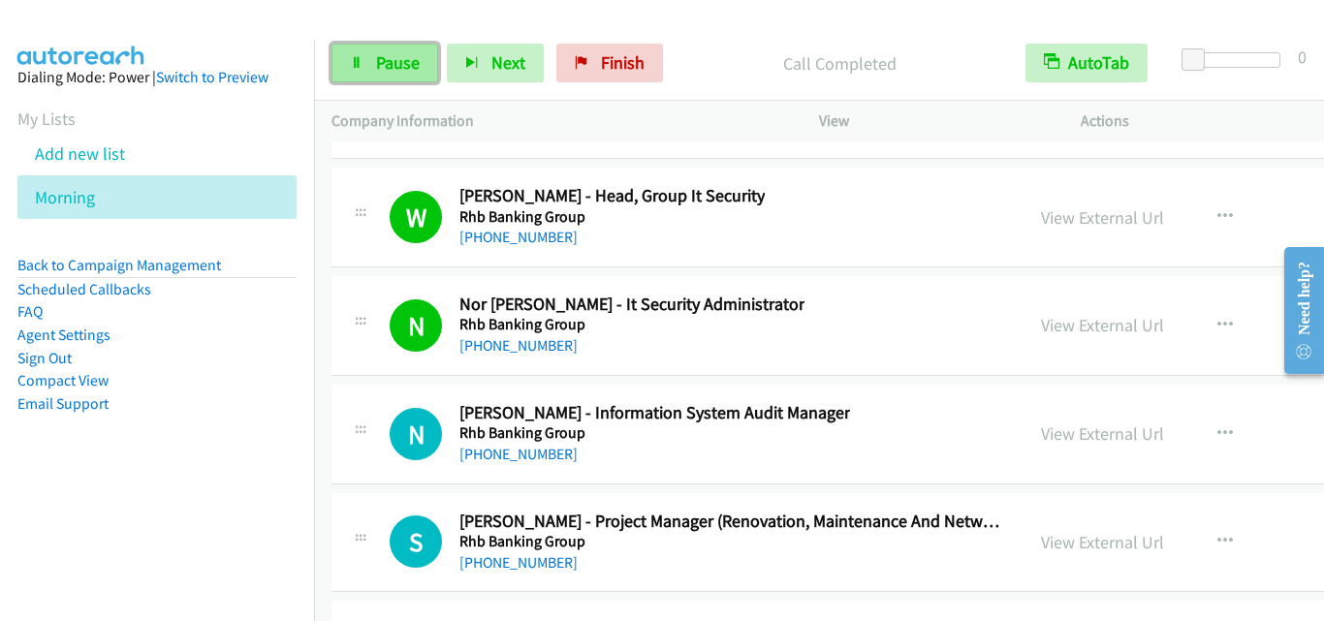
click at [363, 62] on icon at bounding box center [357, 64] width 14 height 14
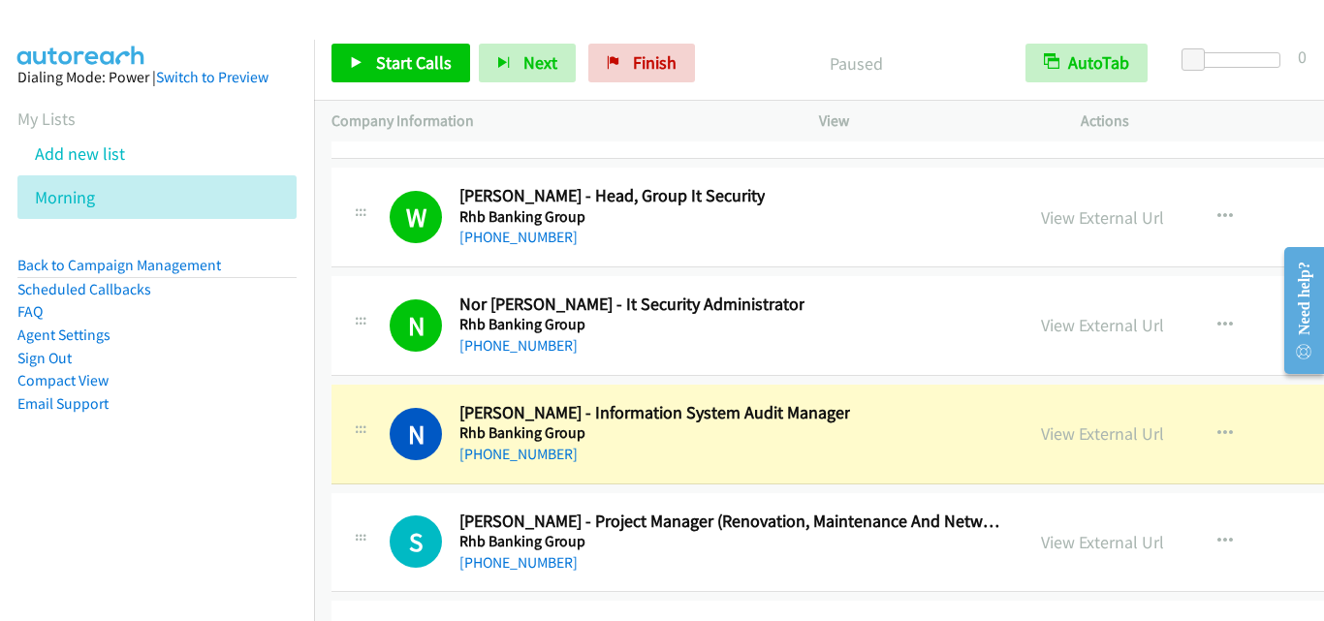
scroll to position [26462, 0]
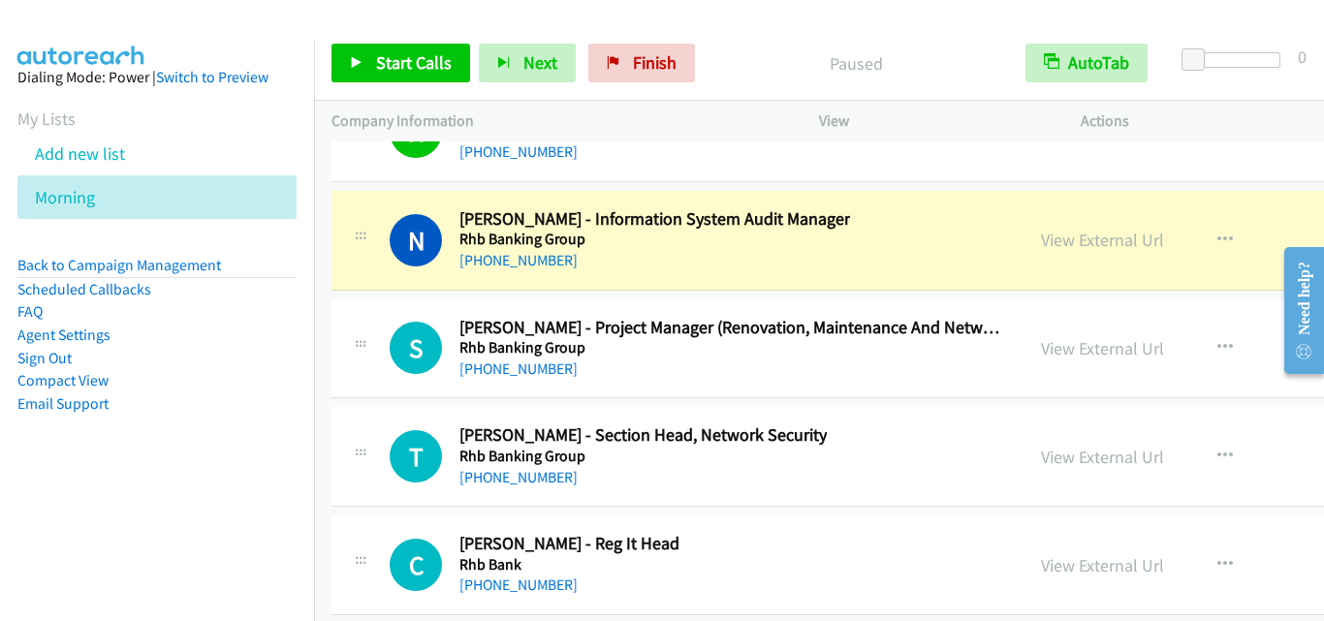
click at [369, 268] on div "N Callback Scheduled [PERSON_NAME] - Information System Audit Manager Rhb Banki…" at bounding box center [677, 240] width 657 height 64
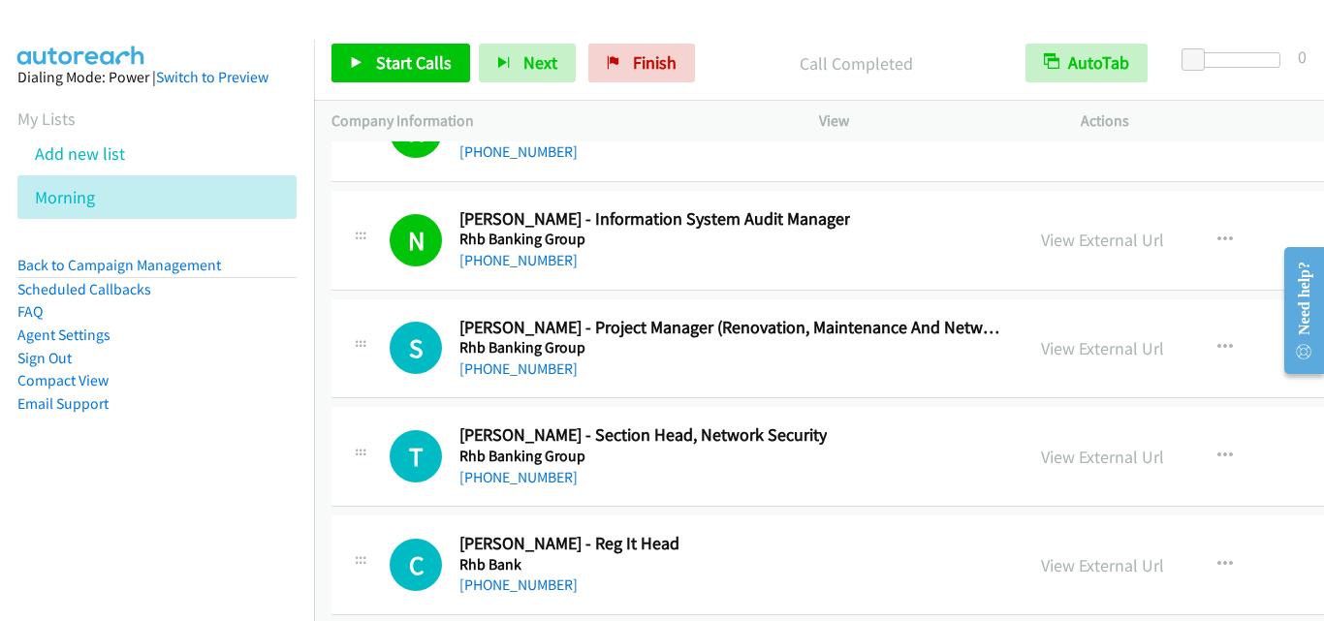
click at [409, 292] on td "N Callback Scheduled [PERSON_NAME] - Information System Audit Manager Rhb Banki…" at bounding box center [988, 240] width 1348 height 109
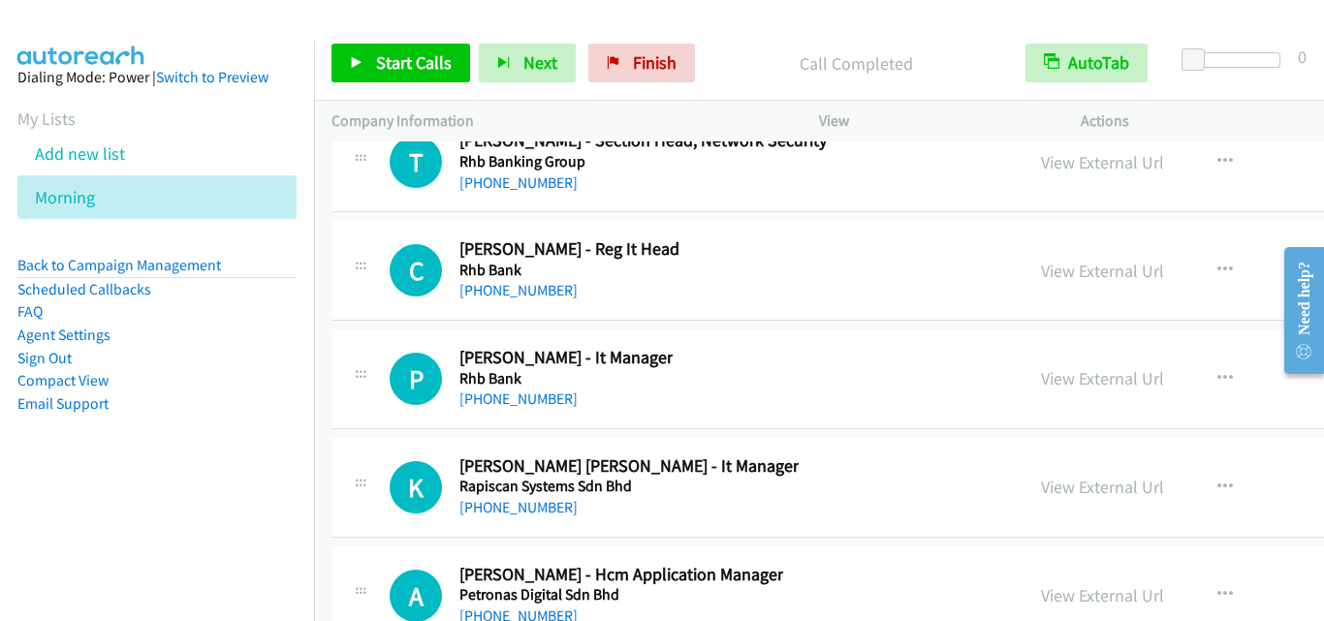
scroll to position [26753, 0]
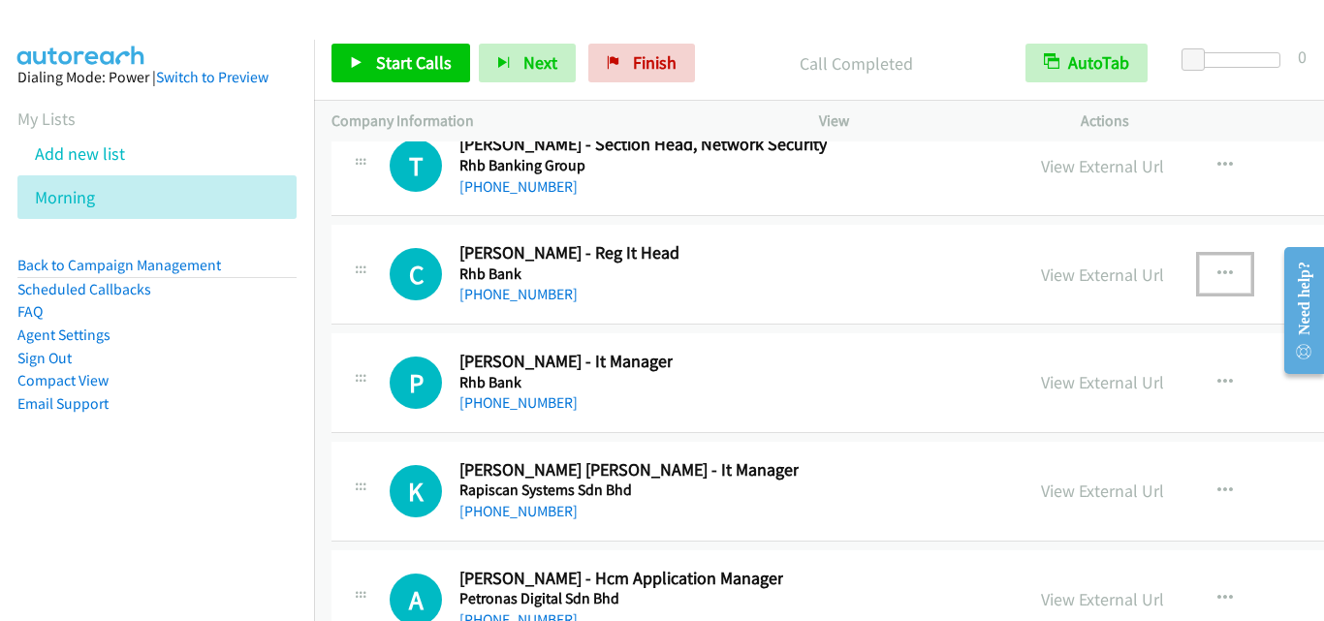
click at [1199, 266] on button "button" at bounding box center [1225, 274] width 52 height 39
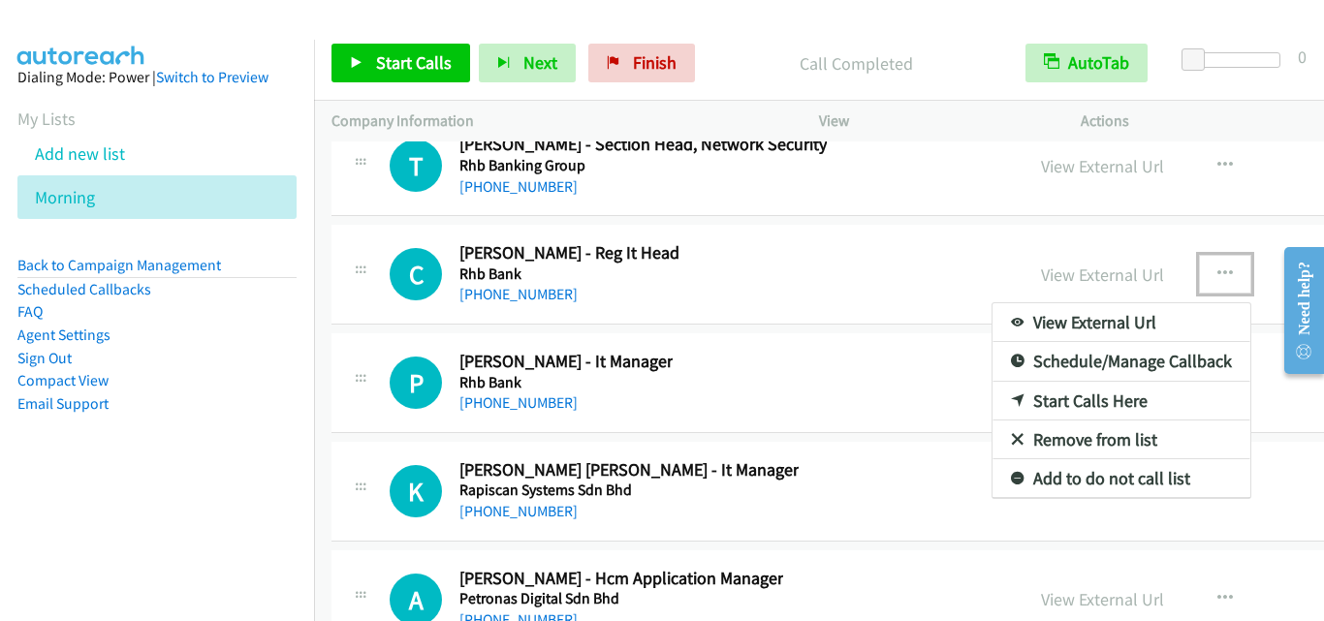
click at [1070, 398] on link "Start Calls Here" at bounding box center [1122, 401] width 258 height 39
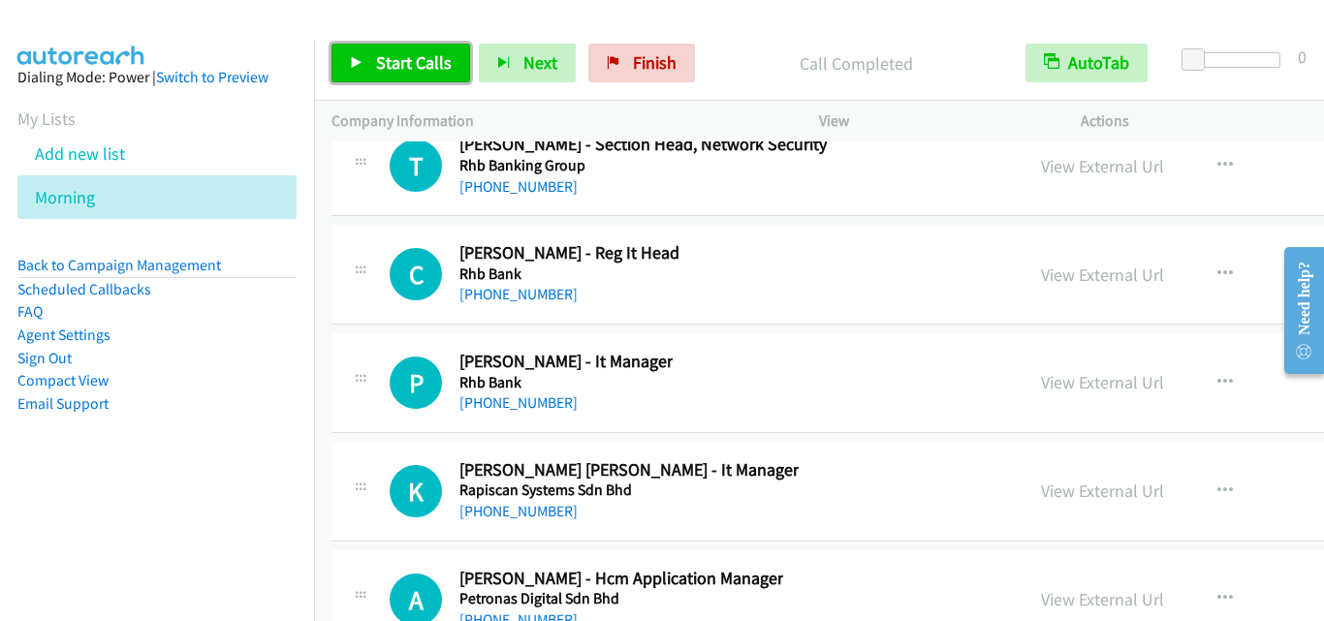
click at [439, 63] on span "Start Calls" at bounding box center [414, 62] width 76 height 22
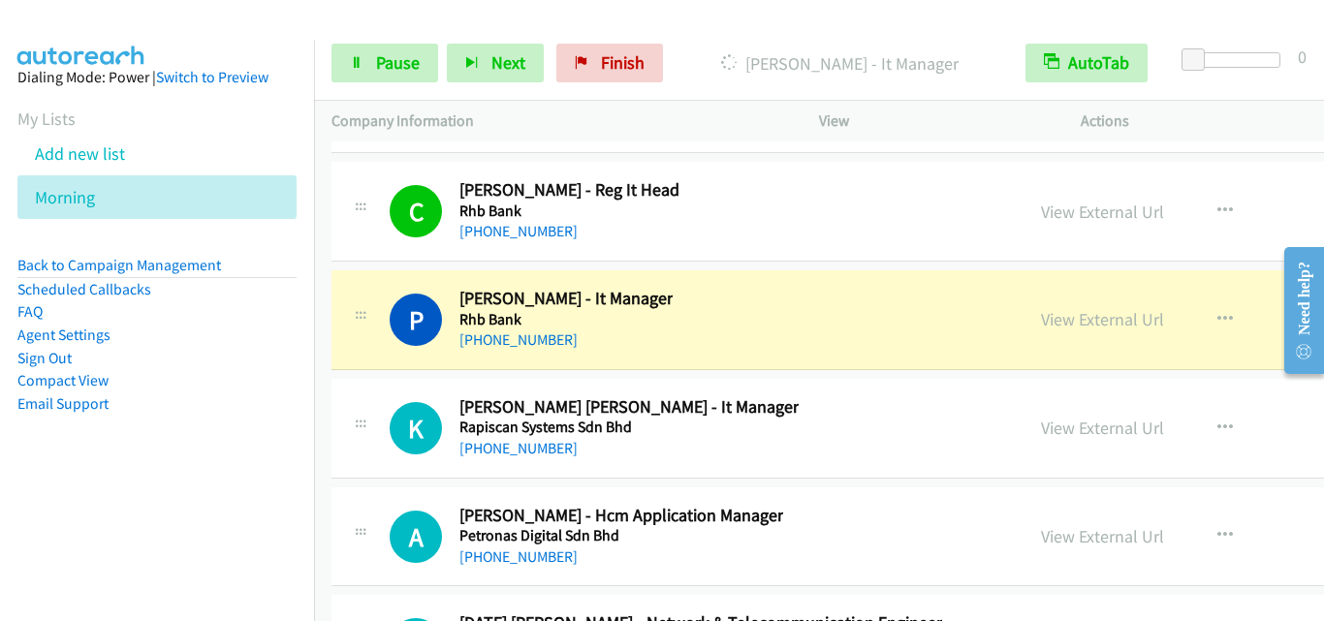
scroll to position [26850, 0]
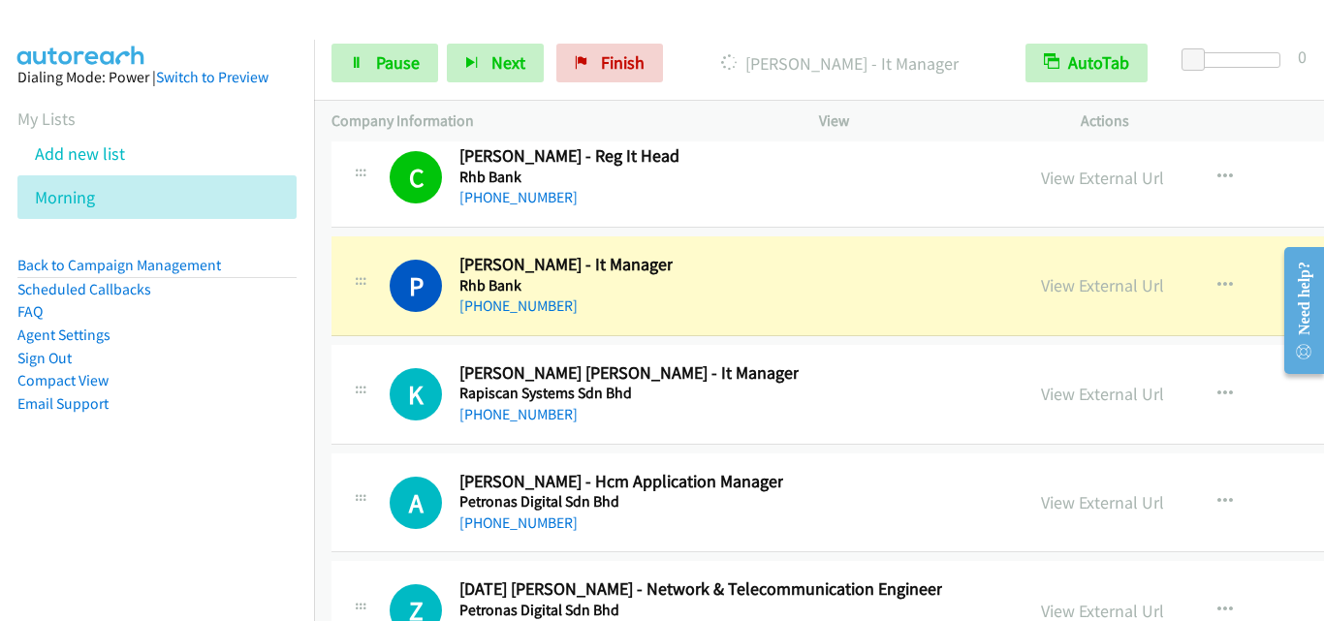
click at [367, 429] on div "K Callback Scheduled [PERSON_NAME] [PERSON_NAME] - It Manager Rapiscan Systems …" at bounding box center [988, 395] width 1313 height 100
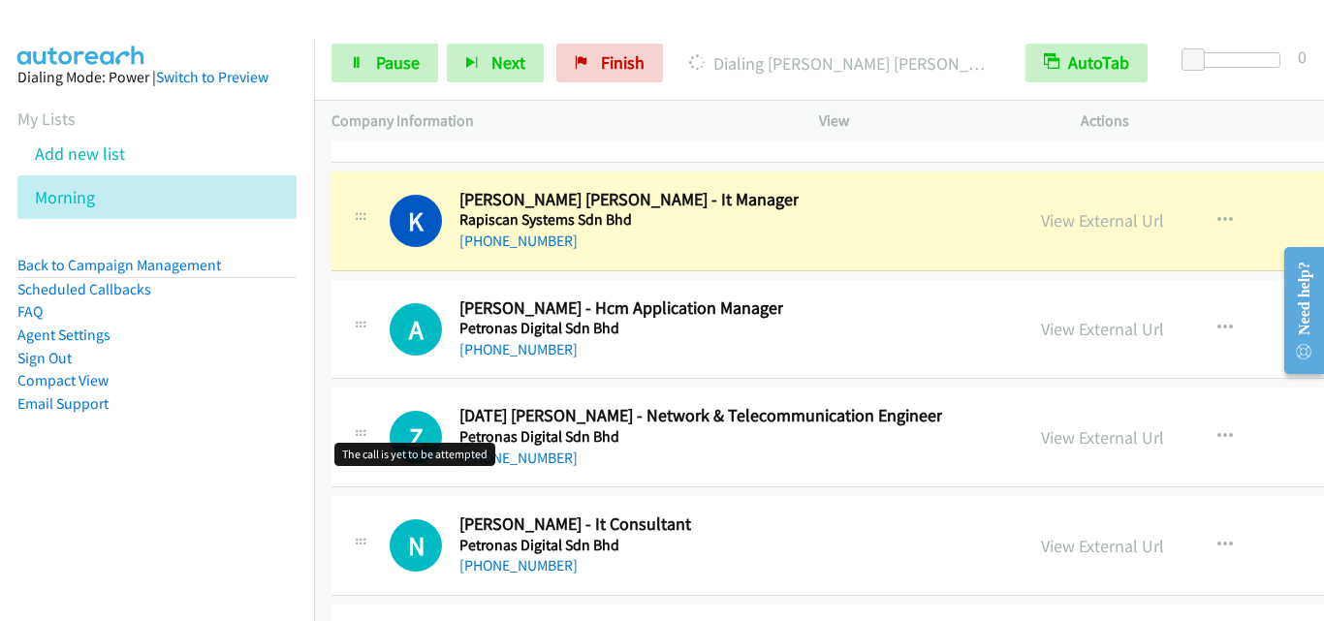
scroll to position [27044, 0]
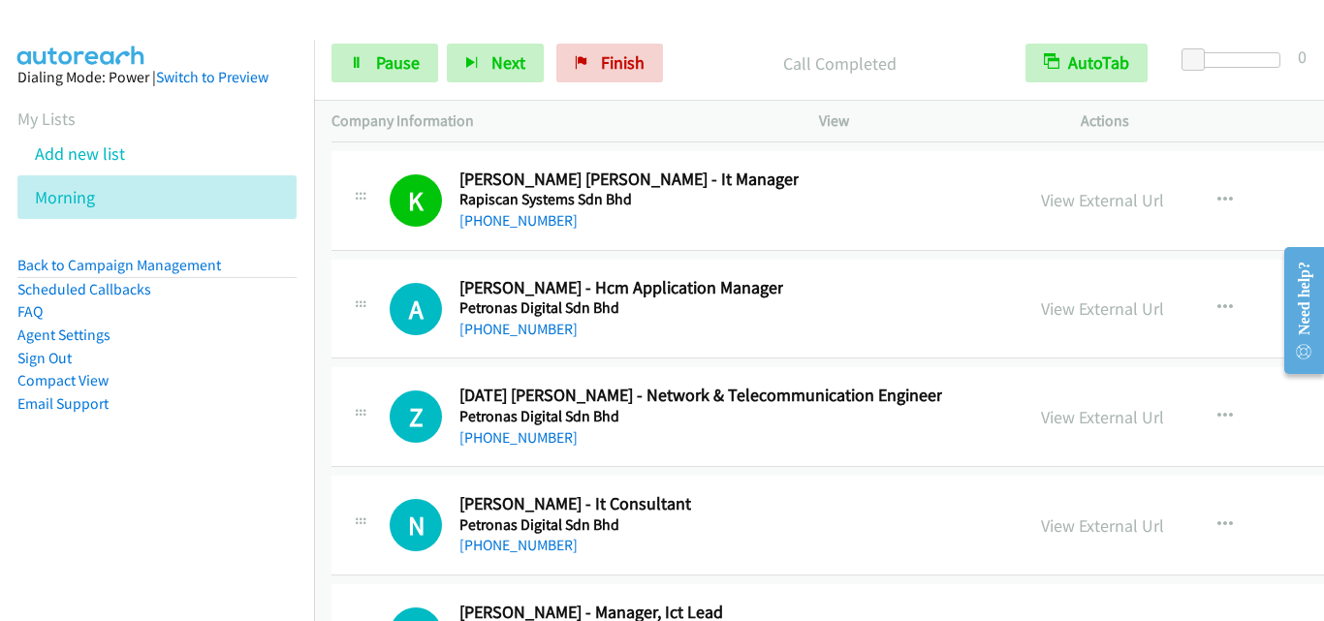
click at [374, 343] on div "A Callback Scheduled [PERSON_NAME] - Hcm Application Manager Petronas Digital S…" at bounding box center [988, 310] width 1313 height 100
click at [361, 395] on div at bounding box center [360, 411] width 23 height 52
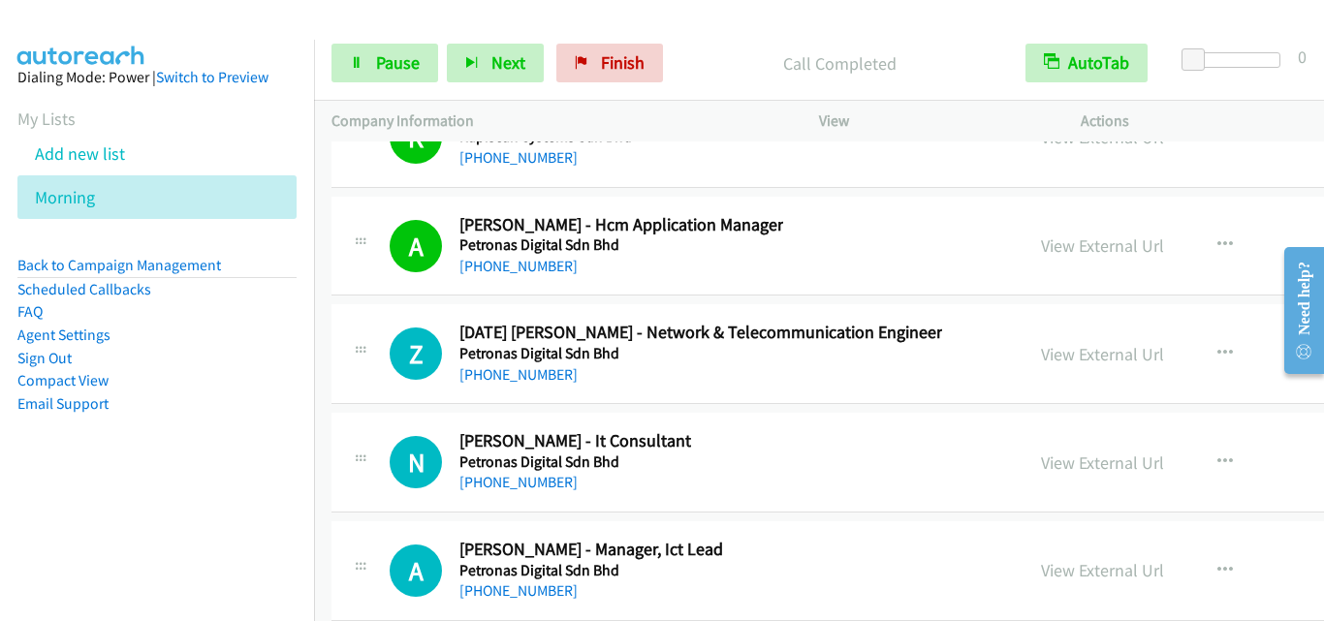
scroll to position [27140, 0]
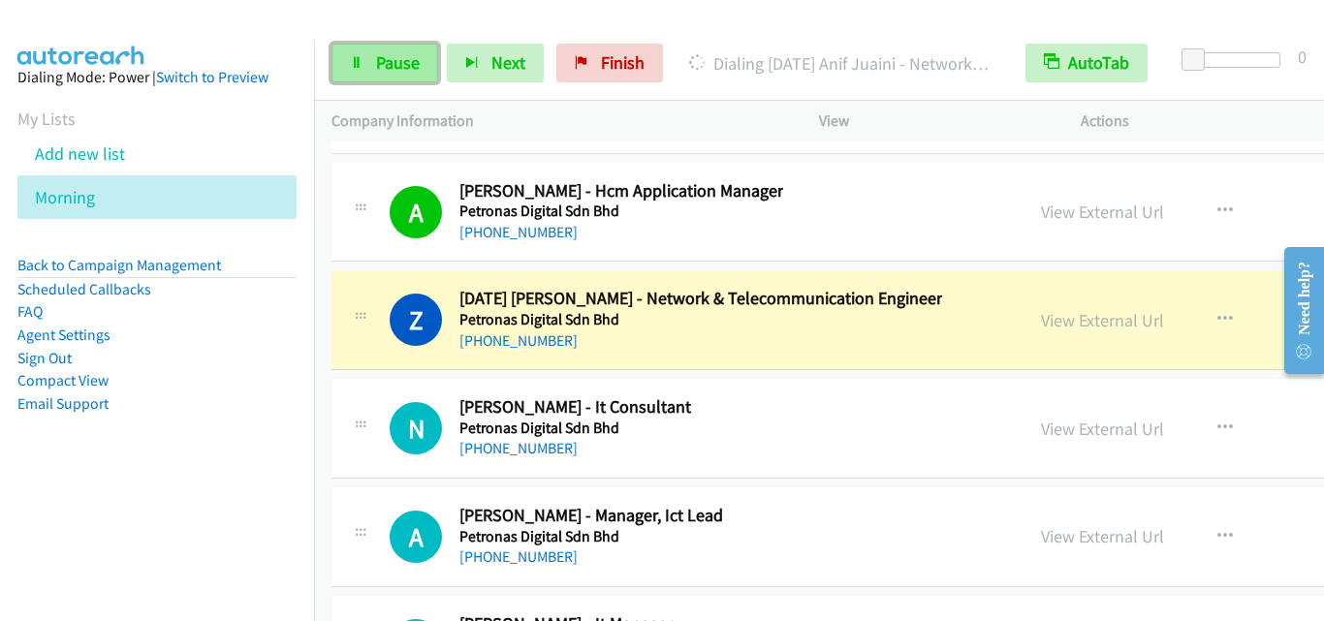
click at [376, 57] on span "Pause" at bounding box center [398, 62] width 44 height 22
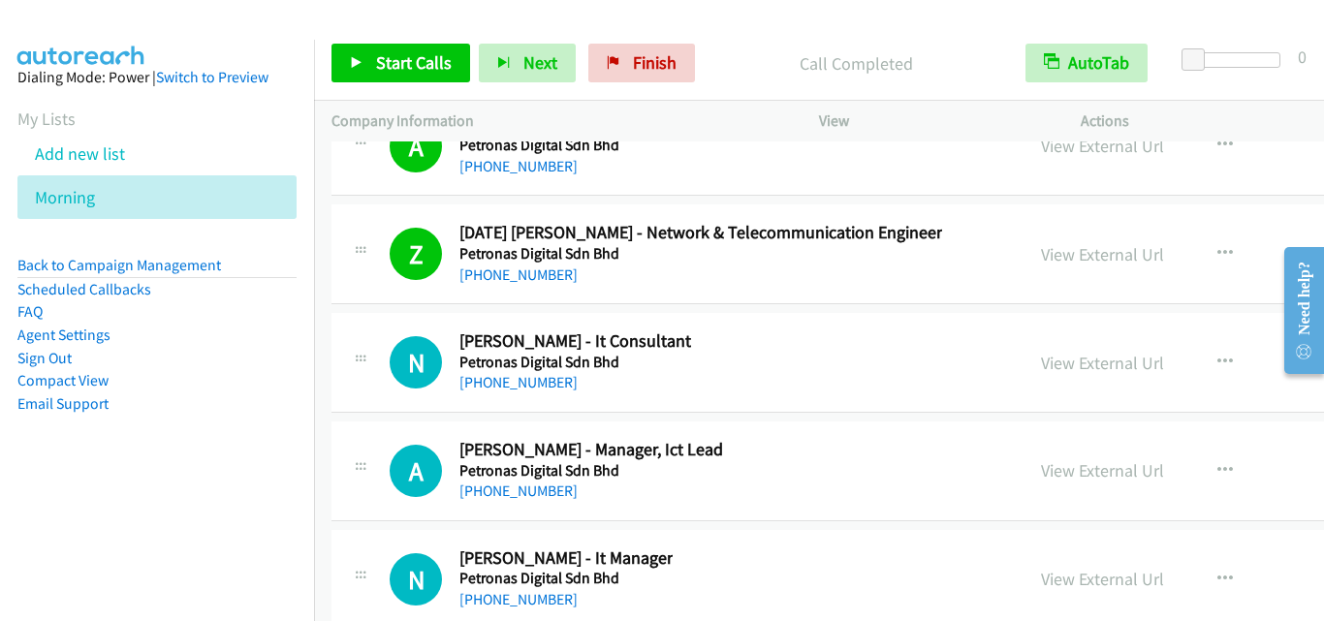
scroll to position [27237, 0]
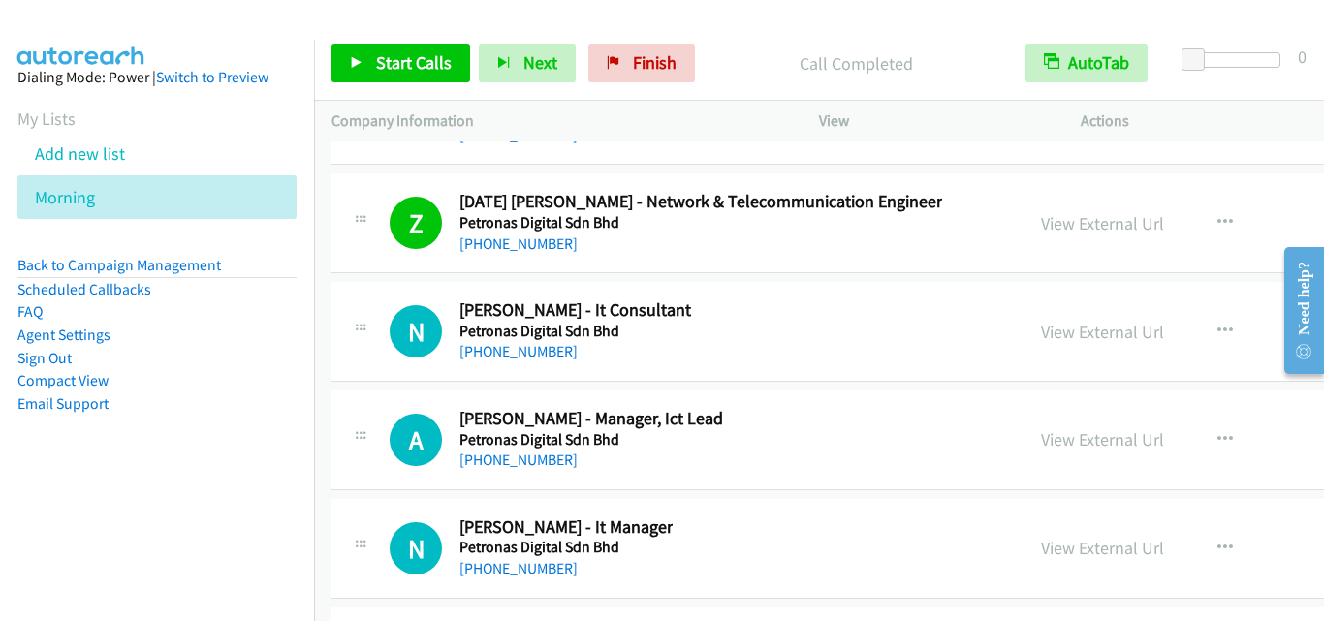
click at [385, 276] on td "Z Callback Scheduled [DATE] Anif Juaini - Network & Telecommunication Engineer …" at bounding box center [988, 224] width 1348 height 109
click at [395, 69] on span "Start Calls" at bounding box center [414, 62] width 76 height 22
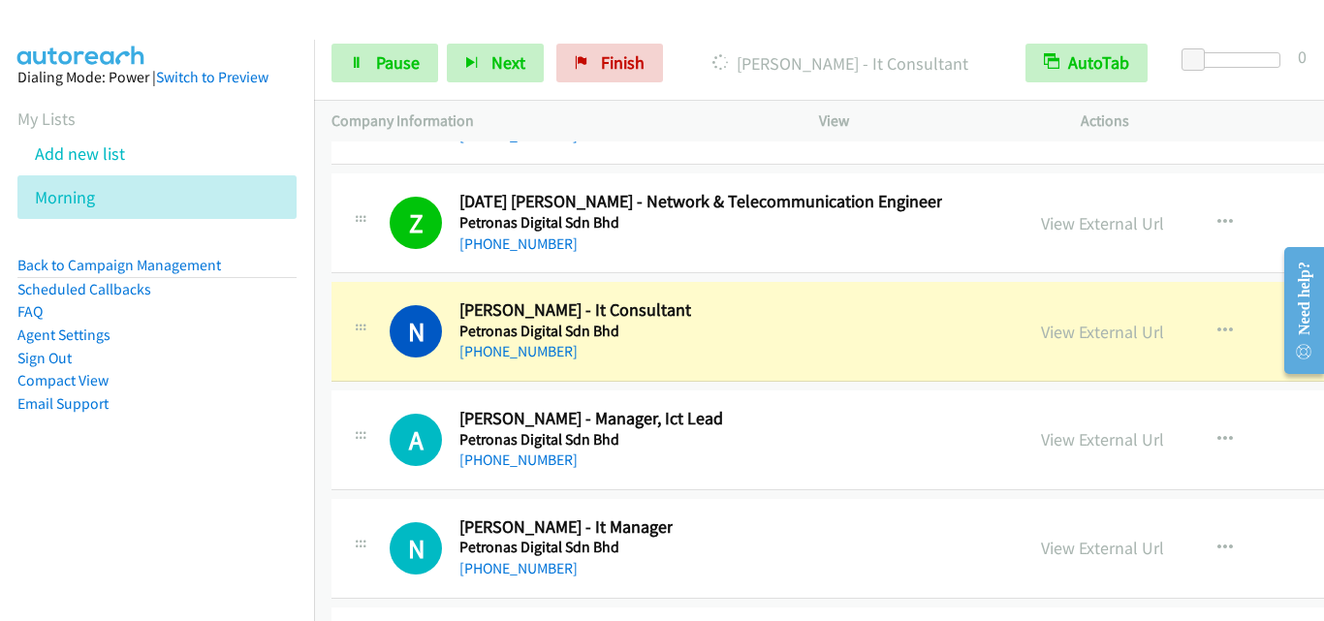
click at [339, 339] on div "N Callback Scheduled [PERSON_NAME] - It Consultant Petronas Digital Sdn Bhd Asi…" at bounding box center [678, 332] width 692 height 64
click at [423, 65] on link "Pause" at bounding box center [385, 63] width 107 height 39
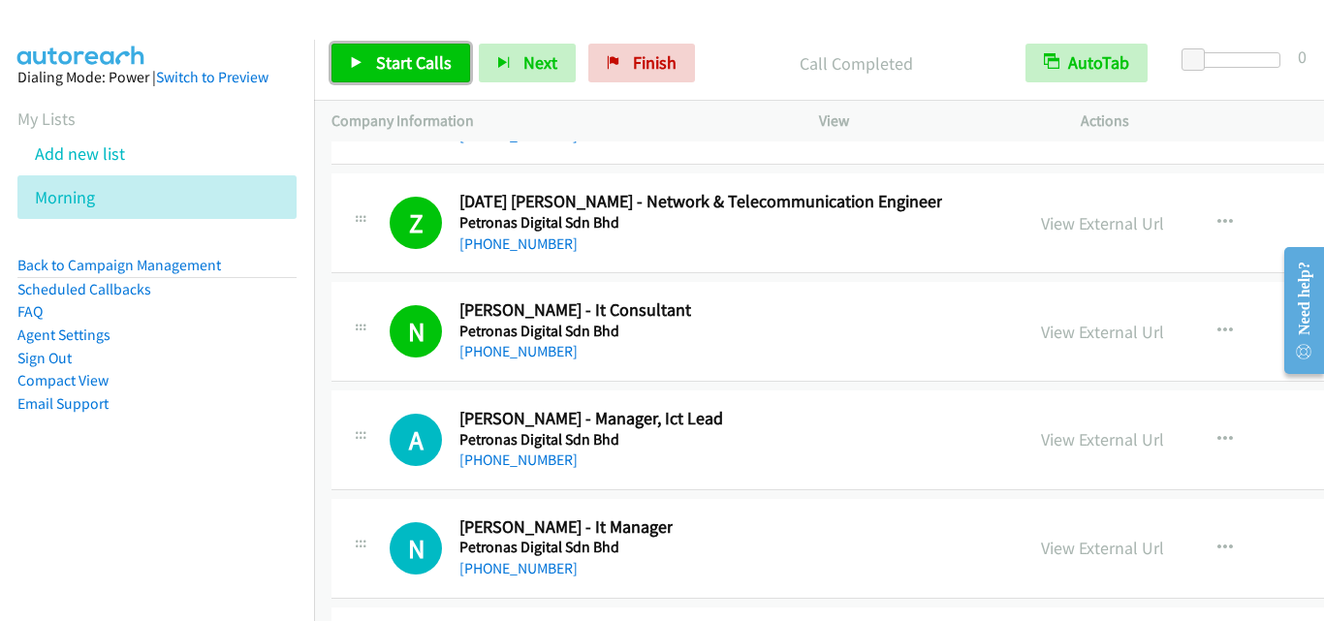
click at [406, 72] on span "Start Calls" at bounding box center [414, 62] width 76 height 22
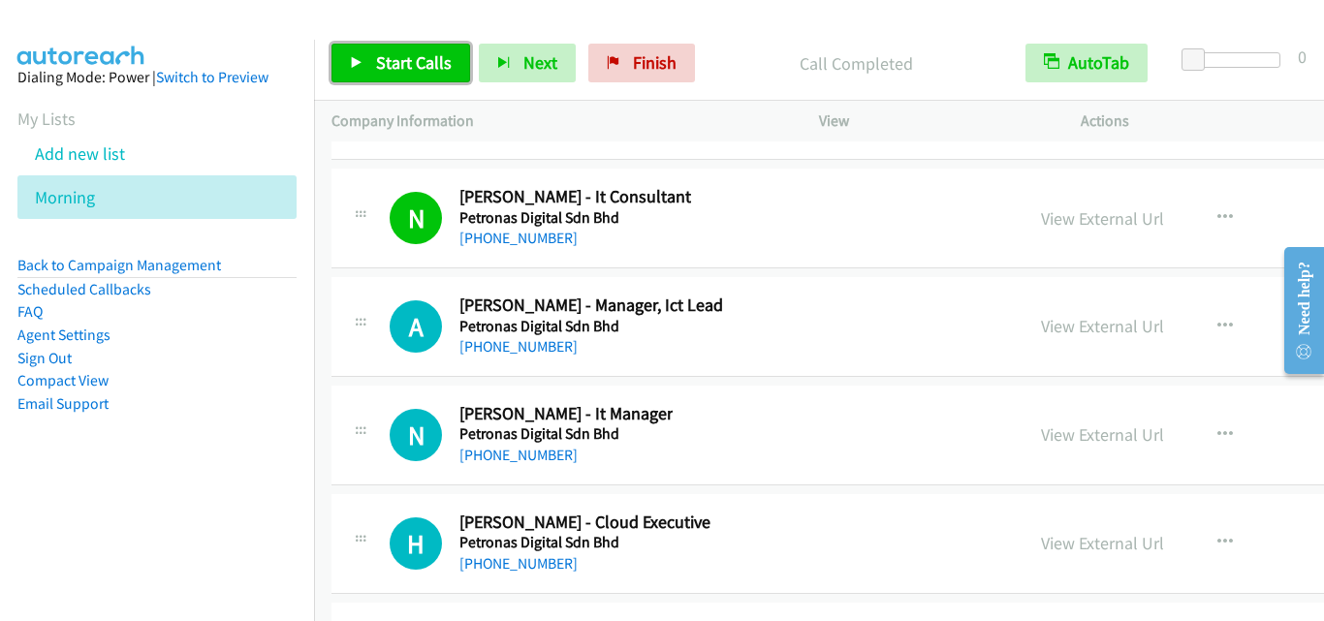
scroll to position [27431, 0]
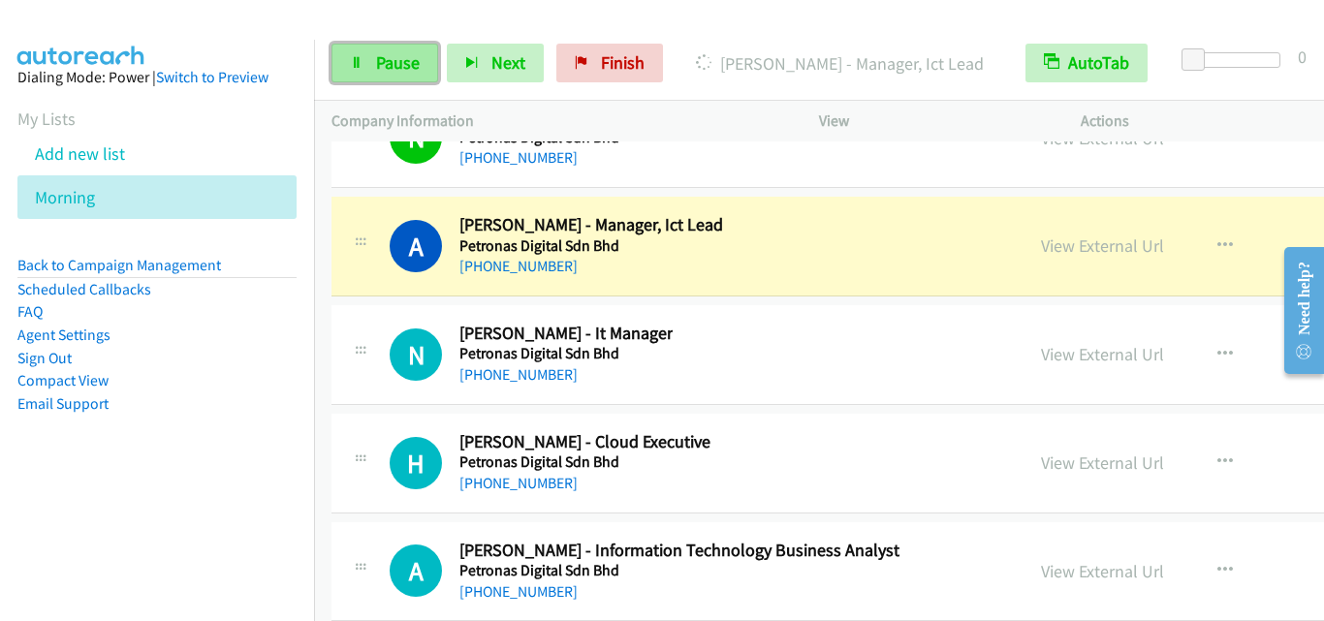
click at [414, 61] on span "Pause" at bounding box center [398, 62] width 44 height 22
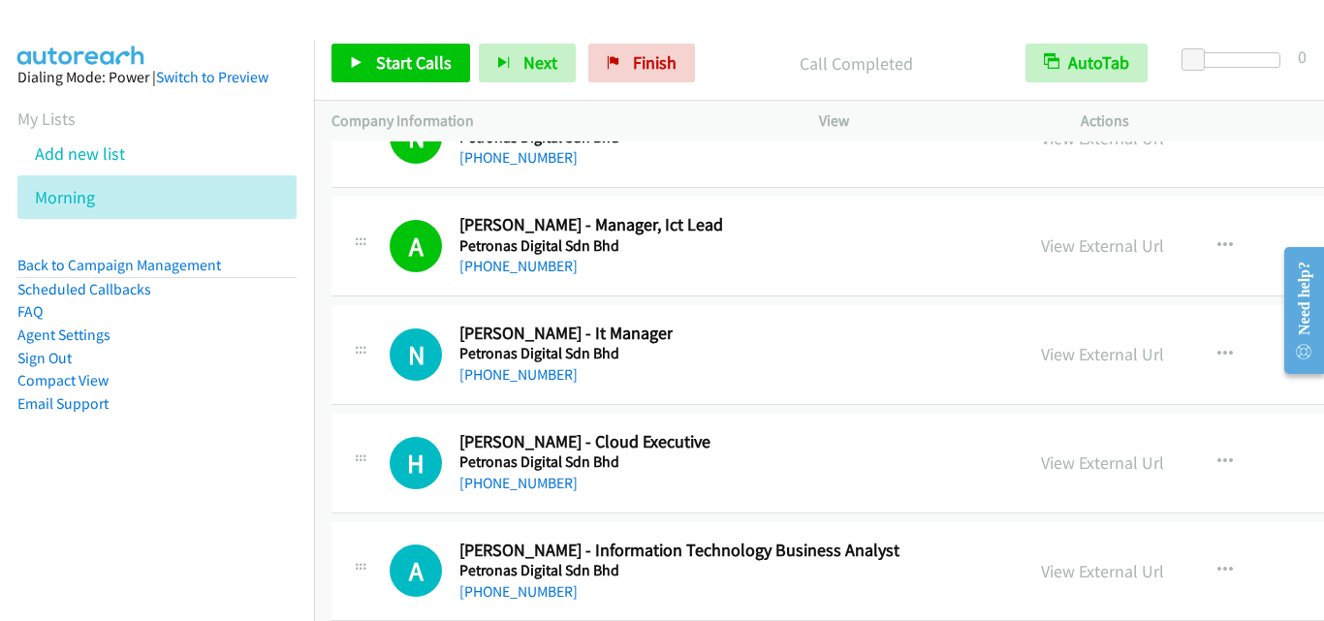
click at [381, 354] on div "N Callback Scheduled [PERSON_NAME] - It Manager Petronas Digital Sdn Bhd Asia/[…" at bounding box center [677, 355] width 657 height 64
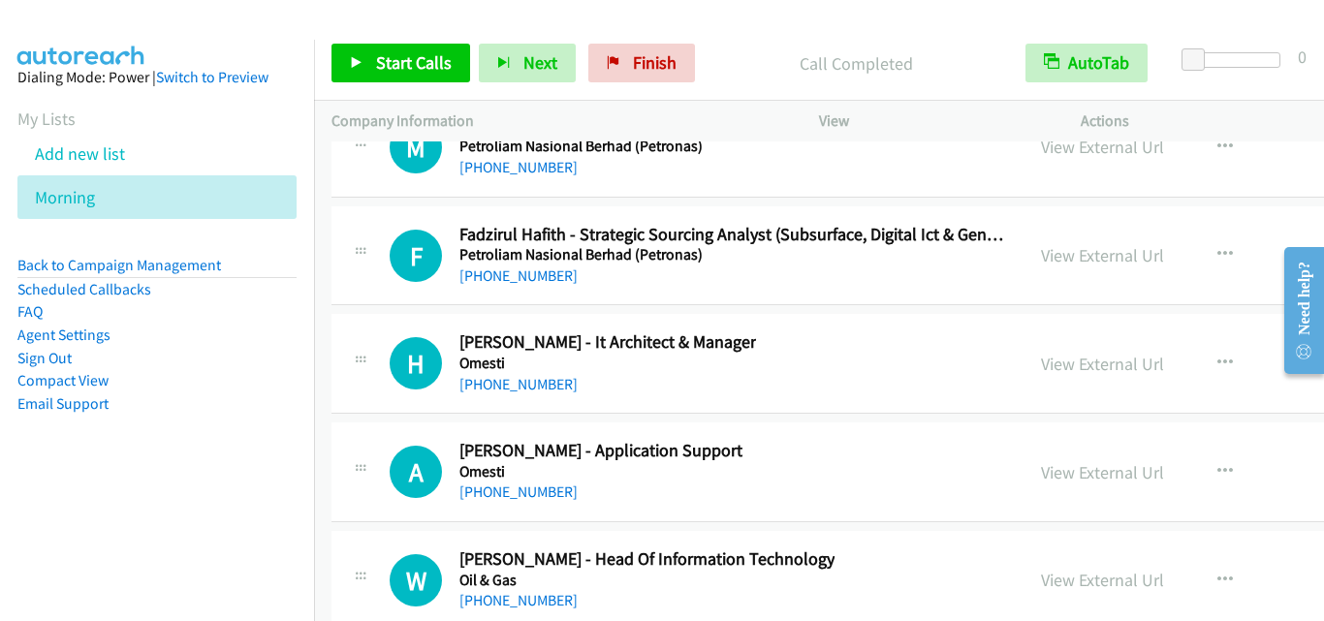
scroll to position [35864, 0]
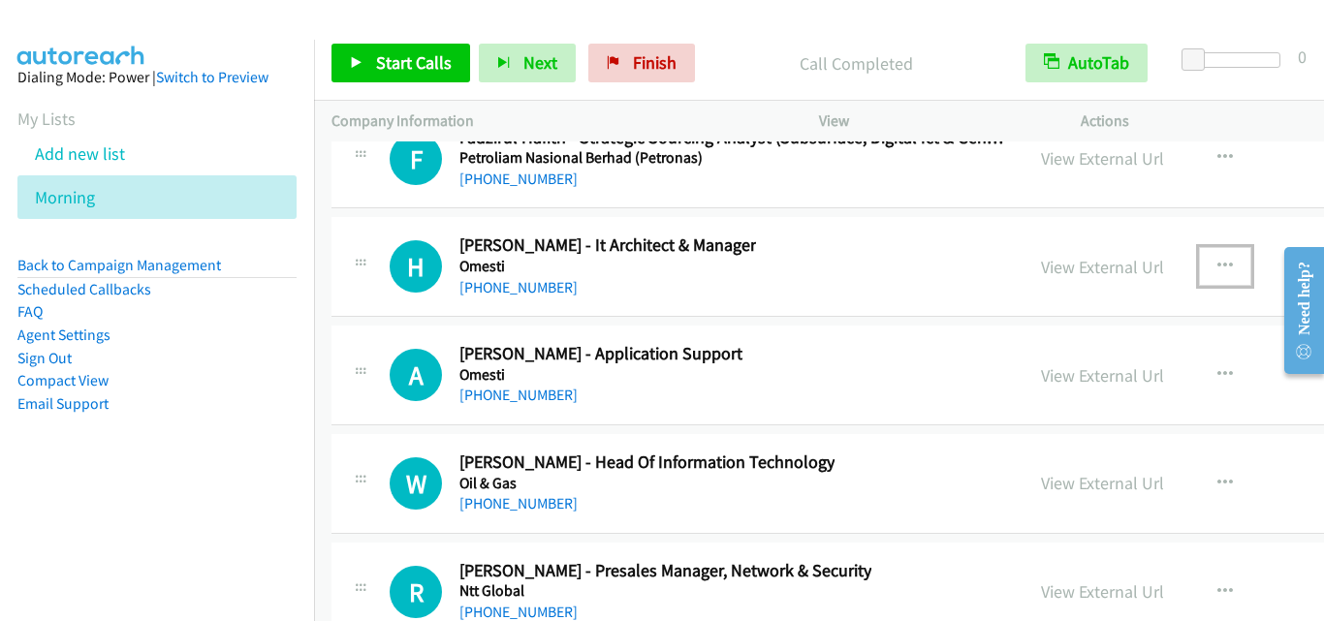
click at [1217, 264] on icon "button" at bounding box center [1225, 267] width 16 height 16
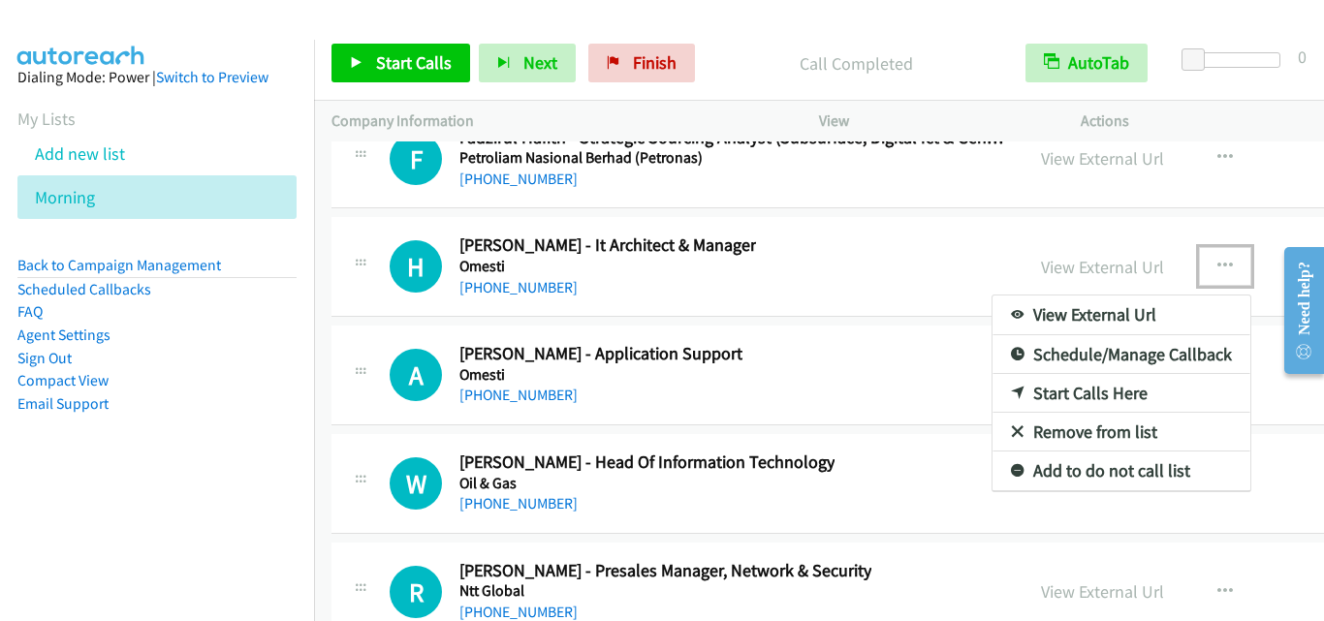
click at [1026, 399] on link "Start Calls Here" at bounding box center [1122, 393] width 258 height 39
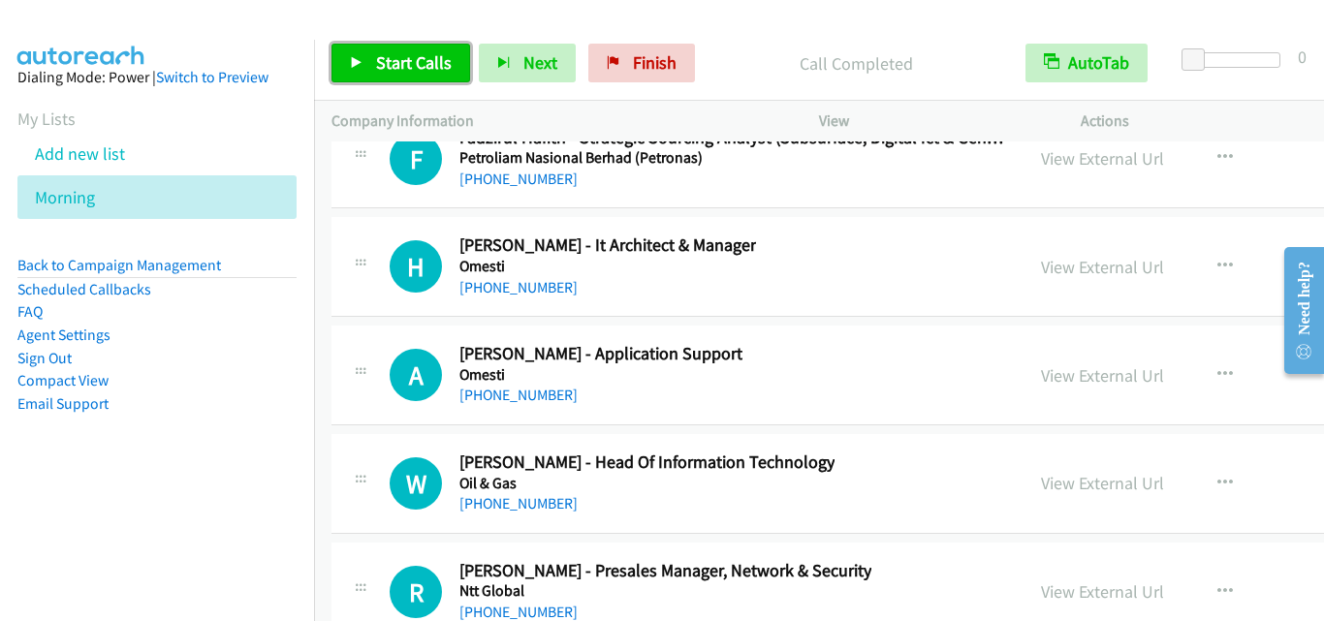
click at [427, 56] on span "Start Calls" at bounding box center [414, 62] width 76 height 22
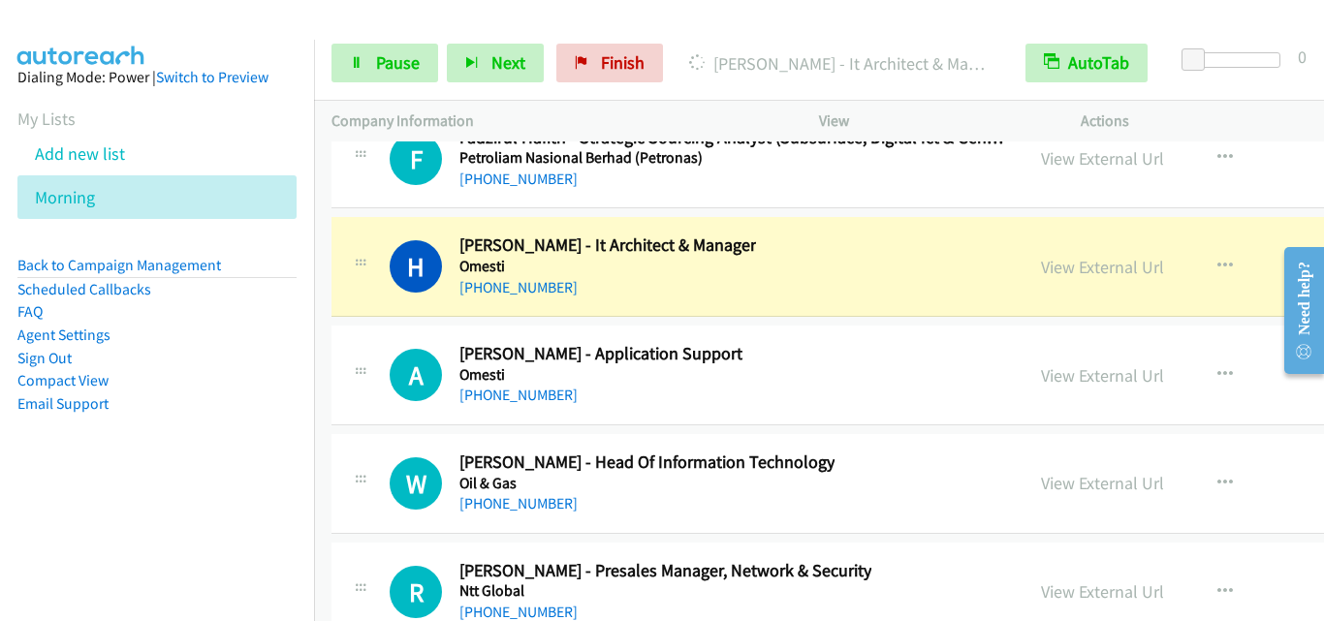
click at [386, 537] on td "W Callback Scheduled [PERSON_NAME] - Head Of Information Technology Oil & Gas A…" at bounding box center [988, 484] width 1348 height 109
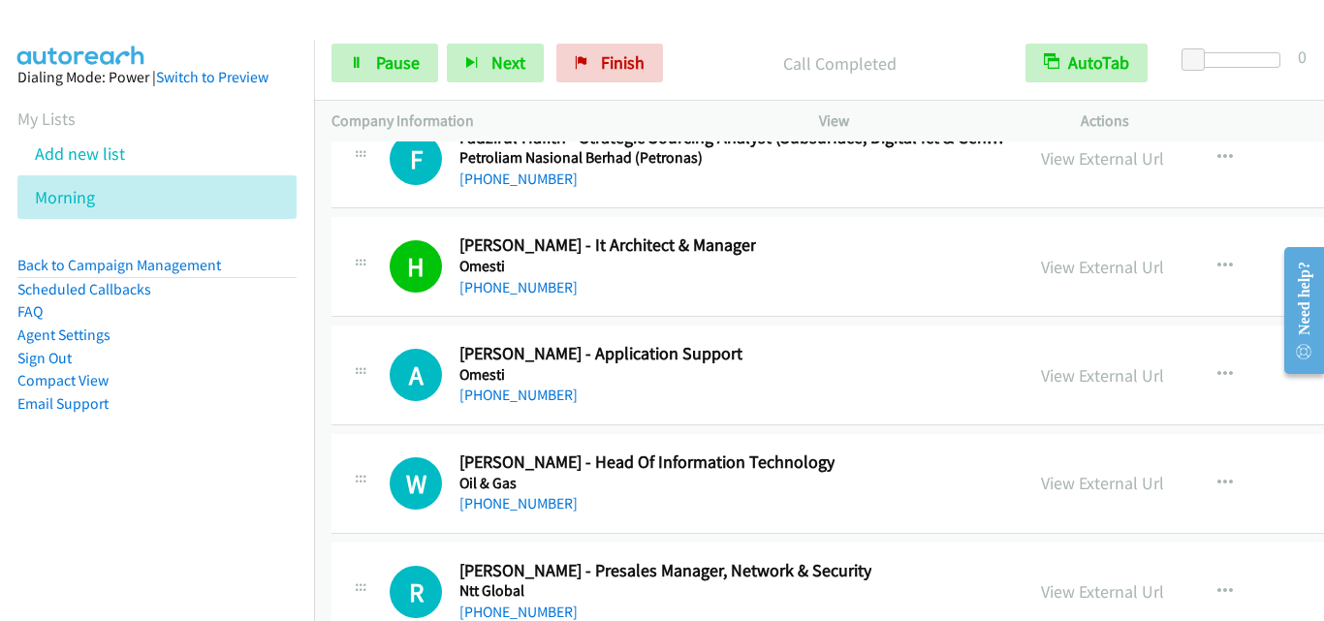
click at [399, 409] on div "A Callback Scheduled [PERSON_NAME] - Application Support Omesti Asia/[GEOGRAPHI…" at bounding box center [988, 376] width 1313 height 100
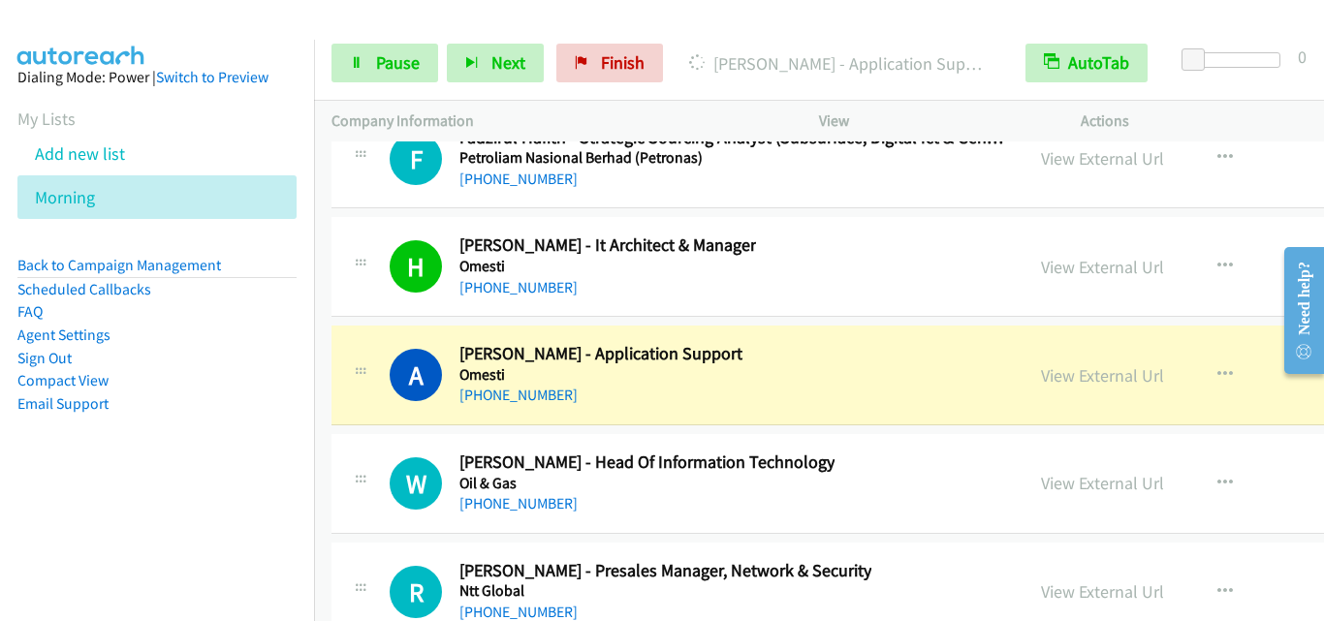
scroll to position [35961, 0]
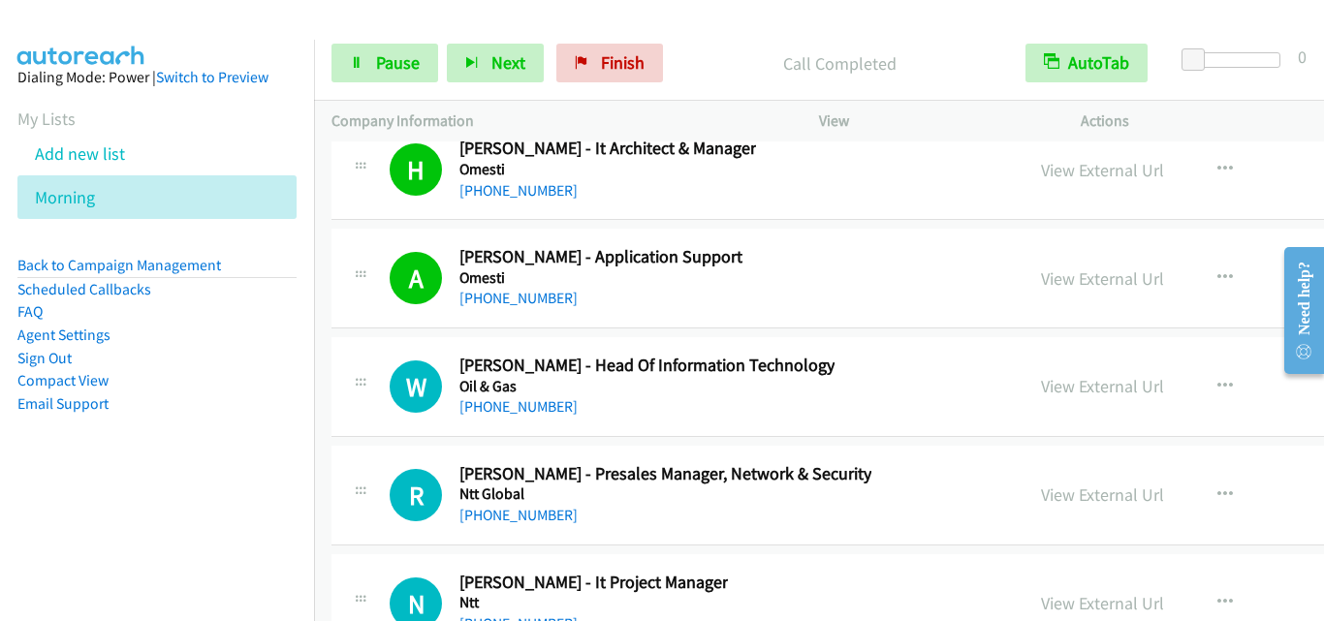
click at [378, 423] on div "W Callback Scheduled [PERSON_NAME] - Head Of Information Technology Oil & Gas A…" at bounding box center [988, 387] width 1313 height 100
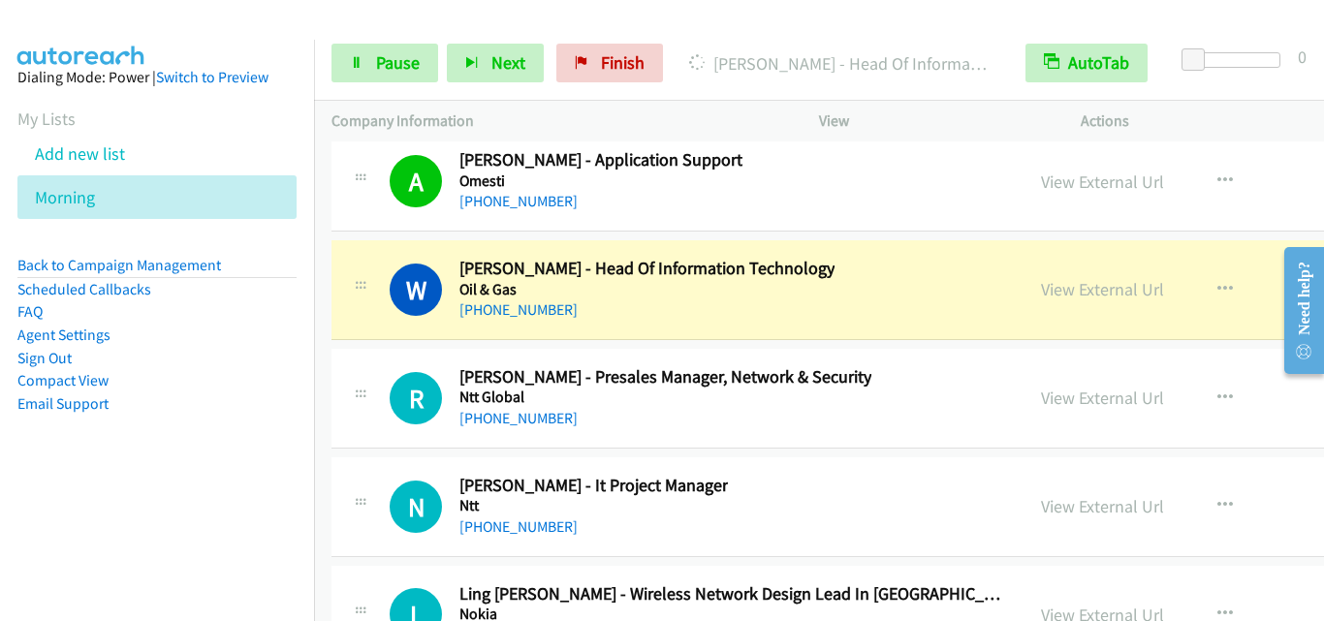
click at [386, 316] on div "W Callback Scheduled [PERSON_NAME] - Head Of Information Technology Oil & Gas A…" at bounding box center [677, 290] width 657 height 64
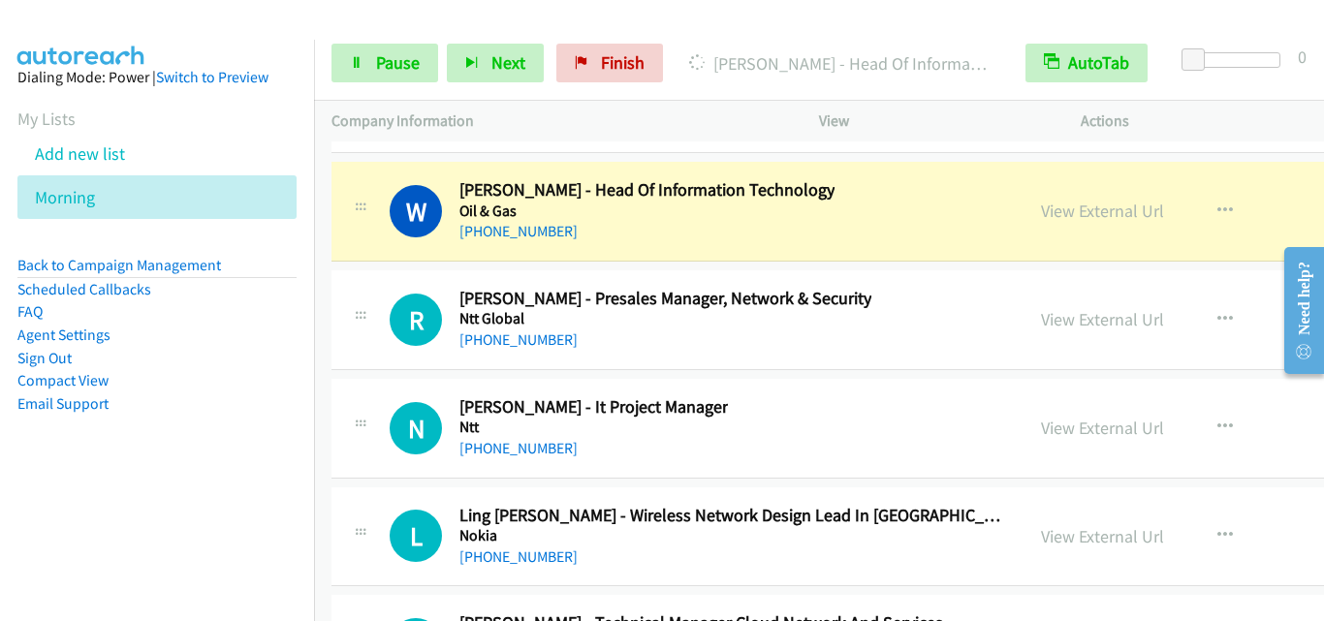
scroll to position [36155, 0]
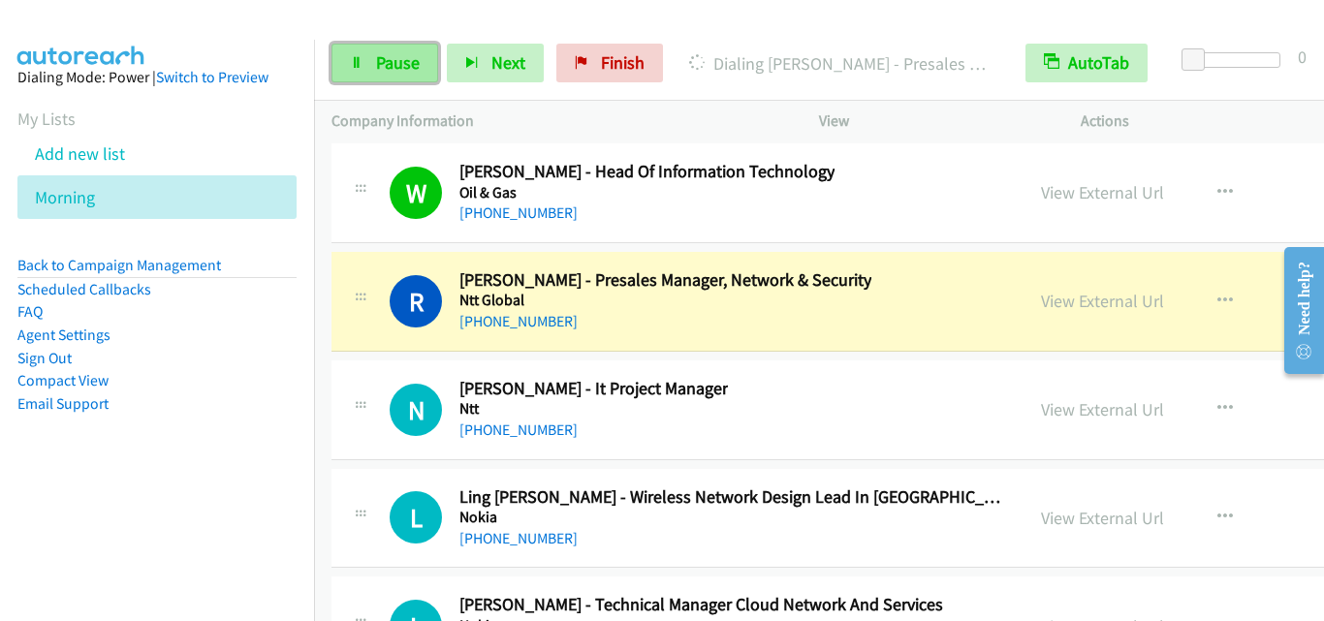
click at [340, 66] on link "Pause" at bounding box center [385, 63] width 107 height 39
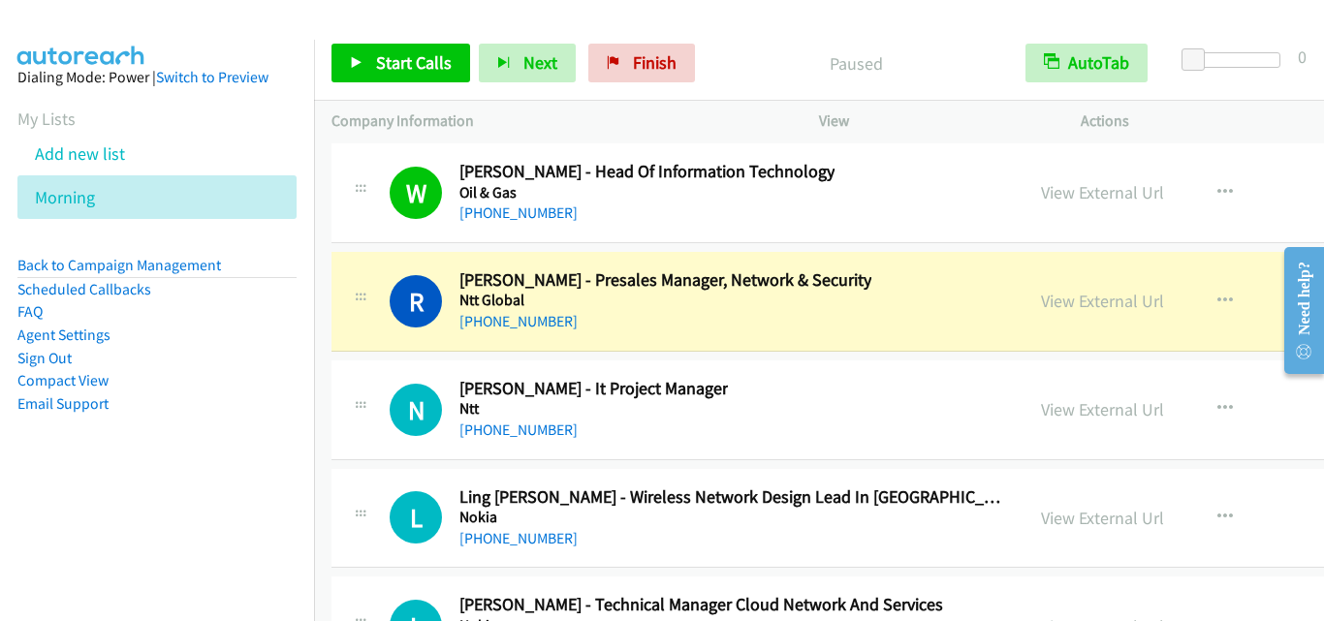
click at [379, 414] on div "N Callback Scheduled [PERSON_NAME] - It Project Manager Ntt Asia/[GEOGRAPHIC_DA…" at bounding box center [677, 410] width 657 height 64
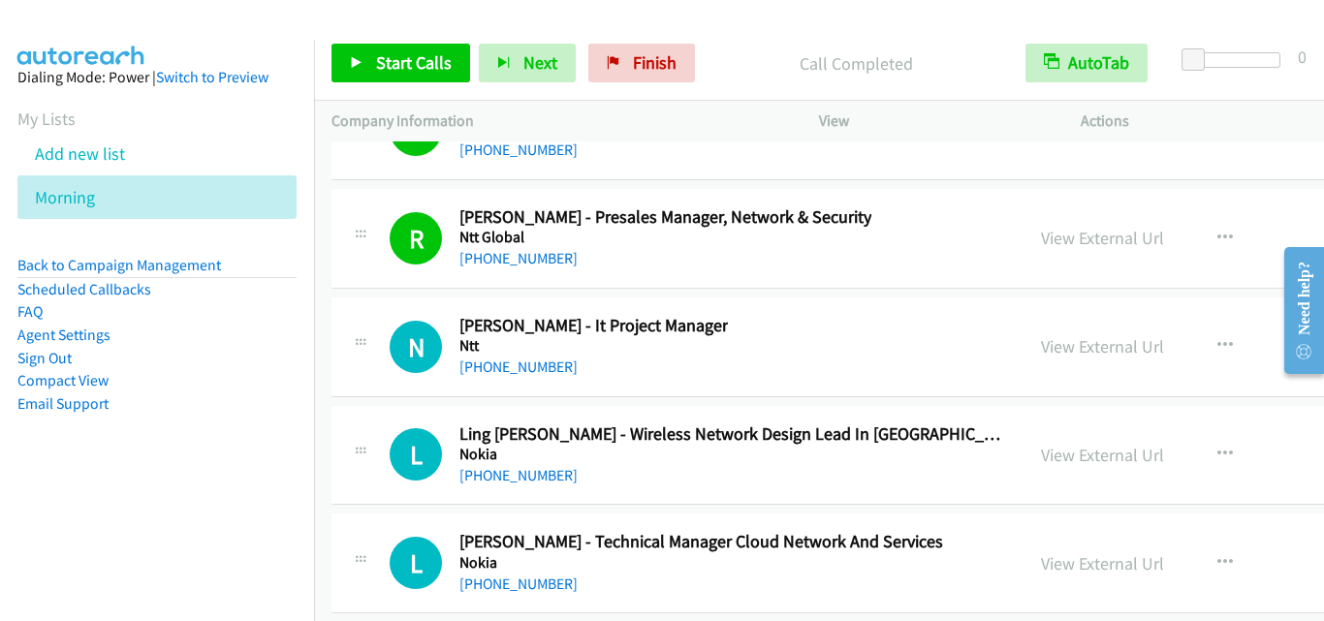
scroll to position [36252, 0]
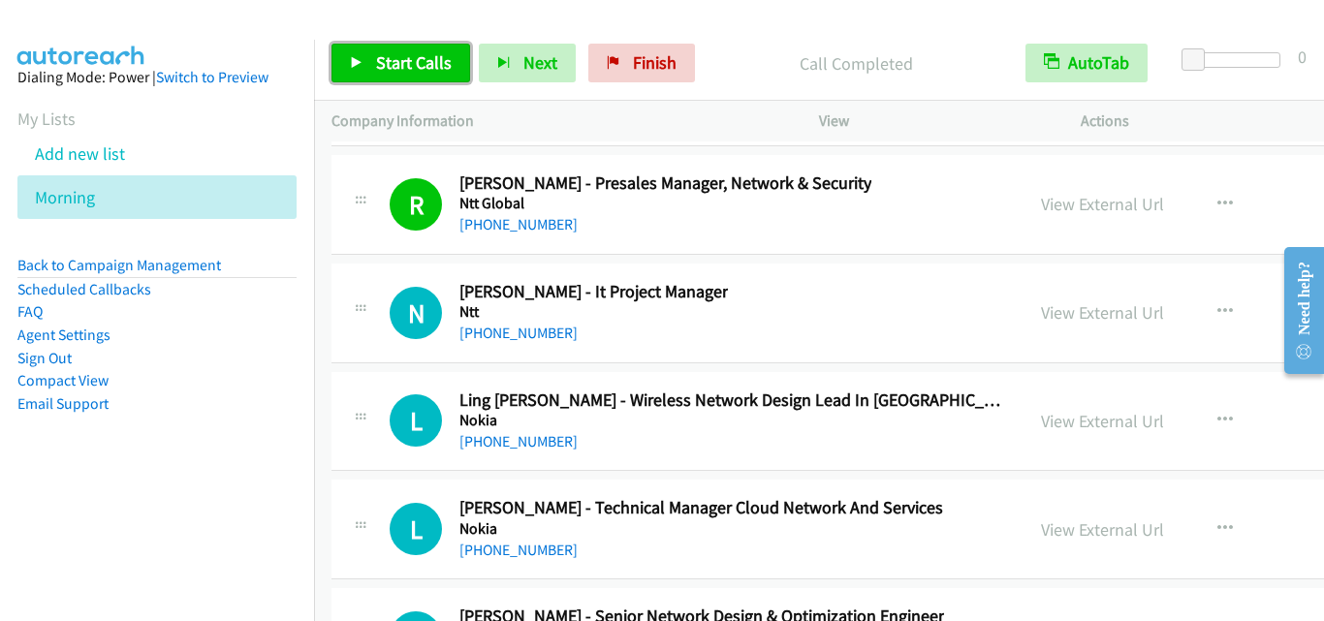
click at [456, 78] on link "Start Calls" at bounding box center [401, 63] width 139 height 39
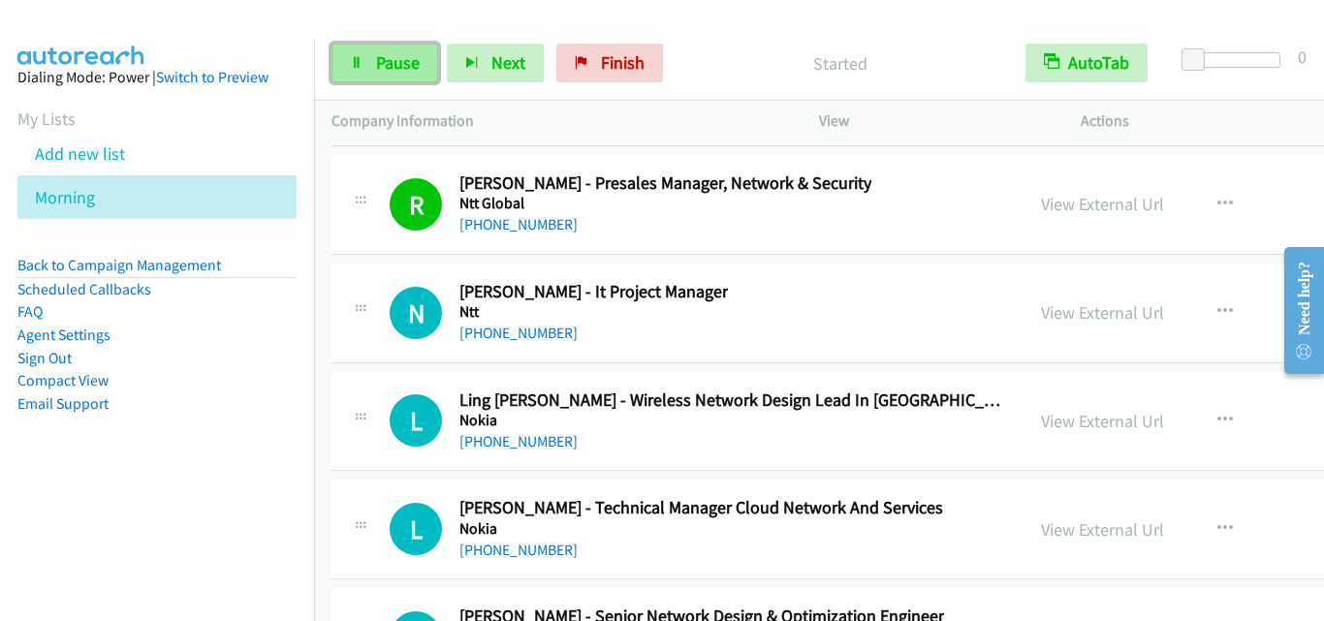
click at [363, 54] on link "Pause" at bounding box center [385, 63] width 107 height 39
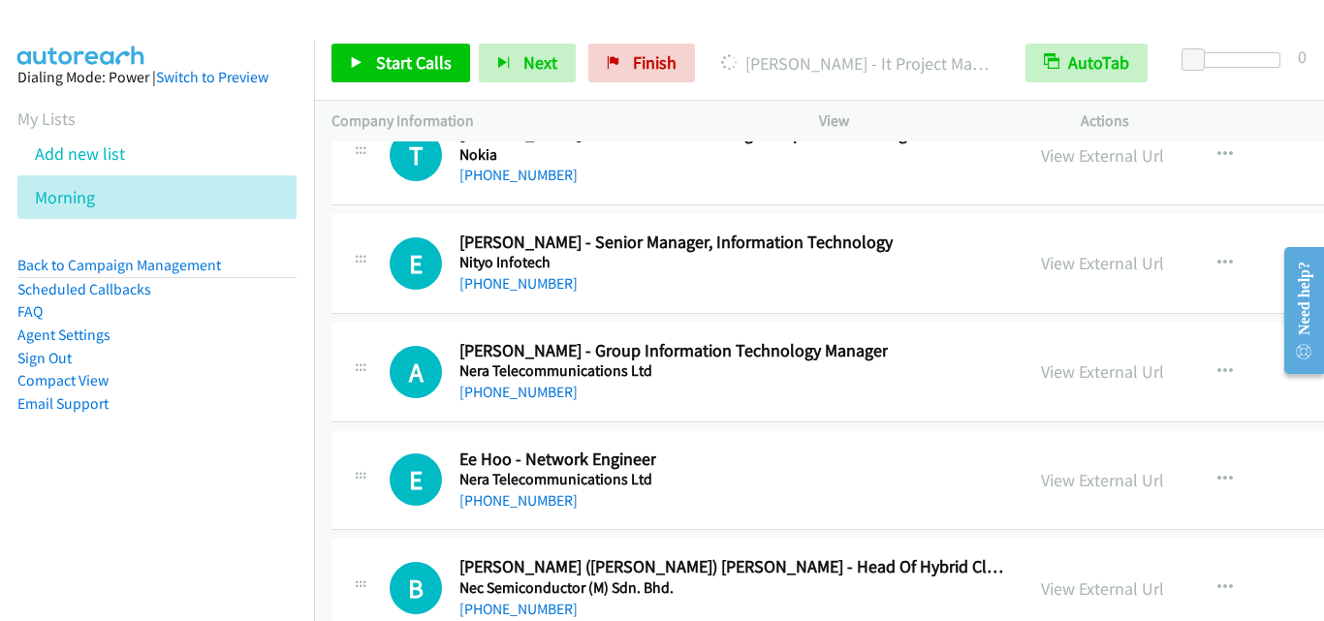
scroll to position [36737, 0]
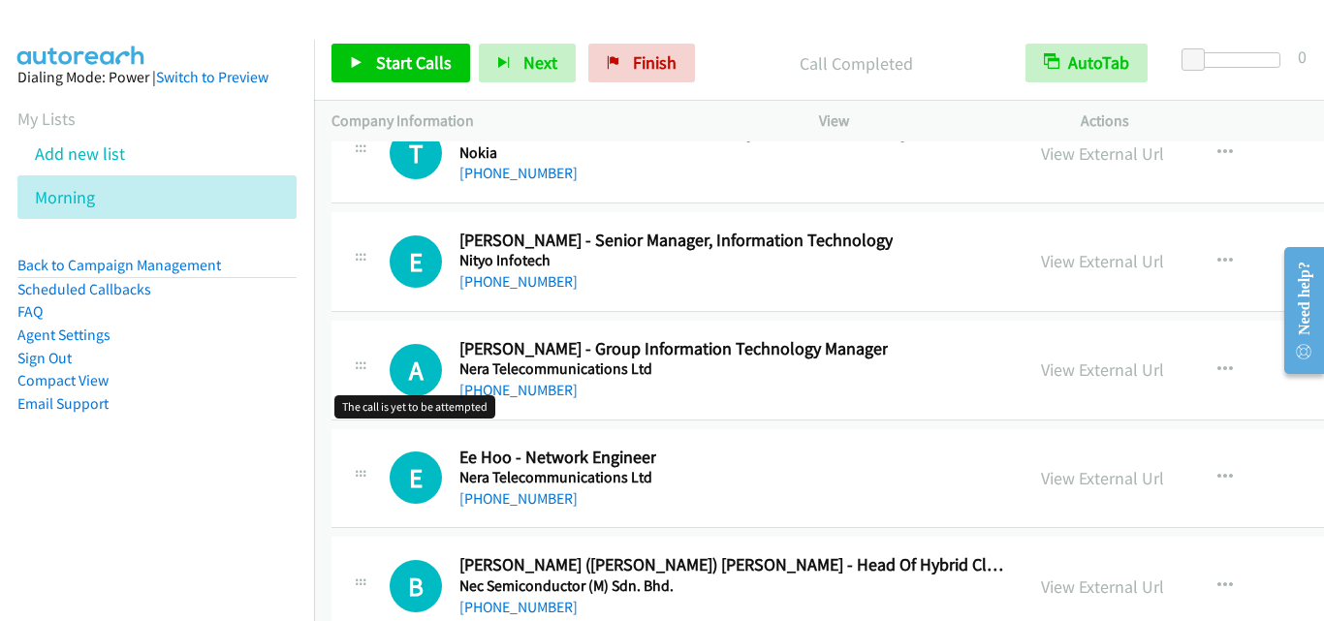
click at [407, 353] on h1 "A" at bounding box center [416, 370] width 52 height 52
click at [1217, 254] on icon "button" at bounding box center [1225, 262] width 16 height 16
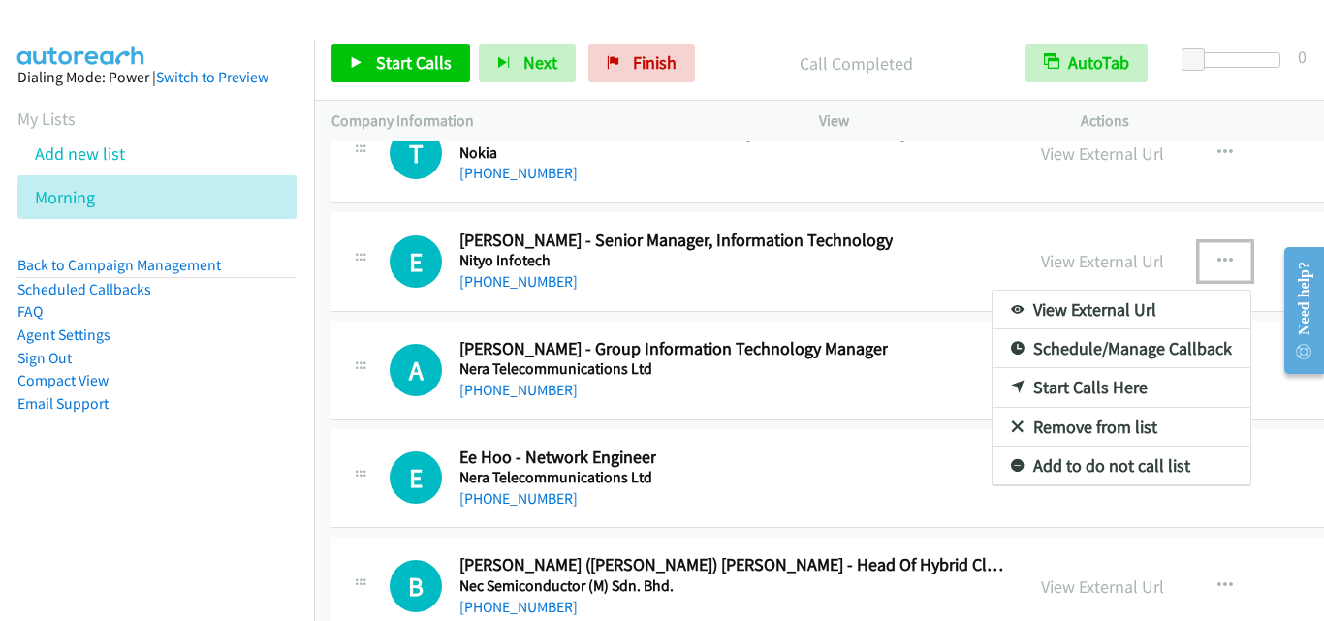
click at [1084, 395] on link "Start Calls Here" at bounding box center [1122, 387] width 258 height 39
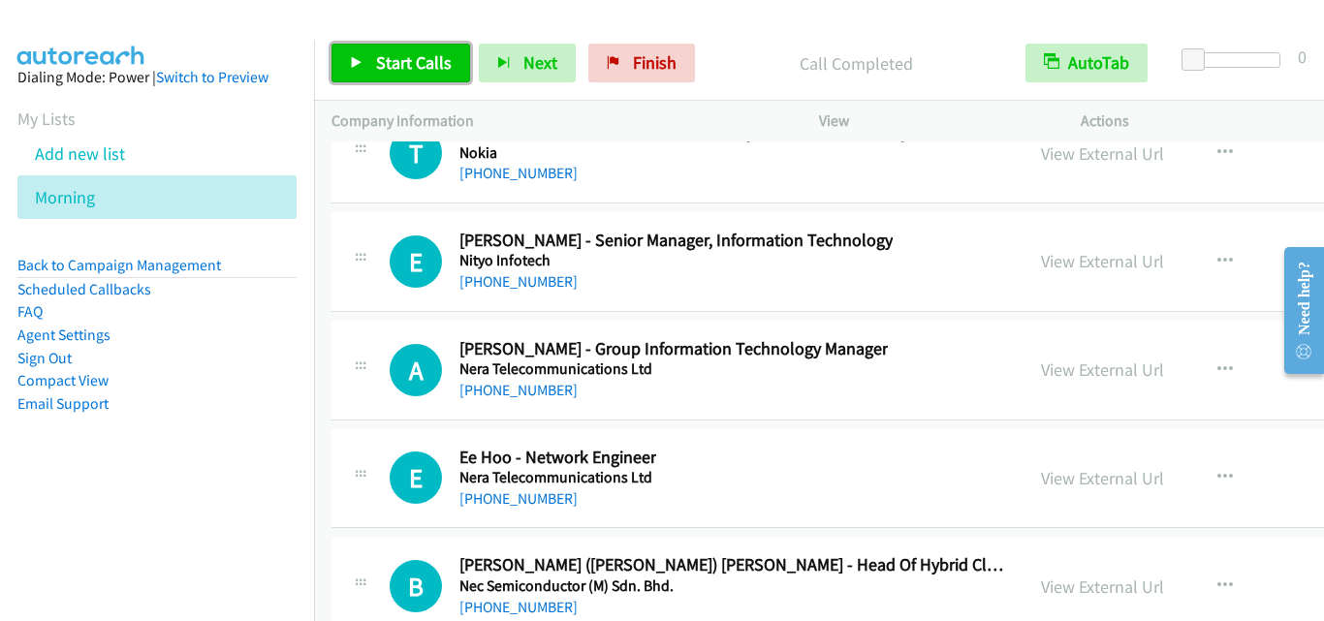
click at [435, 63] on span "Start Calls" at bounding box center [414, 62] width 76 height 22
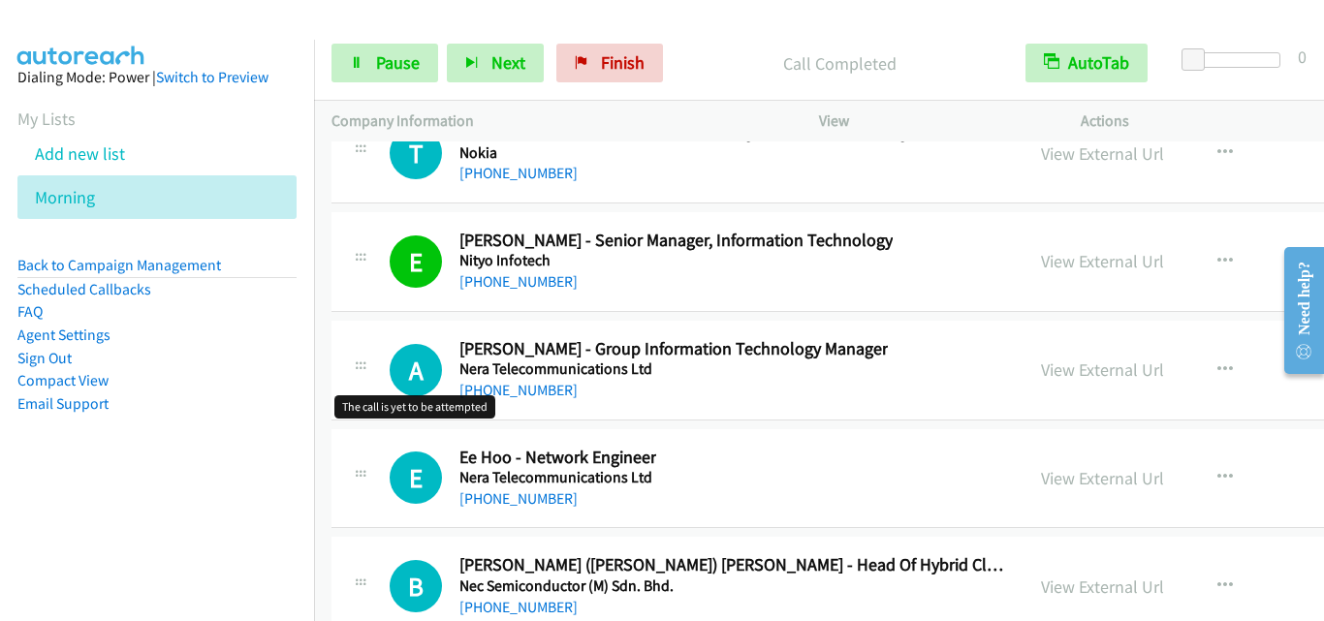
click at [401, 370] on h1 "A" at bounding box center [416, 370] width 52 height 52
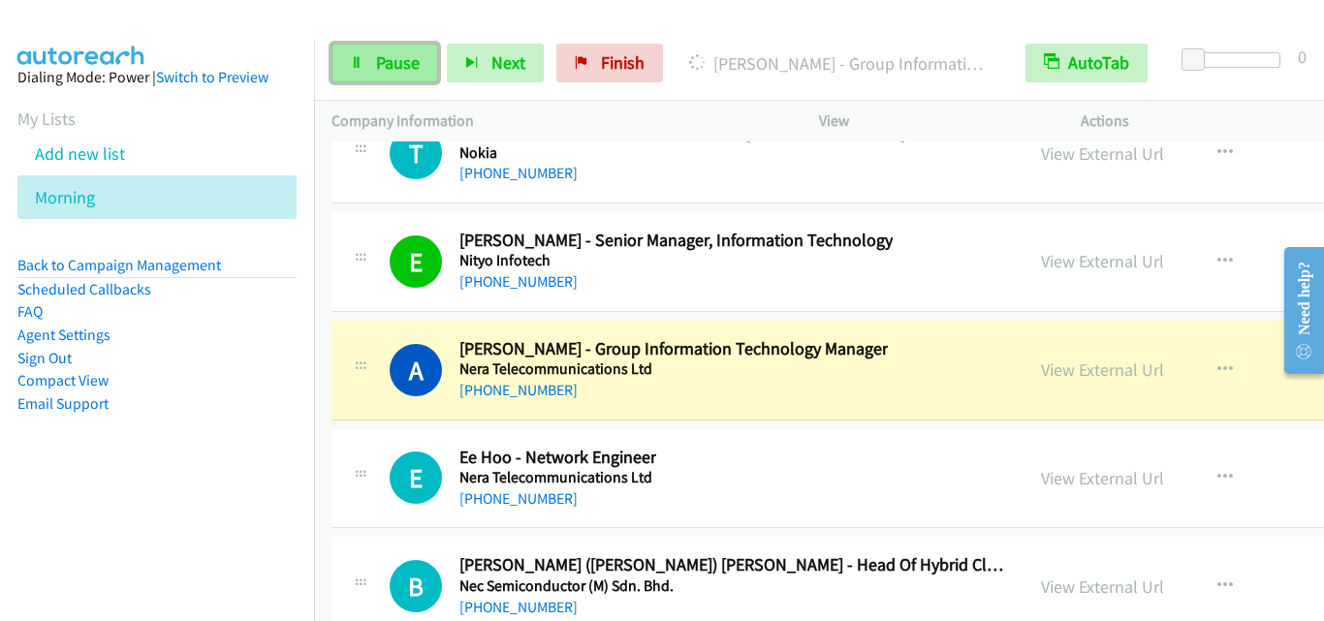
click at [419, 79] on link "Pause" at bounding box center [385, 63] width 107 height 39
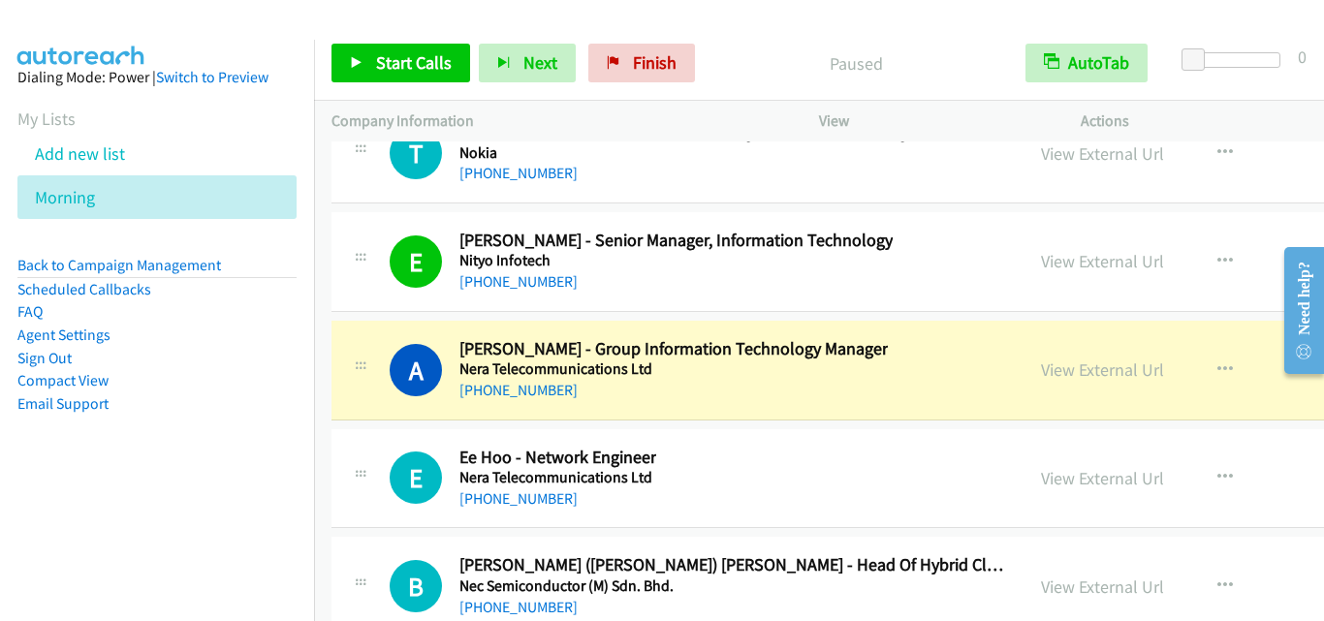
click at [387, 416] on div "A Callback Scheduled [PERSON_NAME] - Group Information Technology Manager Nera …" at bounding box center [988, 371] width 1313 height 100
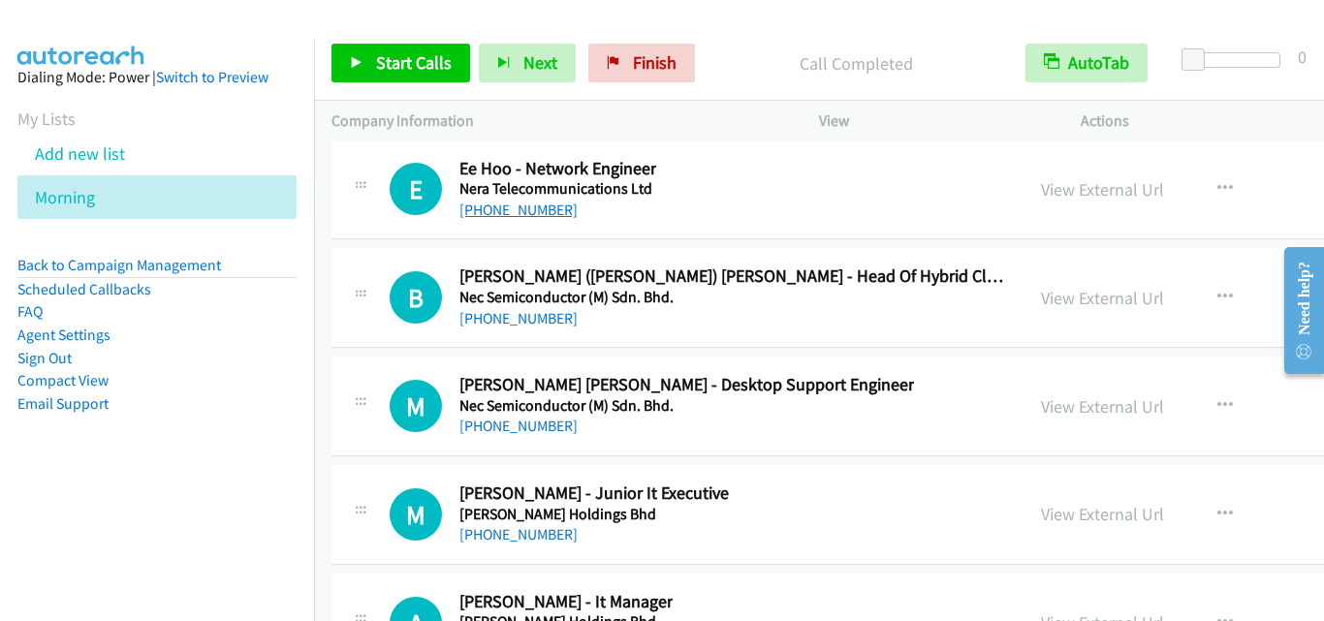
scroll to position [37027, 0]
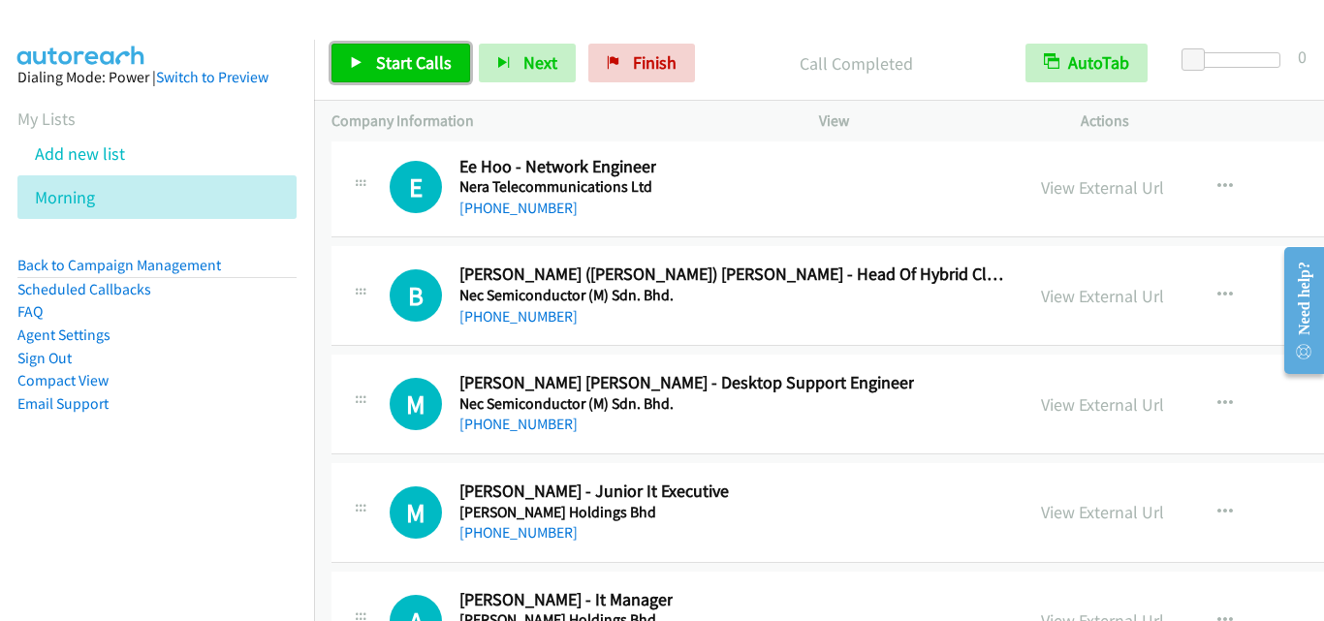
click at [420, 66] on span "Start Calls" at bounding box center [414, 62] width 76 height 22
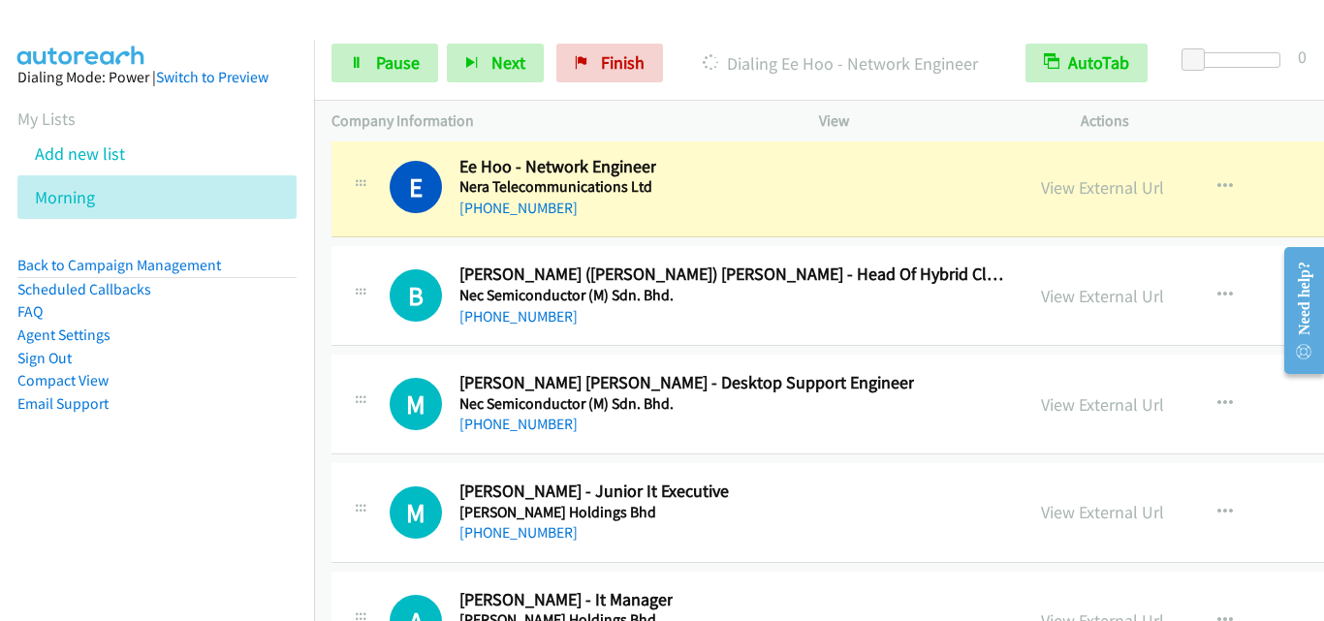
click at [341, 283] on div "B Callback Scheduled Boon Keat ([PERSON_NAME]) T. - Head Of Hybrid Cloud Infras…" at bounding box center [678, 296] width 692 height 64
click at [395, 69] on span "Pause" at bounding box center [398, 62] width 44 height 22
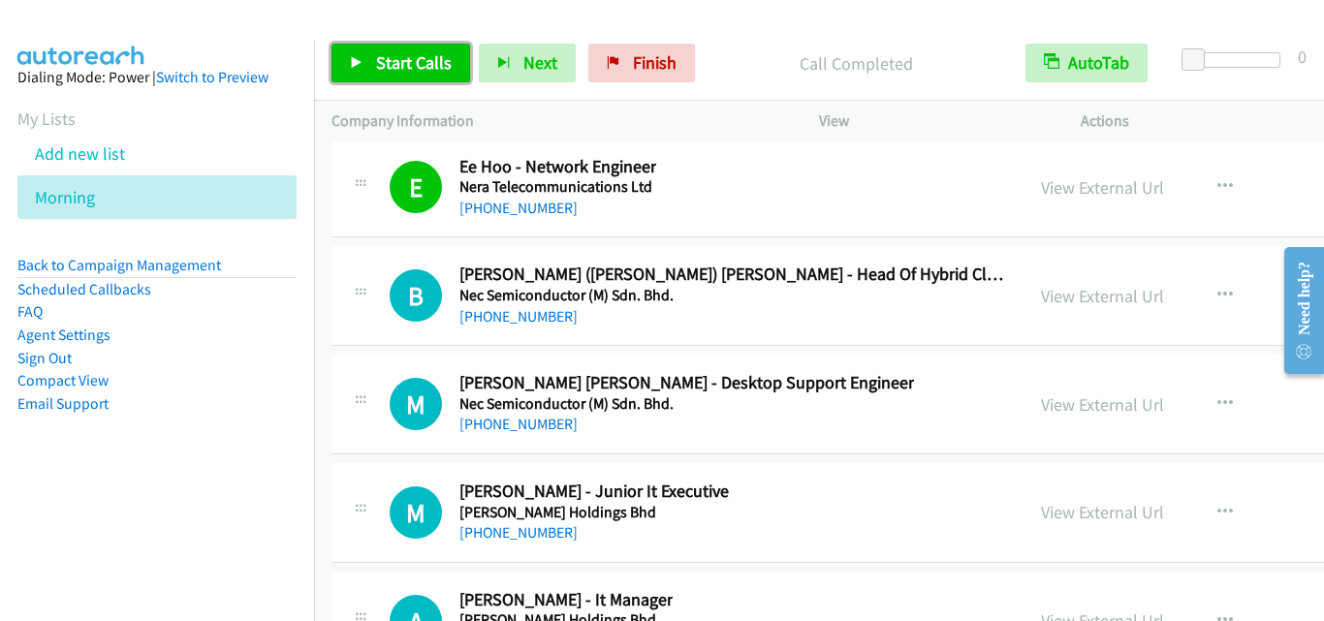
click at [451, 60] on link "Start Calls" at bounding box center [401, 63] width 139 height 39
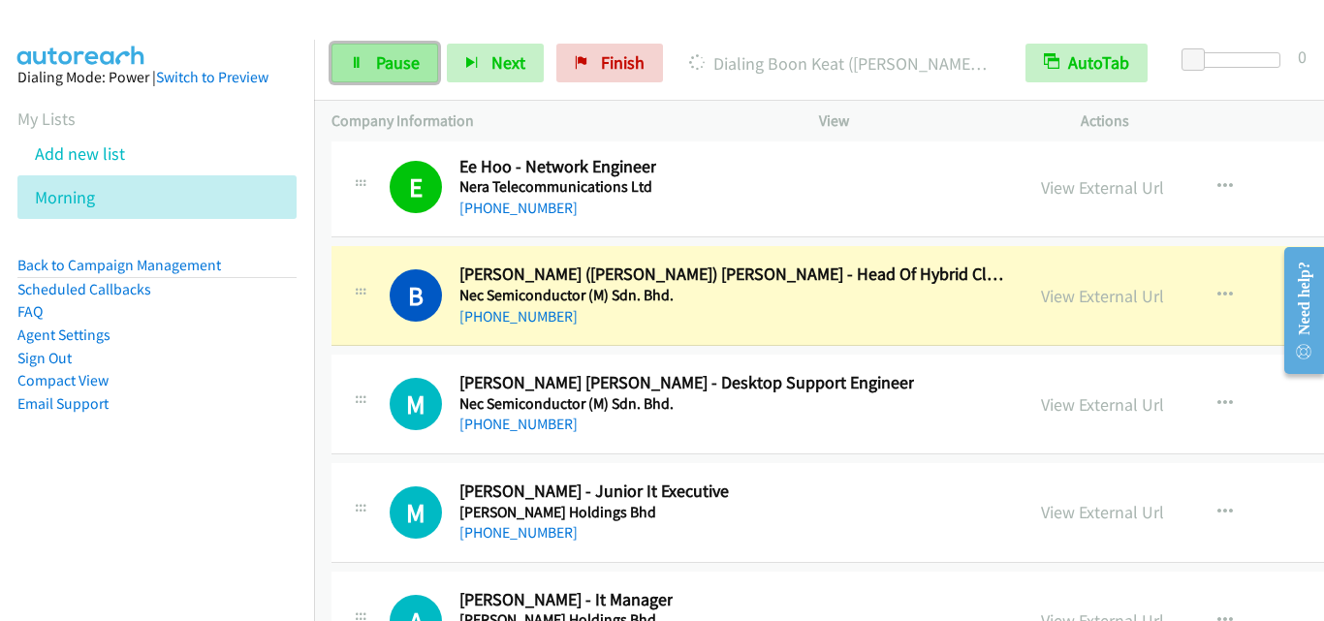
click at [408, 62] on span "Pause" at bounding box center [398, 62] width 44 height 22
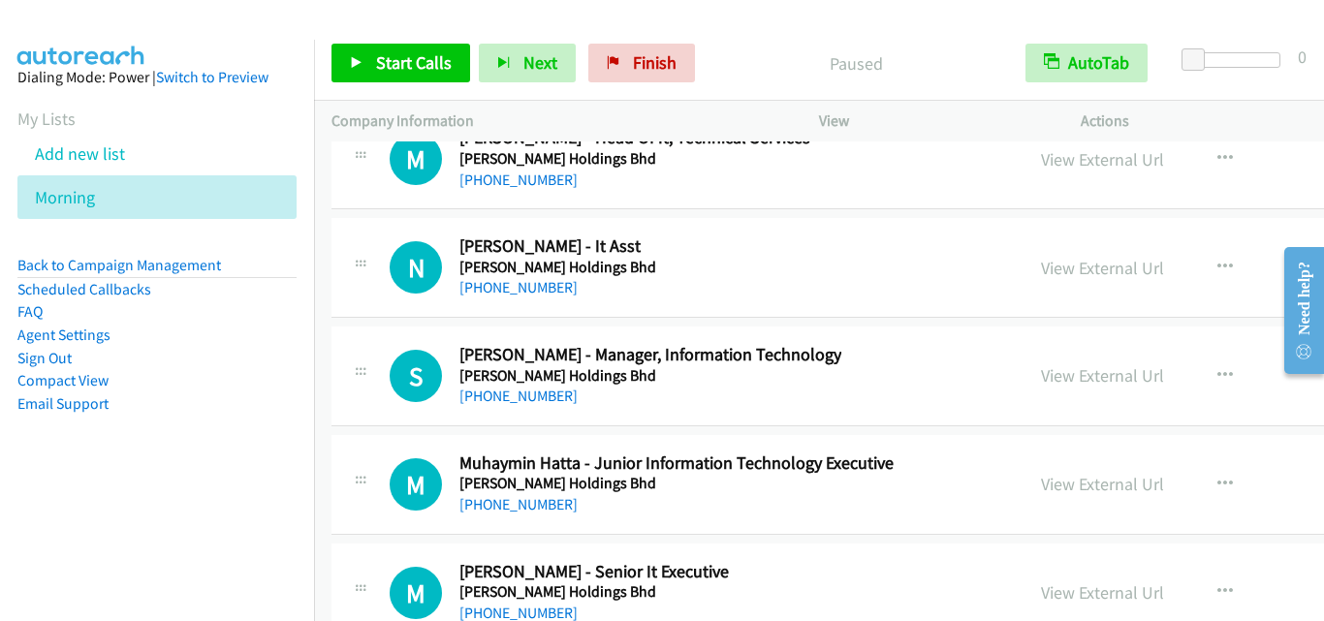
scroll to position [37609, 0]
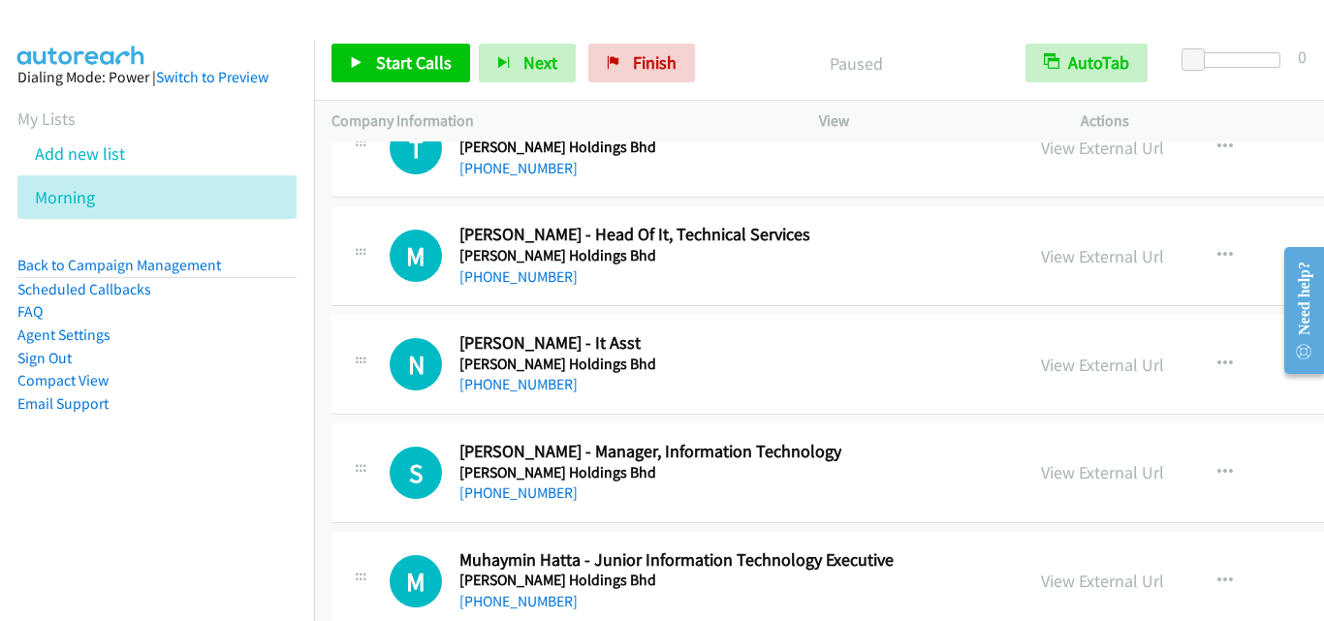
click at [348, 300] on div "M Callback Scheduled [PERSON_NAME] - Head Of It, Technical Services [PERSON_NAM…" at bounding box center [988, 256] width 1313 height 100
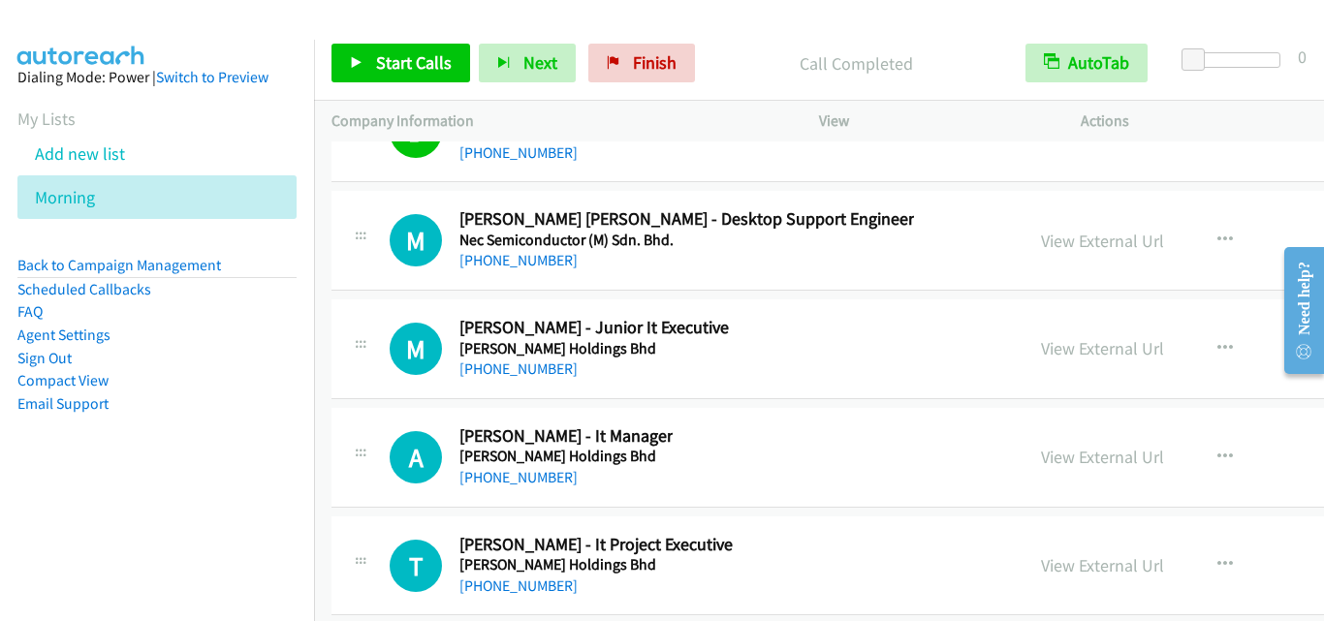
scroll to position [37221, 0]
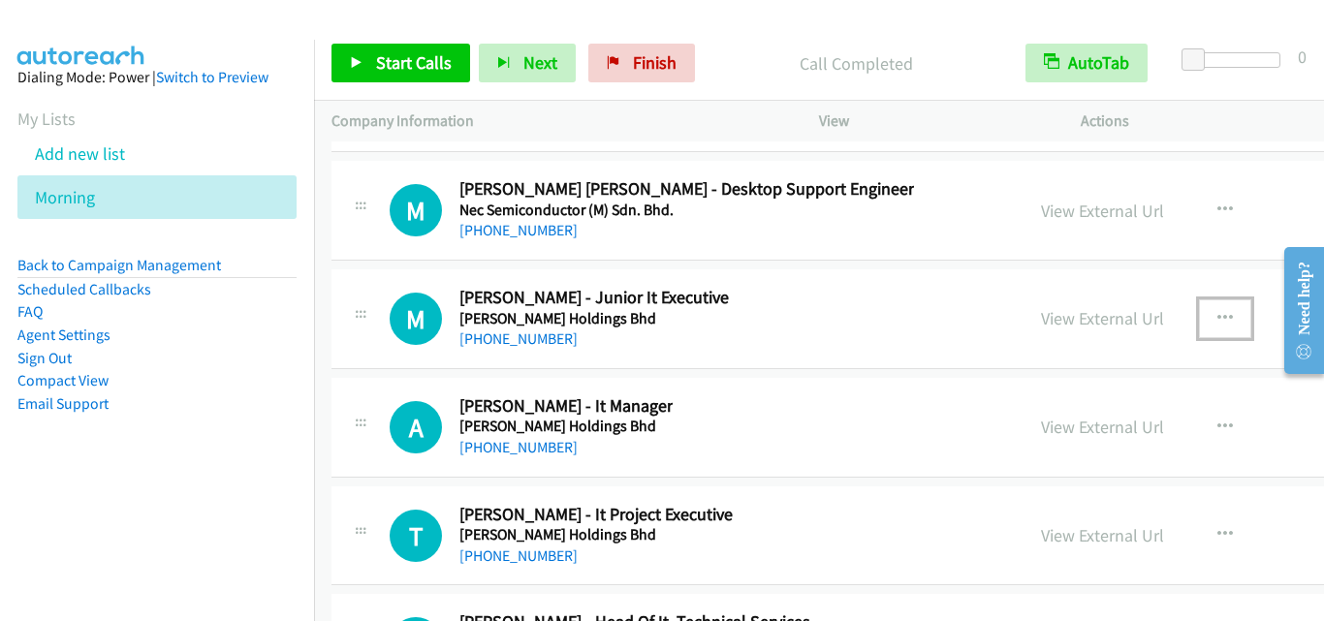
click at [1217, 311] on icon "button" at bounding box center [1225, 319] width 16 height 16
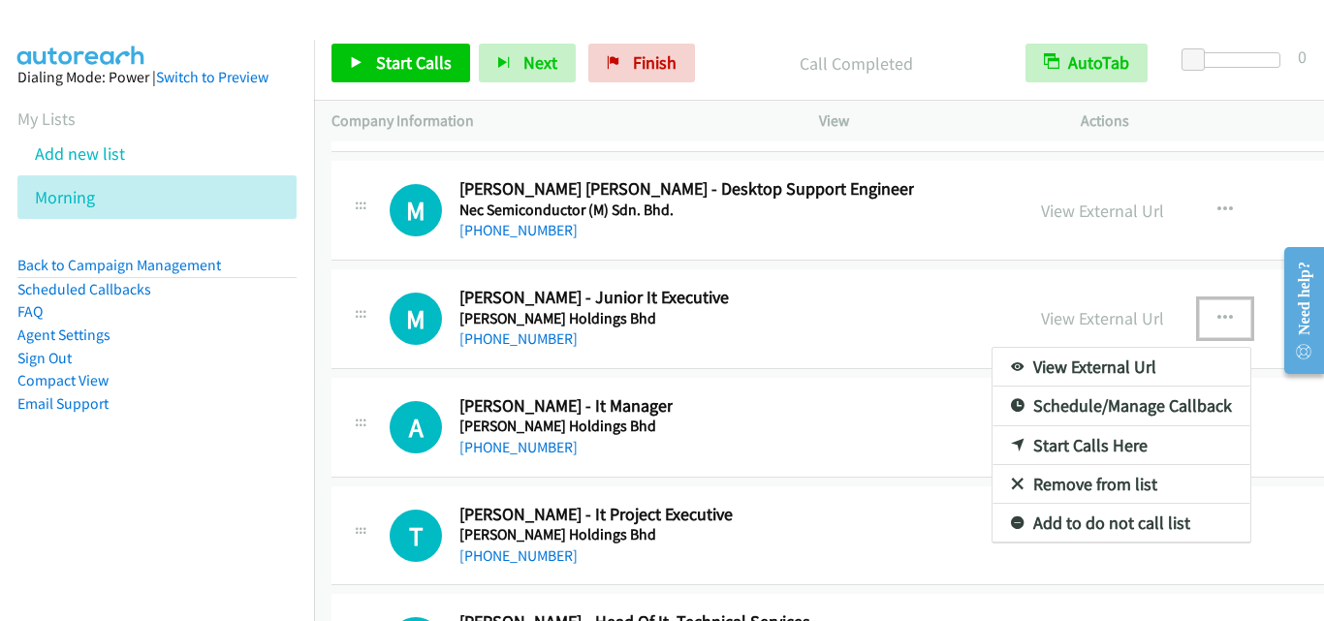
click at [1104, 443] on link "Start Calls Here" at bounding box center [1122, 445] width 258 height 39
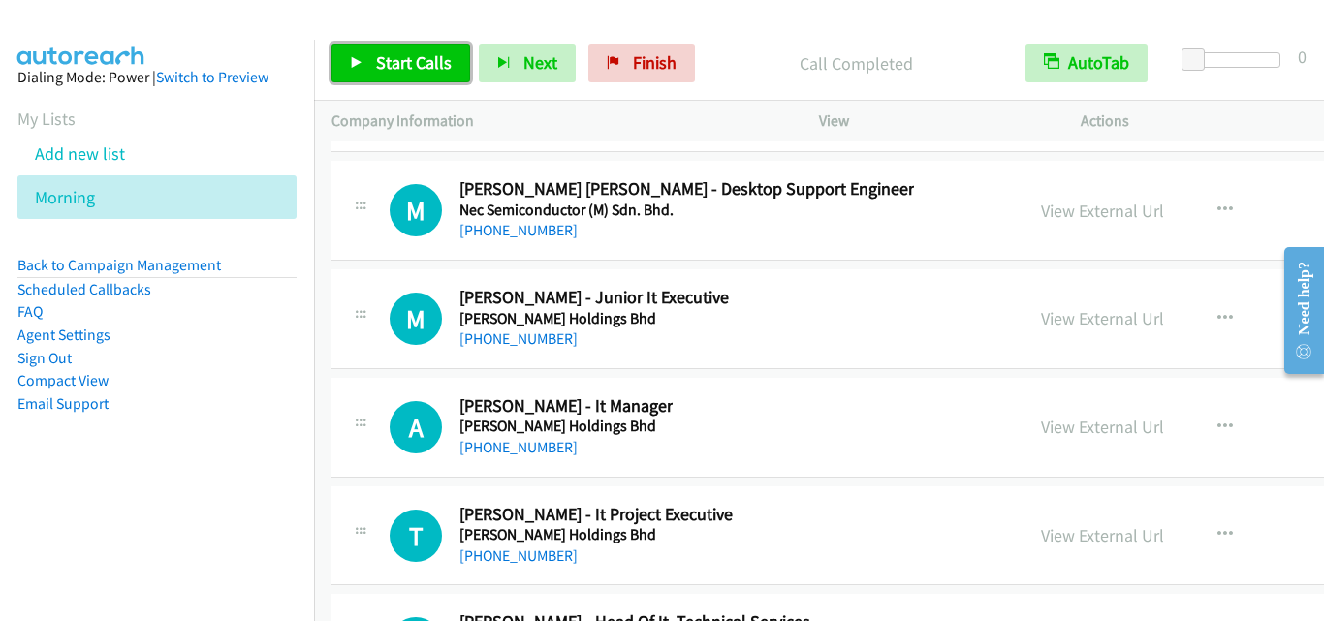
click at [369, 50] on link "Start Calls" at bounding box center [401, 63] width 139 height 39
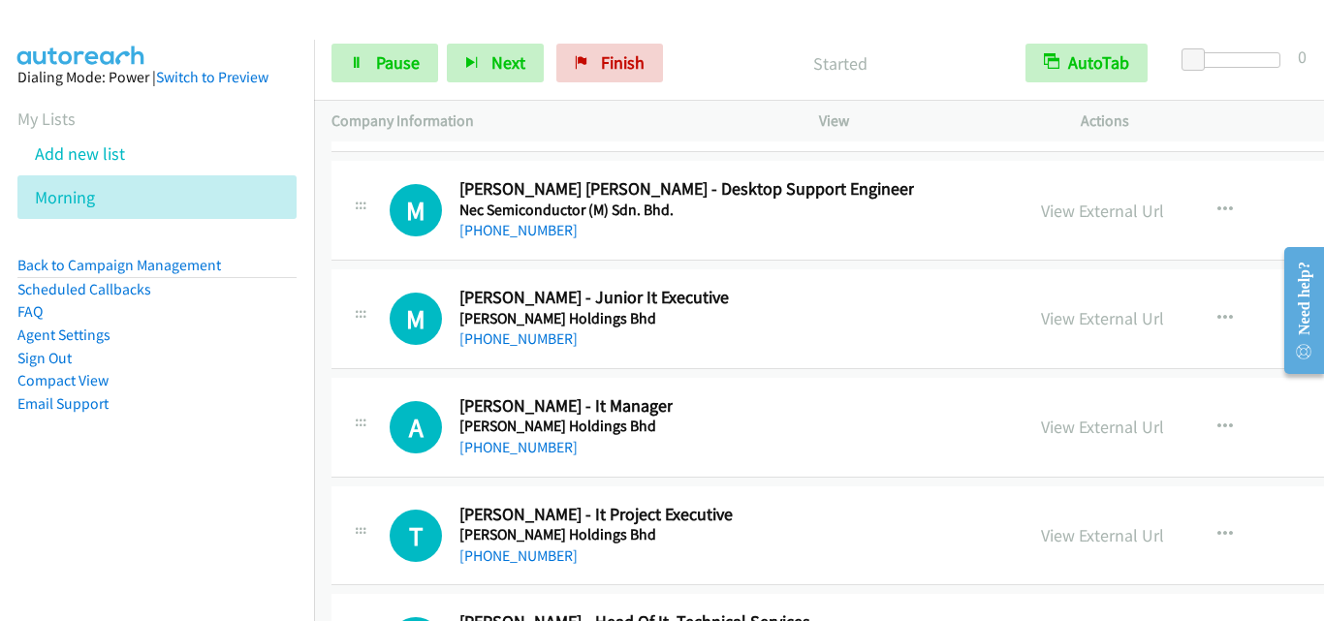
scroll to position [37318, 0]
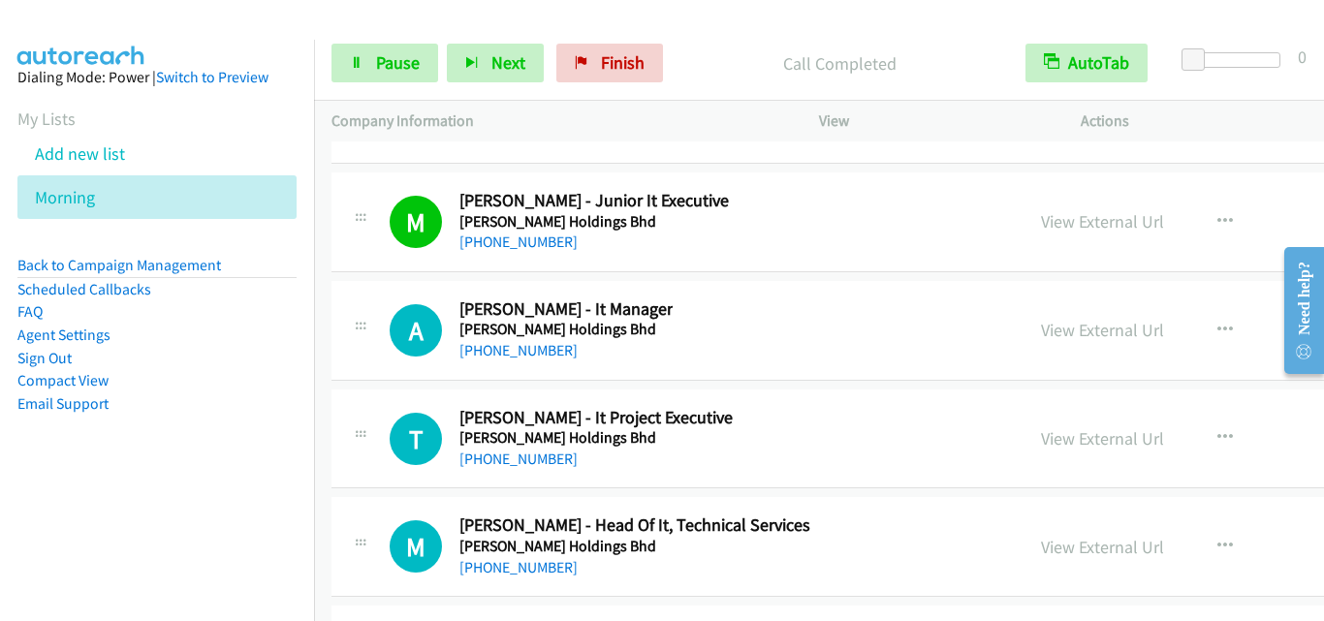
click at [397, 297] on div "A Callback Scheduled [PERSON_NAME] - It Manager [PERSON_NAME] Holdings Bhd Asia…" at bounding box center [988, 331] width 1313 height 100
click at [422, 403] on div "T Callback Scheduled [PERSON_NAME] - It Project Executive [PERSON_NAME] Holding…" at bounding box center [988, 440] width 1313 height 100
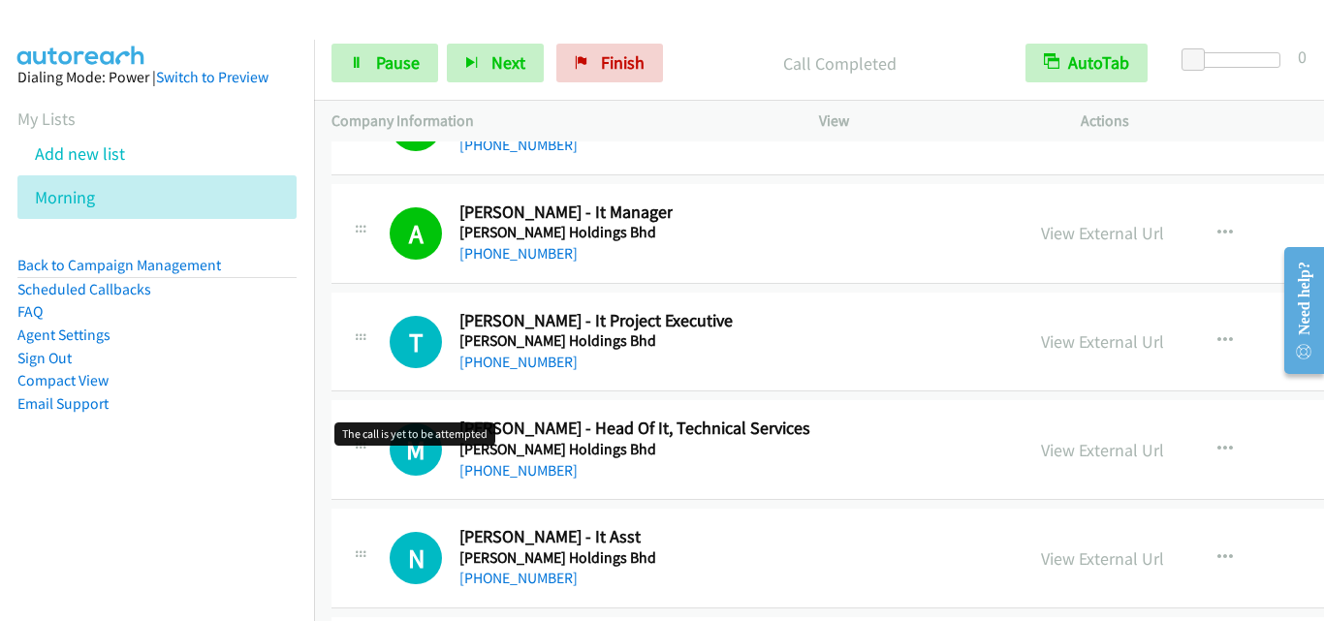
scroll to position [37512, 0]
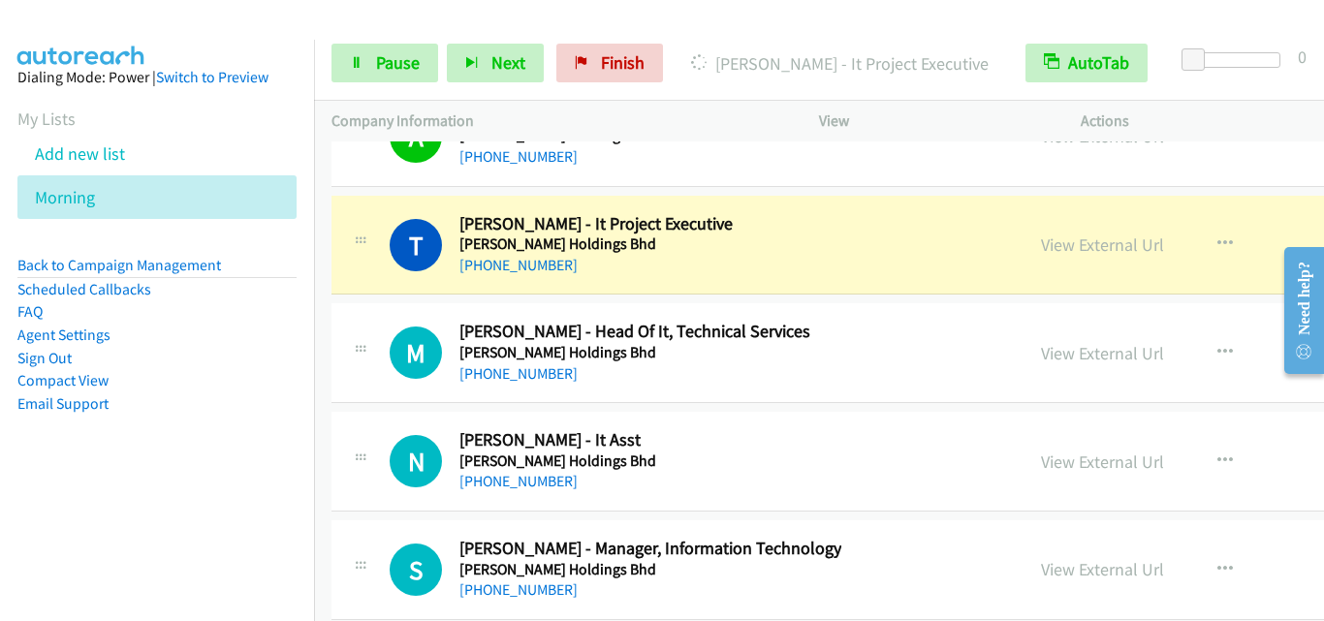
click at [352, 311] on div "M Callback Scheduled [PERSON_NAME] - Head Of It, Technical Services [PERSON_NAM…" at bounding box center [988, 353] width 1313 height 100
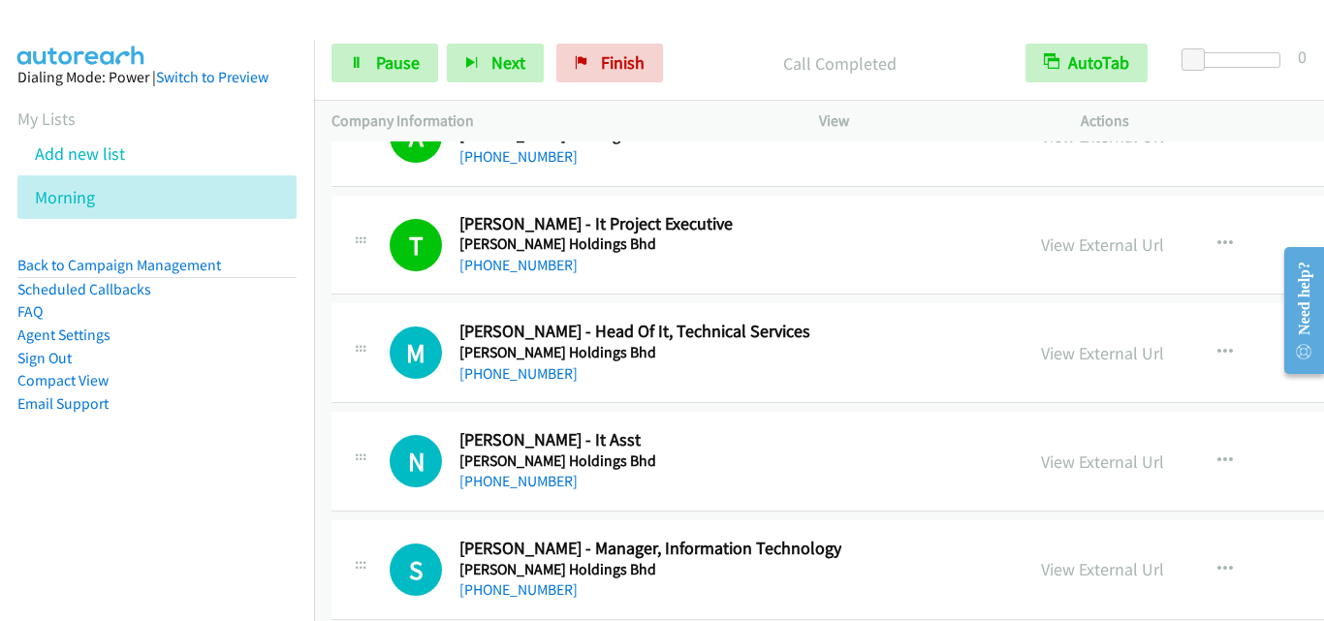
click at [363, 414] on div "N Callback Scheduled [PERSON_NAME] - It Asst Mydin Mohamed Holdings Bhd Asia/[G…" at bounding box center [988, 462] width 1313 height 100
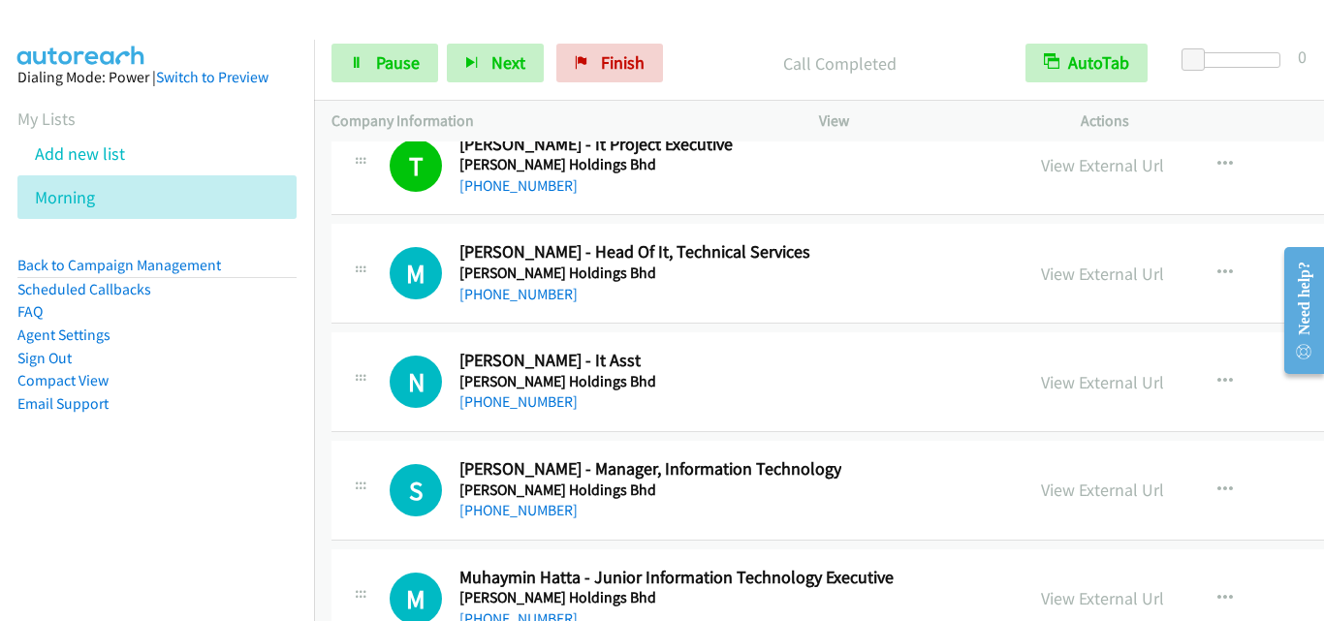
scroll to position [37609, 0]
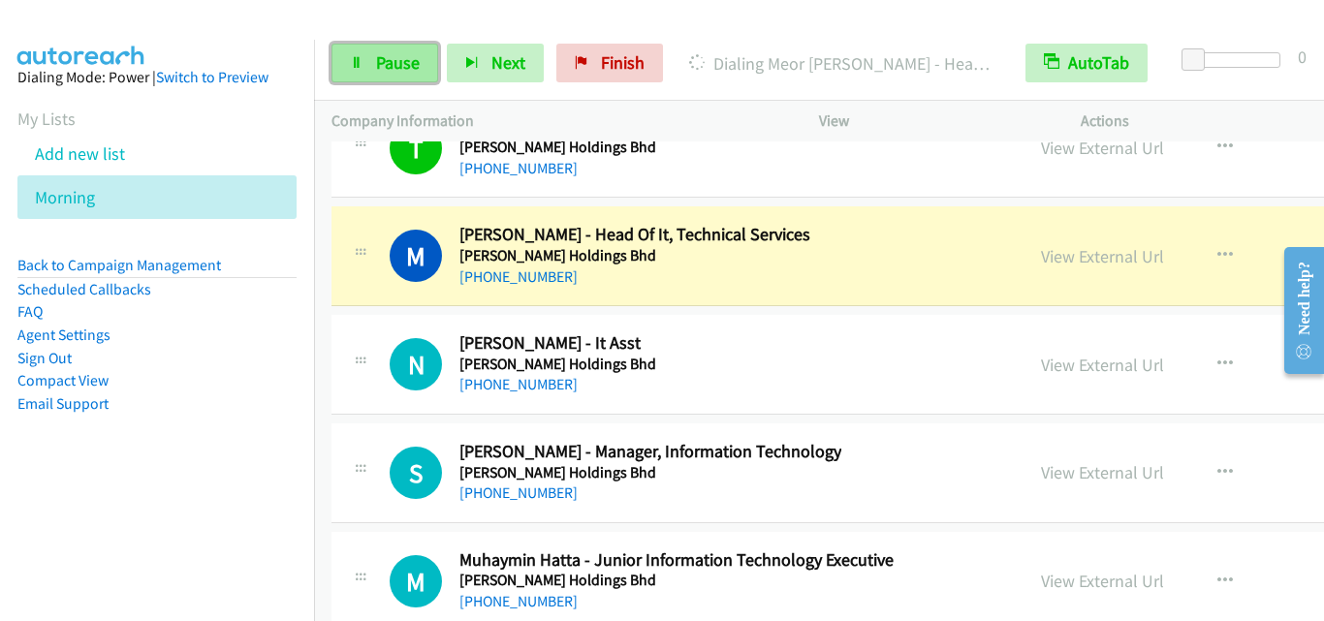
click at [411, 73] on span "Pause" at bounding box center [398, 62] width 44 height 22
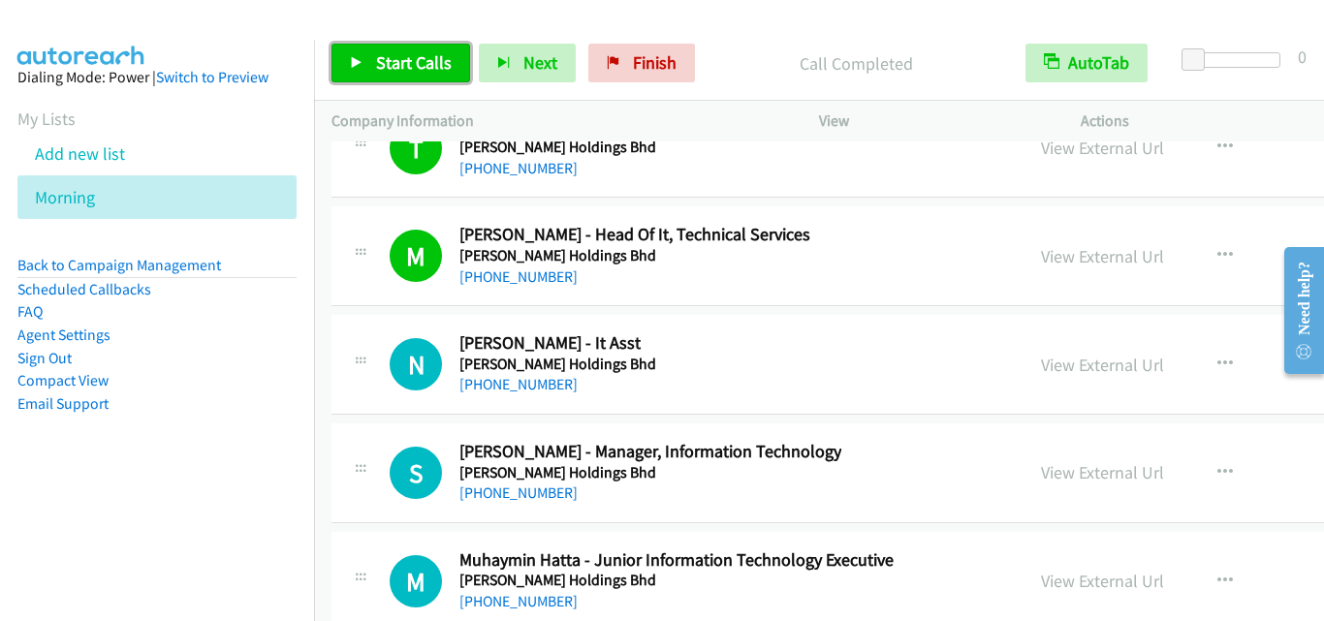
click at [348, 50] on link "Start Calls" at bounding box center [401, 63] width 139 height 39
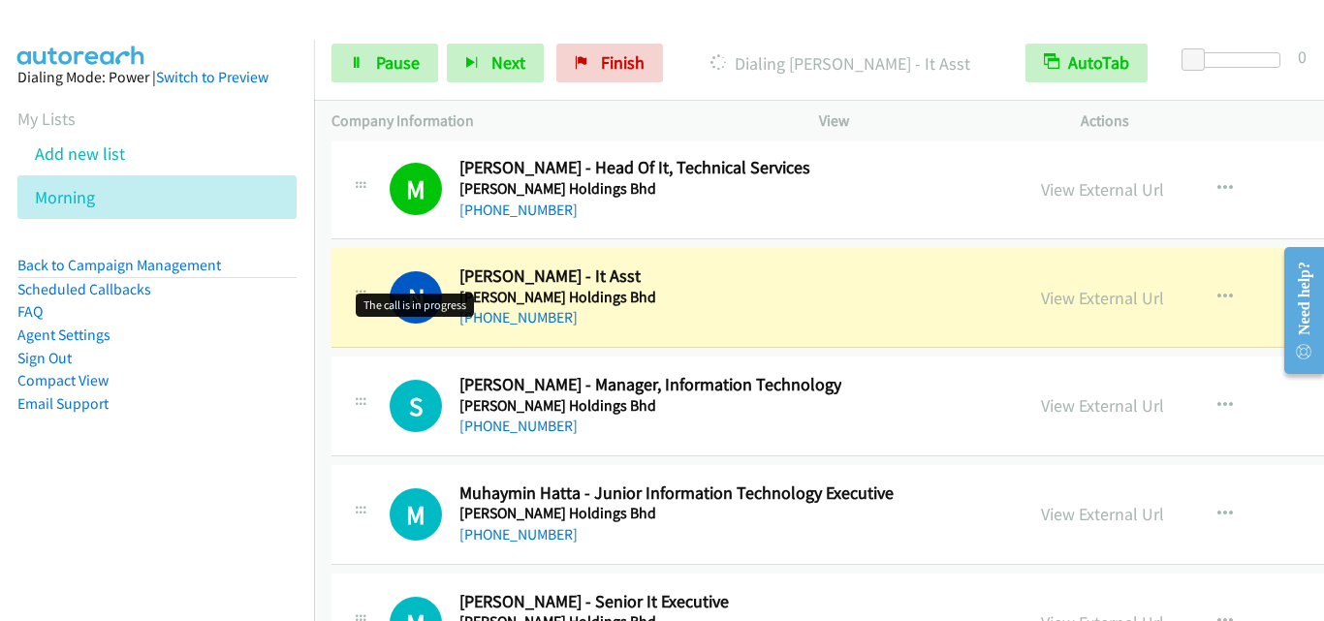
scroll to position [37706, 0]
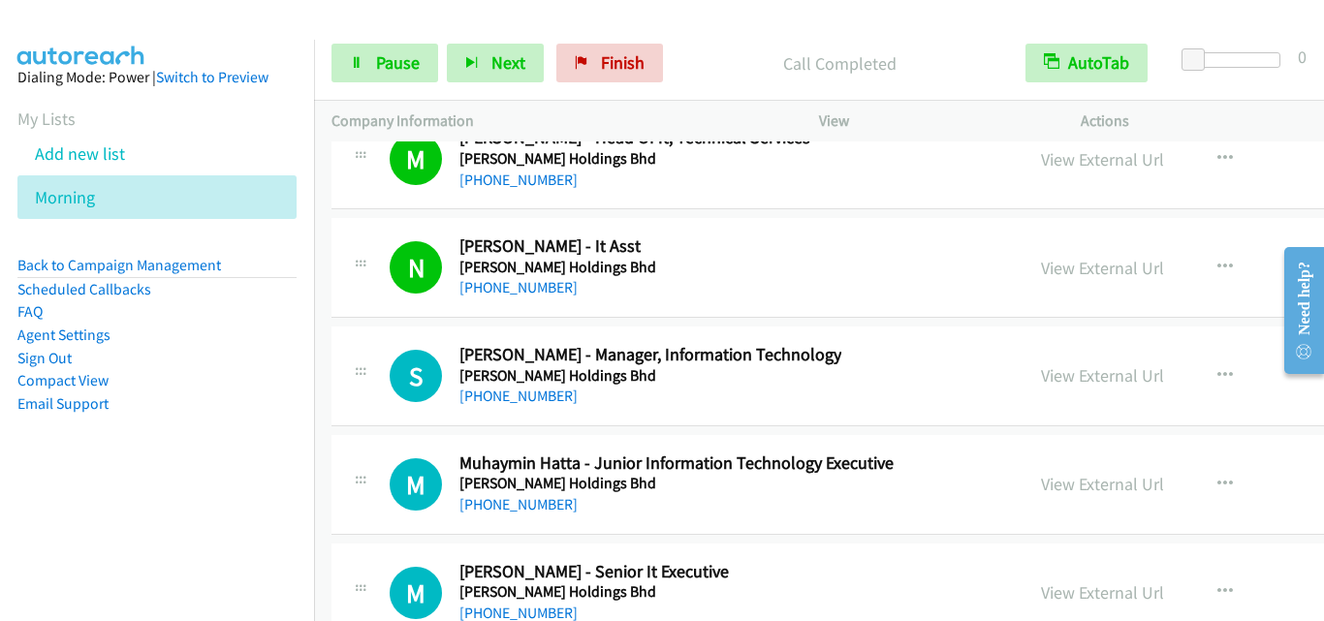
click at [381, 400] on div "S Callback Scheduled [PERSON_NAME] - Manager, Information Technology [PERSON_NA…" at bounding box center [677, 376] width 657 height 64
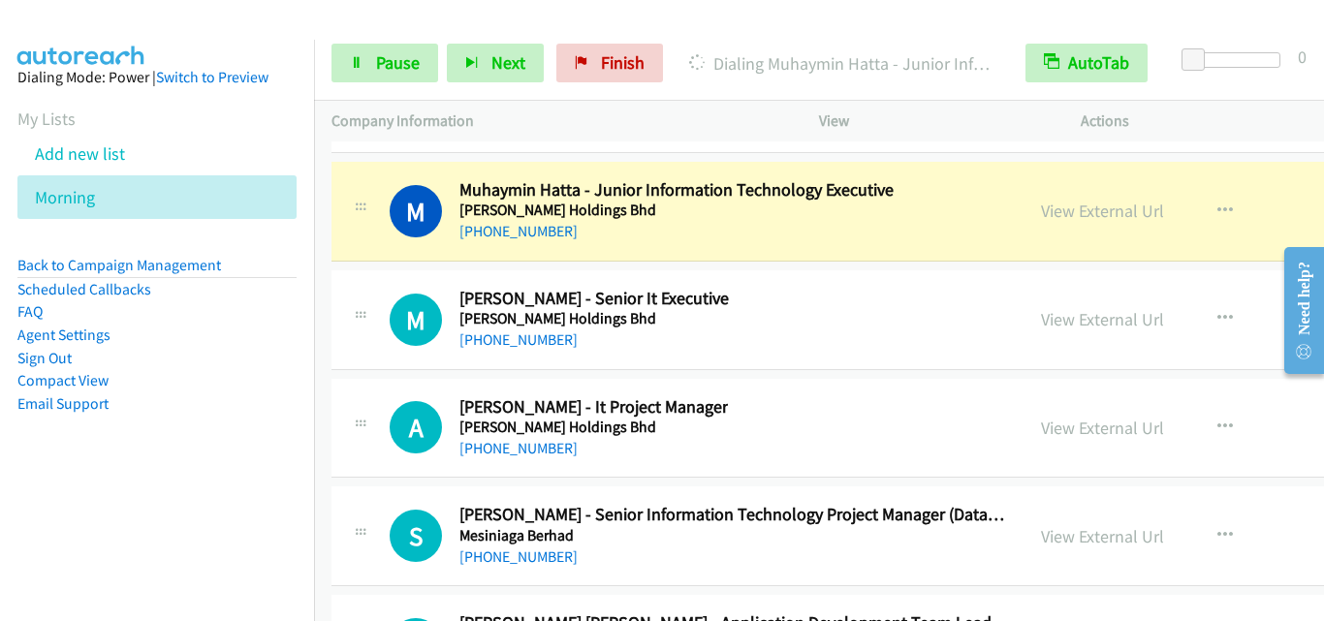
scroll to position [37997, 0]
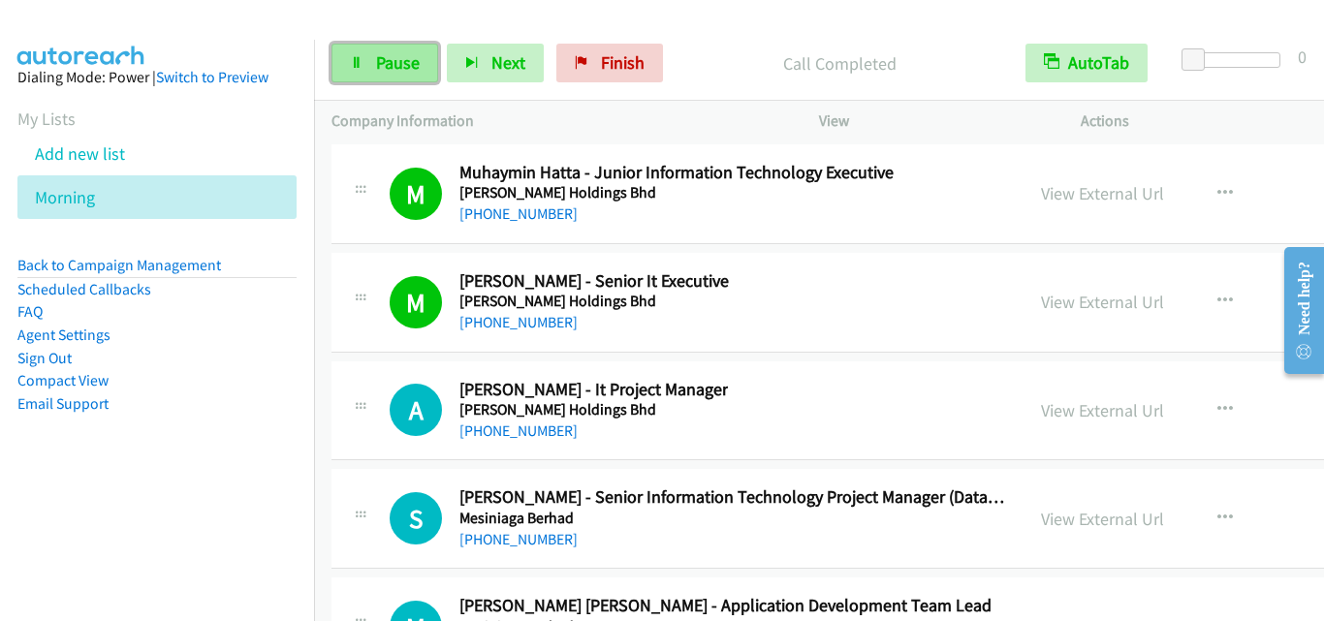
click at [390, 59] on span "Pause" at bounding box center [398, 62] width 44 height 22
